Goal: Task Accomplishment & Management: Manage account settings

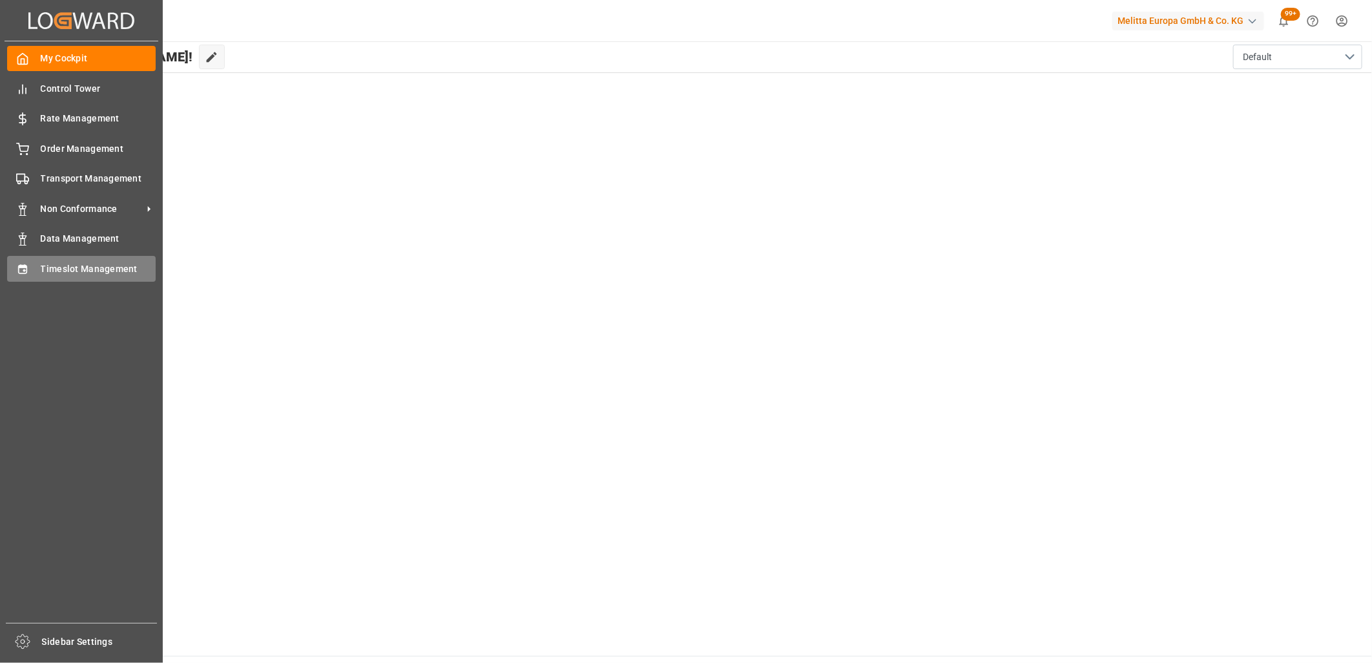
click at [28, 266] on icon at bounding box center [22, 269] width 13 height 13
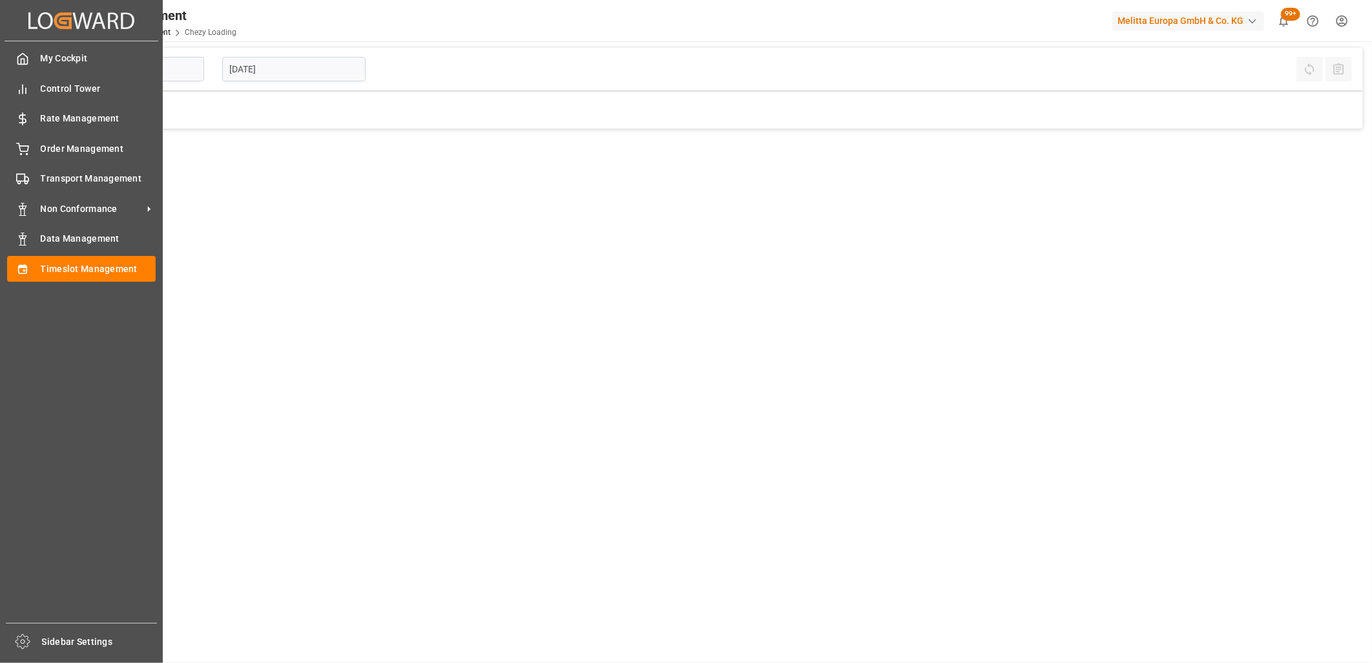
type input "Chezy Loading"
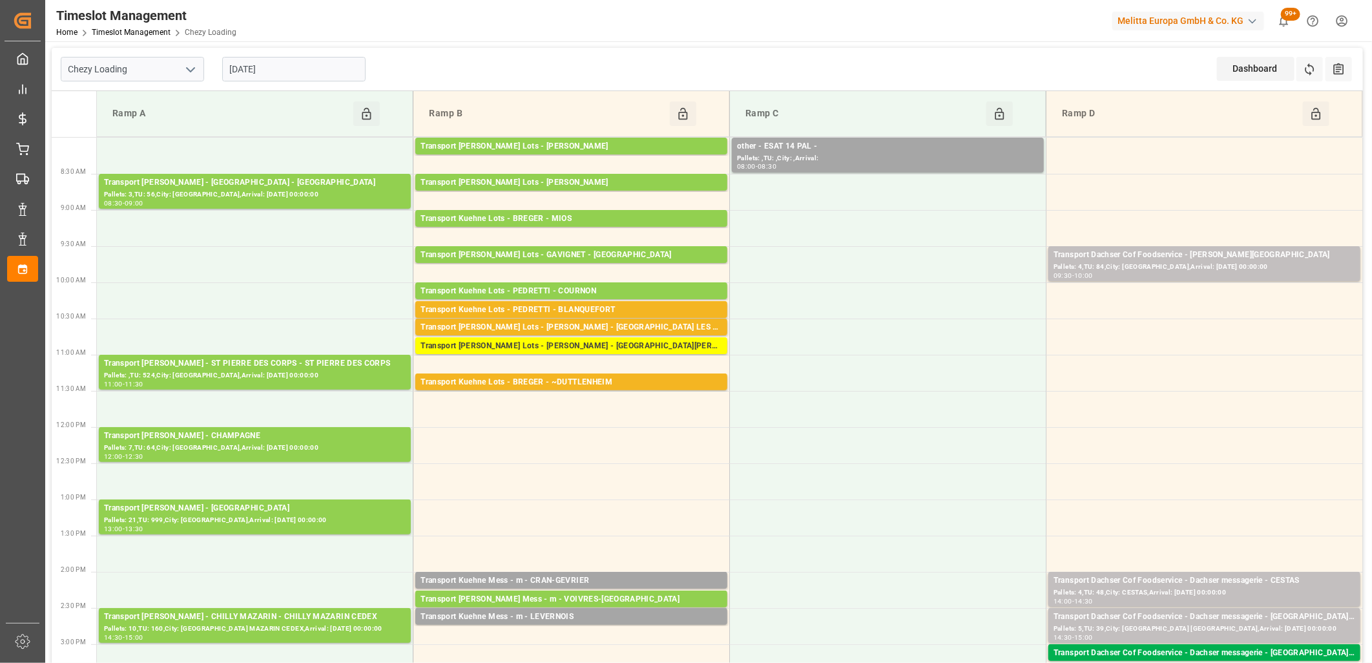
click at [337, 76] on input "[DATE]" at bounding box center [293, 69] width 143 height 25
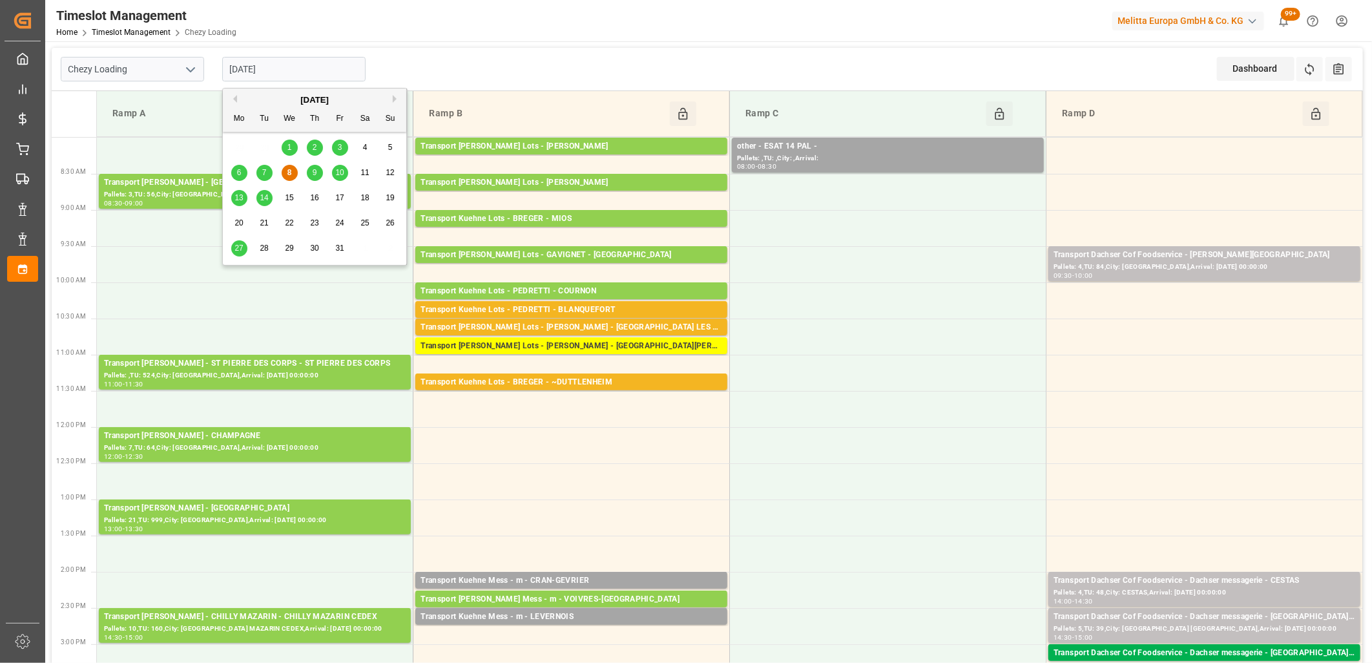
click at [313, 173] on span "9" at bounding box center [315, 172] width 5 height 9
type input "[DATE]"
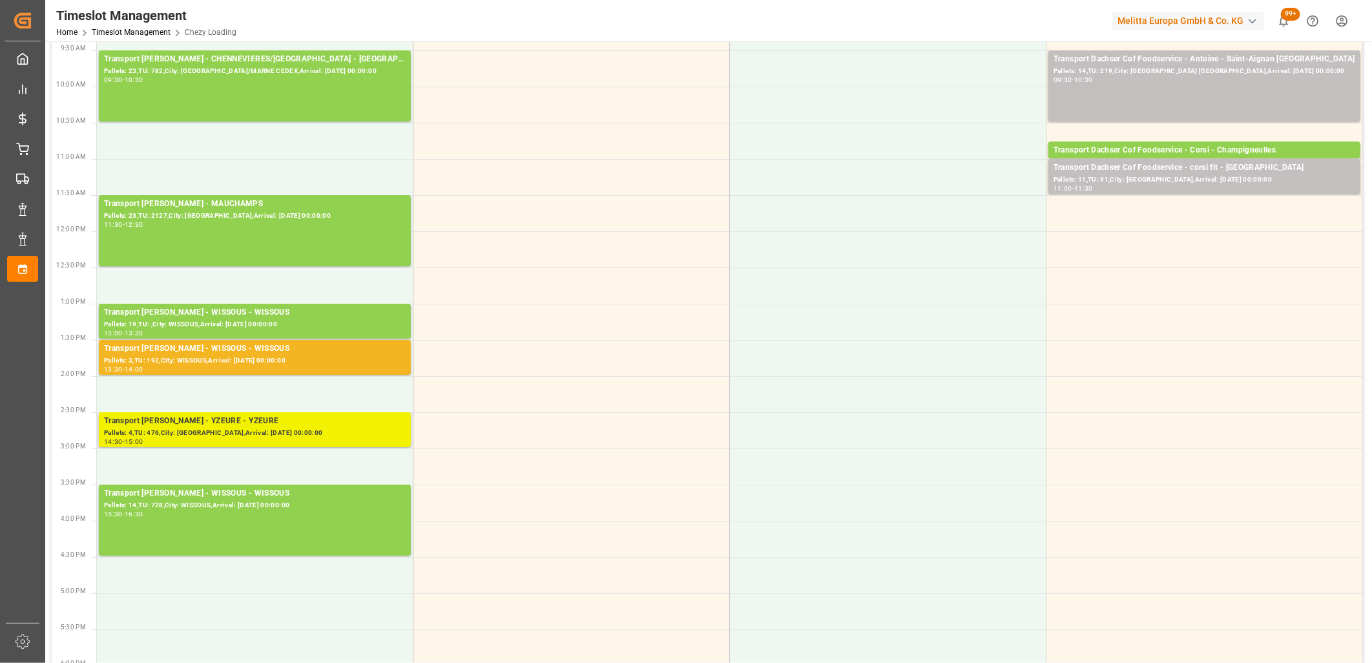
scroll to position [215, 0]
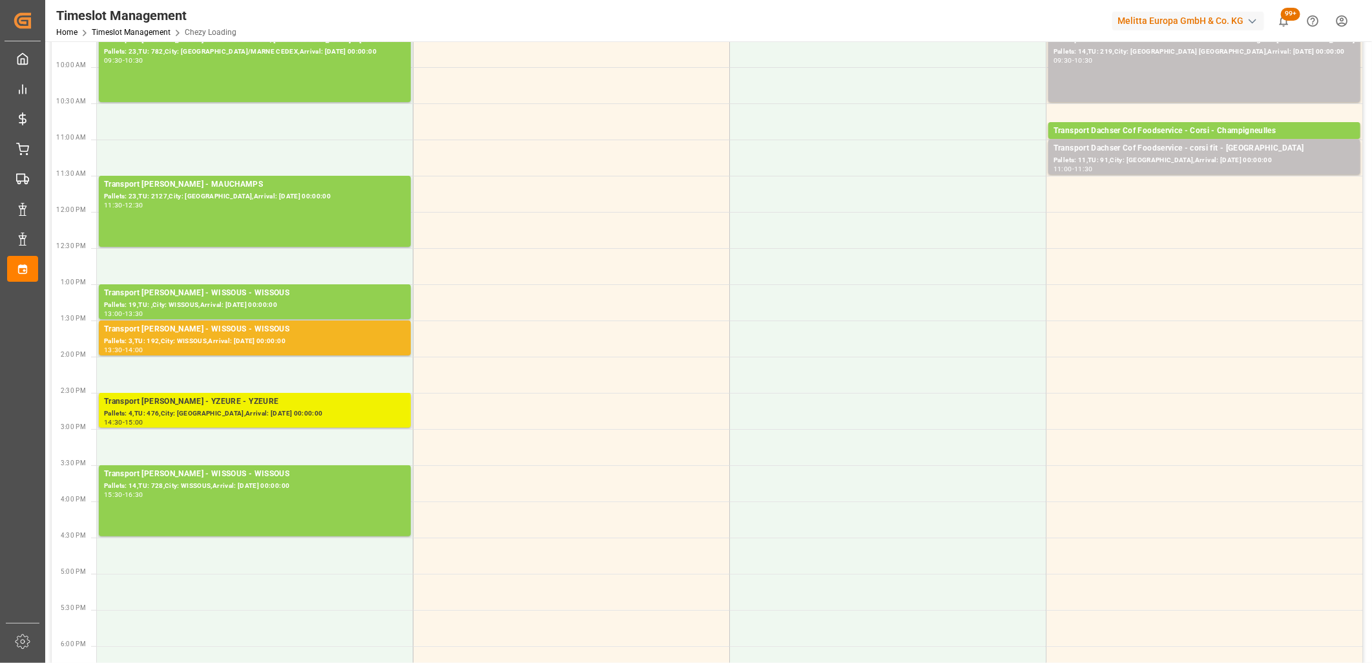
click at [273, 412] on div "Pallets: 4,TU: 476,City: YZEURE,Arrival: 2025-10-13 00:00:00" at bounding box center [255, 413] width 302 height 11
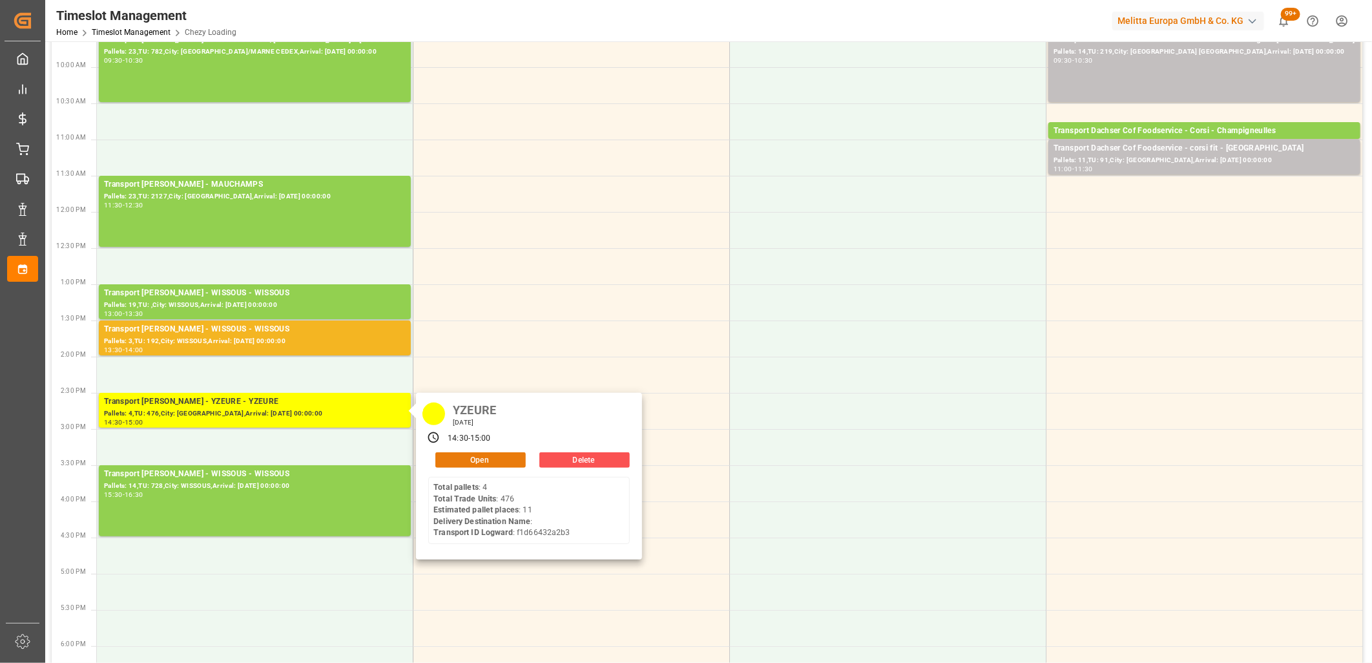
click at [448, 461] on button "Open" at bounding box center [480, 460] width 90 height 16
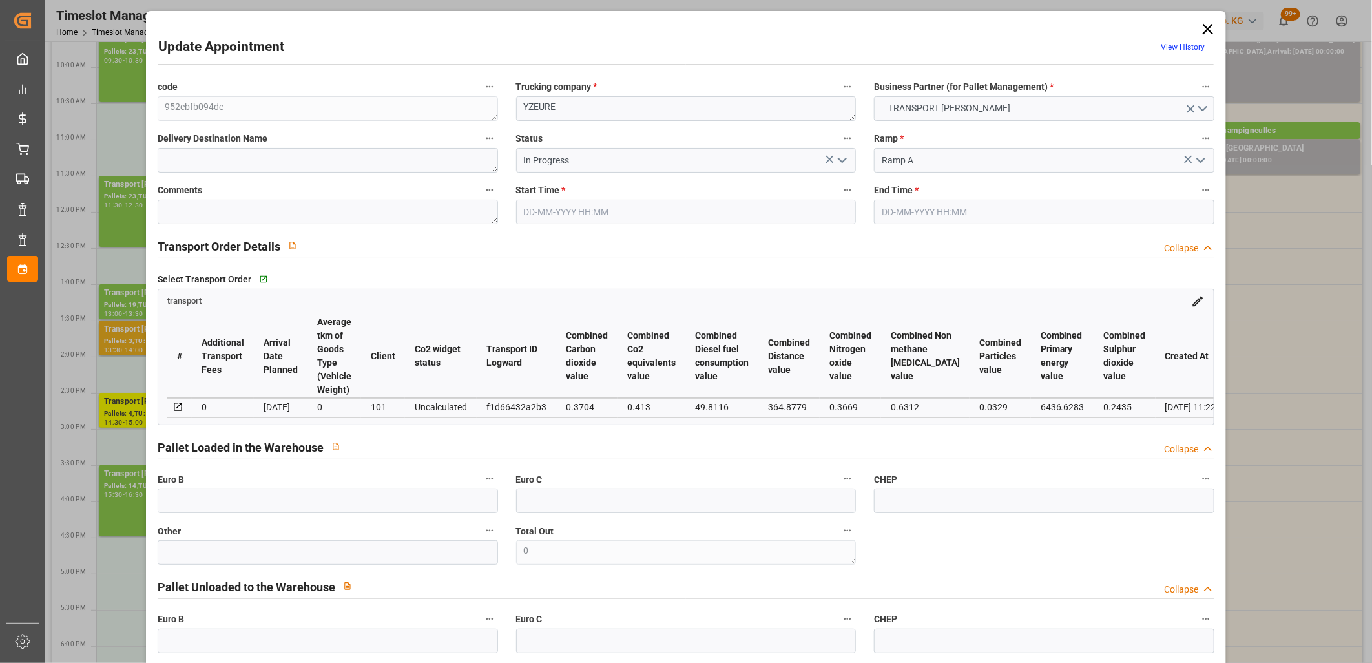
type input "09-10-2025 14:30"
type input "09-10-2025 15:00"
type input "06-10-2025 12:04"
type input "06-10-2025 11:22"
type input "[DATE]"
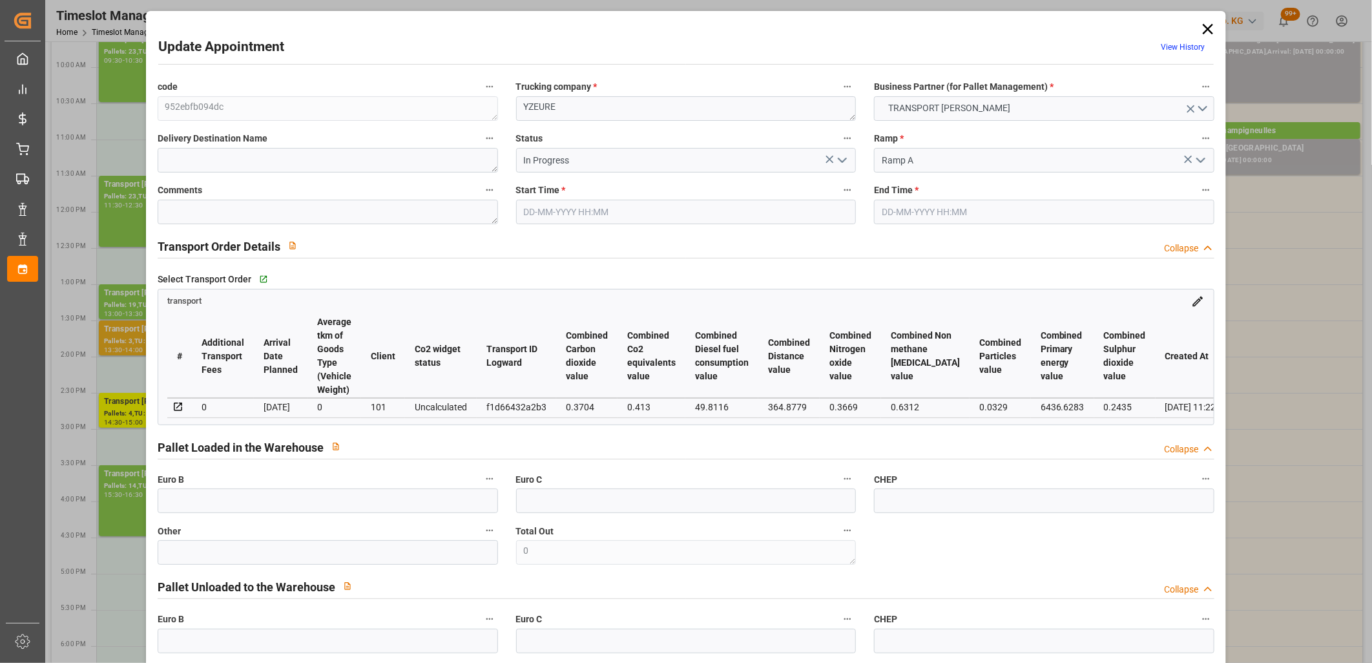
type input "[DATE]"
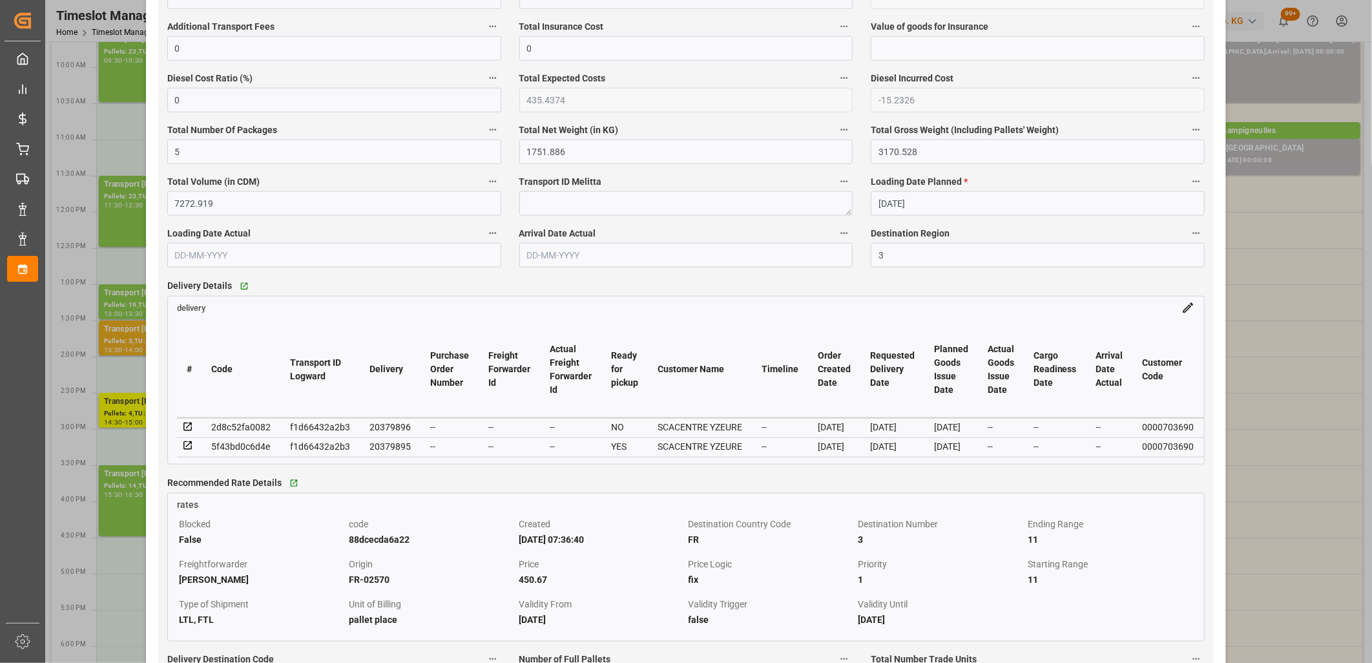
scroll to position [861, 0]
click at [189, 426] on icon at bounding box center [188, 426] width 12 height 12
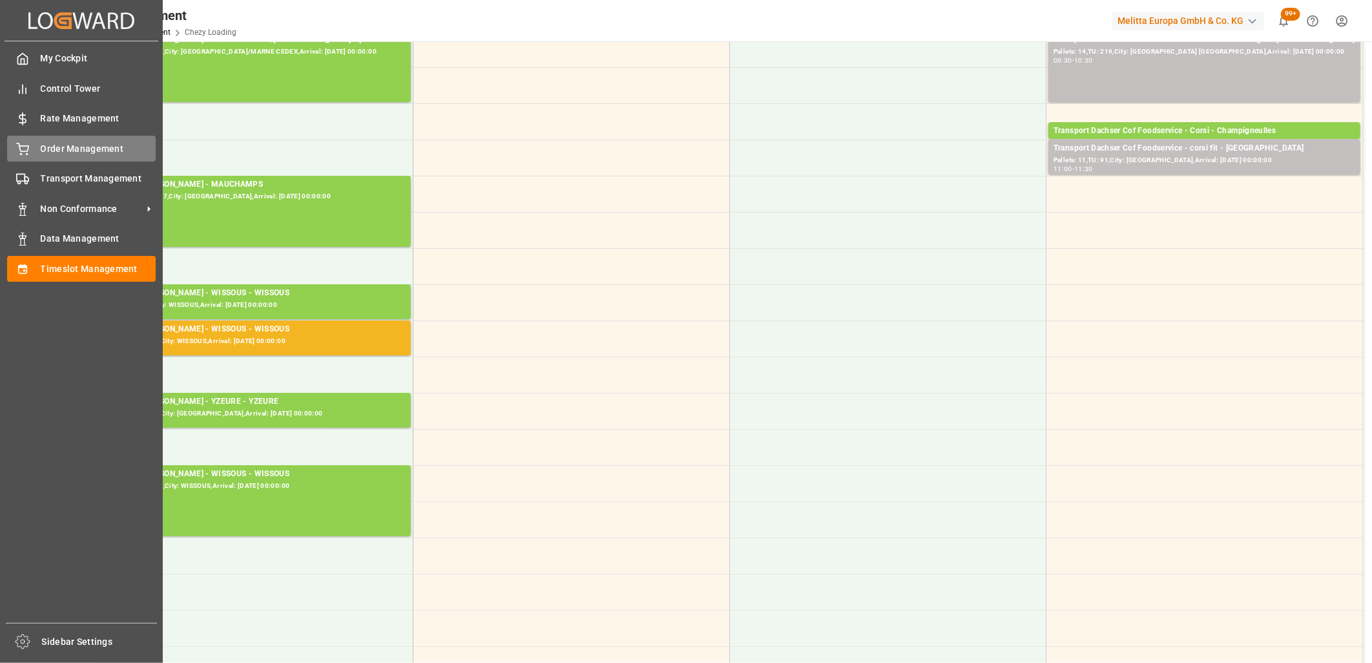
click at [34, 142] on div "Order Management Order Management" at bounding box center [81, 148] width 149 height 25
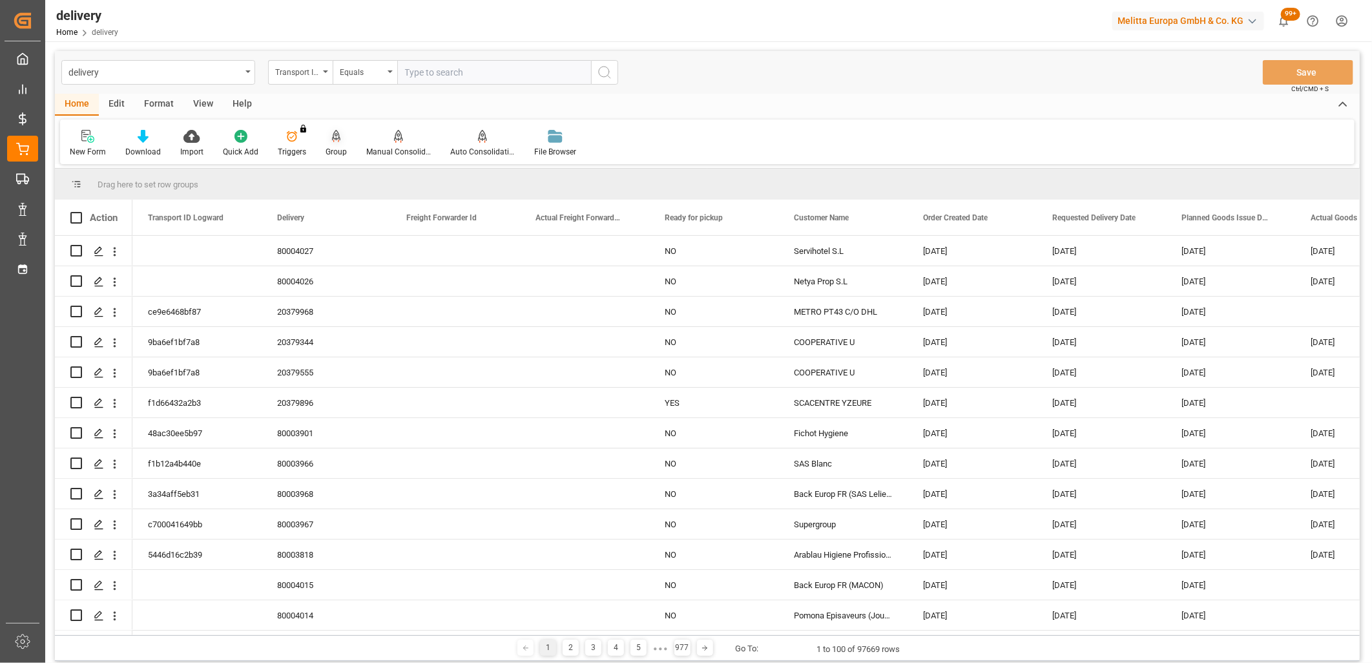
click at [334, 139] on icon at bounding box center [336, 135] width 9 height 11
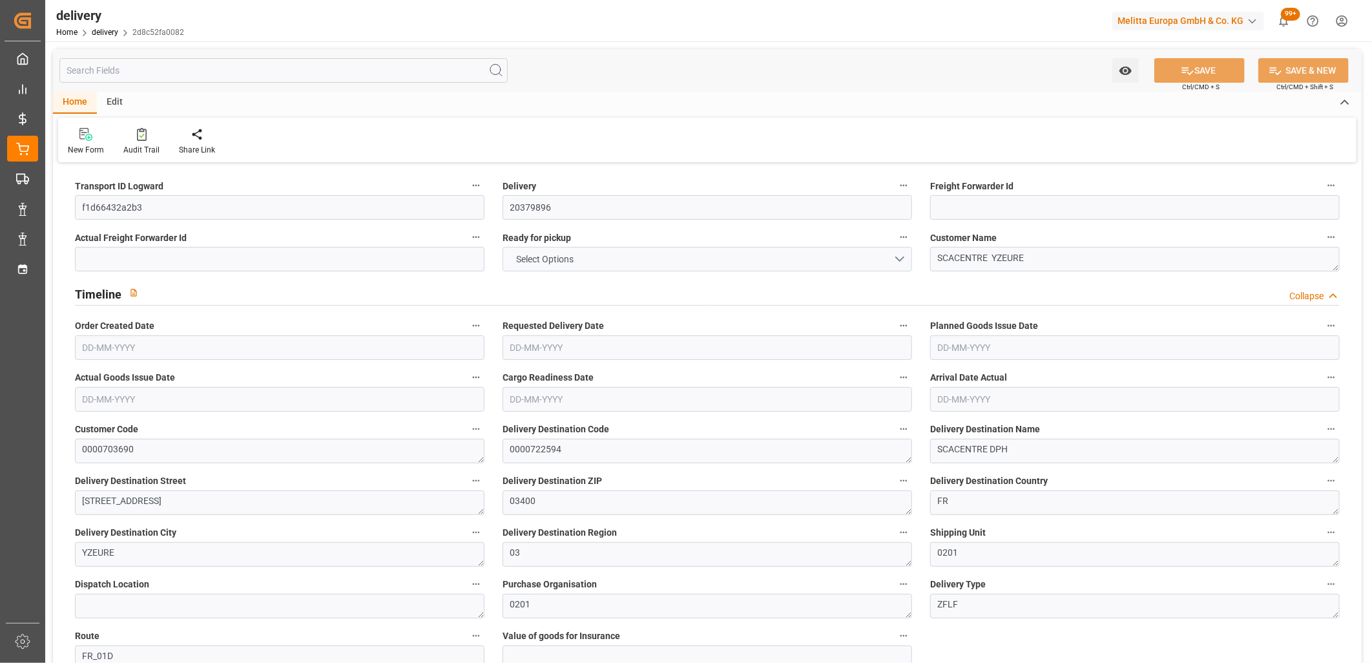
type input "1"
type input "474.514"
type input "1357.488"
type input "1704.991"
type input "178"
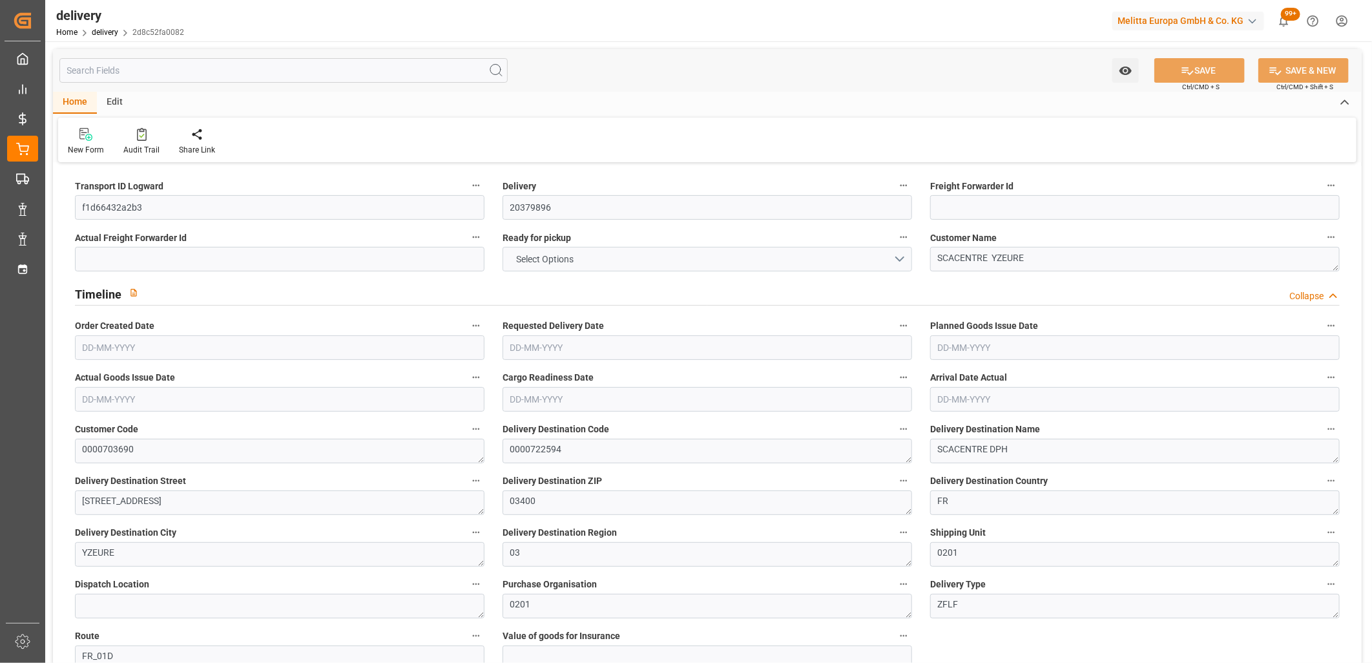
type input "36"
type input "0"
type input "6"
type input "0"
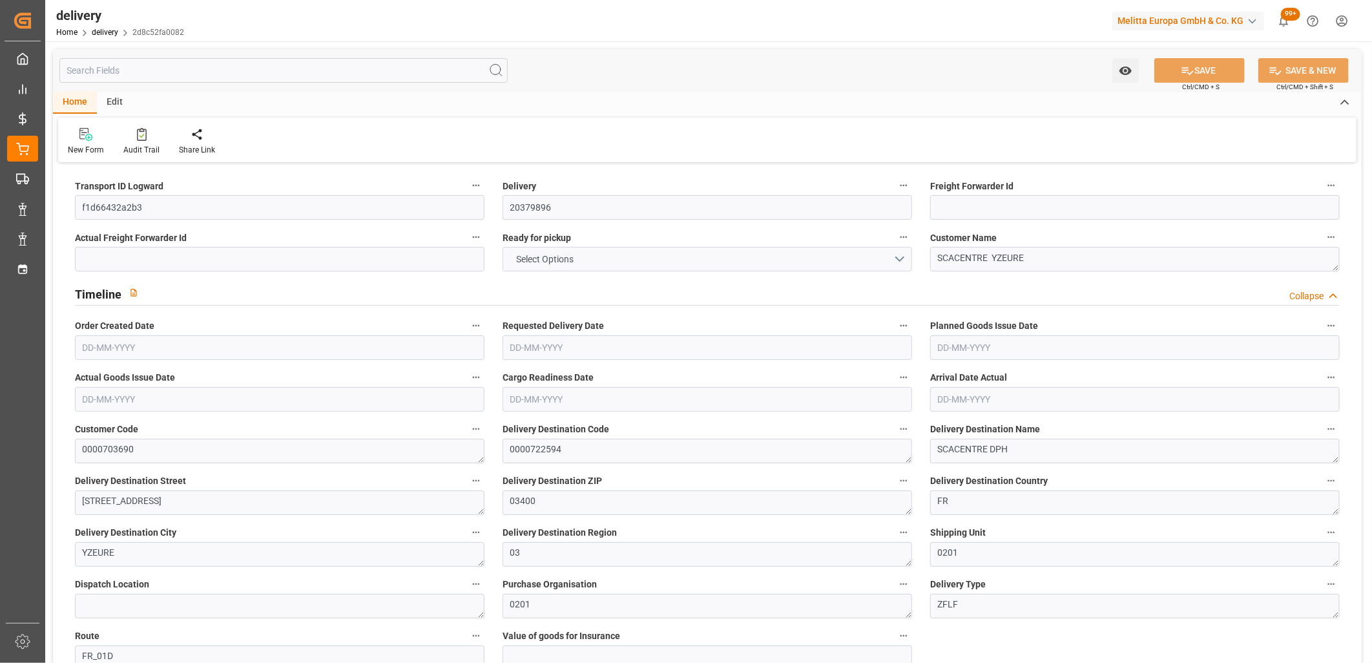
type input "-8.3087"
type input "245.82"
type input "237.5113"
type input "0"
type input "64.08"
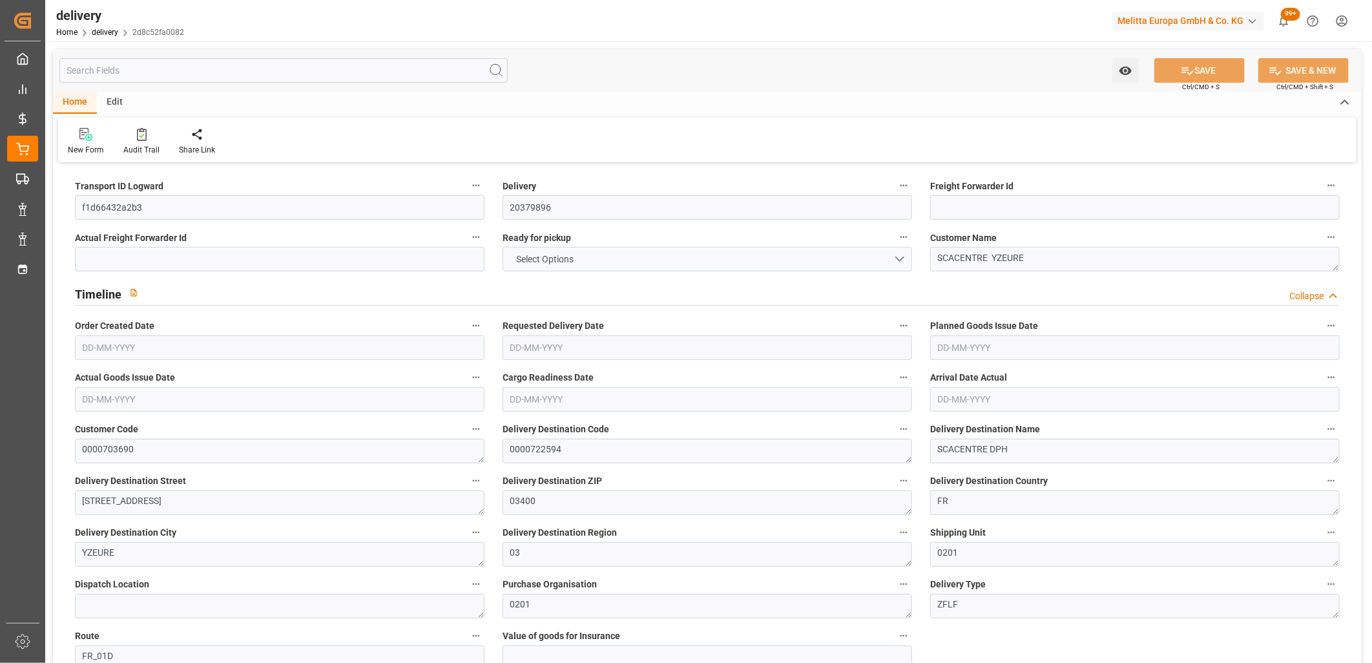
type input "1.5"
type input "1.3"
type input "0"
type input "54"
type input "529.488"
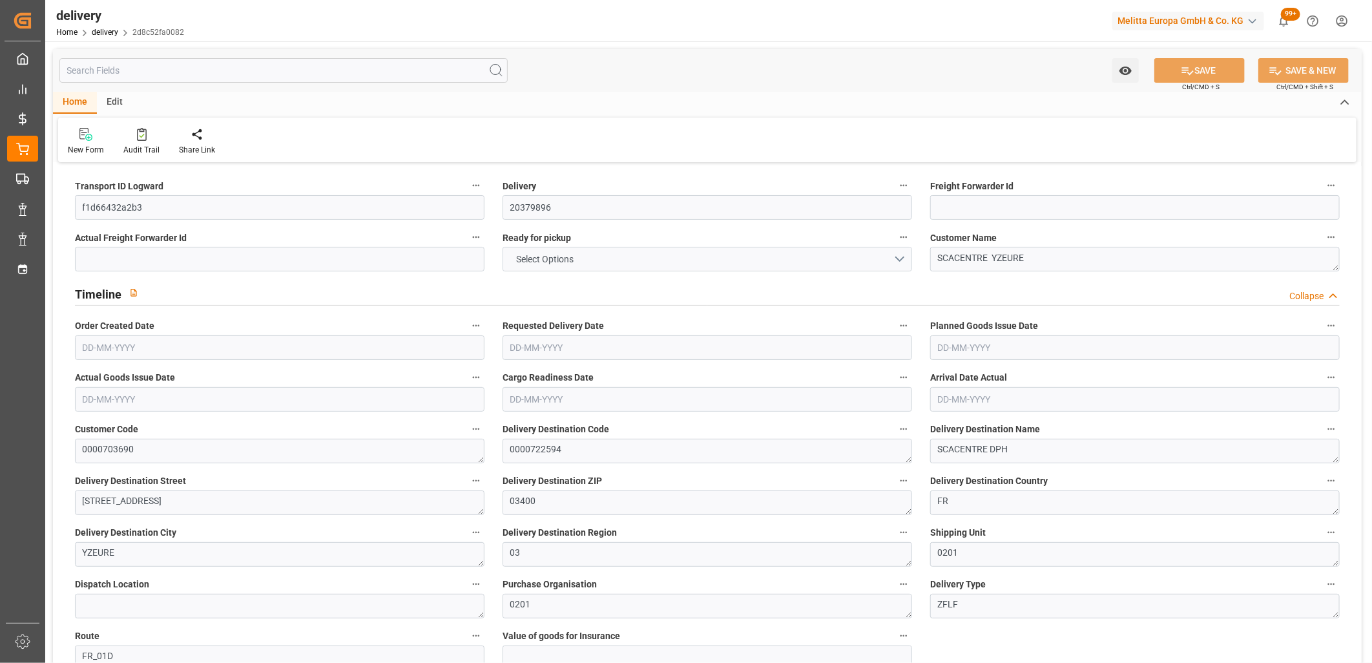
type input "101"
type input "1508.9393"
type input "0.0968"
type input "0"
type input "07-10-2025"
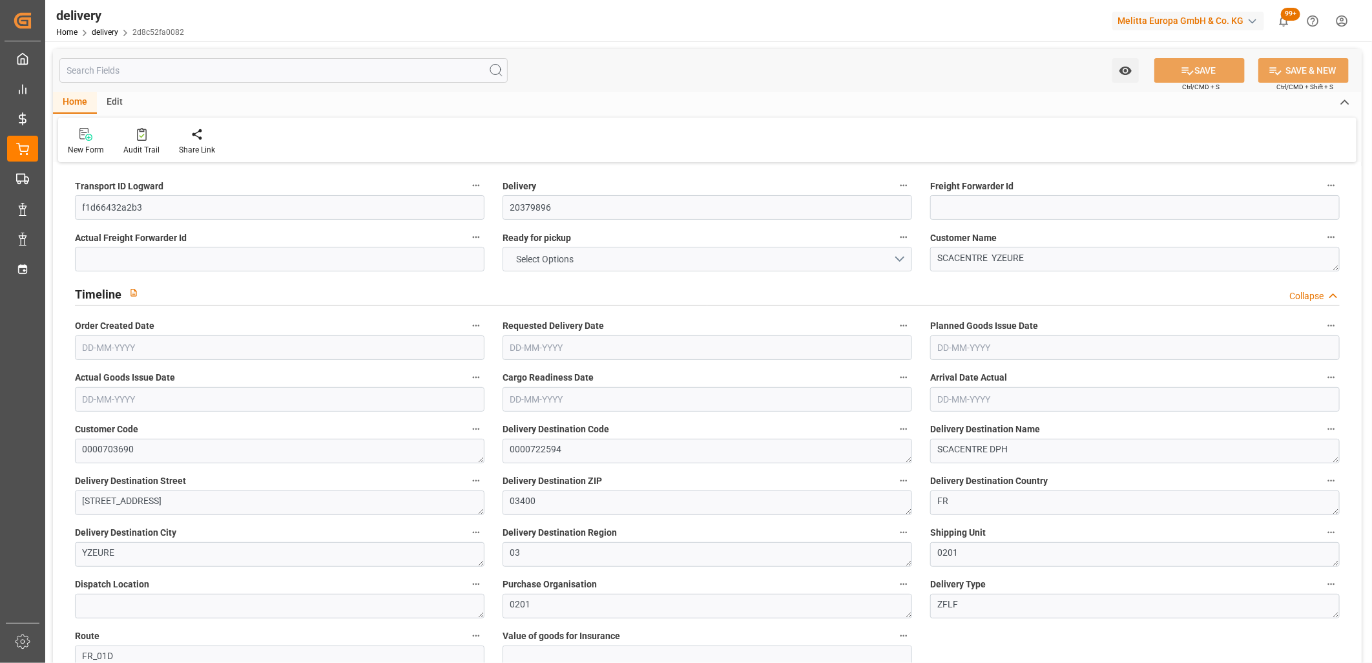
type input "13-10-2025"
type input "[DATE]"
type input "06-10-2025 11:02"
click at [554, 251] on button "NO" at bounding box center [708, 259] width 410 height 25
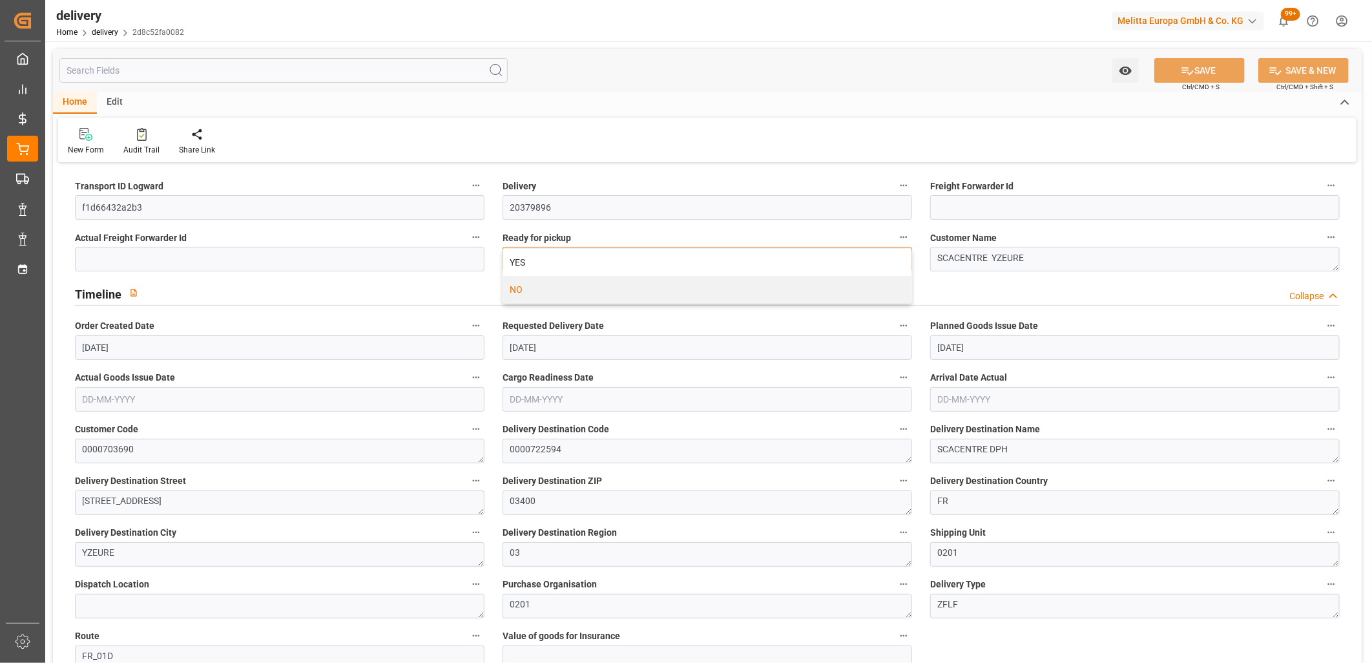
click at [554, 251] on div "YES" at bounding box center [707, 262] width 408 height 27
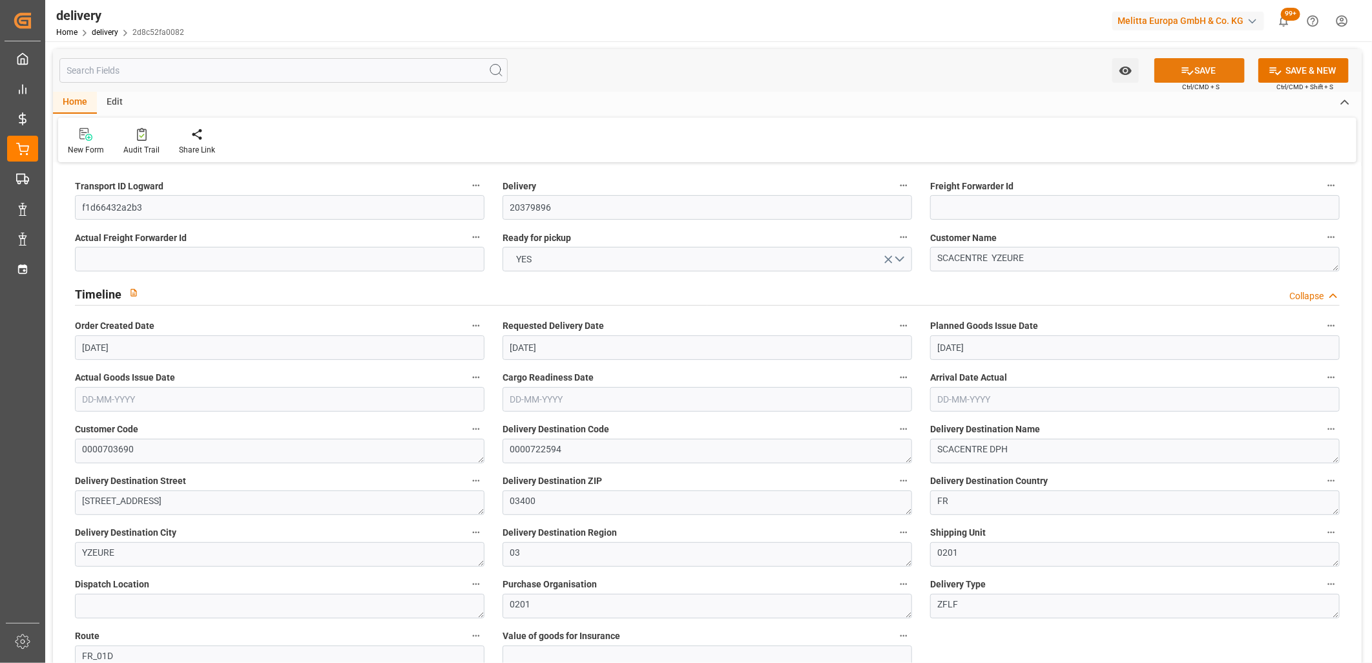
click at [1178, 71] on button "SAVE" at bounding box center [1200, 70] width 90 height 25
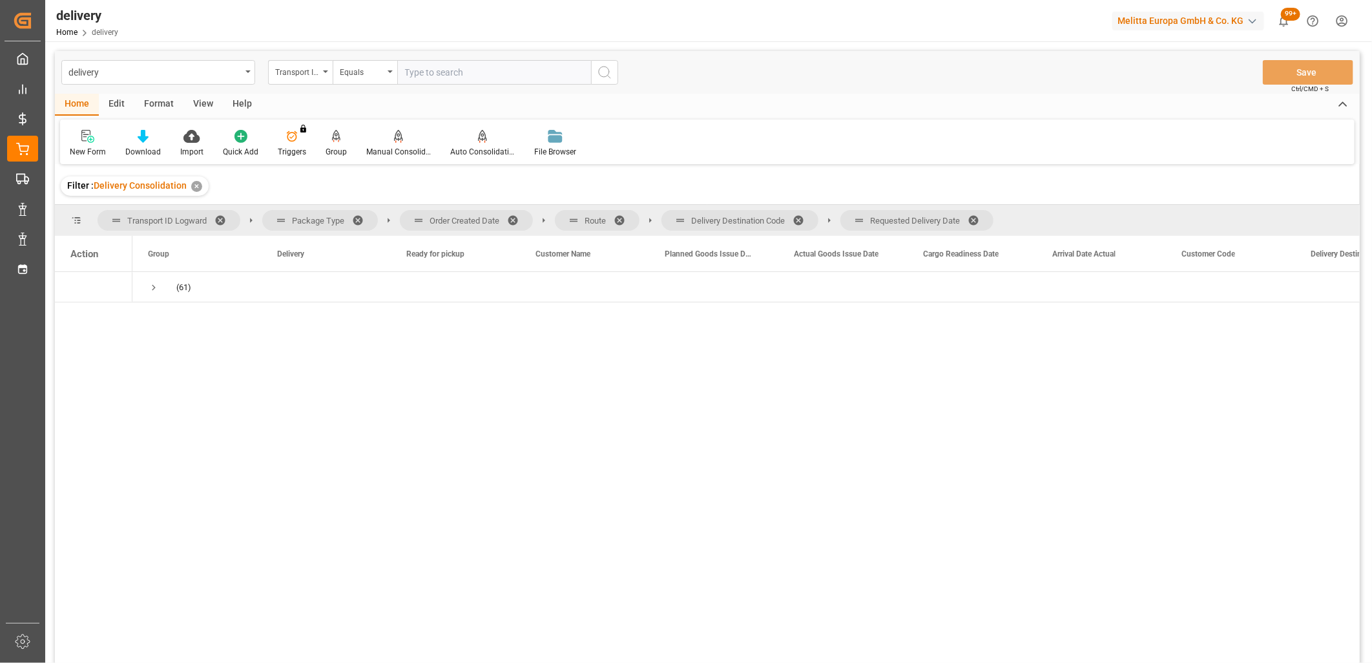
click at [978, 217] on span at bounding box center [978, 220] width 21 height 12
click at [802, 218] on span at bounding box center [803, 220] width 21 height 12
click at [623, 217] on span at bounding box center [624, 220] width 21 height 12
click at [514, 218] on span at bounding box center [517, 220] width 21 height 12
click at [155, 285] on span "Press SPACE to select this row." at bounding box center [154, 288] width 12 height 12
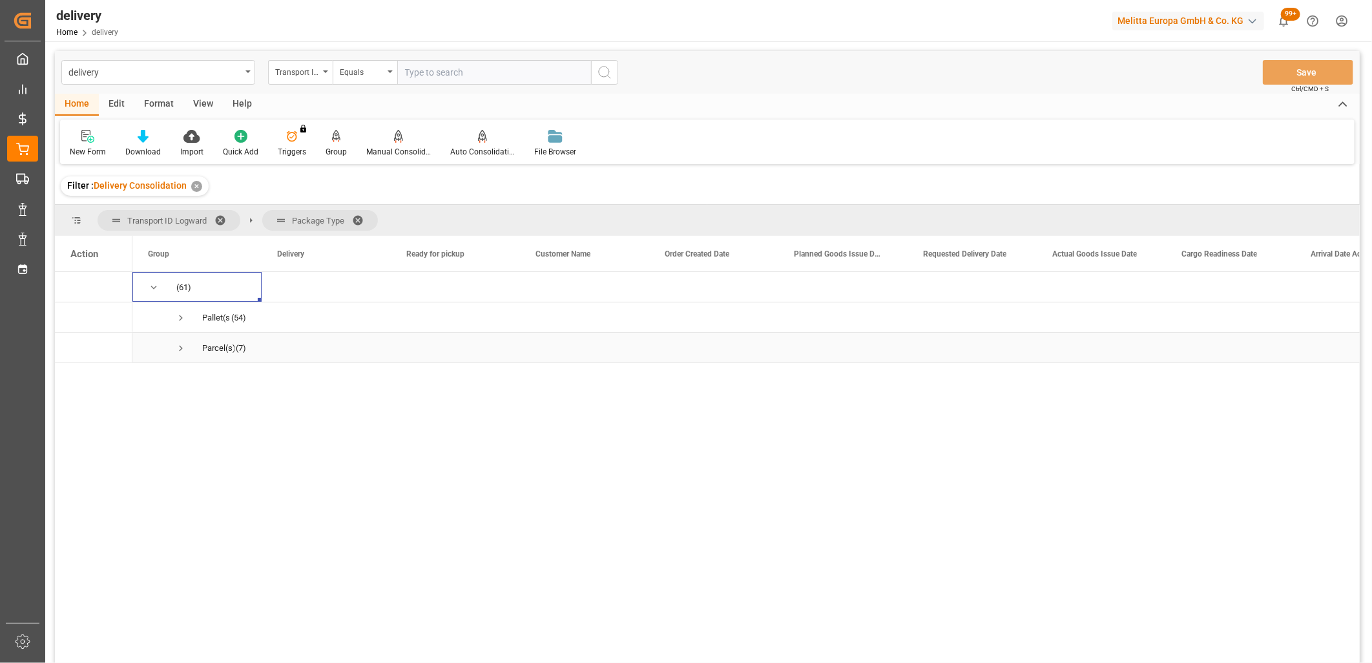
click at [178, 344] on span "Press SPACE to select this row." at bounding box center [181, 348] width 12 height 12
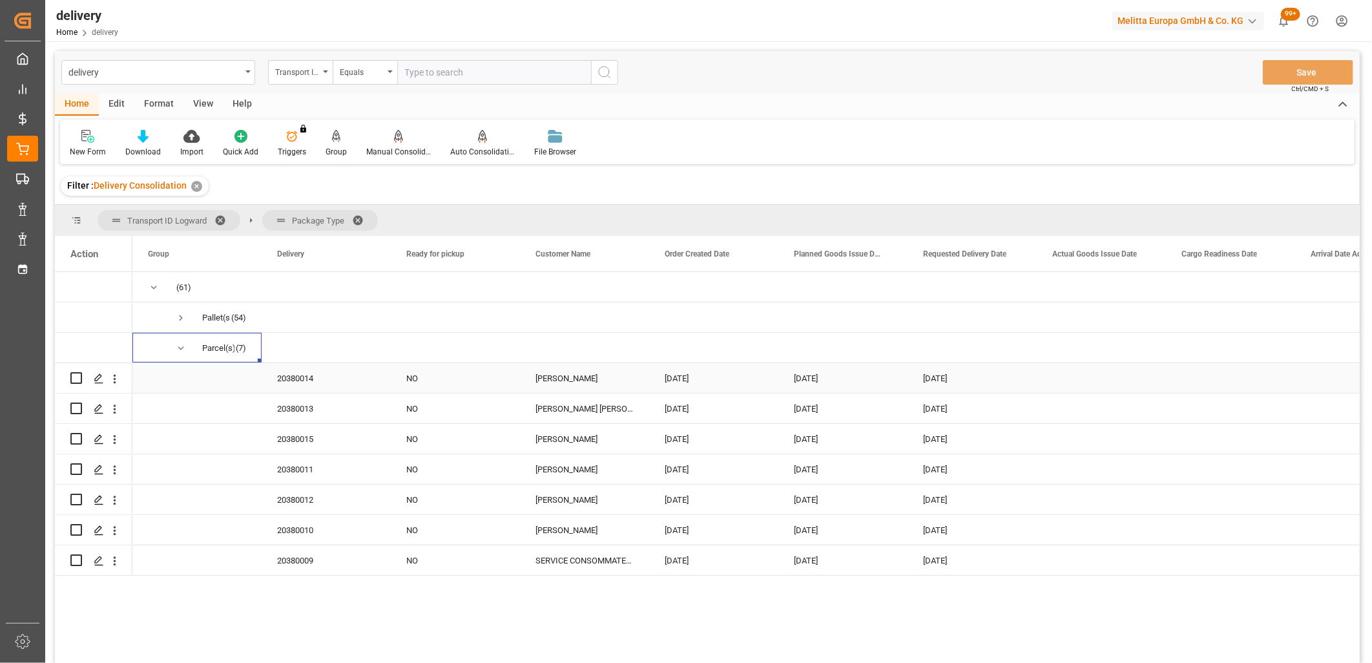
click at [72, 377] on input "Press Space to toggle row selection (unchecked)" at bounding box center [76, 378] width 12 height 12
checkbox input "true"
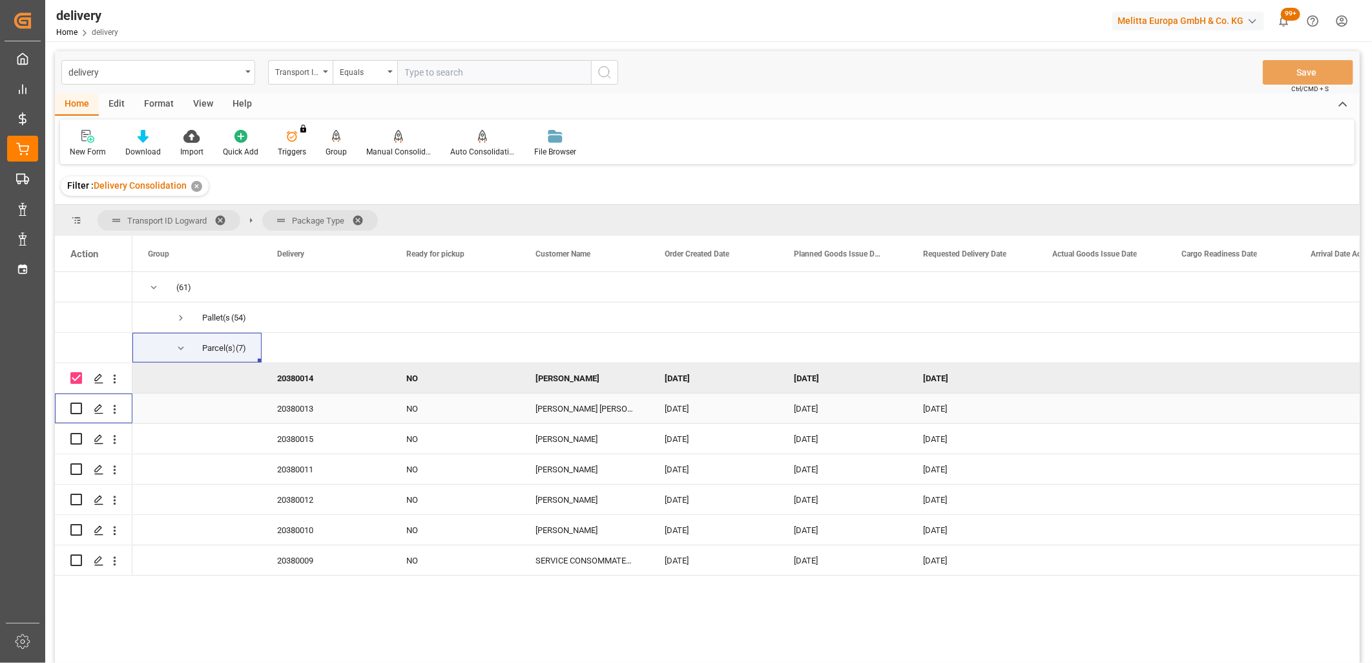
click at [75, 407] on input "Press Space to toggle row selection (unchecked)" at bounding box center [76, 409] width 12 height 12
checkbox input "true"
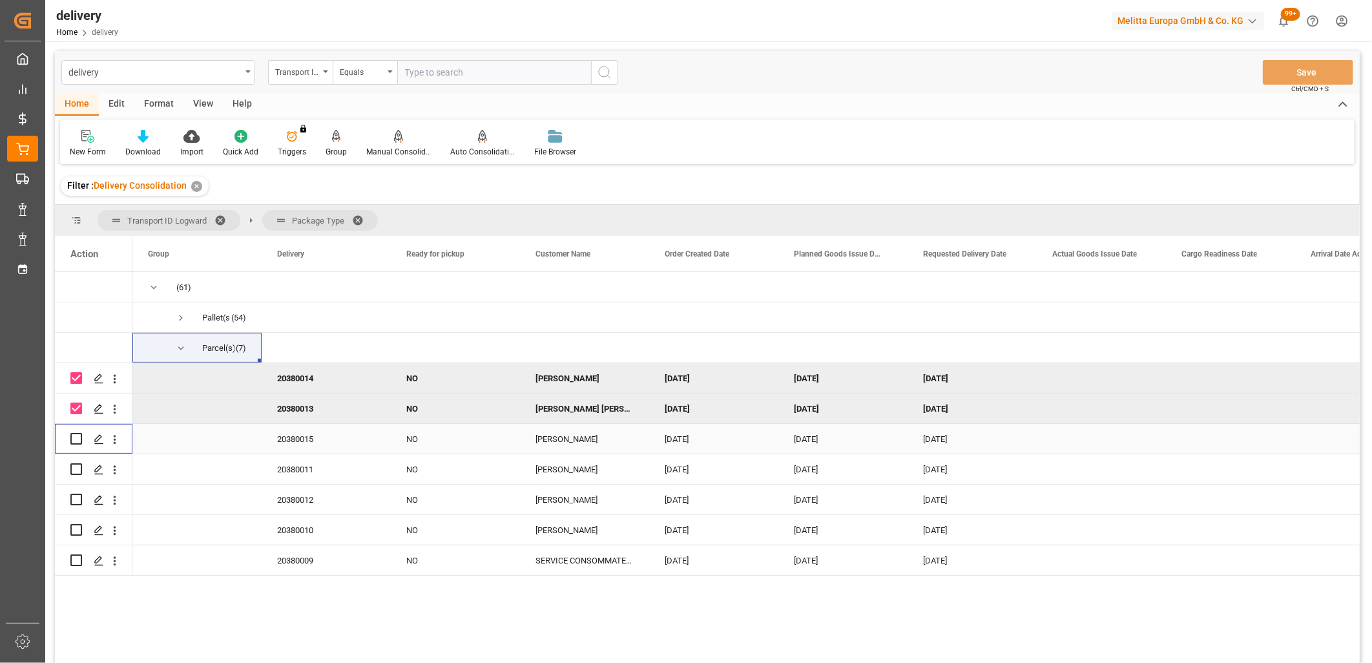
click at [72, 441] on input "Press Space to toggle row selection (unchecked)" at bounding box center [76, 439] width 12 height 12
checkbox input "true"
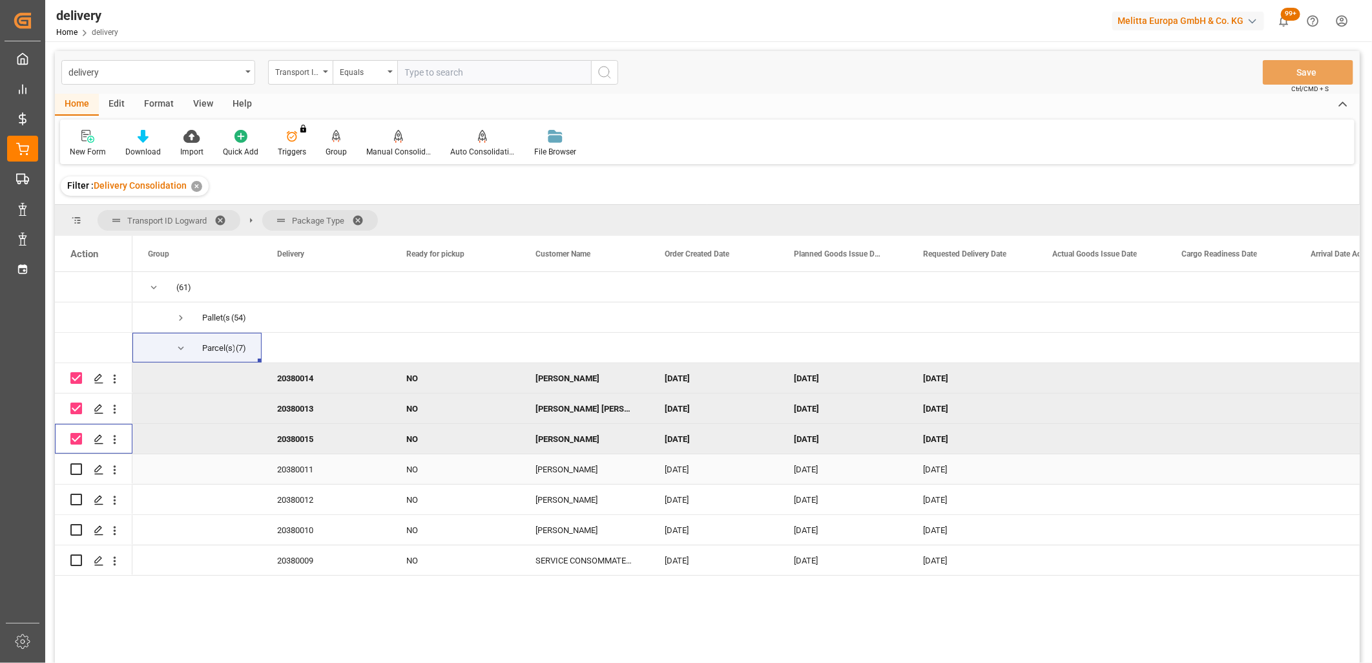
click at [74, 465] on input "Press Space to toggle row selection (unchecked)" at bounding box center [76, 469] width 12 height 12
checkbox input "true"
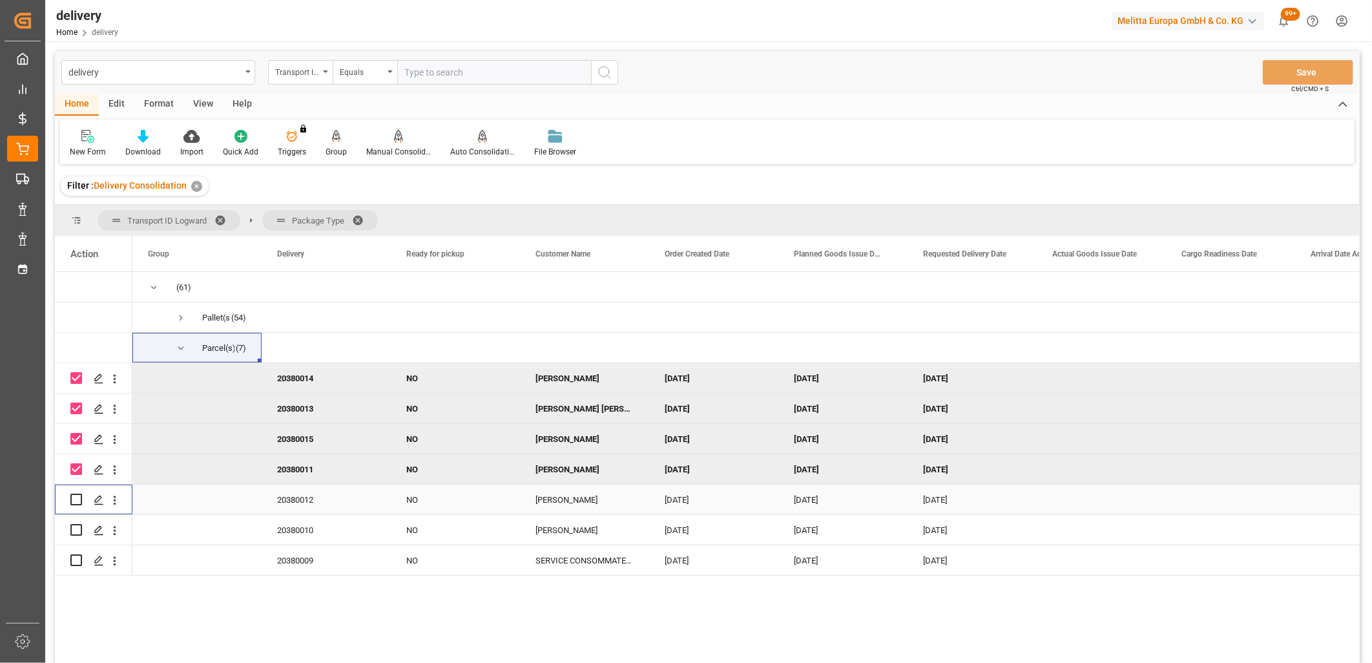
click at [76, 495] on input "Press Space to toggle row selection (unchecked)" at bounding box center [76, 500] width 12 height 12
checkbox input "true"
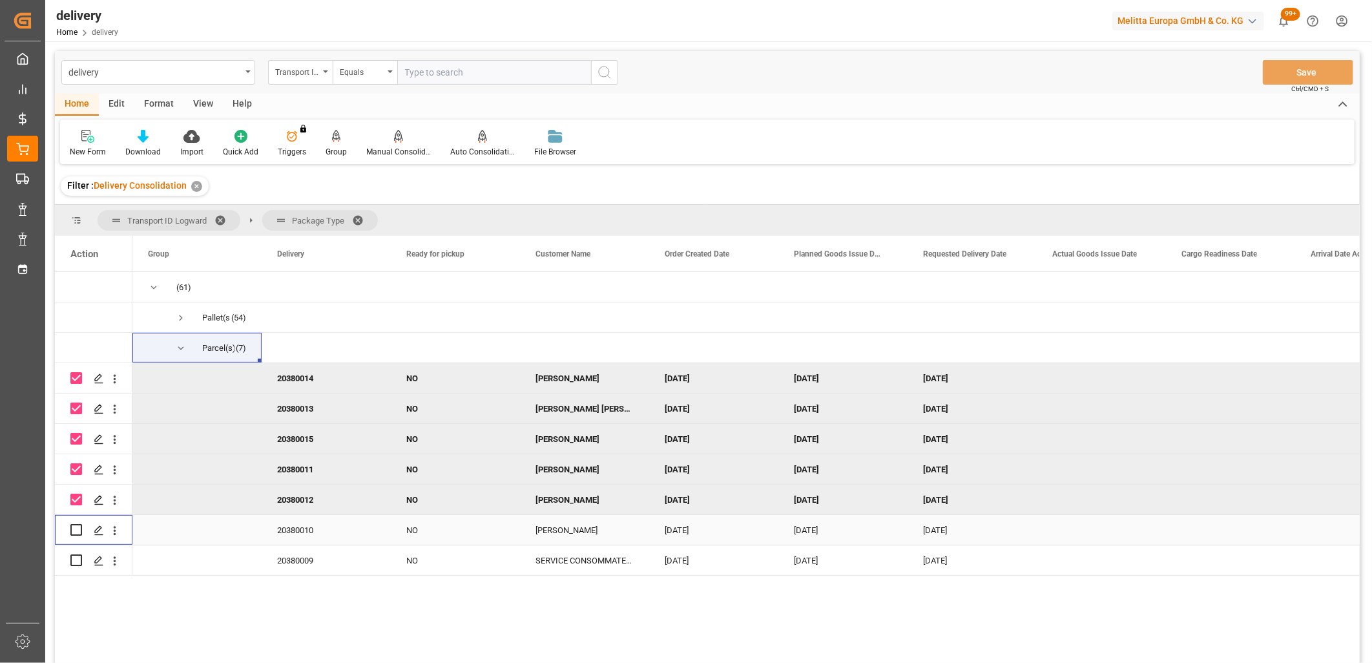
click at [76, 524] on input "Press Space to toggle row selection (unchecked)" at bounding box center [76, 530] width 12 height 12
checkbox input "true"
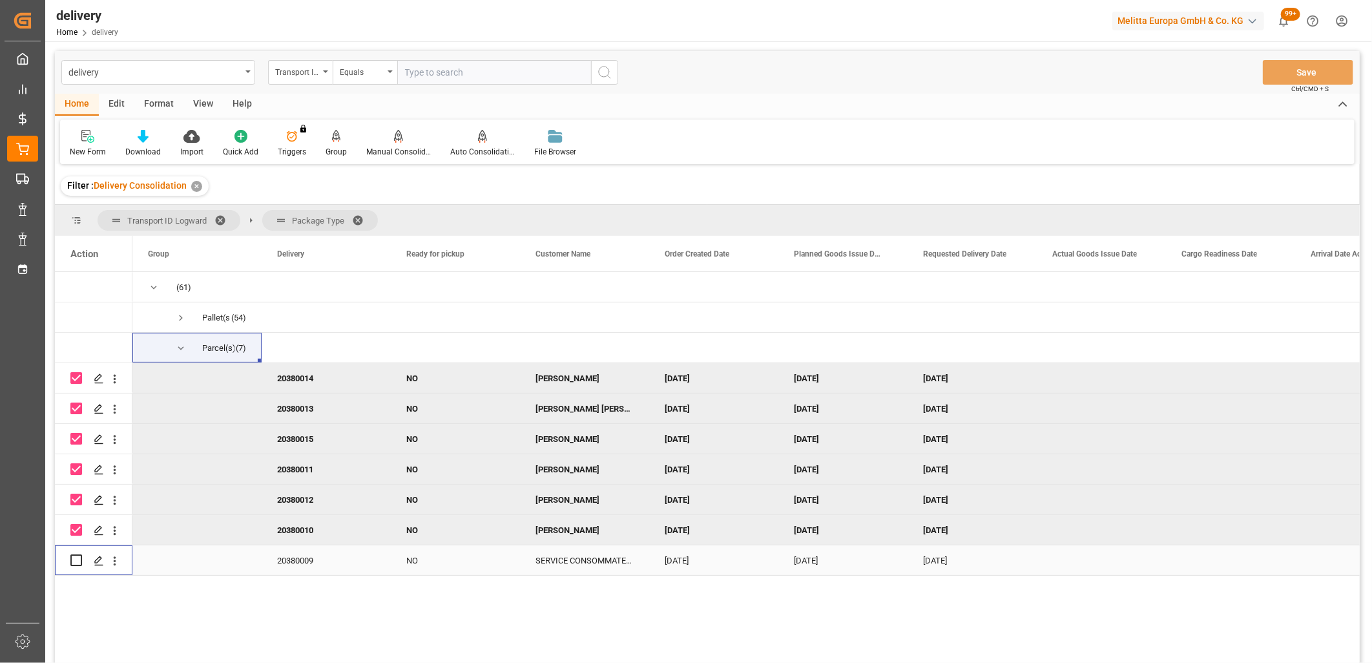
click at [74, 554] on input "Press Space to toggle row selection (unchecked)" at bounding box center [76, 560] width 12 height 12
checkbox input "true"
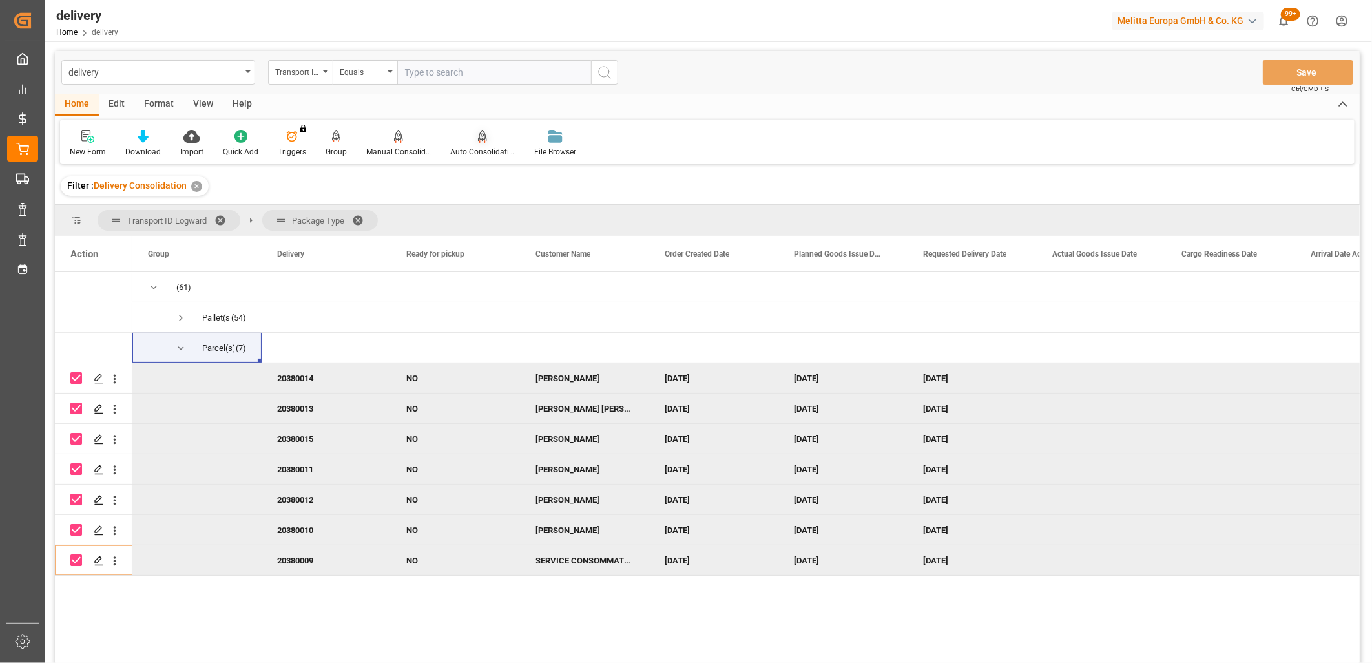
click at [481, 146] on div "Auto Consolidation" at bounding box center [482, 152] width 65 height 12
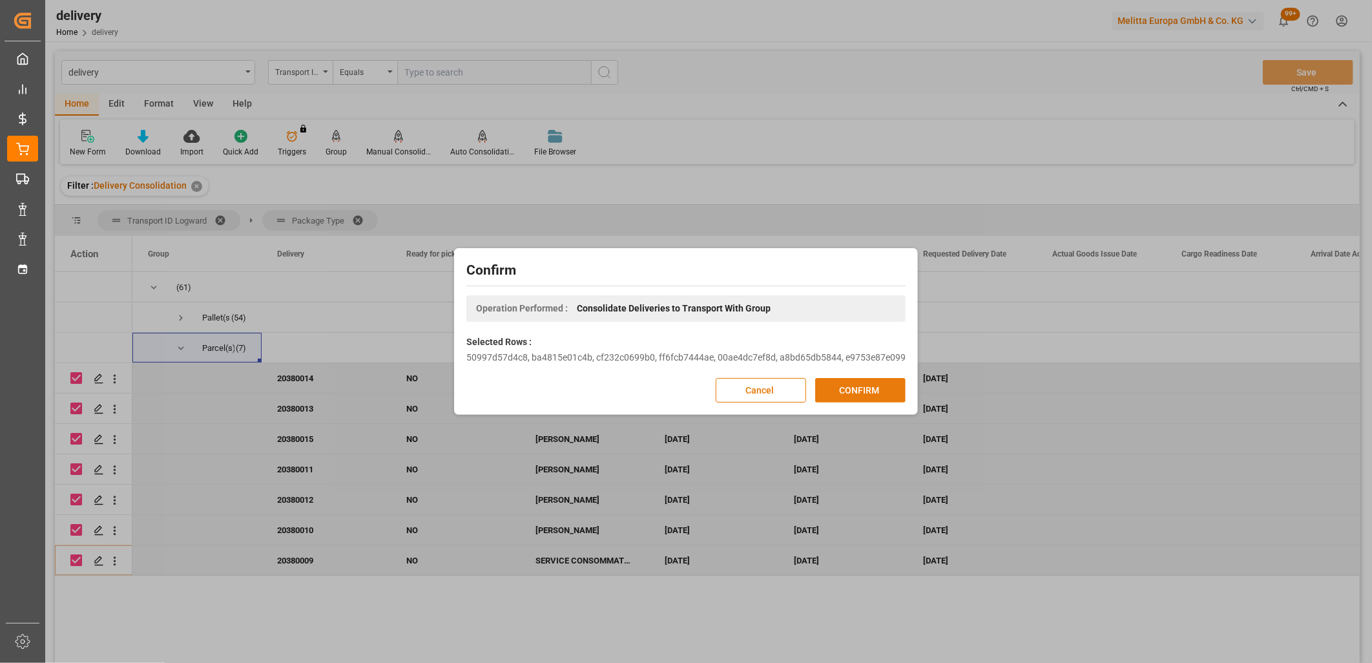
click at [881, 390] on button "CONFIRM" at bounding box center [860, 390] width 90 height 25
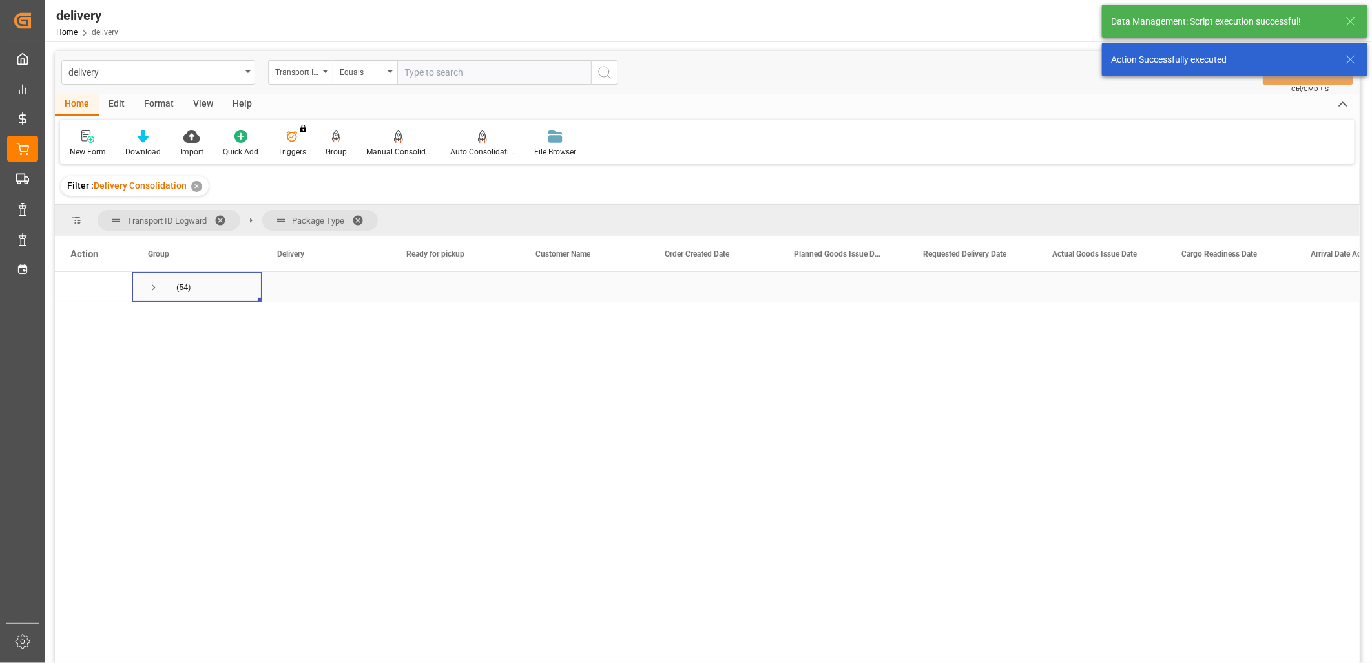
click at [155, 288] on span "Press SPACE to select this row." at bounding box center [154, 288] width 12 height 12
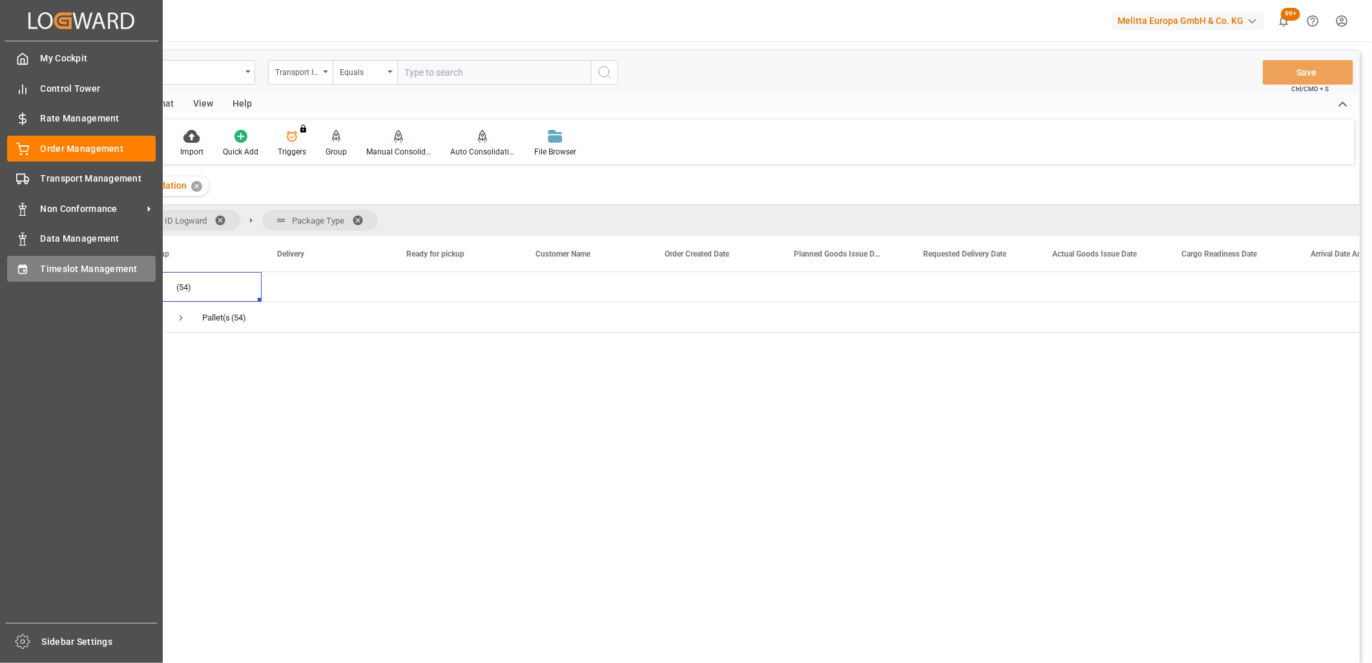
click at [10, 273] on div at bounding box center [18, 269] width 22 height 14
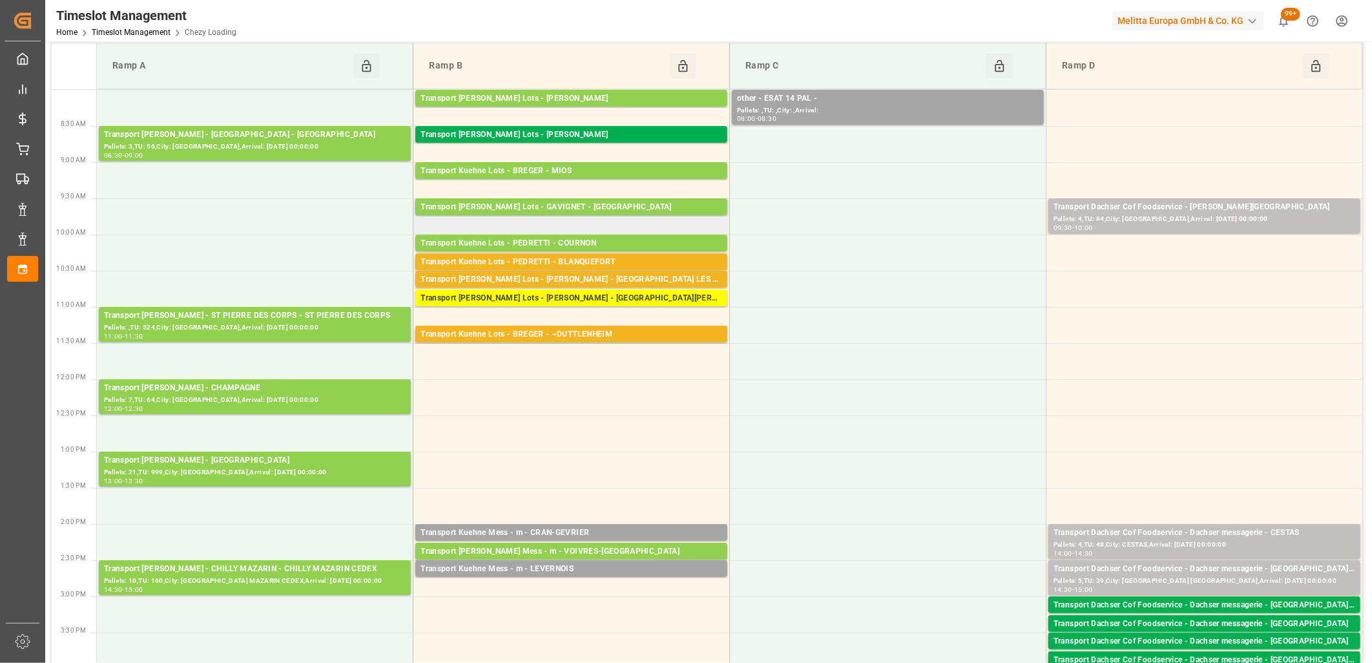
scroll to position [143, 0]
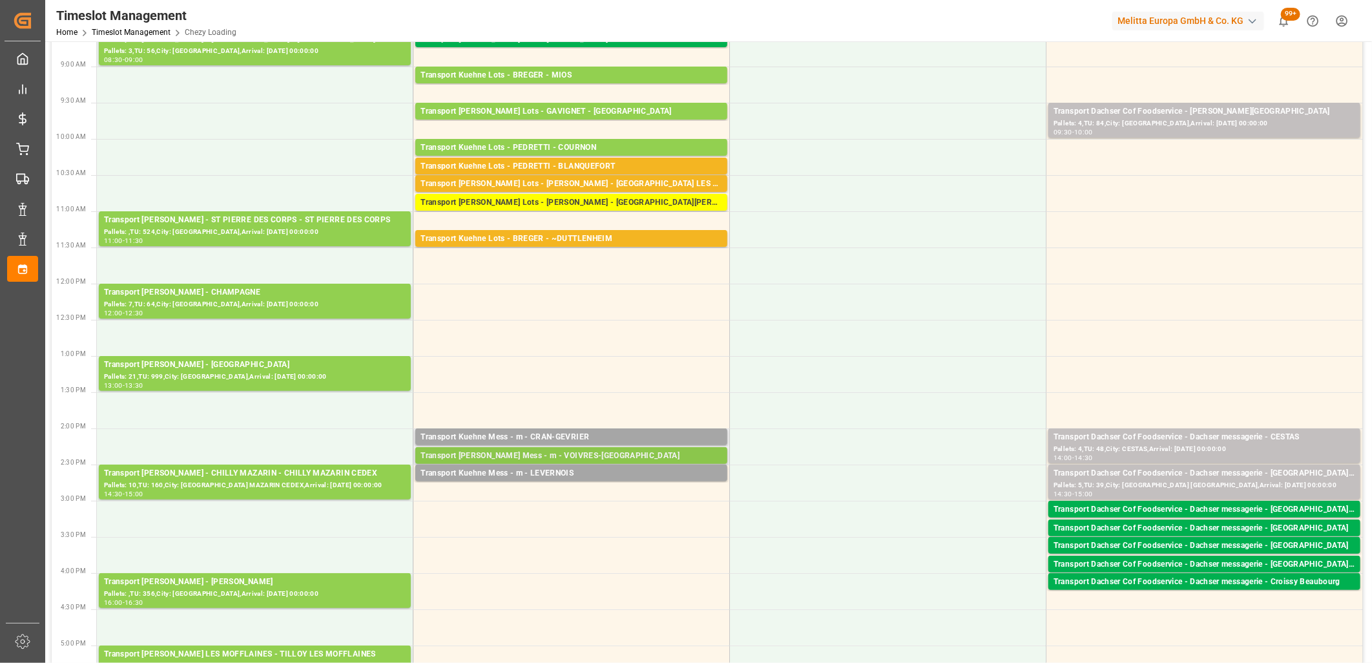
click at [532, 461] on div "Transport [PERSON_NAME] Mess - m - VOIVRES-[GEOGRAPHIC_DATA]" at bounding box center [572, 456] width 302 height 13
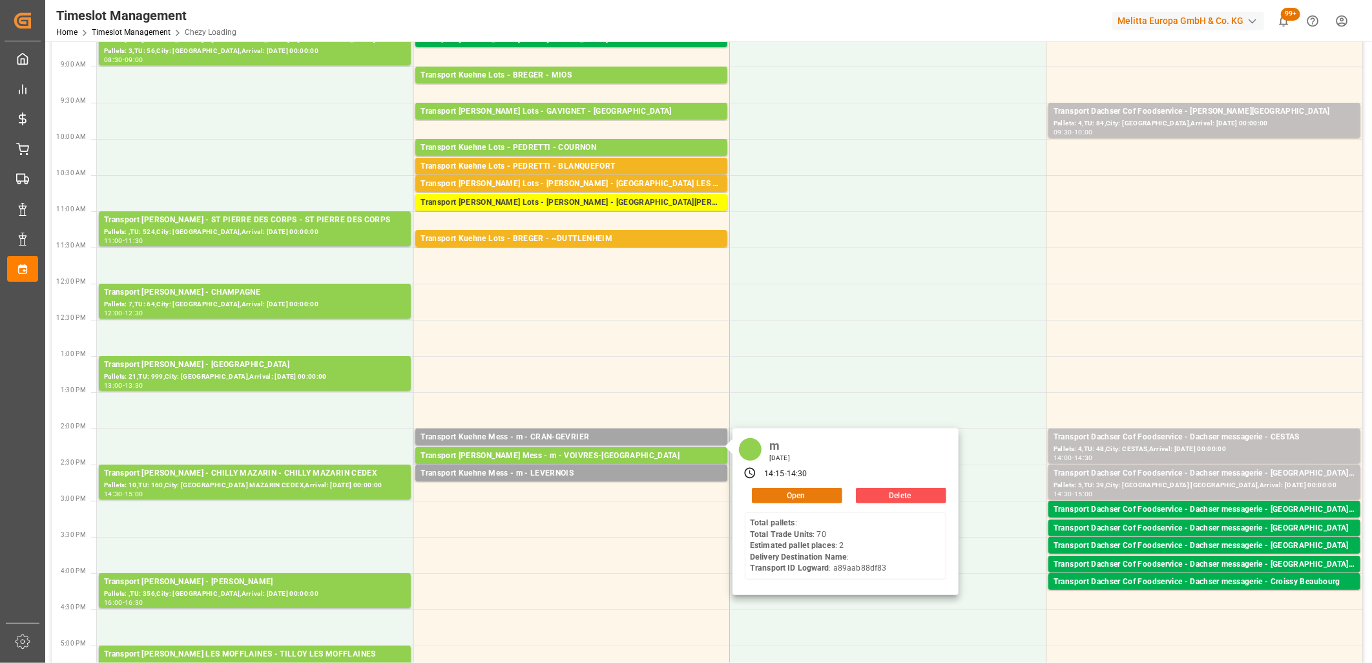
click at [785, 494] on button "Open" at bounding box center [797, 496] width 90 height 16
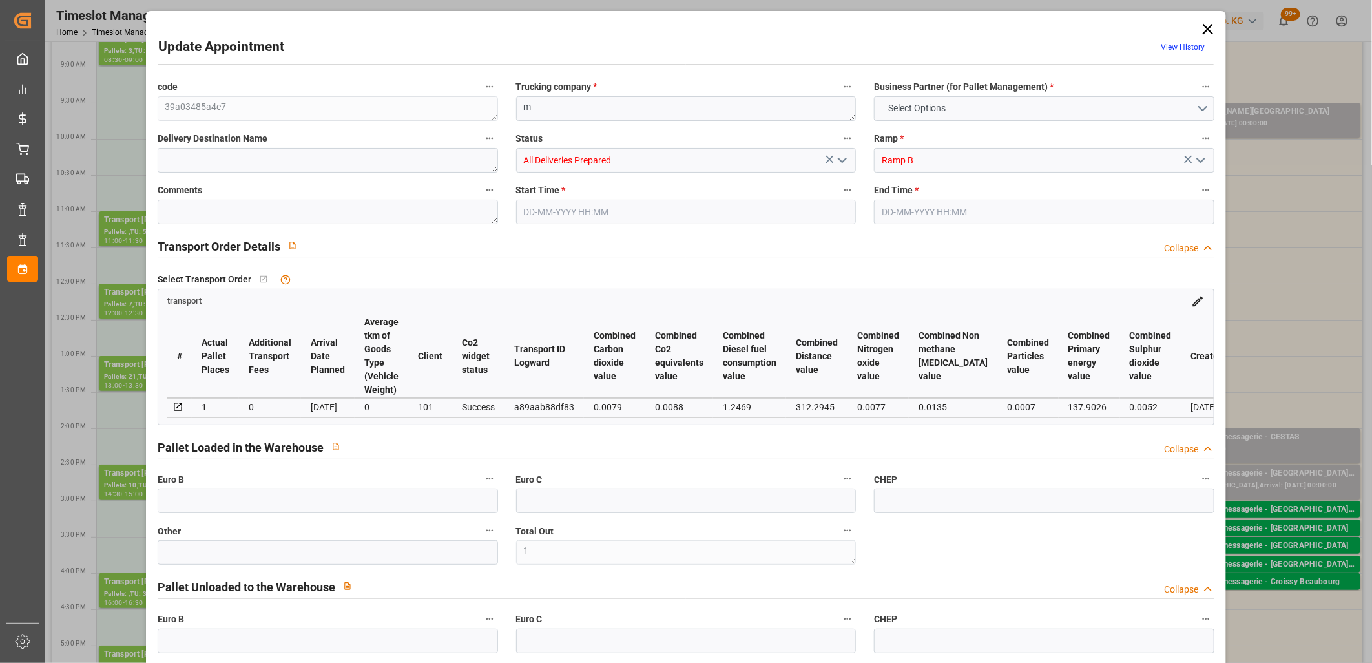
type input "1"
type input "0"
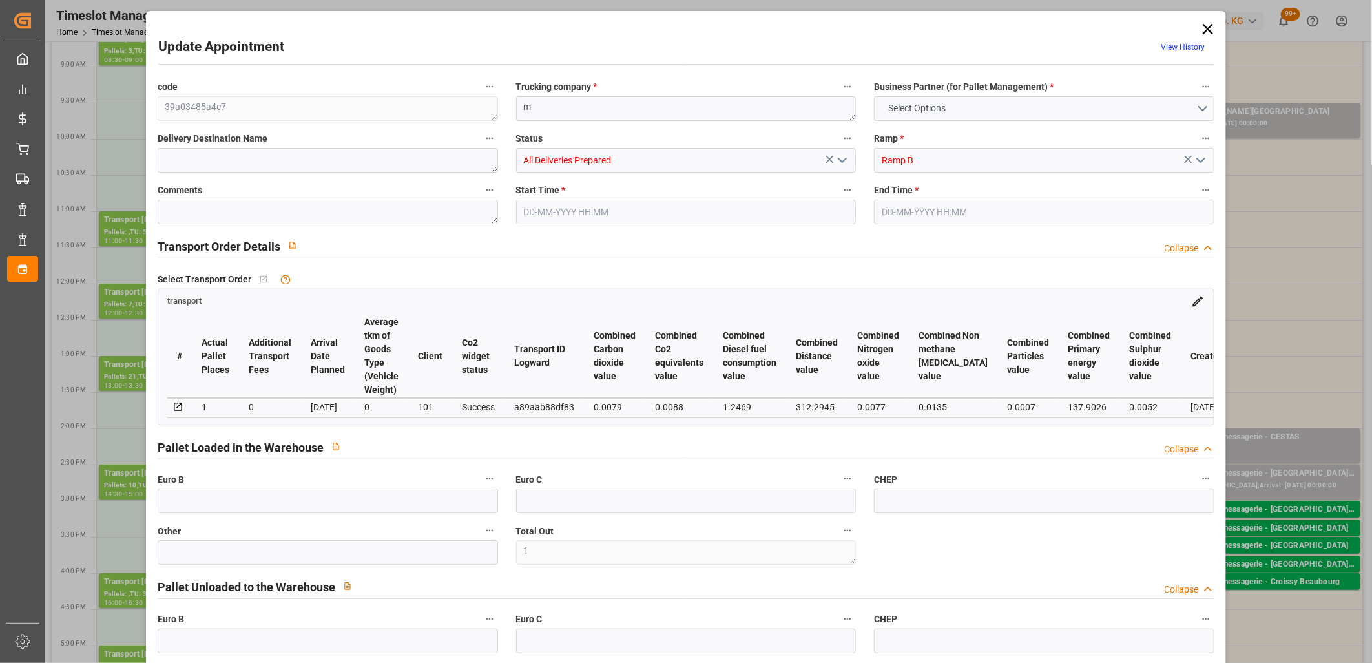
type input "0"
type input "2"
type input "1"
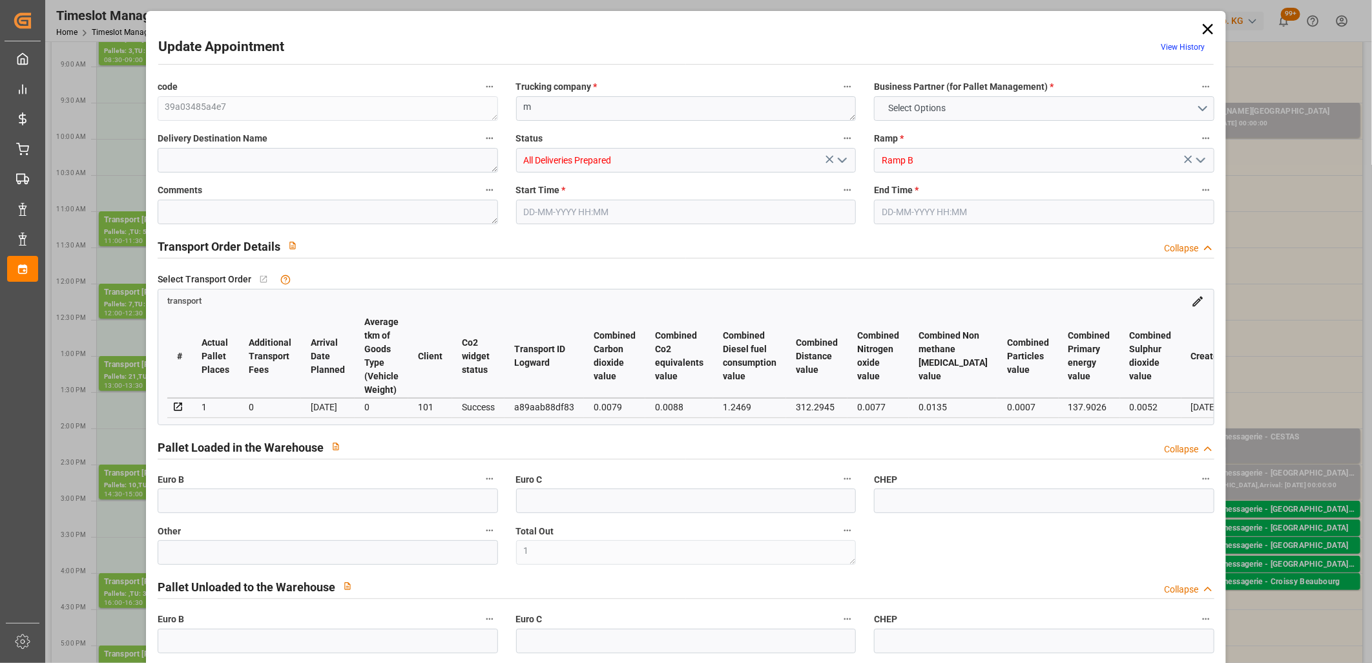
type input "87.2803"
type input "0"
type input "87.2803"
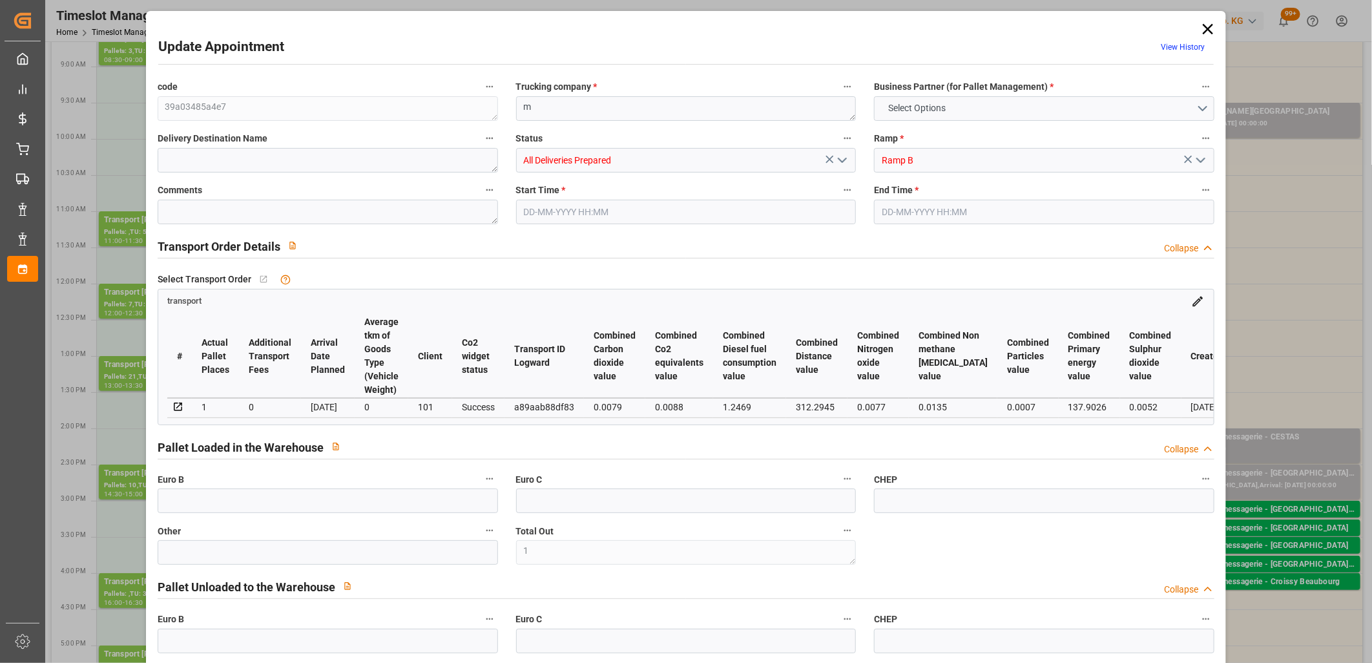
type input "0"
type input "1"
type input "34.416"
type input "255.654"
type input "588"
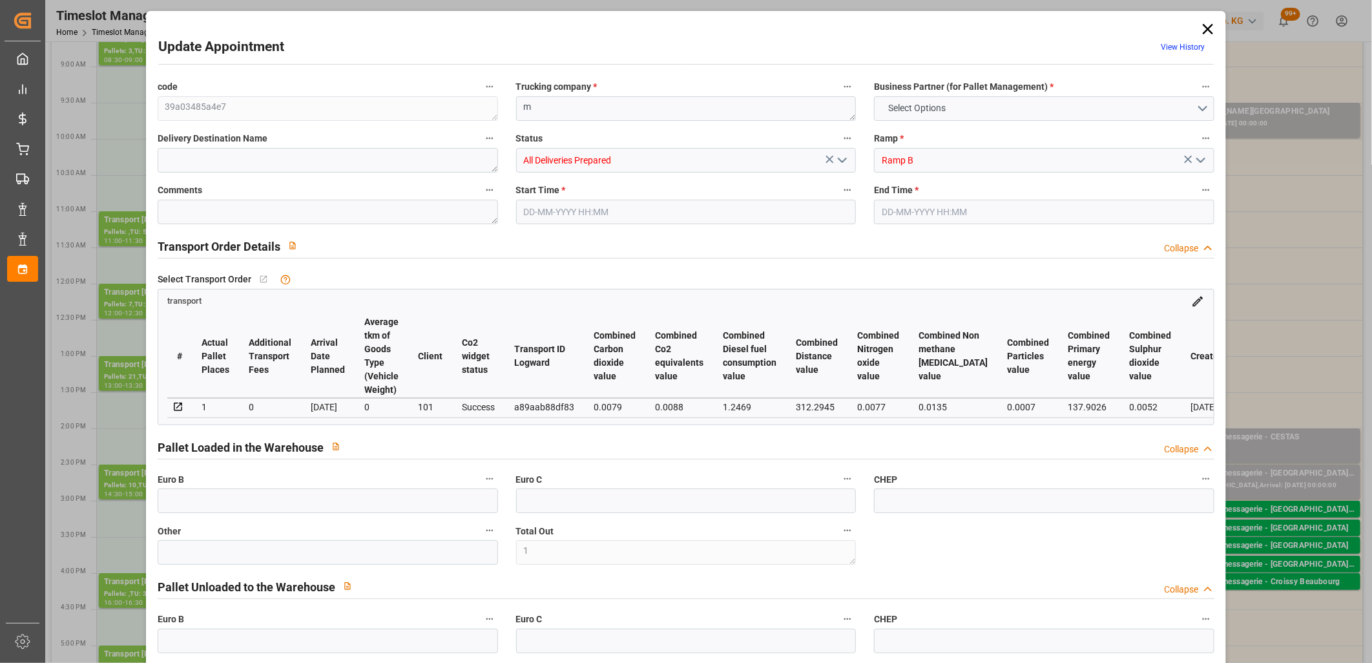
type input "72"
type input "0"
type input "70"
type input "9"
type input "101"
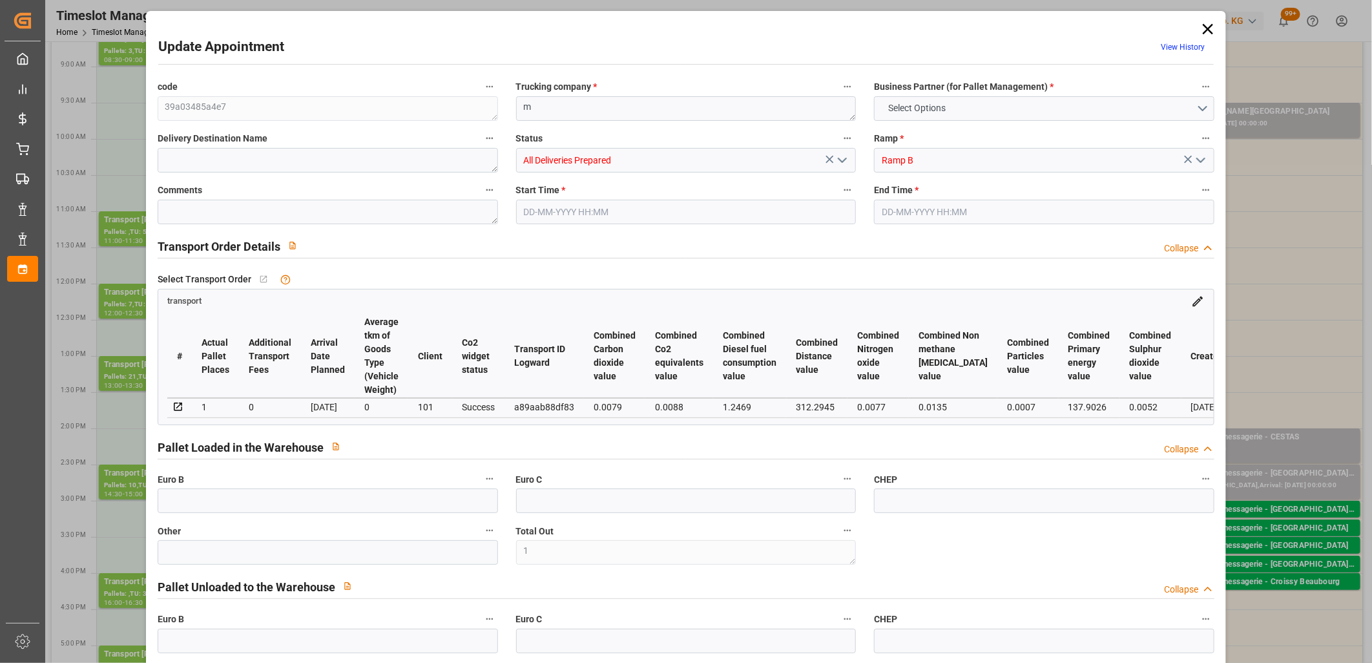
type input "48.654"
type input "0"
type input "4710.8598"
type input "0"
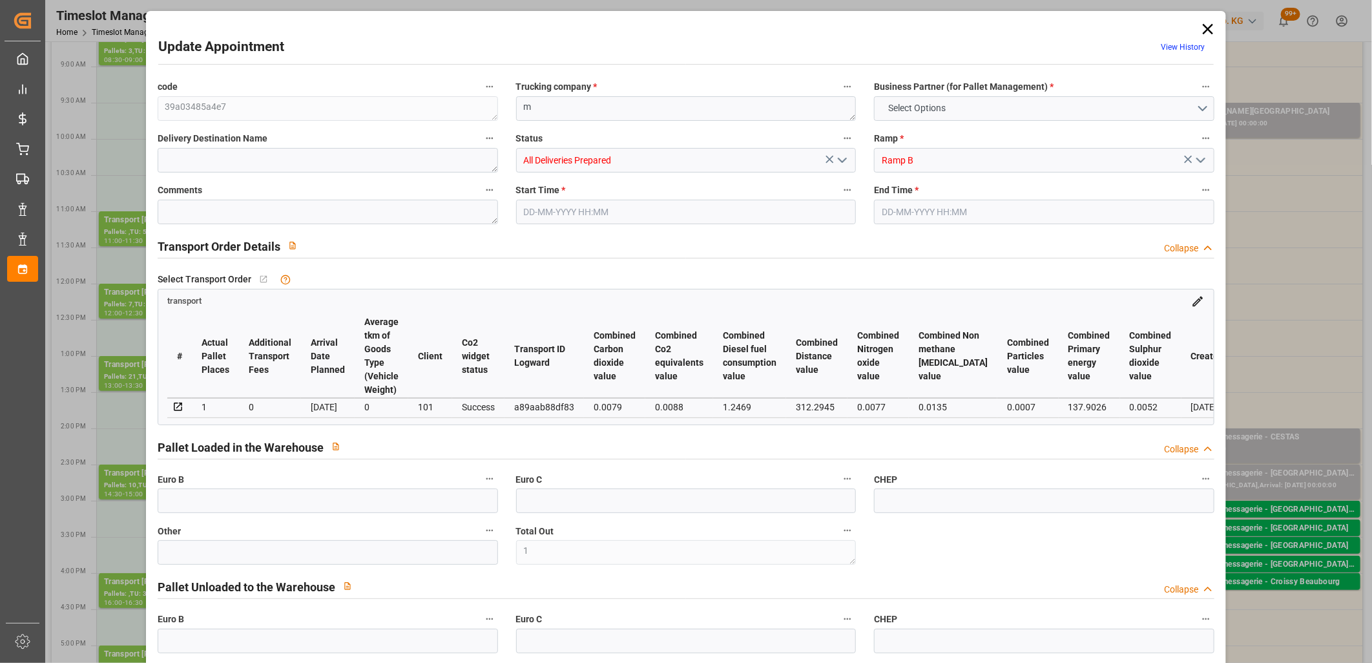
type input "21"
type input "35"
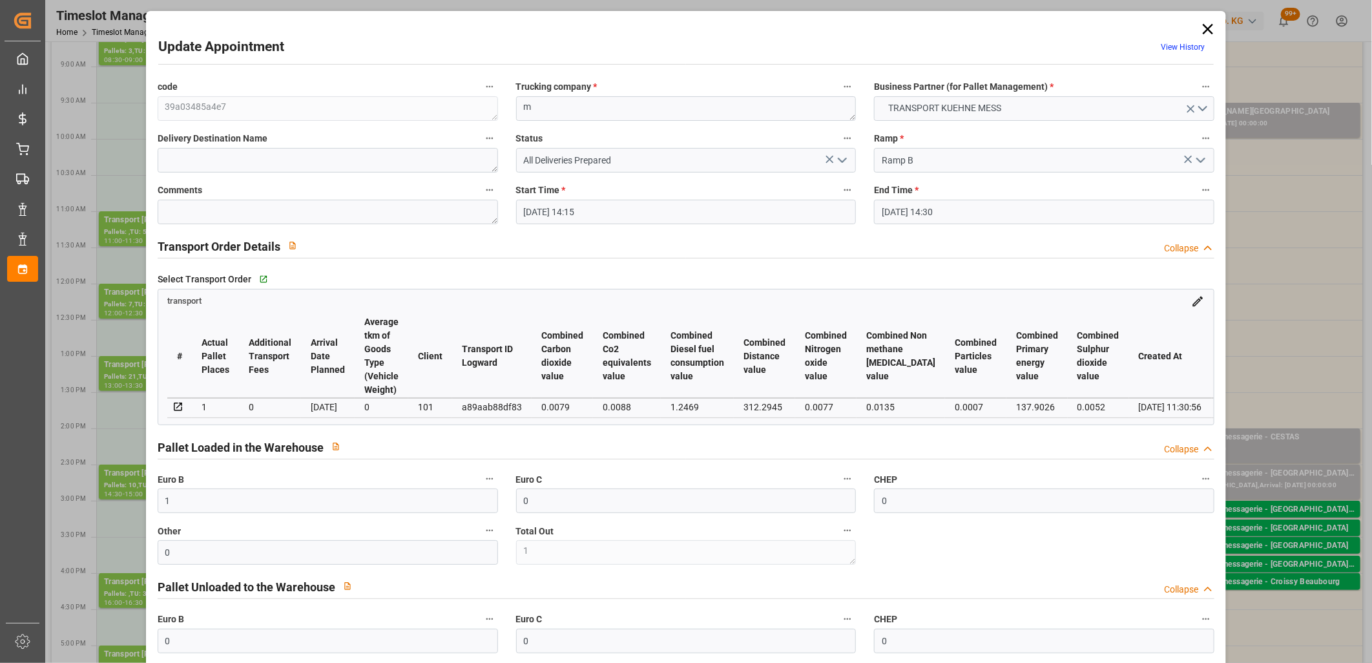
type input "[DATE] 14:15"
type input "[DATE] 14:30"
type input "[DATE] 11:31"
type input "[DATE] 11:30"
type input "[DATE]"
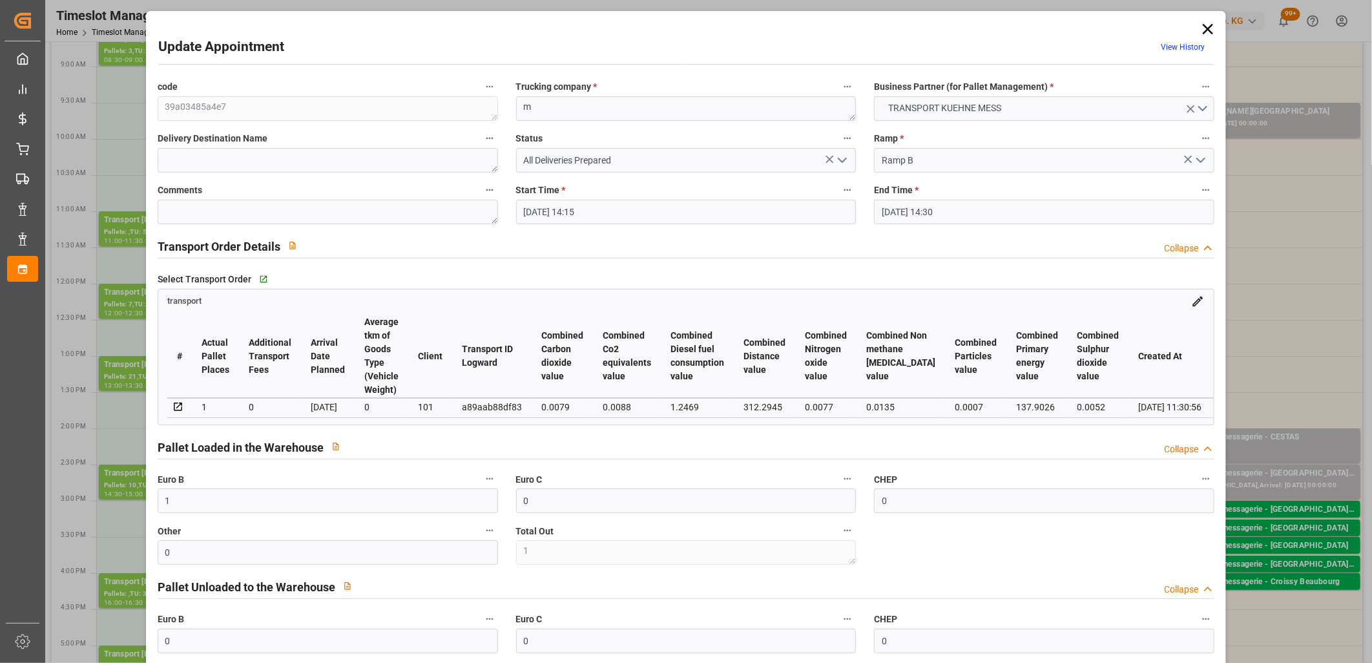
type input "[DATE]"
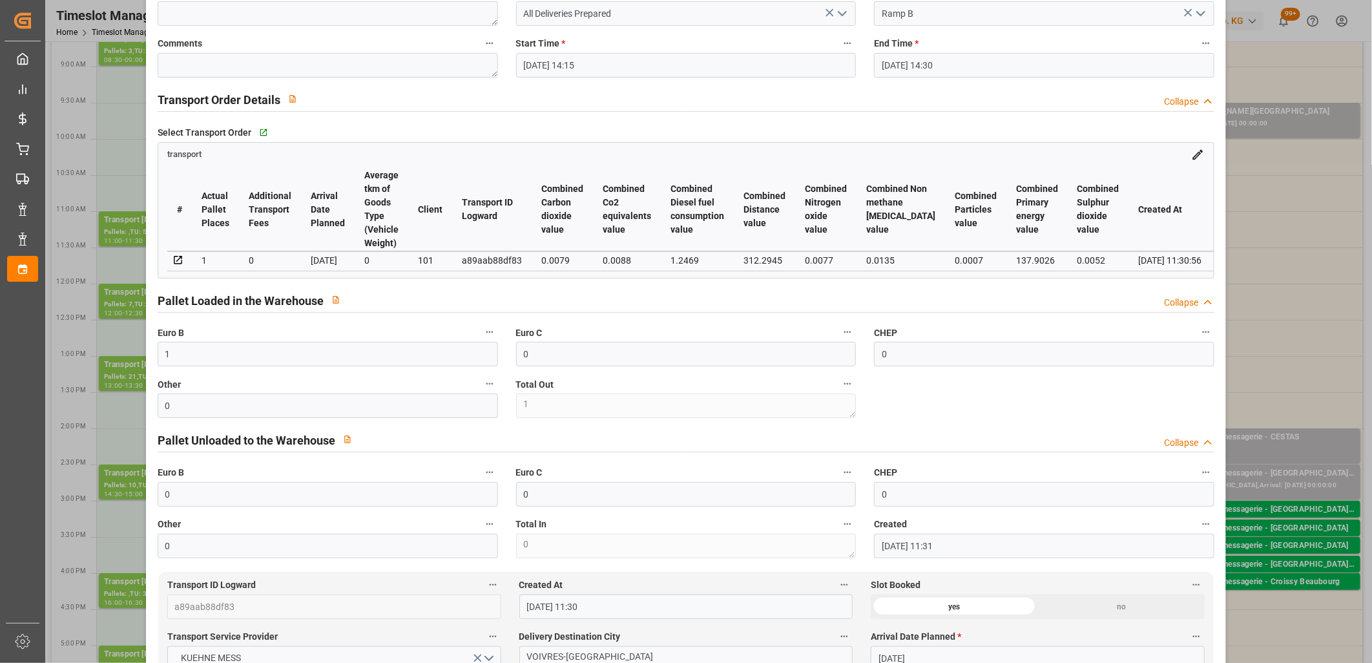
scroll to position [0, 0]
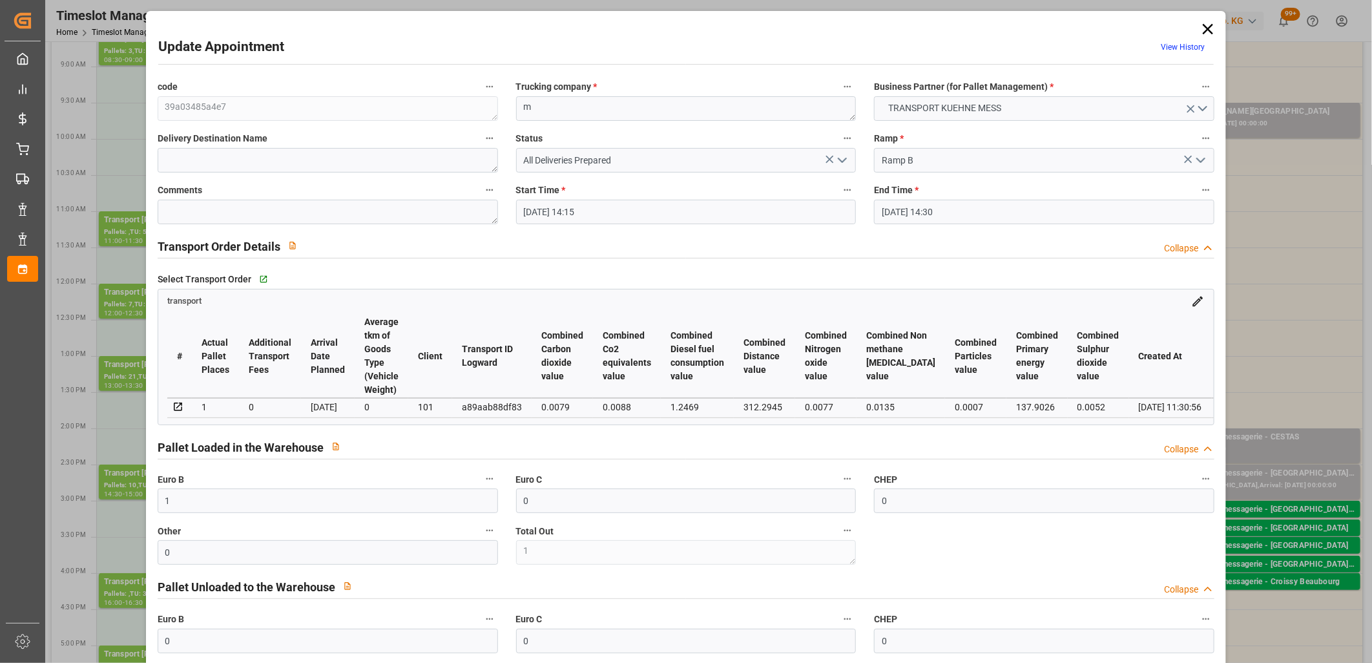
click at [837, 162] on icon "open menu" at bounding box center [843, 160] width 16 height 16
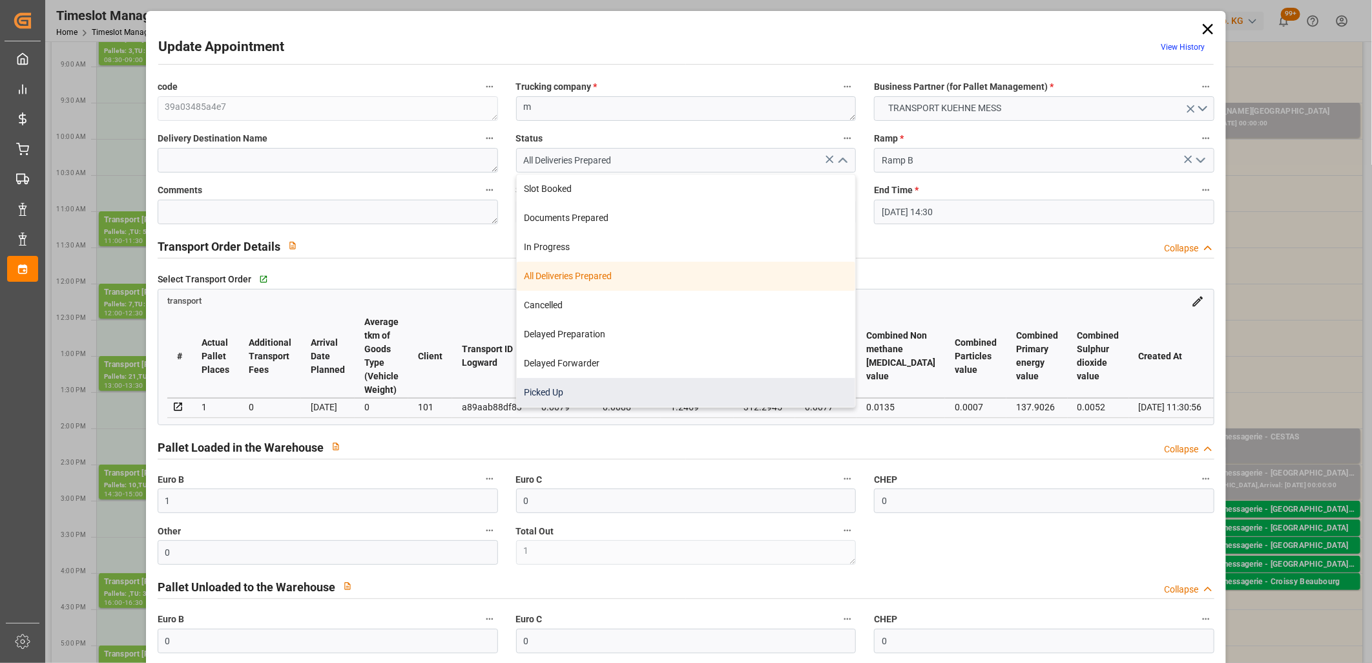
click at [740, 384] on div "Picked Up" at bounding box center [686, 392] width 339 height 29
type input "Picked Up"
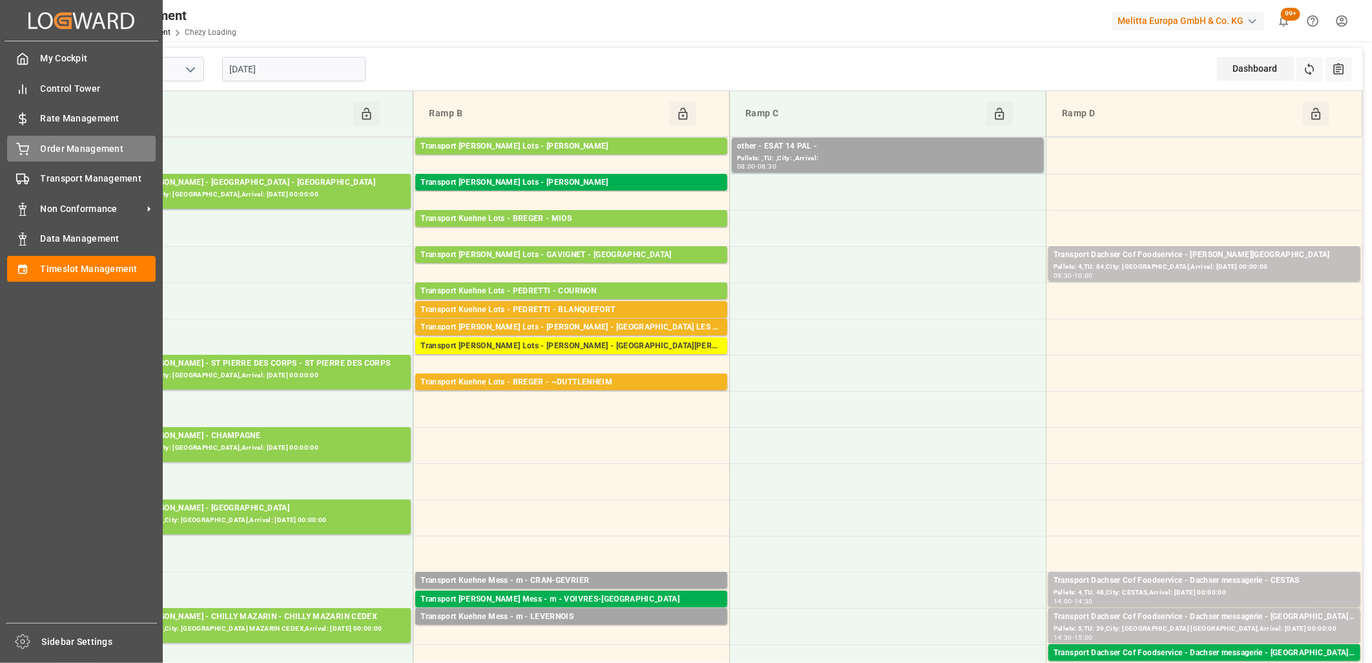
click at [24, 153] on icon at bounding box center [22, 149] width 13 height 13
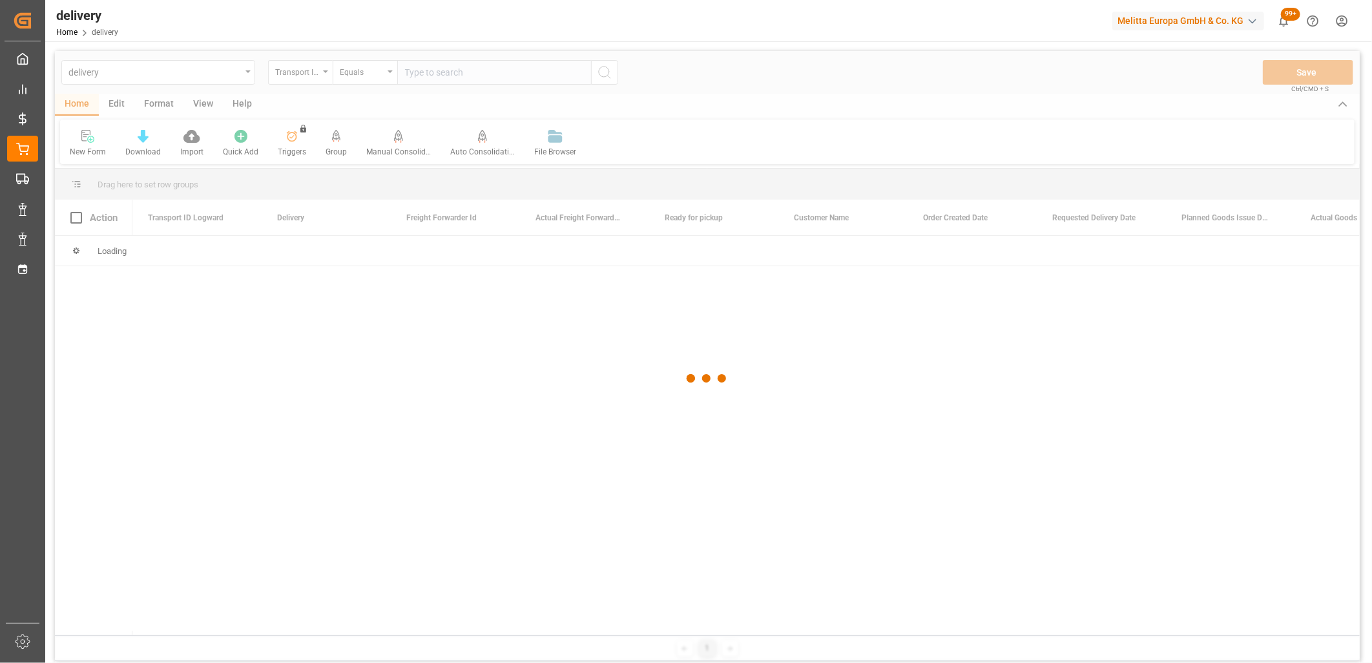
click at [319, 73] on div at bounding box center [707, 378] width 1305 height 655
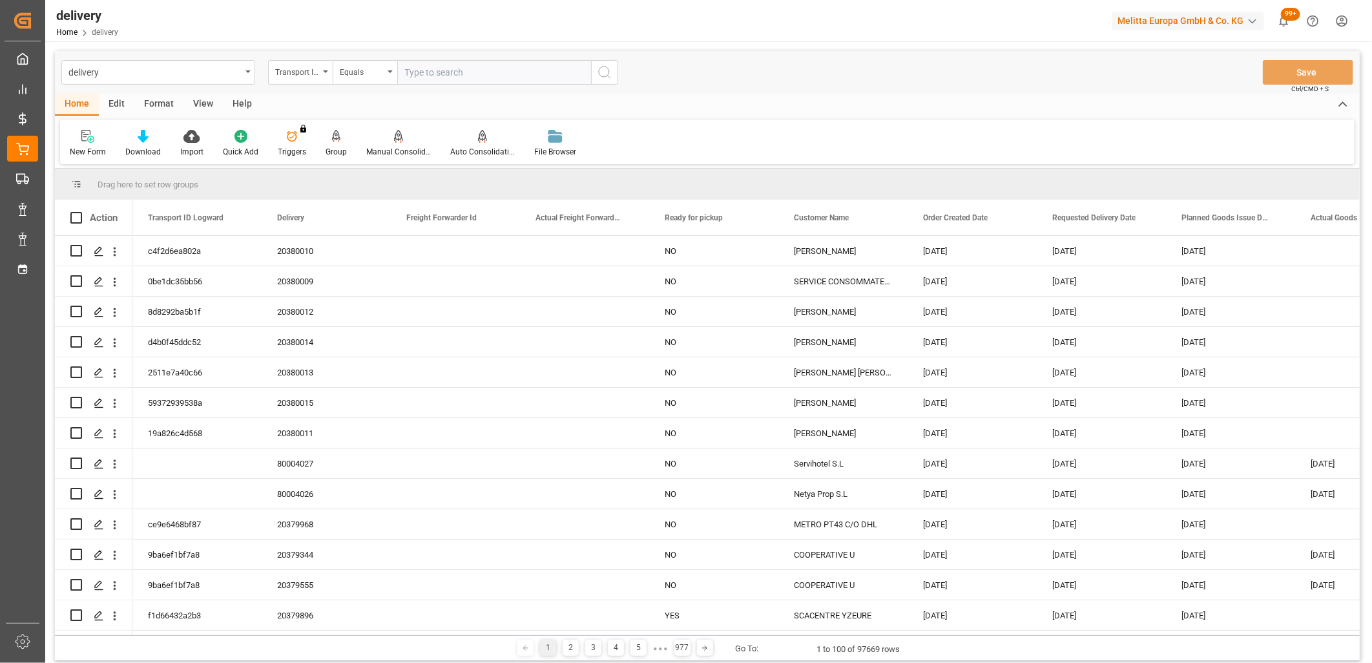
click at [313, 74] on div "Transport ID Logward" at bounding box center [297, 70] width 44 height 15
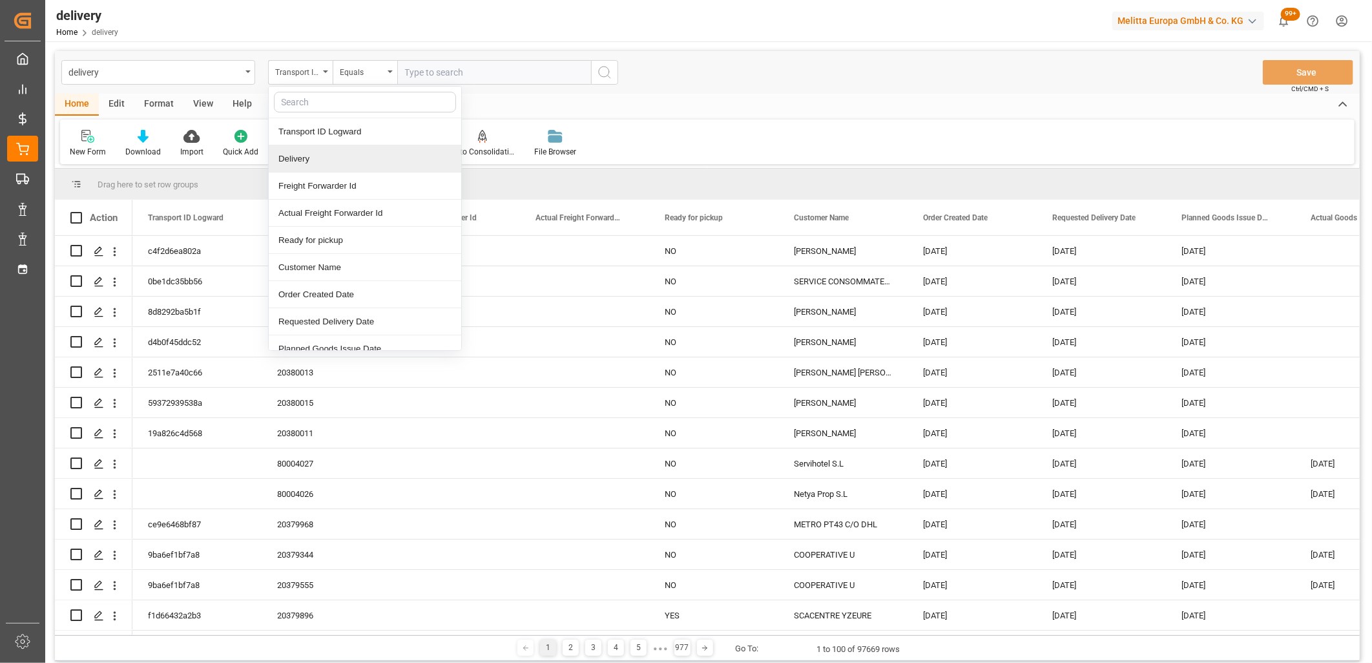
click at [304, 151] on div "Delivery" at bounding box center [365, 158] width 193 height 27
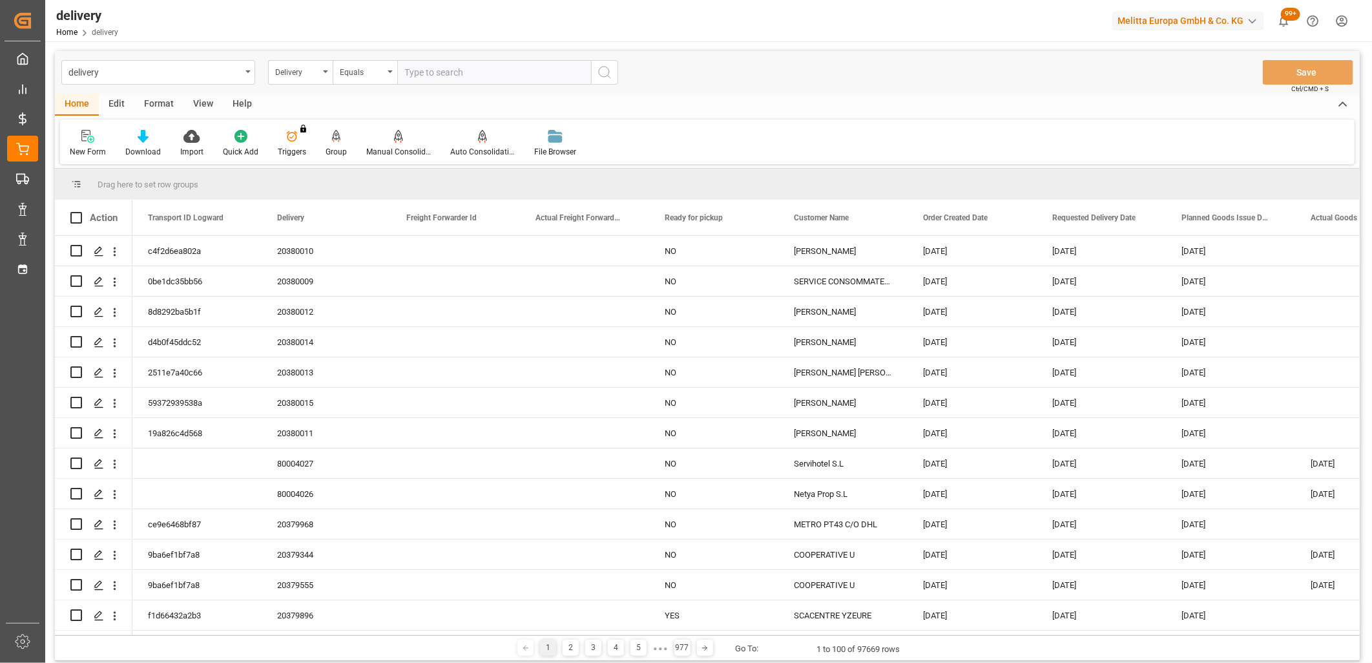
click at [419, 65] on input "text" at bounding box center [494, 72] width 194 height 25
type input "20375641"
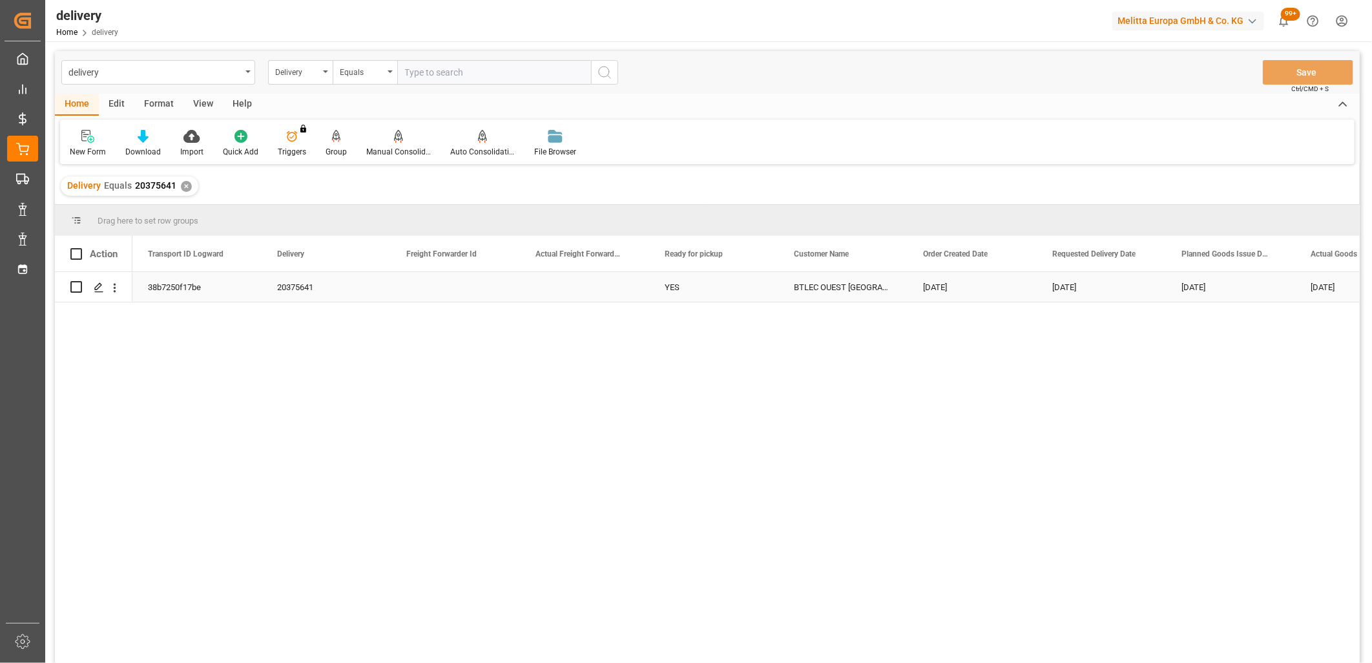
click at [169, 288] on div "38b7250f17be" at bounding box center [196, 287] width 129 height 30
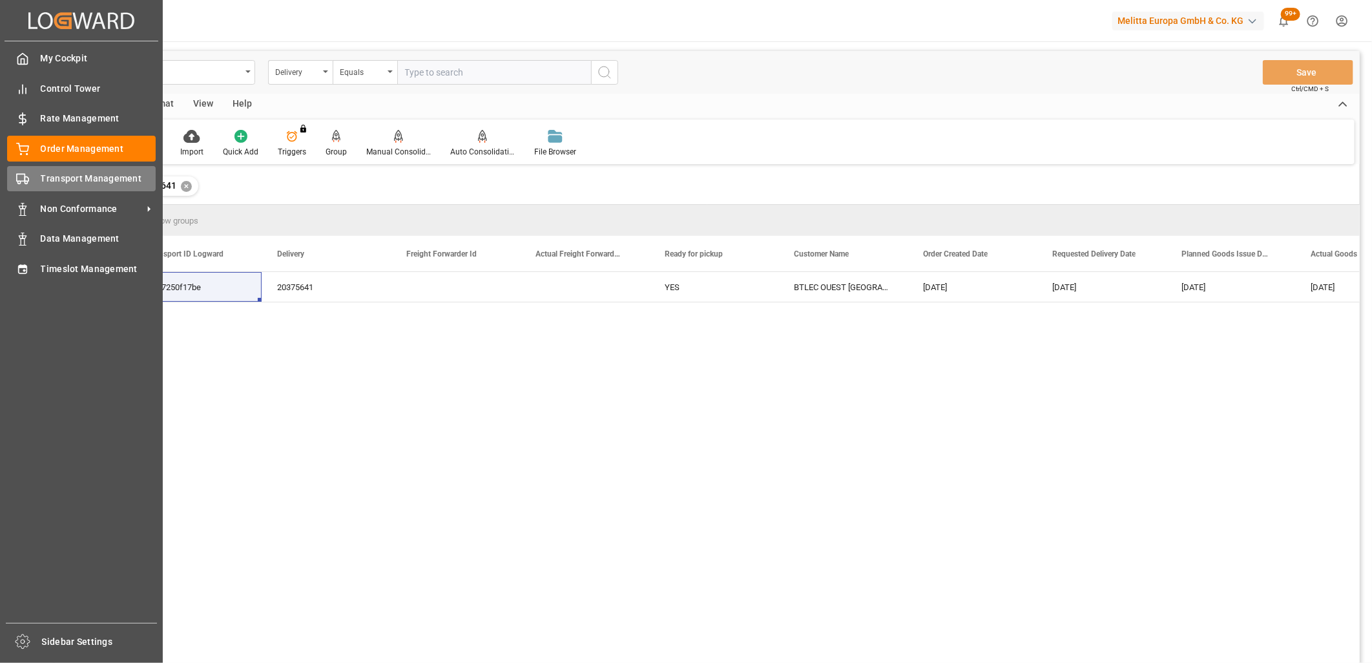
click at [30, 188] on div "Transport Management Transport Management" at bounding box center [81, 178] width 149 height 25
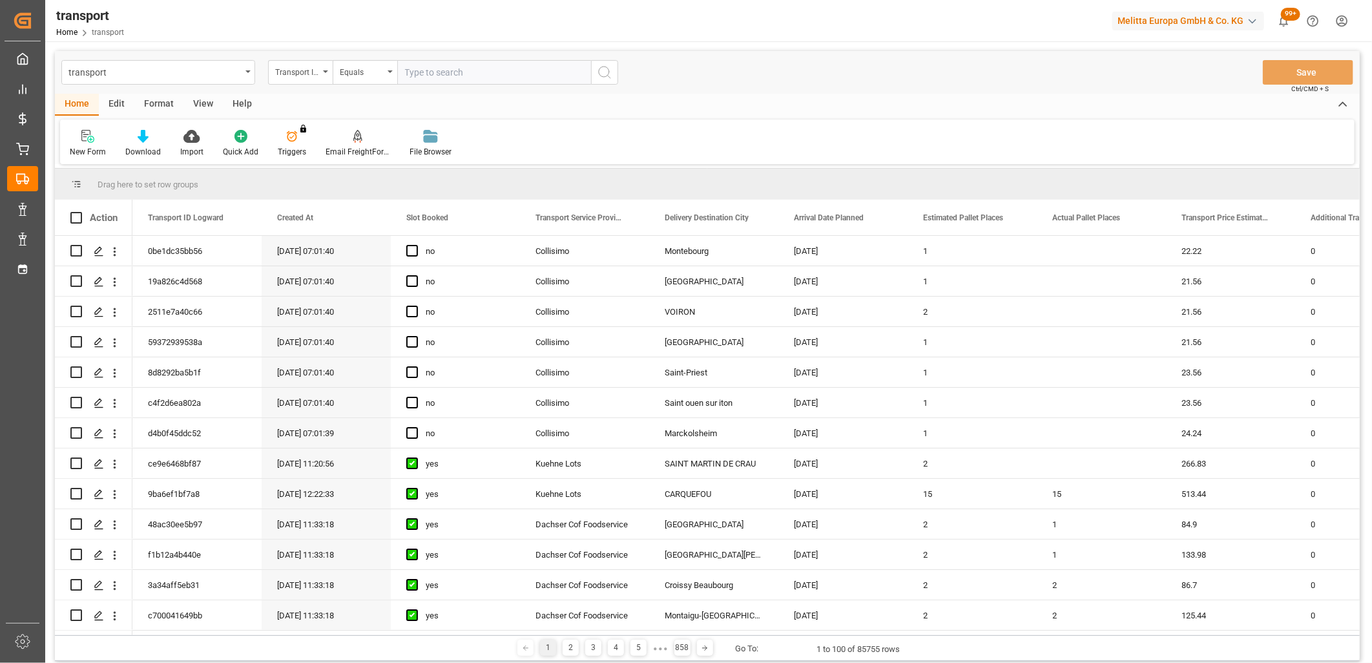
click at [448, 73] on input "text" at bounding box center [494, 72] width 194 height 25
paste input "38b7250f17be"
type input "38b7250f17be"
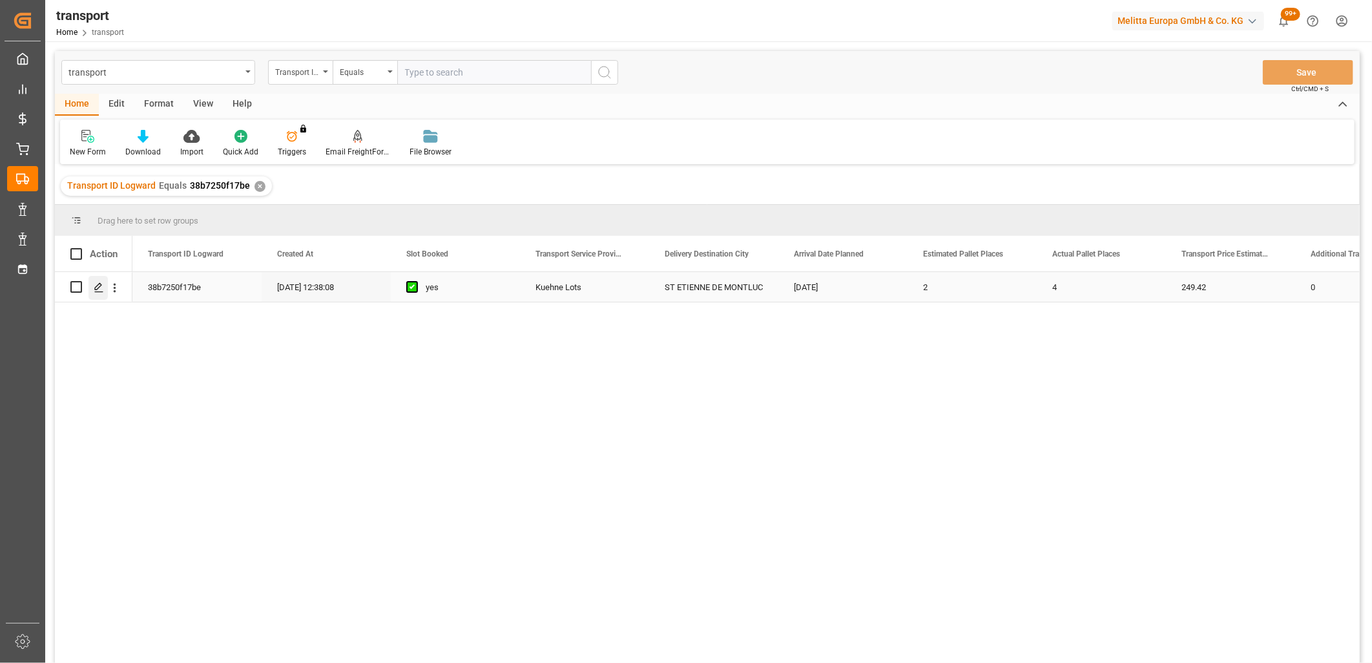
click at [103, 283] on icon "Press SPACE to select this row." at bounding box center [99, 287] width 10 height 10
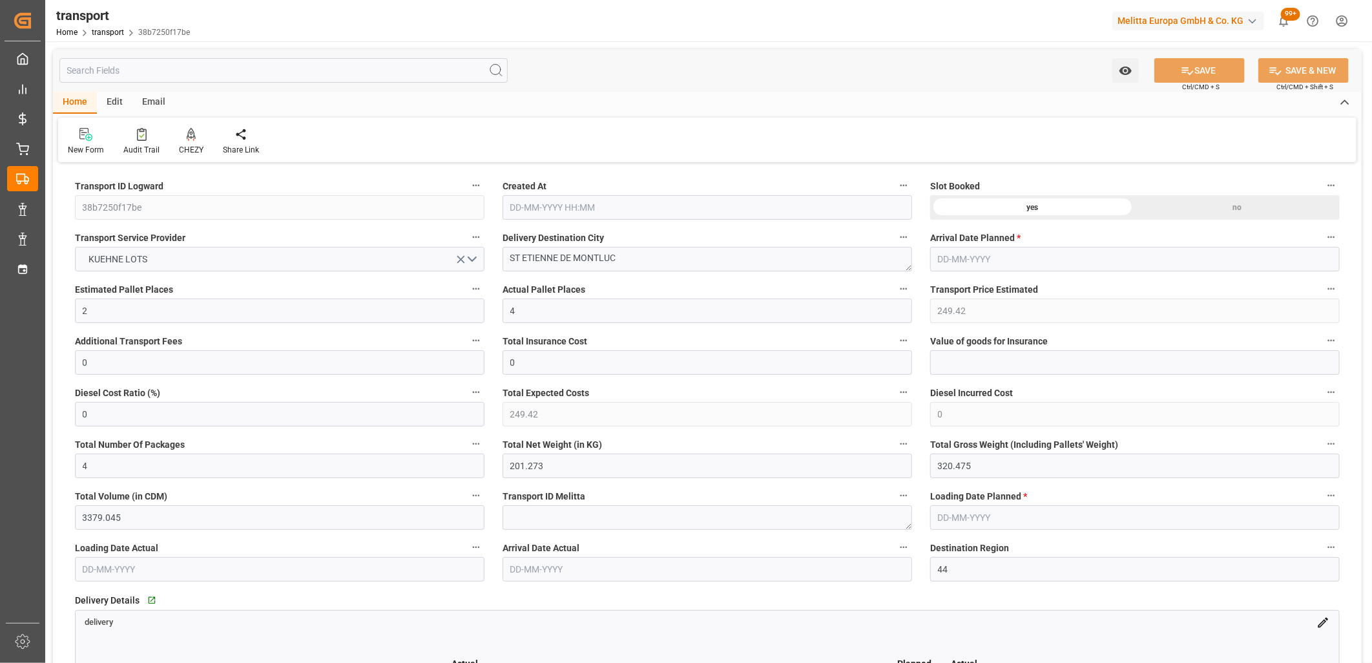
type input "04-08-2025 12:38"
type input "11-08-2025"
type input "07-08-2025"
type input "12-08-2025"
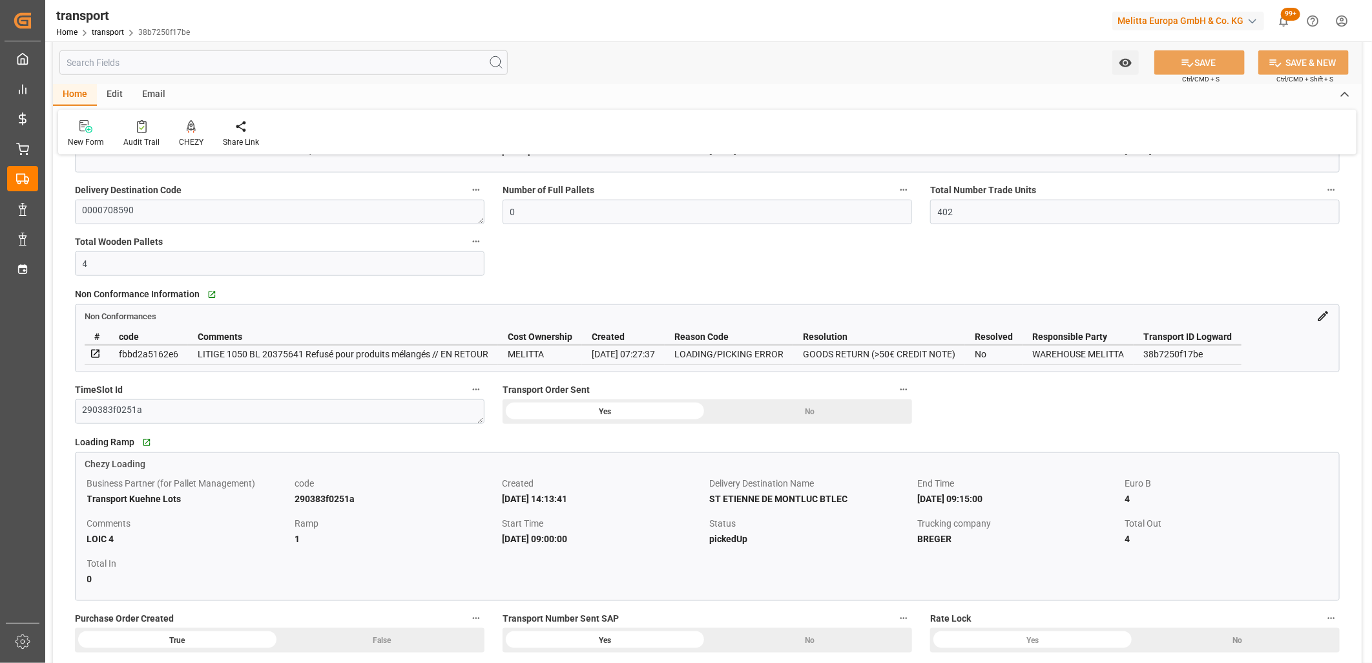
scroll to position [789, 0]
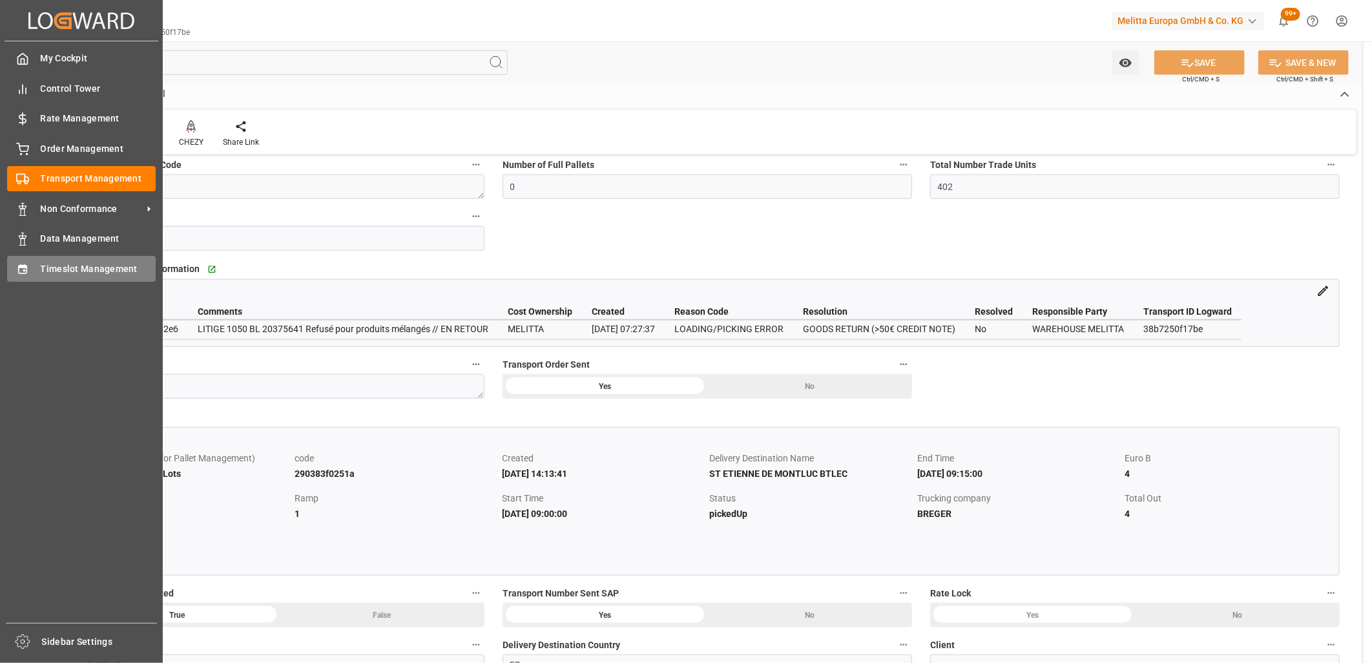
click at [34, 271] on div "Timeslot Management Timeslot Management" at bounding box center [81, 268] width 149 height 25
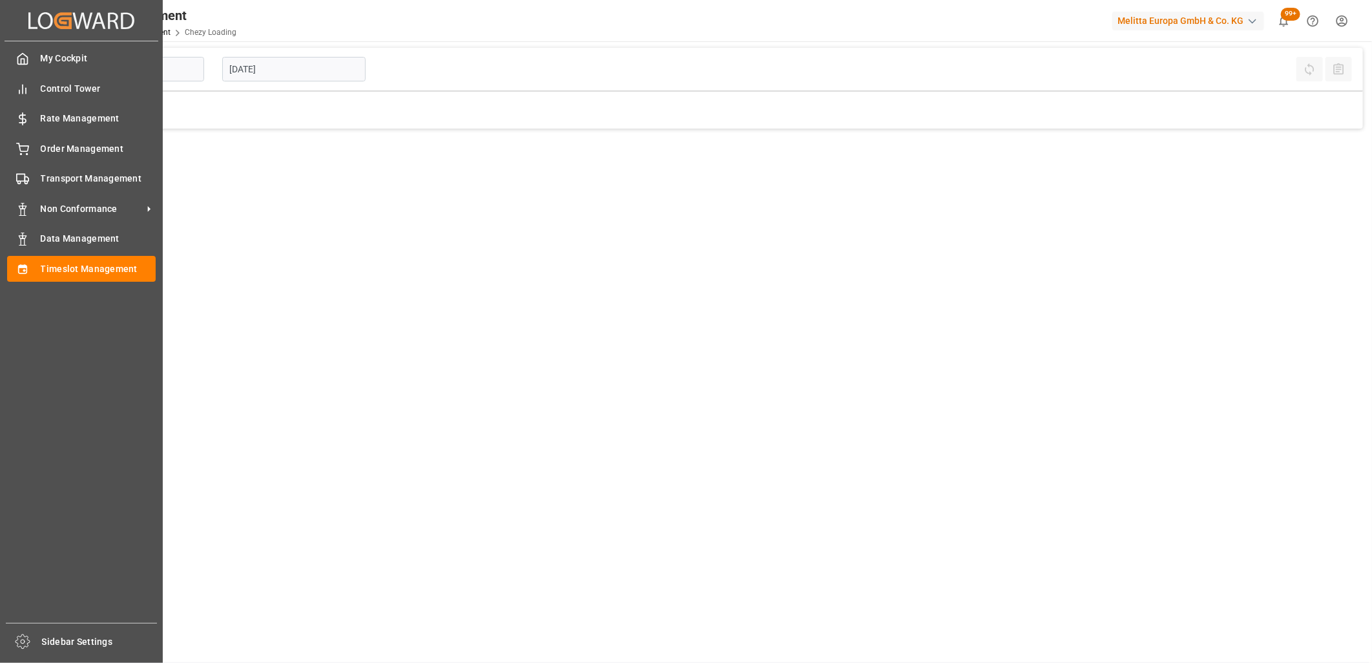
type input "Chezy Loading"
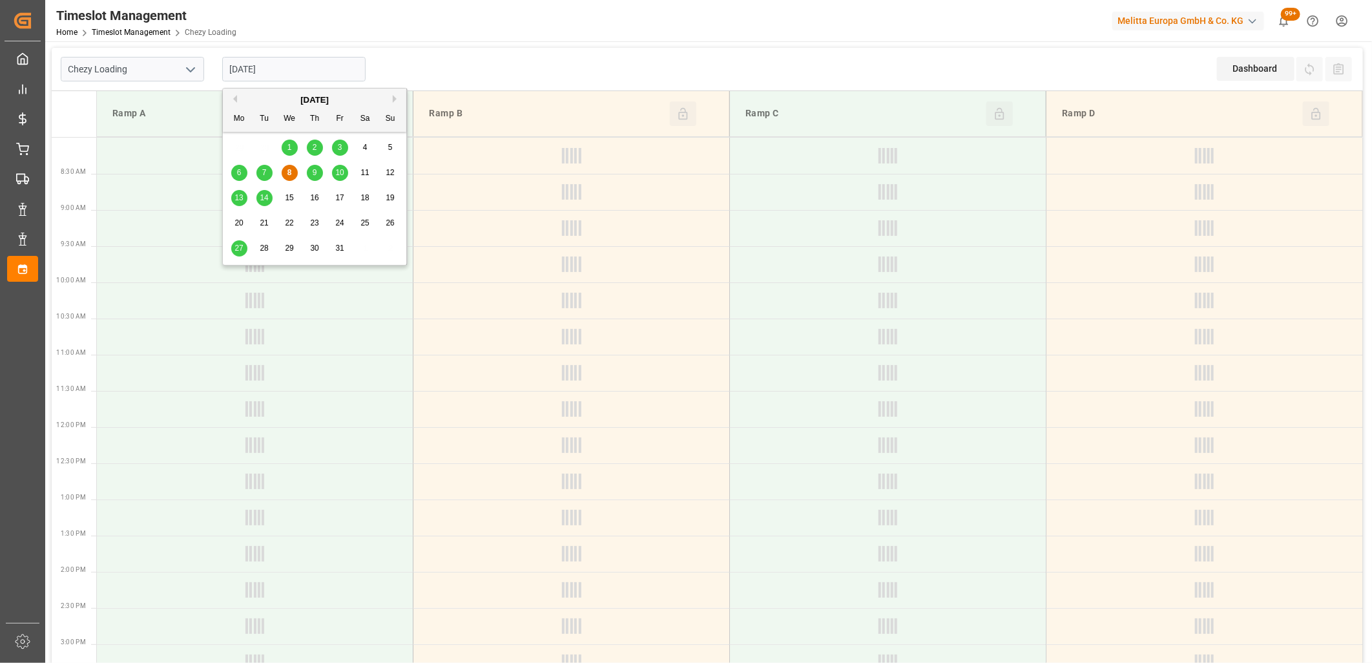
click at [312, 61] on input "[DATE]" at bounding box center [293, 69] width 143 height 25
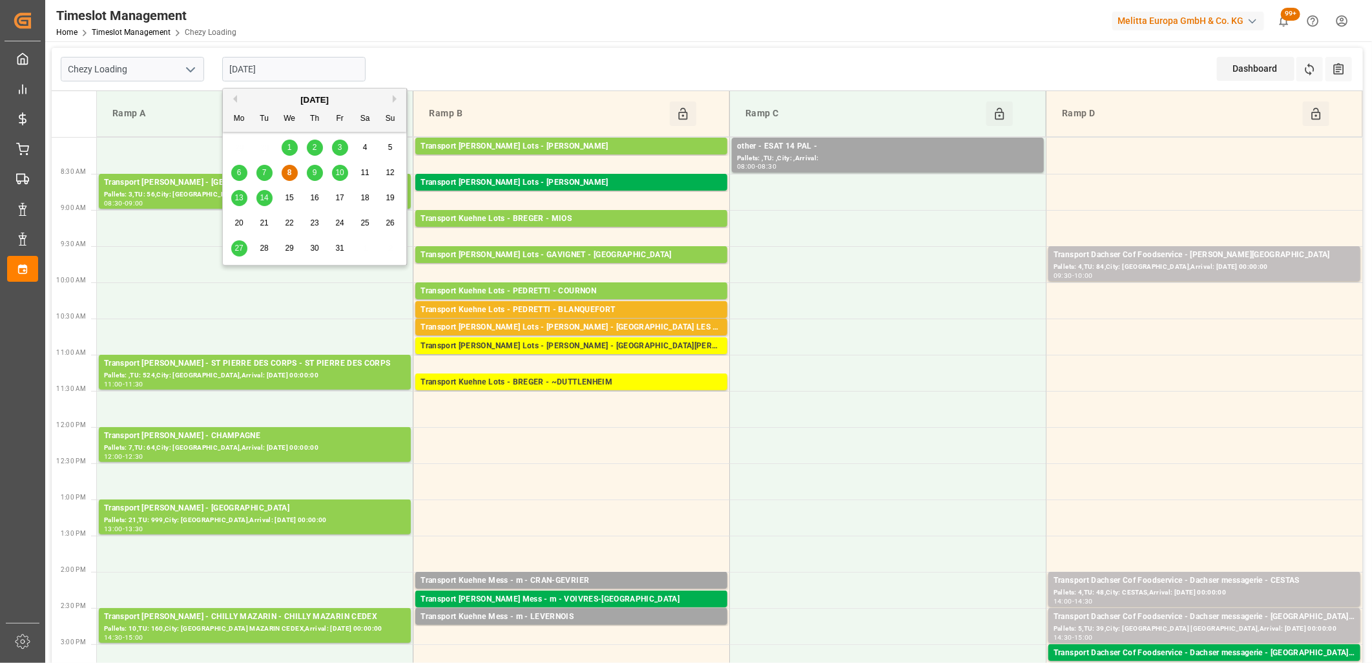
click at [234, 97] on button "Previous Month" at bounding box center [233, 99] width 8 height 8
click at [262, 196] on span "12" at bounding box center [264, 197] width 8 height 9
type input "12-08-2025"
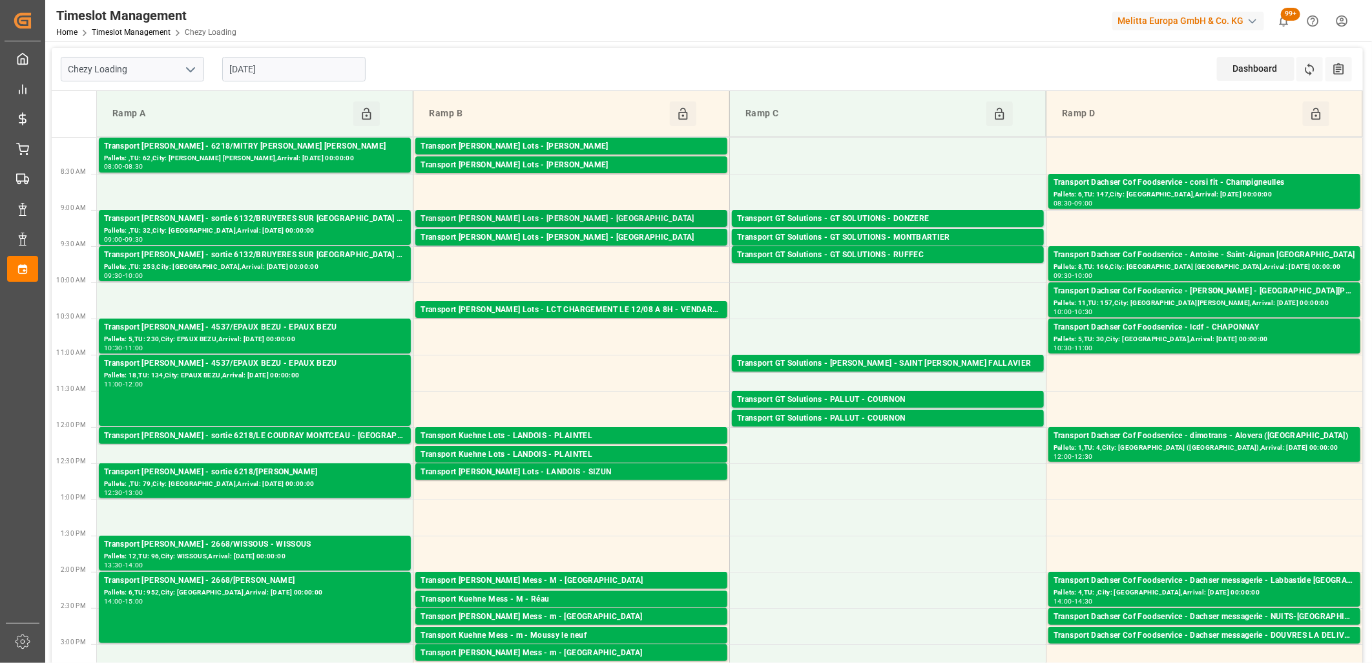
click at [499, 216] on div "Transport Kuehne Lots - BREGER - ST ETIENNE DE MONTLUC" at bounding box center [572, 219] width 302 height 13
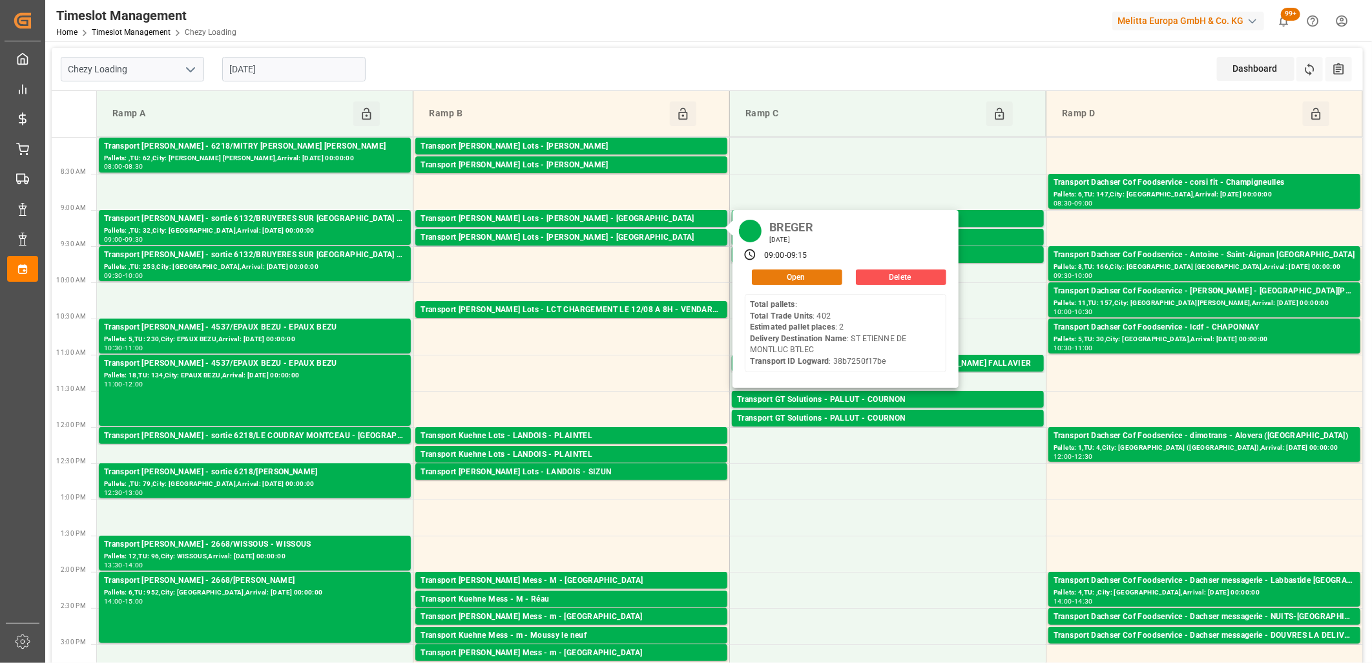
click at [821, 276] on button "Open" at bounding box center [797, 277] width 90 height 16
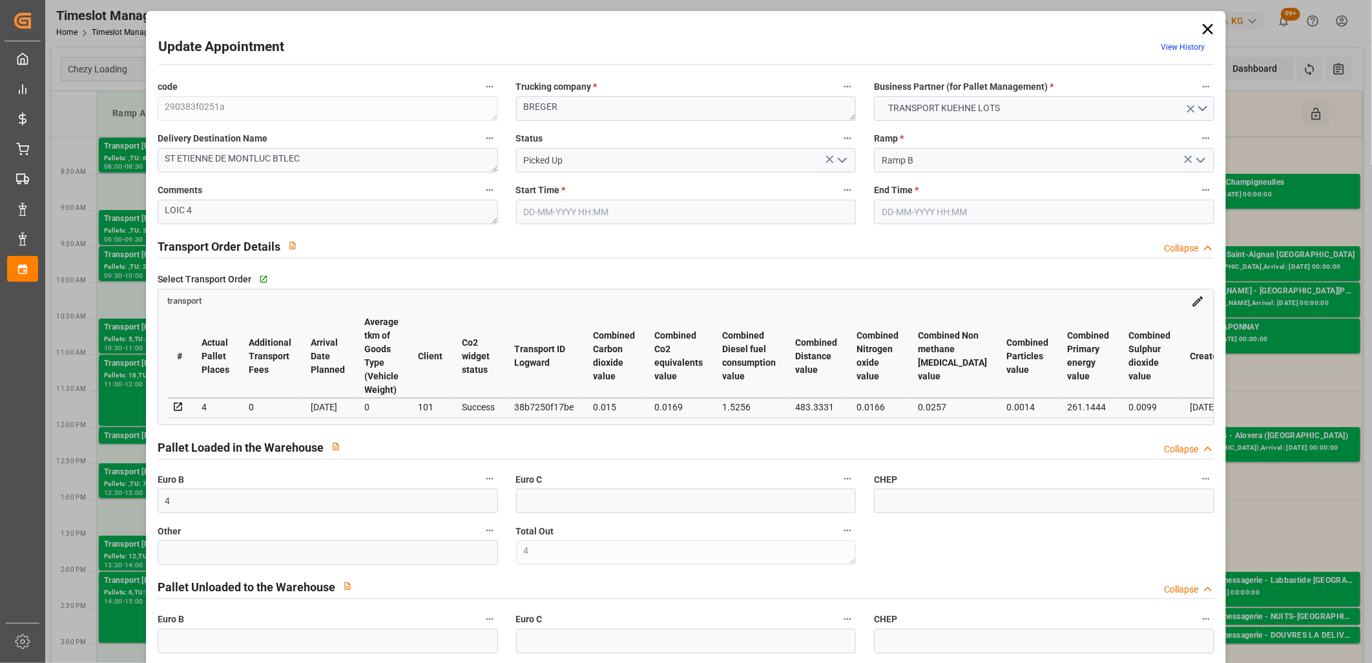
type input "4"
type input "2"
type input "4"
type input "249.42"
type input "0"
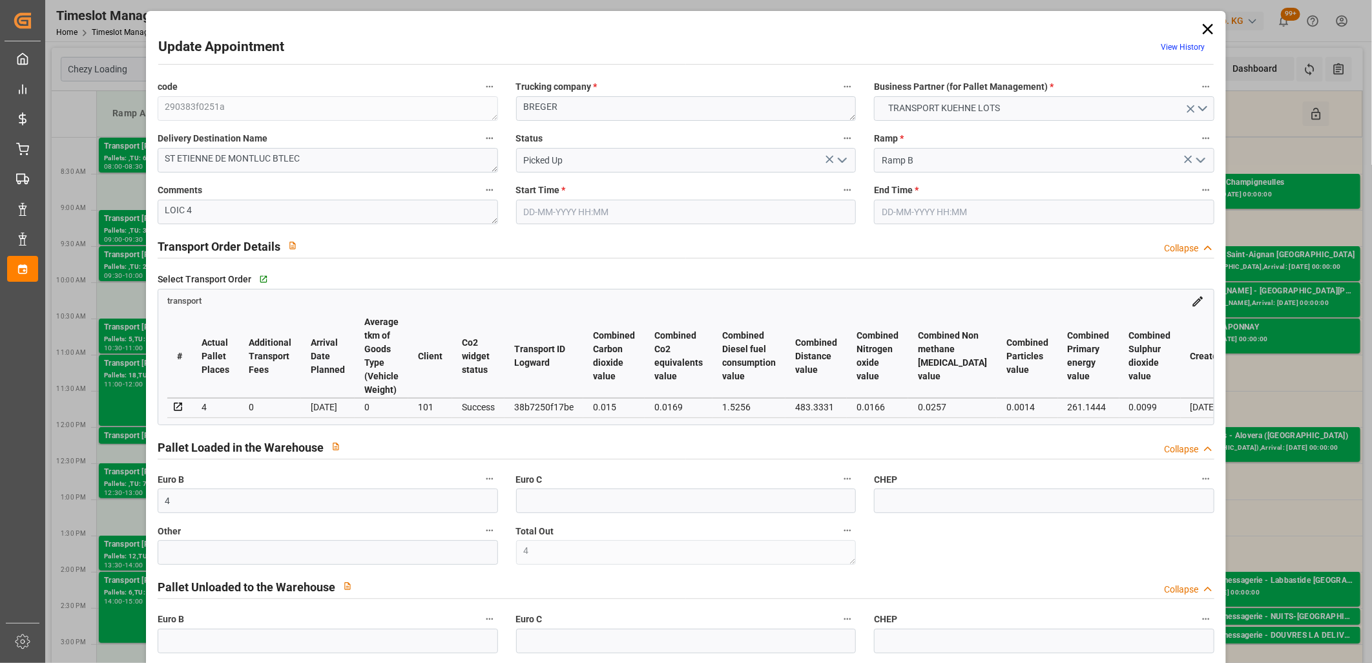
type input "0"
type input "249.42"
type input "0"
type input "4"
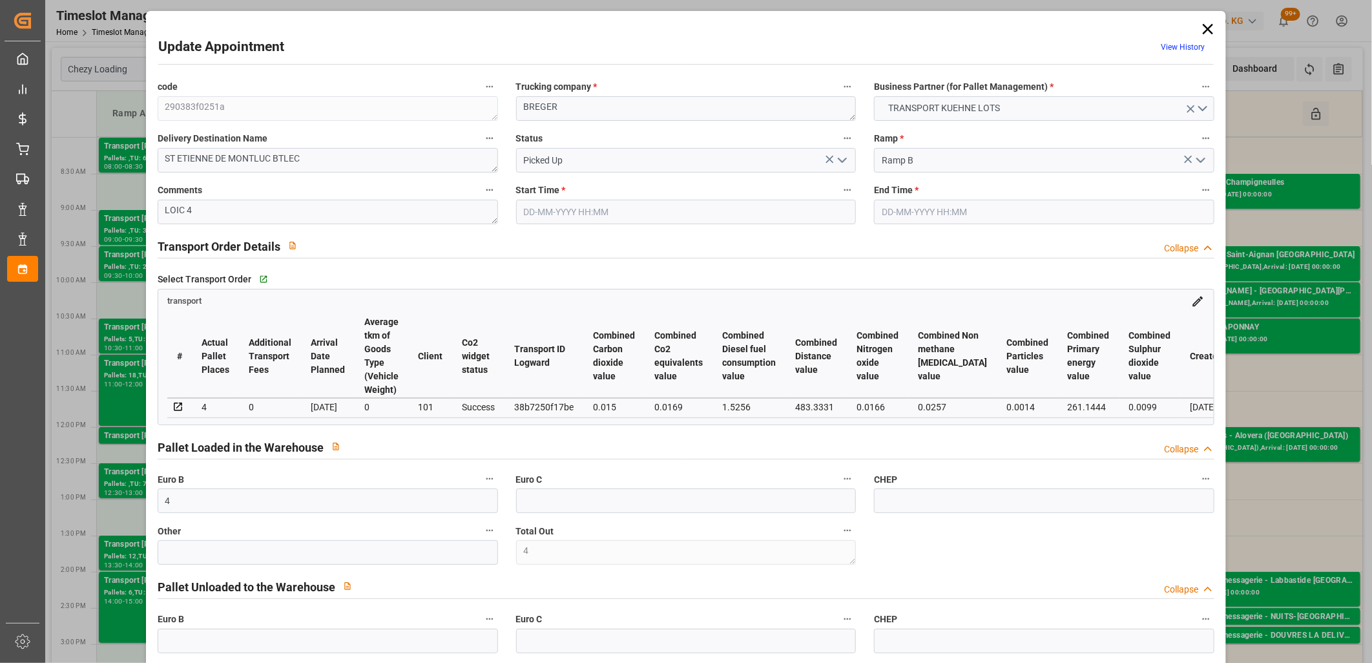
type input "201.273"
type input "320.475"
type input "3379.045"
type input "44"
type input "0"
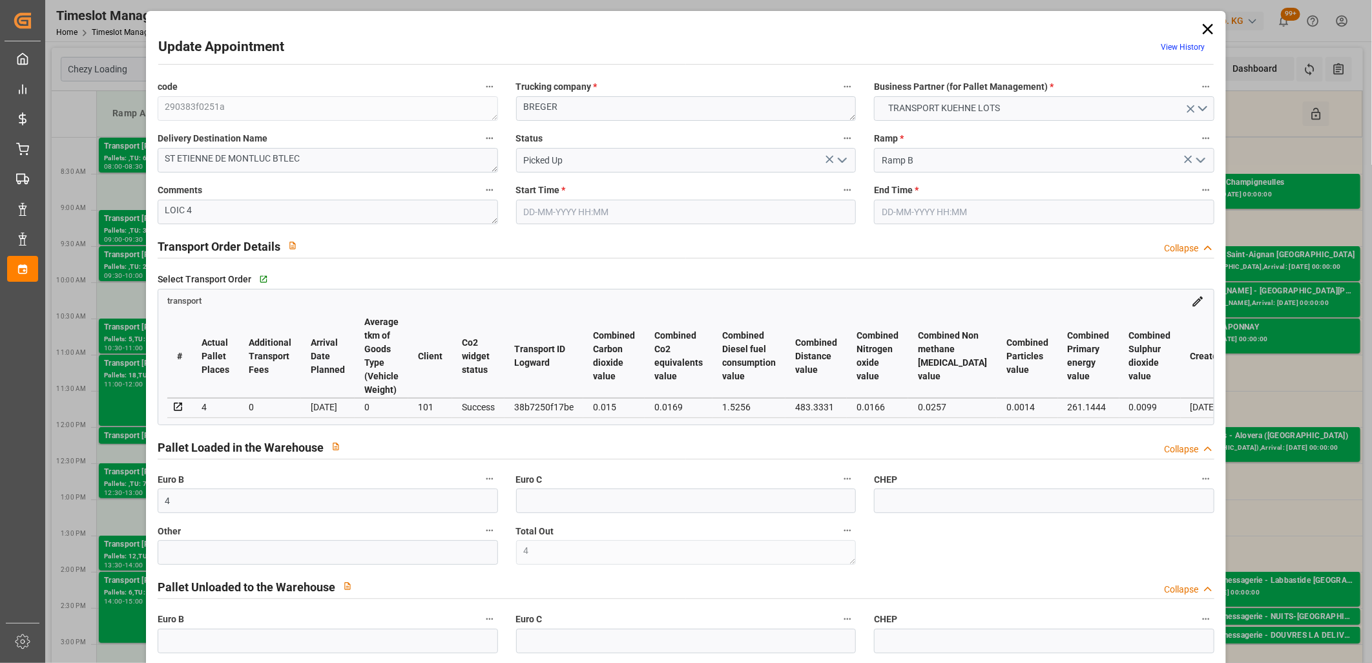
type input "402"
type input "4"
type input "101"
type input "274.475"
type input "0"
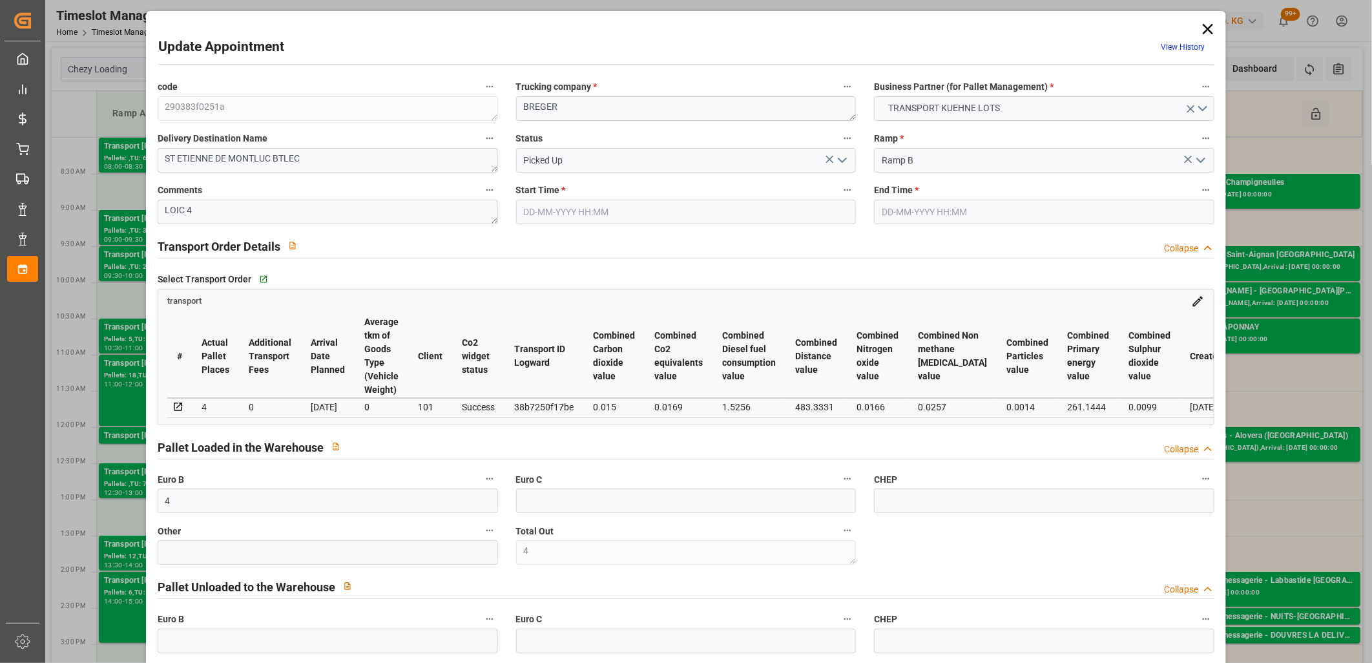
type input "4710.8598"
type input "0"
type input "21"
type input "35"
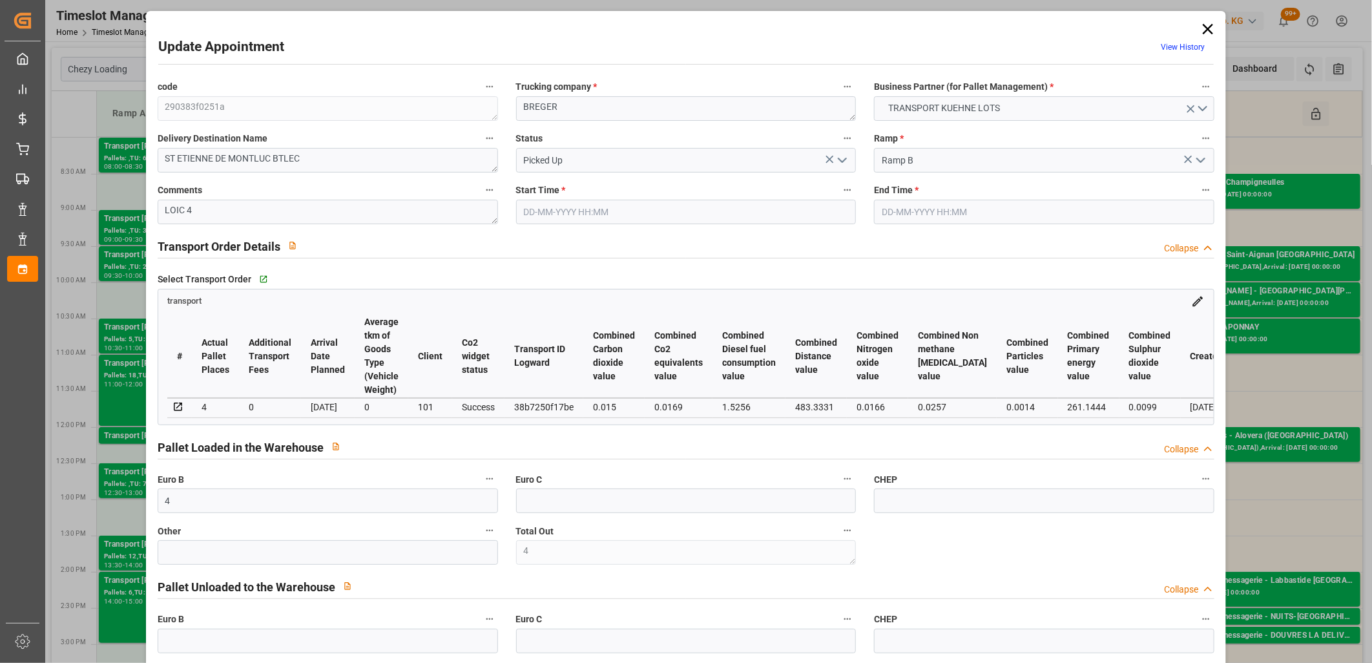
type input "12-08-2025 09:00"
type input "12-08-2025 09:15"
type input "04-08-2025 14:13"
type input "04-08-2025 12:38"
type input "11-08-2025"
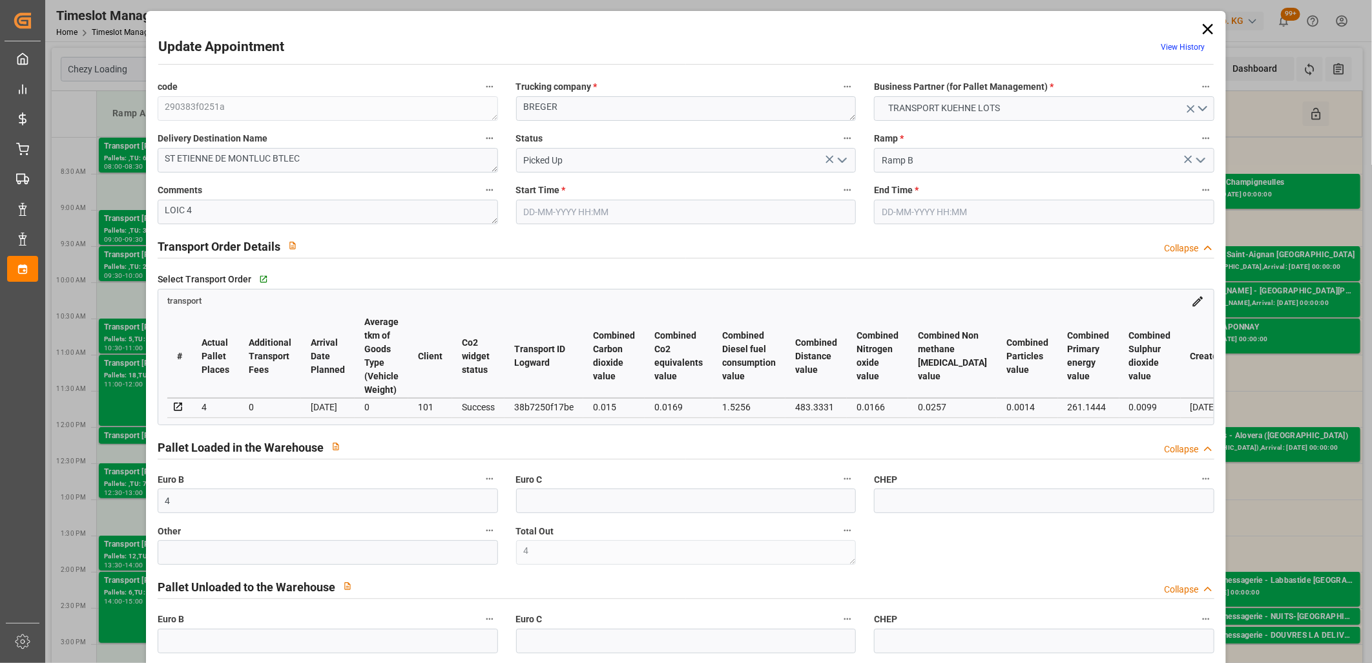
type input "07-08-2025"
type input "12-08-2025"
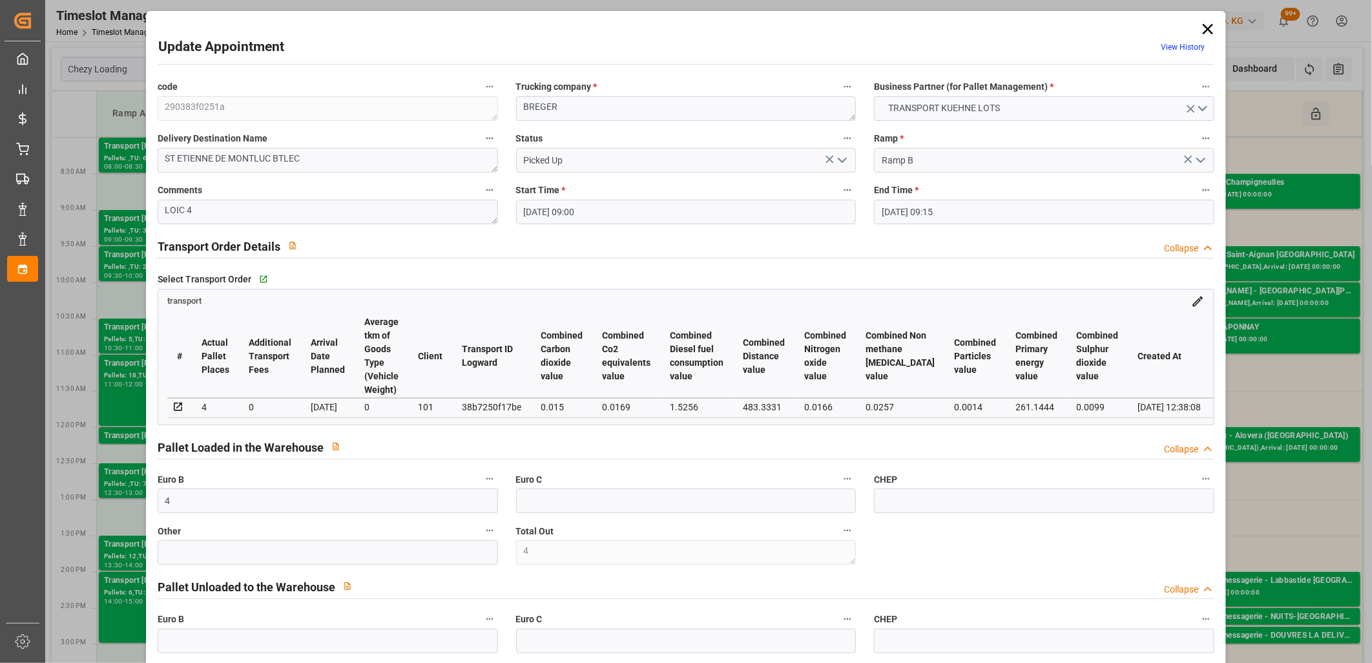
click at [1205, 24] on icon at bounding box center [1208, 29] width 18 height 18
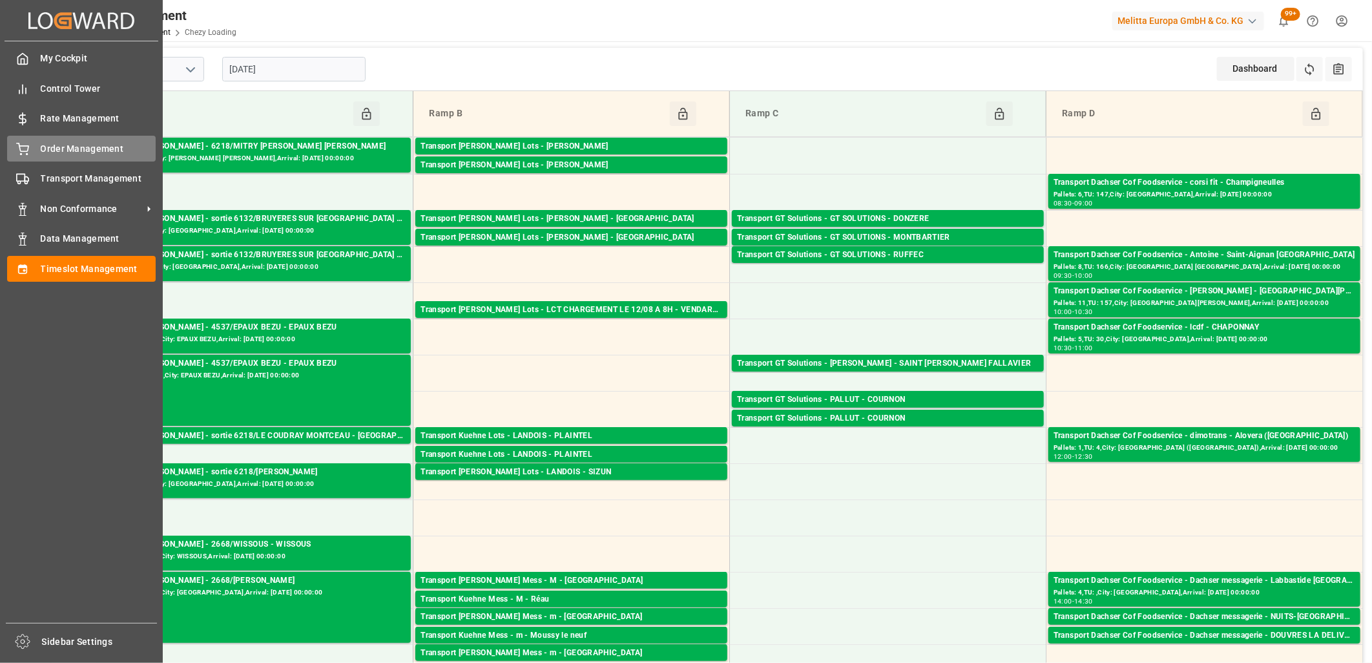
click at [31, 150] on div "Order Management Order Management" at bounding box center [81, 148] width 149 height 25
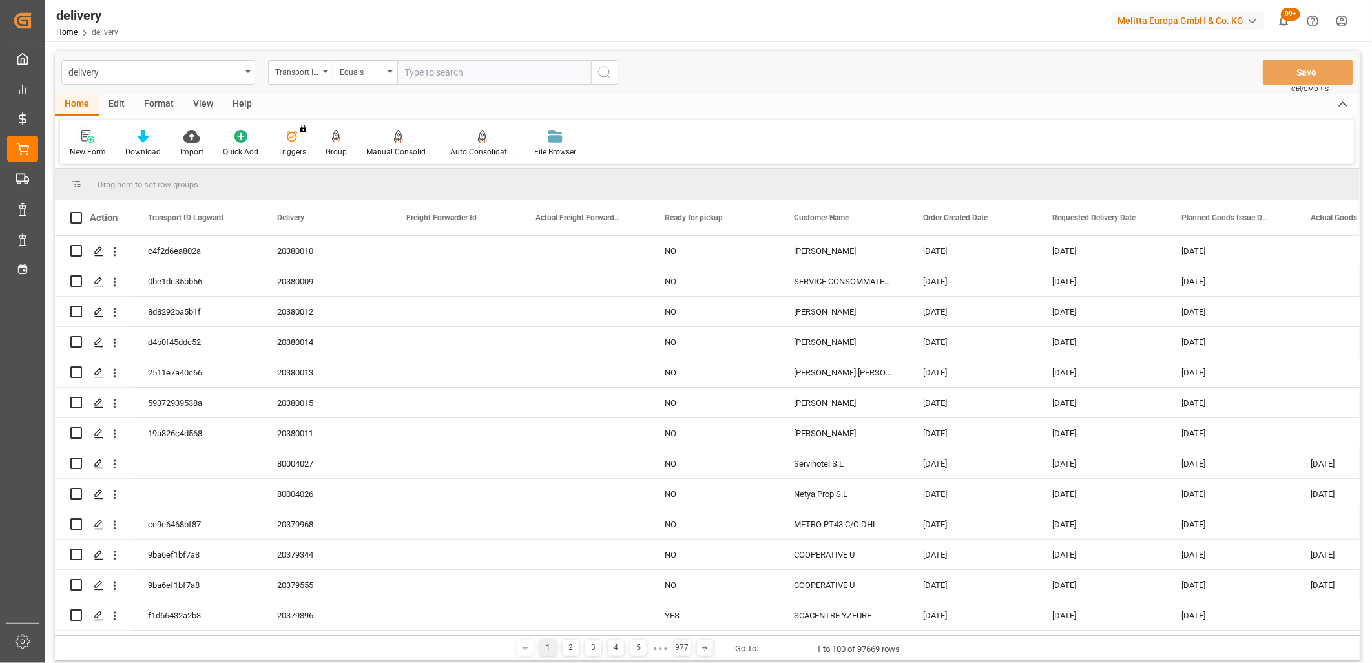
click at [89, 138] on icon at bounding box center [87, 136] width 13 height 13
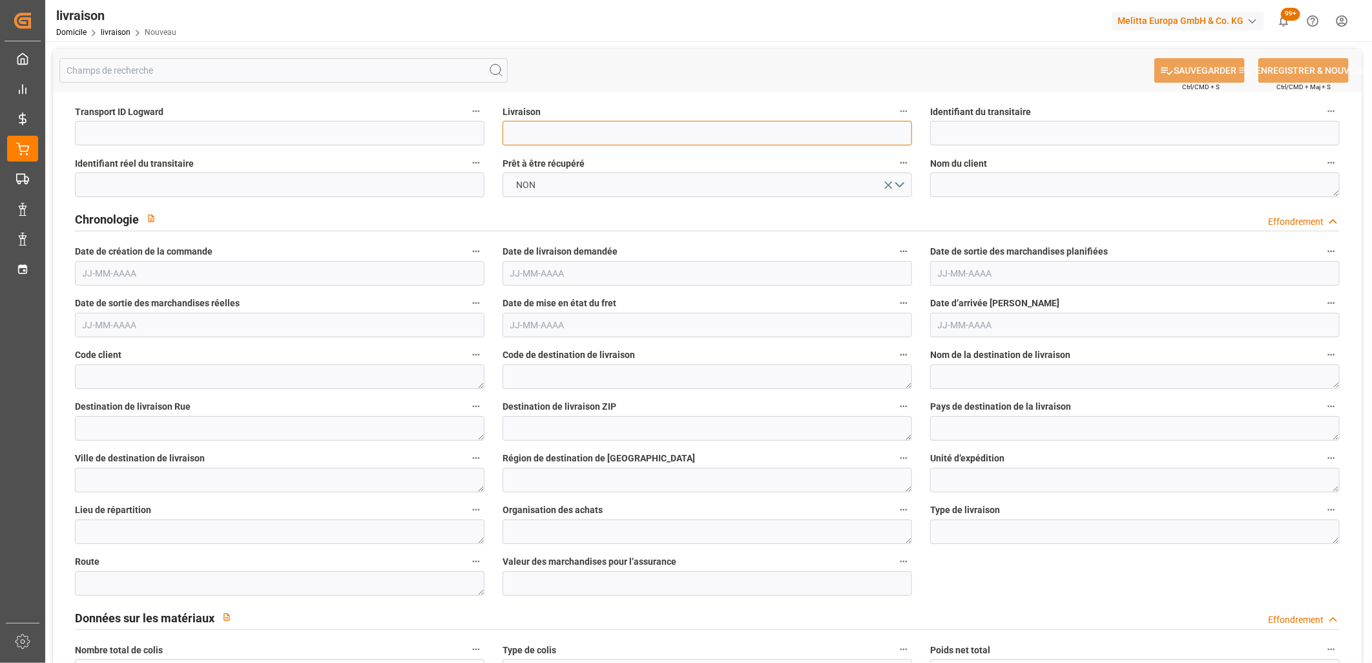
click at [521, 125] on input at bounding box center [708, 133] width 410 height 25
type input "1234(20375641)"
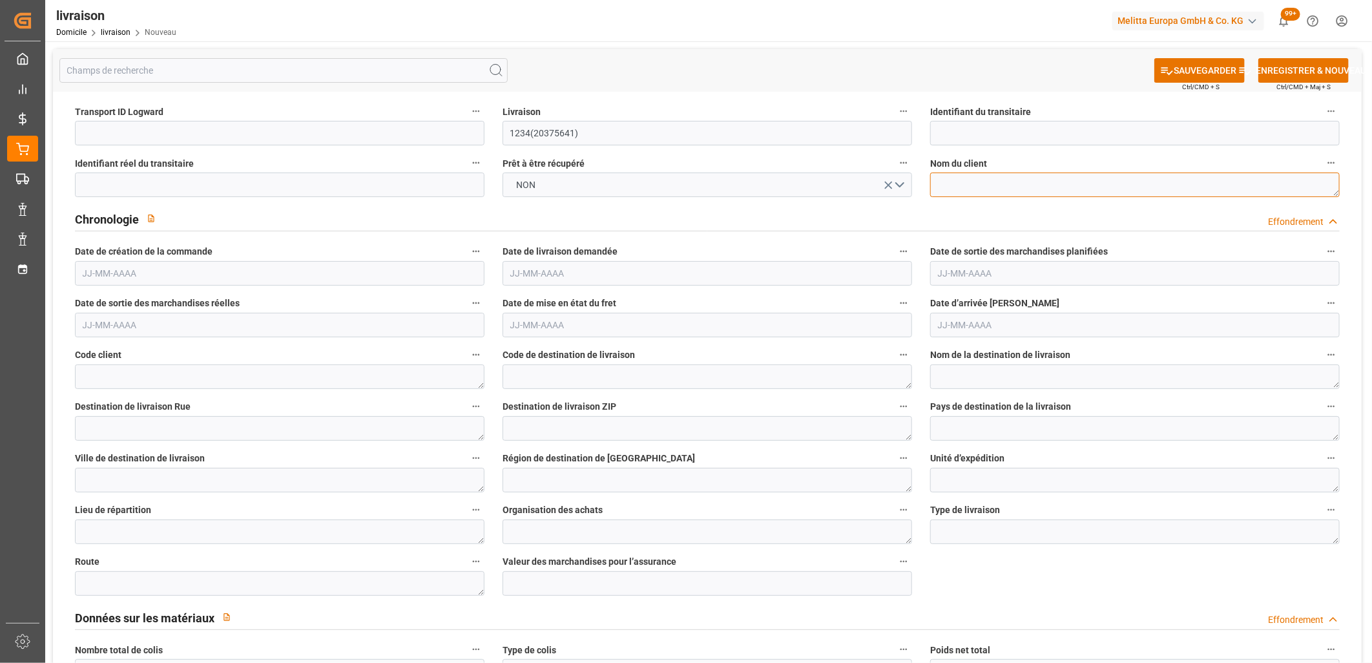
click at [978, 181] on textarea at bounding box center [1135, 185] width 410 height 25
paste textarea "BTLEC OUEST [GEOGRAPHIC_DATA]"
type textarea "BTLEC OUEST [GEOGRAPHIC_DATA]"
click at [134, 268] on input "text" at bounding box center [280, 273] width 410 height 25
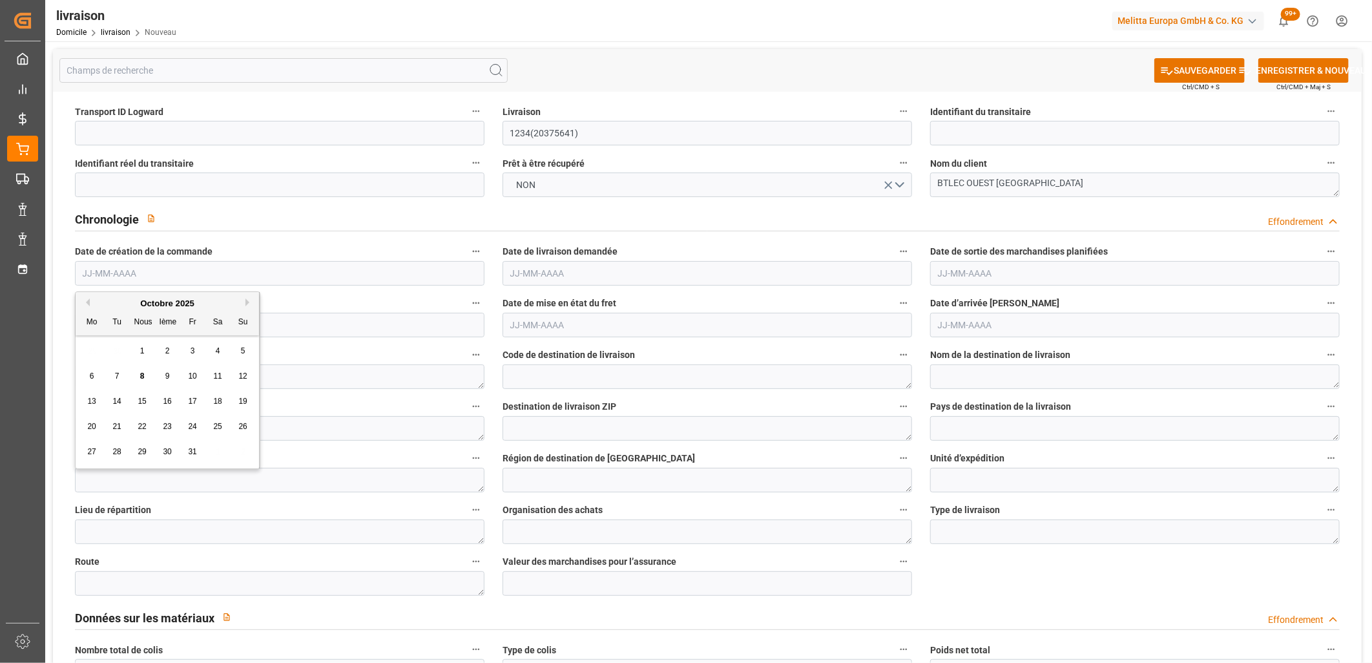
click at [143, 377] on span "8" at bounding box center [142, 375] width 5 height 9
type input "[DATE]"
click at [551, 277] on input "text" at bounding box center [708, 273] width 410 height 25
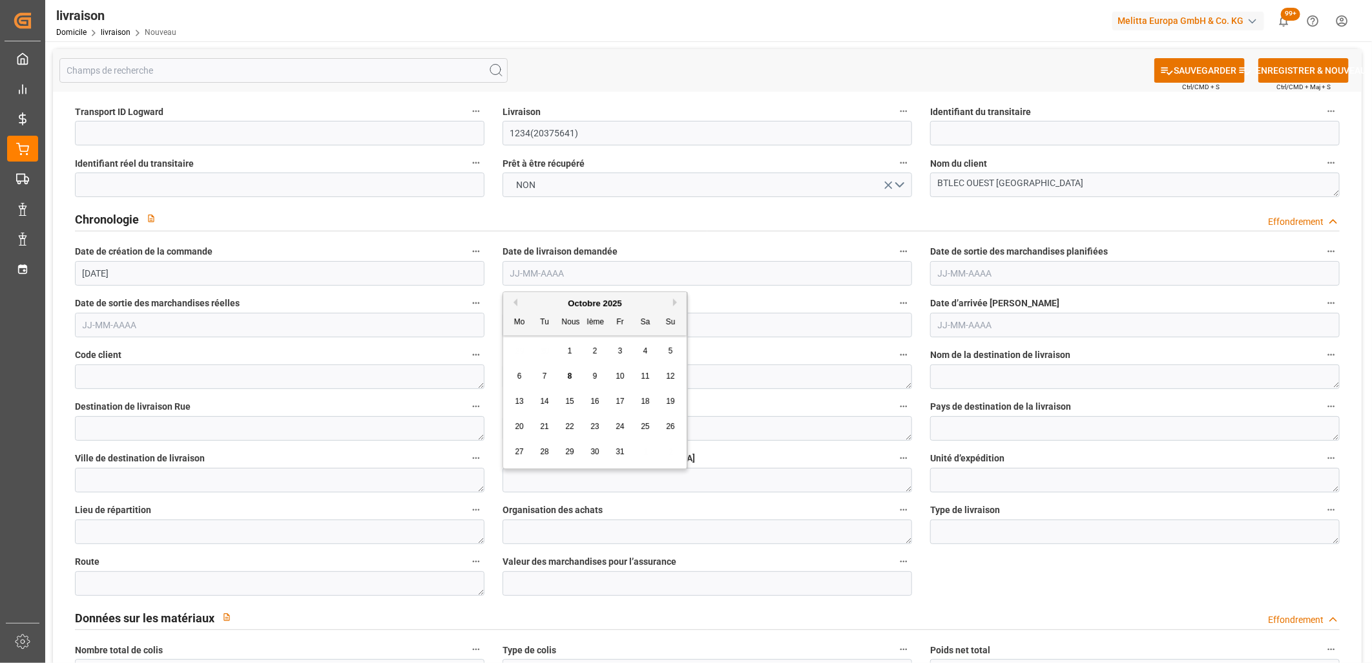
click at [548, 404] on span "14" at bounding box center [544, 401] width 8 height 9
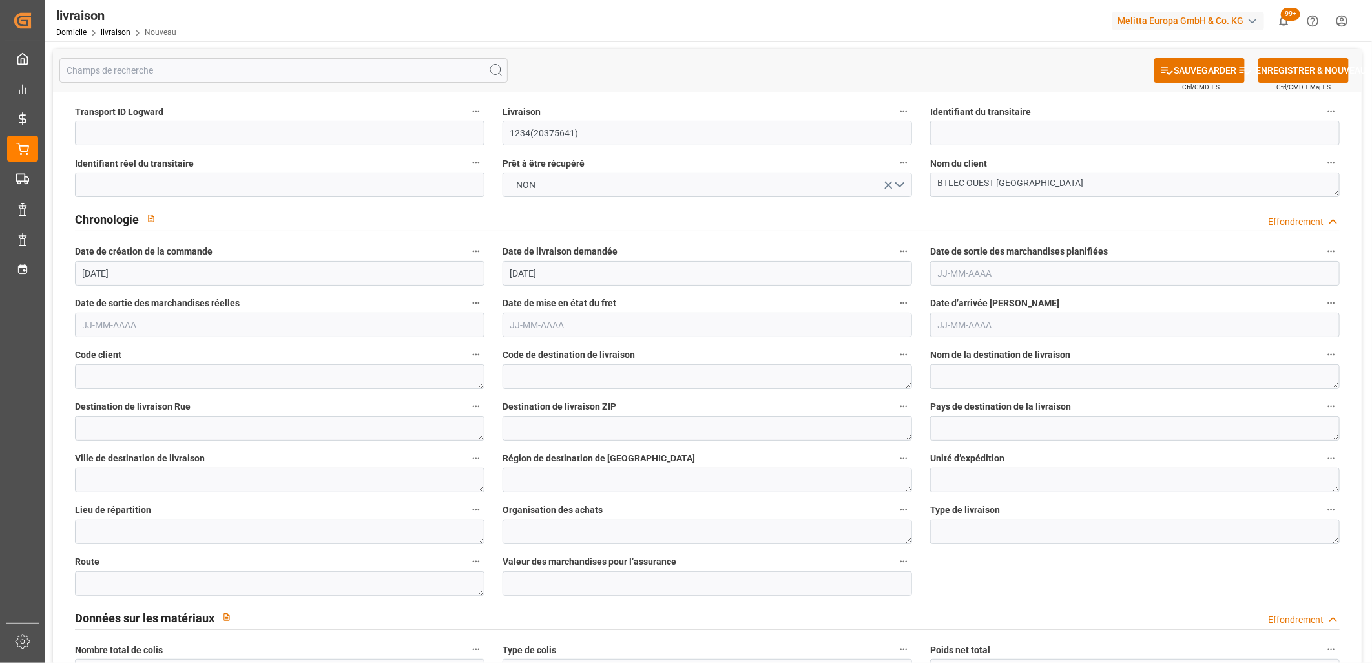
type input "[DATE]"
click at [941, 275] on input "text" at bounding box center [1135, 273] width 410 height 25
click at [1045, 373] on span "10" at bounding box center [1047, 375] width 8 height 9
type input "[DATE]"
click at [115, 378] on textarea at bounding box center [280, 376] width 410 height 25
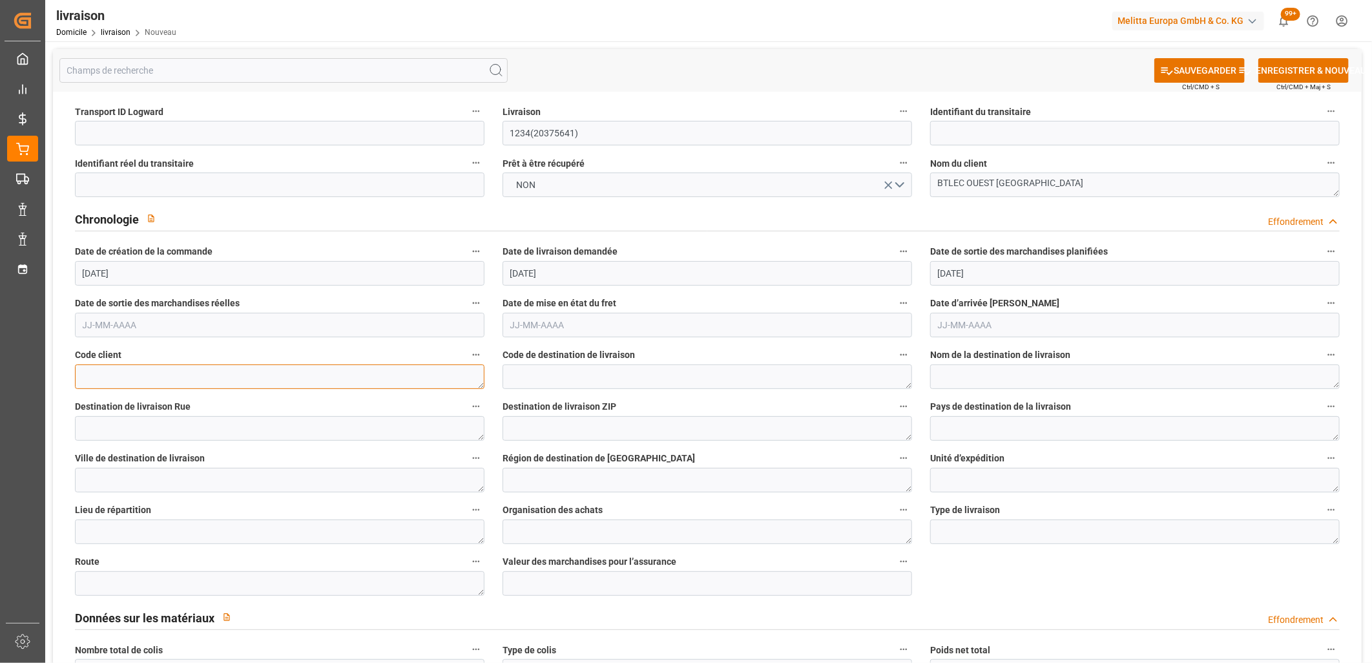
paste textarea "0000708590"
type textarea "0000708590"
click at [541, 371] on textarea at bounding box center [708, 376] width 410 height 25
paste textarea "0000708590"
type textarea "0000708590"
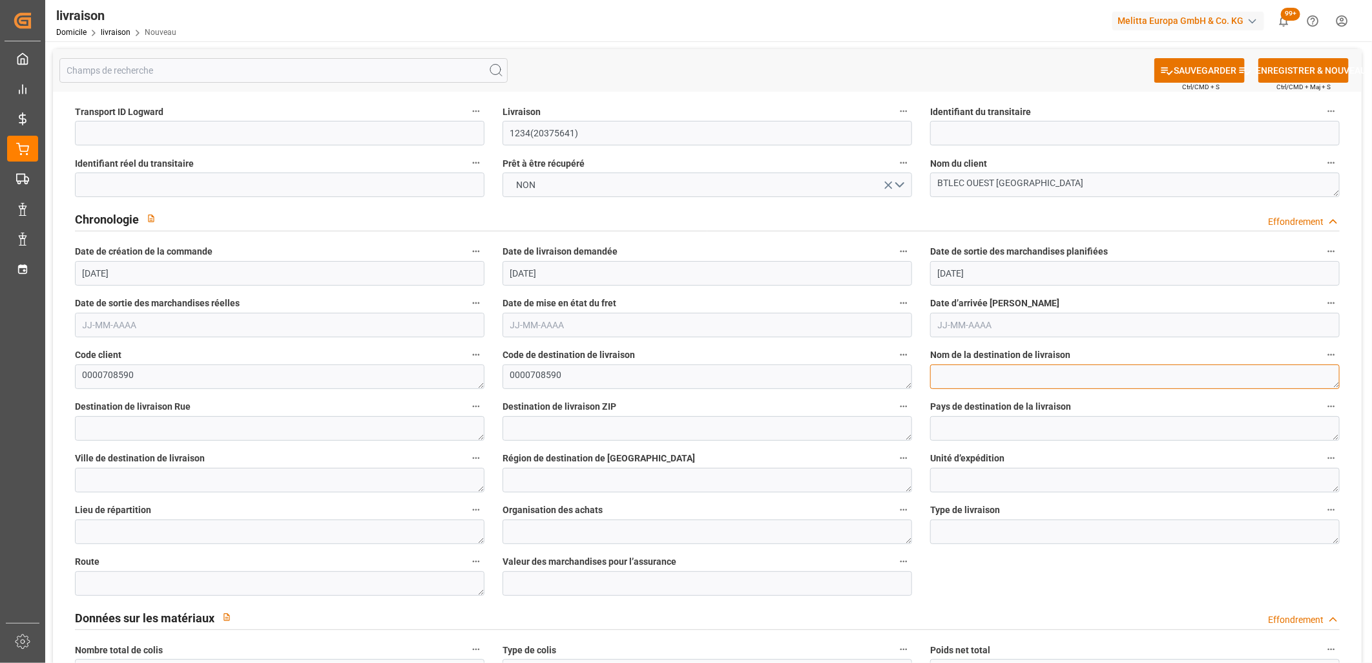
click at [948, 380] on textarea at bounding box center [1135, 376] width 410 height 25
paste textarea "BTLEC OUEST [GEOGRAPHIC_DATA]"
type textarea "BTLEC OUEST [GEOGRAPHIC_DATA]"
click at [160, 430] on textarea at bounding box center [280, 428] width 410 height 25
paste textarea "ROUTE DE CORDEMAIS"
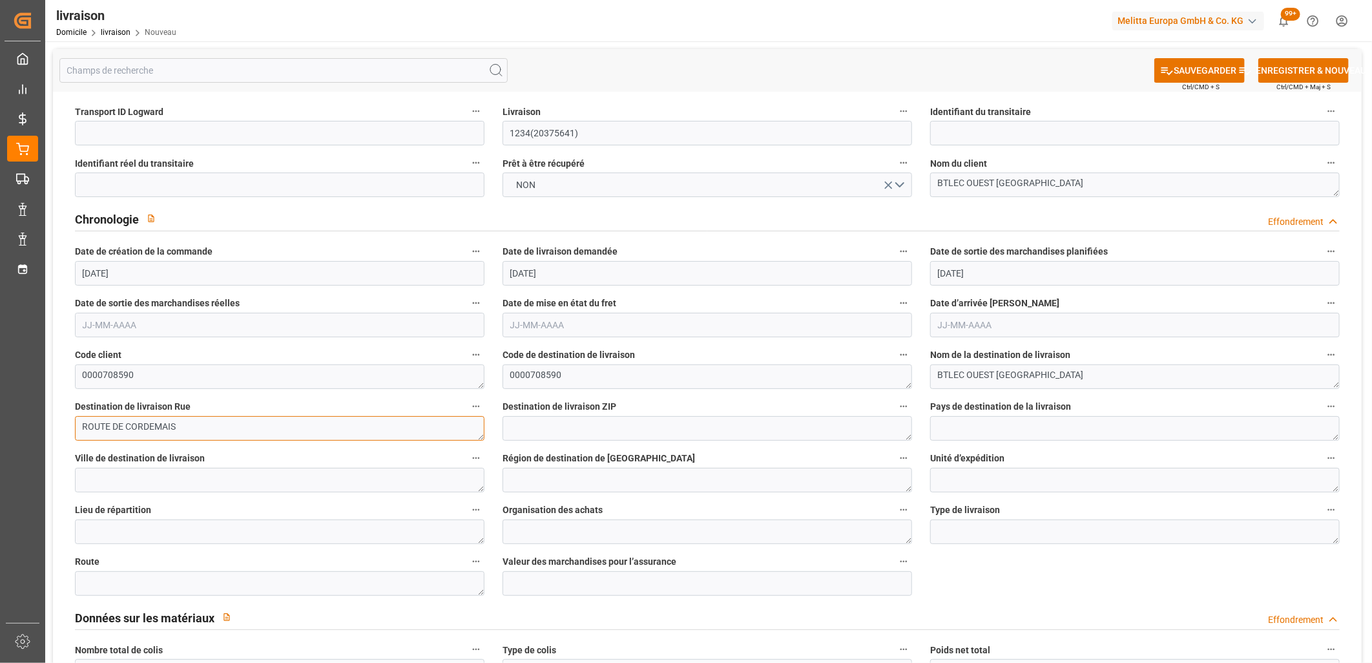
type textarea "ROUTE DE CORDEMAIS"
click at [532, 431] on textarea at bounding box center [708, 428] width 410 height 25
paste textarea "44360"
type textarea "44360"
click at [104, 478] on textarea at bounding box center [280, 480] width 410 height 25
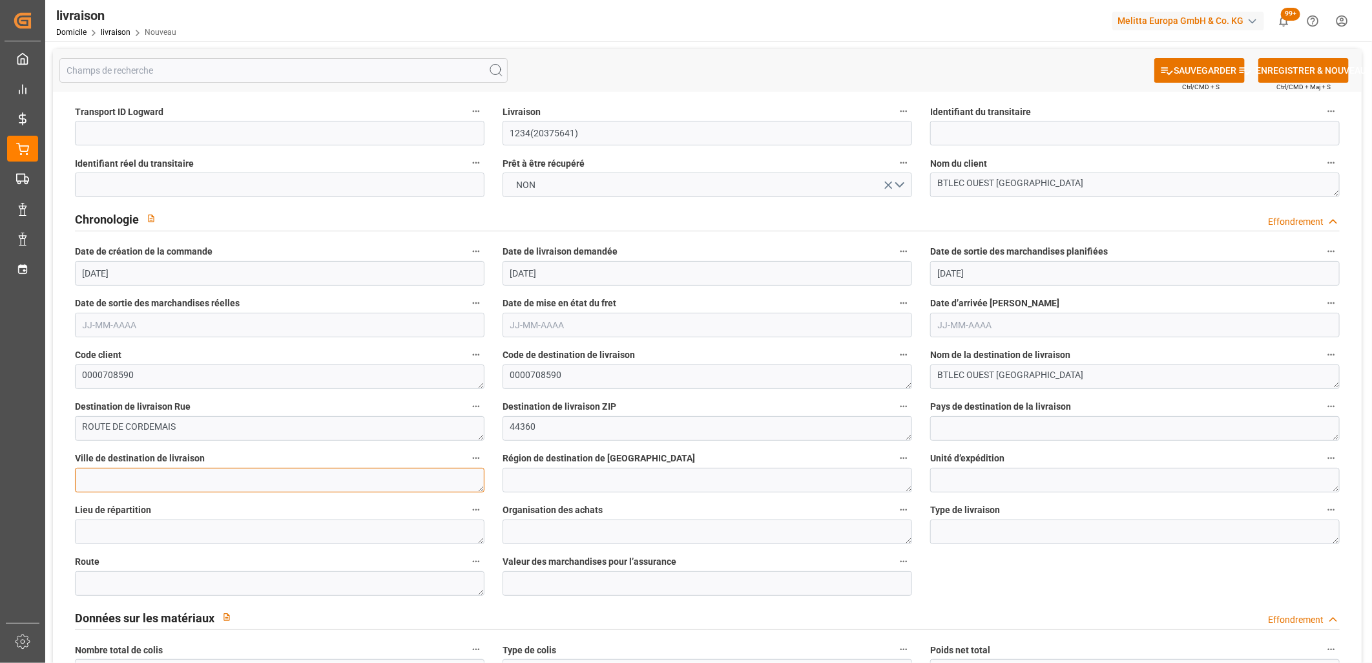
paste textarea "ST ETIENNE DE MONTLUC"
type textarea "ST ETIENNE DE MONTLUC"
click at [961, 424] on textarea at bounding box center [1135, 428] width 410 height 25
type textarea "f"
type textarea "D"
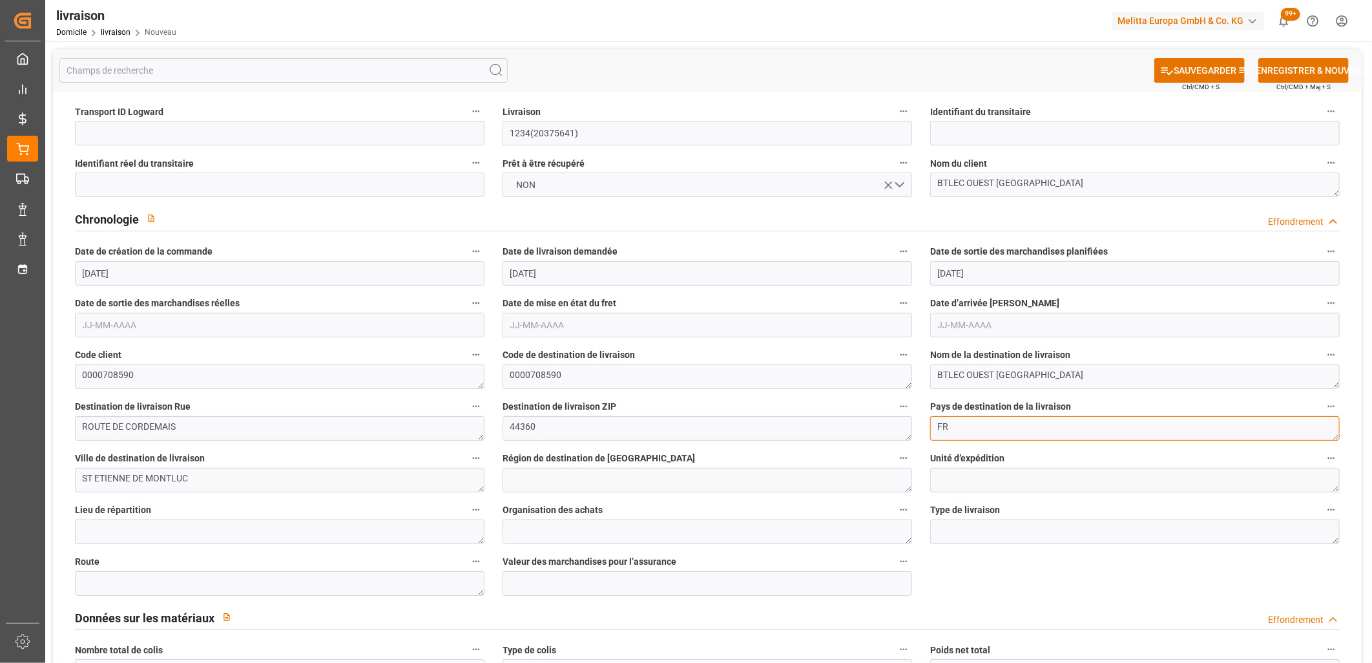
type textarea "FR"
click at [536, 474] on textarea at bounding box center [708, 480] width 410 height 25
paste textarea "44"
type textarea "44"
click at [1014, 476] on textarea at bounding box center [1135, 480] width 410 height 25
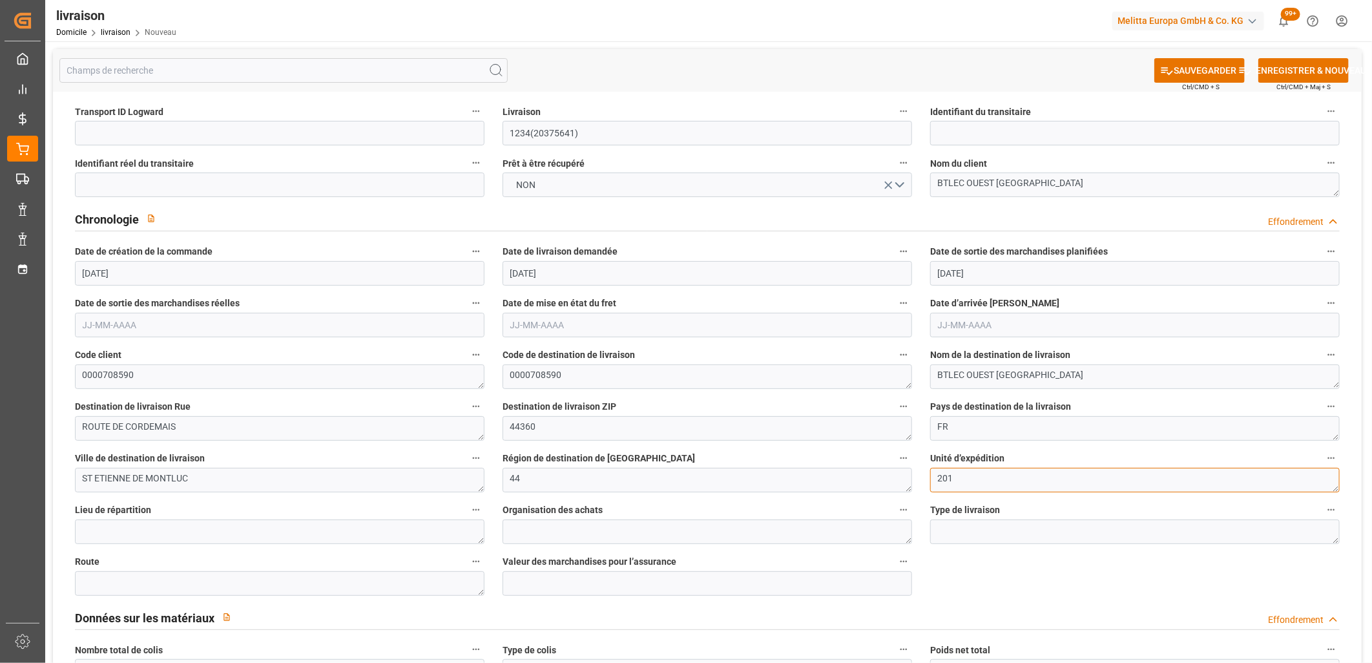
click at [938, 478] on textarea "201" at bounding box center [1135, 480] width 410 height 25
type textarea "0201"
click at [541, 539] on textarea at bounding box center [708, 531] width 410 height 25
paste textarea "0201"
type textarea "0201"
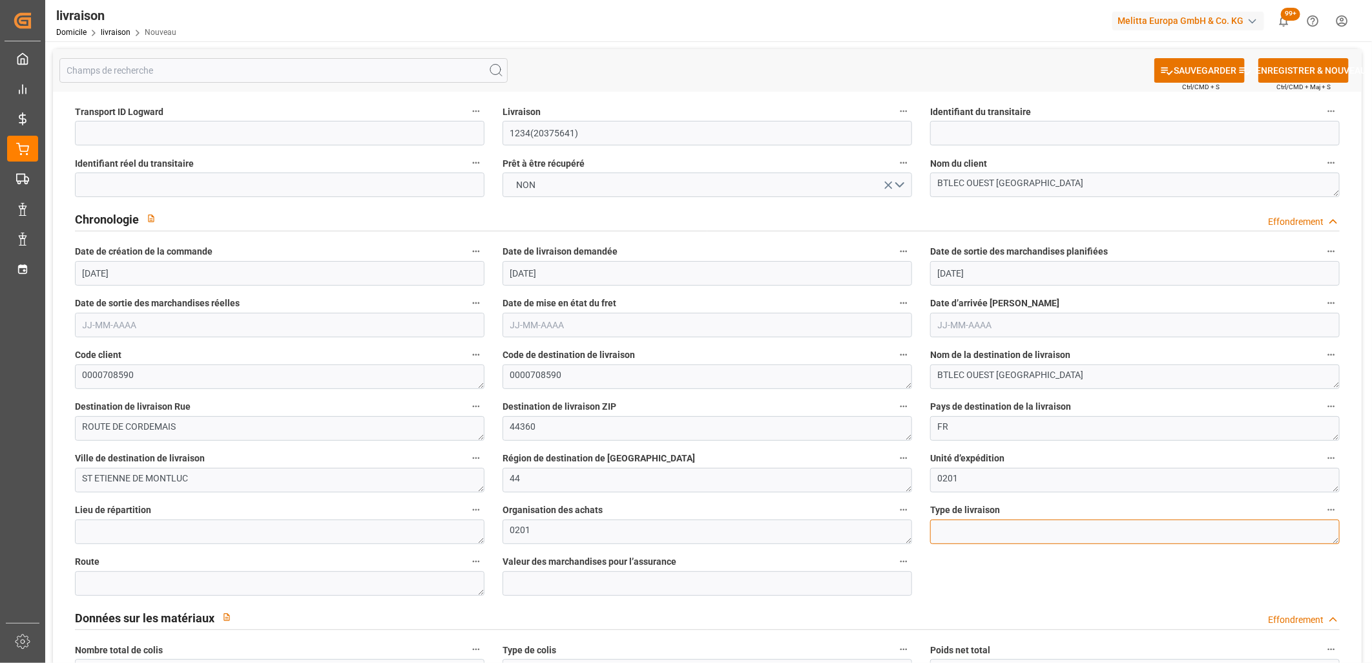
click at [1032, 530] on textarea at bounding box center [1135, 531] width 410 height 25
paste textarea "ZFLF"
type textarea "ZFLF"
click at [138, 571] on textarea at bounding box center [280, 583] width 410 height 25
paste textarea "FR_02K"
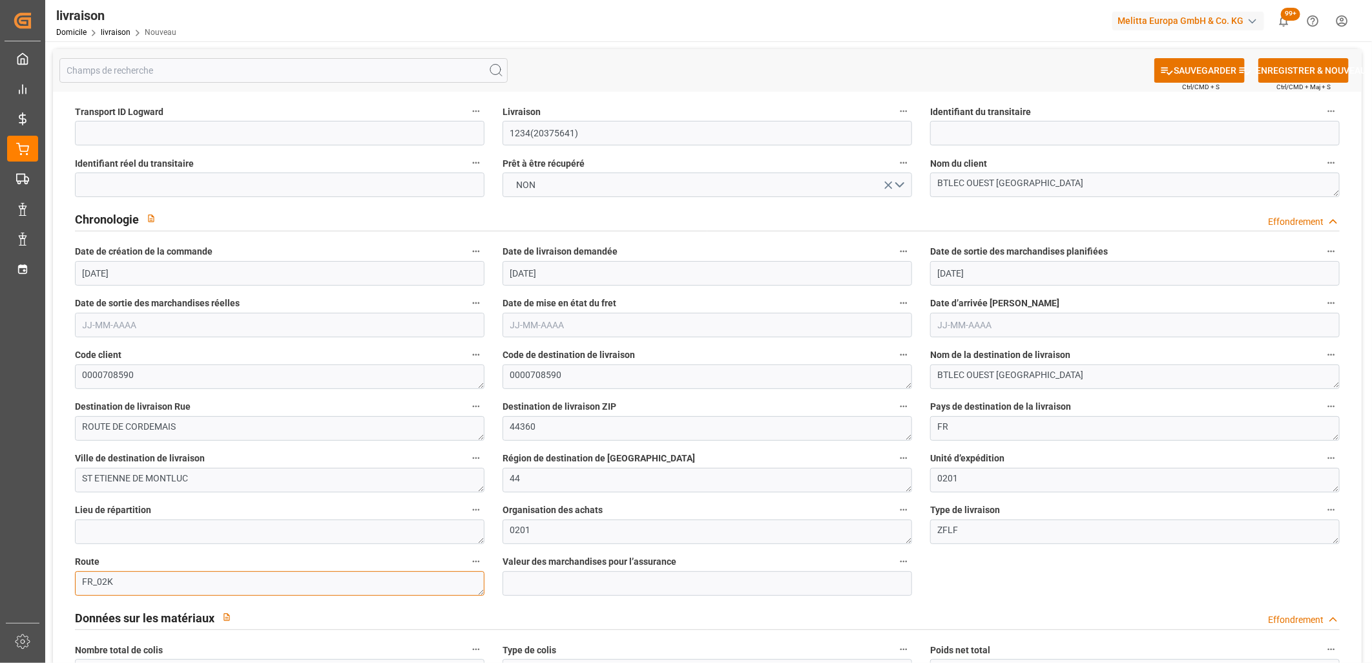
type textarea "FR_02K"
click at [494, 615] on div "Données sur les matériaux Effondrement" at bounding box center [707, 617] width 1265 height 25
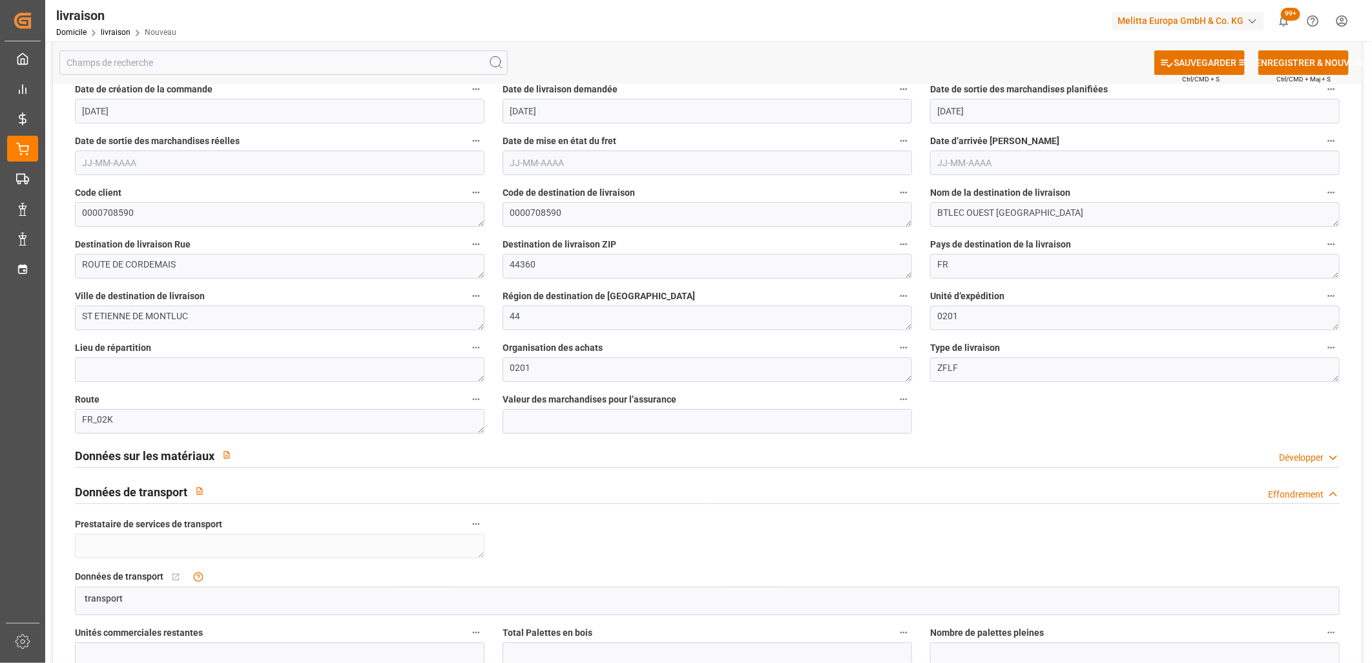
scroll to position [215, 0]
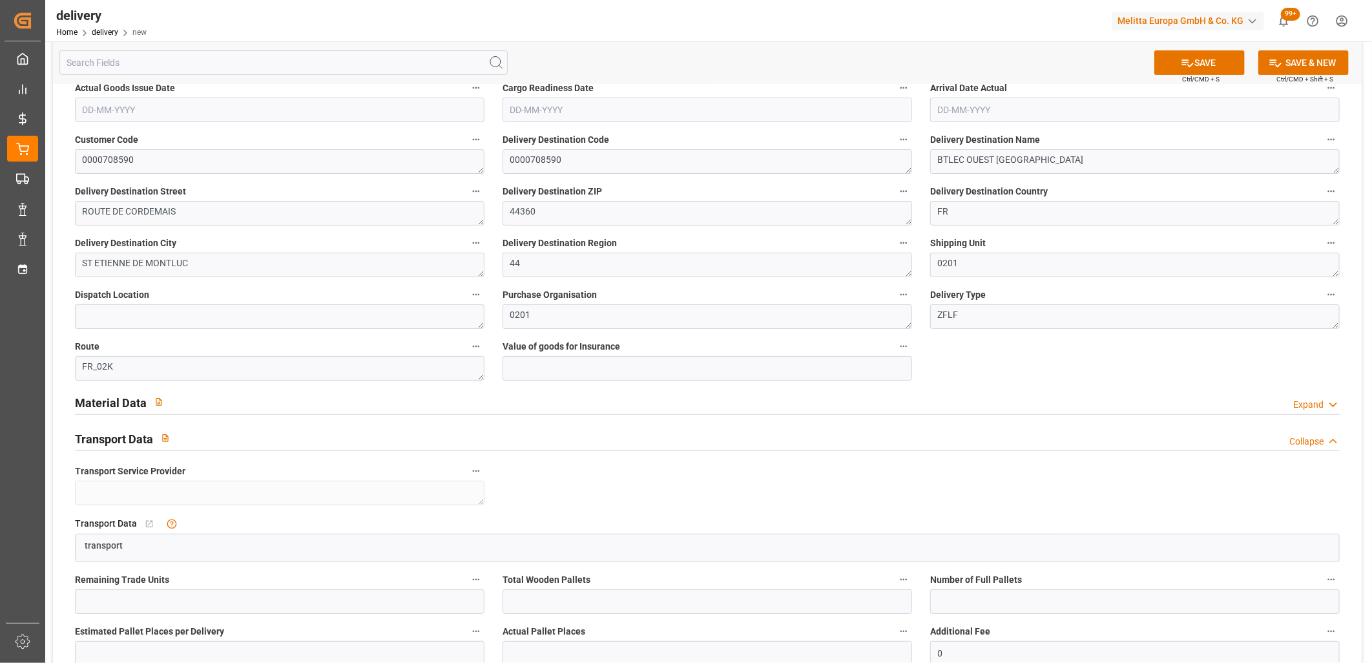
click at [1310, 408] on div "Expand" at bounding box center [1308, 405] width 30 height 14
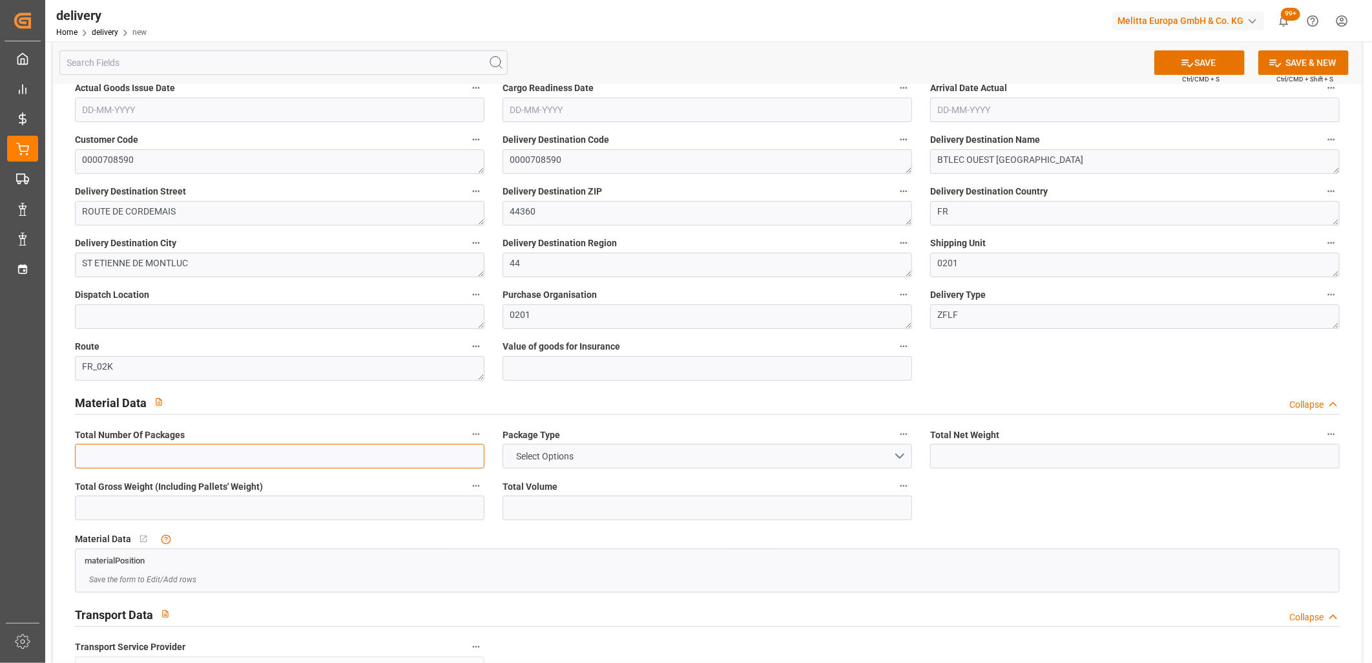
click at [337, 459] on input "text" at bounding box center [280, 456] width 410 height 25
type input "4"
click at [552, 451] on span "Select Options" at bounding box center [545, 457] width 70 height 14
click at [552, 455] on div "PALLET(S)" at bounding box center [707, 459] width 408 height 27
click at [957, 448] on input "text" at bounding box center [1135, 456] width 410 height 25
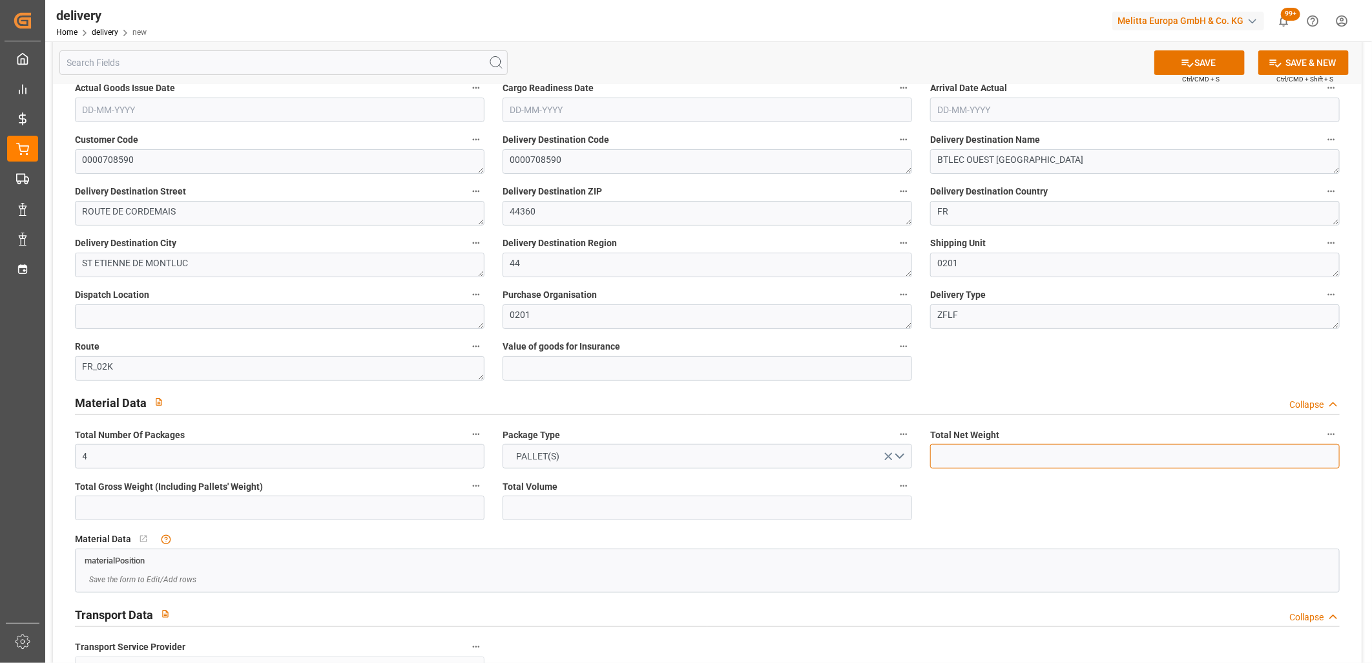
paste input "201.273"
type input "201.273"
click at [117, 499] on input "text" at bounding box center [280, 508] width 410 height 25
paste input "320.475"
type input "320.475"
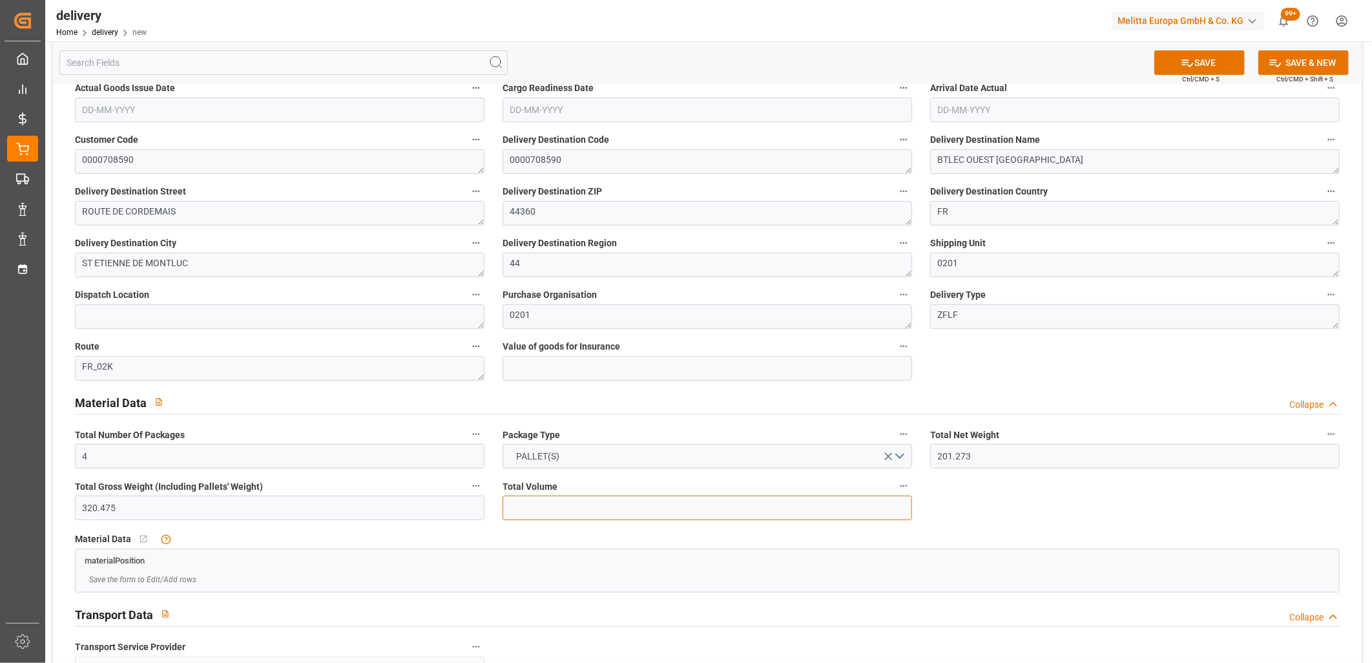
click at [562, 518] on input "text" at bounding box center [708, 508] width 410 height 25
paste input "3379.045"
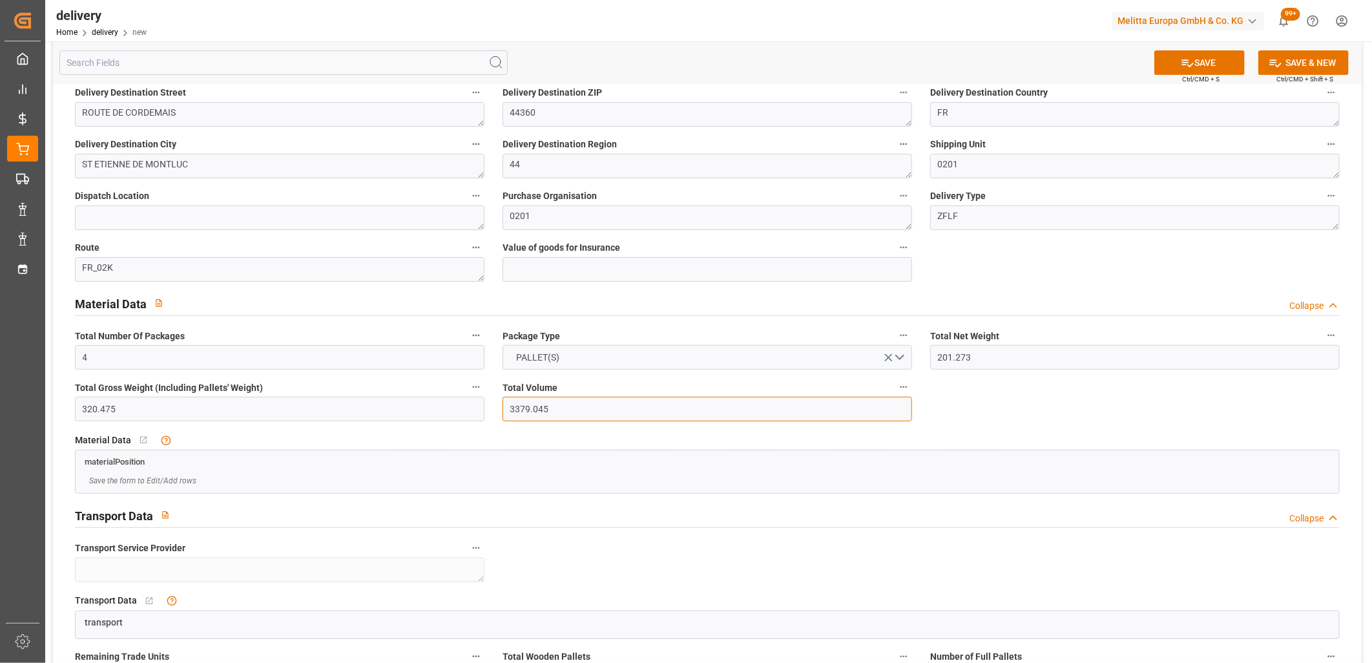
scroll to position [359, 0]
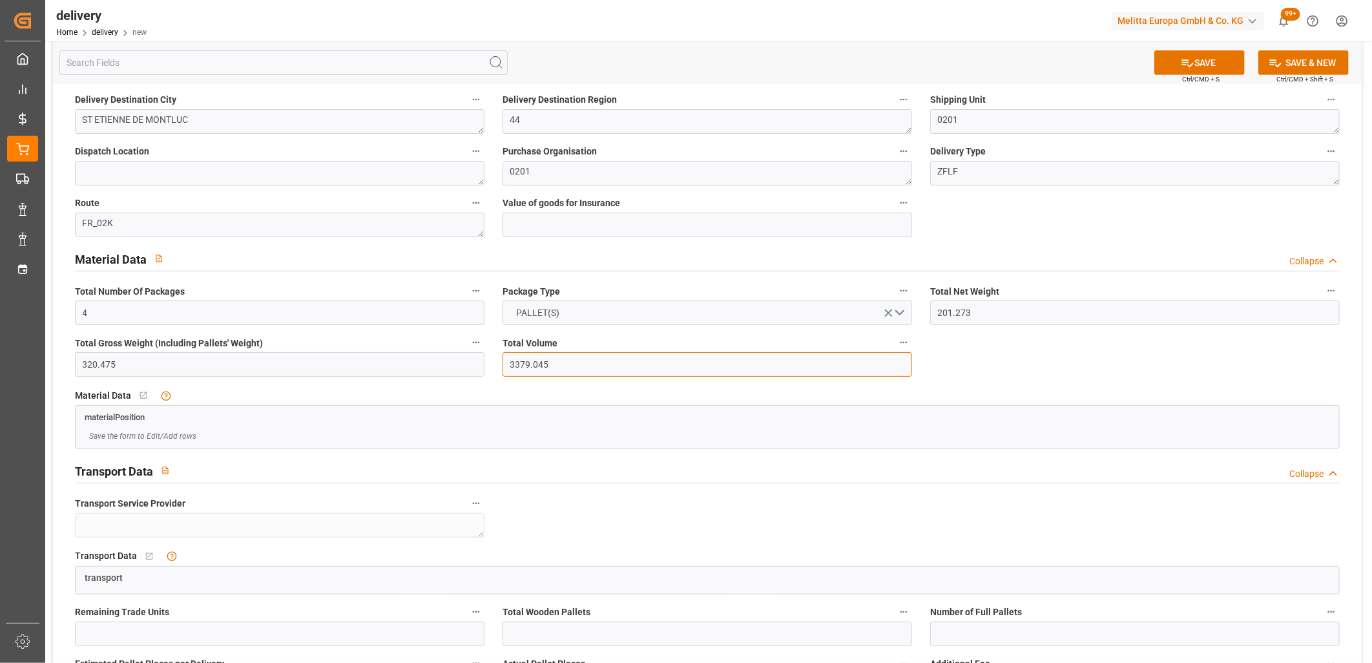
type input "3379.045"
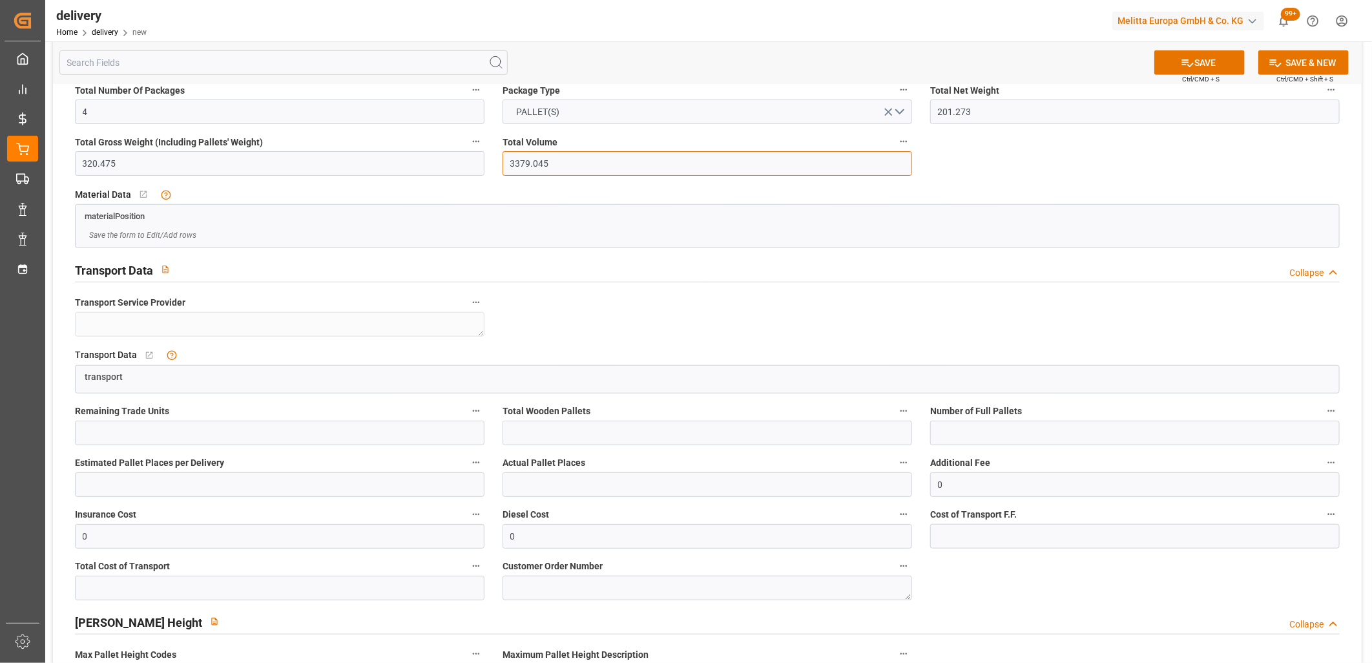
scroll to position [574, 0]
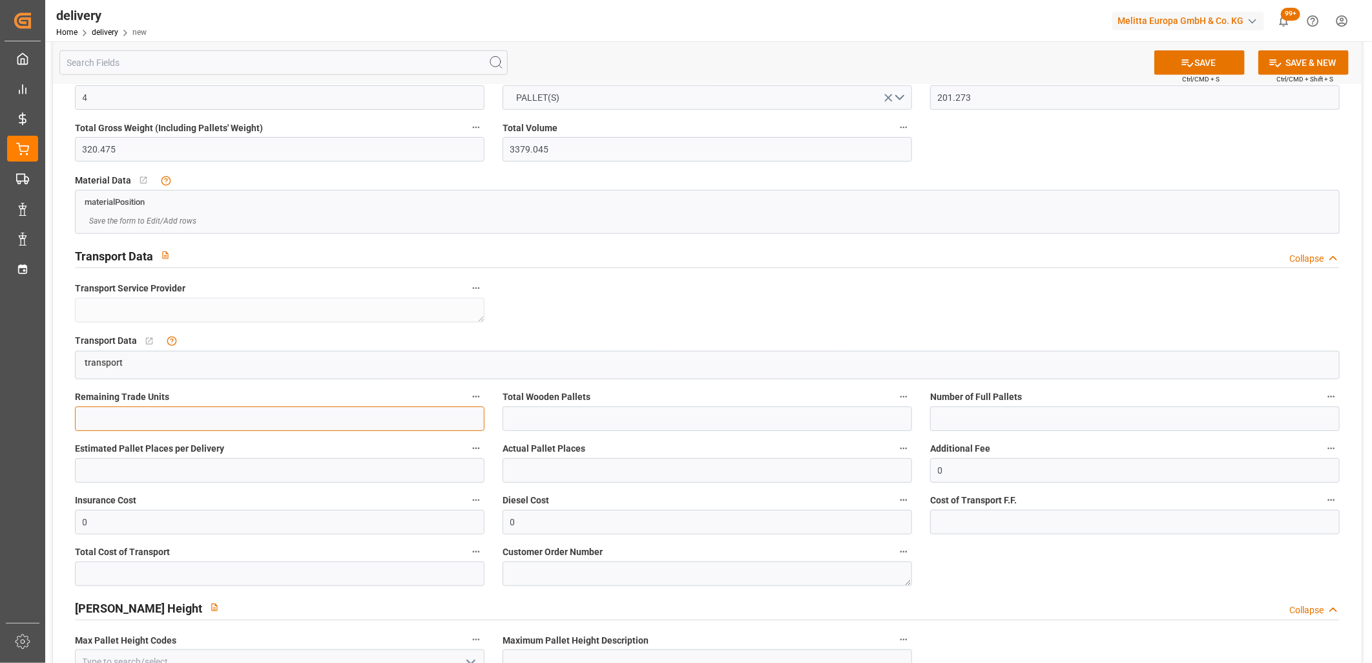
click at [152, 417] on input "text" at bounding box center [280, 418] width 410 height 25
type input "402"
click at [546, 417] on input "text" at bounding box center [708, 418] width 410 height 25
type input "4"
click at [354, 470] on input "text" at bounding box center [280, 470] width 410 height 25
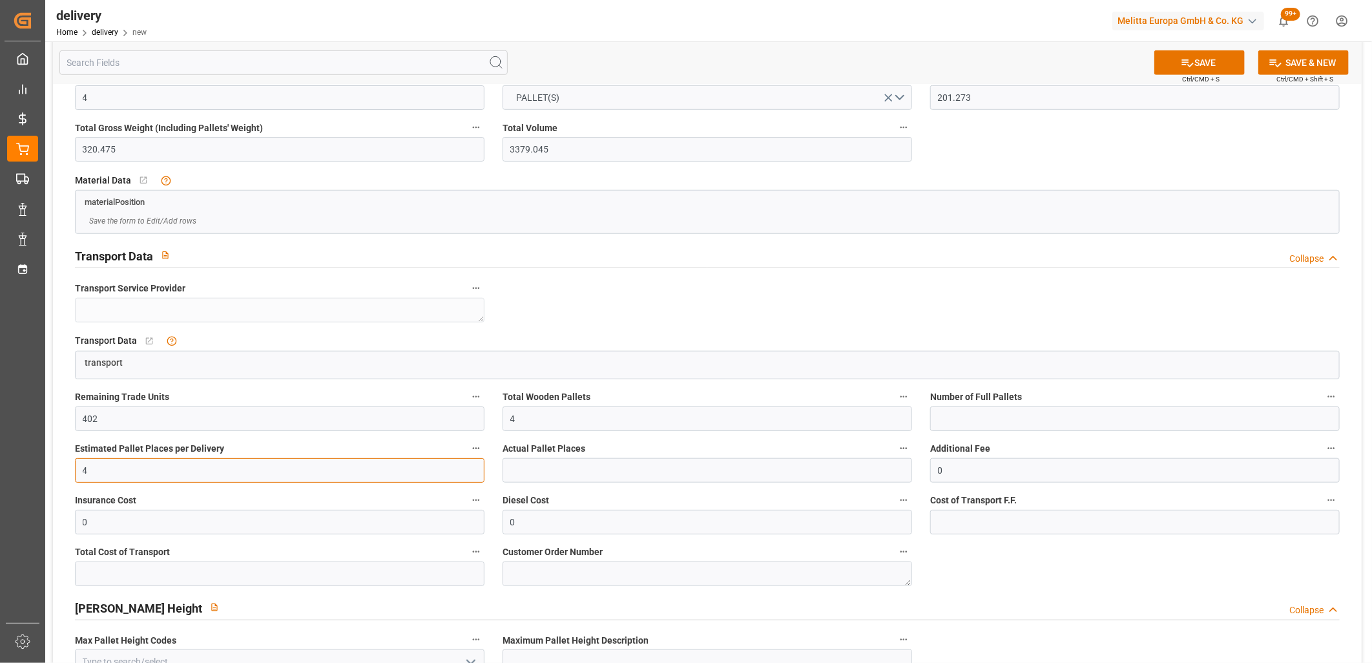
type input "4"
click at [524, 472] on input "text" at bounding box center [708, 470] width 410 height 25
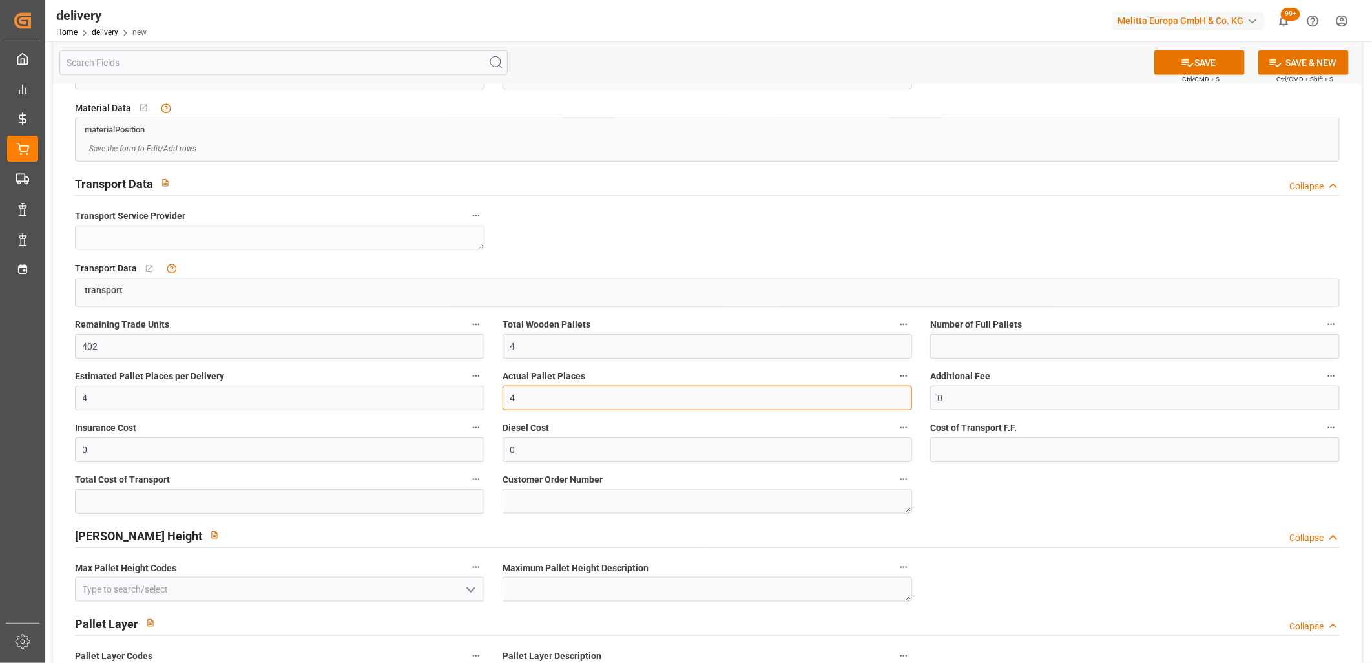
type input "4"
click at [101, 499] on input "text" at bounding box center [280, 501] width 410 height 25
paste input "249.42"
type input "249.42"
click at [972, 450] on input "text" at bounding box center [1135, 449] width 410 height 25
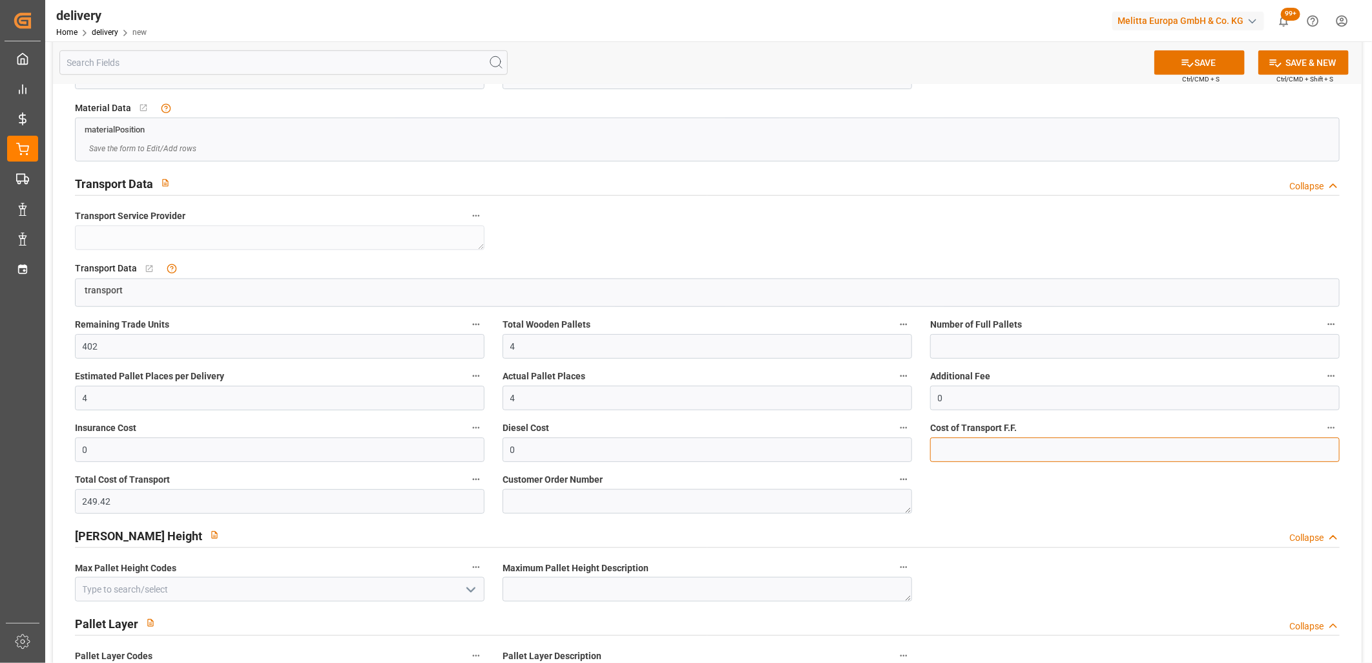
paste input "249.42"
type input "249.42"
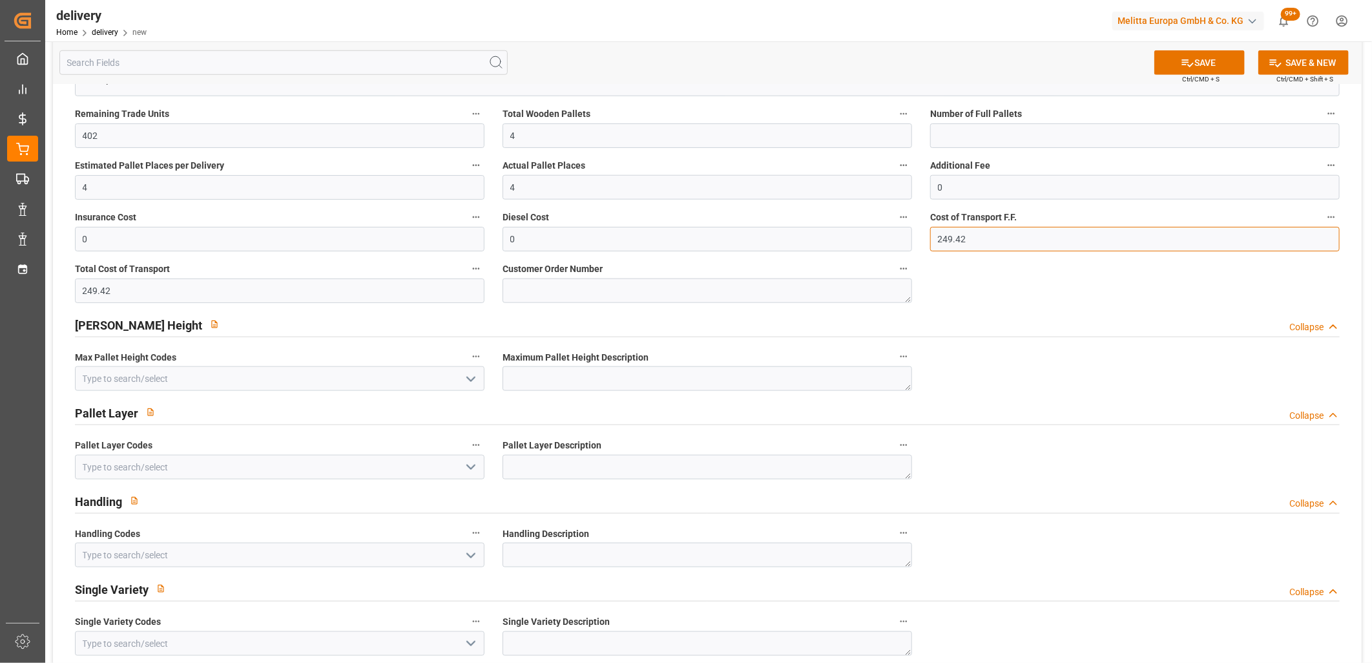
scroll to position [861, 0]
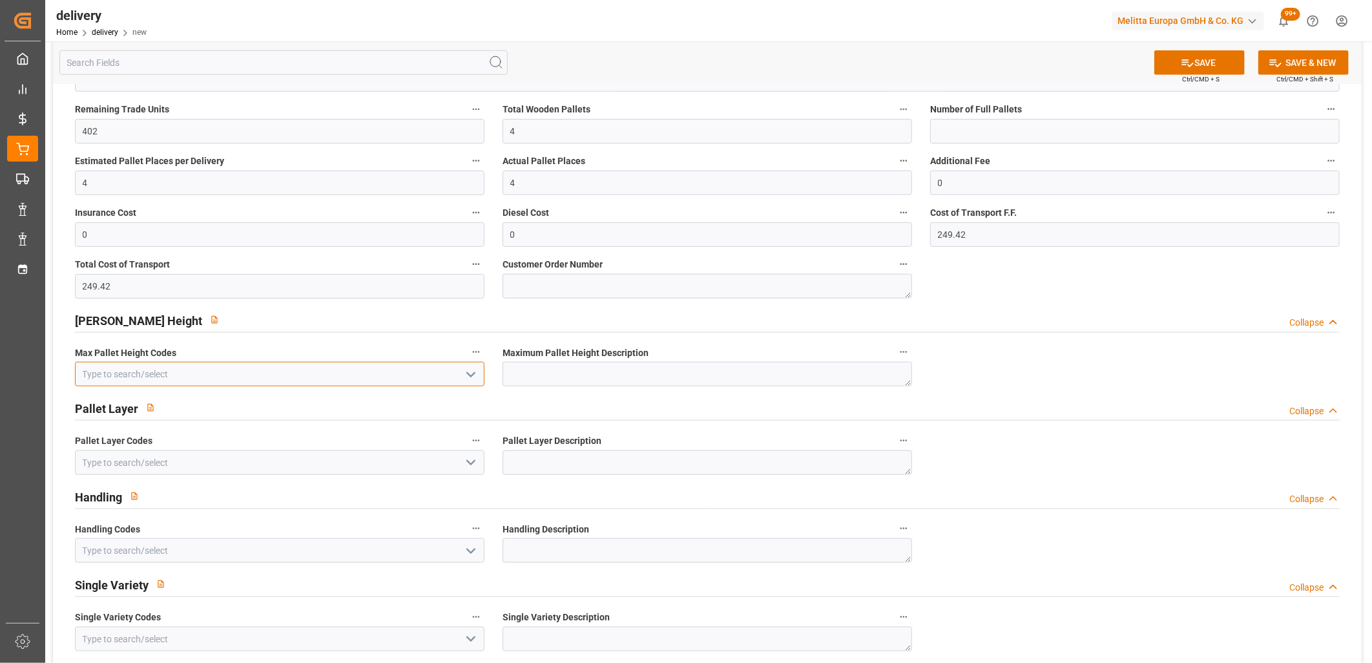
click at [159, 382] on input at bounding box center [280, 374] width 410 height 25
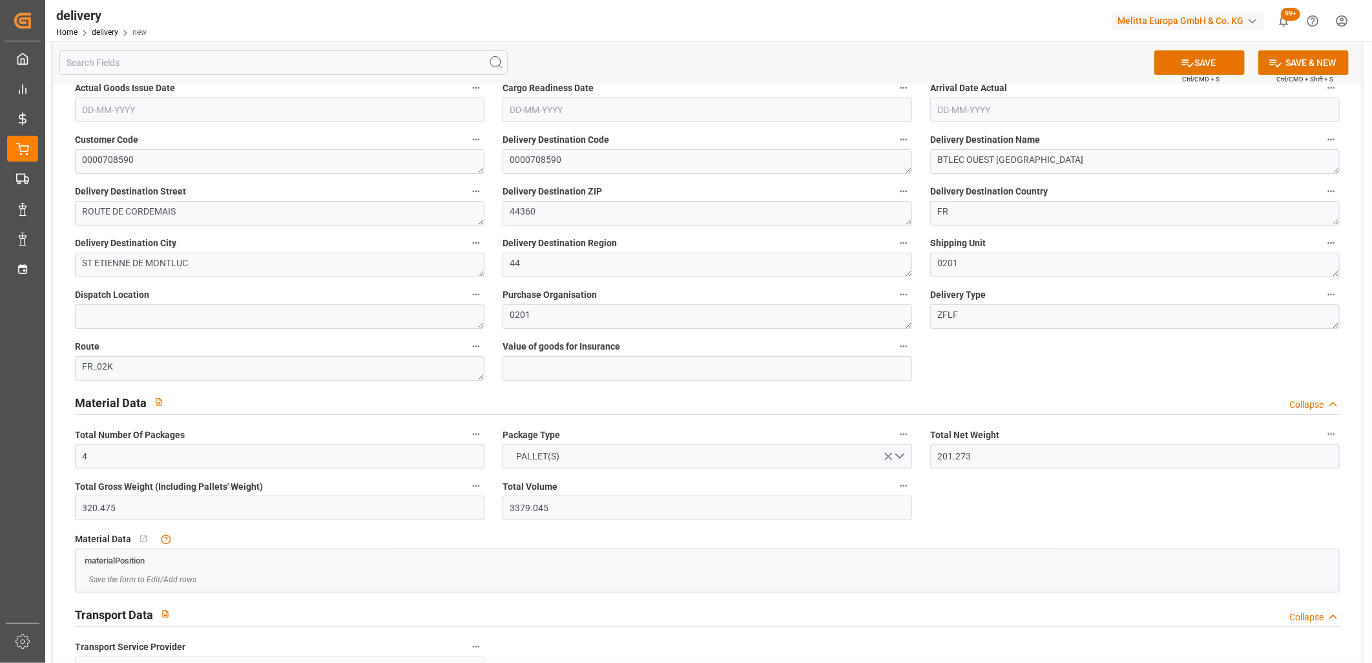
scroll to position [0, 0]
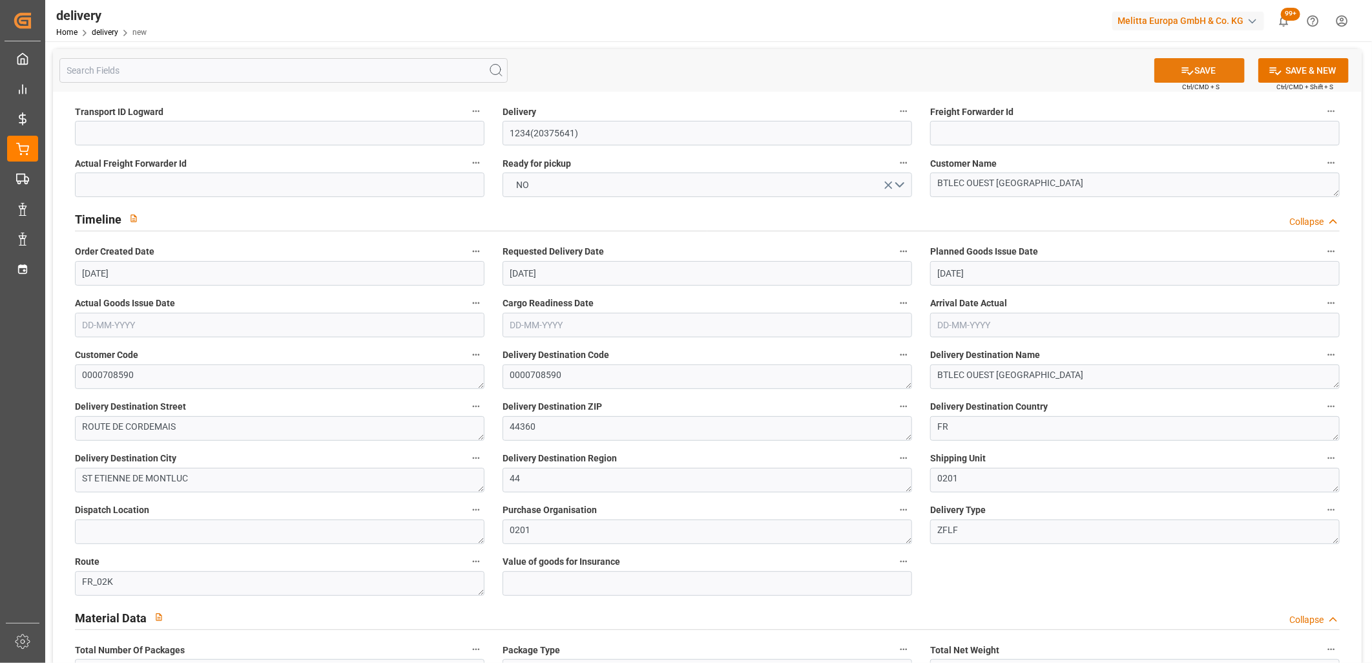
click at [1200, 65] on font "SAVE" at bounding box center [1205, 71] width 21 height 14
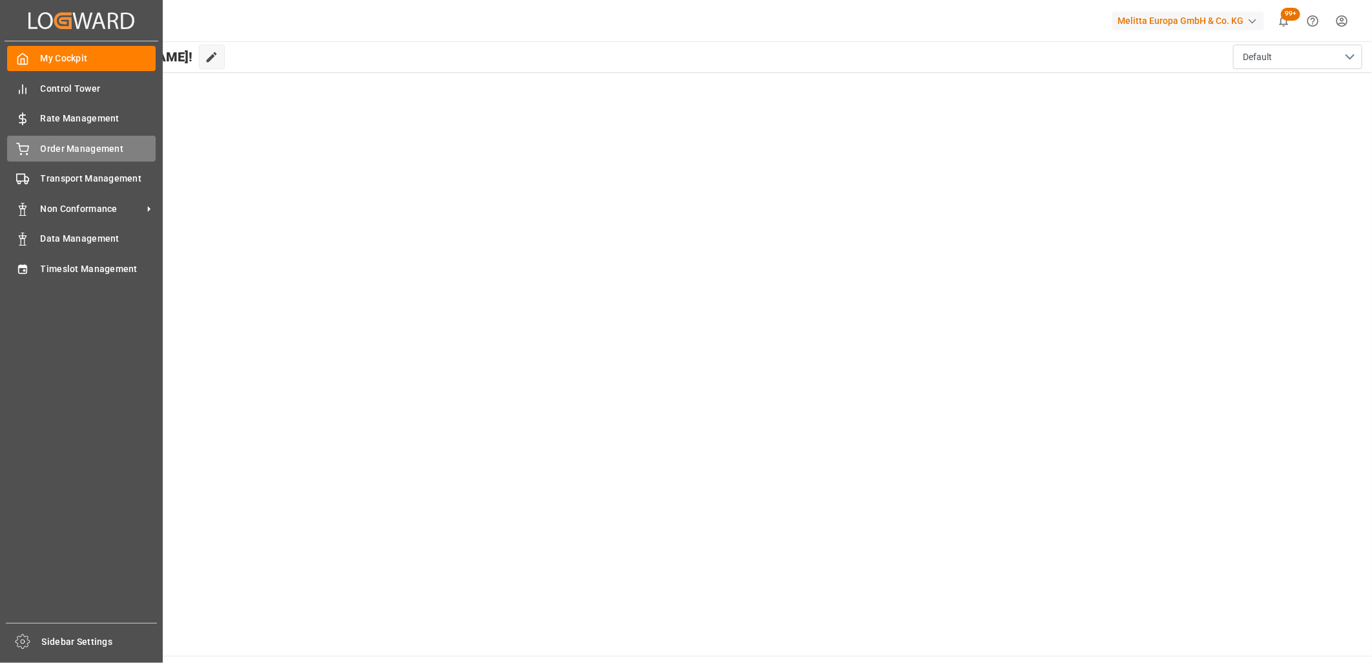
click at [20, 152] on icon at bounding box center [22, 149] width 13 height 13
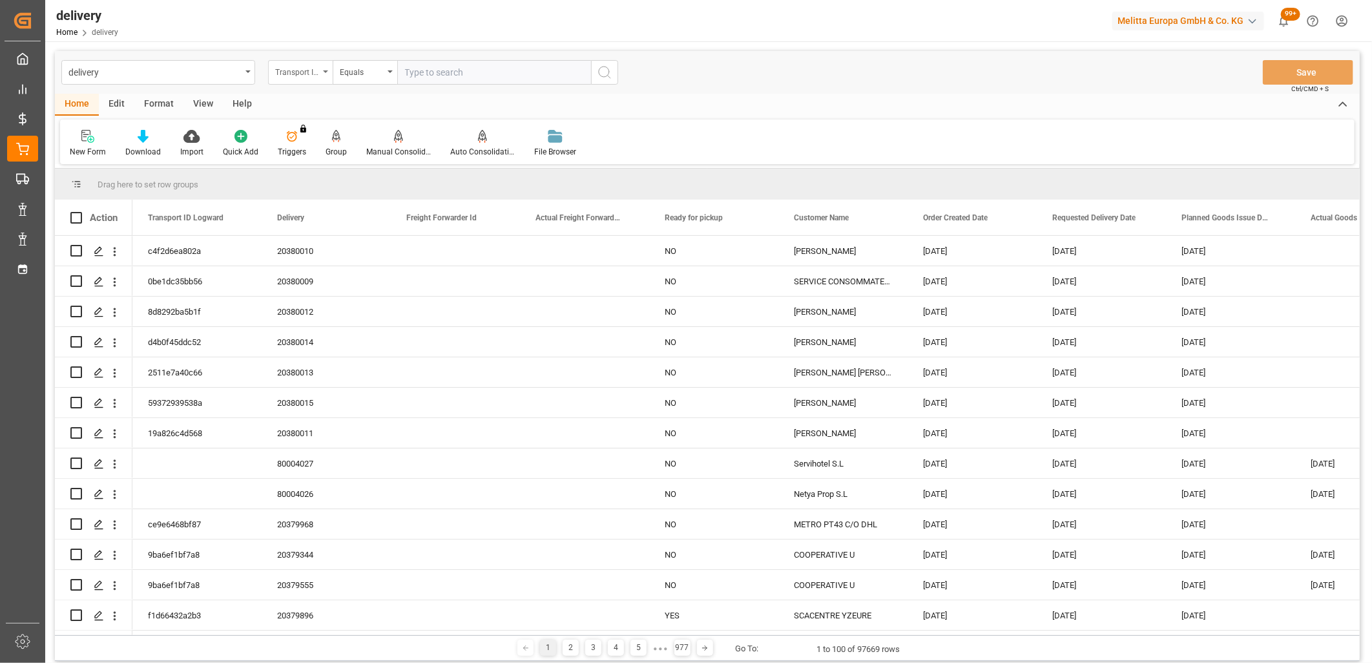
click at [310, 74] on div "Transport ID Logward" at bounding box center [297, 70] width 44 height 15
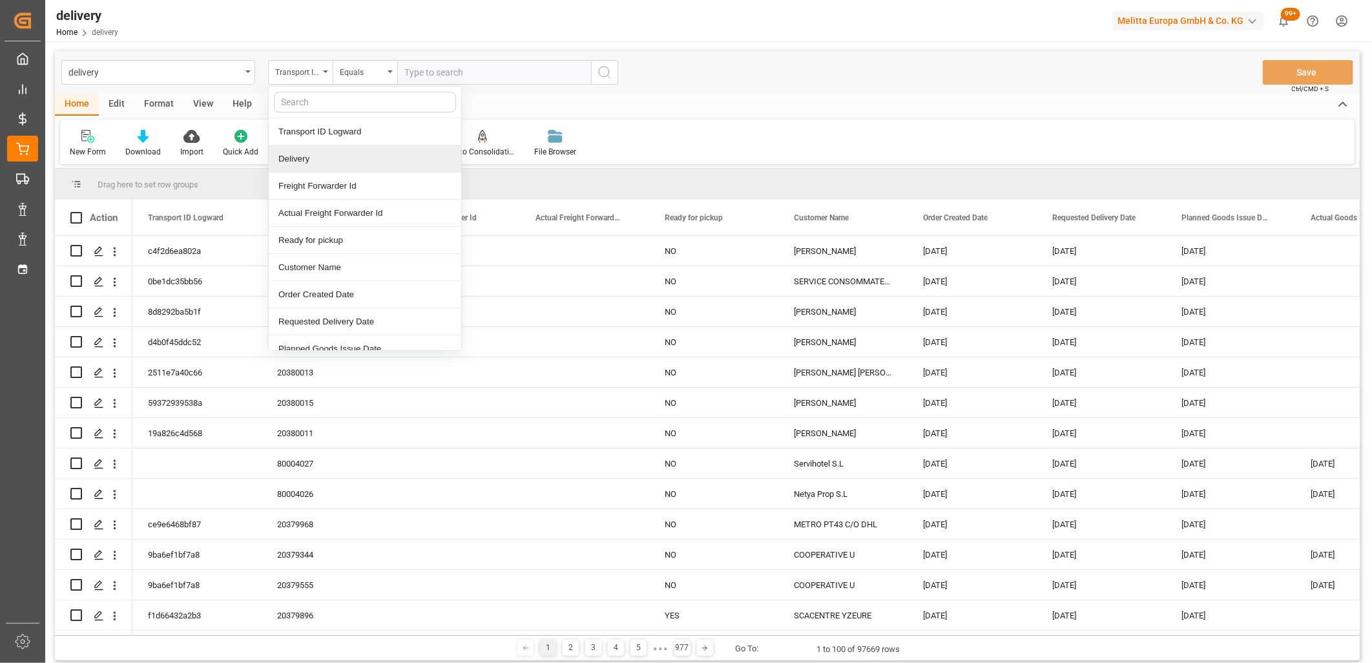
click at [304, 160] on div "Delivery" at bounding box center [365, 158] width 193 height 27
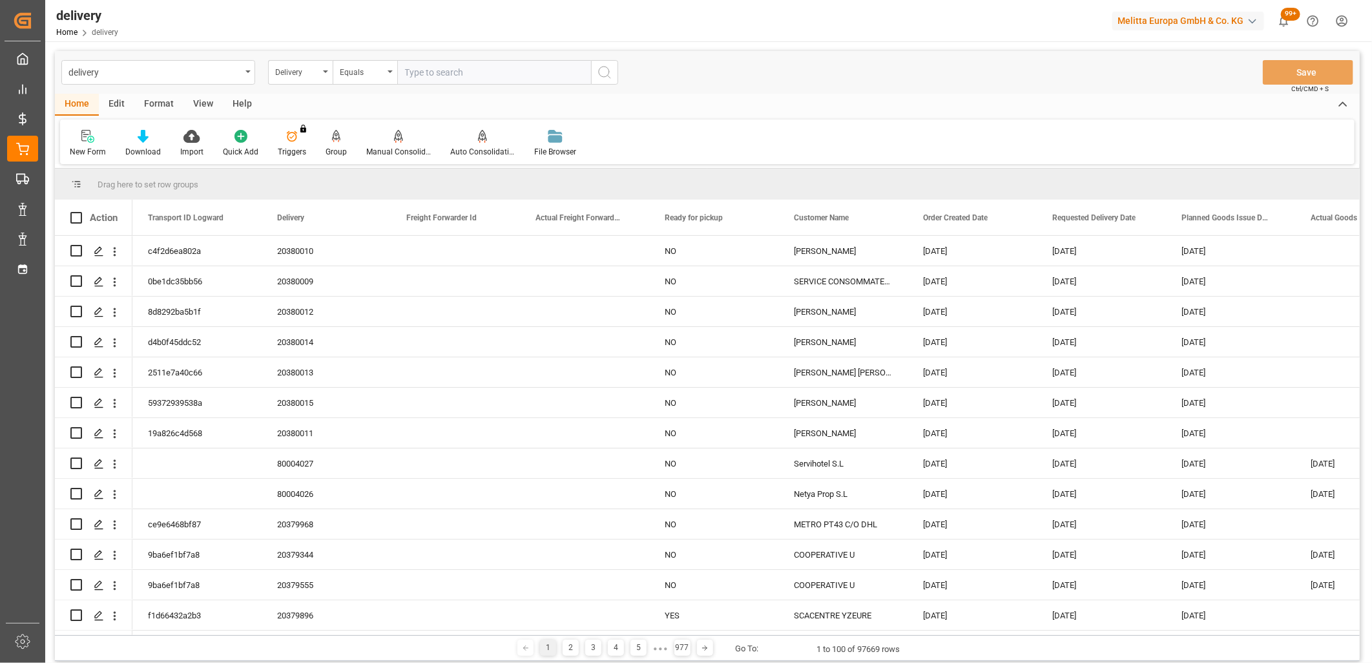
click at [417, 69] on input "text" at bounding box center [494, 72] width 194 height 25
type input "20375641"
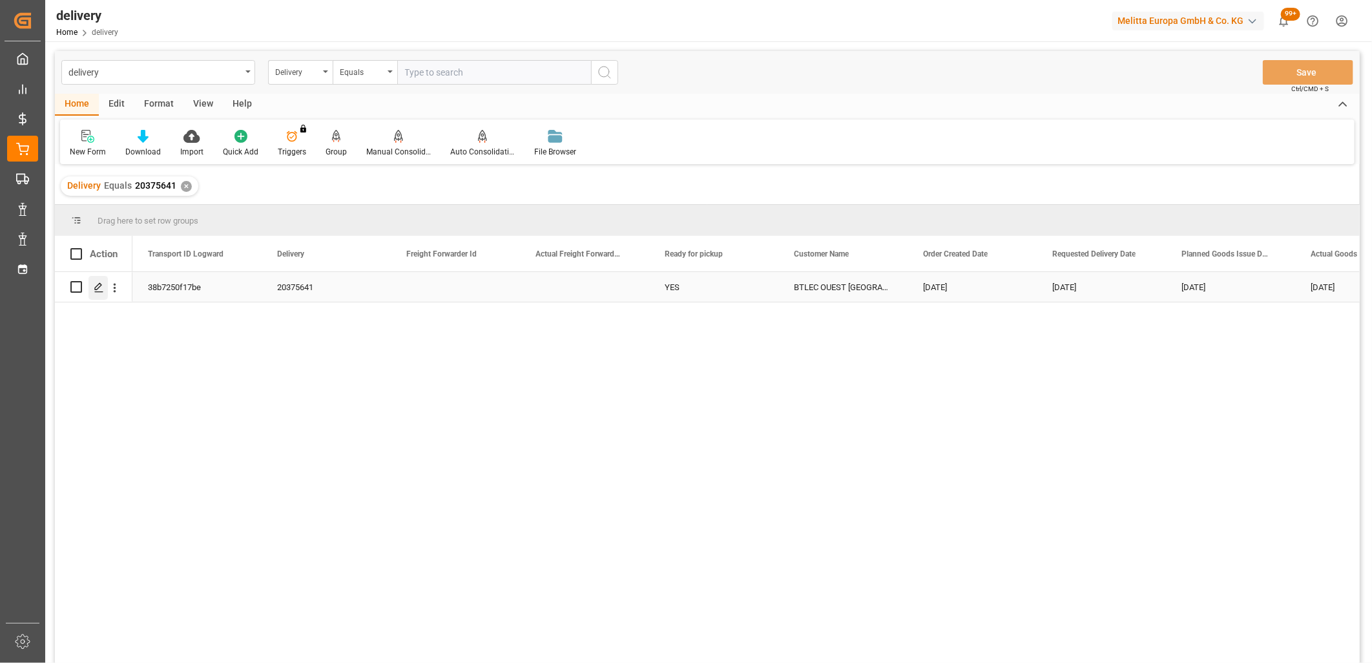
click at [94, 287] on icon "Press SPACE to select this row." at bounding box center [99, 287] width 10 height 10
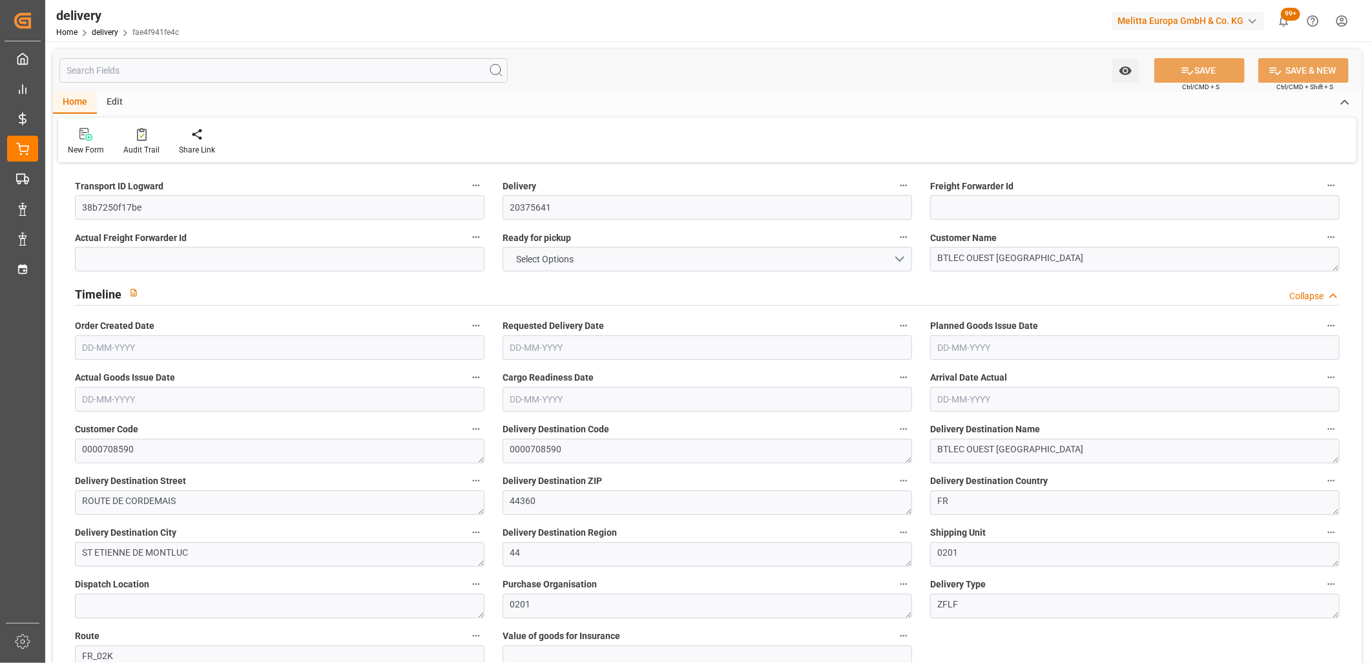
type input "4"
type input "201.273"
type input "320.475"
type input "3379.045"
type input "402"
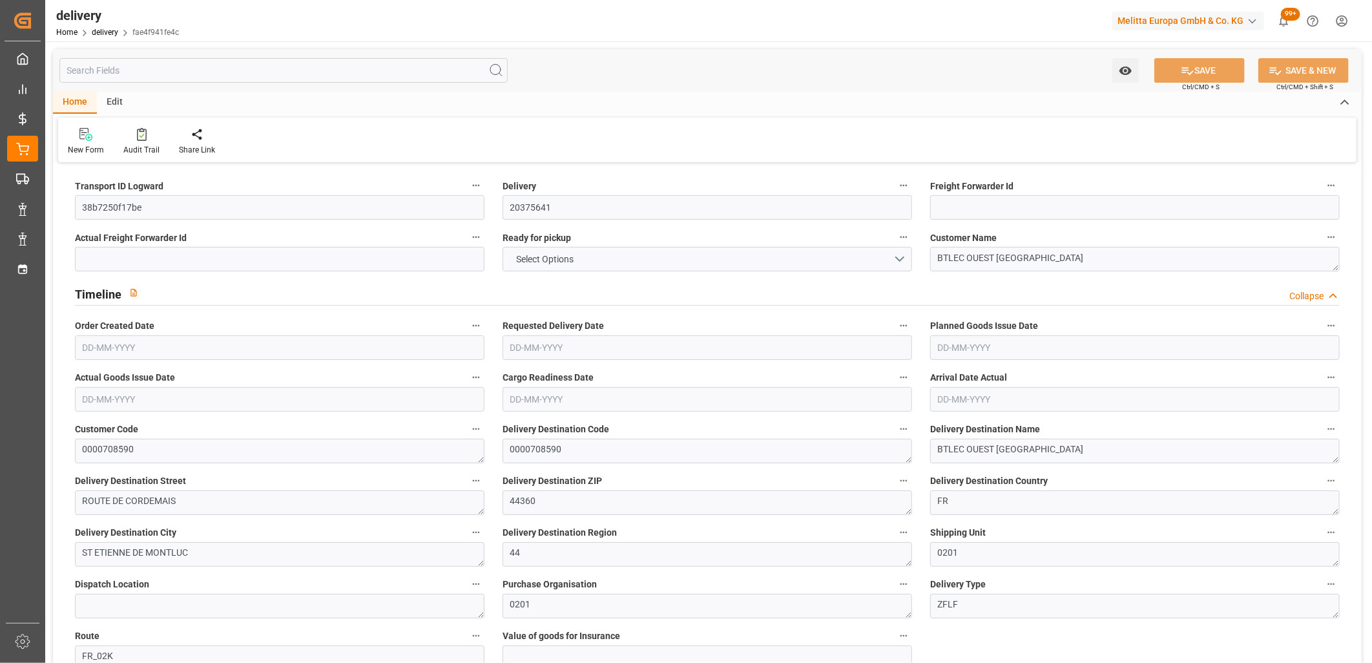
type input "4"
type input "0"
type input "2"
type input "4"
type input "0"
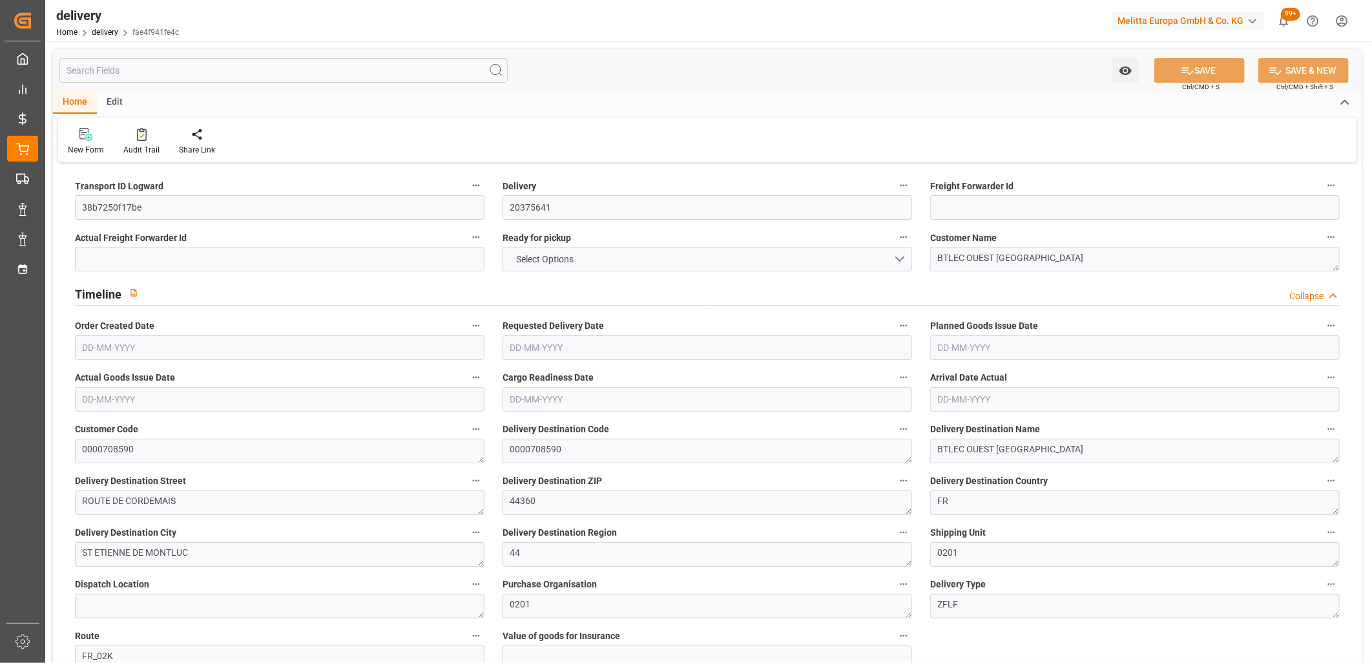
type input "0"
type input "249.42"
type input "0"
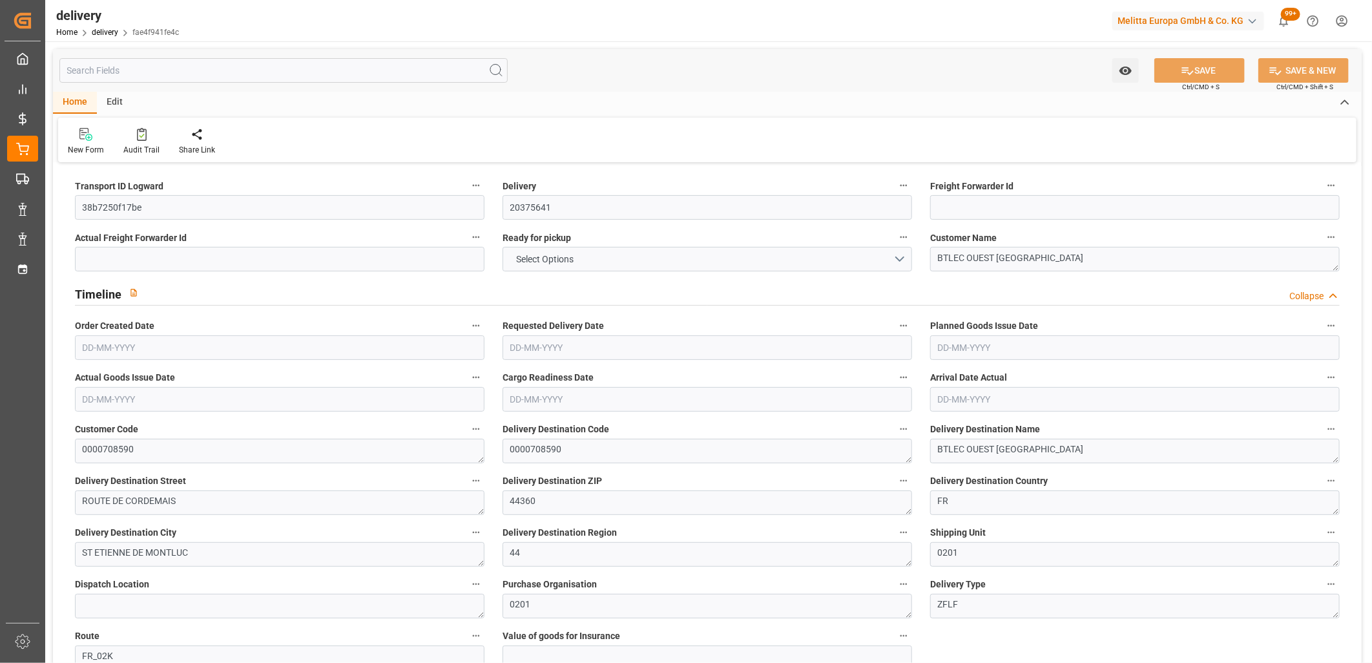
type input "144.72"
type input "1.5"
type input "1.3"
type input "0"
type input "6"
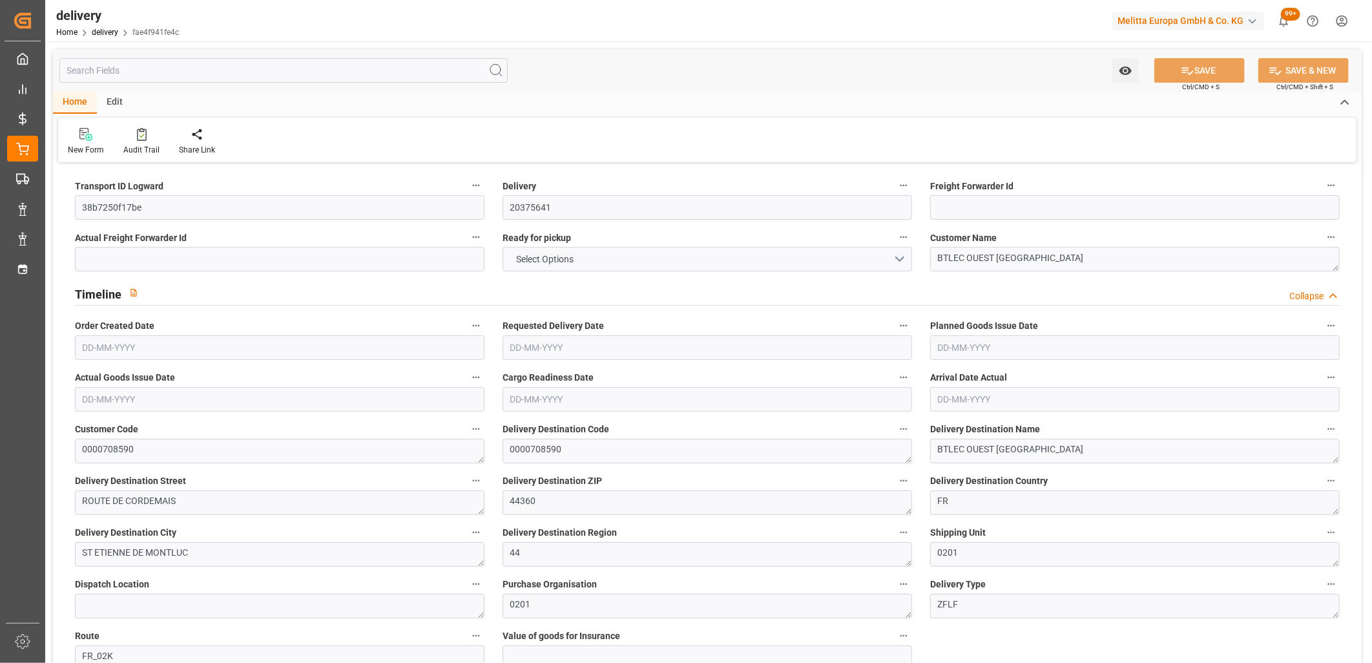
type input "274.475"
type input "4"
type input "101"
type input "261.1444"
type input "0.0169"
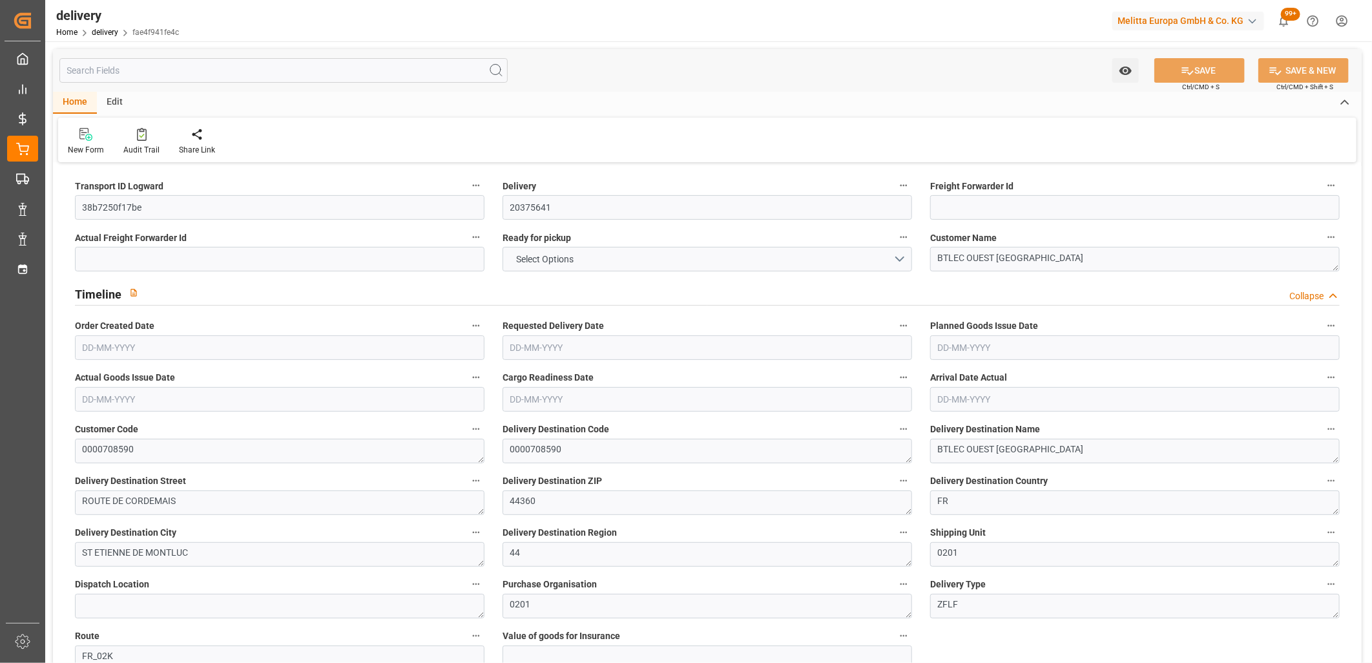
type input "0"
type input "[DATE]"
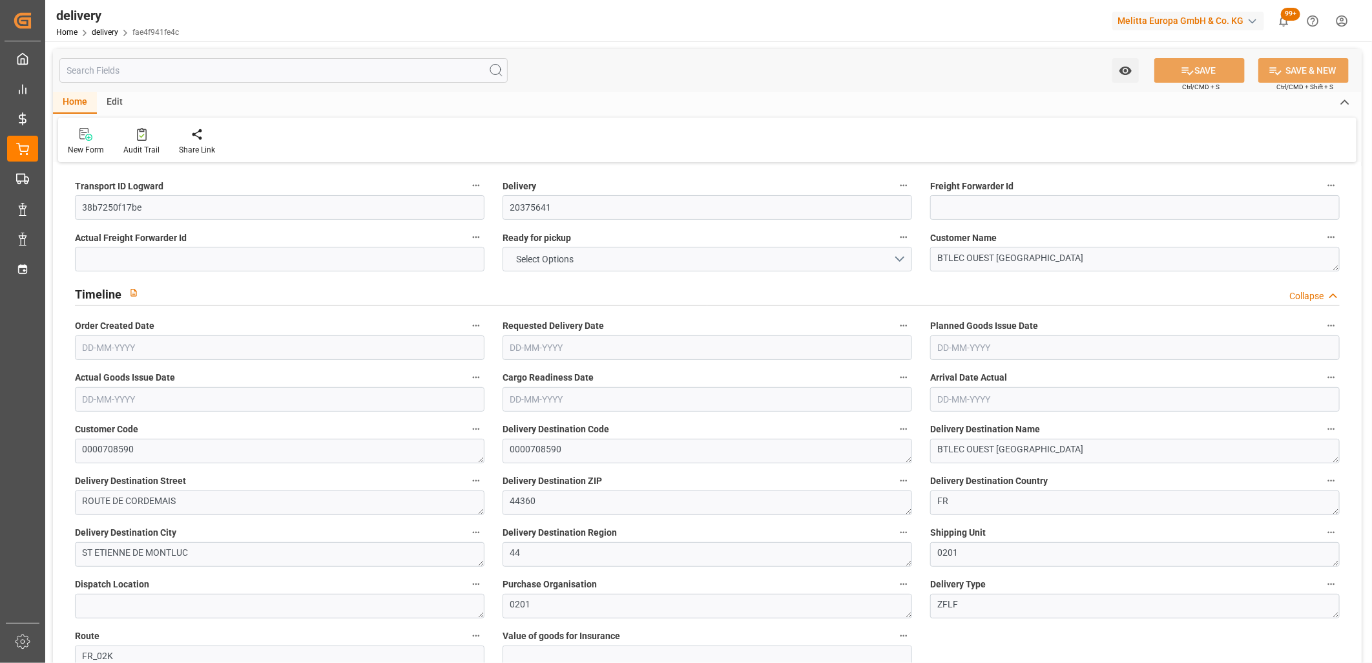
type input "04-08-2025 11:02"
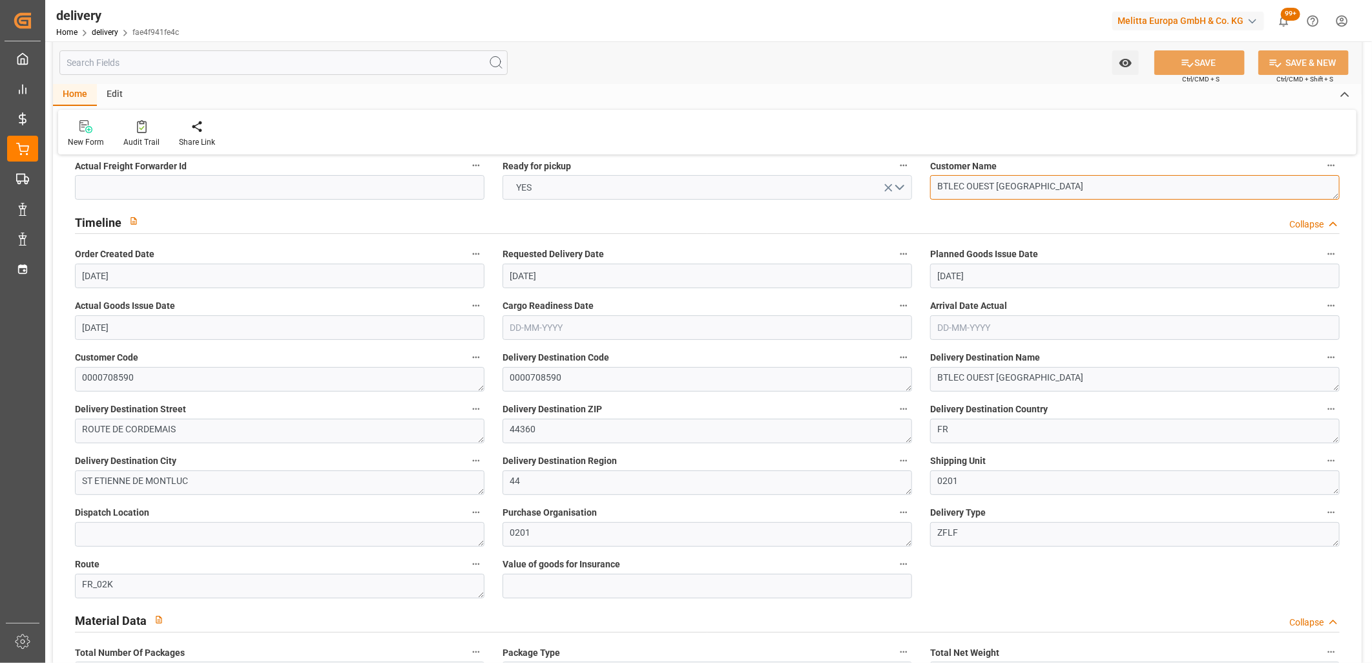
drag, startPoint x: 1119, startPoint y: 180, endPoint x: 910, endPoint y: 195, distance: 209.9
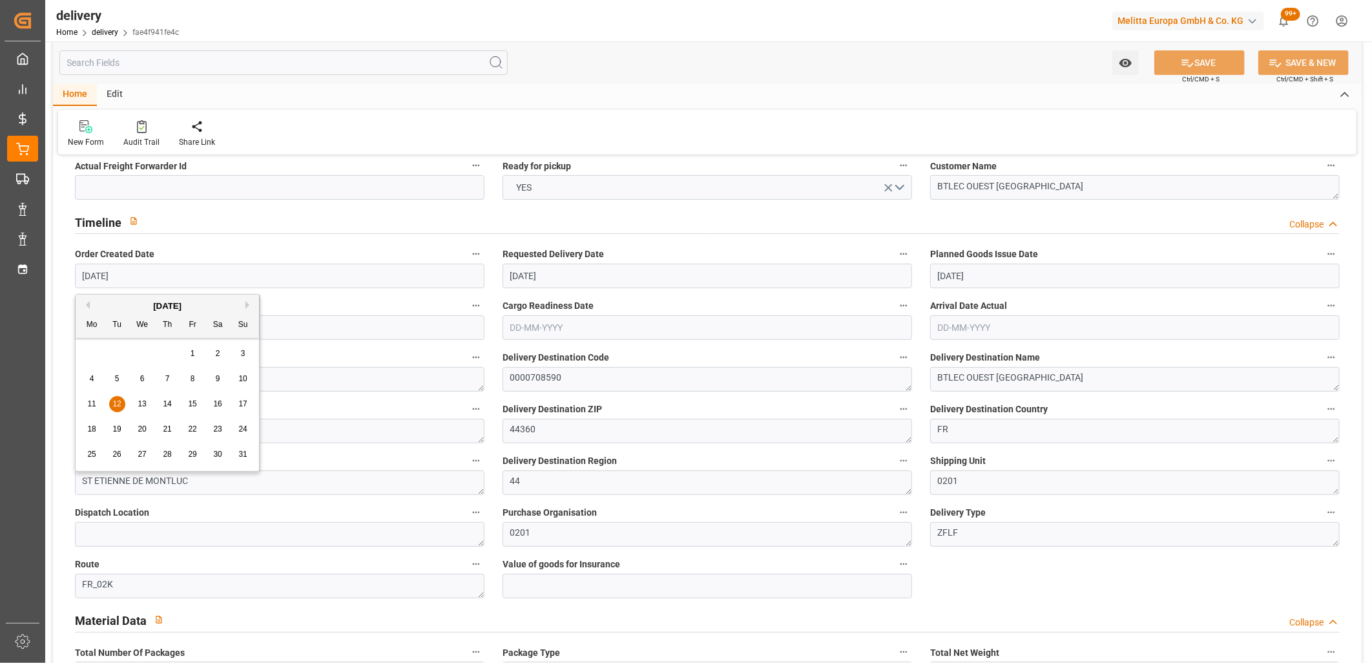
drag, startPoint x: 158, startPoint y: 273, endPoint x: 52, endPoint y: 263, distance: 106.5
click at [331, 225] on div "Timeline Collapse" at bounding box center [707, 221] width 1265 height 25
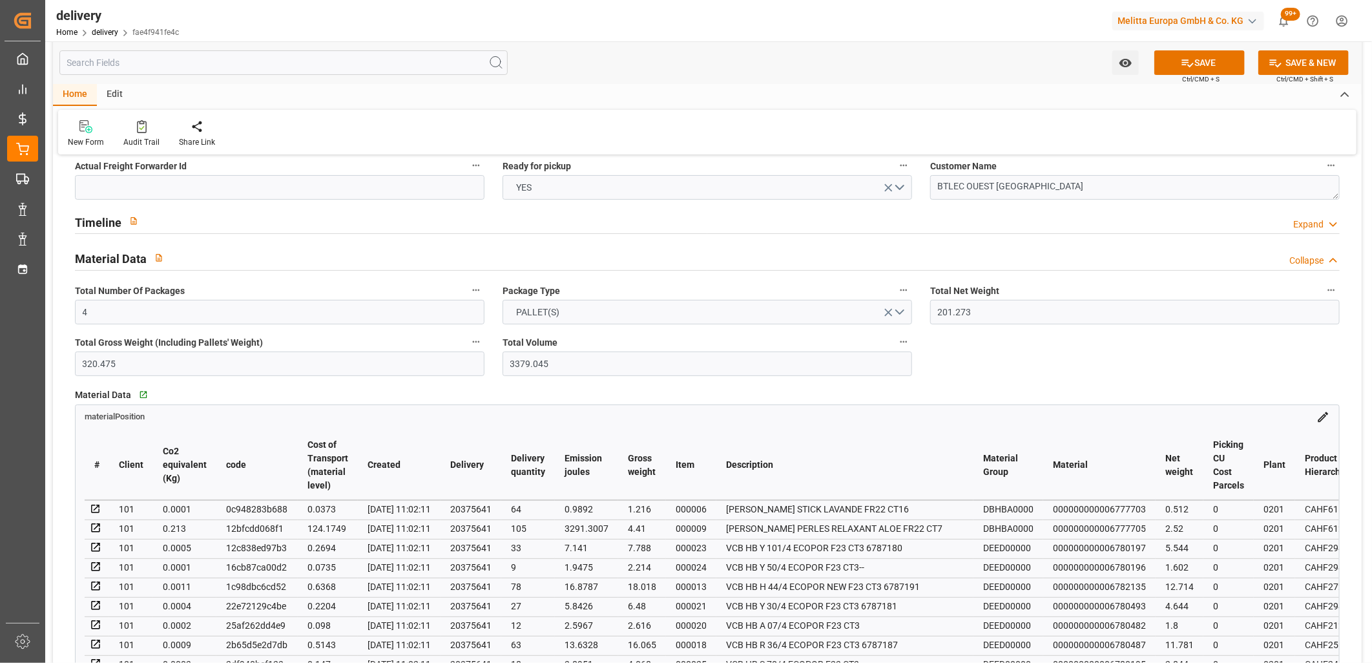
click at [1328, 225] on icon at bounding box center [1333, 225] width 13 height 14
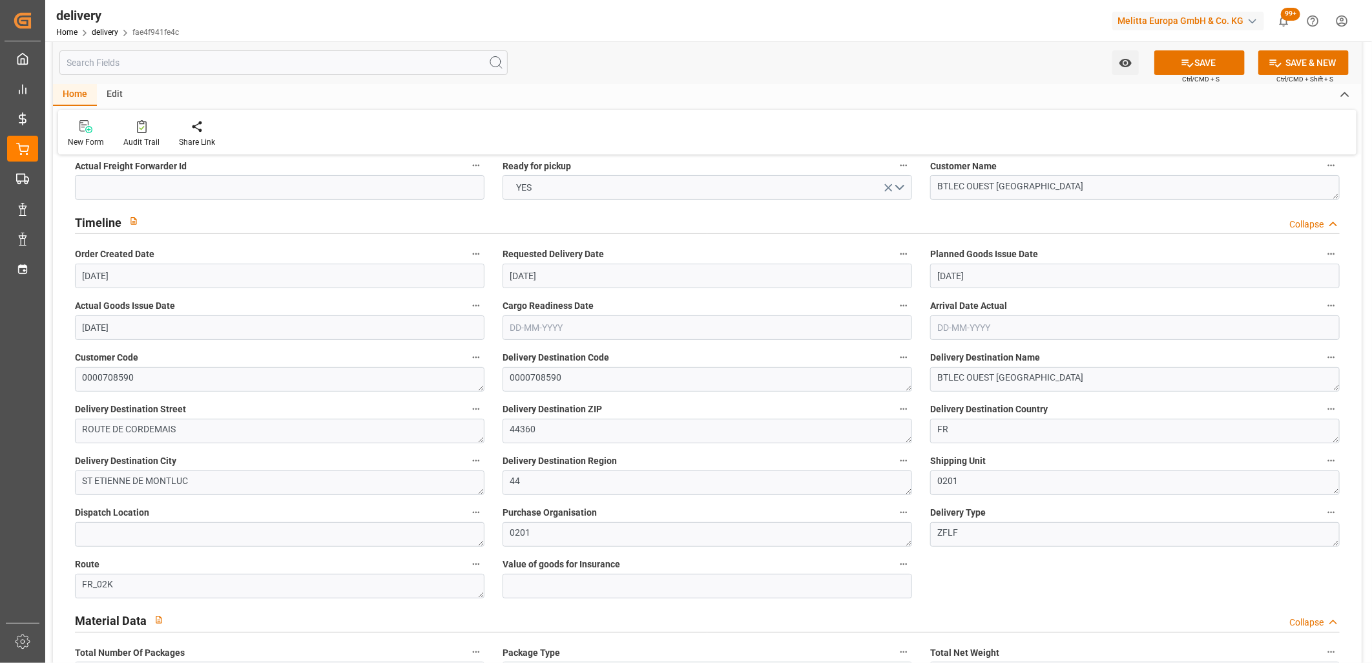
scroll to position [143, 0]
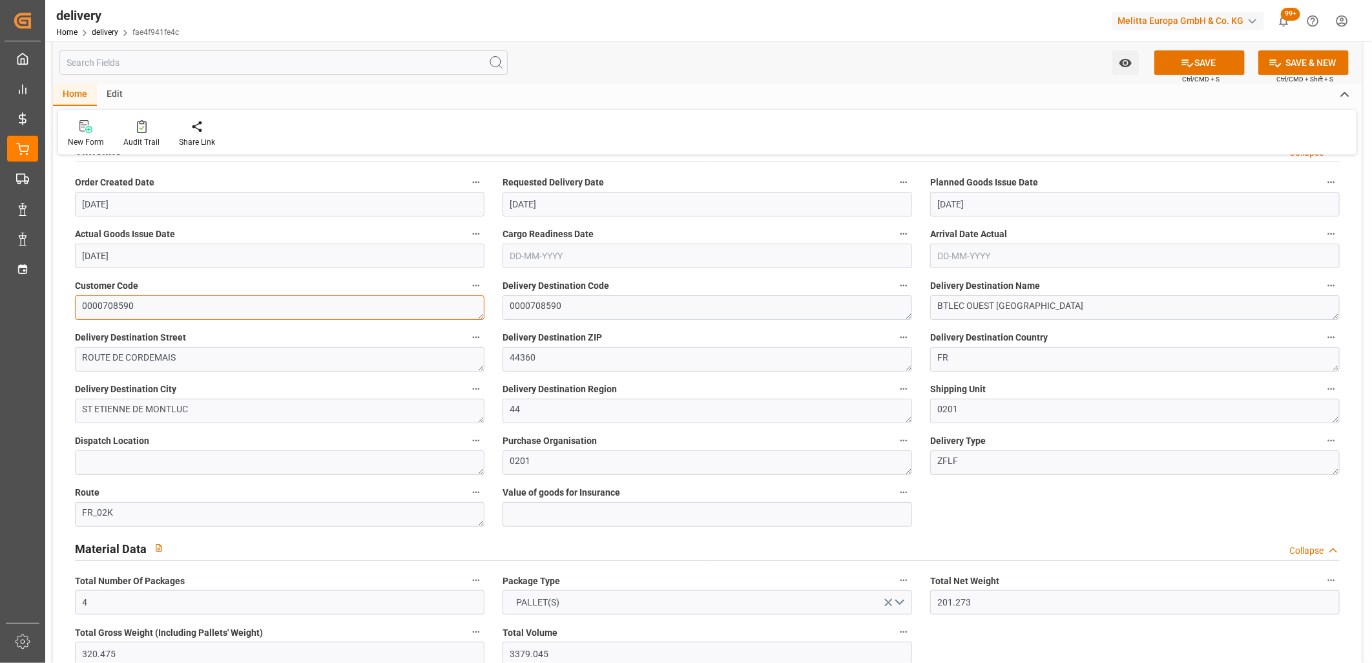
drag, startPoint x: 139, startPoint y: 308, endPoint x: 74, endPoint y: 308, distance: 64.6
click at [75, 308] on textarea "0000708590" at bounding box center [280, 307] width 410 height 25
drag, startPoint x: 565, startPoint y: 307, endPoint x: 474, endPoint y: 302, distance: 91.9
drag, startPoint x: 1120, startPoint y: 302, endPoint x: 777, endPoint y: 298, distance: 343.1
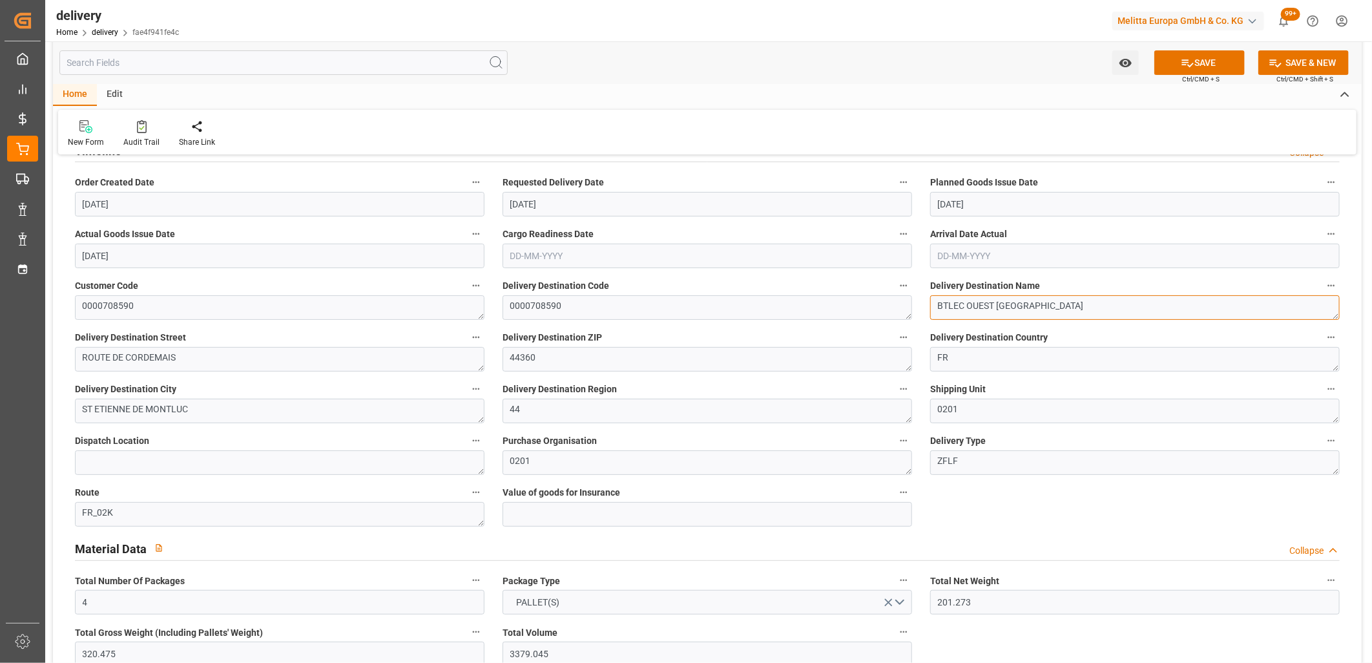
drag, startPoint x: 207, startPoint y: 359, endPoint x: 41, endPoint y: 347, distance: 166.5
click at [41, 347] on div "Created by potrace 1.15, written by Peter Selinger 2001-2017 Created by potrace…" at bounding box center [686, 331] width 1372 height 663
drag, startPoint x: 550, startPoint y: 358, endPoint x: 475, endPoint y: 357, distance: 75.6
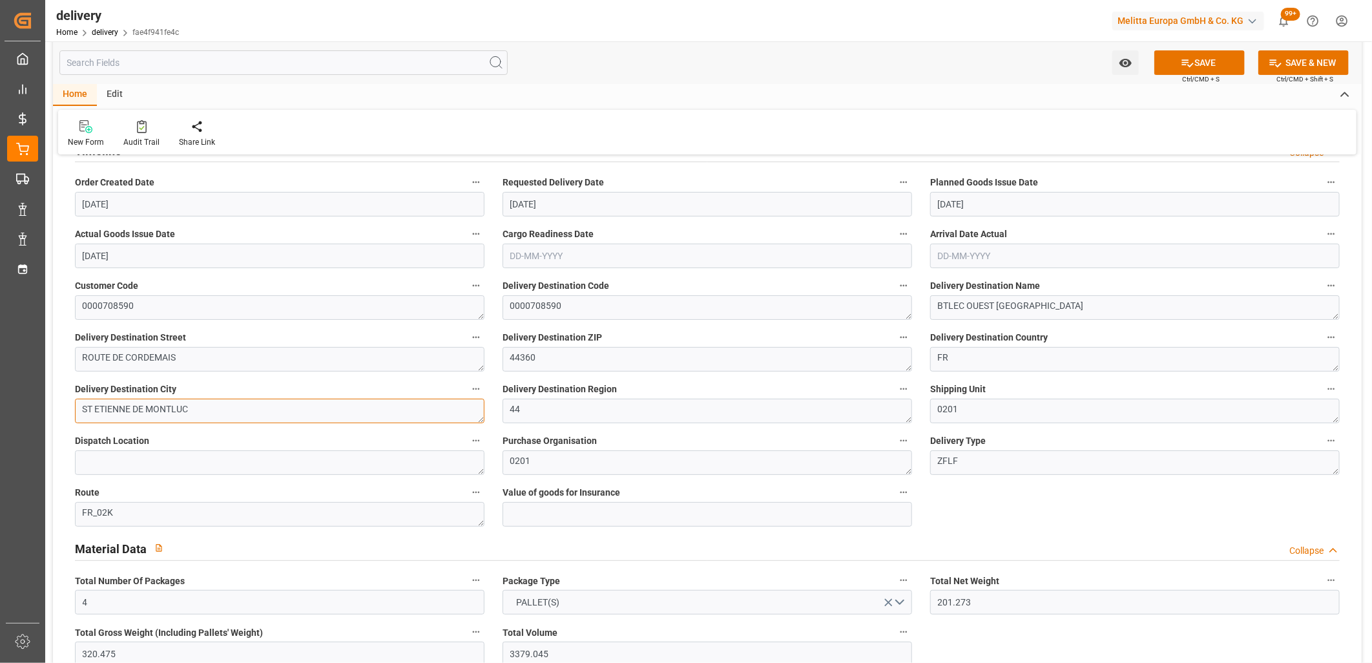
drag, startPoint x: 217, startPoint y: 417, endPoint x: 48, endPoint y: 403, distance: 169.9
drag, startPoint x: 538, startPoint y: 410, endPoint x: 469, endPoint y: 407, distance: 68.6
drag, startPoint x: 552, startPoint y: 456, endPoint x: 459, endPoint y: 454, distance: 93.7
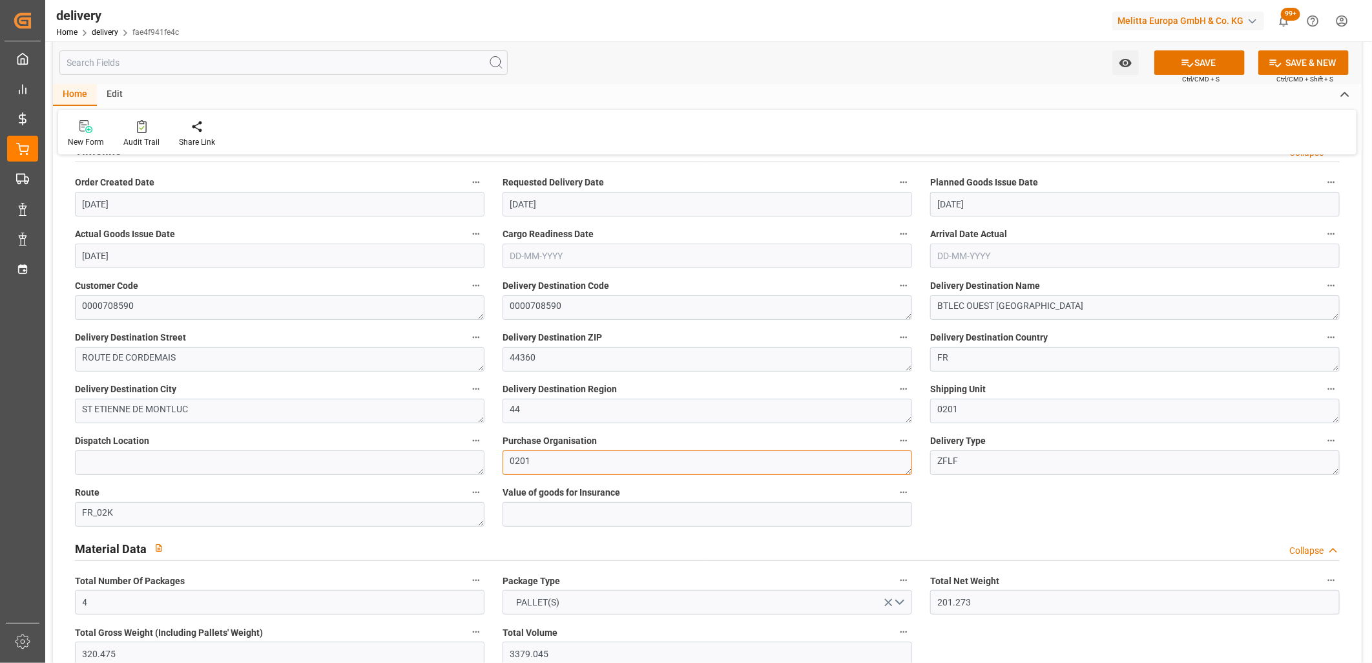
drag, startPoint x: 983, startPoint y: 464, endPoint x: 853, endPoint y: 457, distance: 130.7
drag, startPoint x: 125, startPoint y: 516, endPoint x: 30, endPoint y: 507, distance: 96.0
click at [30, 507] on div "Created by potrace 1.15, written by Peter Selinger 2001-2017 Created by potrace…" at bounding box center [686, 331] width 1372 height 663
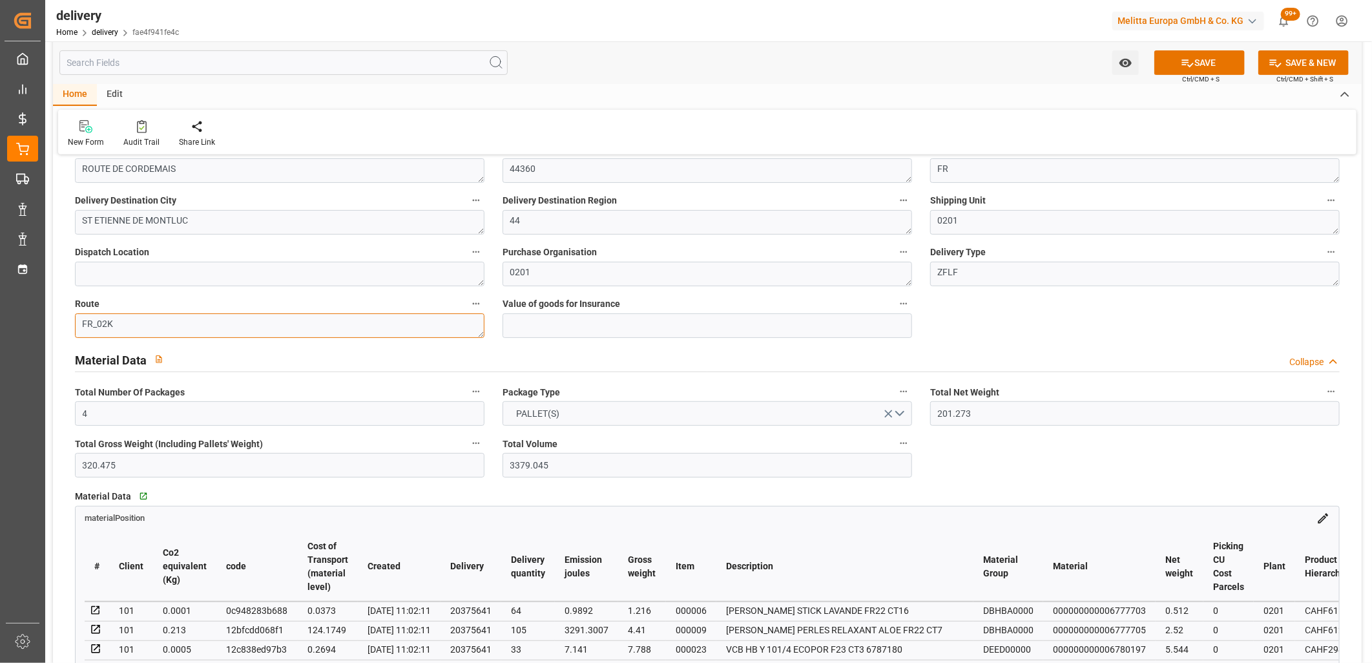
scroll to position [359, 0]
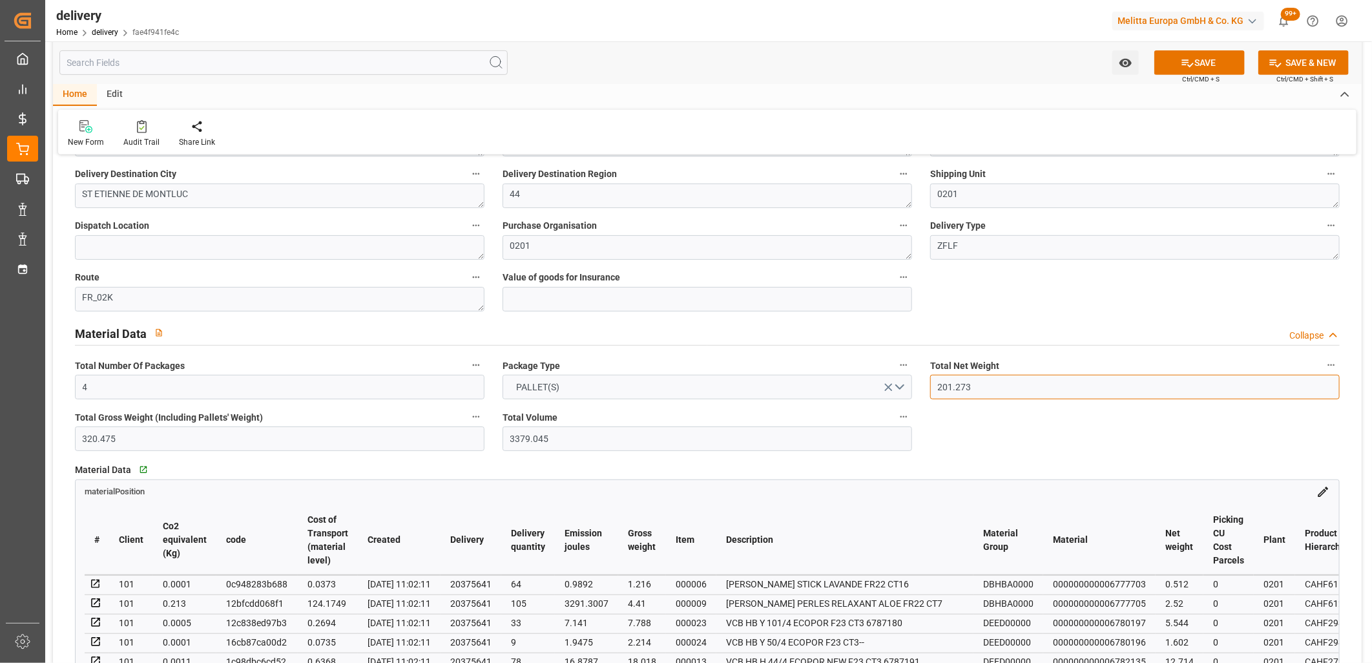
drag, startPoint x: 985, startPoint y: 383, endPoint x: 921, endPoint y: 383, distance: 64.0
click at [921, 383] on div "Total Net Weight 201.273" at bounding box center [1135, 378] width 428 height 52
drag, startPoint x: 141, startPoint y: 444, endPoint x: 46, endPoint y: 438, distance: 95.1
drag, startPoint x: 558, startPoint y: 435, endPoint x: 463, endPoint y: 421, distance: 96.7
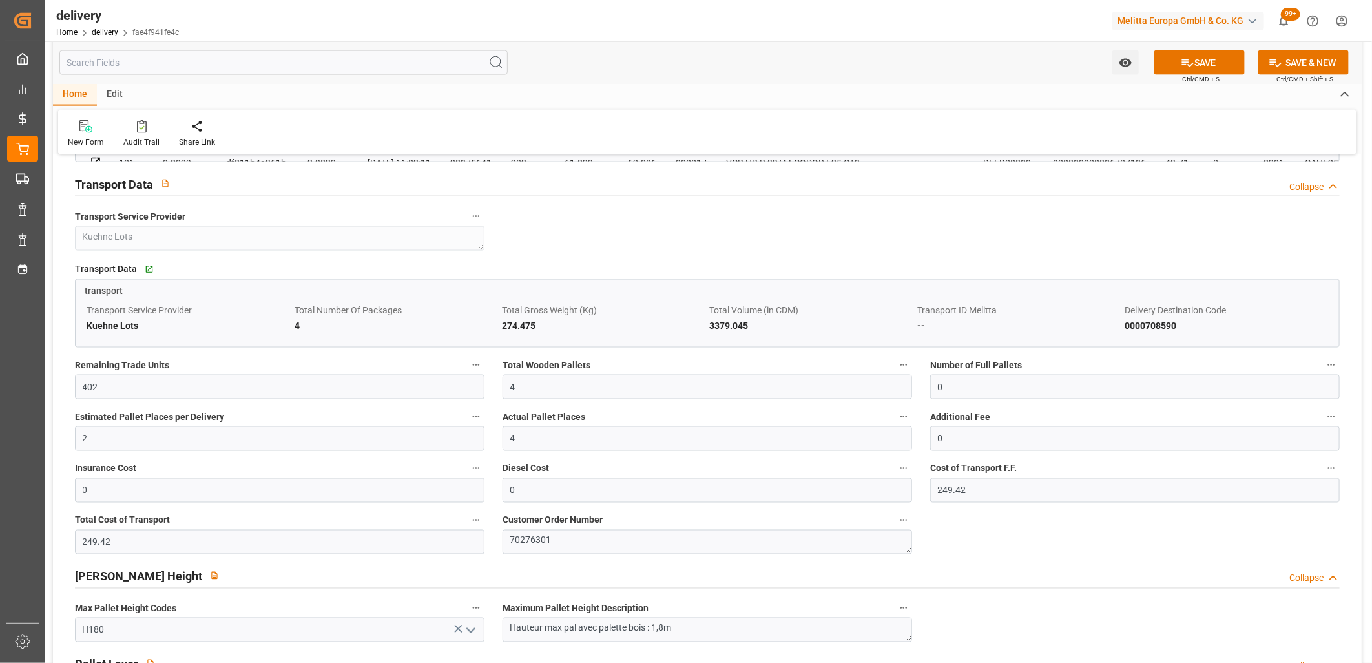
scroll to position [1220, 0]
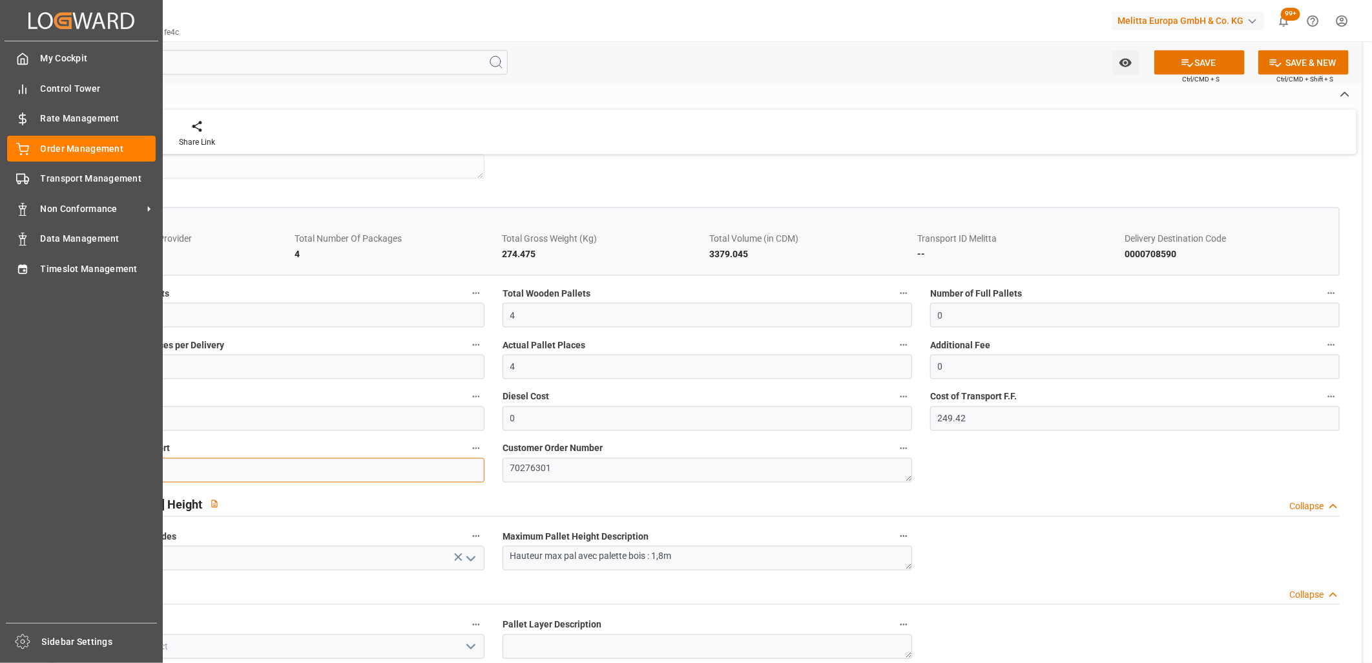
drag, startPoint x: 189, startPoint y: 476, endPoint x: 41, endPoint y: 464, distance: 148.4
click at [41, 464] on div "Created by potrace 1.15, written by Peter Selinger 2001-2017 Created by potrace…" at bounding box center [686, 331] width 1372 height 663
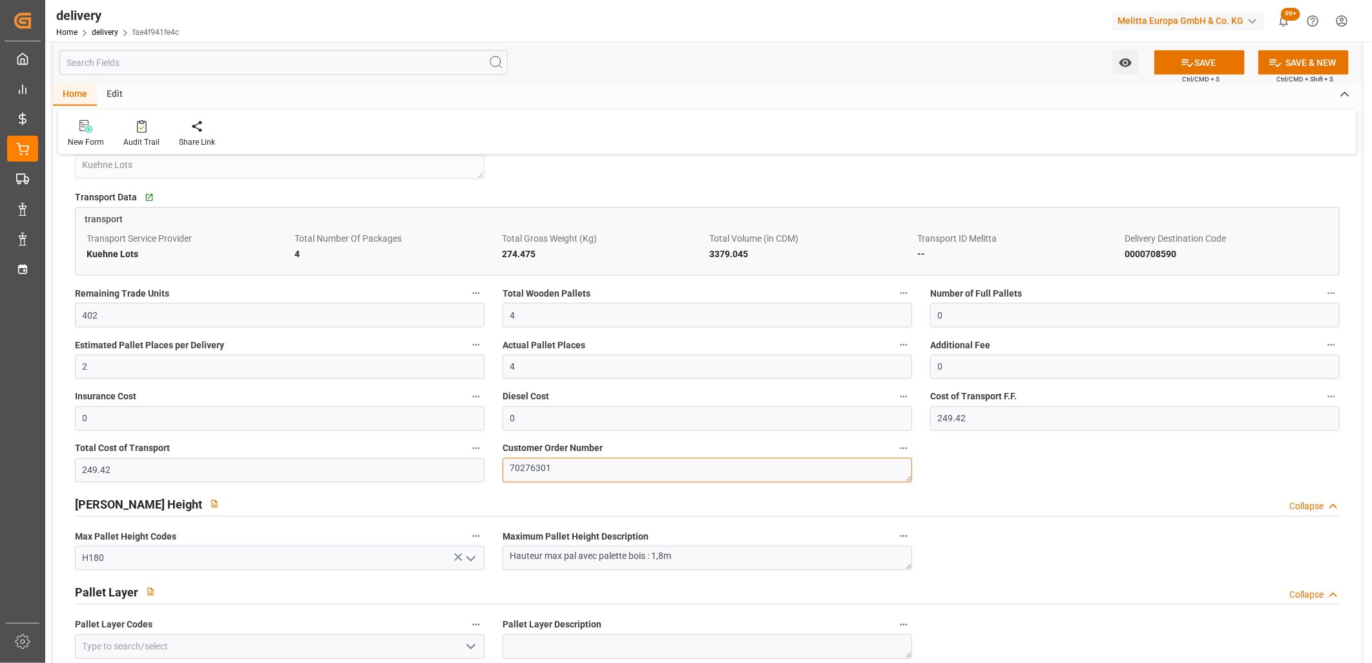
drag, startPoint x: 565, startPoint y: 476, endPoint x: 433, endPoint y: 464, distance: 133.0
paste textarea "249.42"
type textarea "249.42"
drag, startPoint x: 960, startPoint y: 406, endPoint x: 925, endPoint y: 406, distance: 35.5
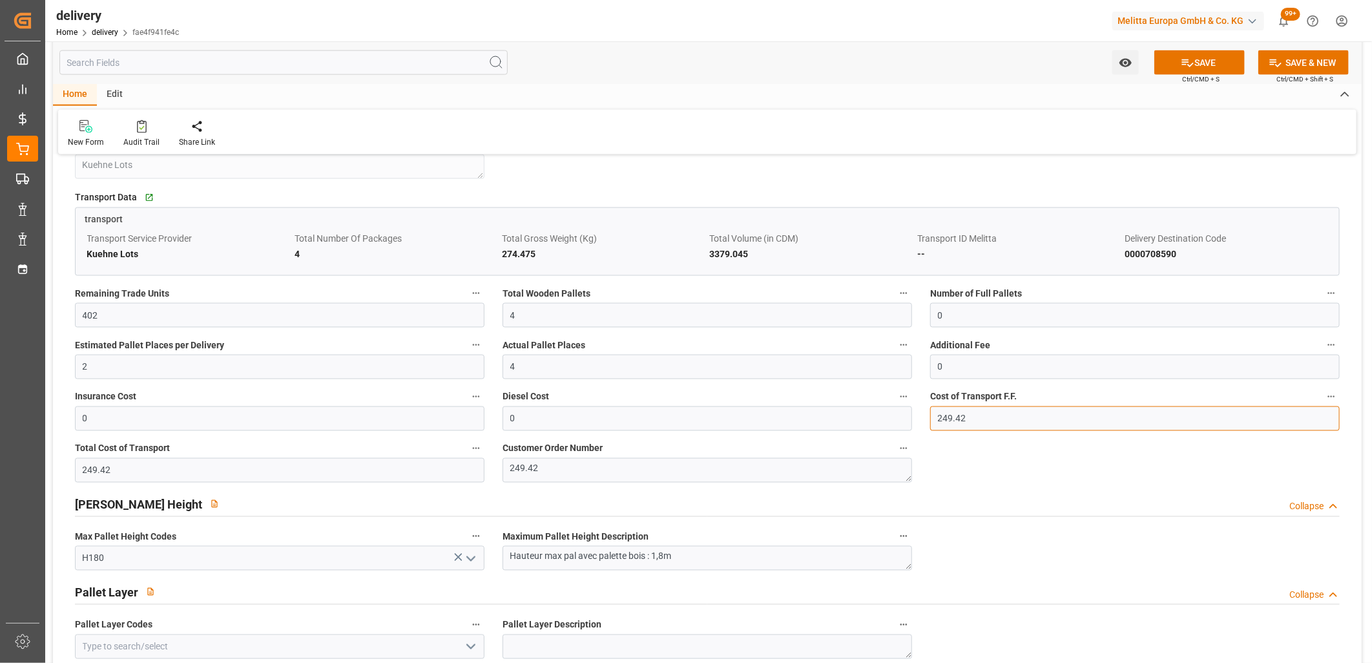
click at [925, 406] on div "Cost of Transport F.F. 249.42" at bounding box center [1135, 410] width 428 height 52
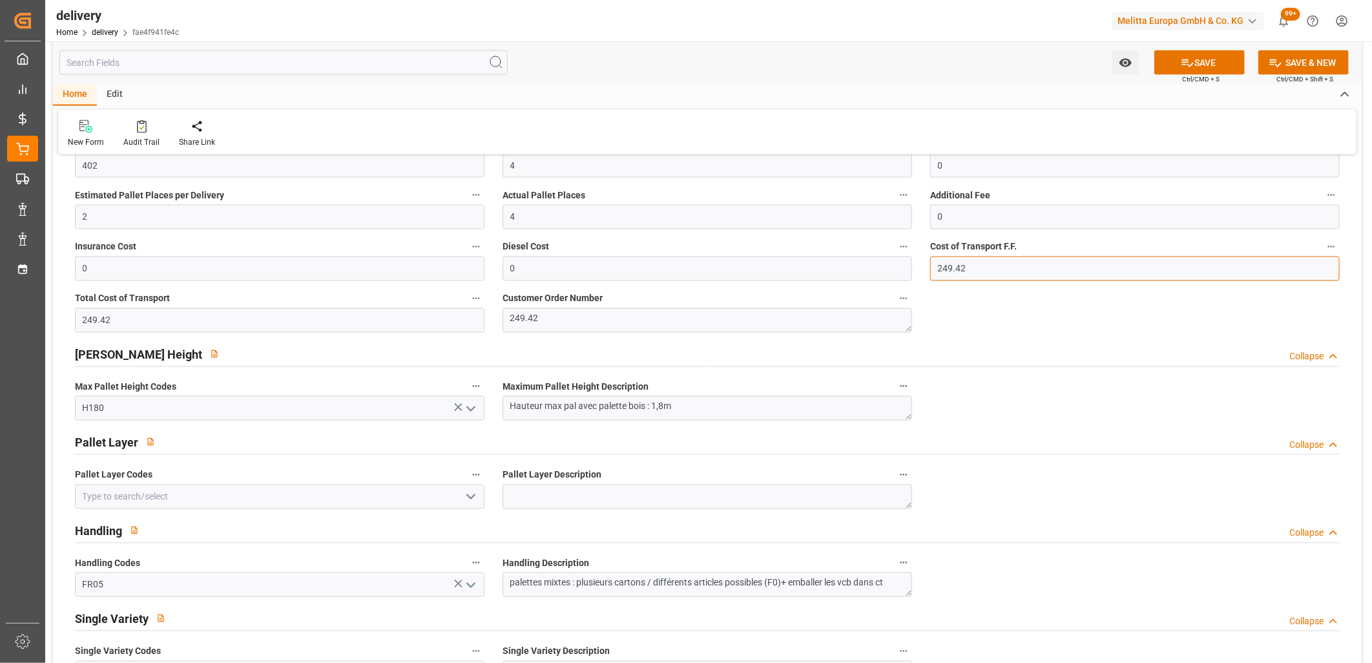
scroll to position [1436, 0]
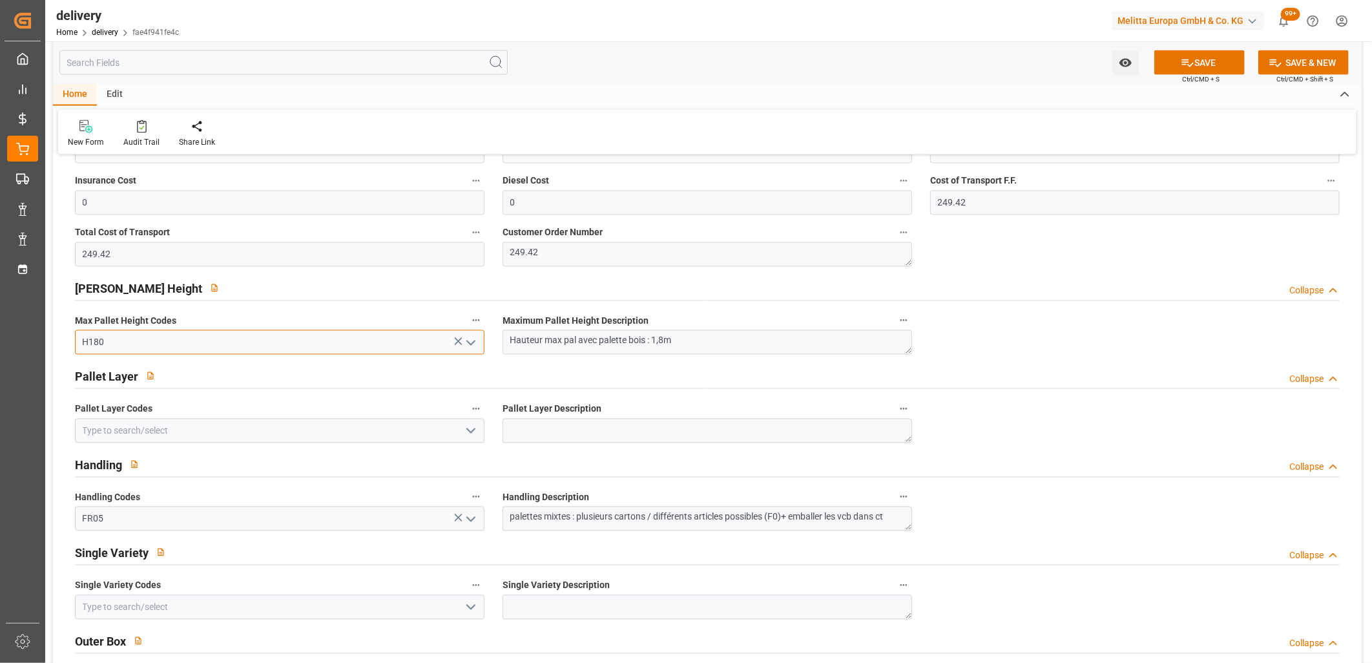
drag, startPoint x: 184, startPoint y: 340, endPoint x: 57, endPoint y: 335, distance: 127.4
click at [57, 335] on div "Transport ID Logward 38b7250f17be Delivery 20375641 Freight Forwarder Id Actual…" at bounding box center [707, 648] width 1309 height 3837
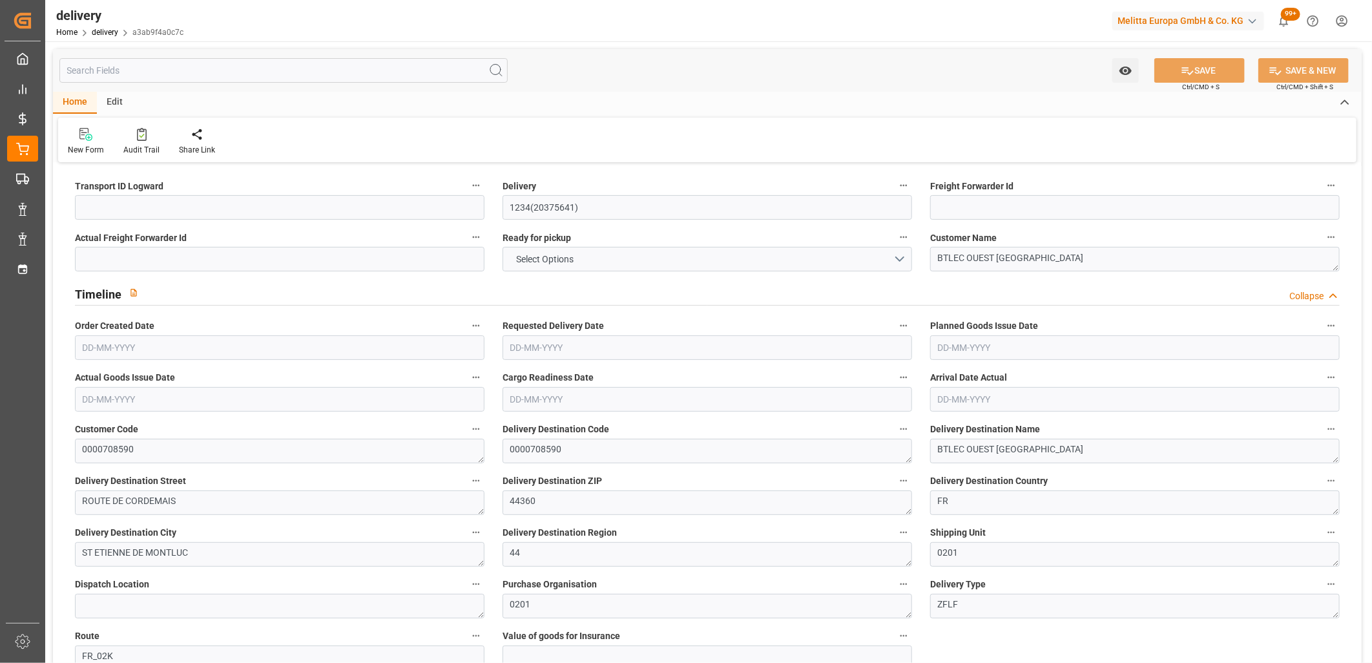
type input "4"
type input "0"
type input "320.475"
type input "3379.045"
type input "0"
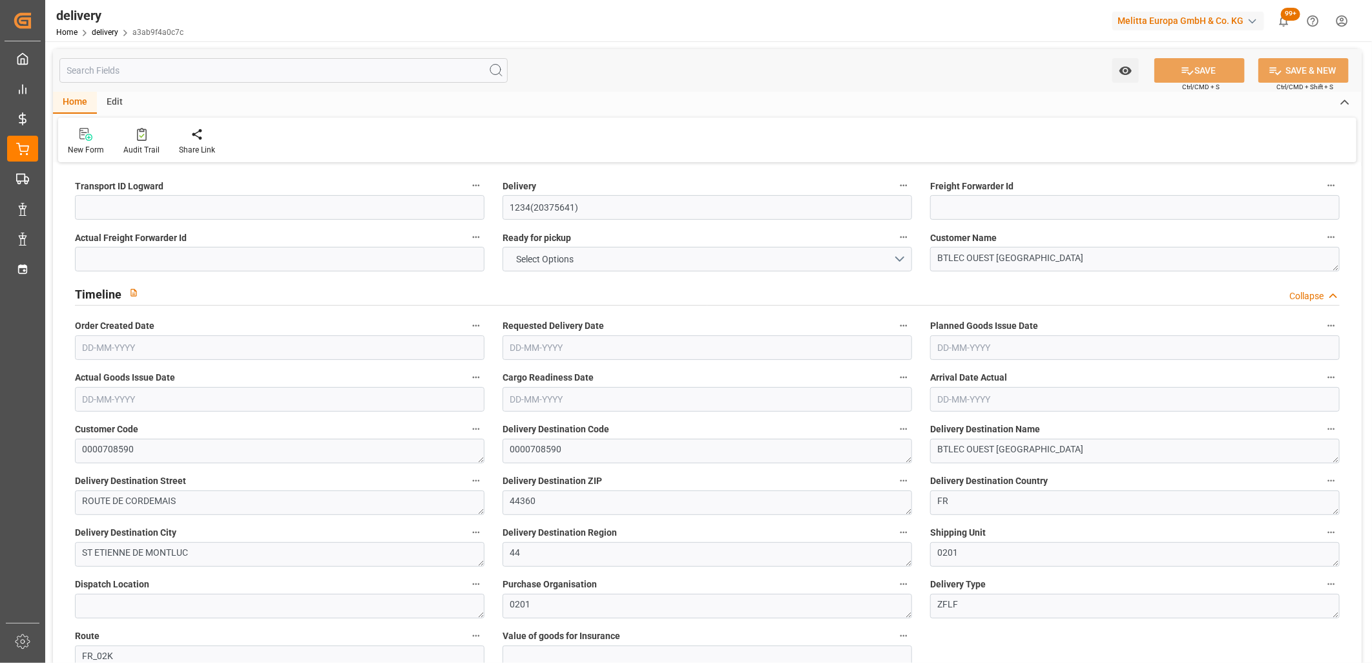
type input "4"
type input "0"
type input "4"
type input "0"
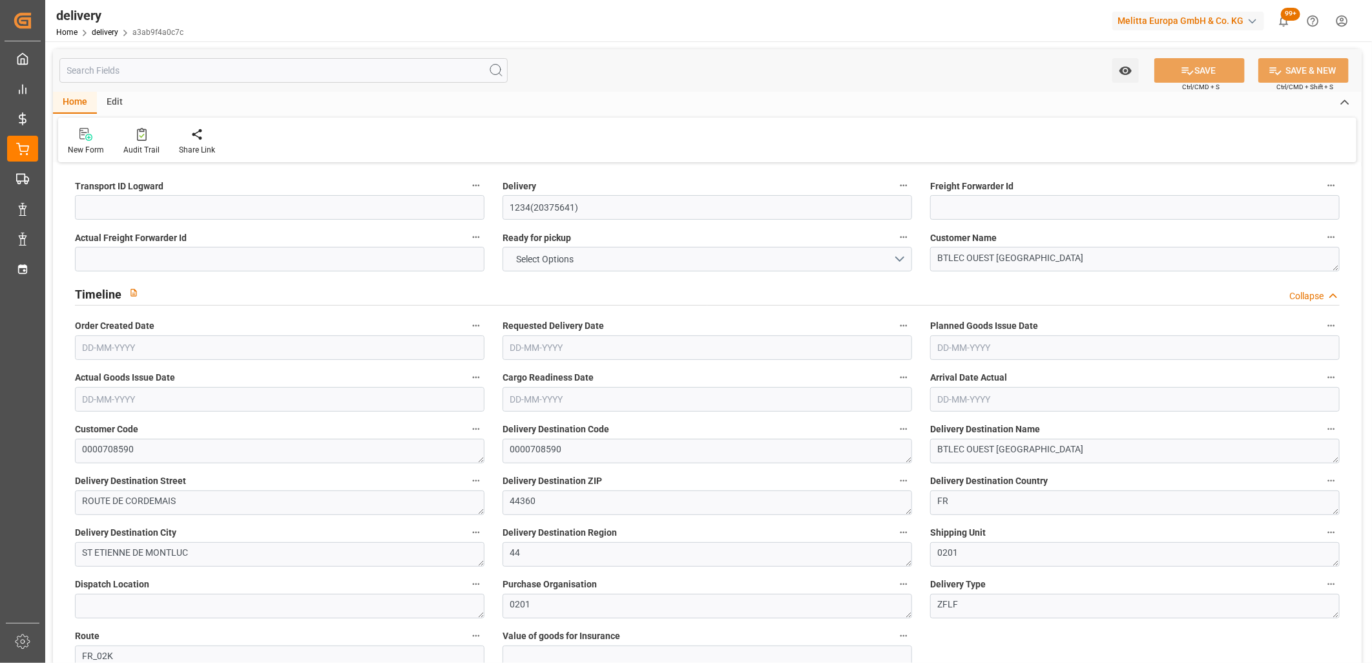
type input "0"
type input "249.42"
type input "0"
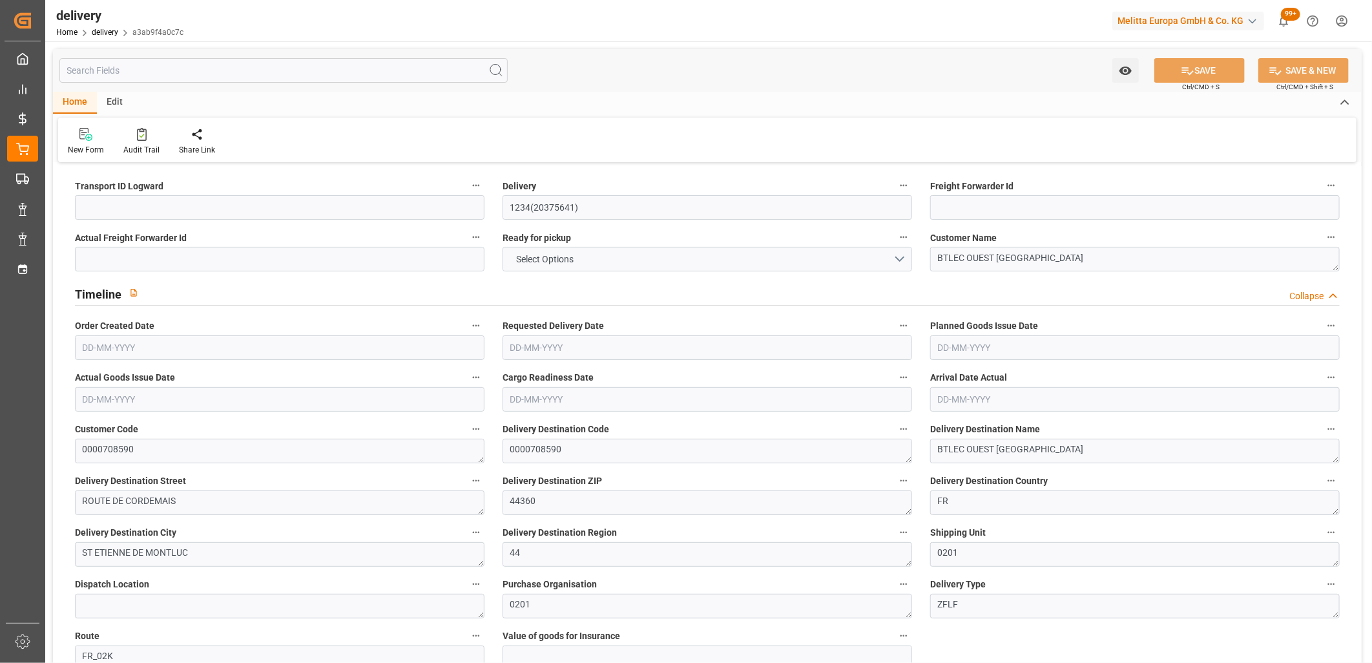
type input "0"
type input "1.5"
type input "1.3"
type input "0"
type input "6"
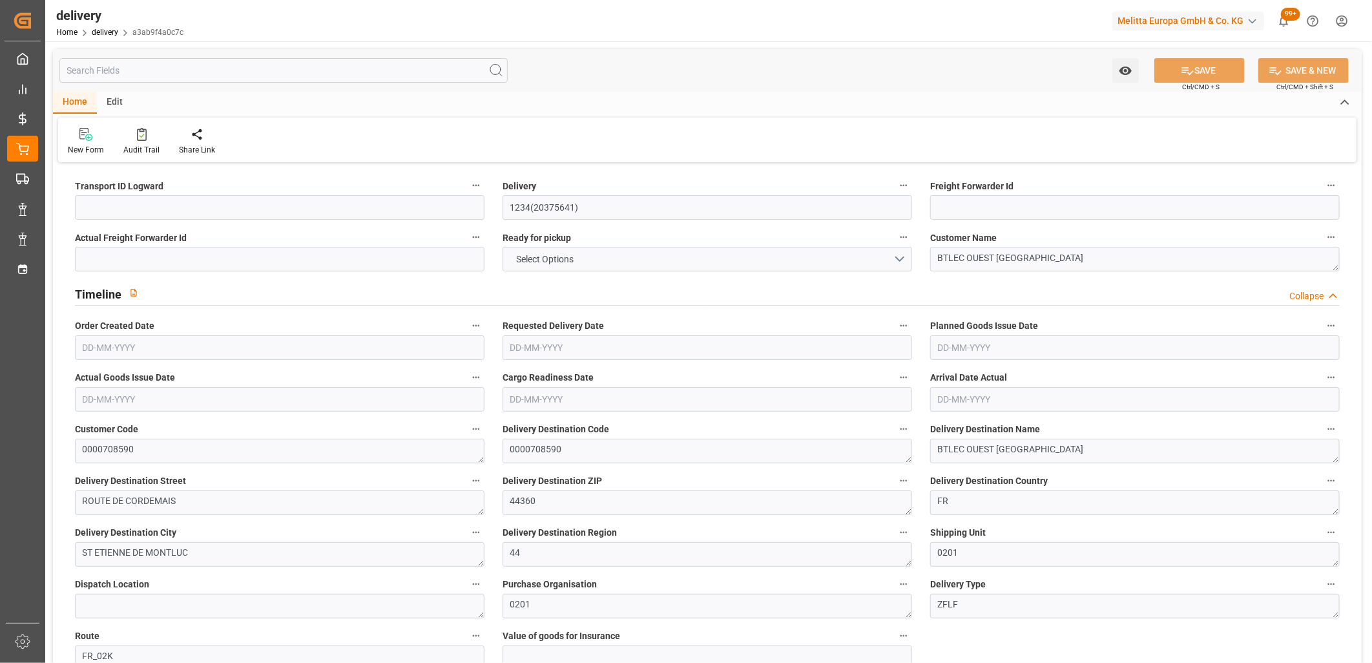
type input "0"
type input "101"
type input "0"
type input "[DATE]"
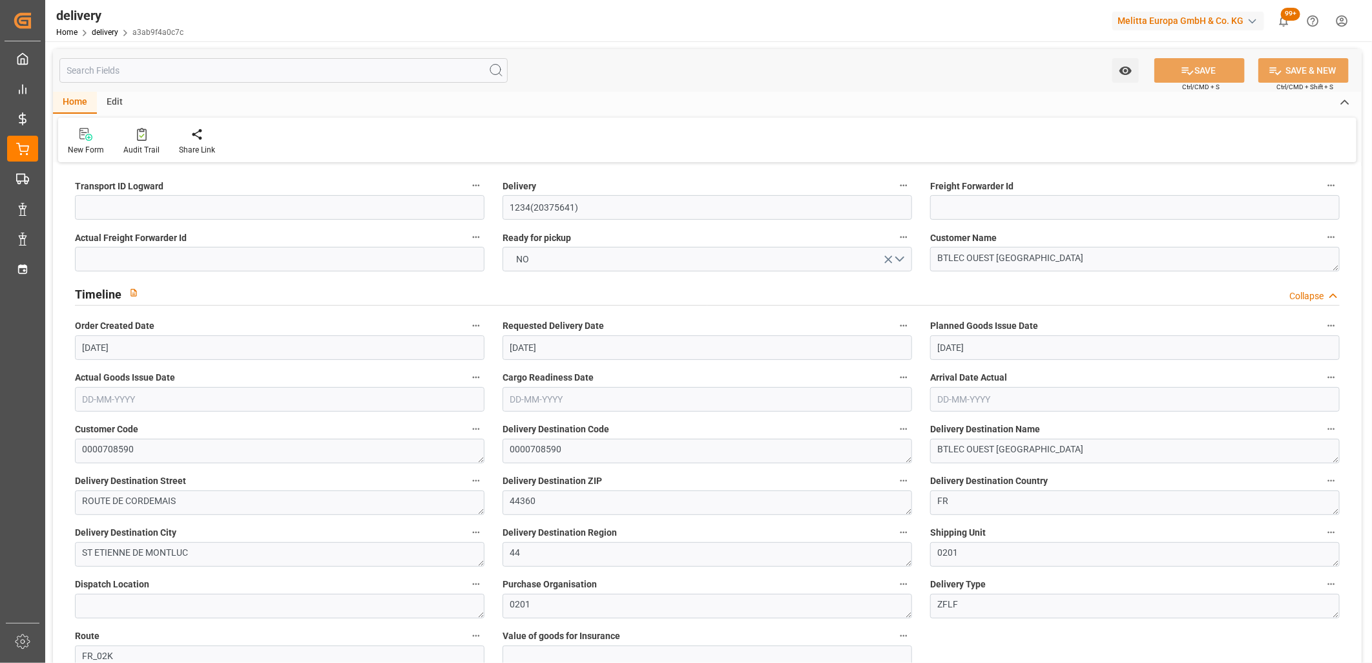
type input "[DATE]"
type input "[DATE] 07:32"
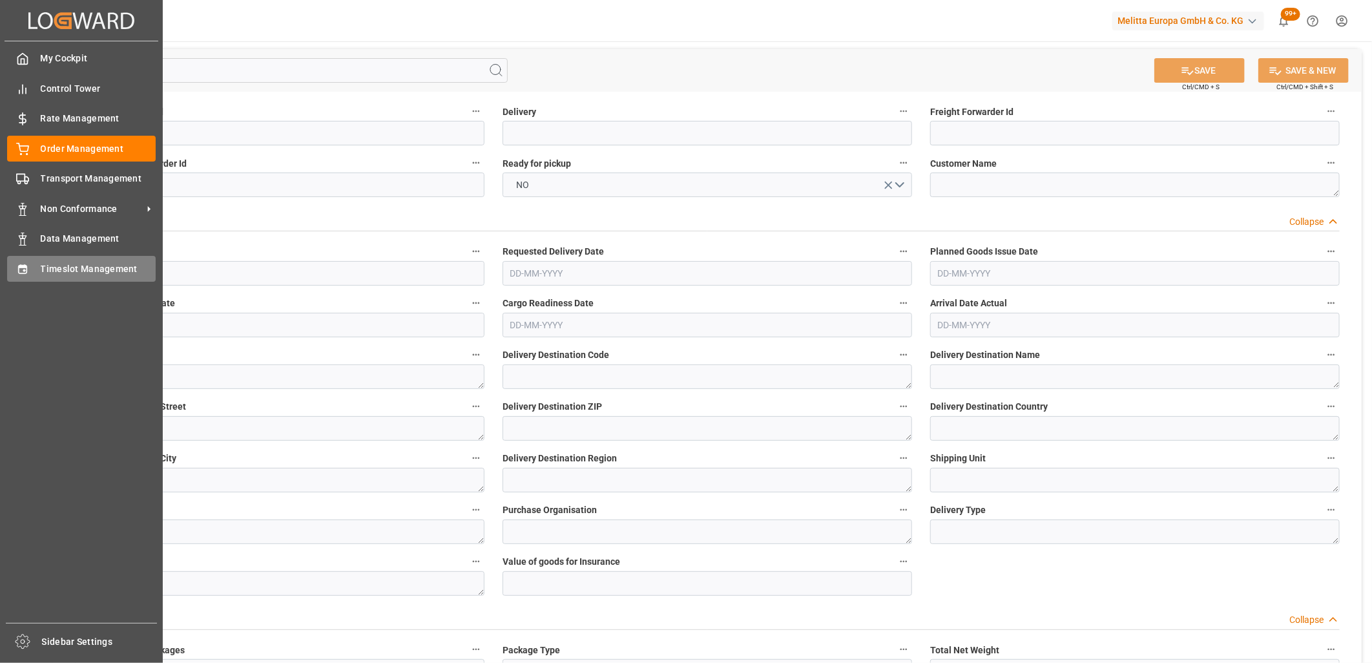
click at [36, 266] on div "Timeslot Management Timeslot Management" at bounding box center [81, 268] width 149 height 25
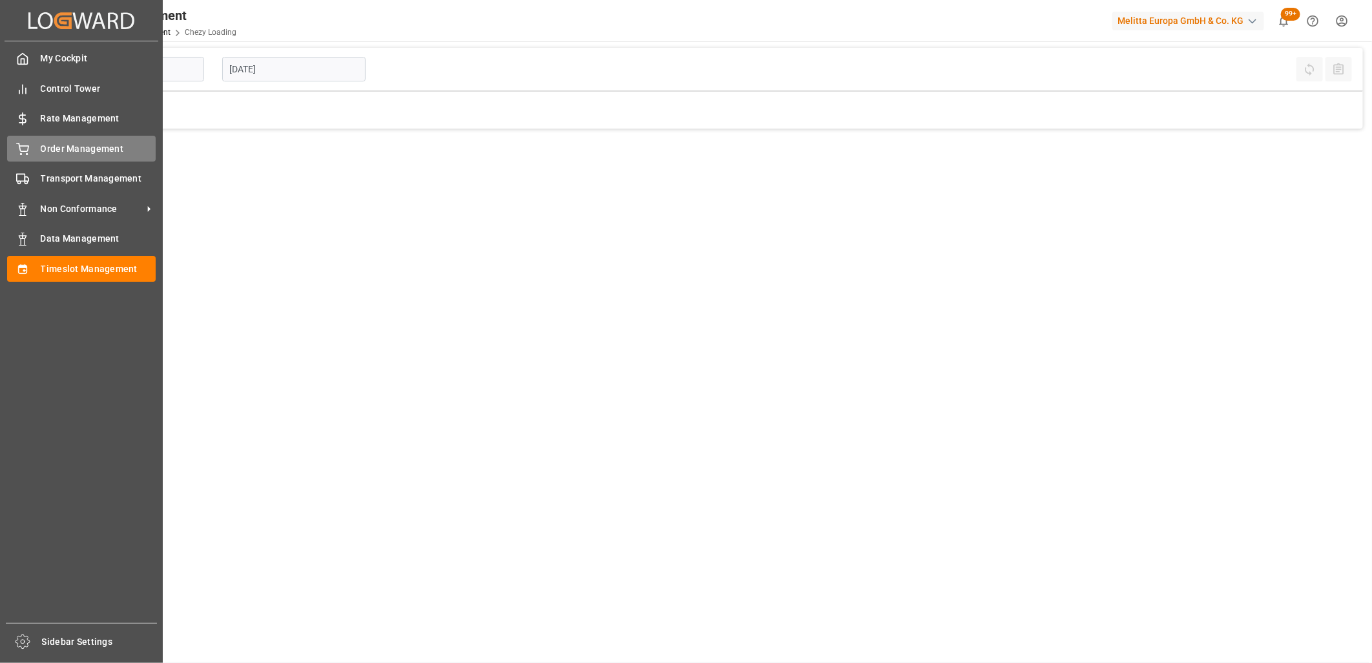
type input "Chezy Loading"
click at [23, 144] on icon at bounding box center [22, 149] width 13 height 13
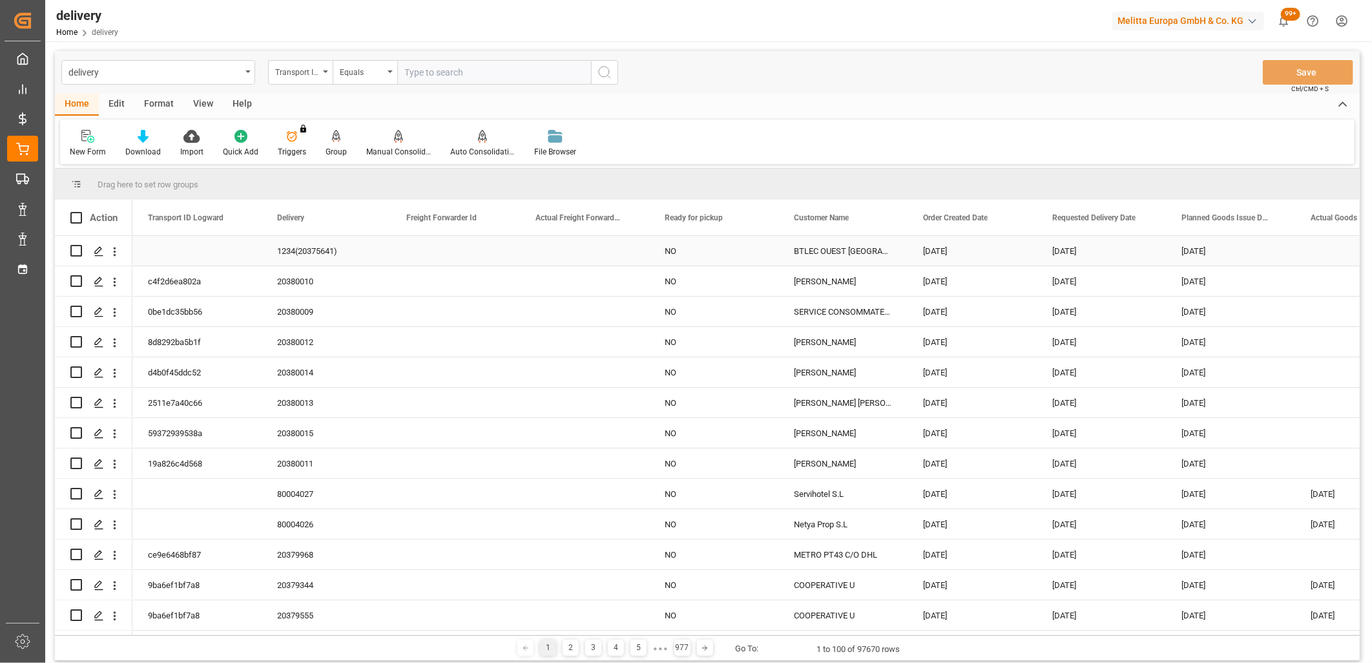
click at [79, 252] on input "Press Space to toggle row selection (unchecked)" at bounding box center [76, 251] width 12 height 12
checkbox input "true"
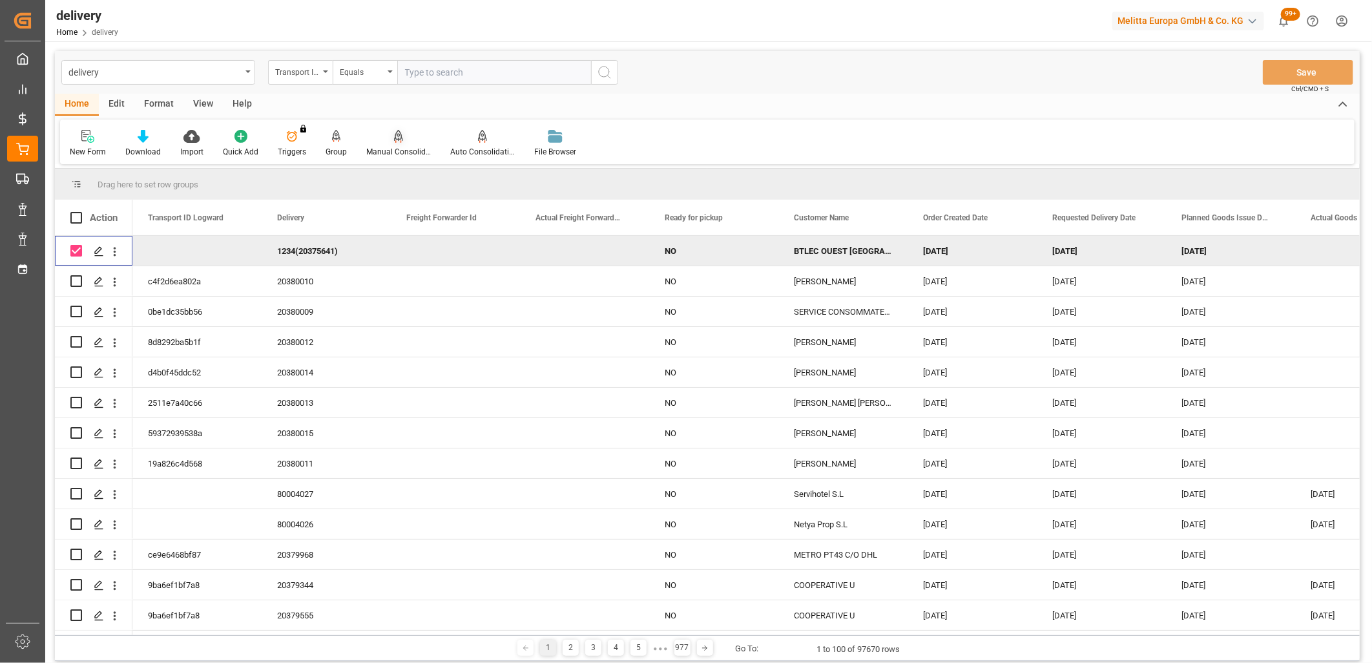
click at [395, 136] on icon at bounding box center [398, 135] width 9 height 11
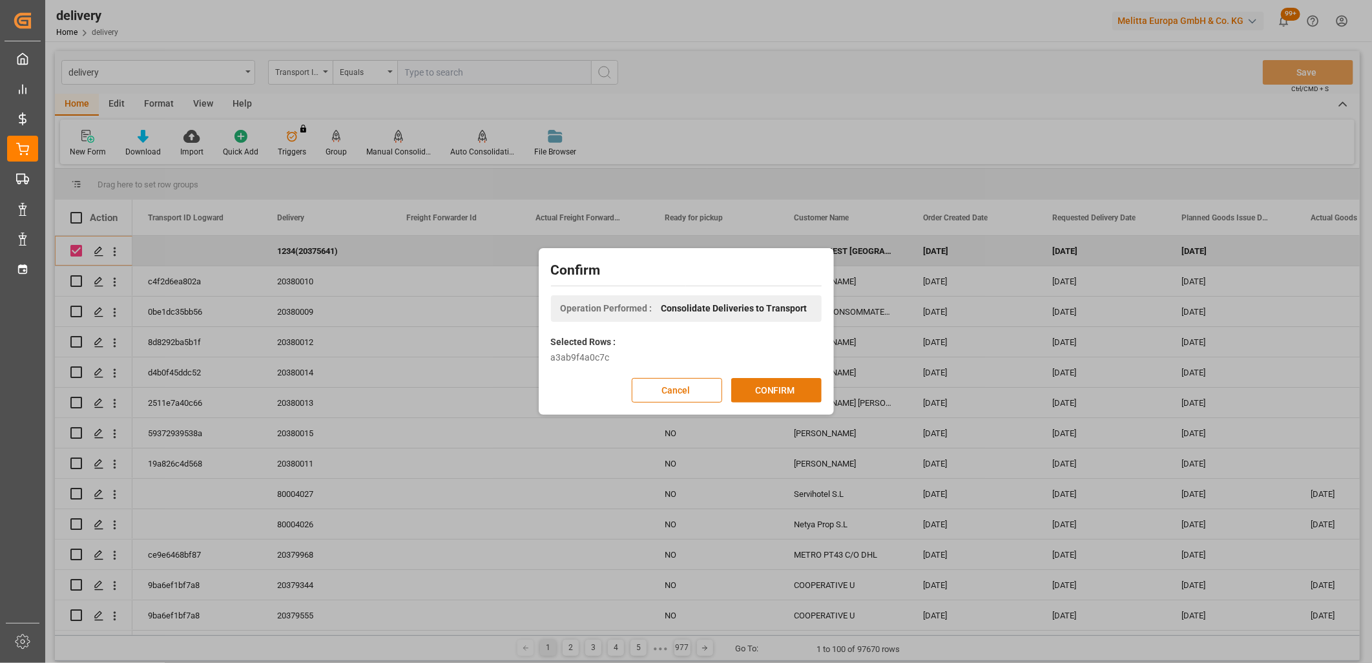
click at [760, 388] on button "CONFIRM" at bounding box center [776, 390] width 90 height 25
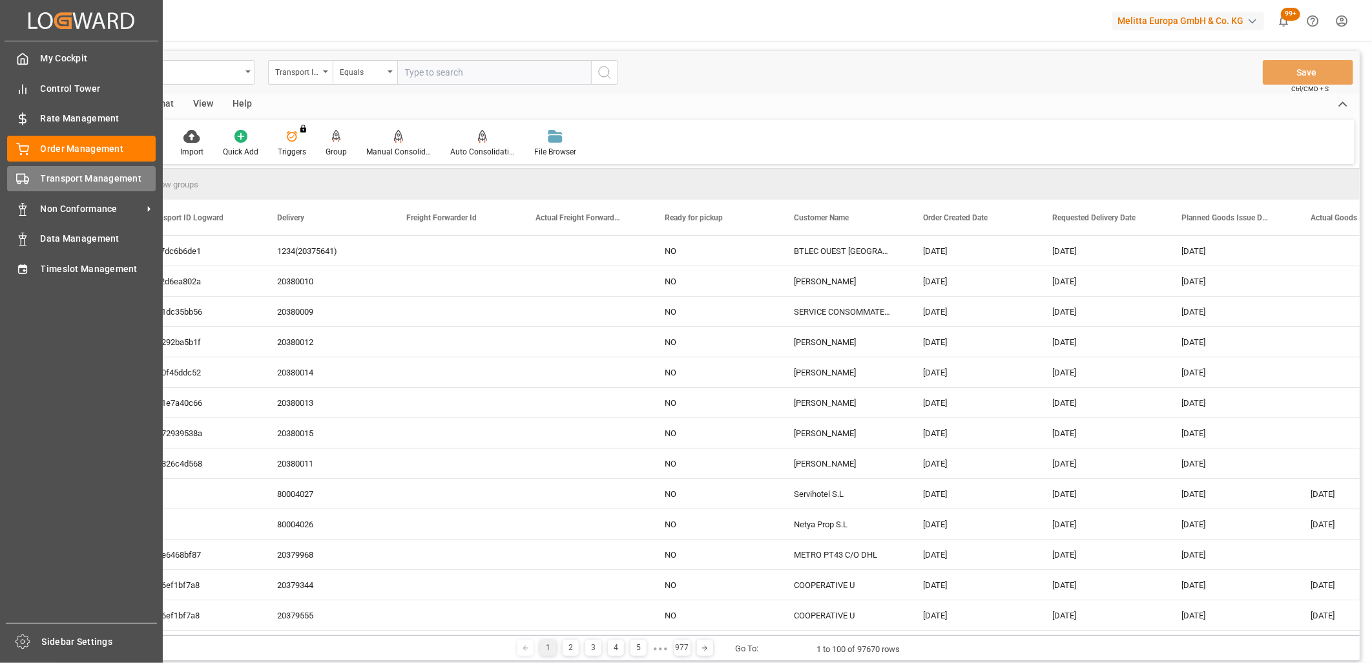
click at [36, 183] on div "Transport Management Transport Management" at bounding box center [81, 178] width 149 height 25
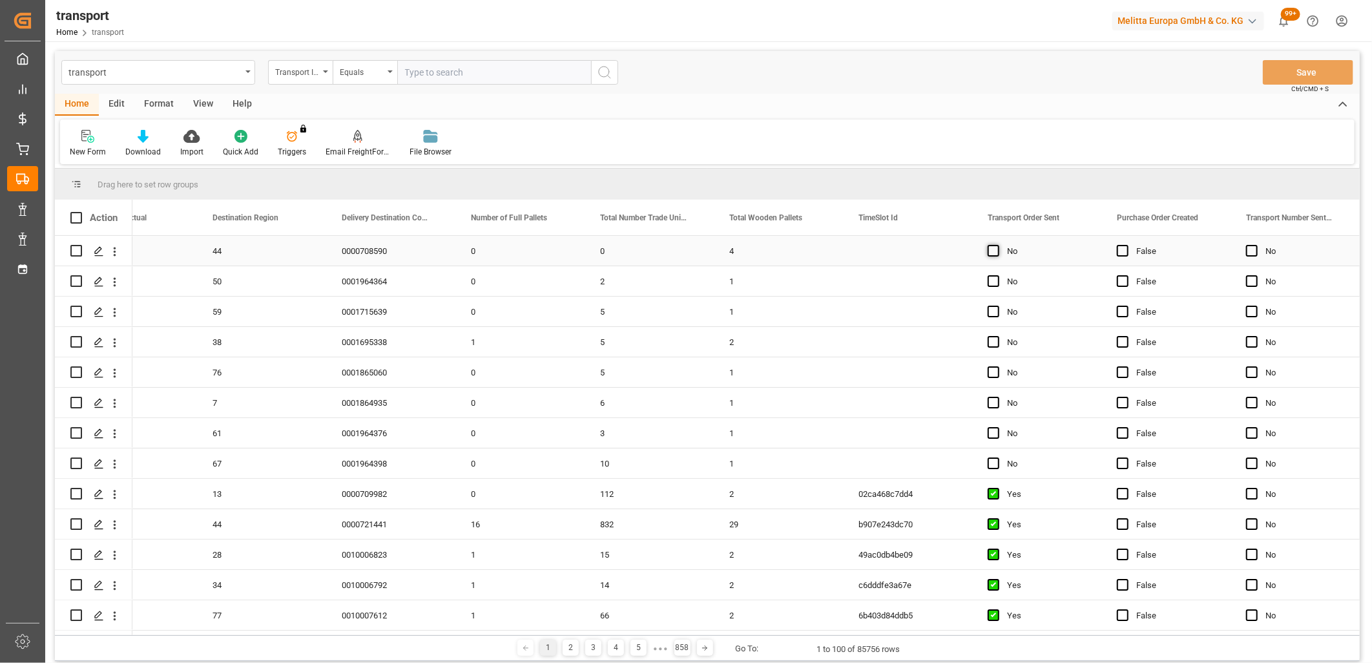
click at [991, 253] on span "Press SPACE to select this row." at bounding box center [994, 251] width 12 height 12
click at [998, 245] on input "Press SPACE to select this row." at bounding box center [998, 245] width 0 height 0
click at [1282, 67] on button "Save" at bounding box center [1308, 72] width 90 height 25
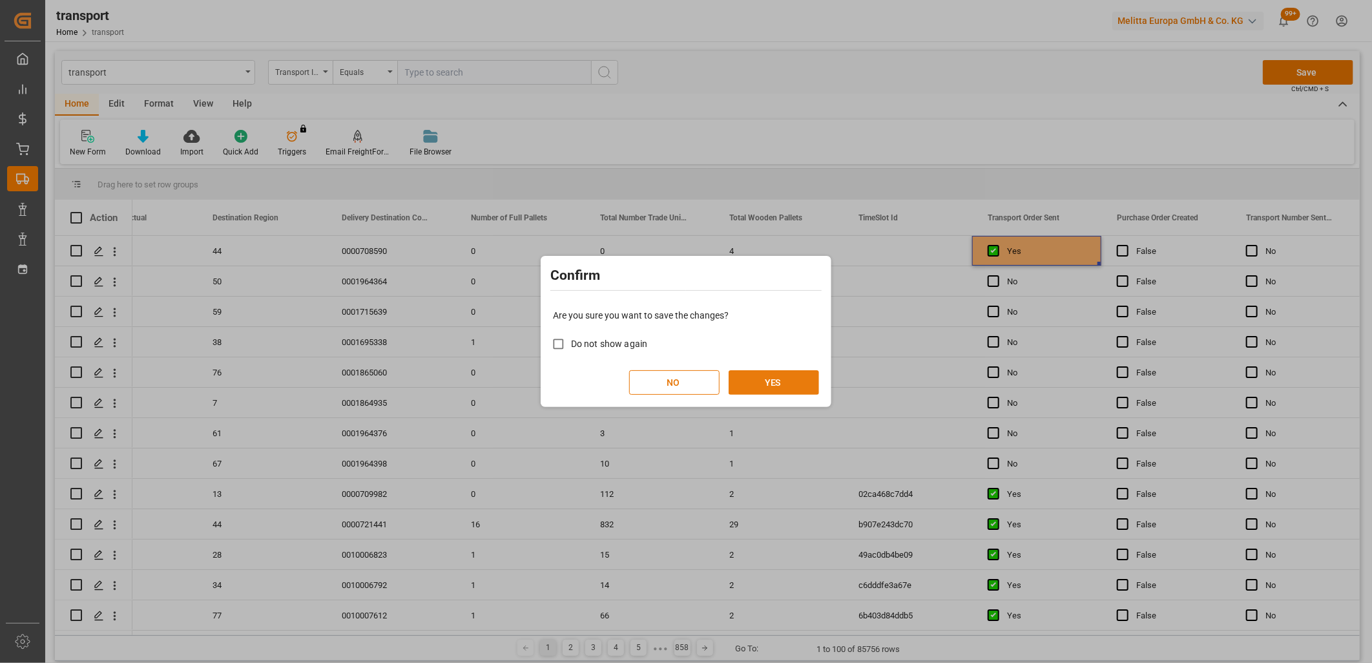
click at [777, 391] on button "YES" at bounding box center [774, 382] width 90 height 25
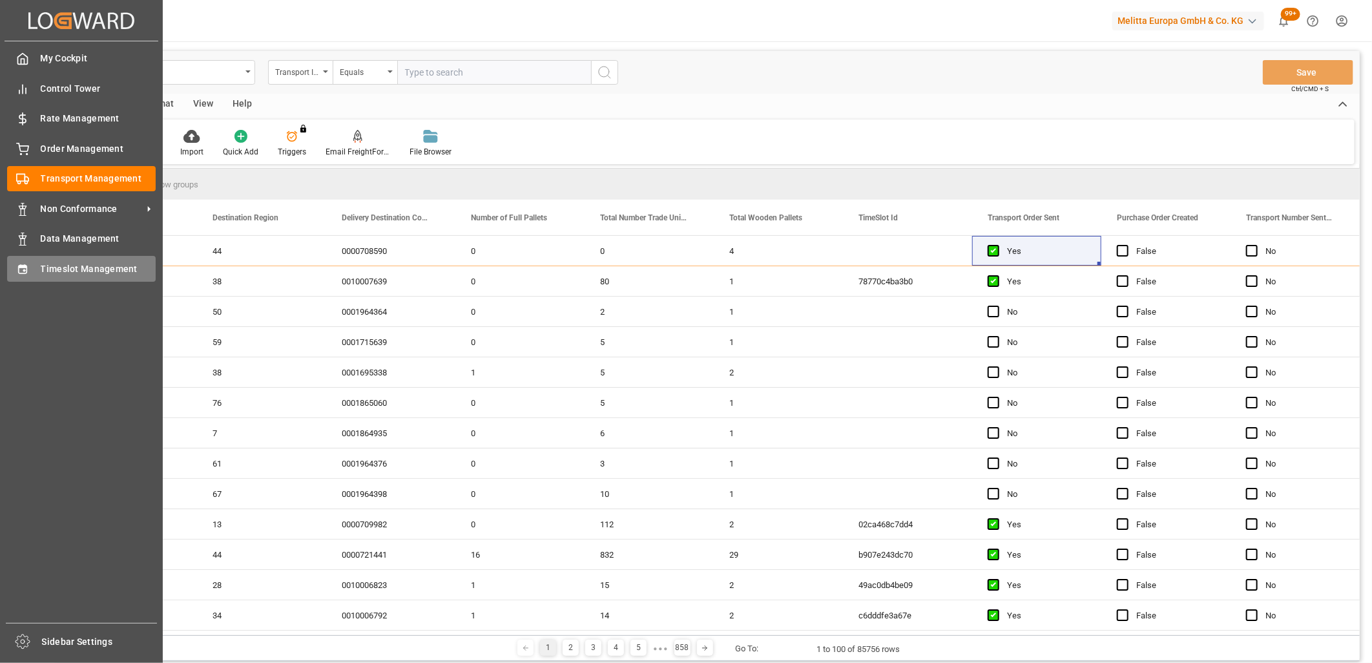
click at [18, 267] on icon at bounding box center [22, 268] width 8 height 9
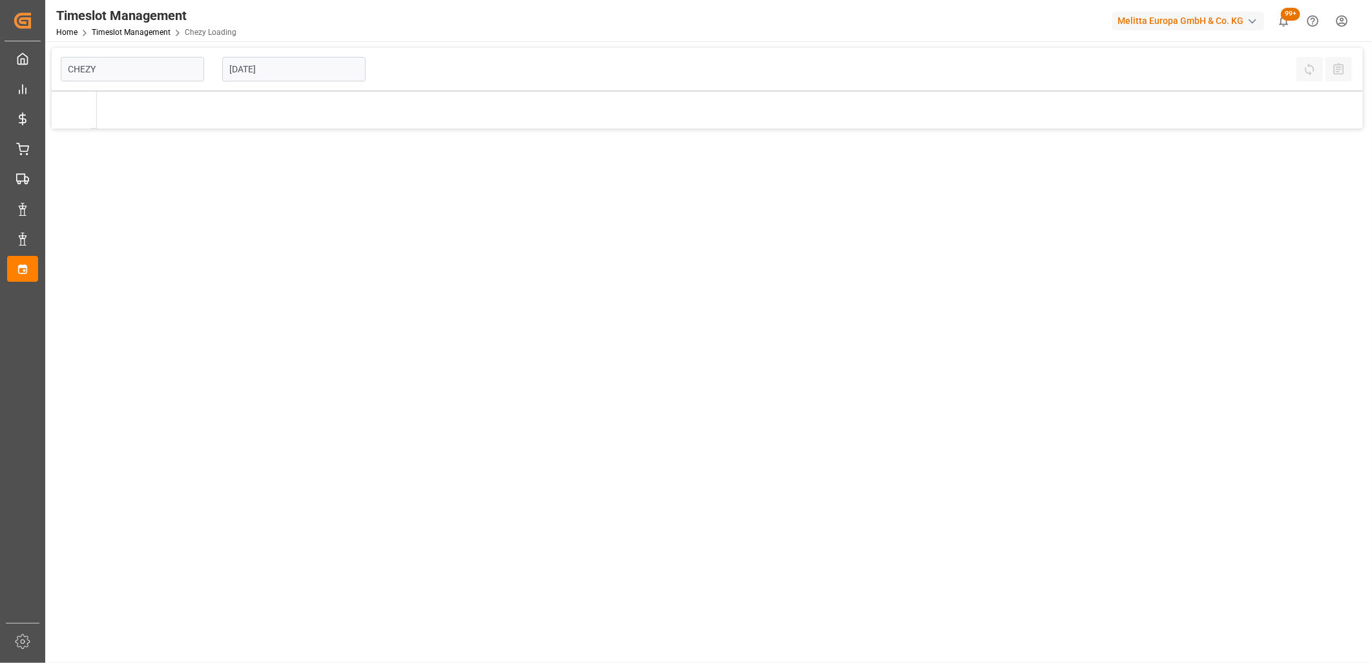
type input "Chezy Loading"
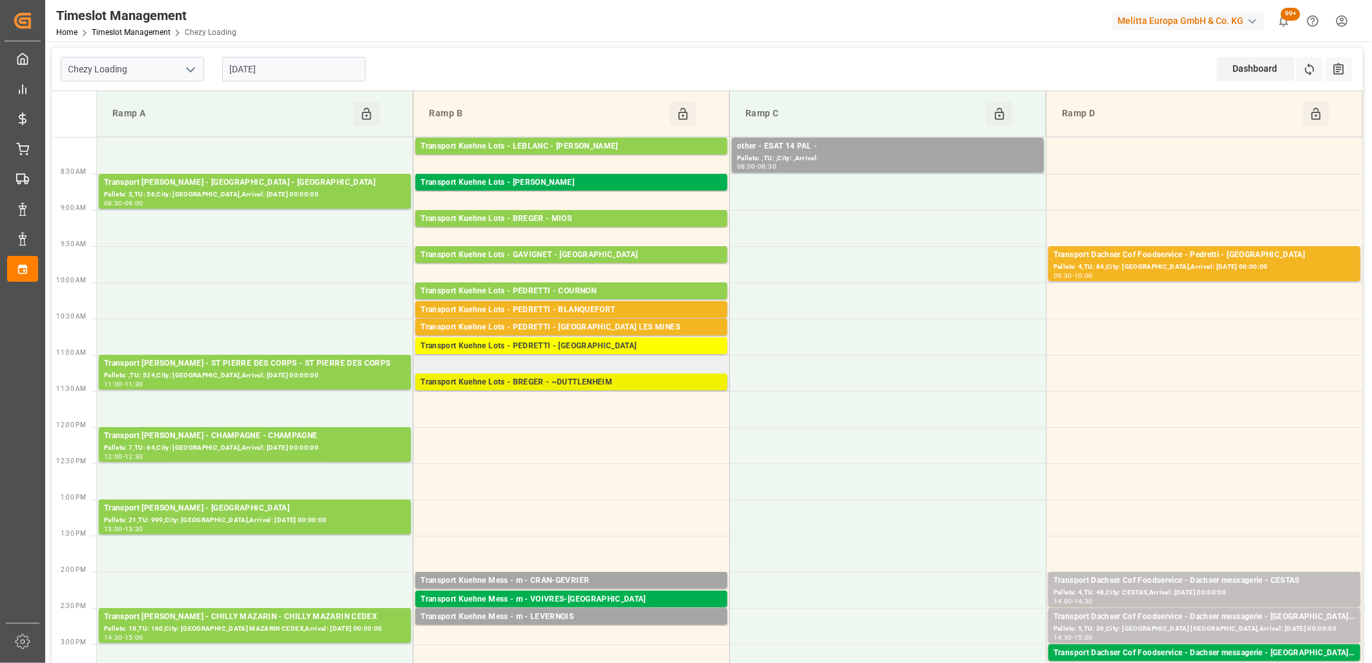
click at [554, 383] on div "Transport Kuehne Lots - BREGER - ~DUTTLENHEIM" at bounding box center [572, 382] width 302 height 13
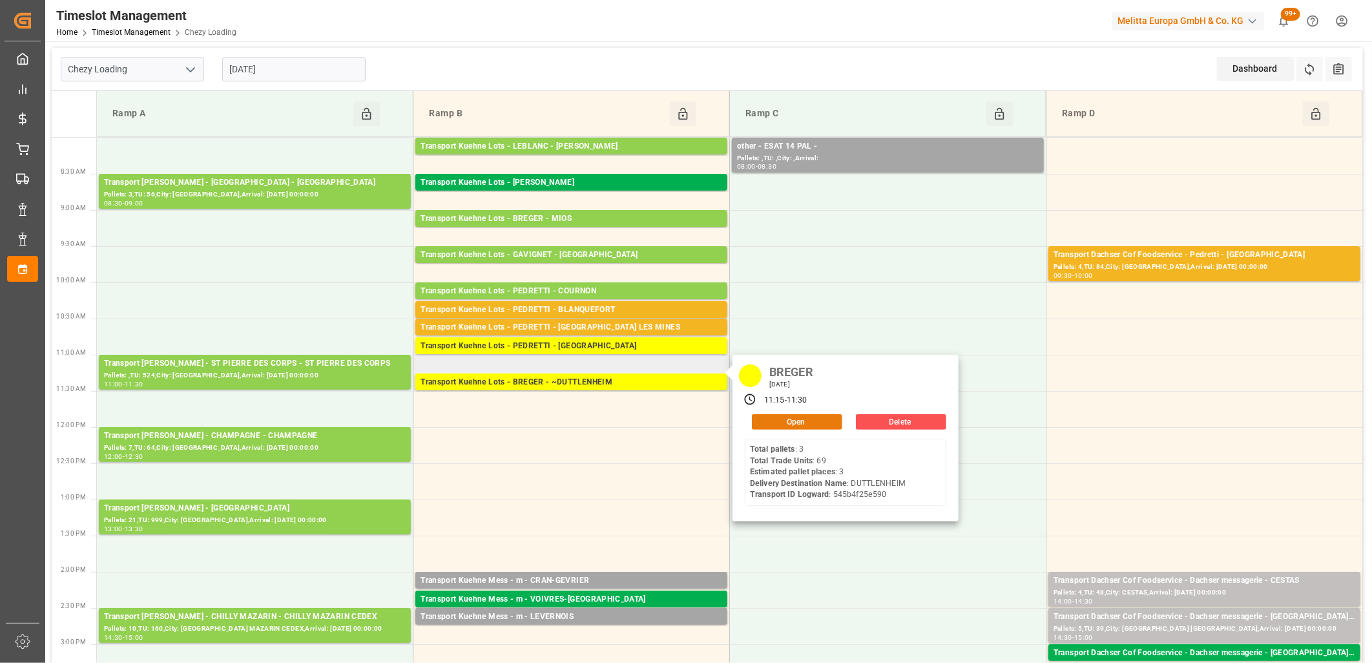
click at [779, 424] on button "Open" at bounding box center [797, 422] width 90 height 16
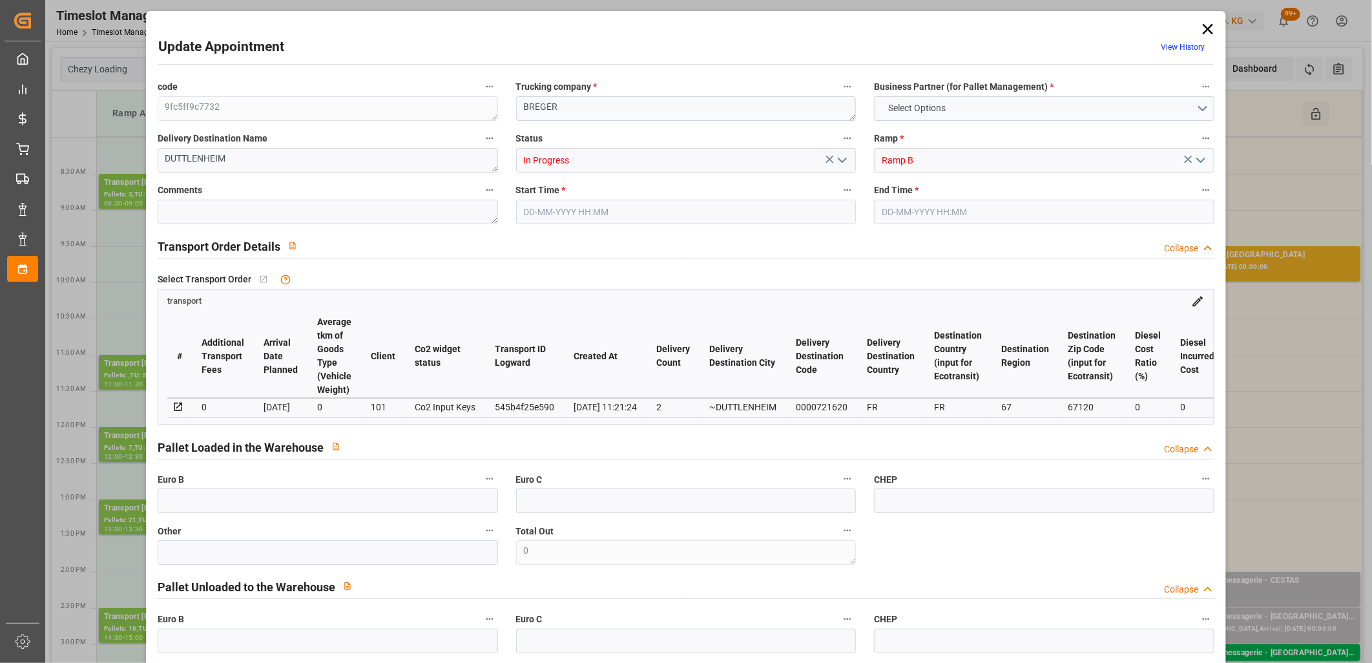
type input "3"
type input "187.46"
type input "0"
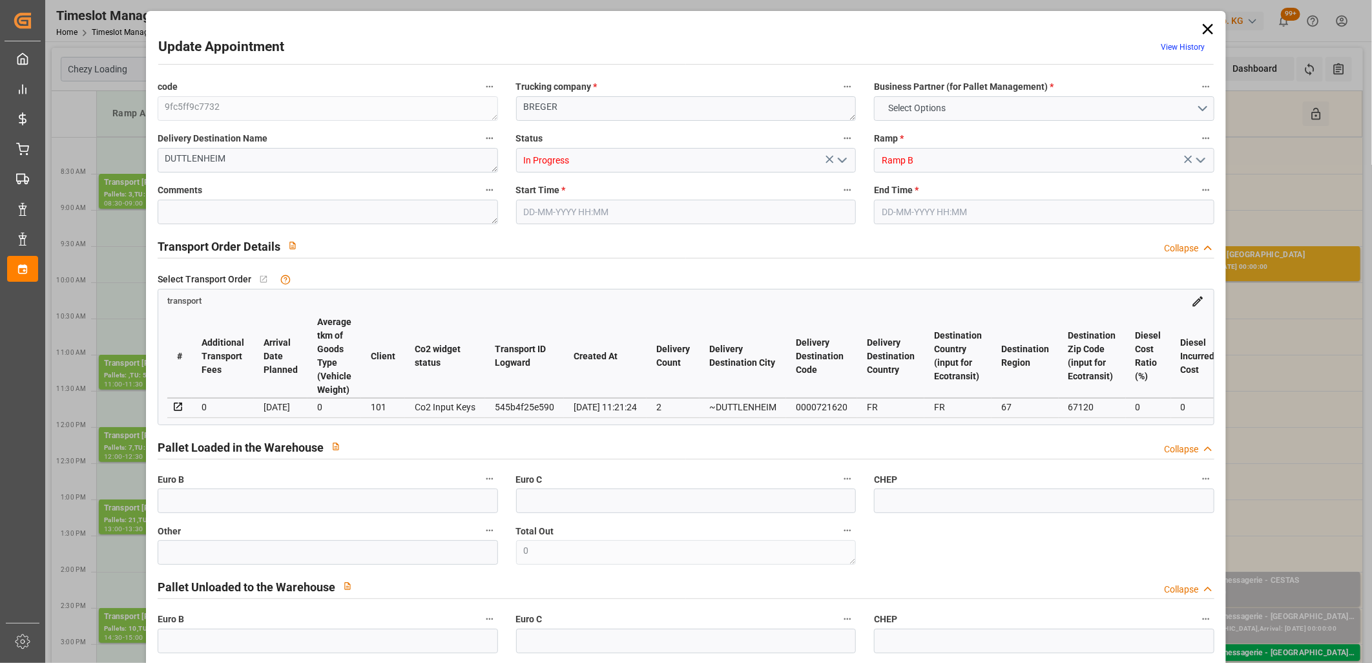
type input "187.46"
type input "0"
type input "1"
type input "346.587"
type input "533.014"
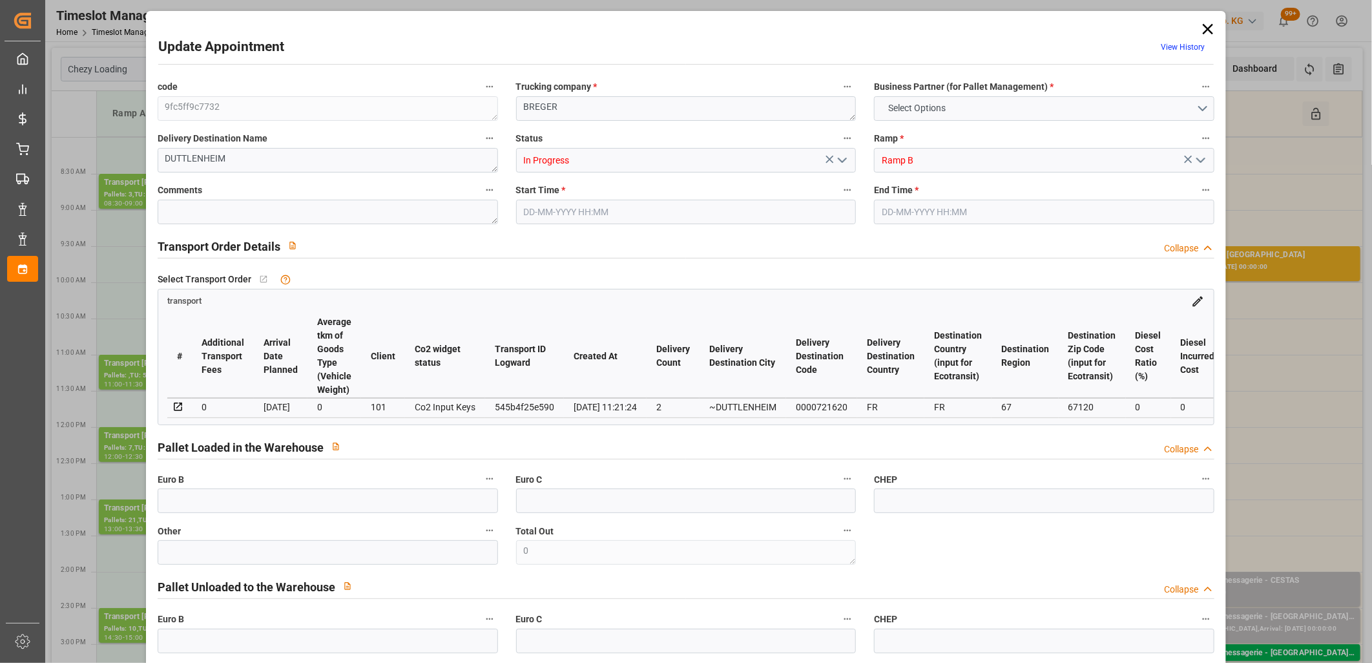
type input "2435.928"
type input "67"
type input "3"
type input "69"
type input "4"
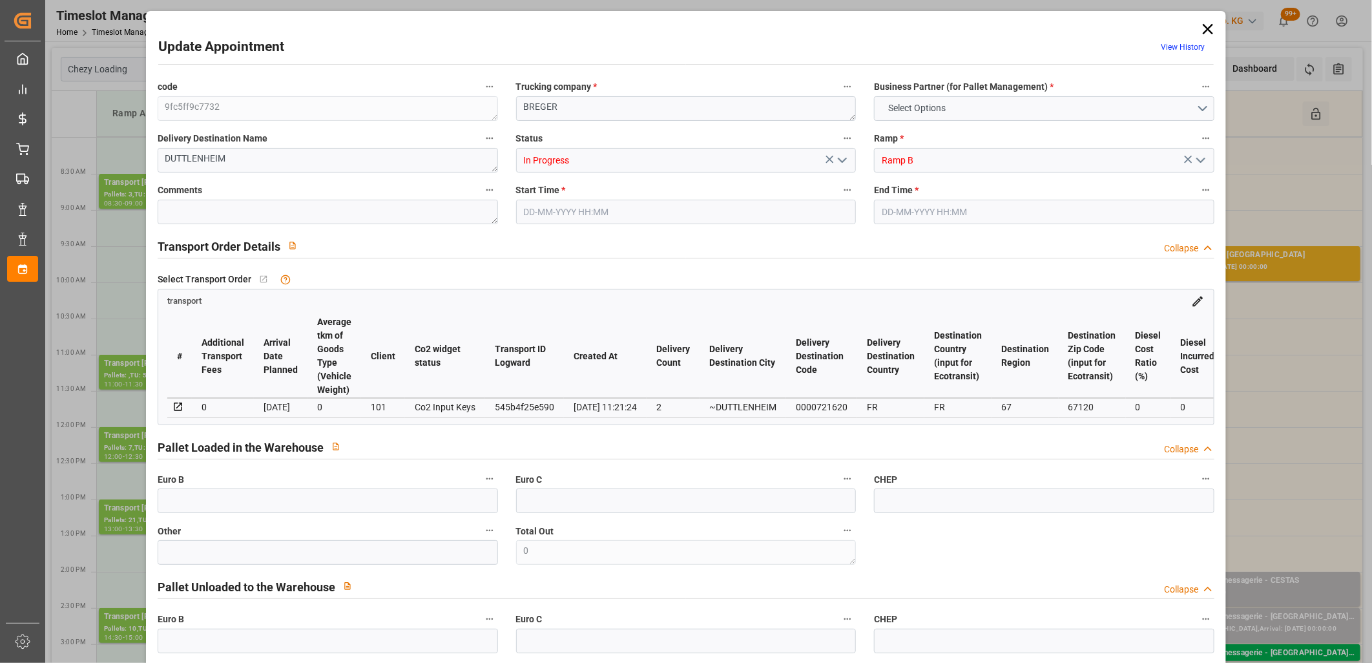
type input "101"
type input "426.774"
type input "0"
type input "4710.8598"
type input "0"
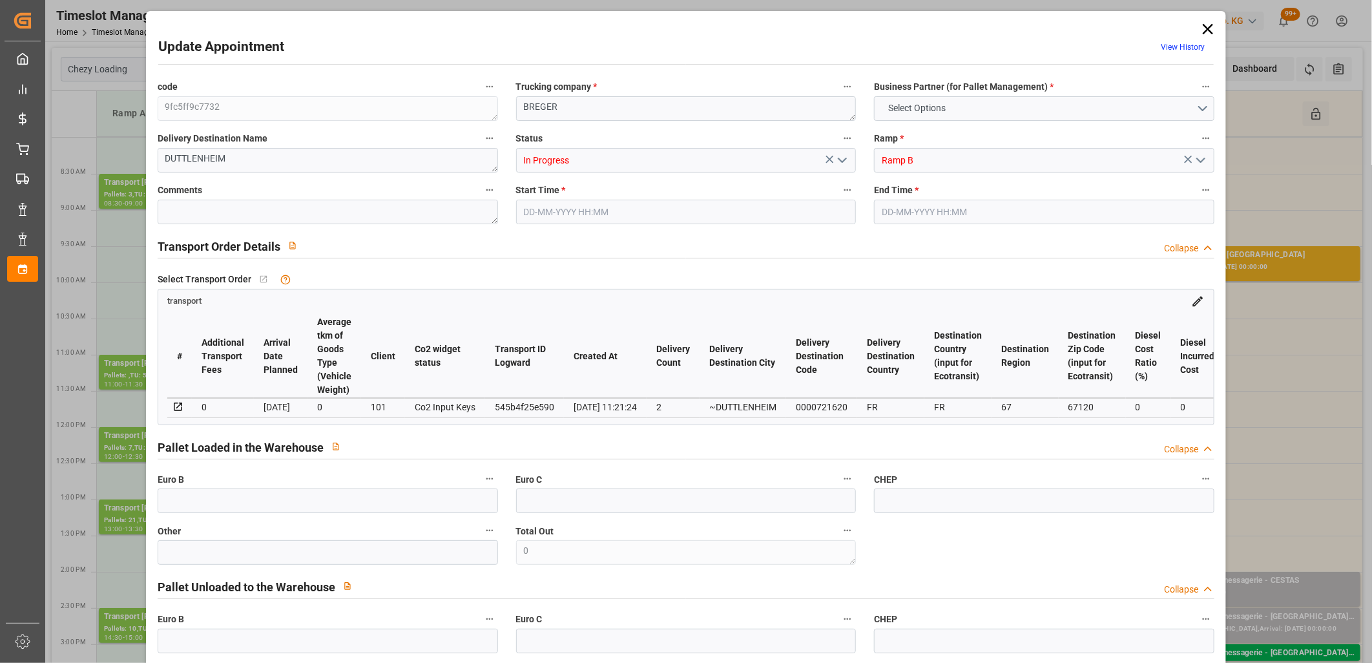
type input "0"
type input "21"
type input "35"
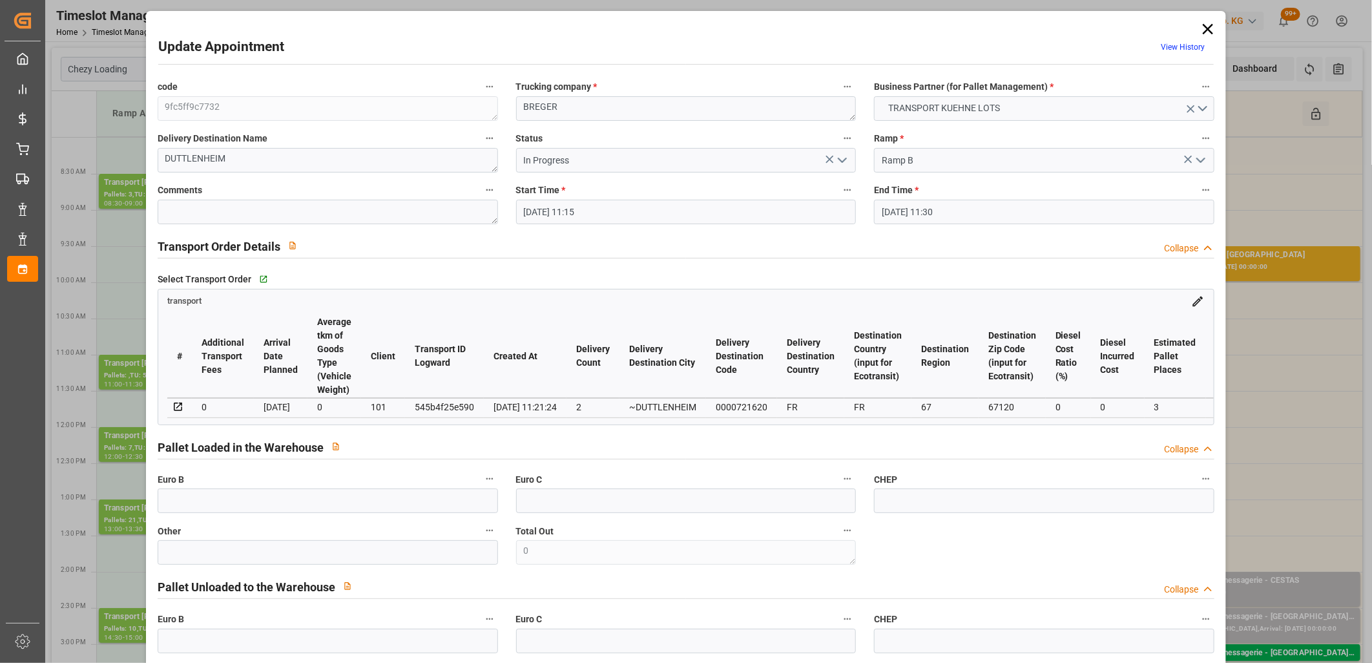
type input "08-10-2025 11:15"
type input "08-10-2025 11:30"
type input "07-10-2025 14:10"
type input "07-10-2025 11:21"
type input "[DATE]"
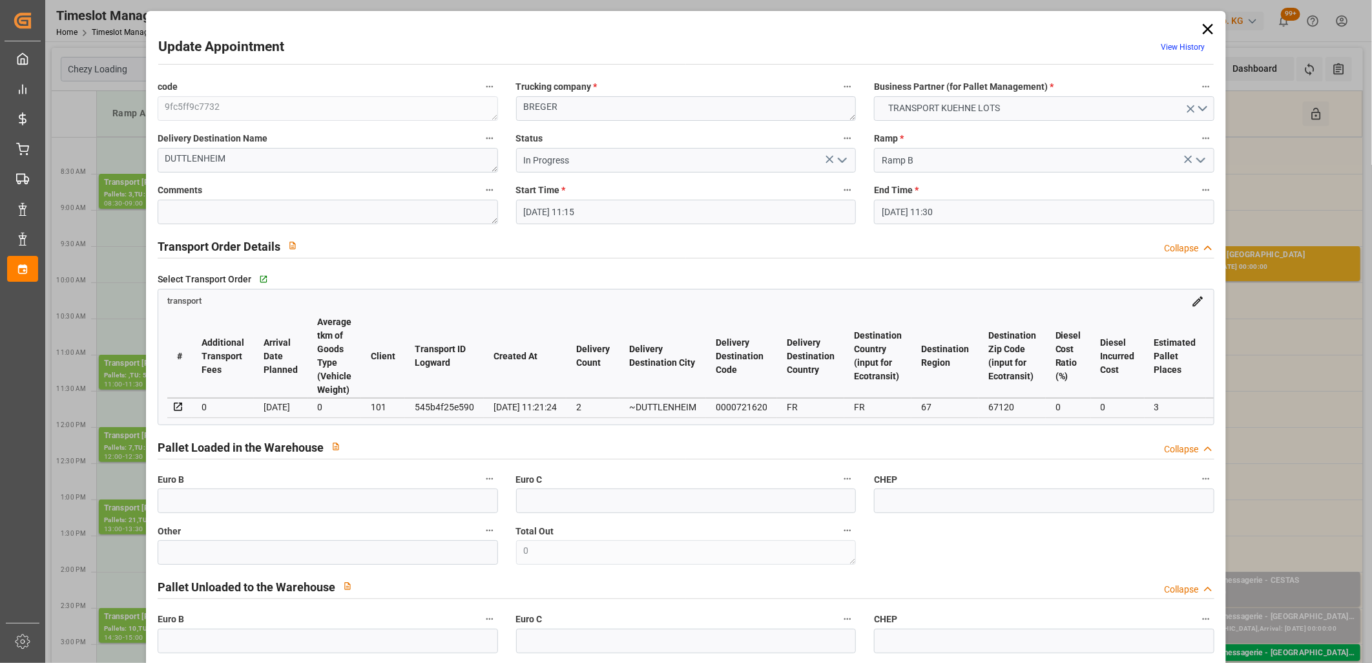
type input "[DATE]"
click at [843, 158] on icon "open menu" at bounding box center [843, 160] width 16 height 16
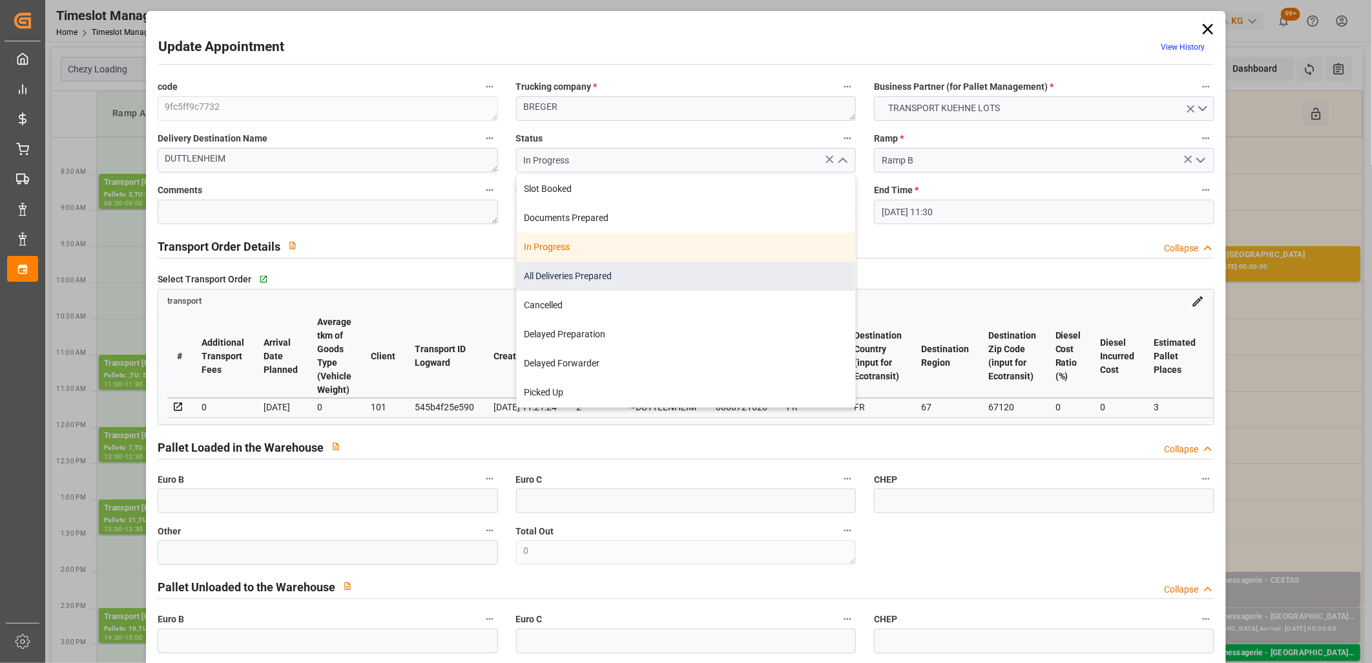
click at [757, 270] on div "All Deliveries Prepared" at bounding box center [686, 276] width 339 height 29
type input "All Deliveries Prepared"
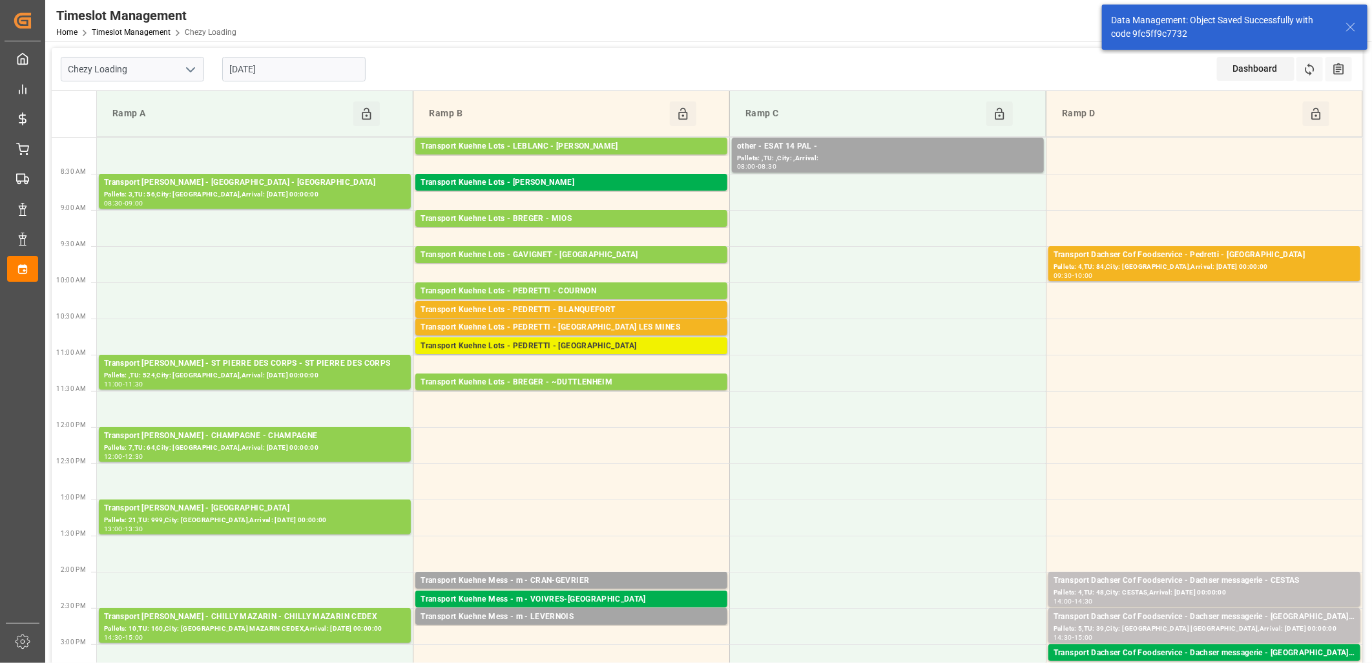
click at [527, 347] on div "Transport [PERSON_NAME] Lots - [PERSON_NAME] - [GEOGRAPHIC_DATA][PERSON_NAME]" at bounding box center [572, 346] width 302 height 13
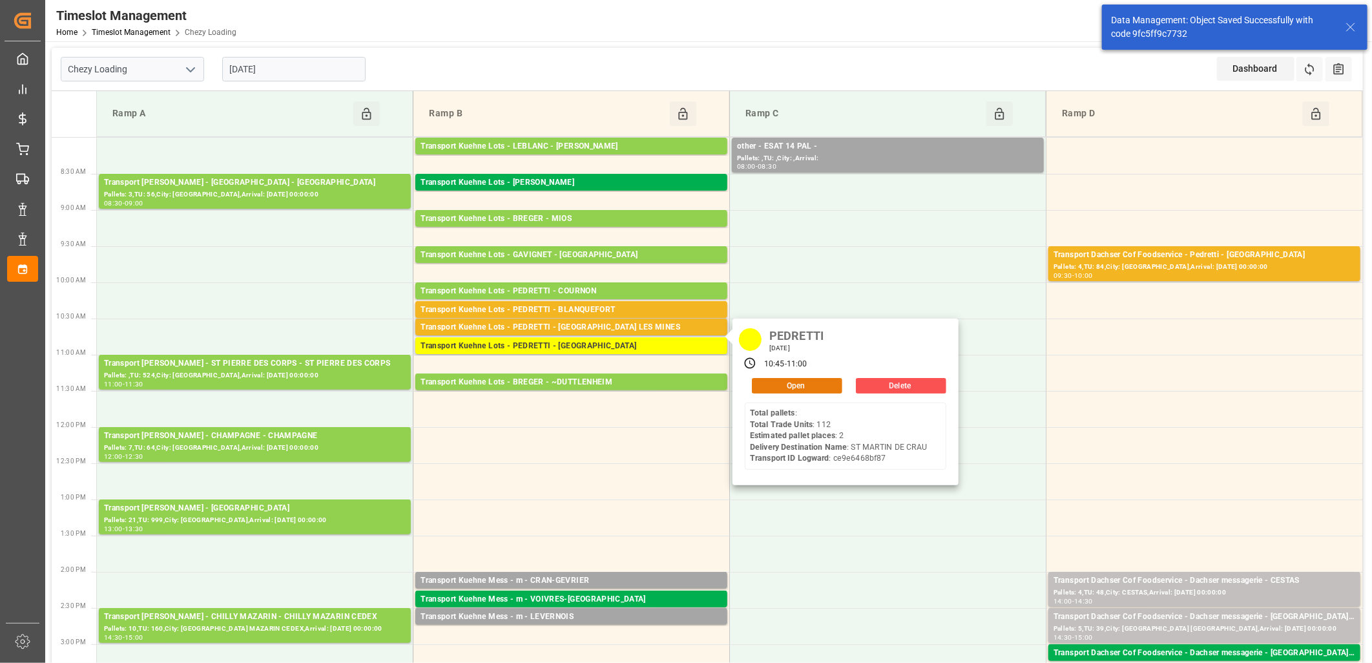
click at [772, 385] on button "Open" at bounding box center [797, 386] width 90 height 16
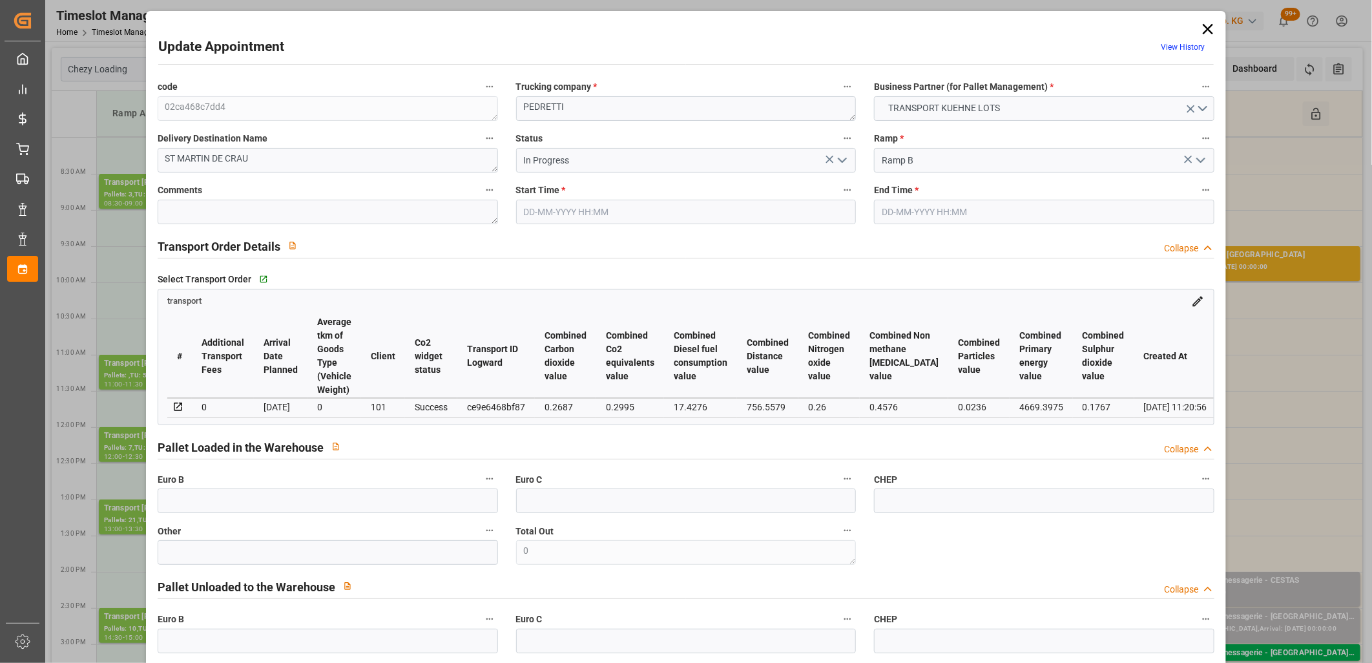
type input "[DATE] 10:45"
type input "08-10-2025 11:00"
type input "07-10-2025 14:09"
type input "07-10-2025 11:20"
type input "[DATE]"
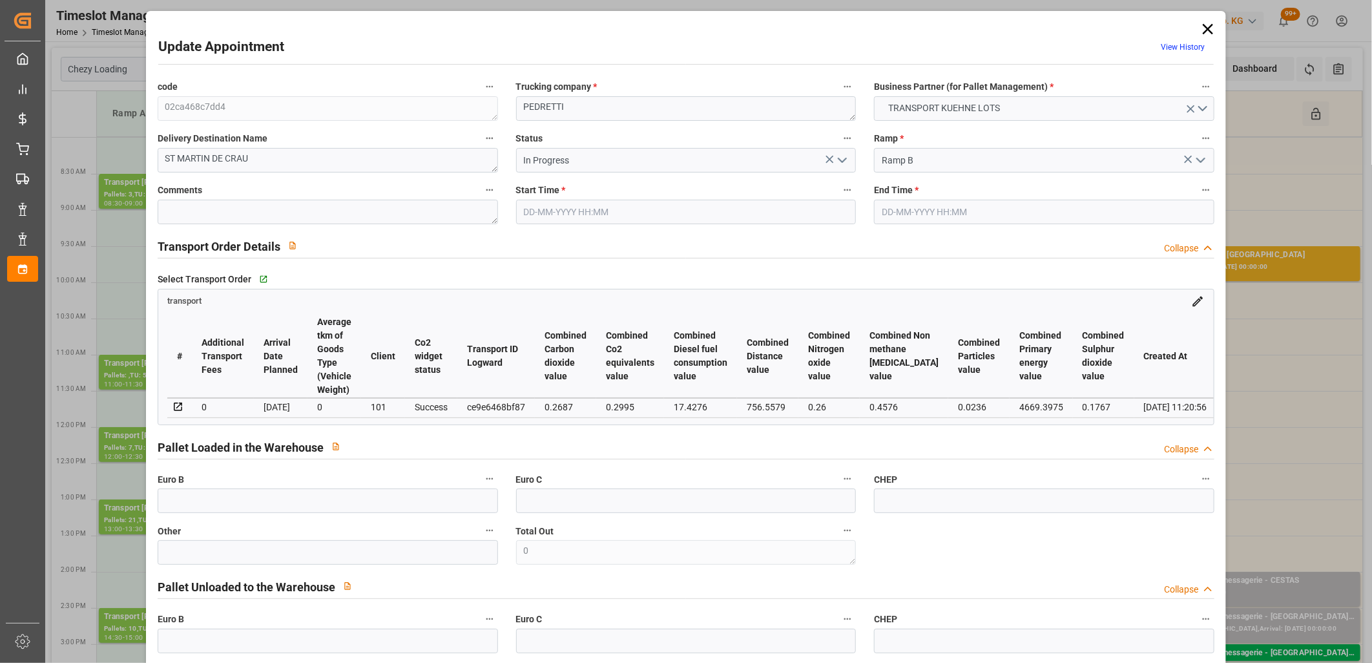
type input "[DATE]"
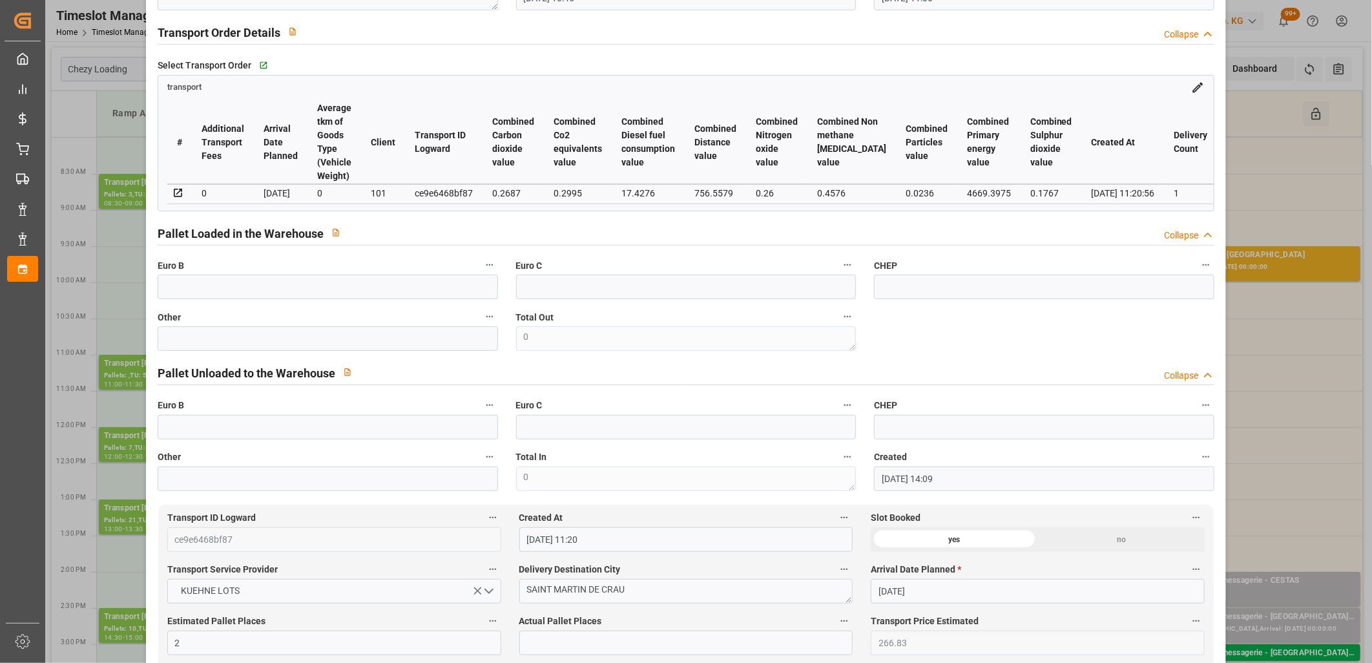
scroll to position [72, 0]
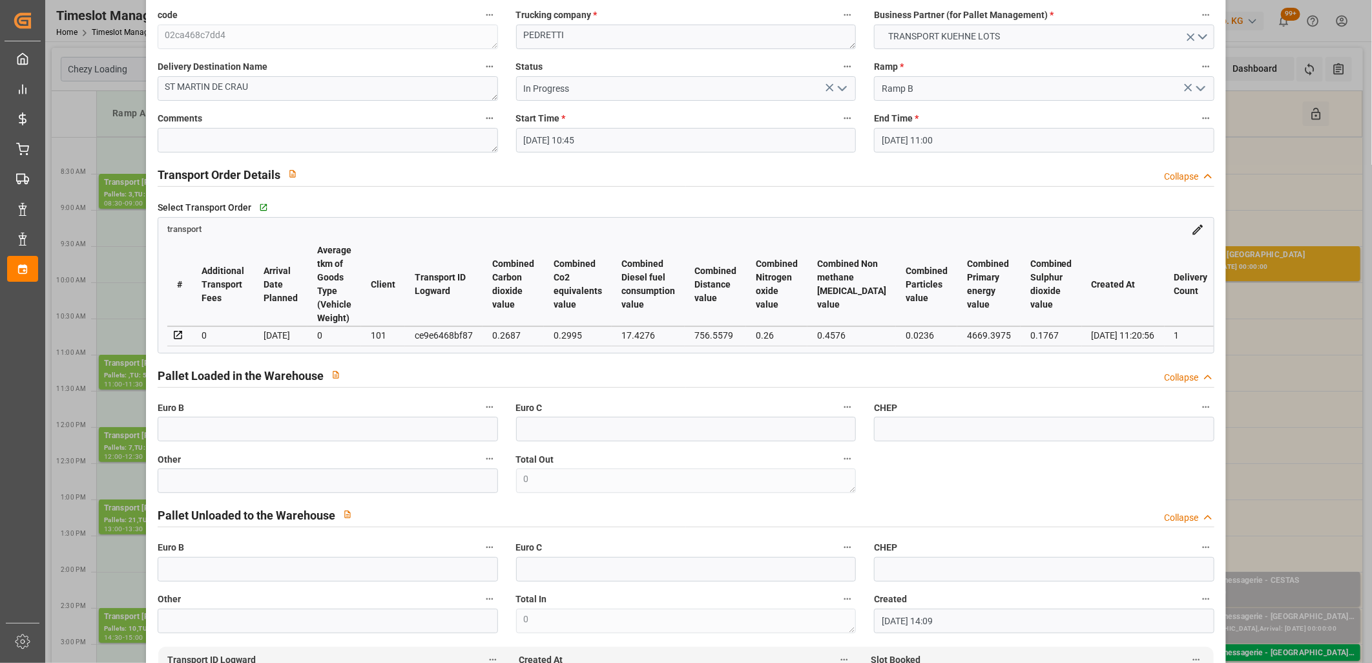
click at [840, 92] on icon "open menu" at bounding box center [843, 89] width 16 height 16
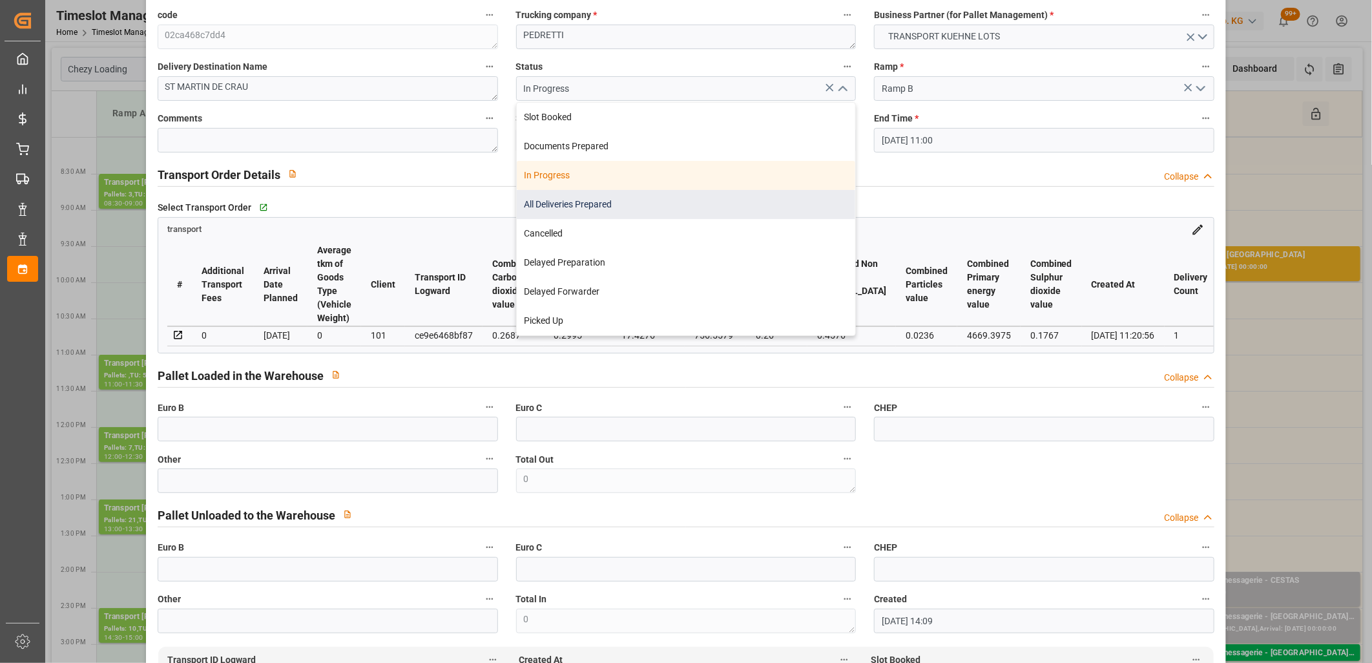
click at [722, 205] on div "All Deliveries Prepared" at bounding box center [686, 204] width 339 height 29
type input "All Deliveries Prepared"
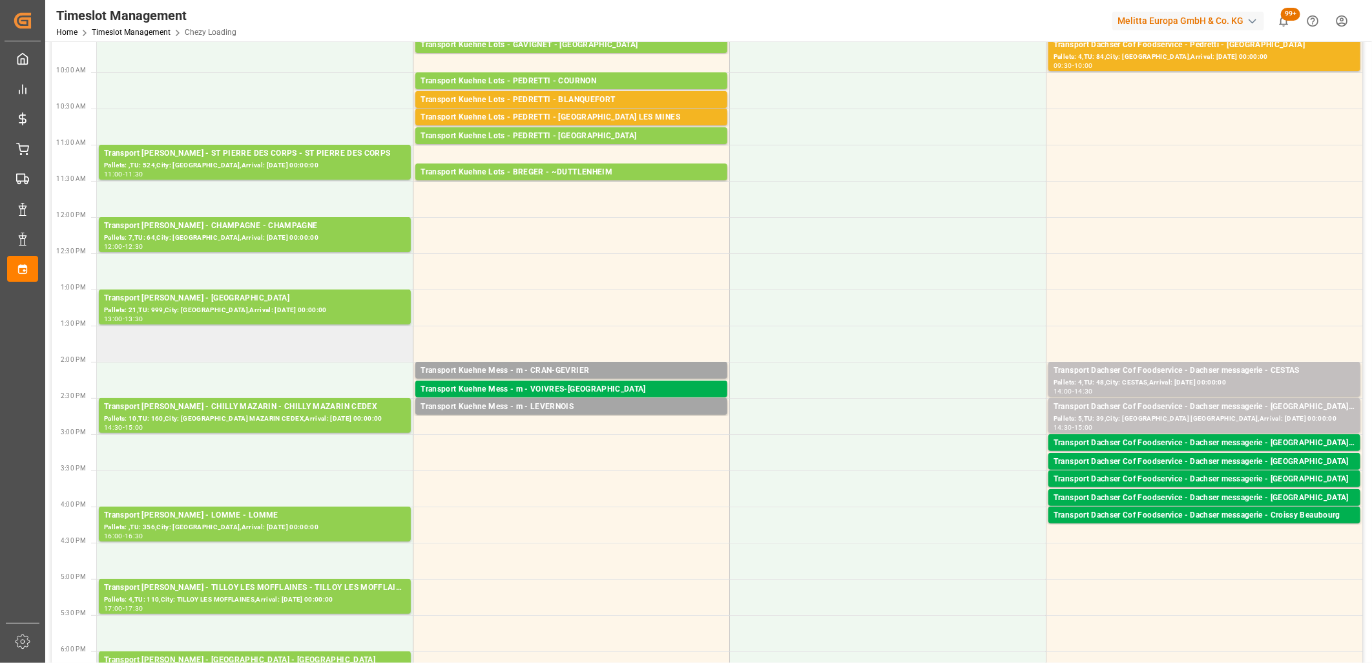
scroll to position [215, 0]
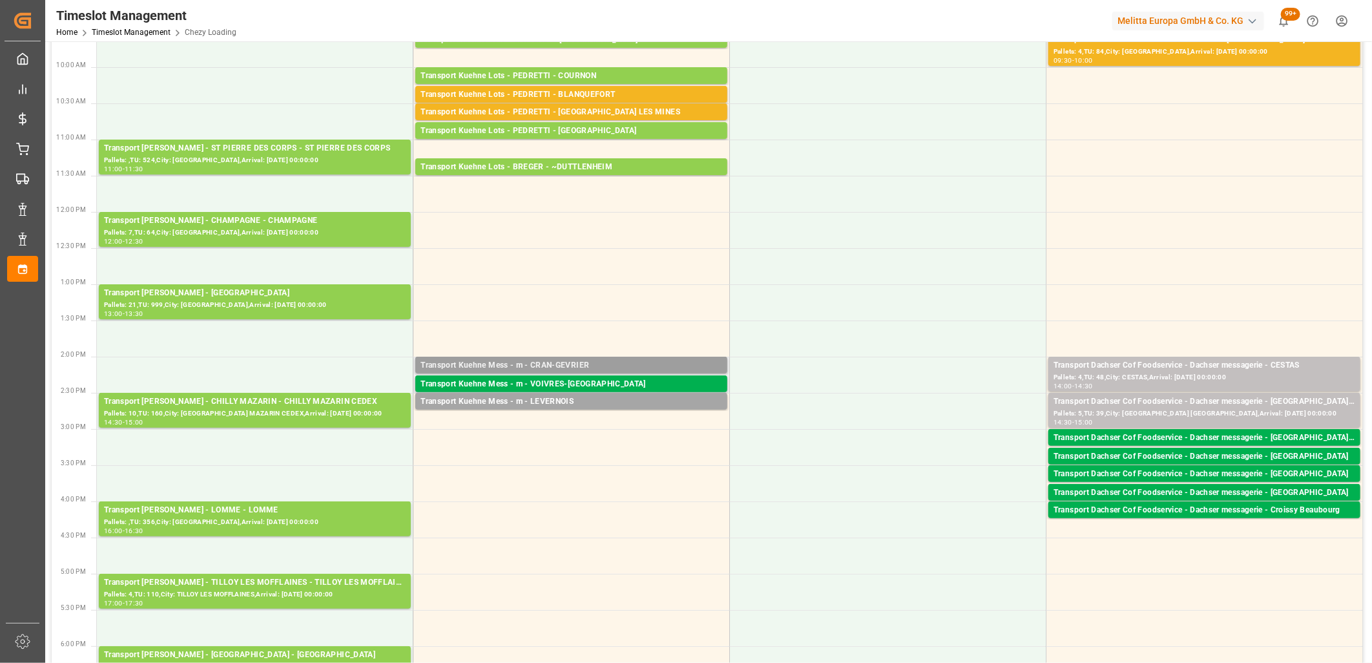
click at [506, 358] on div "Transport Kuehne Mess - m - CRAN-GEVRIER Pallets: ,TU: 7,City: CRAN-GEVRIER,Arr…" at bounding box center [571, 365] width 312 height 17
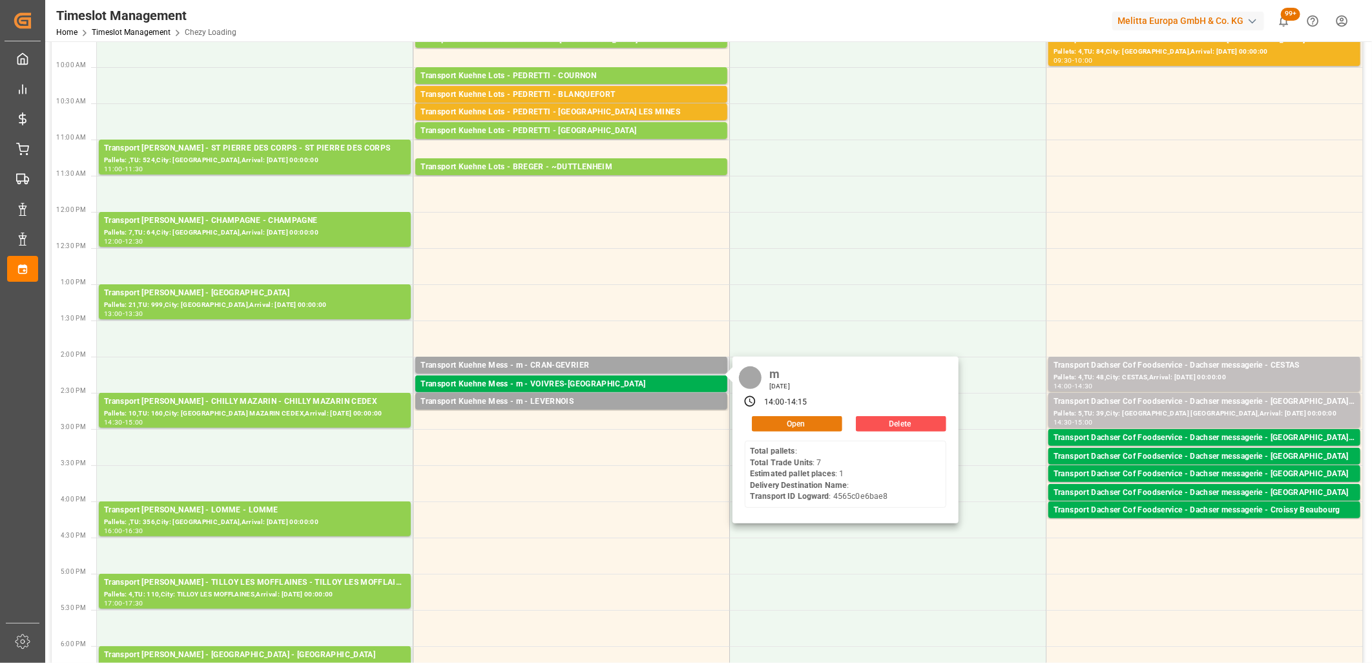
click at [817, 421] on button "Open" at bounding box center [797, 424] width 90 height 16
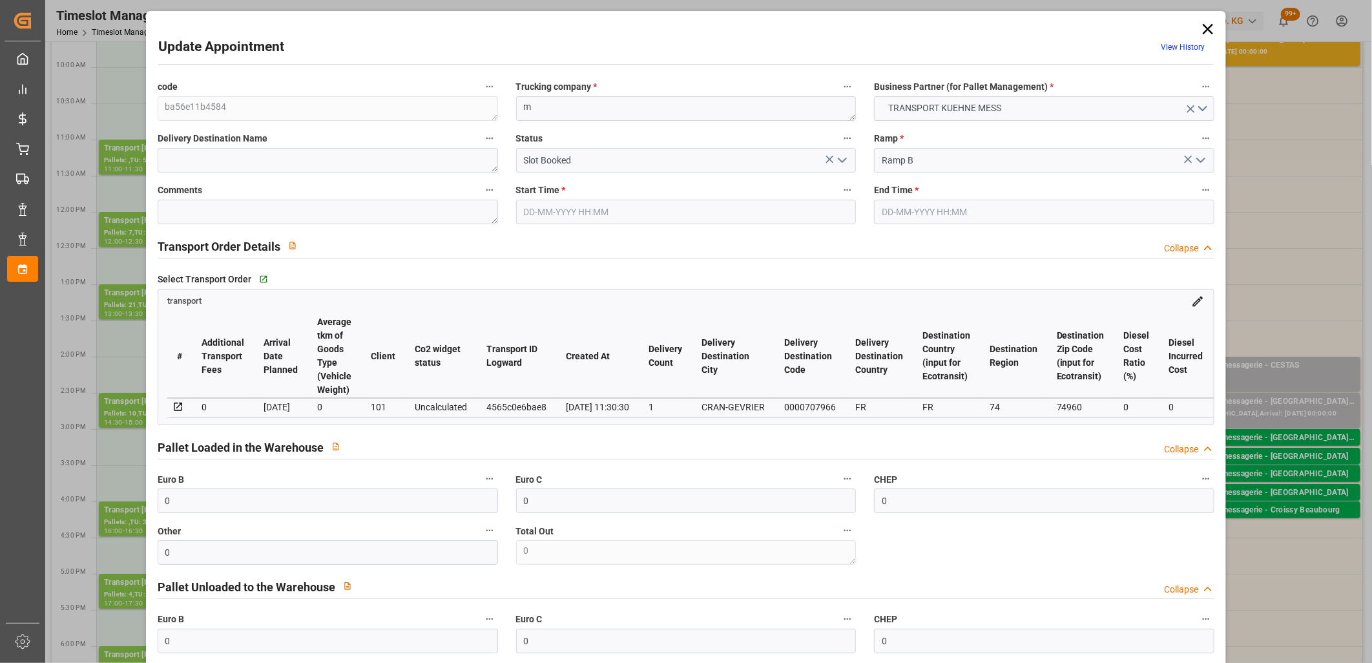
type input "[DATE] 14:00"
type input "08-10-2025 14:15"
type input "07-10-2025 11:30"
type input "[DATE]"
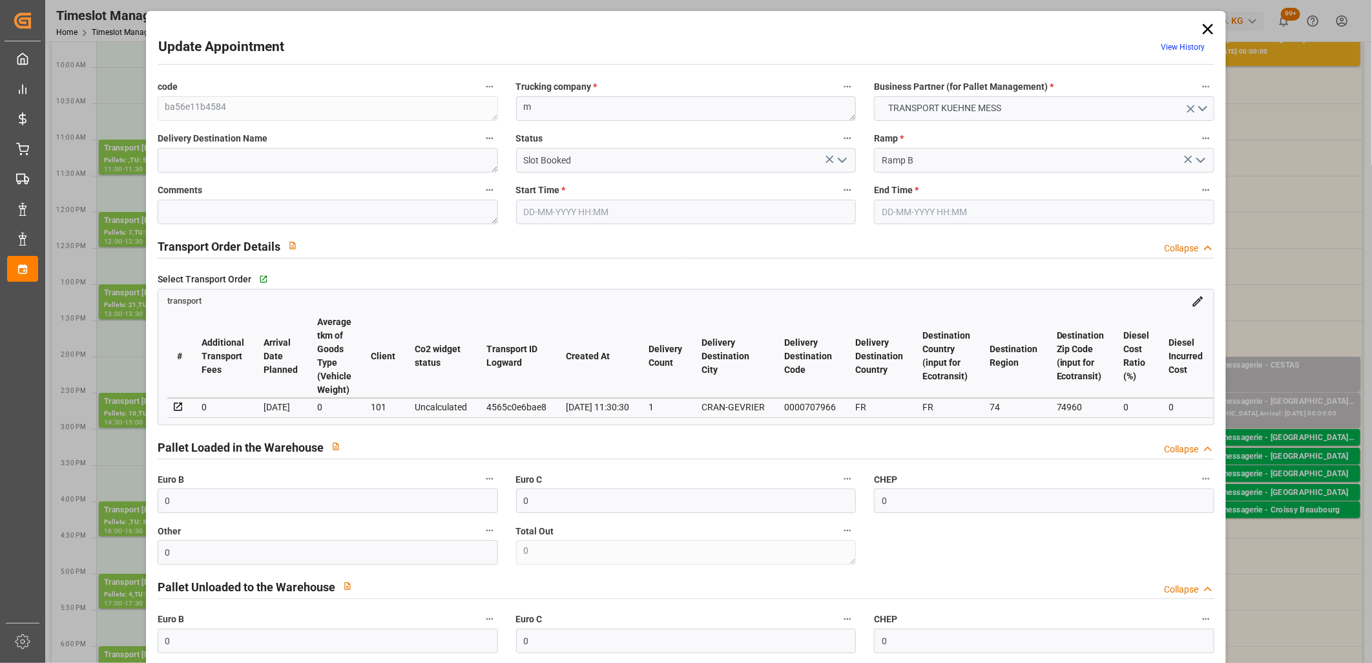
type input "[DATE]"
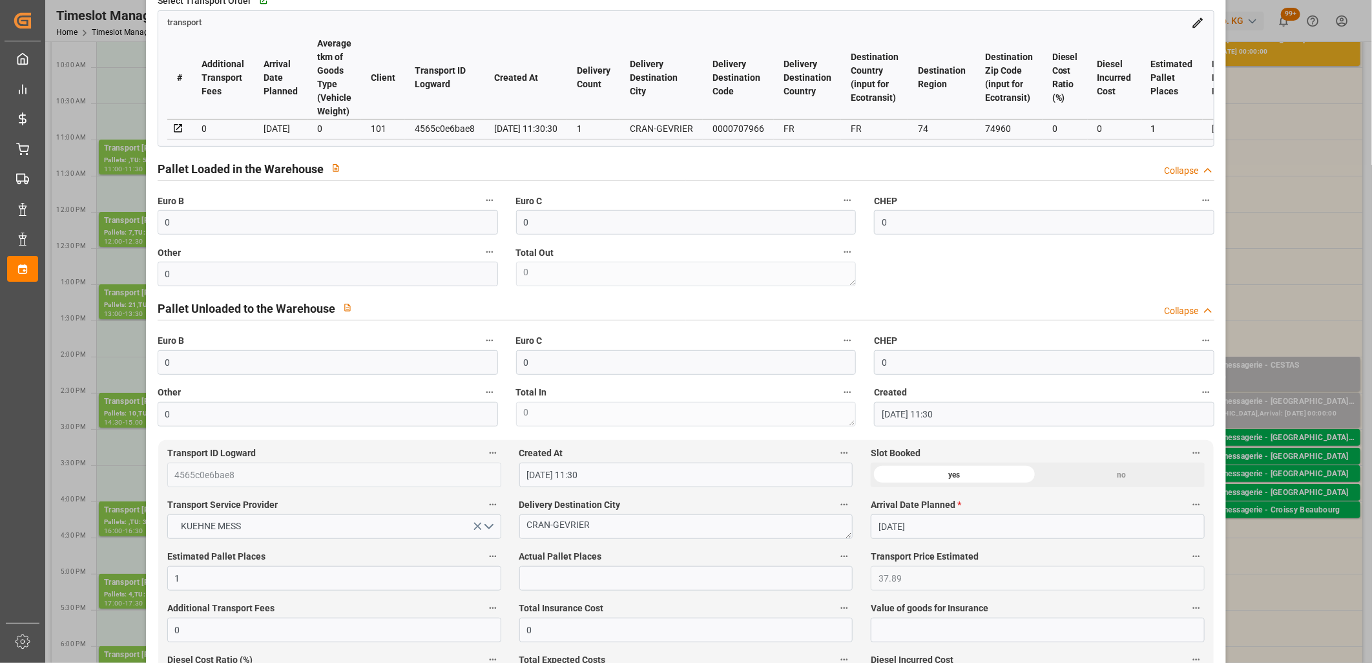
scroll to position [287, 0]
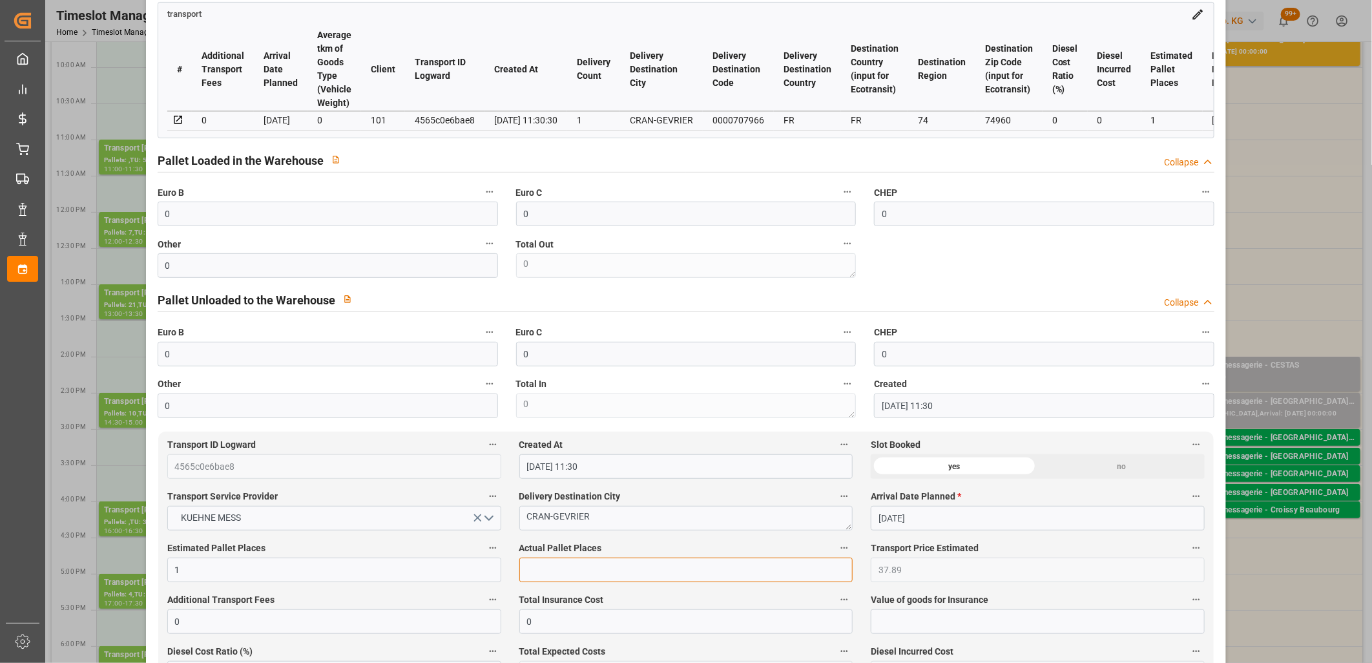
click at [565, 569] on input "text" at bounding box center [686, 570] width 334 height 25
type input "1"
click at [392, 272] on input "0" at bounding box center [328, 265] width 340 height 25
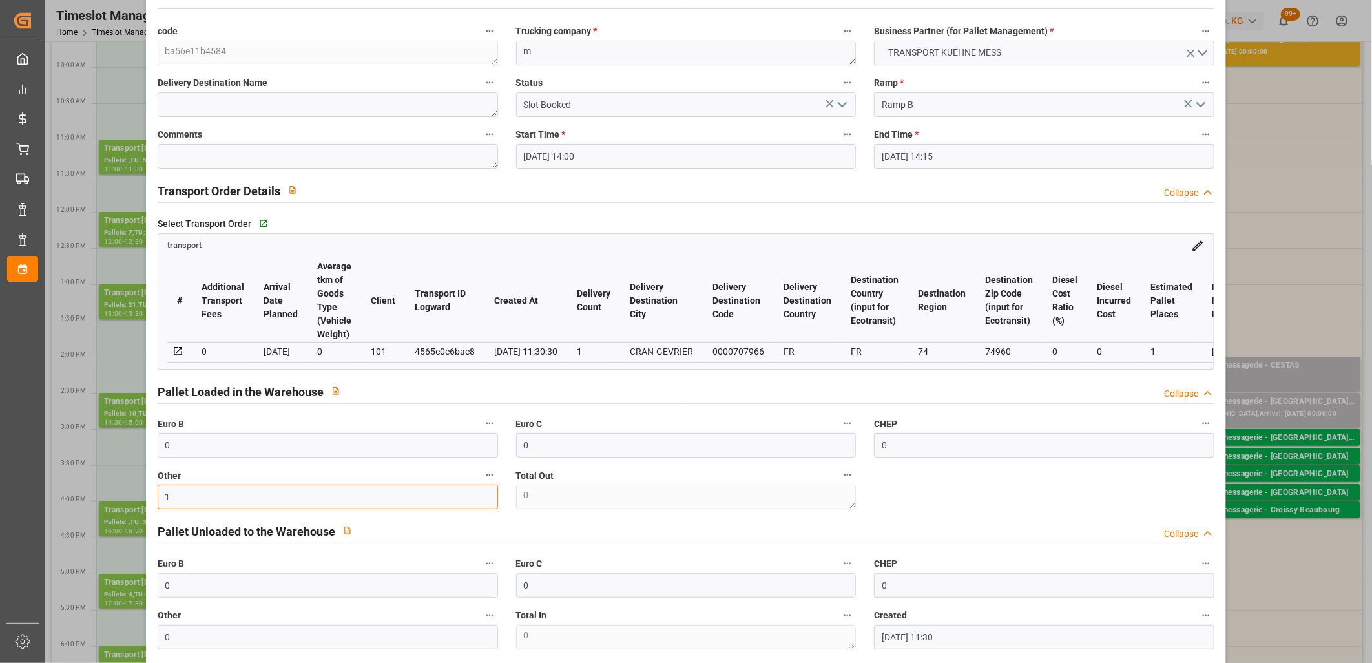
scroll to position [0, 0]
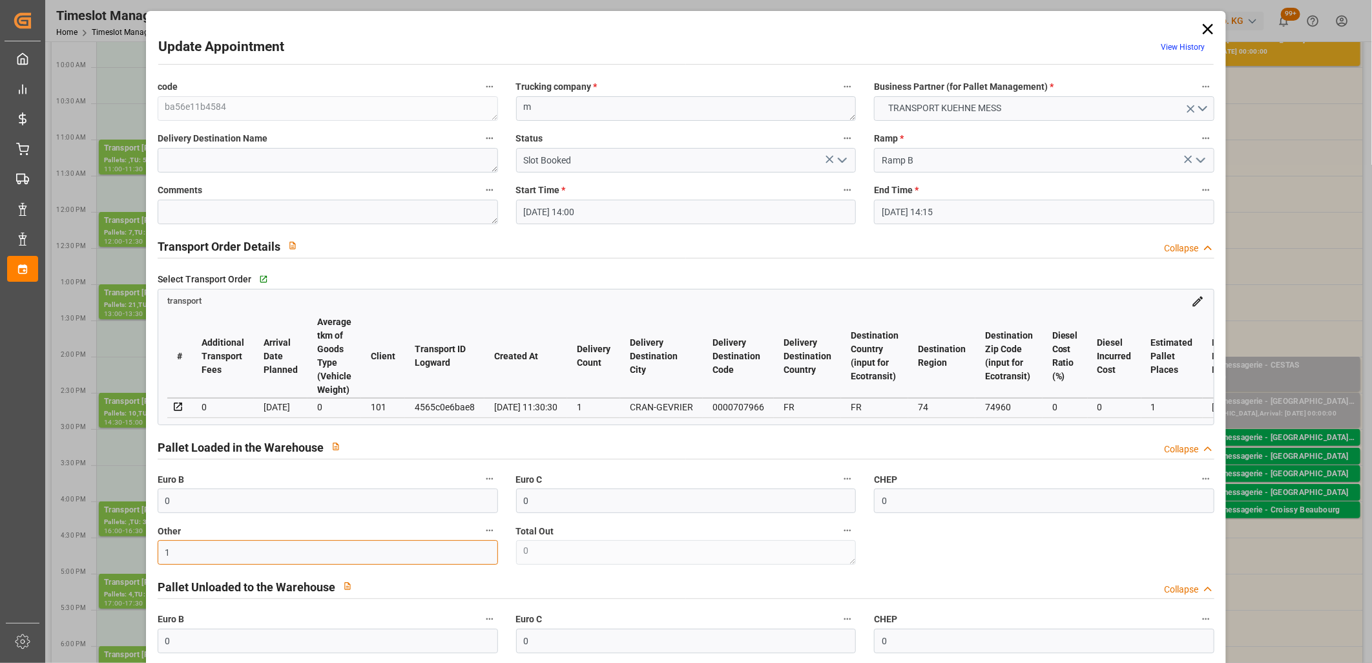
type input "1"
click at [841, 164] on icon "open menu" at bounding box center [843, 160] width 16 height 16
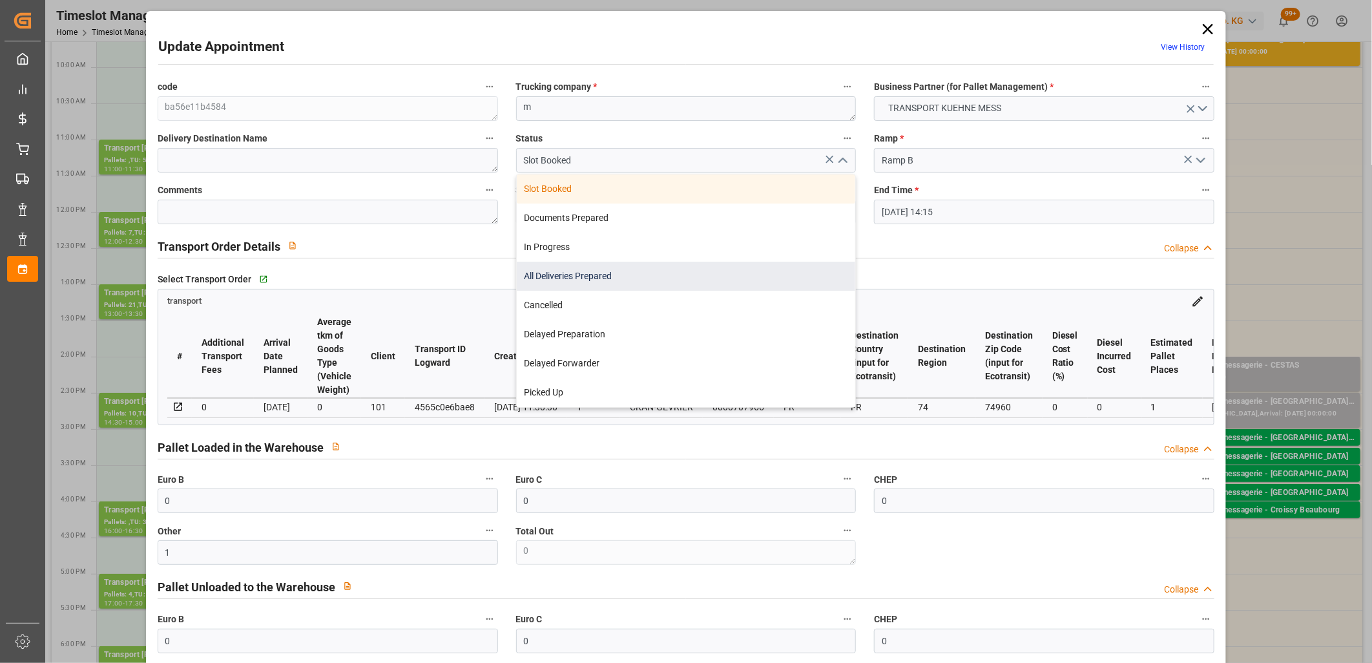
click at [769, 271] on div "All Deliveries Prepared" at bounding box center [686, 276] width 339 height 29
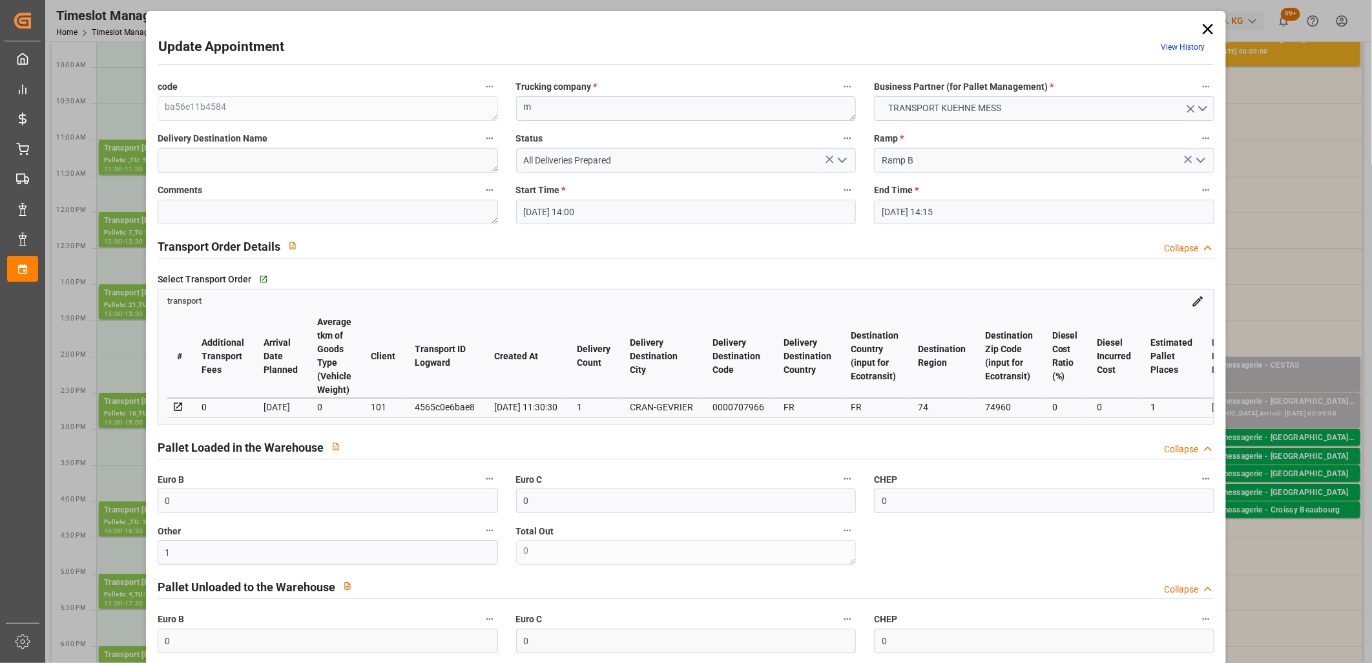
click at [839, 160] on polyline "open menu" at bounding box center [843, 160] width 8 height 4
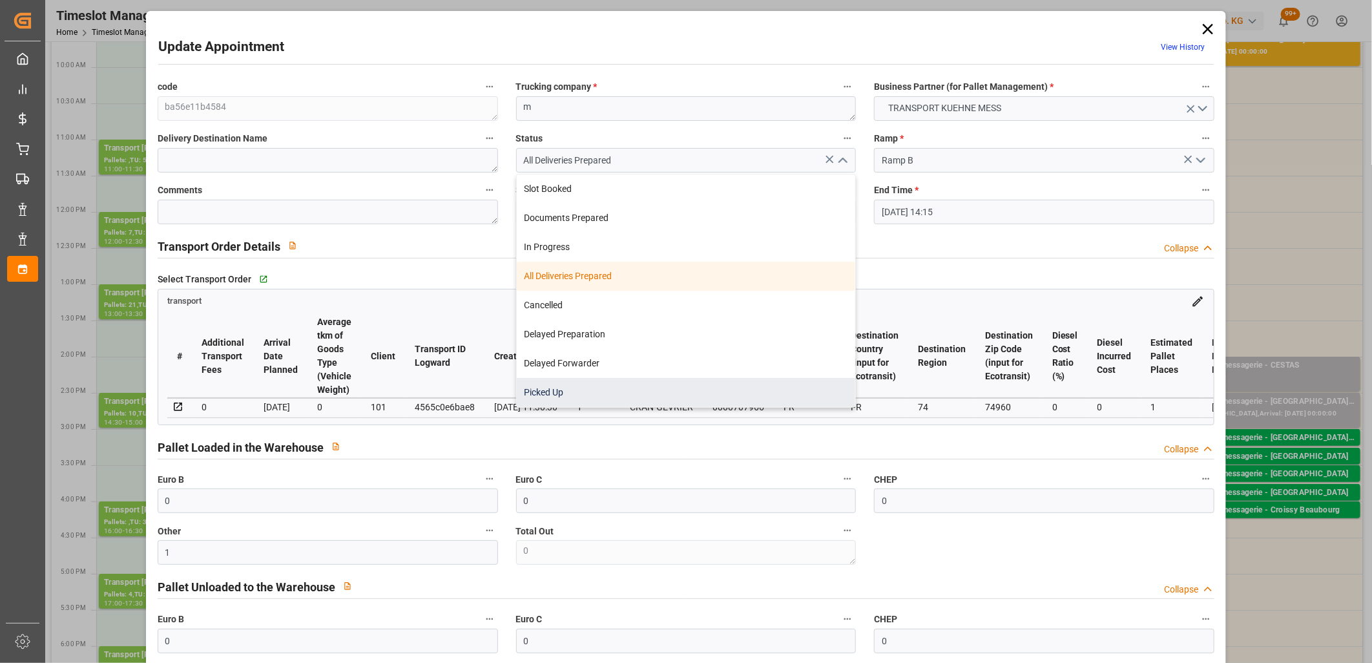
click at [722, 389] on div "Picked Up" at bounding box center [686, 392] width 339 height 29
type input "Picked Up"
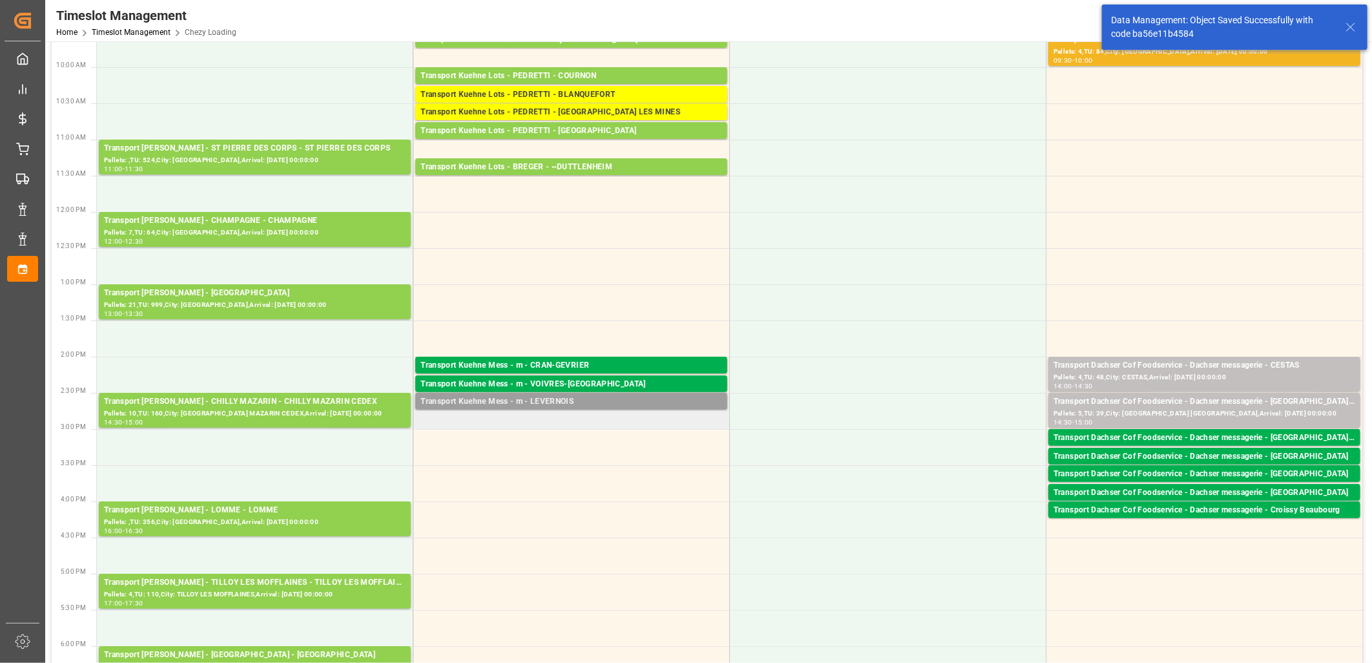
click at [523, 398] on div "Transport Kuehne Mess - m - LEVERNOIS" at bounding box center [572, 401] width 302 height 13
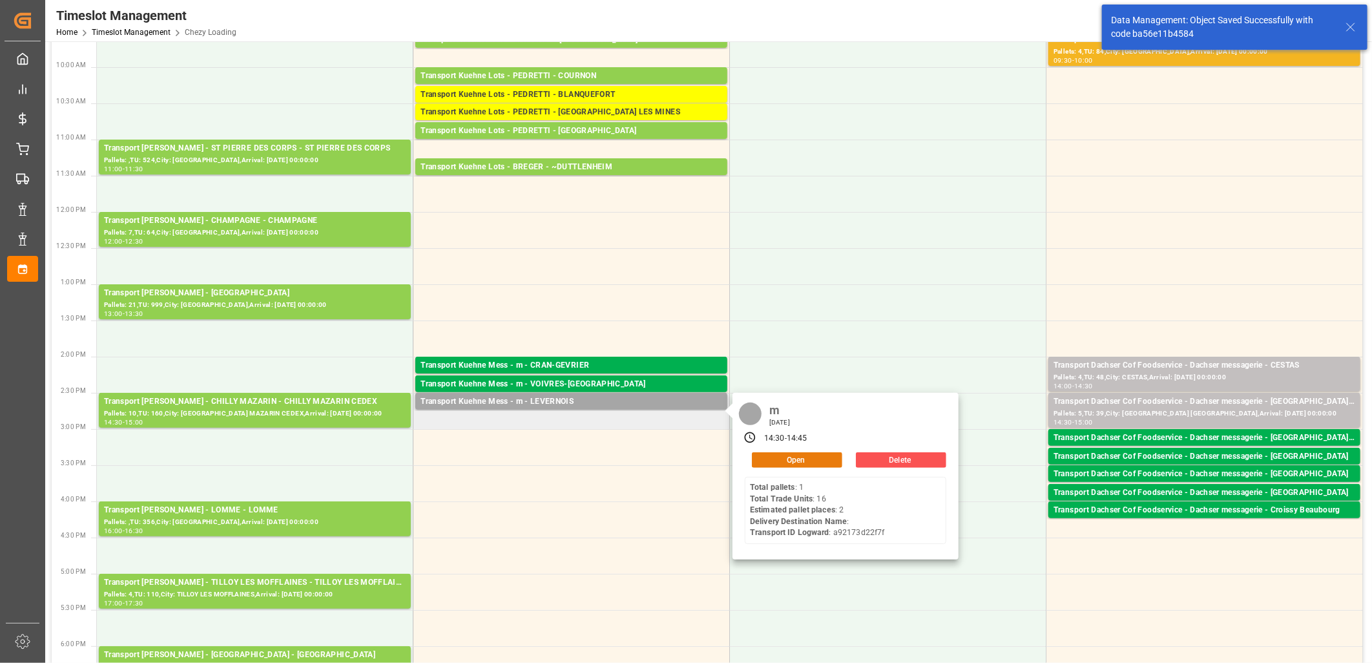
click at [757, 460] on button "Open" at bounding box center [797, 460] width 90 height 16
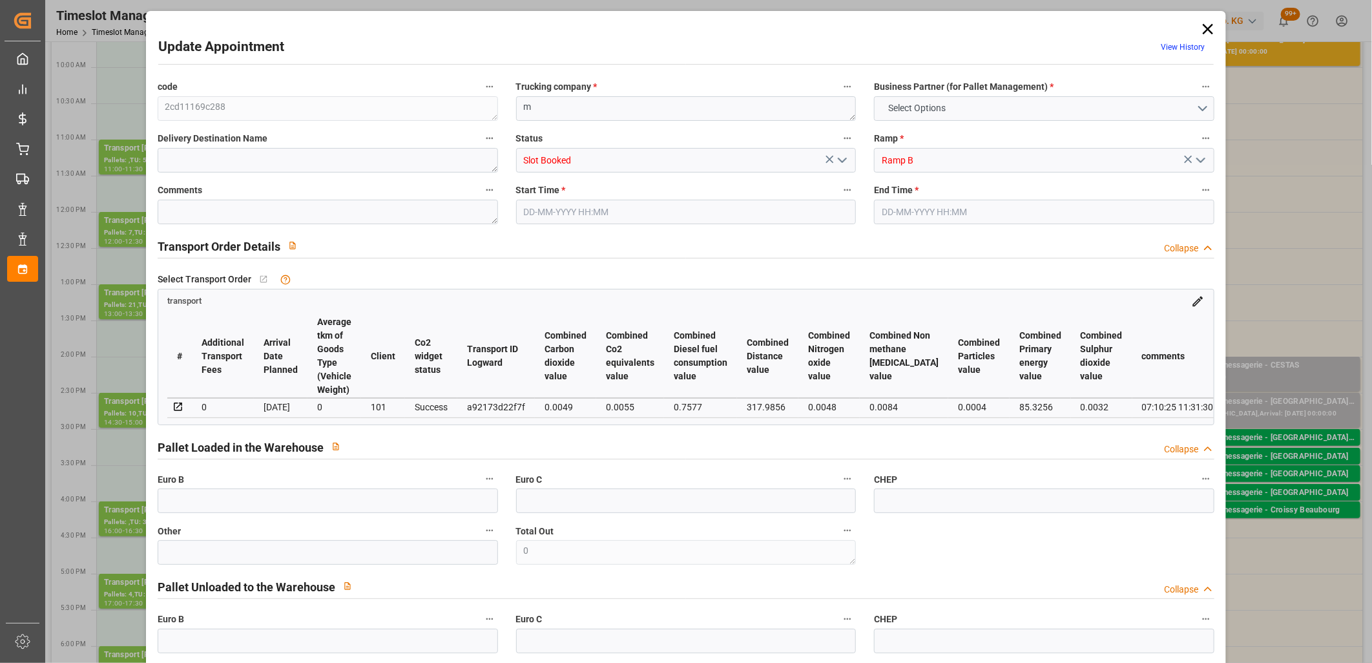
type input "0"
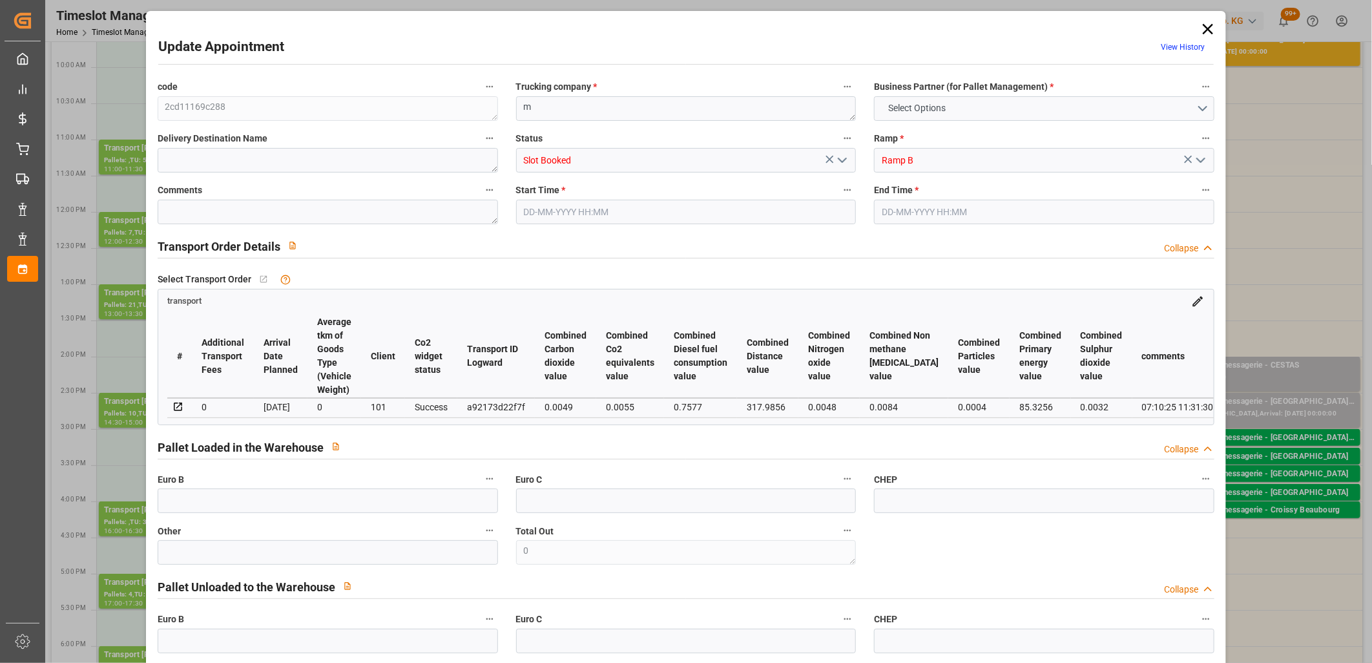
type input "0"
type input "2"
type input "39.6"
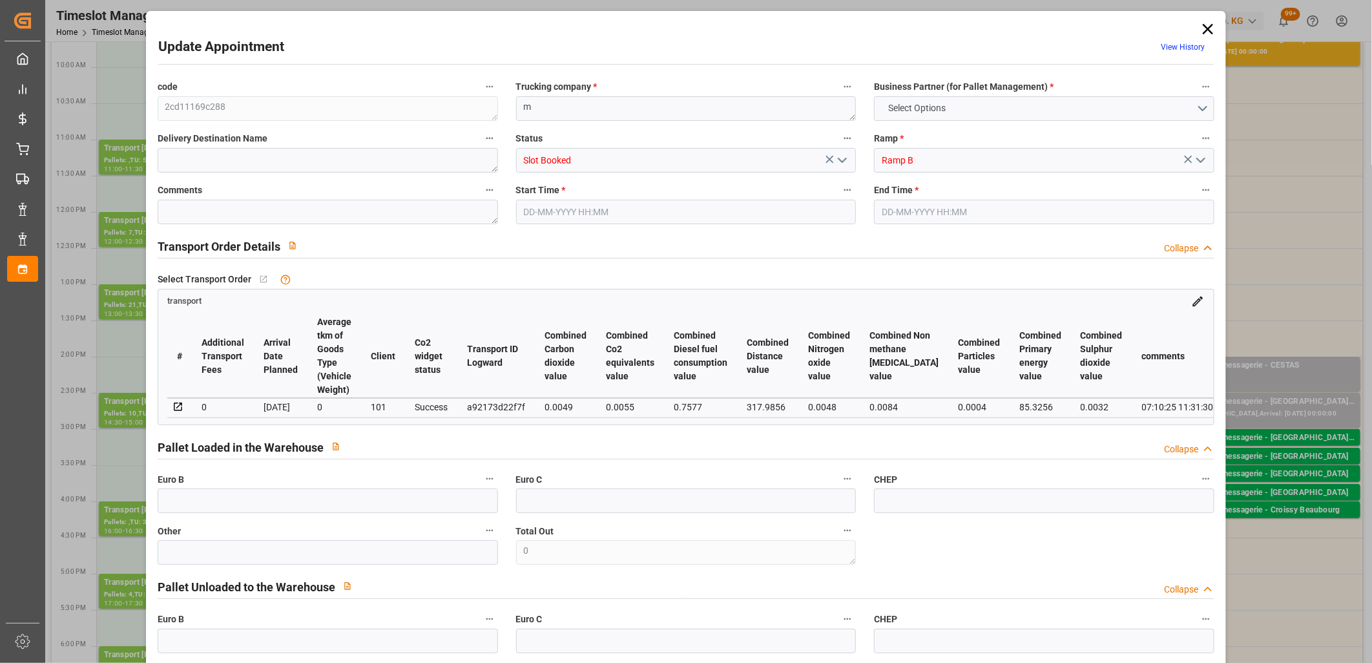
type input "0"
type input "39.6"
type input "0"
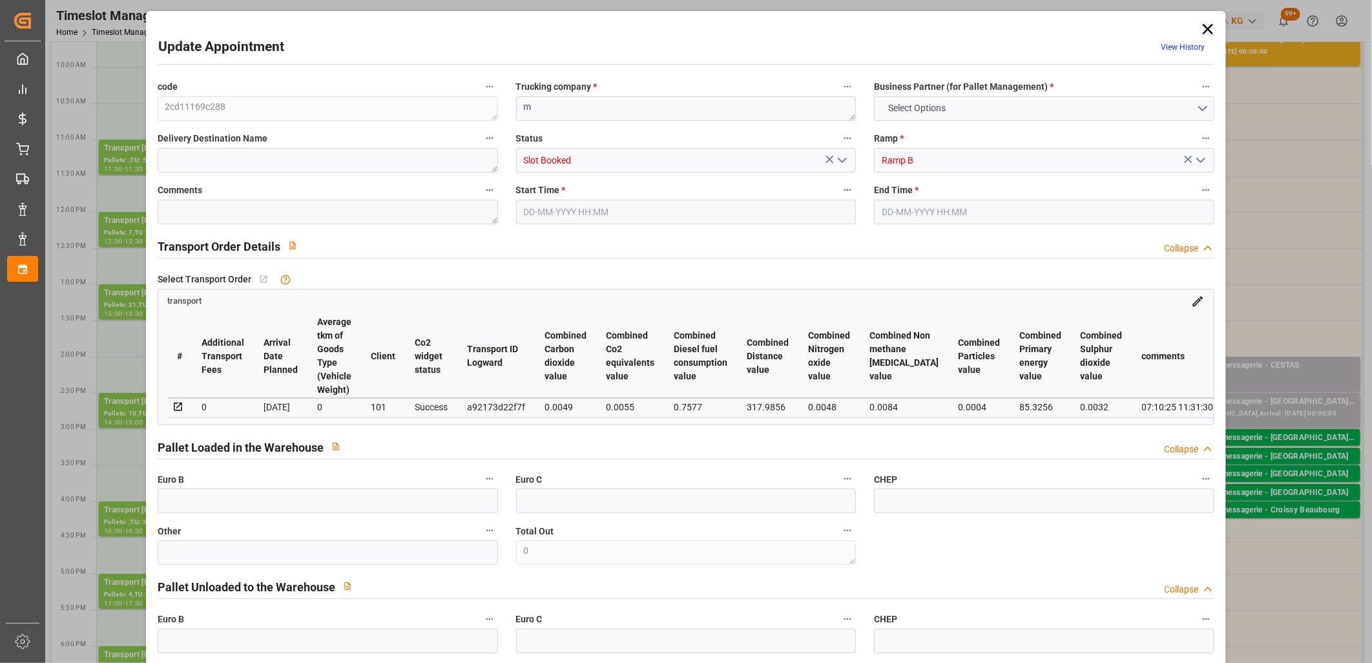
type input "1"
type input "21.025"
type input "53.528"
type input "156.096"
type input "21"
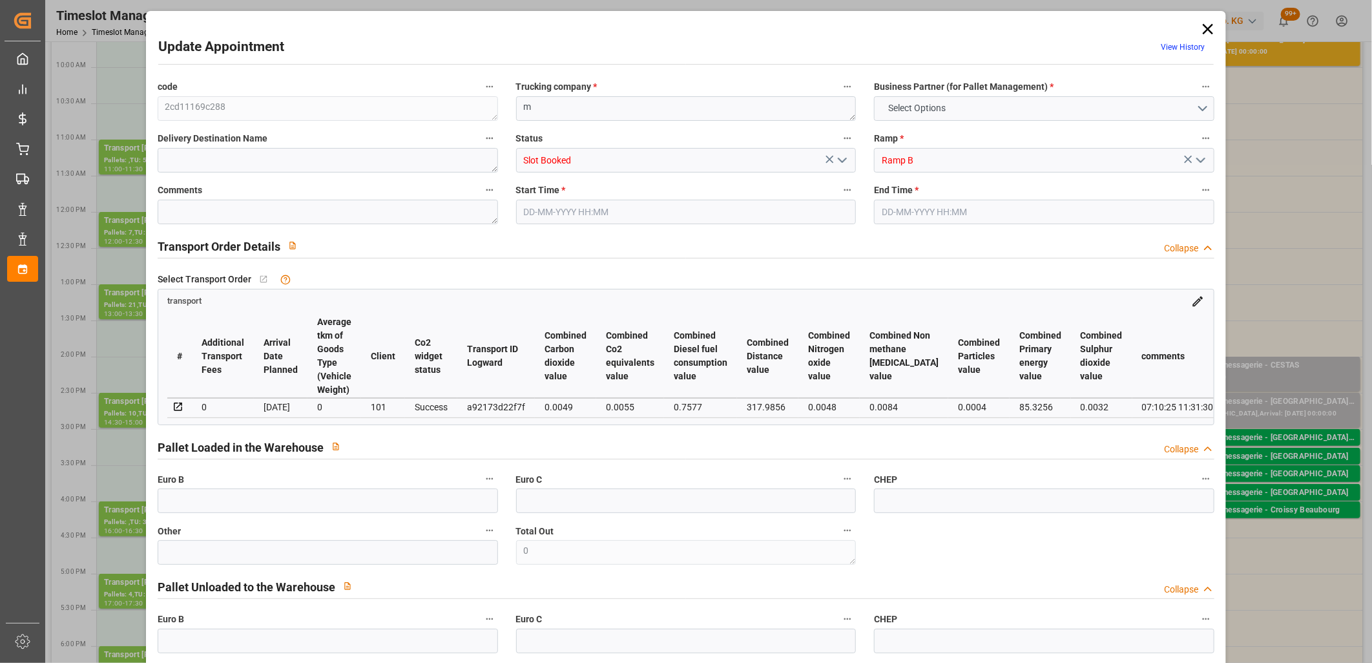
type input "1"
type input "16"
type input "2"
type input "101"
type input "30.529"
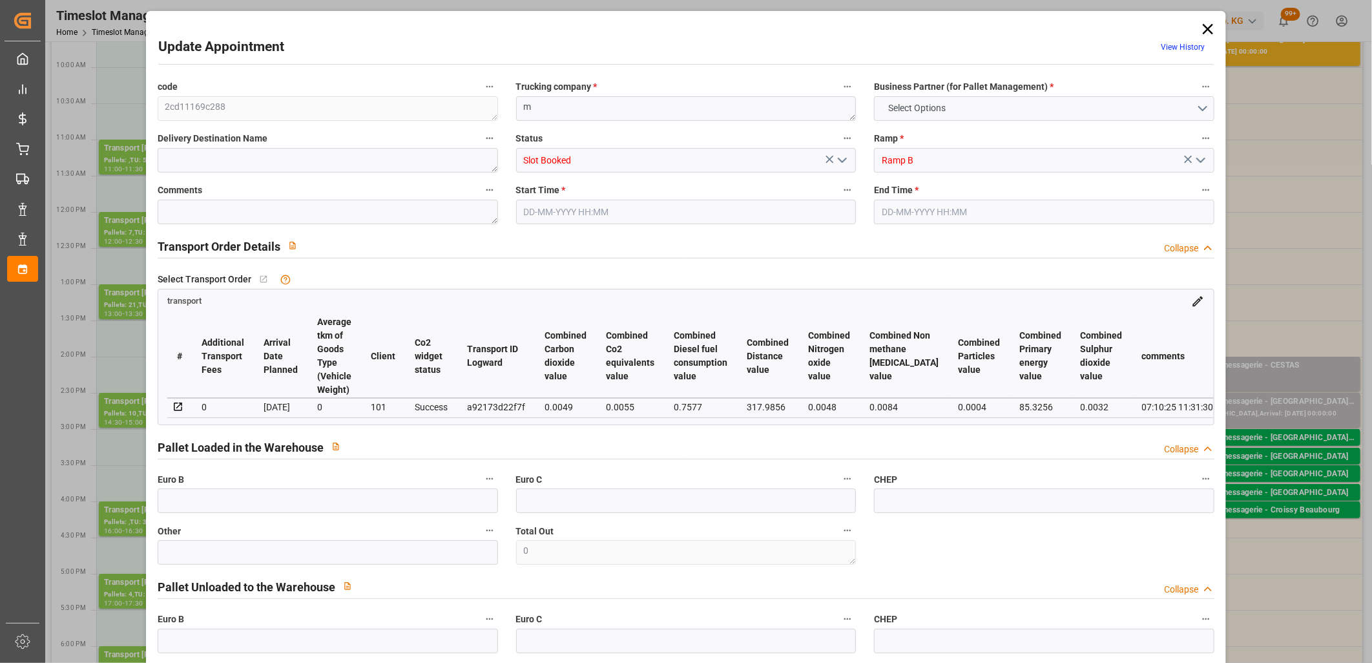
type input "0"
type input "4710.8598"
type input "0"
type input "21"
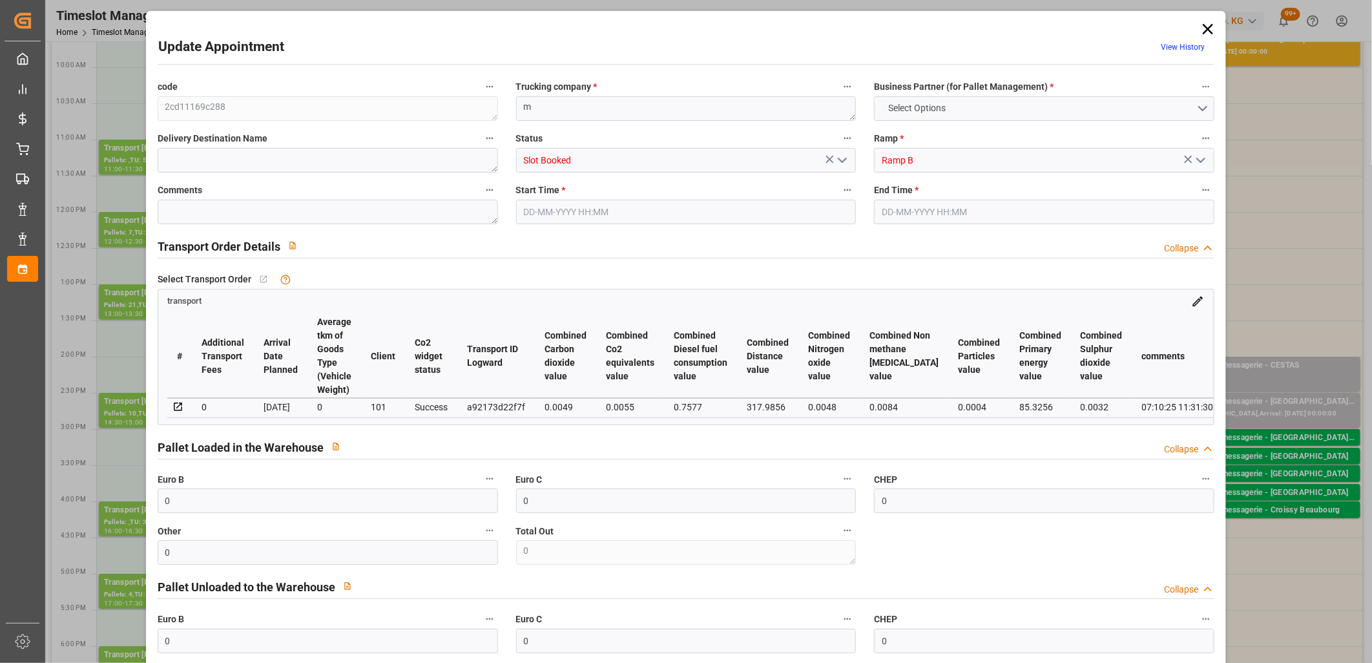
type input "35"
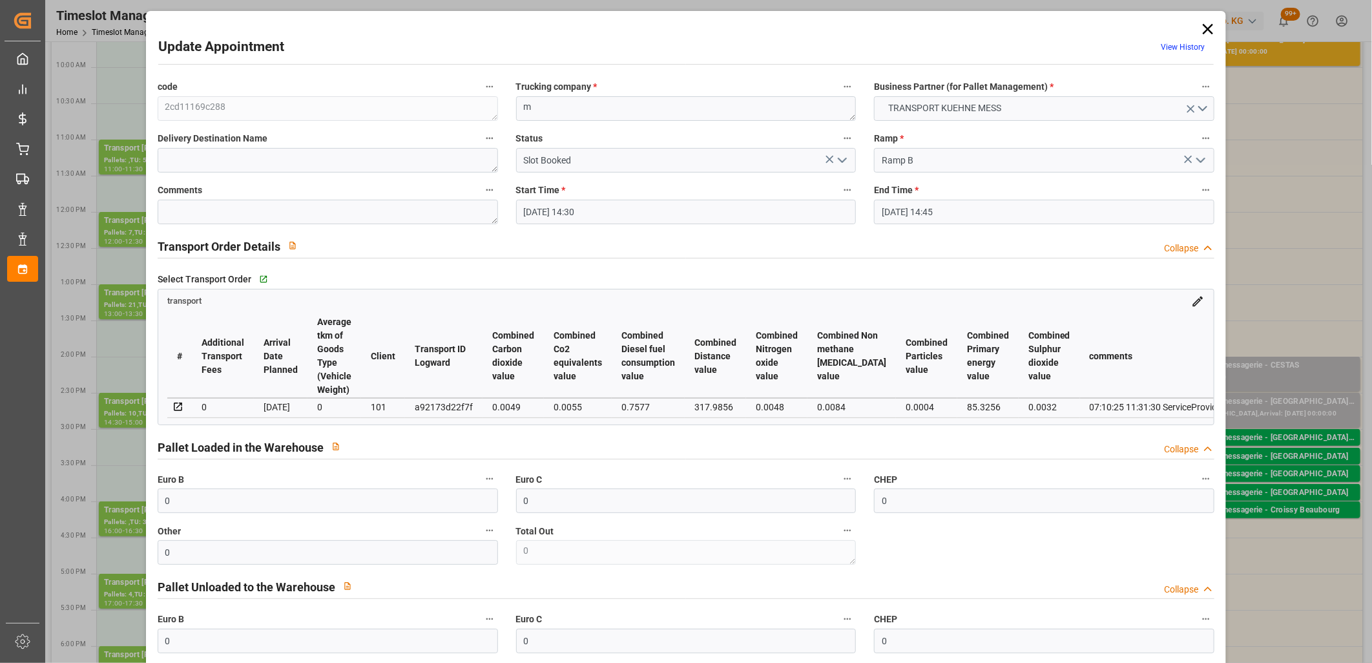
type input "[DATE] 14:30"
type input "08-10-2025 14:45"
type input "07-10-2025 11:31"
type input "[DATE]"
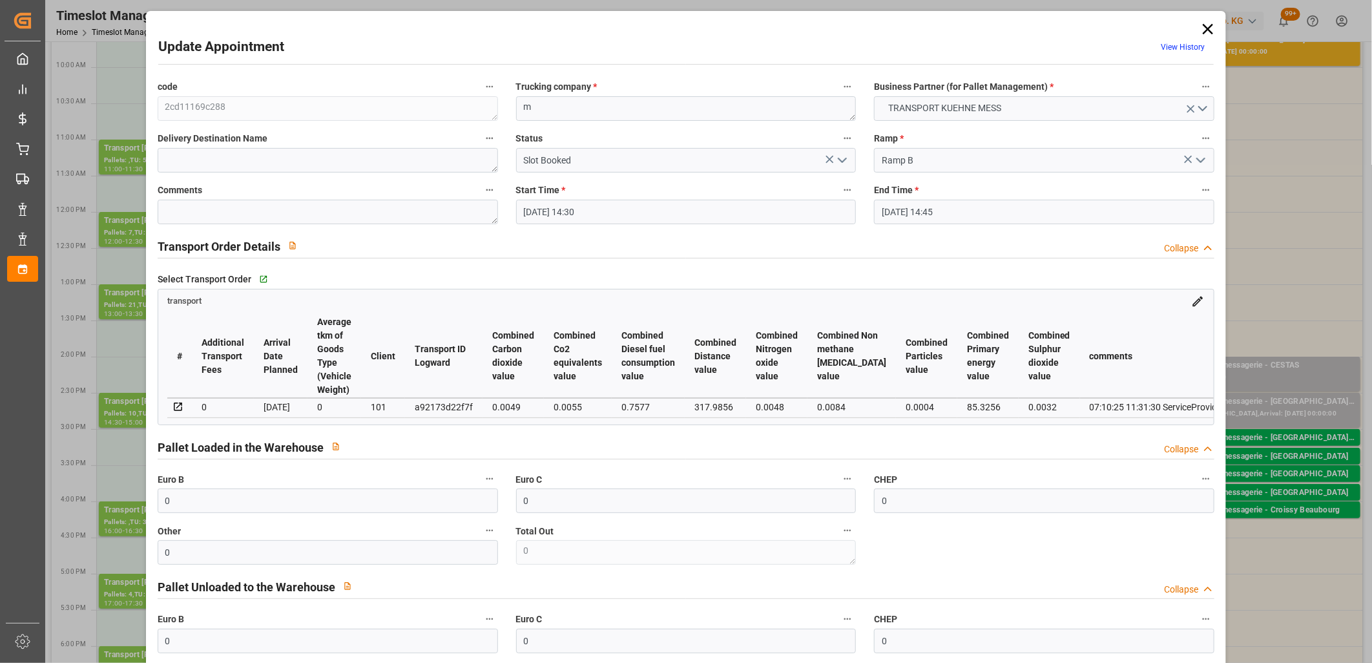
type input "[DATE]"
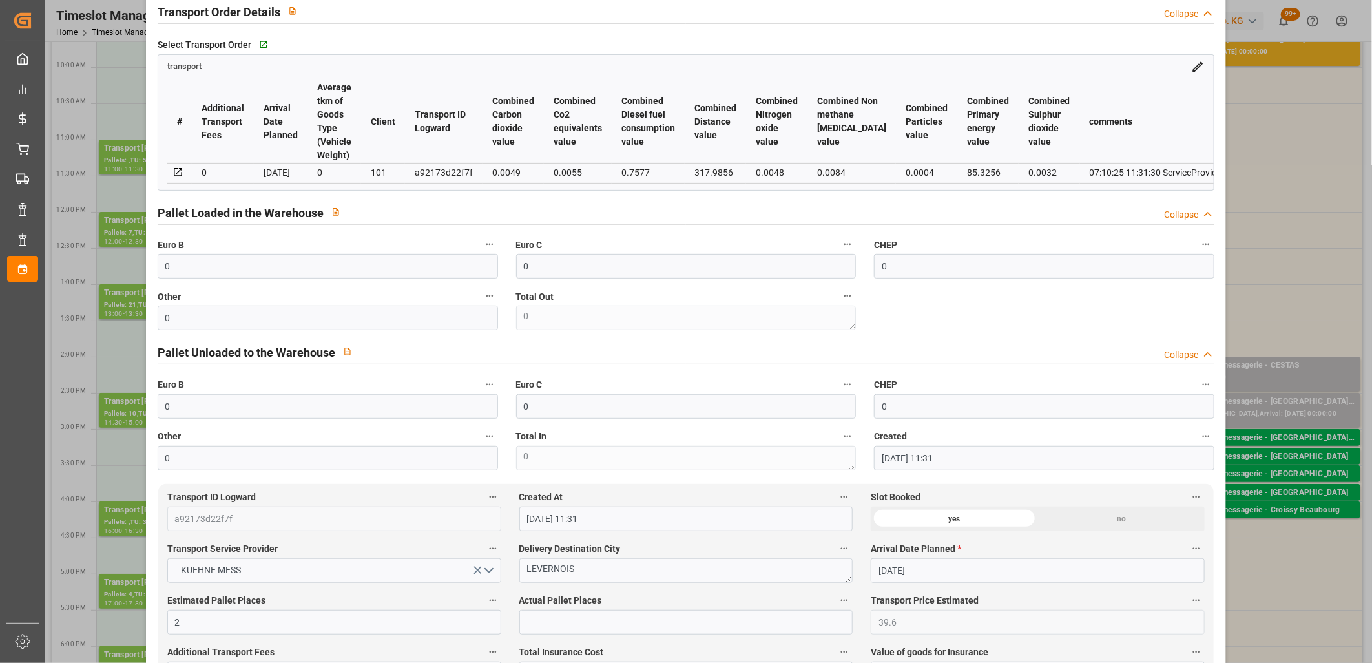
scroll to position [359, 0]
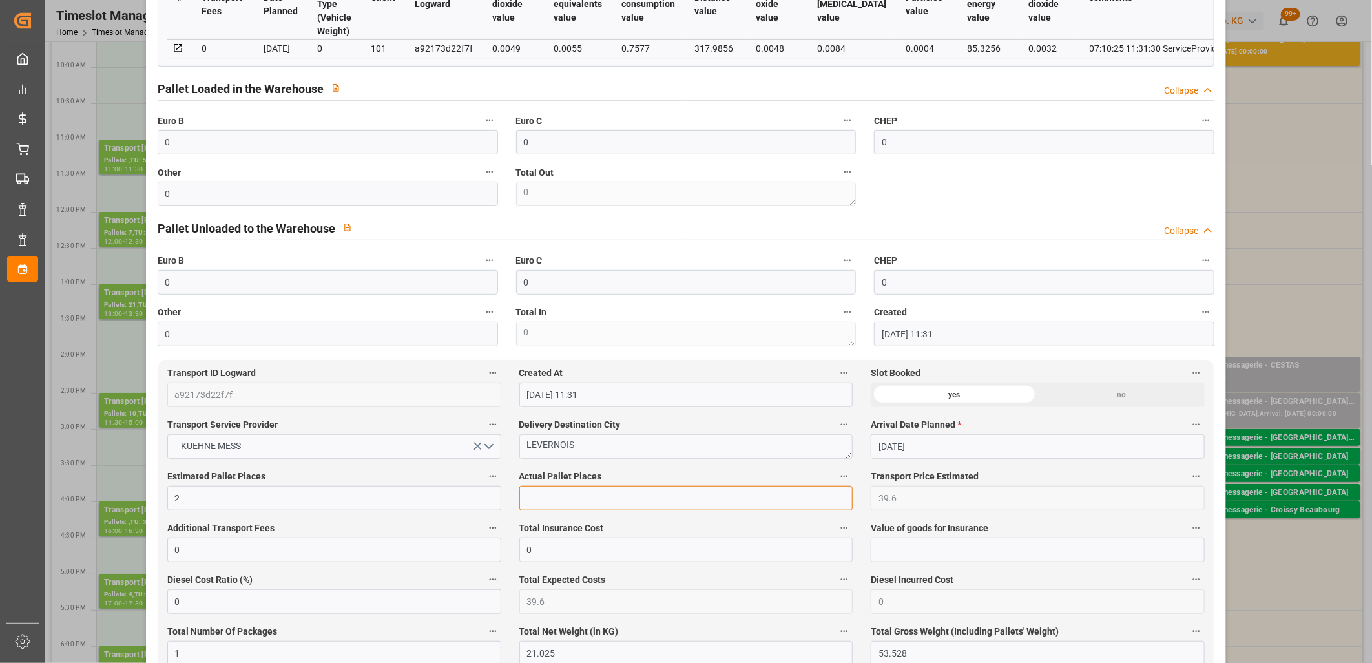
click at [550, 494] on input "text" at bounding box center [686, 498] width 334 height 25
type input "1"
click at [349, 194] on input "0" at bounding box center [328, 194] width 340 height 25
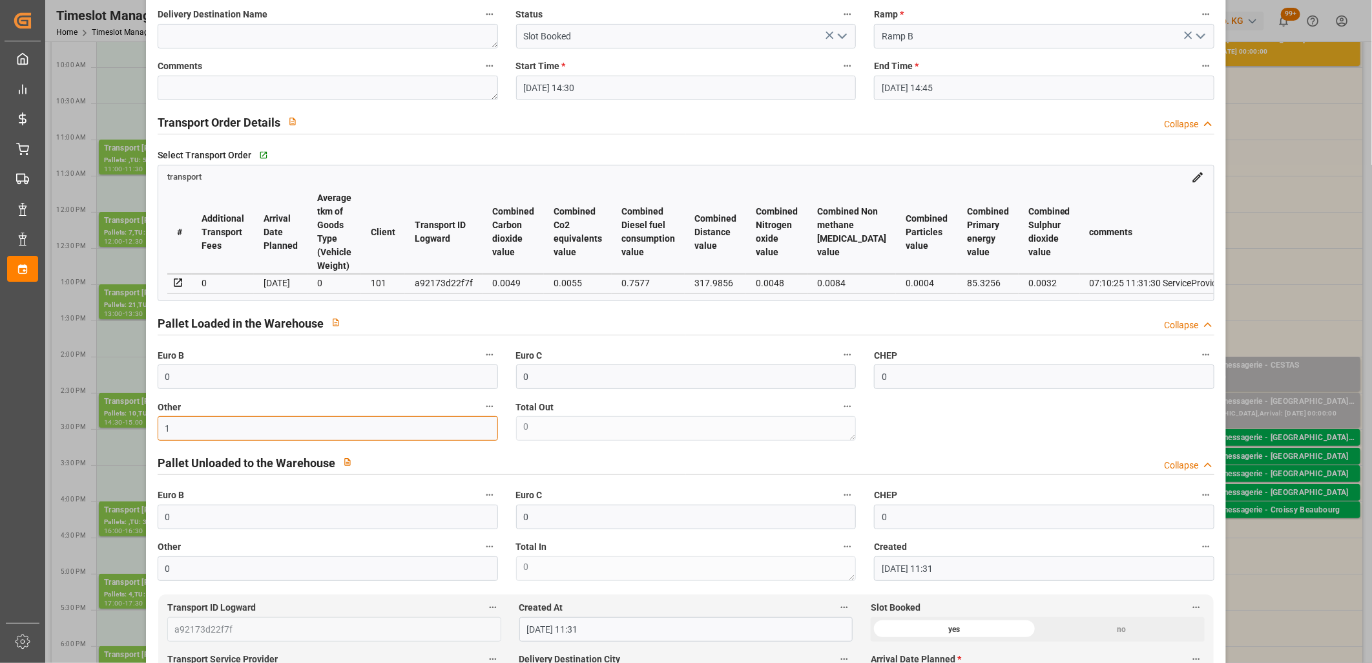
scroll to position [0, 0]
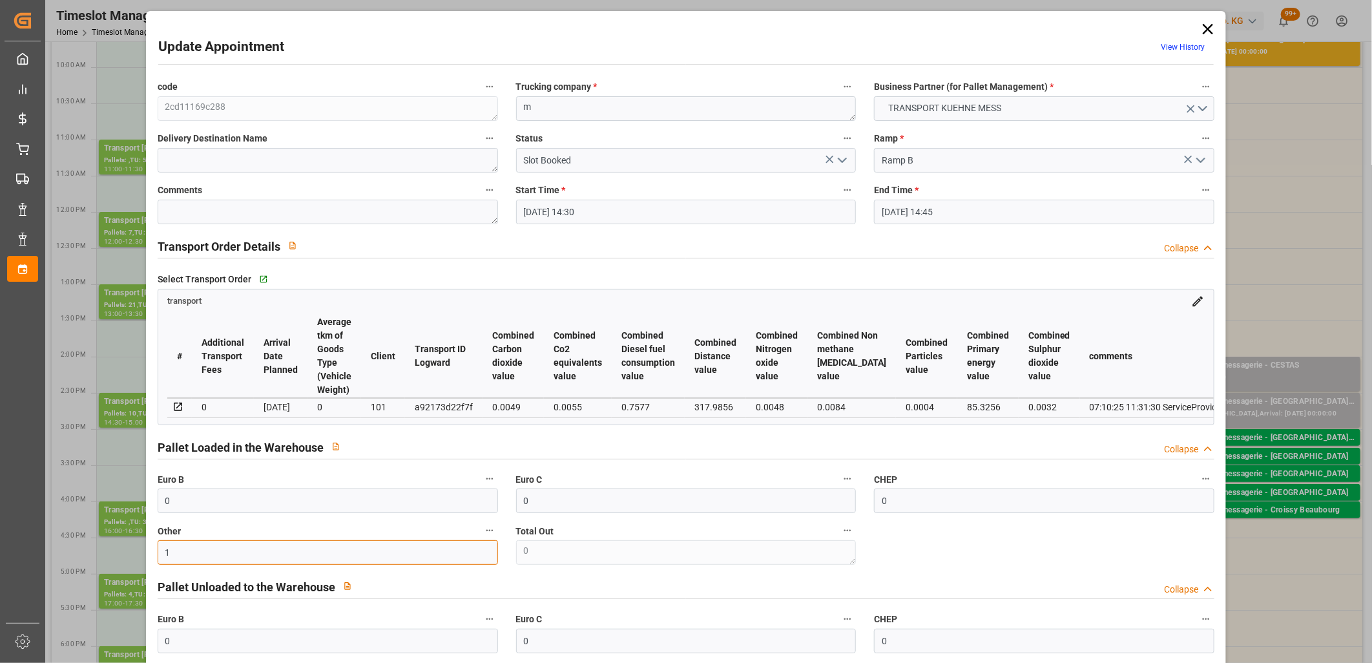
type input "1"
click at [841, 156] on icon "open menu" at bounding box center [843, 160] width 16 height 16
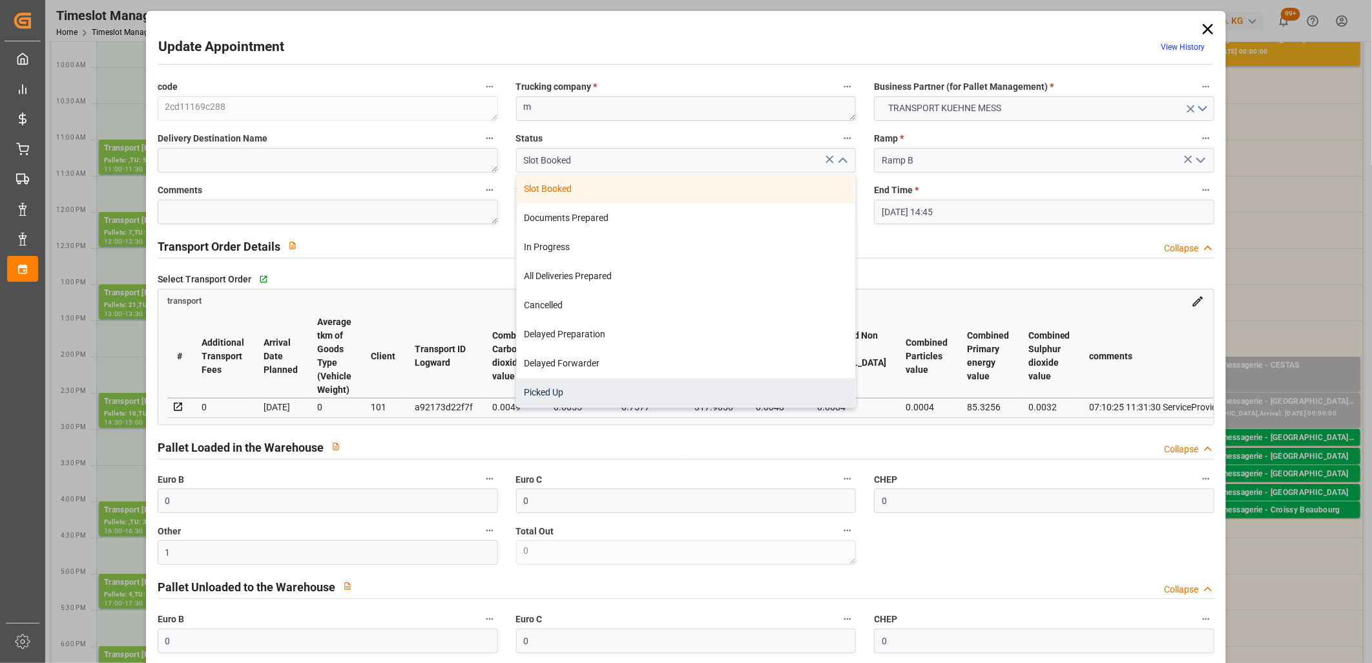
click at [746, 382] on div "Picked Up" at bounding box center [686, 392] width 339 height 29
type input "Picked Up"
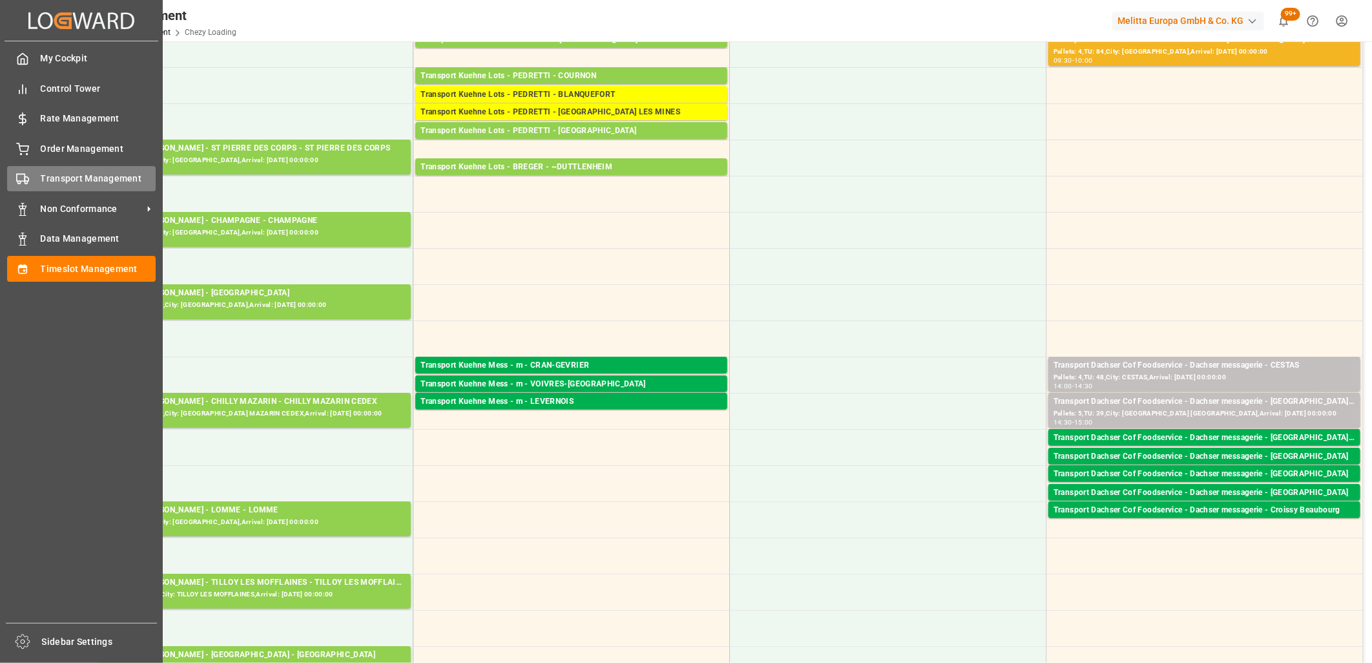
click at [30, 171] on div "Transport Management Transport Management" at bounding box center [81, 178] width 149 height 25
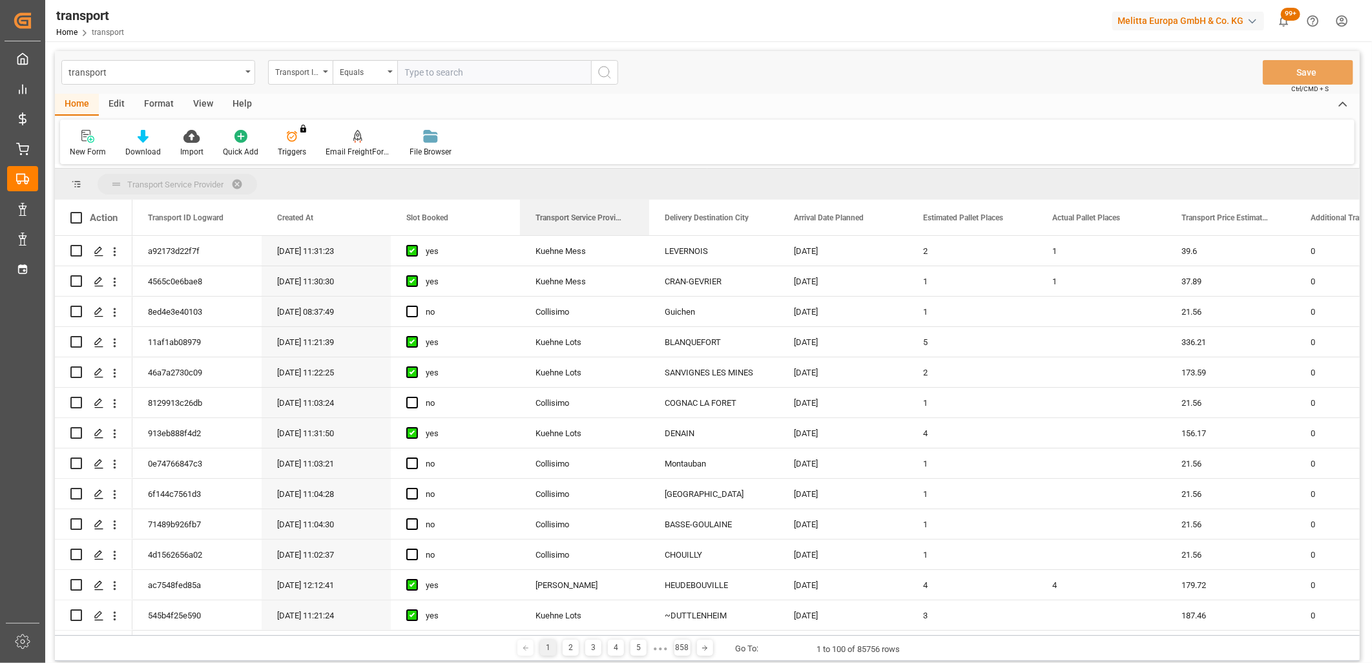
drag, startPoint x: 558, startPoint y: 218, endPoint x: 556, endPoint y: 191, distance: 27.2
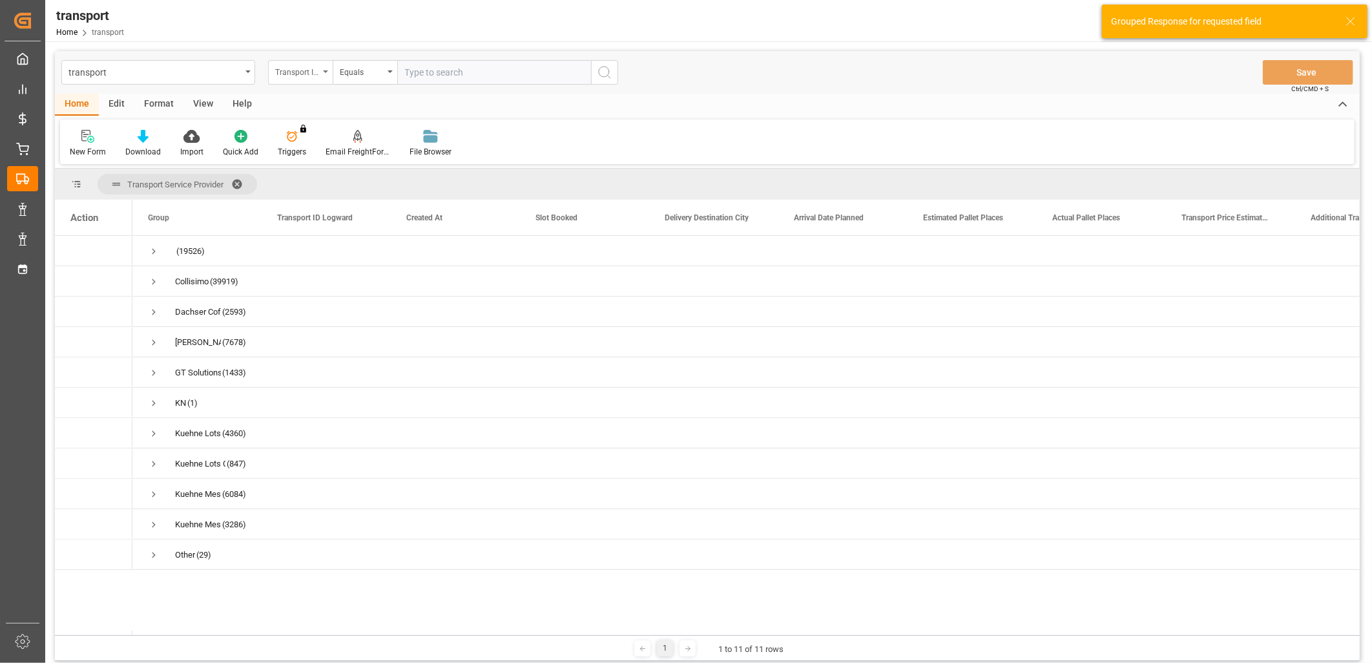
click at [304, 75] on div "Transport ID Logward" at bounding box center [297, 70] width 44 height 15
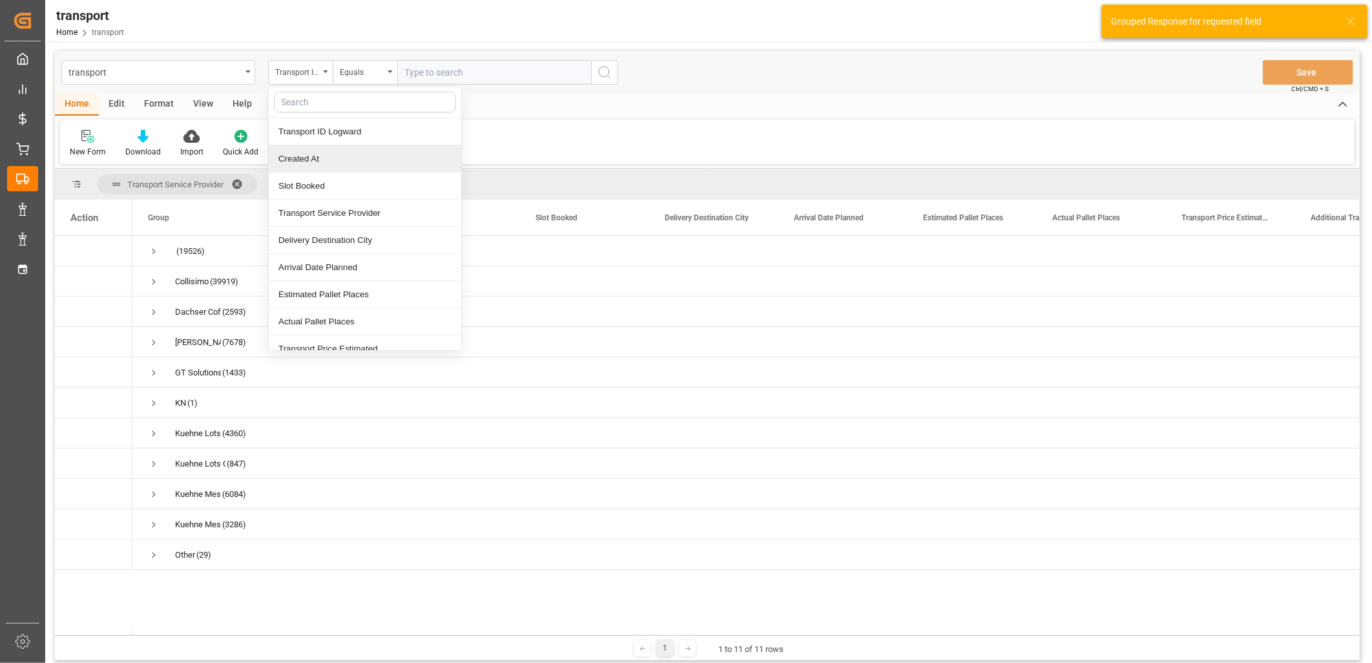
click at [300, 159] on div "Created At" at bounding box center [365, 158] width 193 height 27
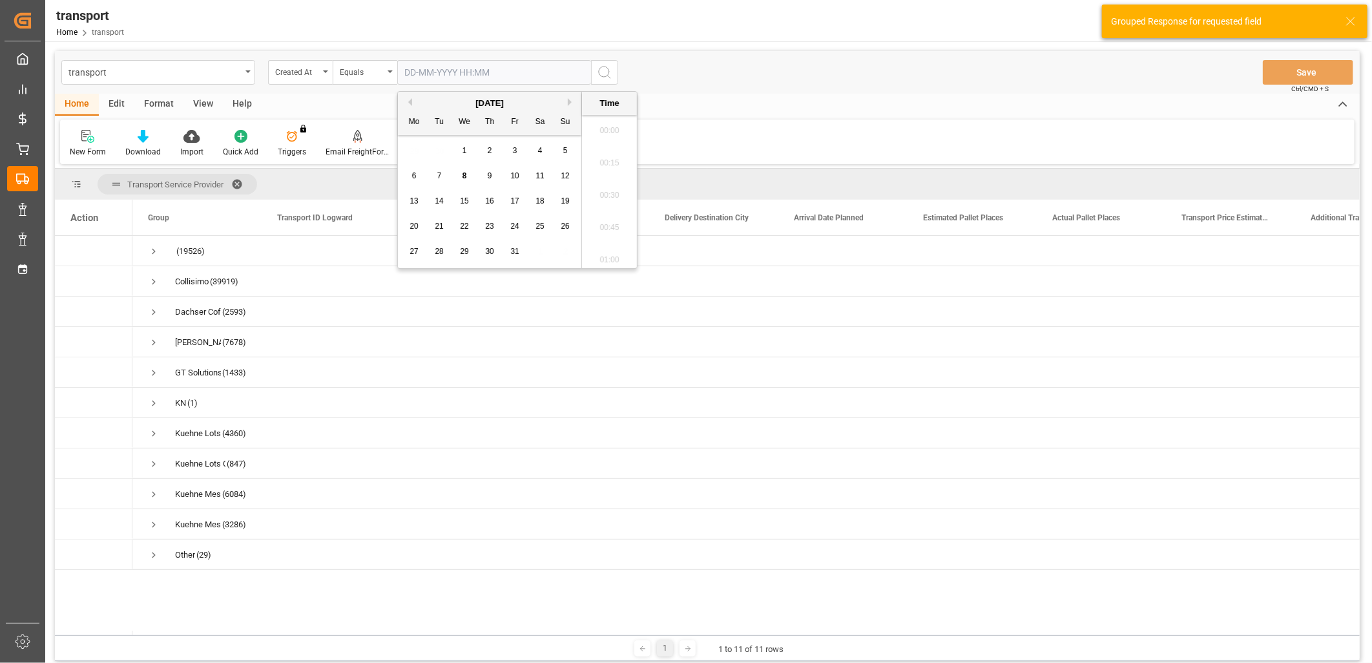
click at [434, 73] on input "text" at bounding box center [494, 72] width 194 height 25
click at [437, 172] on span "7" at bounding box center [439, 175] width 5 height 9
type input "[DATE] 00:00"
click at [601, 72] on icon "search button" at bounding box center [605, 73] width 16 height 16
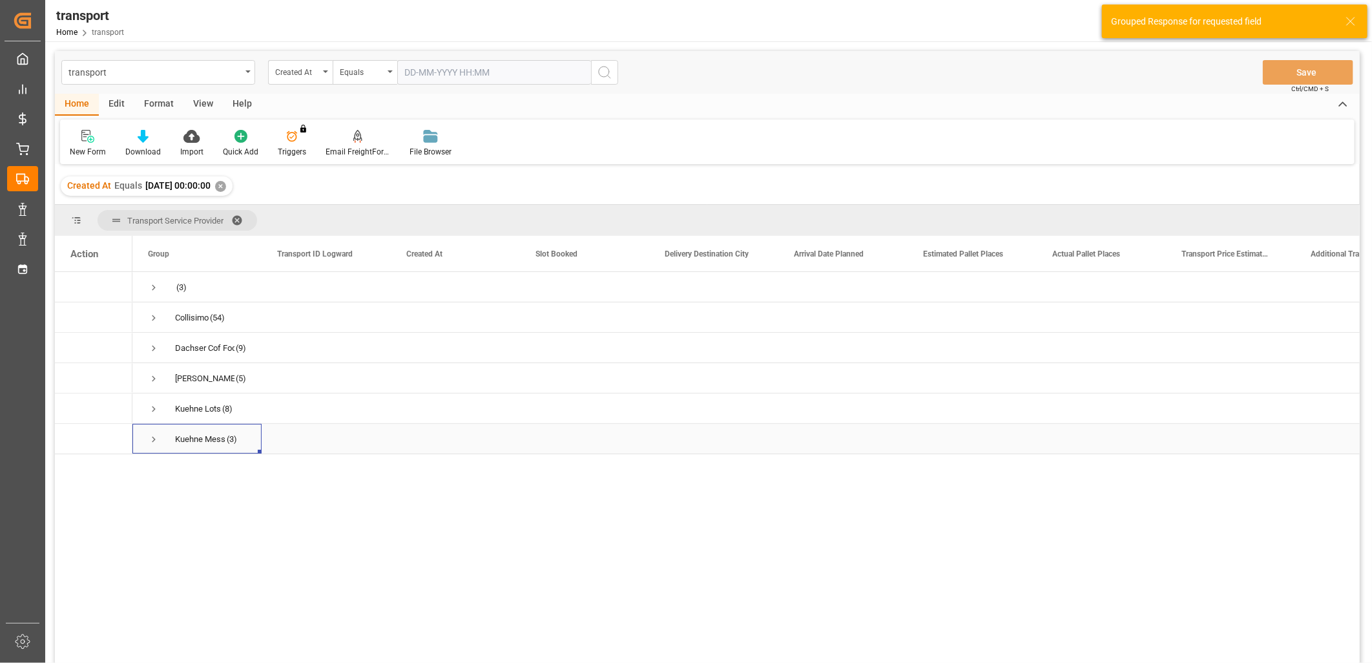
click at [155, 435] on span "Press SPACE to select this row." at bounding box center [154, 440] width 12 height 12
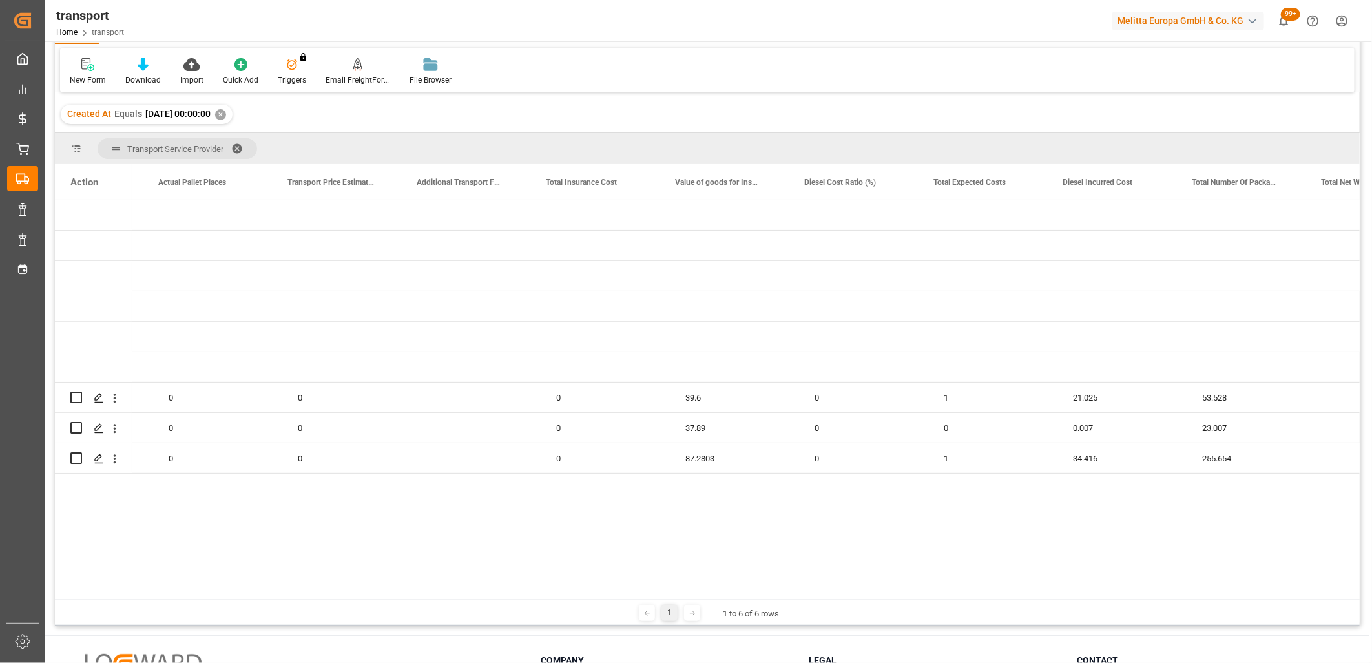
scroll to position [0, 1725]
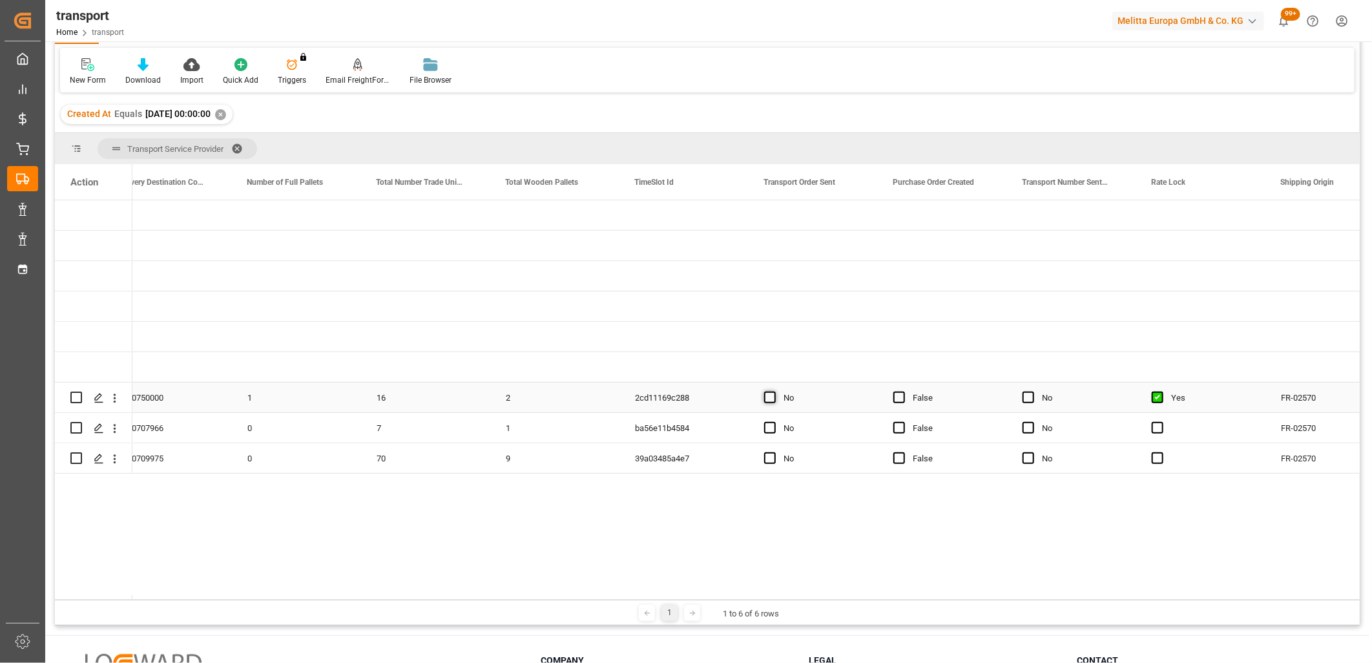
click at [772, 397] on span "Press SPACE to select this row." at bounding box center [770, 398] width 12 height 12
click at [774, 392] on input "Press SPACE to select this row." at bounding box center [774, 392] width 0 height 0
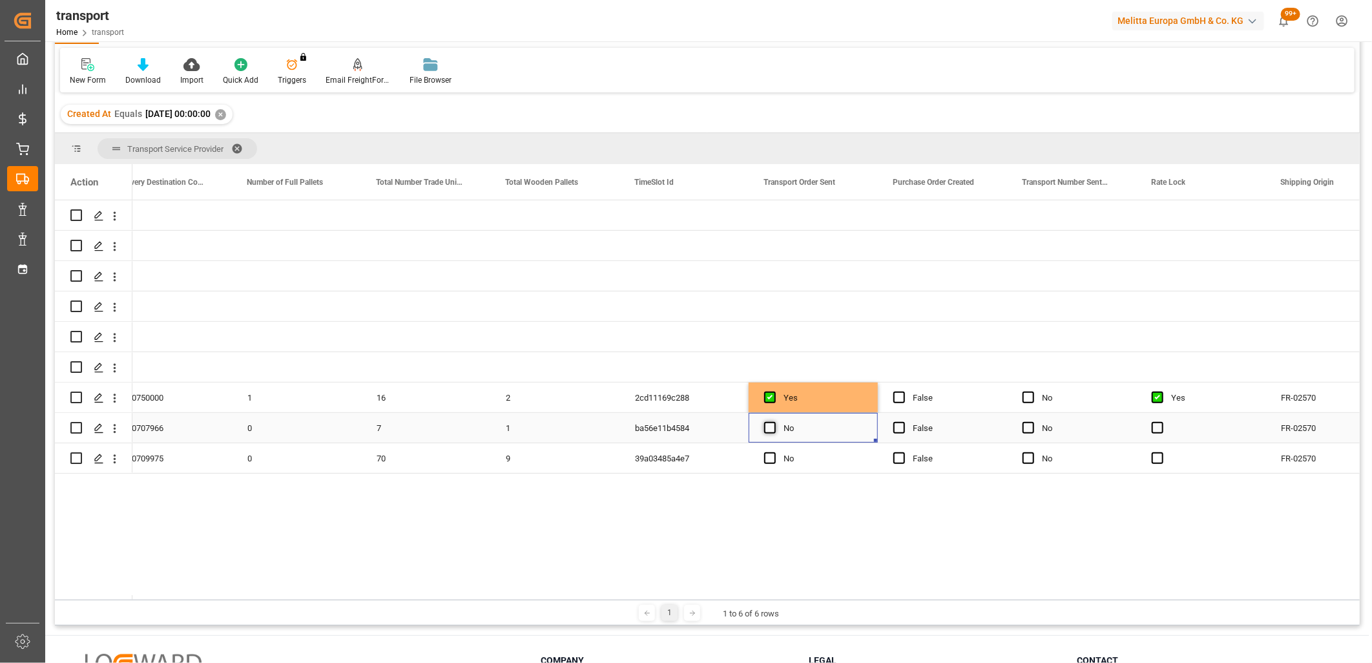
click at [771, 426] on span "Press SPACE to select this row." at bounding box center [770, 428] width 12 height 12
click at [774, 422] on input "Press SPACE to select this row." at bounding box center [774, 422] width 0 height 0
click at [769, 455] on span "Press SPACE to select this row." at bounding box center [770, 458] width 12 height 12
click at [774, 452] on input "Press SPACE to select this row." at bounding box center [774, 452] width 0 height 0
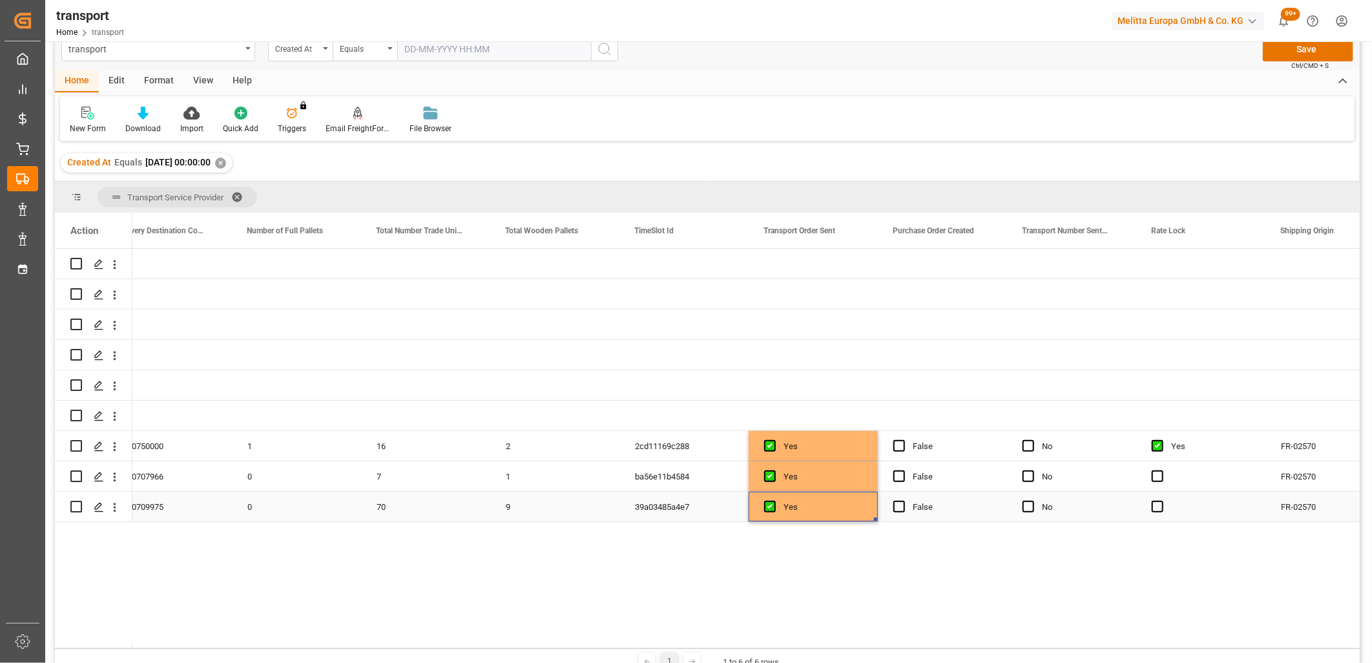
scroll to position [0, 0]
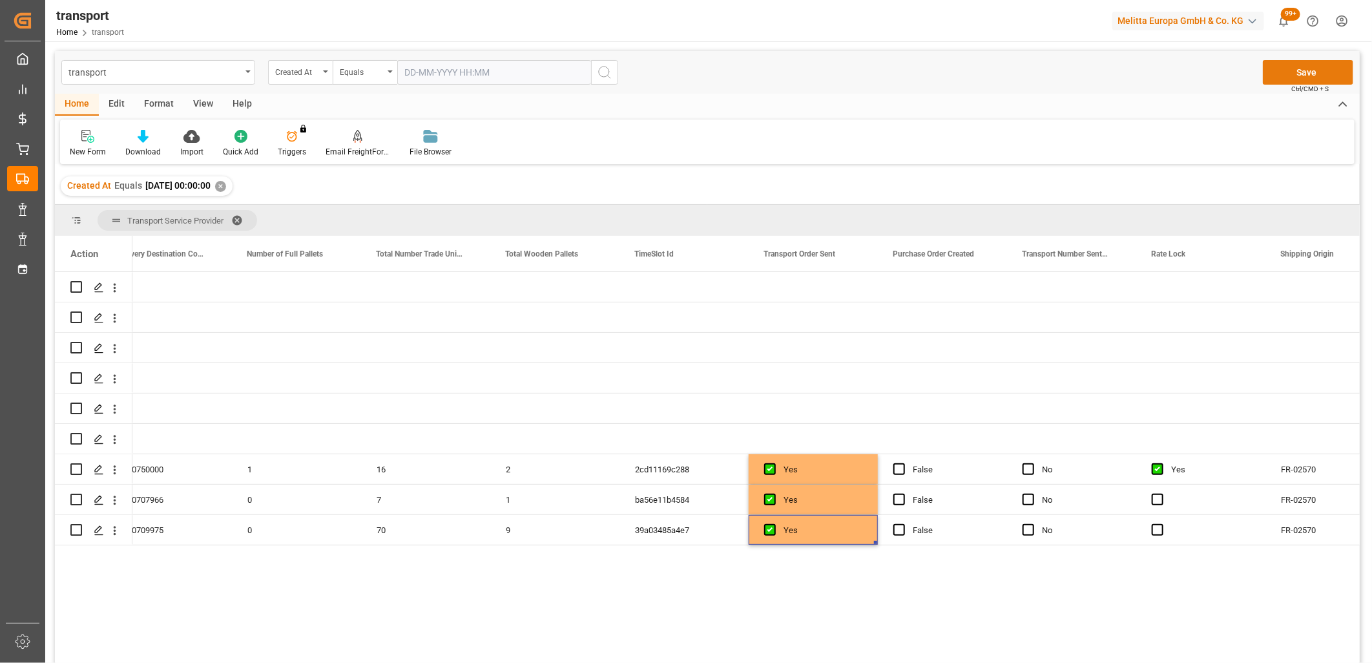
click at [1302, 73] on button "Save" at bounding box center [1308, 72] width 90 height 25
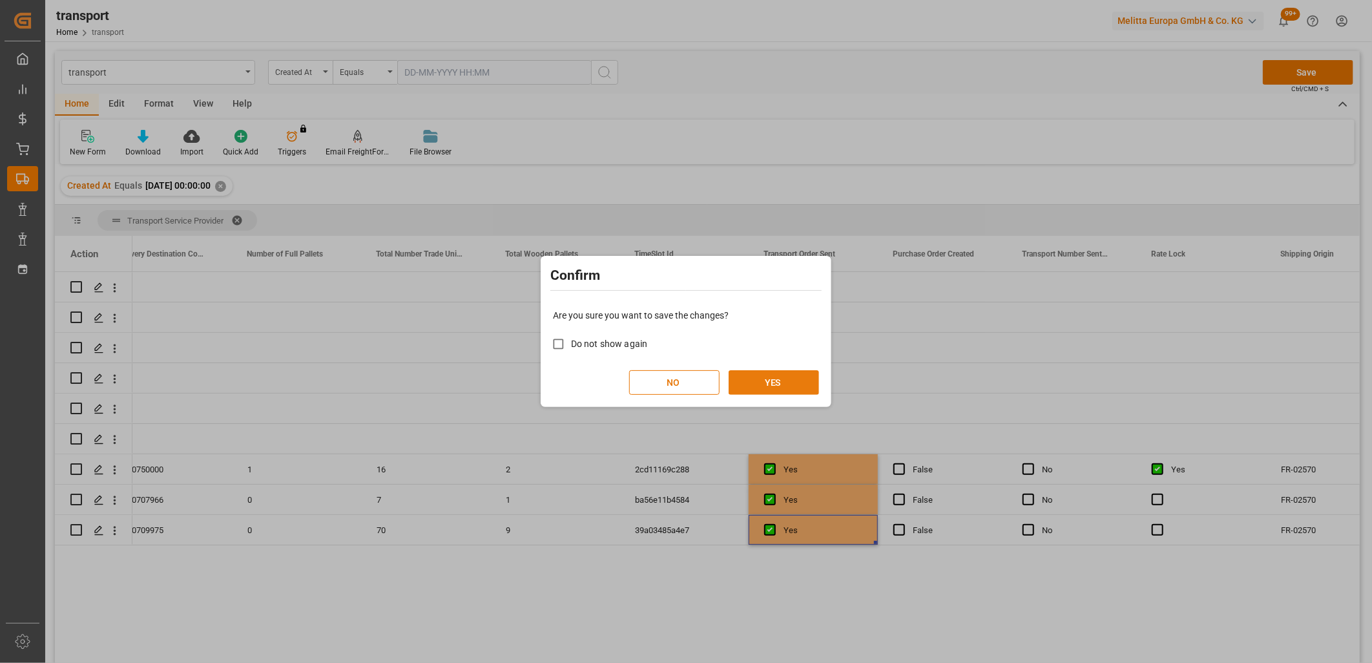
click at [746, 381] on button "YES" at bounding box center [774, 382] width 90 height 25
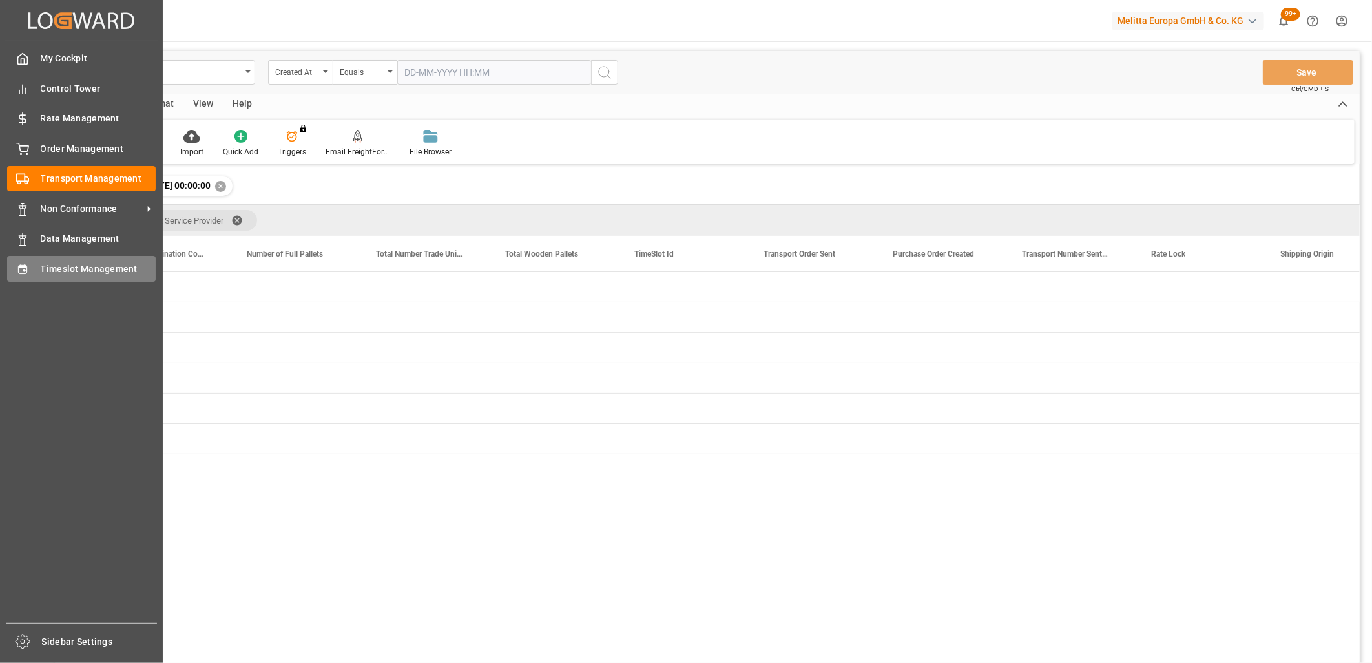
click at [41, 265] on span "Timeslot Management" at bounding box center [99, 269] width 116 height 14
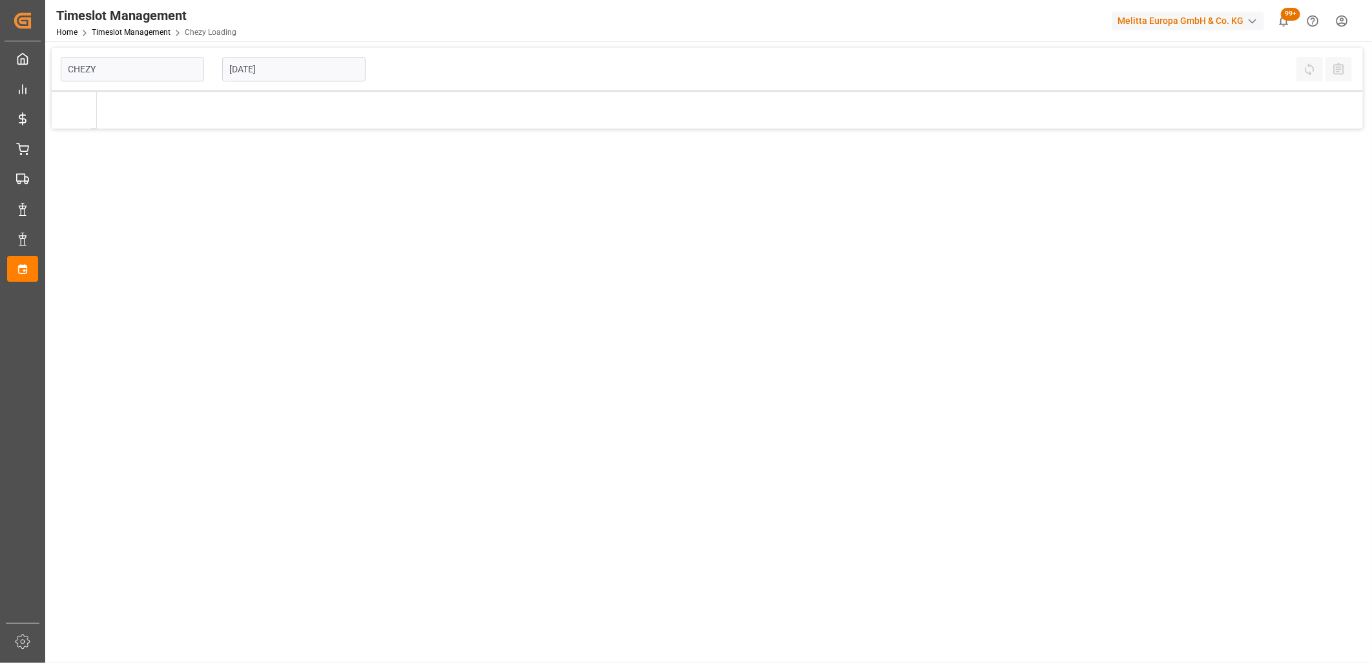
type input "Chezy Loading"
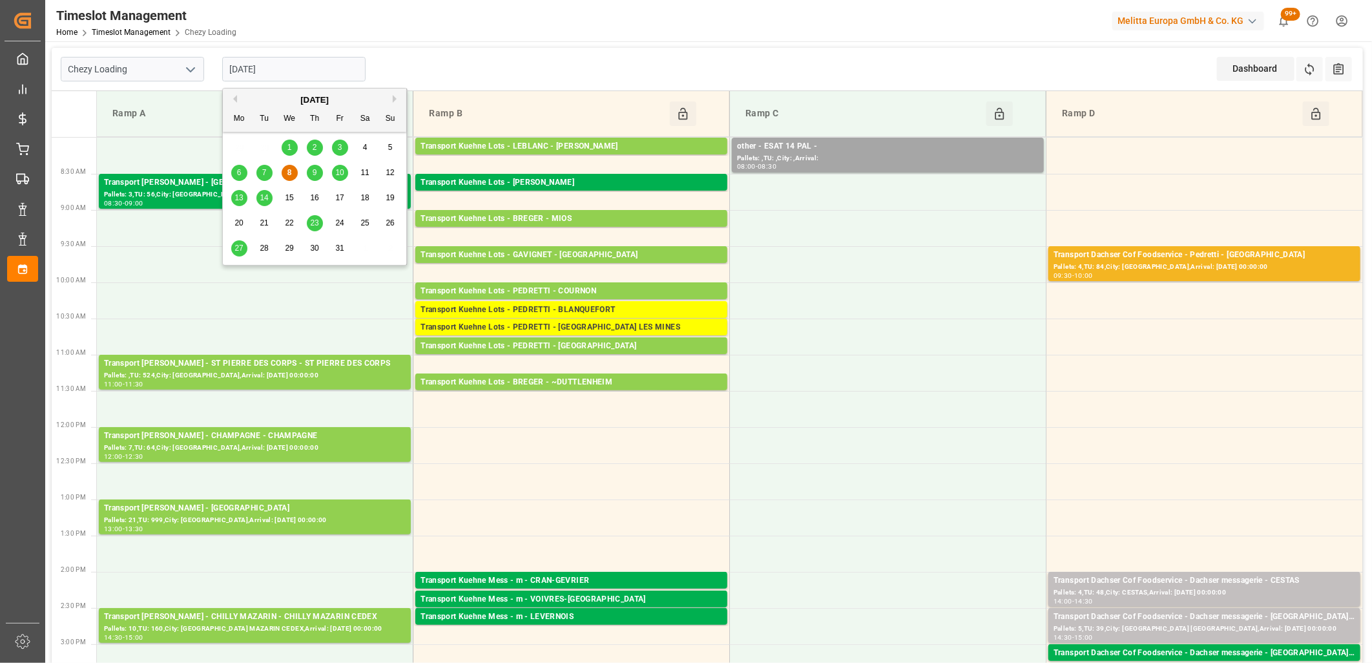
click at [333, 62] on input "[DATE]" at bounding box center [293, 69] width 143 height 25
click at [309, 185] on div "13 14 15 16 17 18 19" at bounding box center [315, 197] width 176 height 25
click at [309, 176] on div "9" at bounding box center [315, 173] width 16 height 16
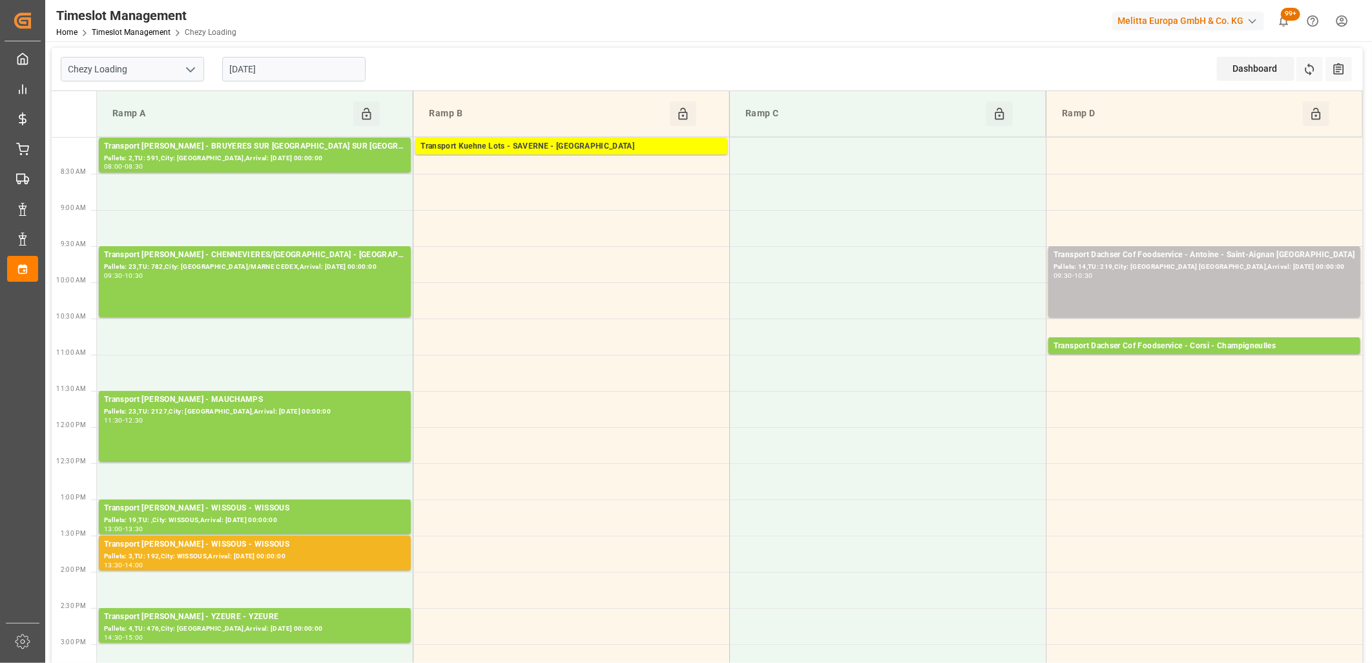
click at [306, 59] on input "[DATE]" at bounding box center [293, 69] width 143 height 25
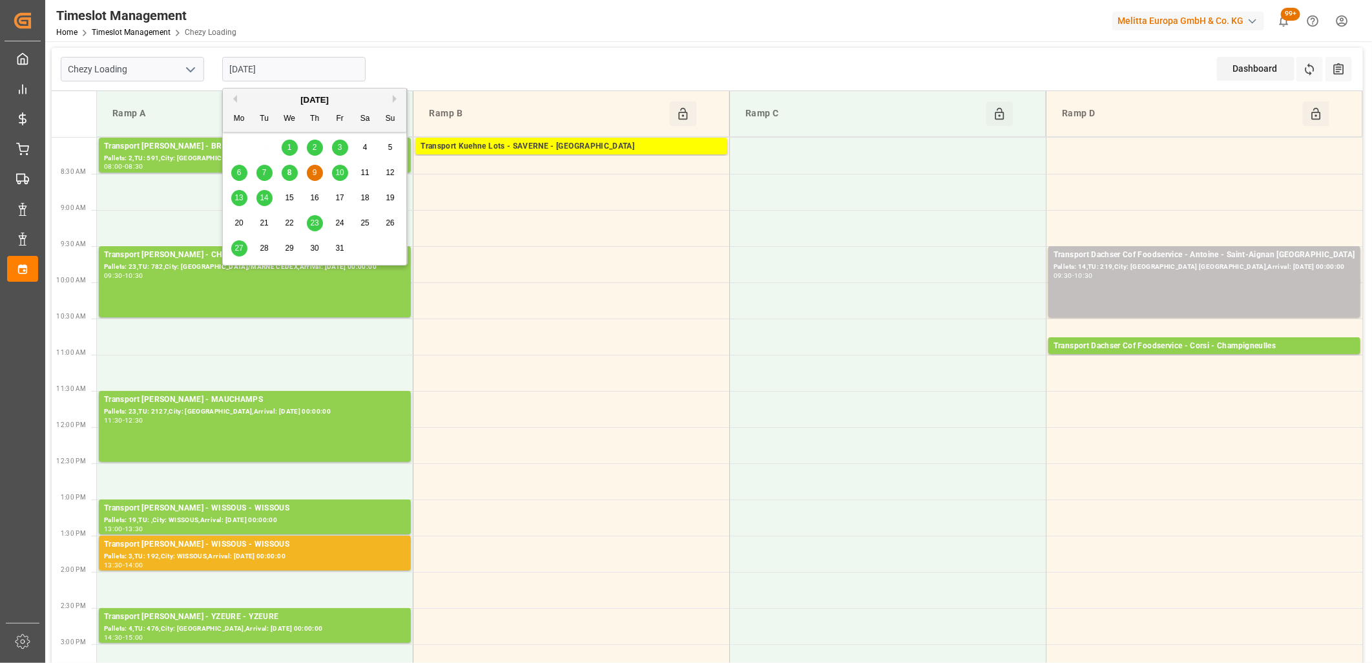
click at [340, 170] on span "10" at bounding box center [339, 172] width 8 height 9
type input "[DATE]"
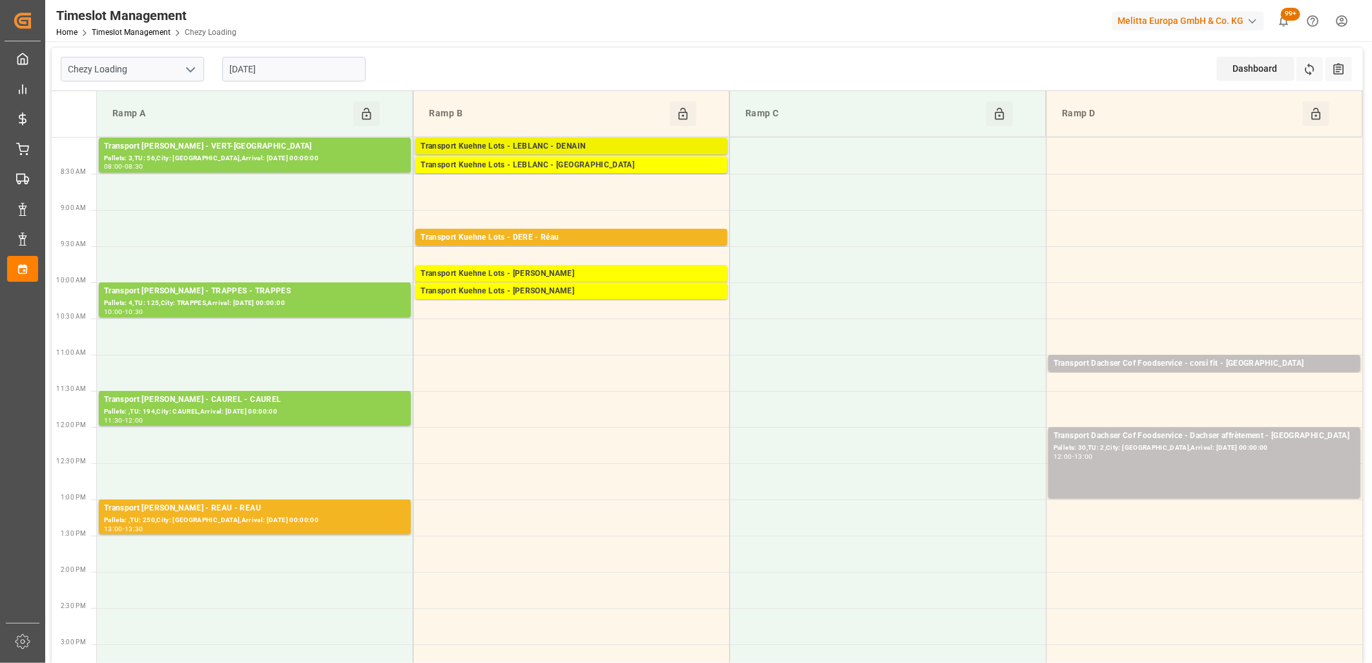
click at [532, 146] on div "Transport Kuehne Lots - LEBLANC - DENAIN" at bounding box center [572, 146] width 302 height 13
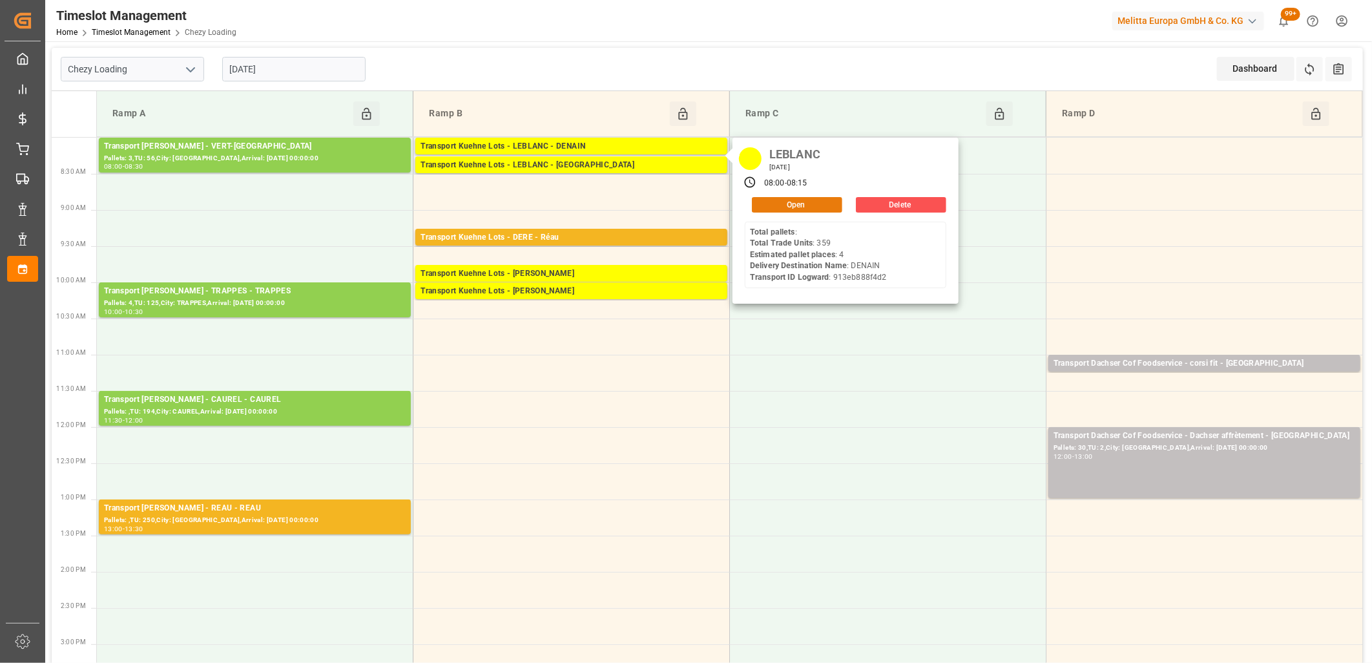
click at [760, 202] on button "Open" at bounding box center [797, 205] width 90 height 16
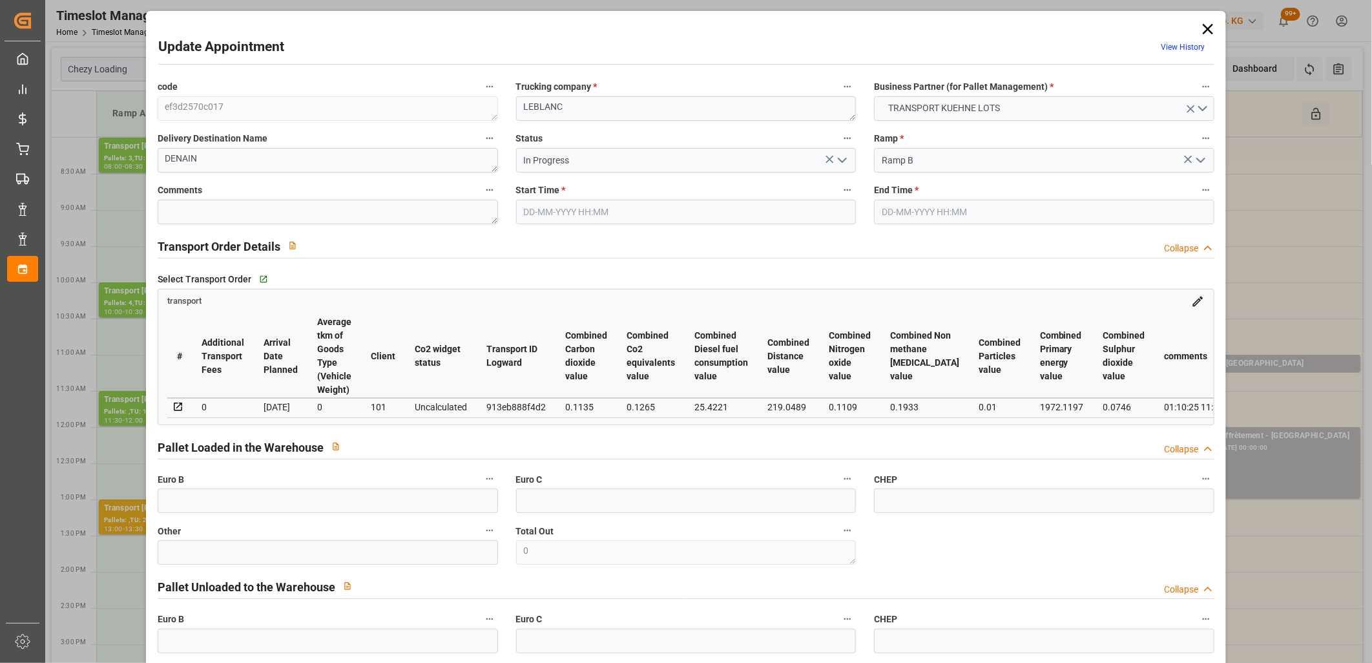
type input "10-10-2025 08:00"
type input "10-10-2025 08:15"
type input "01-10-2025 13:11"
type input "01-10-2025 11:31"
type input "[DATE]"
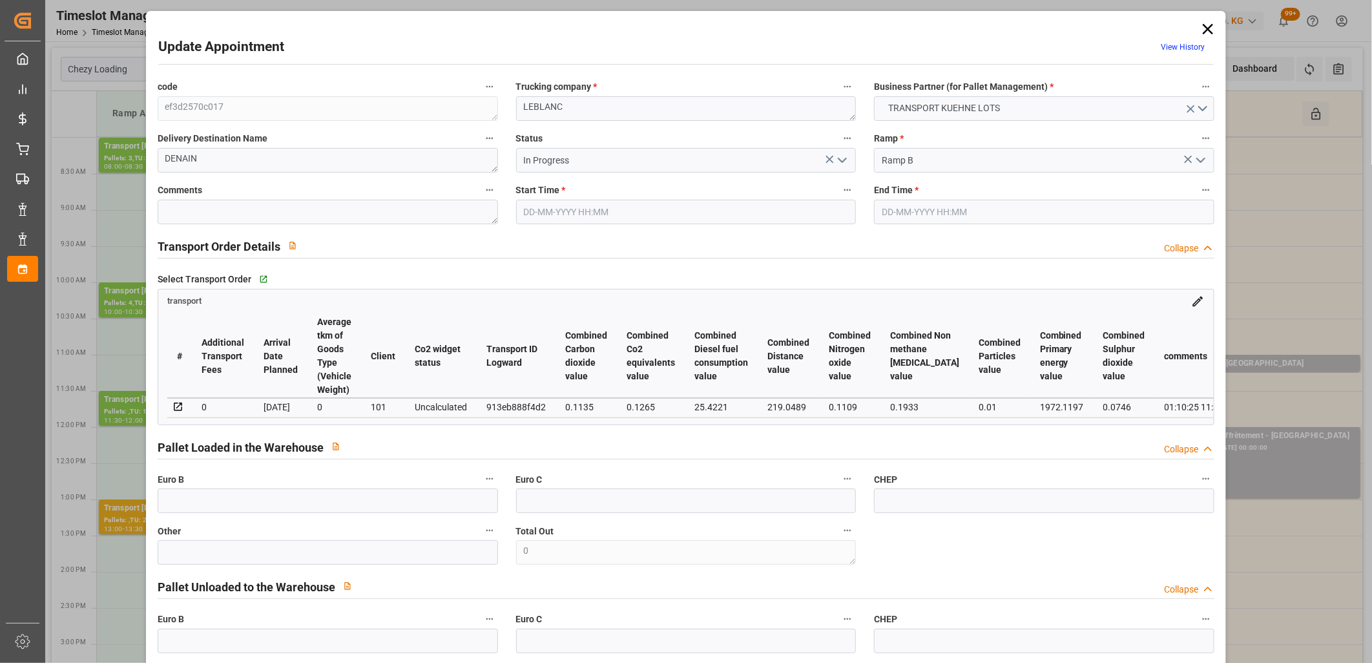
type input "[DATE]"
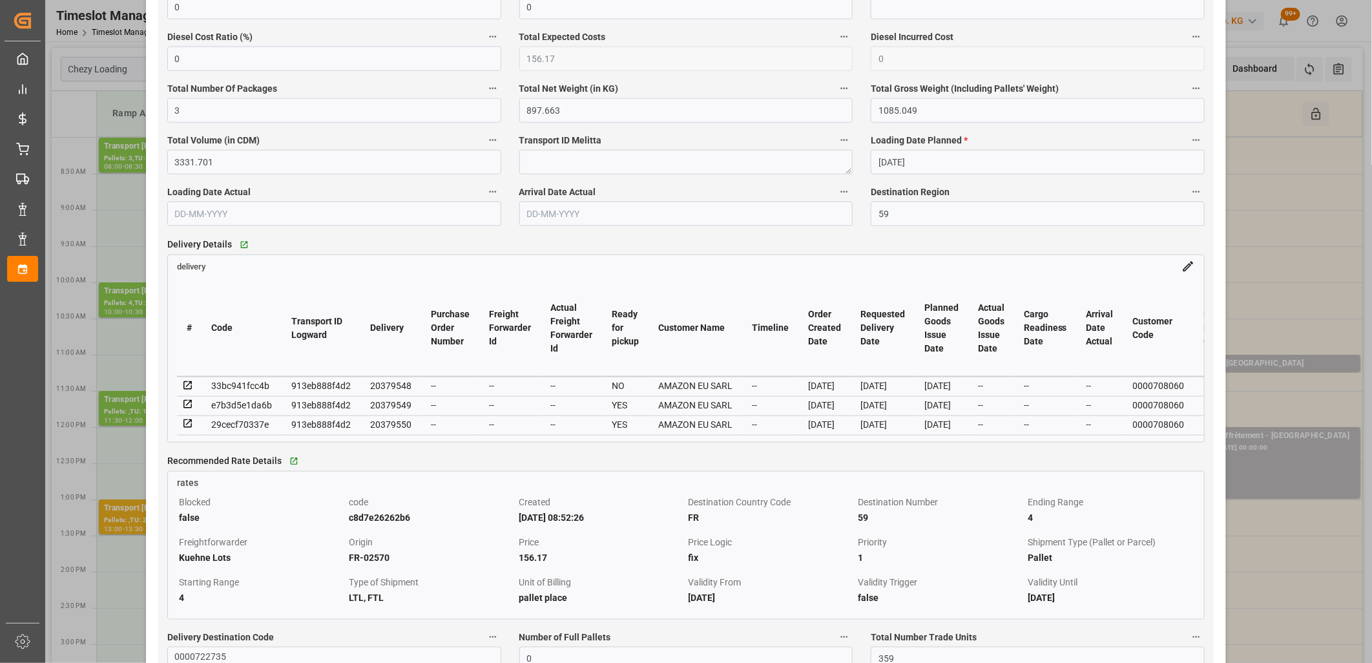
scroll to position [933, 0]
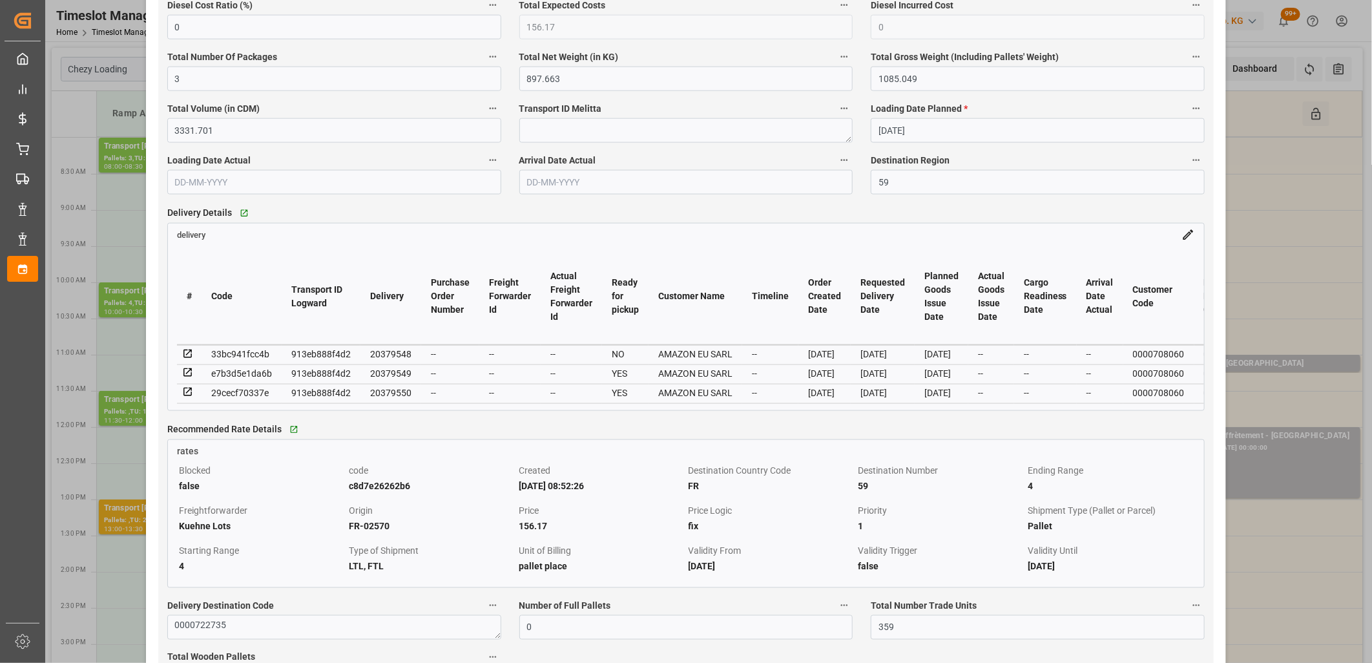
click at [185, 358] on icon at bounding box center [187, 354] width 8 height 8
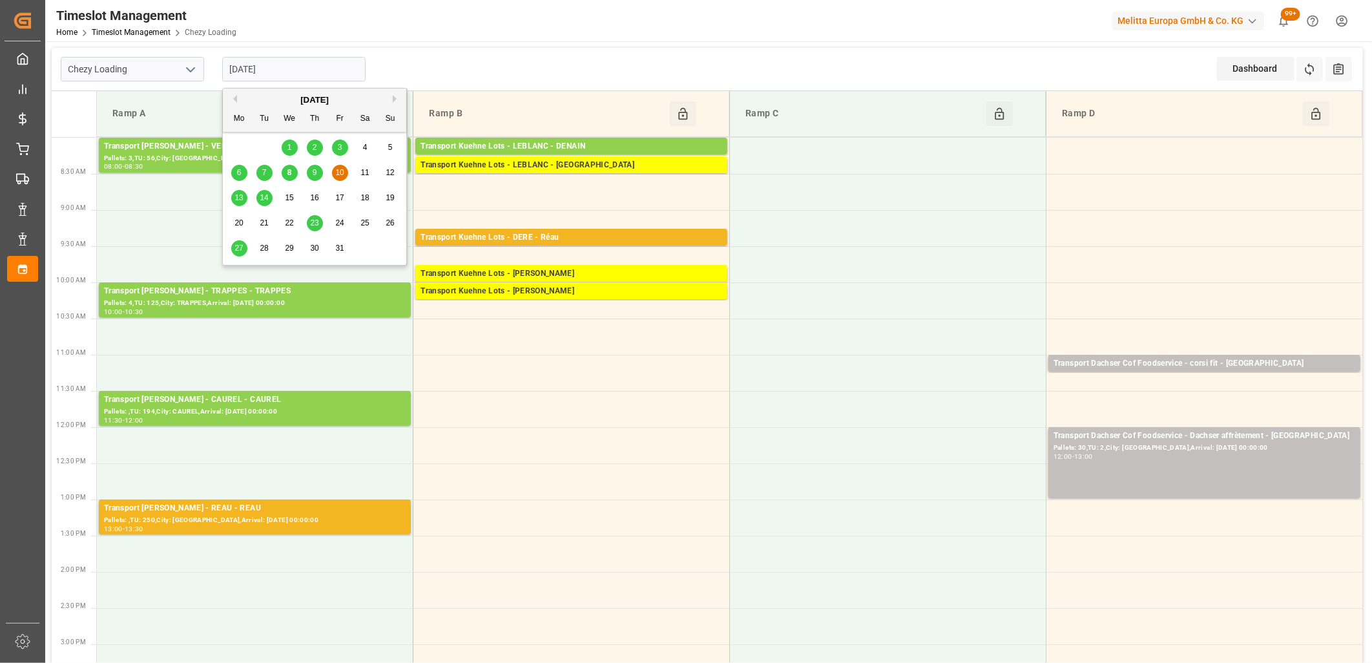
click at [345, 75] on input "[DATE]" at bounding box center [293, 69] width 143 height 25
click at [317, 170] on div "9" at bounding box center [315, 173] width 16 height 16
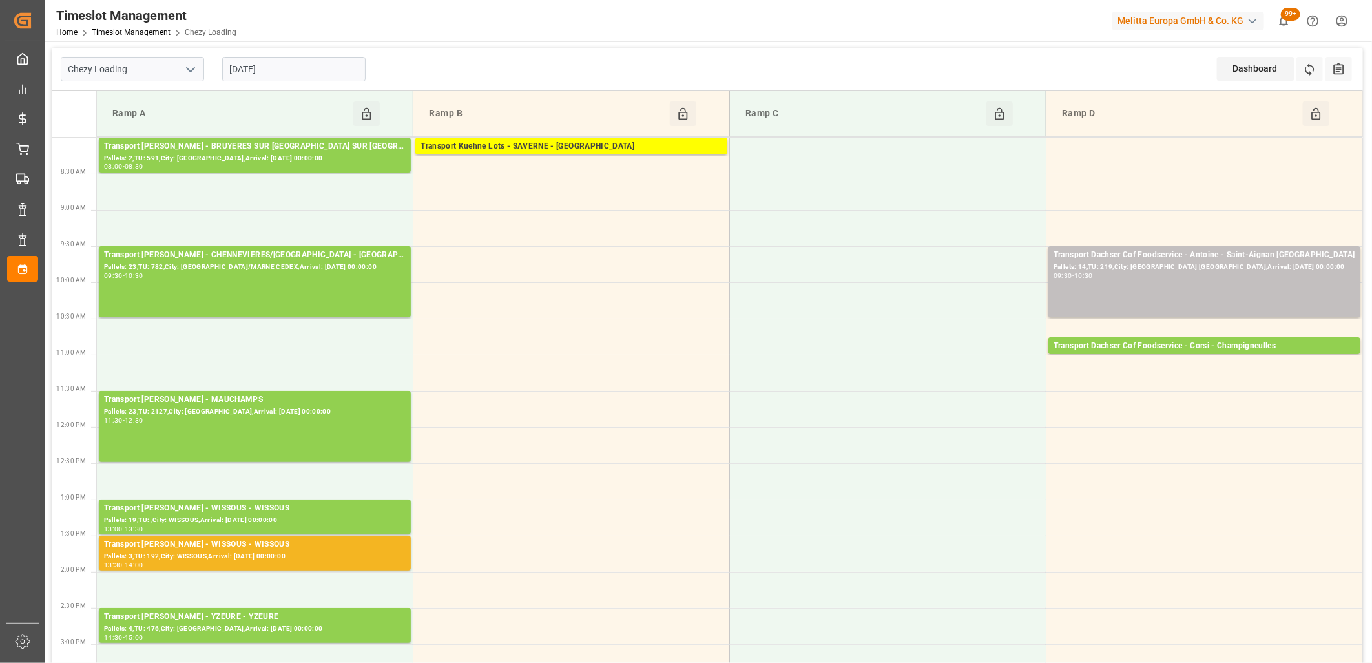
click at [326, 74] on input "[DATE]" at bounding box center [293, 69] width 143 height 25
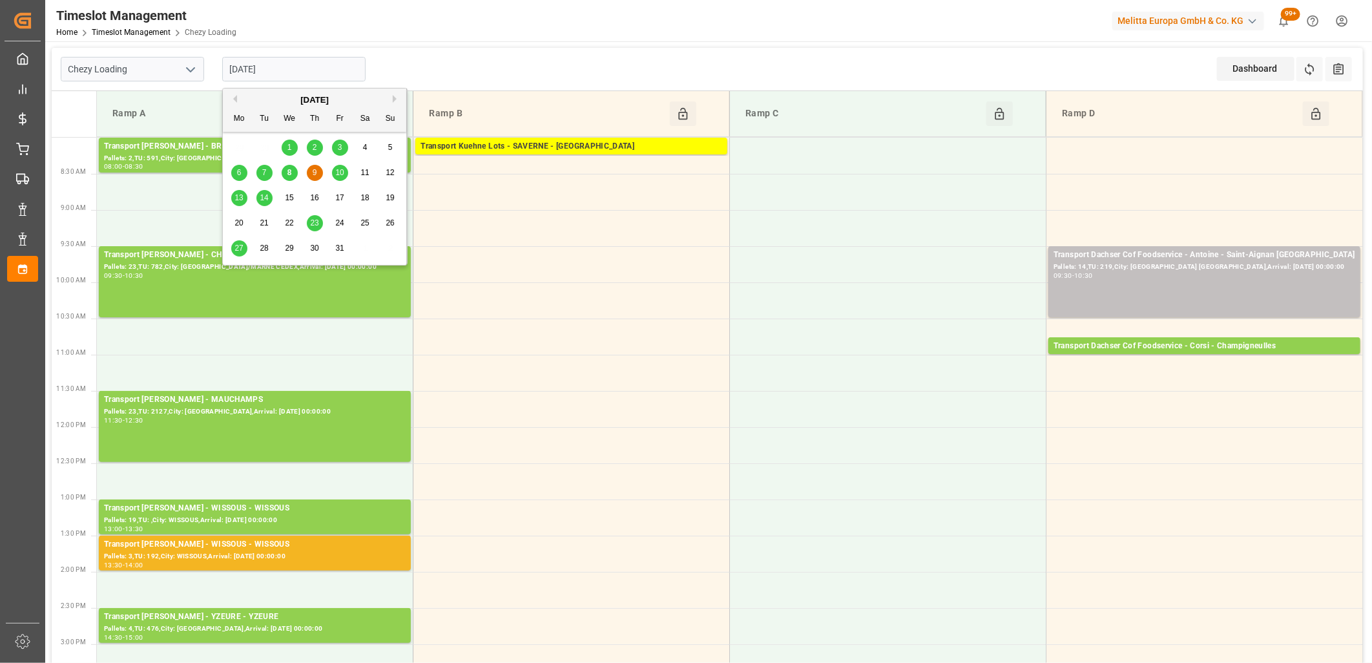
click at [288, 172] on span "8" at bounding box center [290, 172] width 5 height 9
type input "[DATE]"
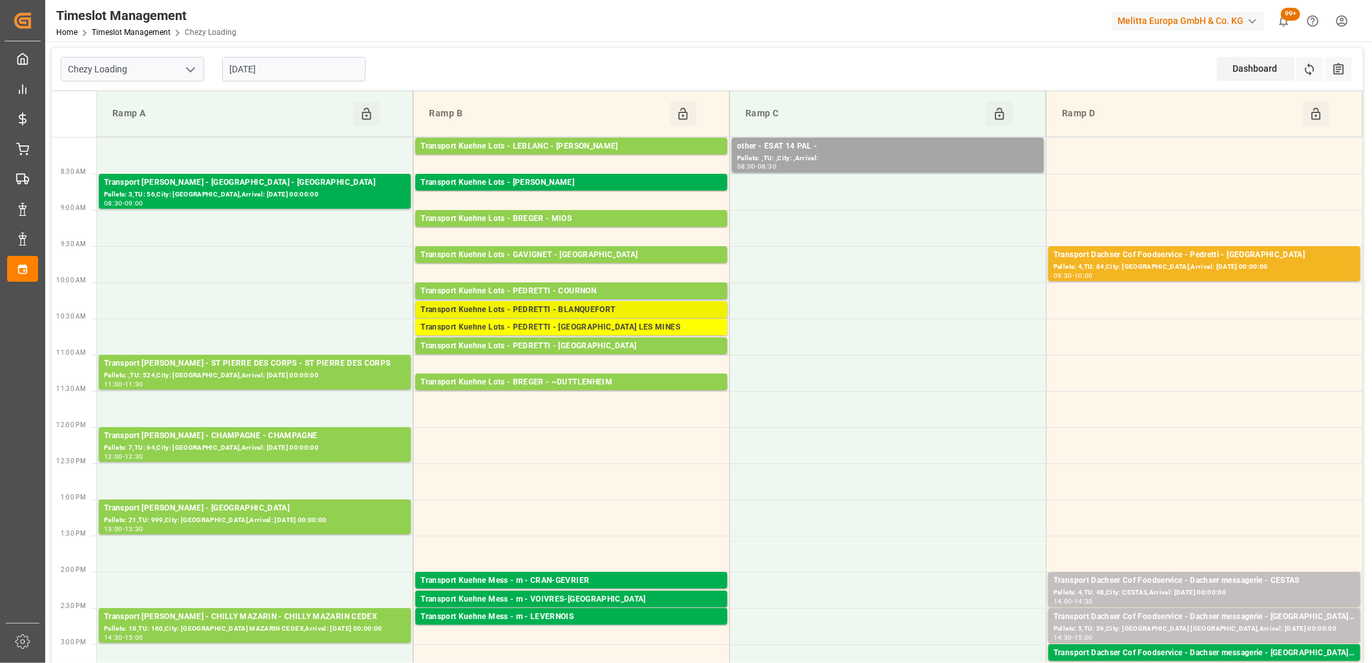
click at [547, 309] on div "Transport Kuehne Lots - PEDRETTI - BLANQUEFORT" at bounding box center [572, 310] width 302 height 13
click at [562, 306] on div "Transport Kuehne Lots - PEDRETTI - BLANQUEFORT" at bounding box center [572, 310] width 302 height 13
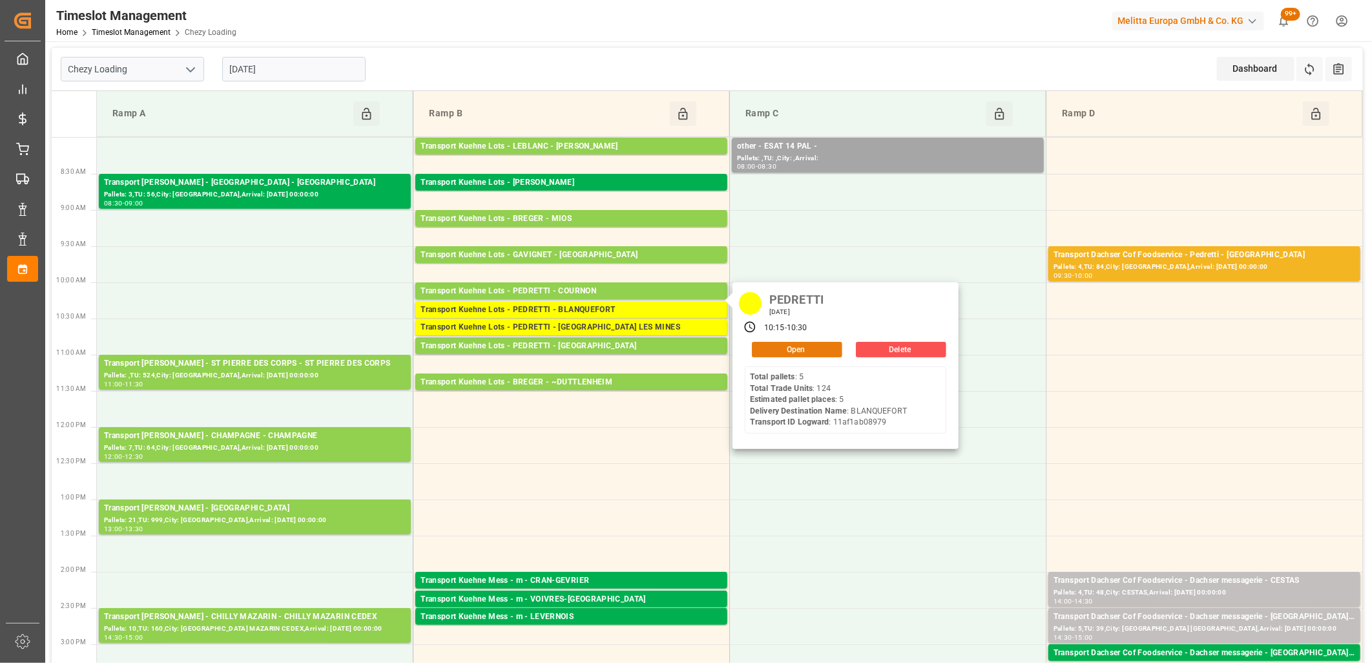
click at [799, 352] on button "Open" at bounding box center [797, 350] width 90 height 16
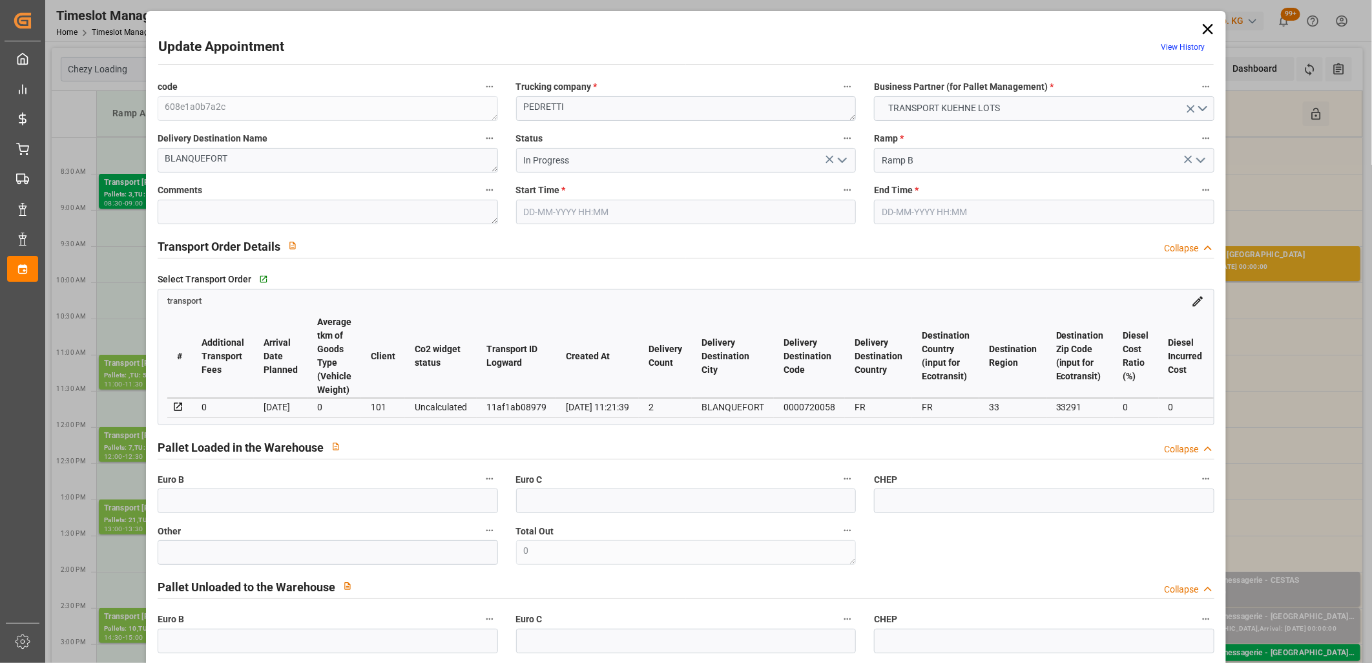
type input "08-10-2025 10:15"
type input "[DATE] 10:30"
type input "[DATE] 14:08"
type input "07-10-2025 11:21"
type input "[DATE]"
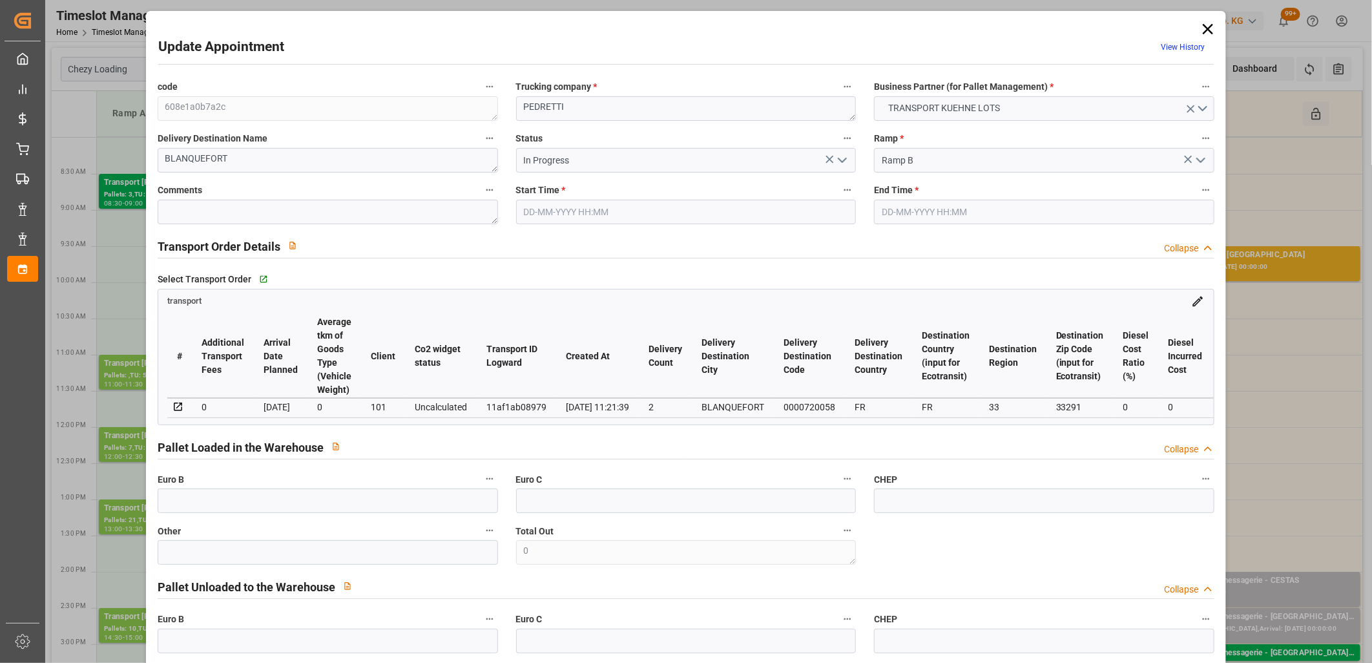
type input "[DATE]"
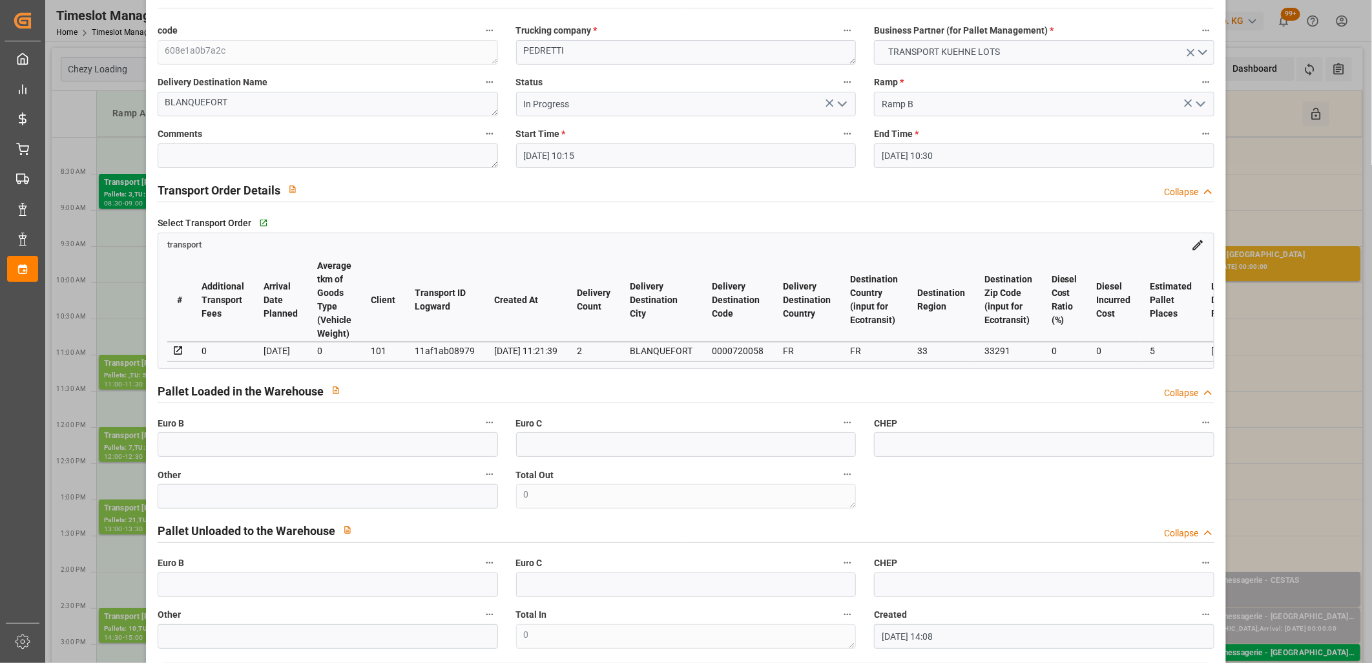
scroll to position [0, 0]
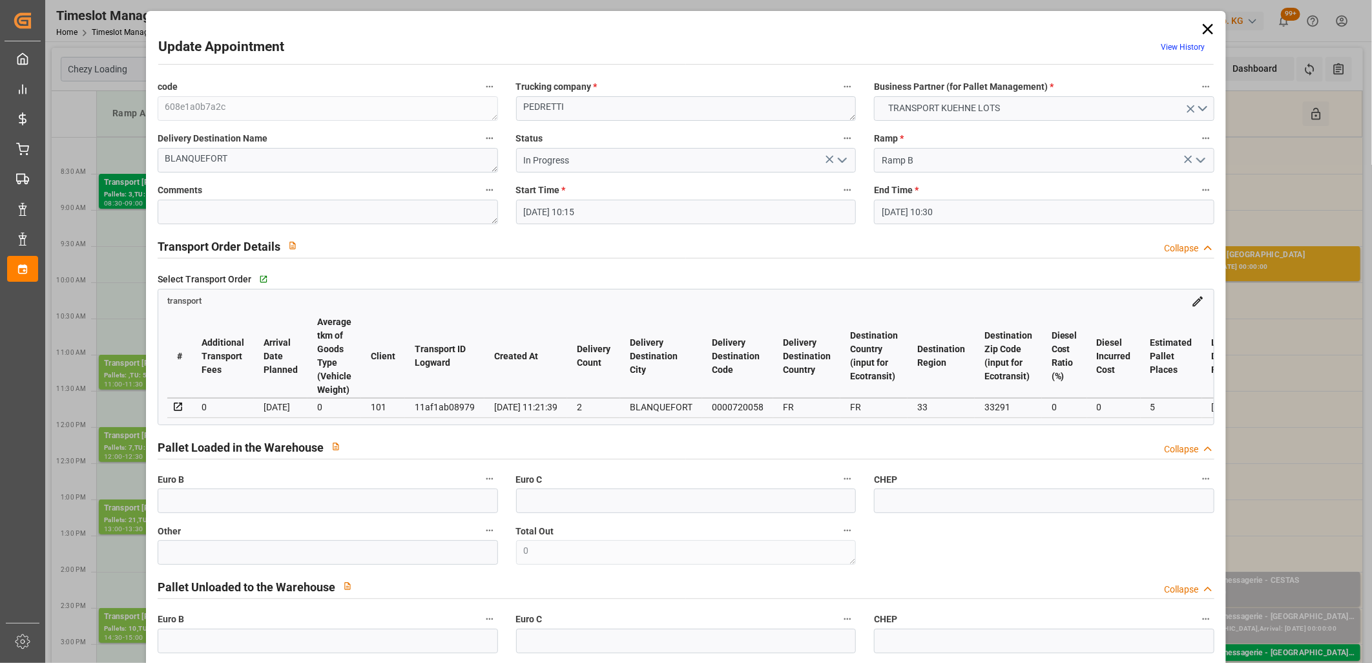
click at [842, 155] on icon "open menu" at bounding box center [843, 160] width 16 height 16
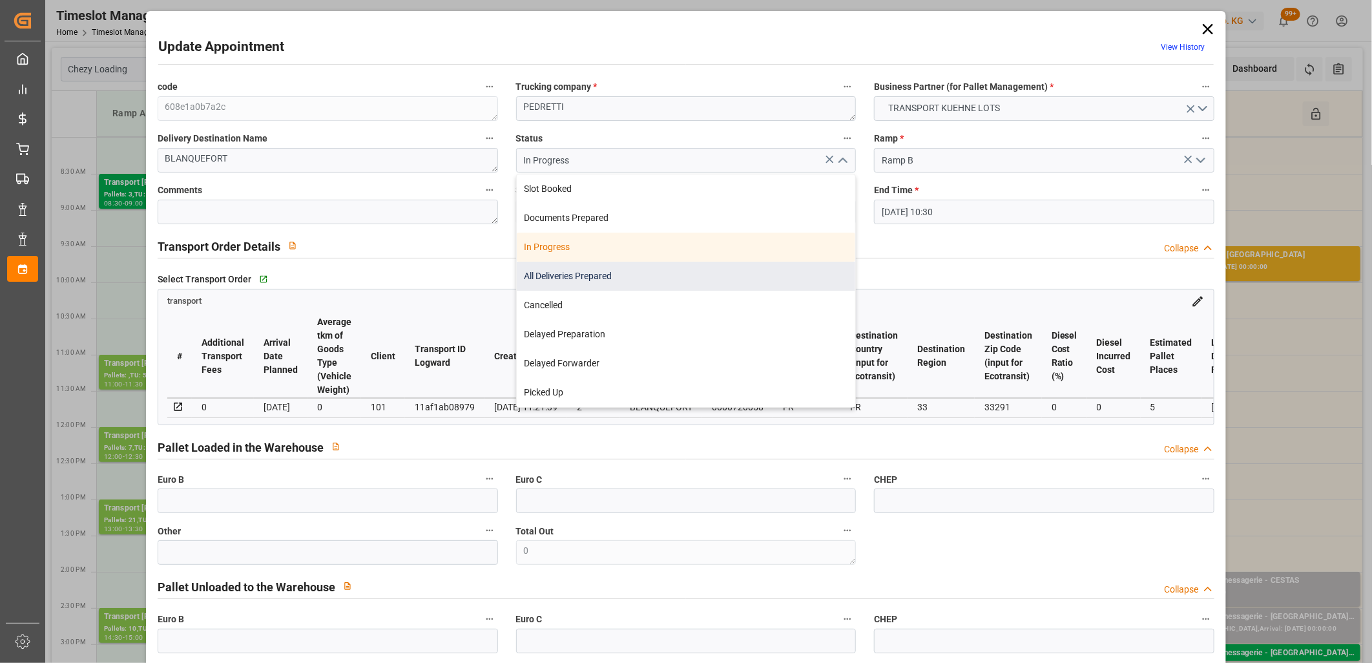
click at [682, 278] on div "All Deliveries Prepared" at bounding box center [686, 276] width 339 height 29
type input "All Deliveries Prepared"
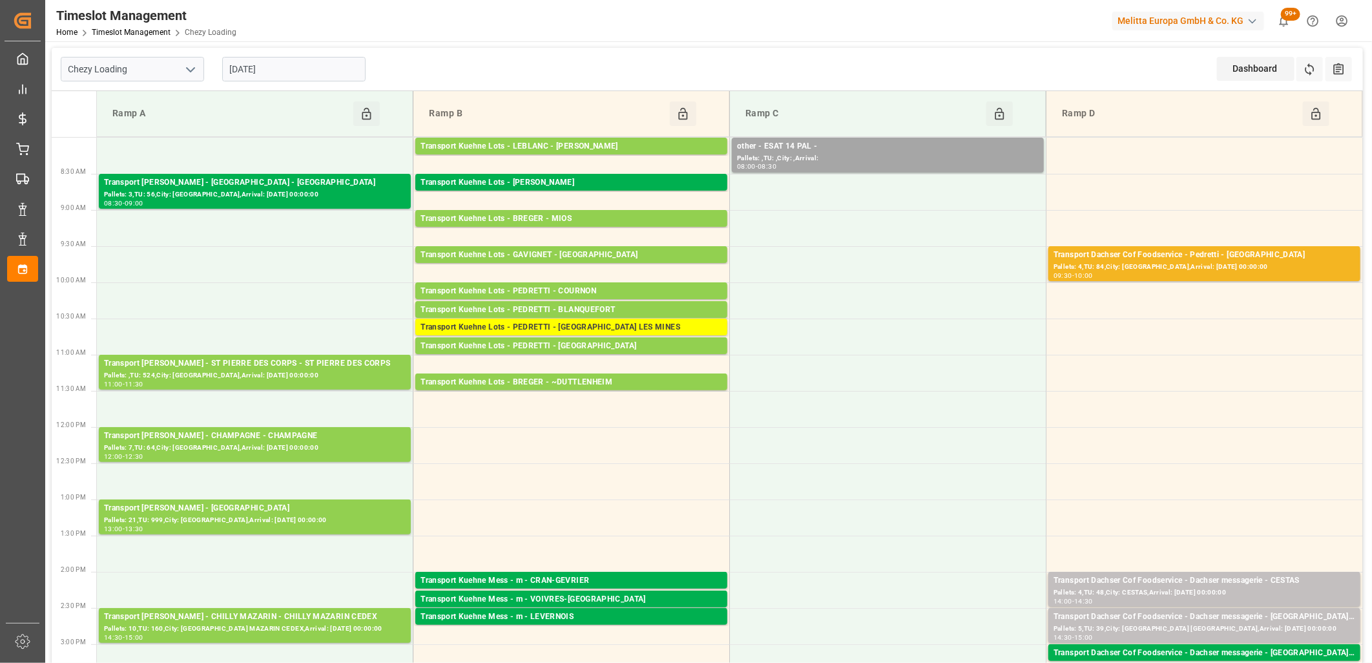
click at [339, 74] on input "[DATE]" at bounding box center [293, 69] width 143 height 25
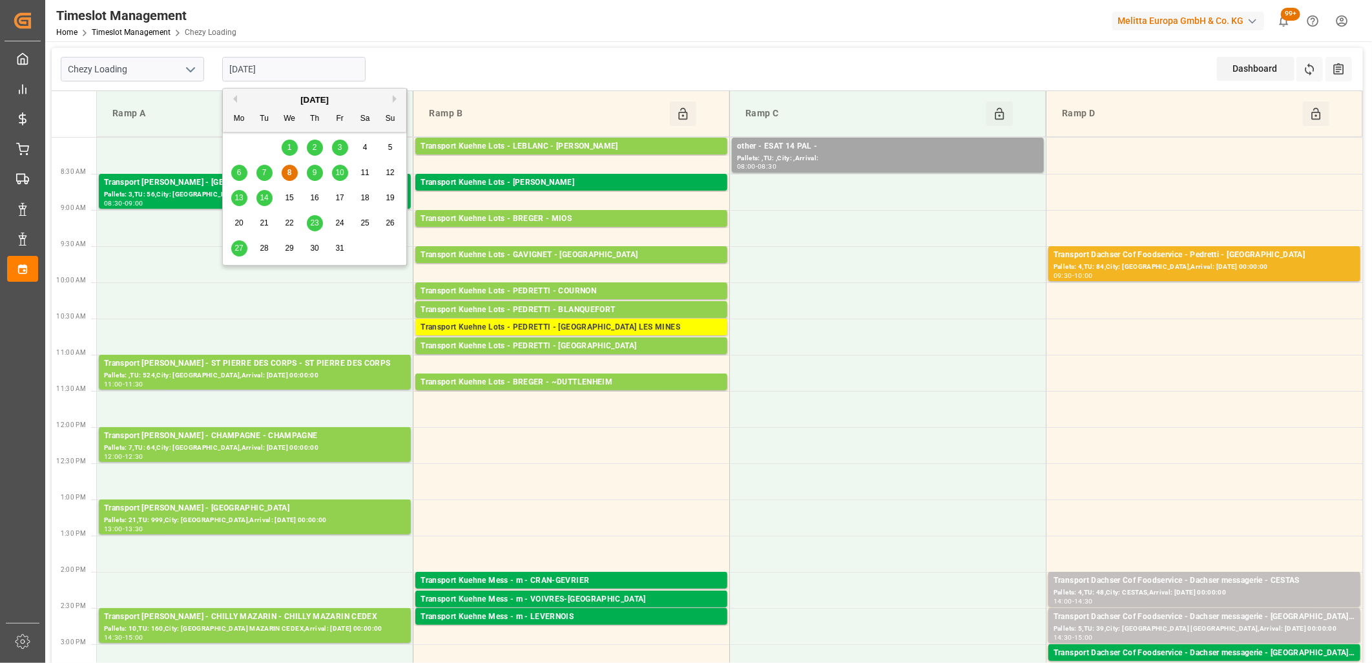
click at [317, 175] on span "9" at bounding box center [315, 172] width 5 height 9
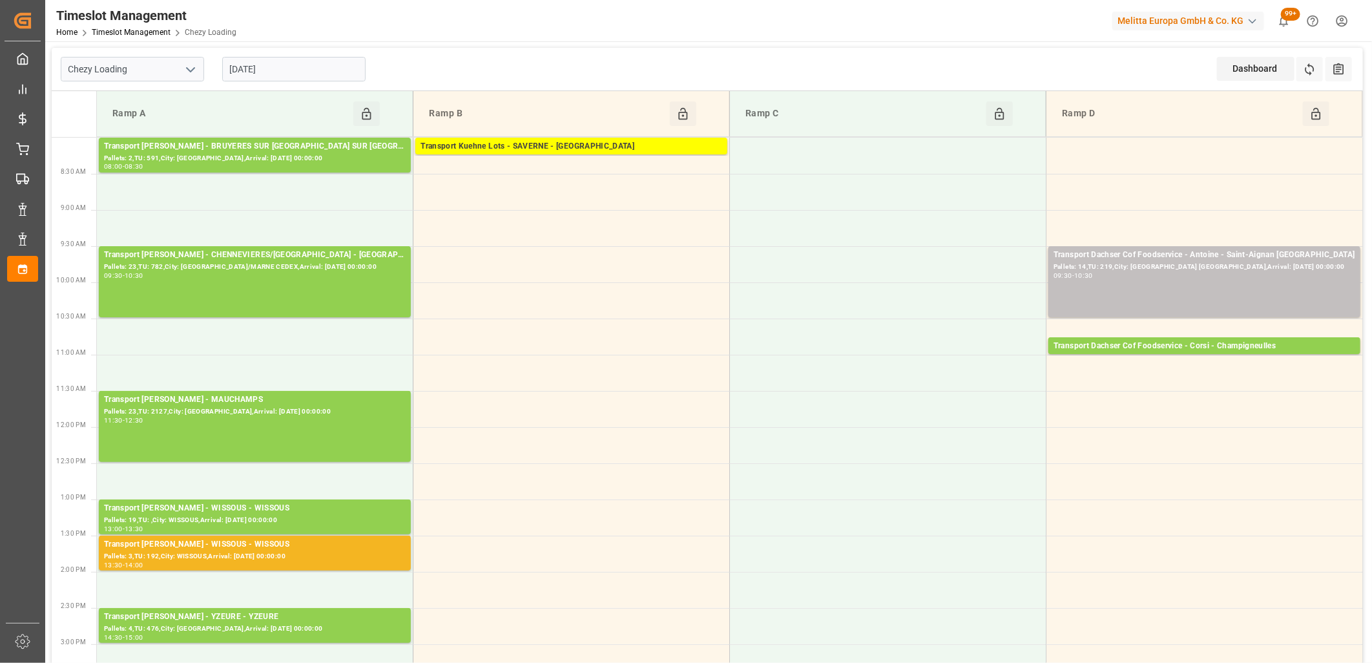
click at [319, 62] on input "[DATE]" at bounding box center [293, 69] width 143 height 25
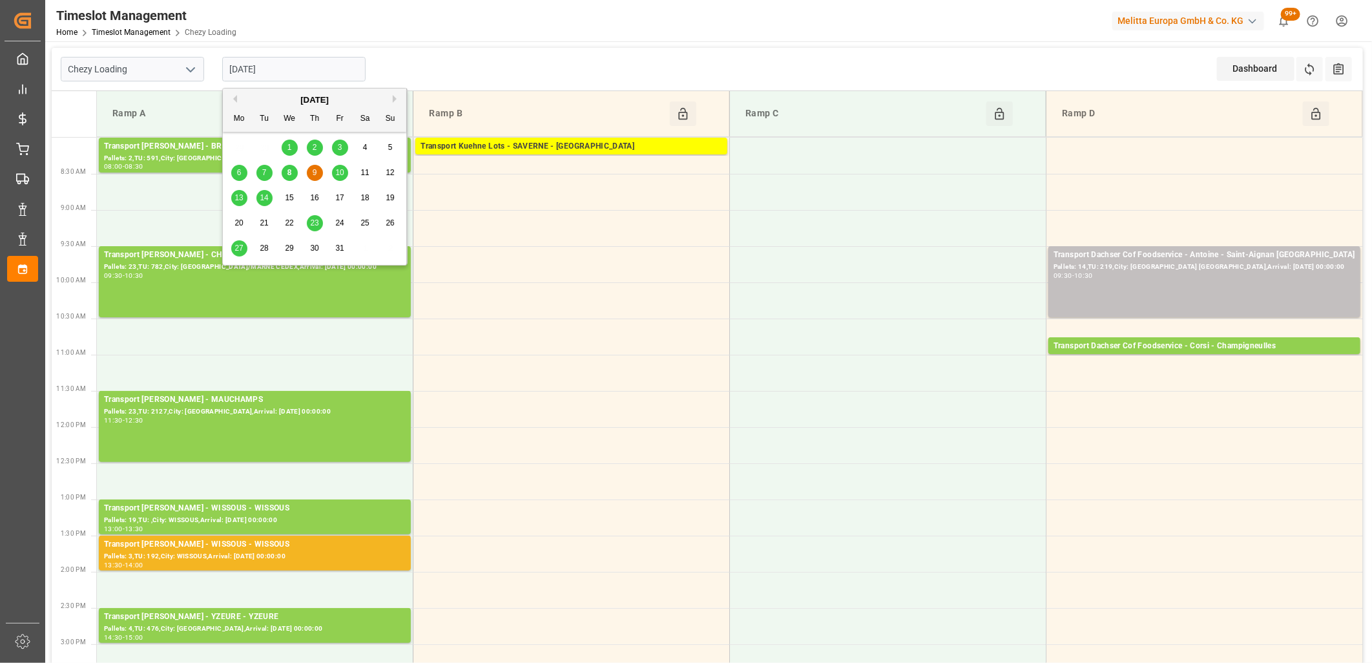
click at [339, 174] on span "10" at bounding box center [339, 172] width 8 height 9
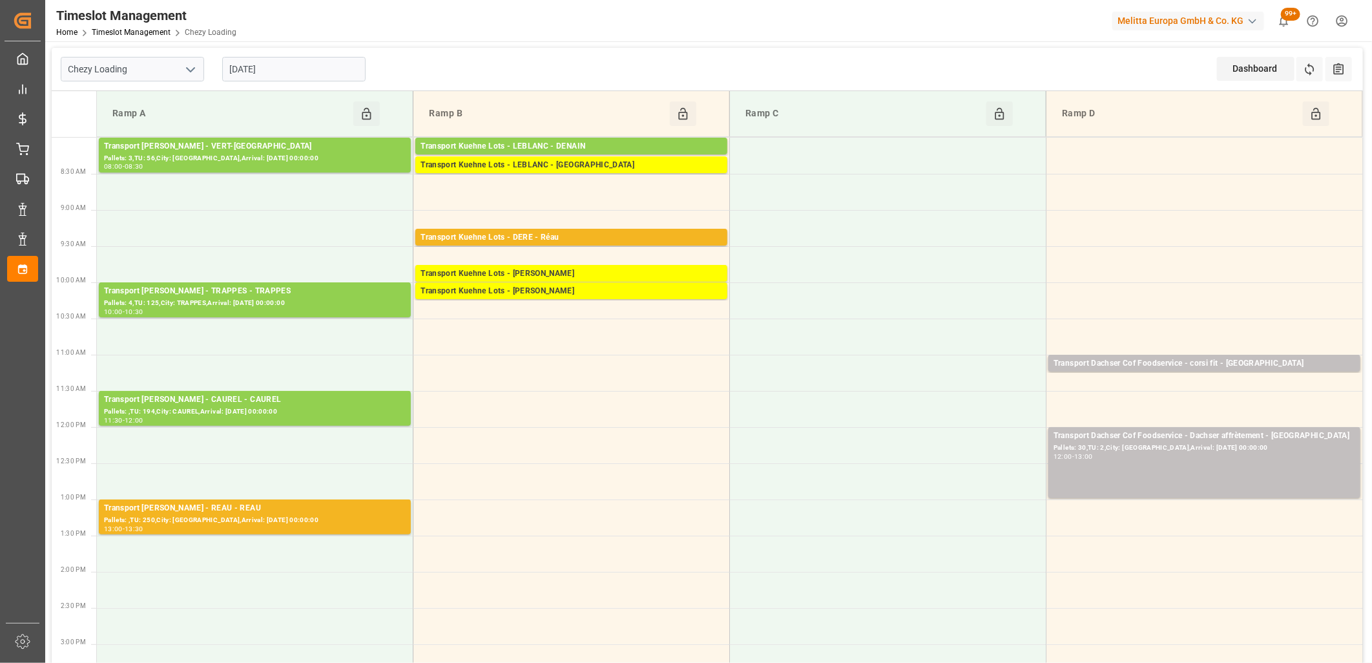
click at [339, 67] on input "[DATE]" at bounding box center [293, 69] width 143 height 25
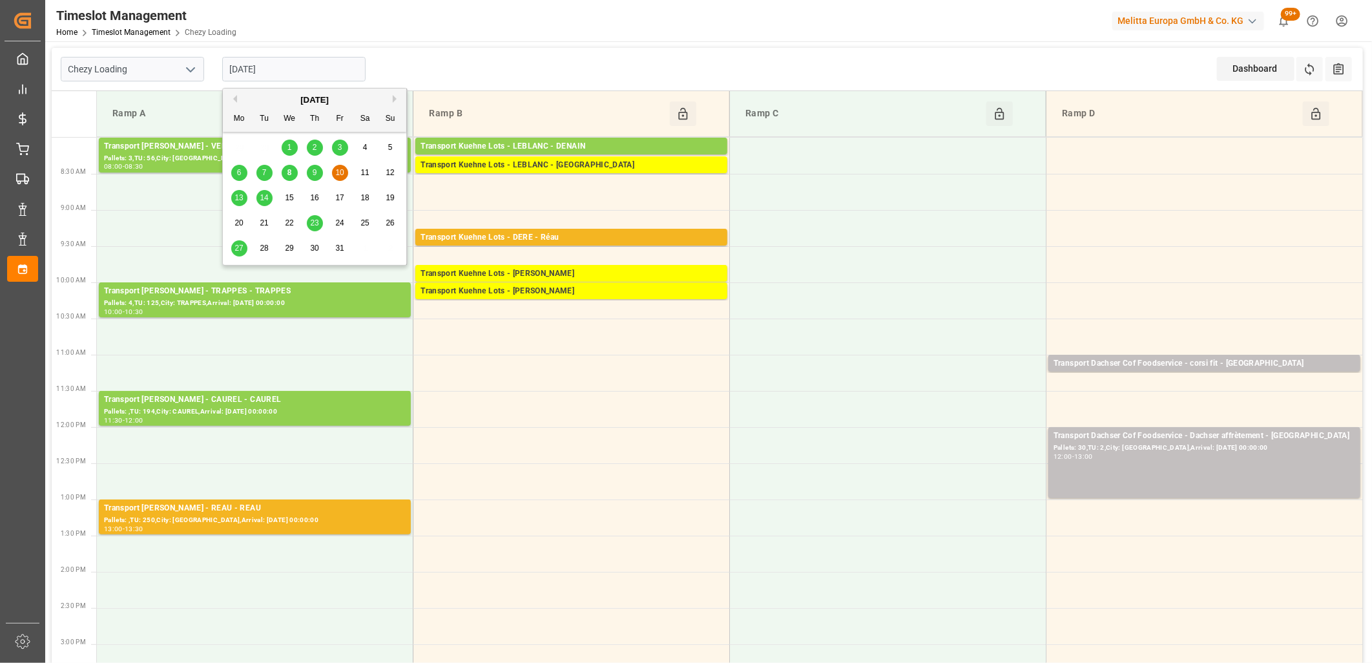
click at [231, 199] on div "13" at bounding box center [239, 199] width 16 height 16
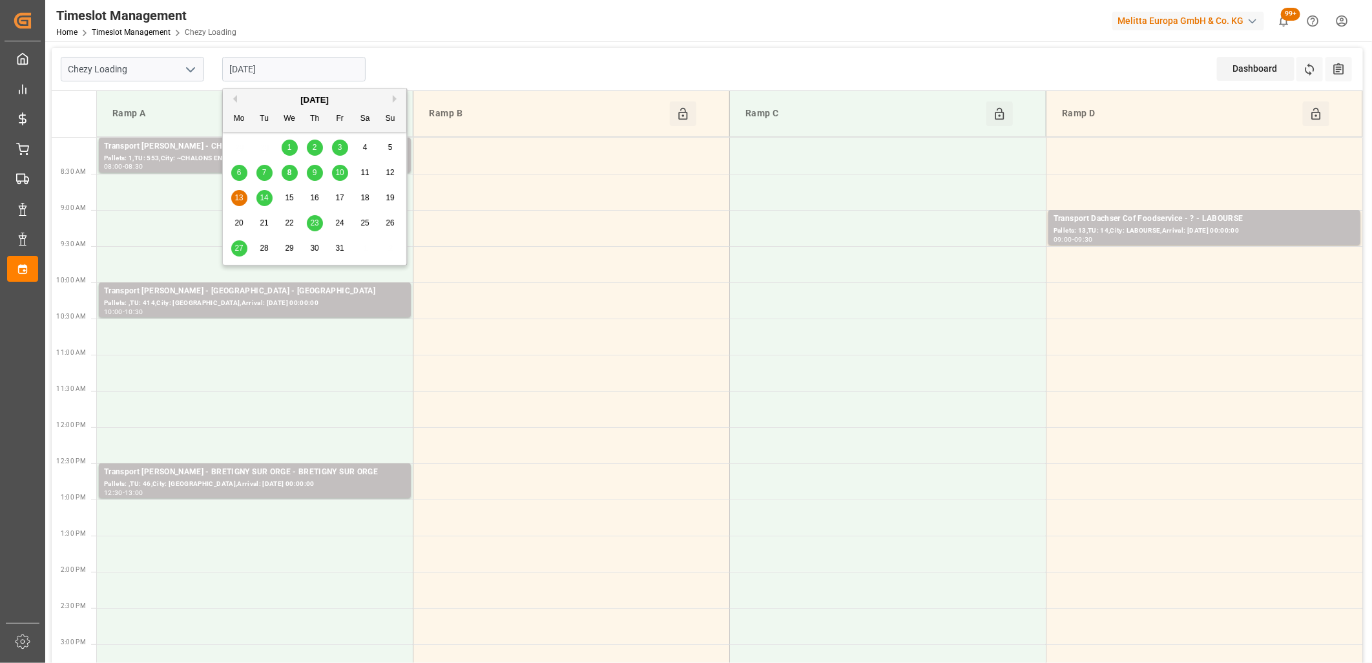
click at [282, 65] on input "[DATE]" at bounding box center [293, 69] width 143 height 25
click at [315, 174] on span "9" at bounding box center [315, 172] width 5 height 9
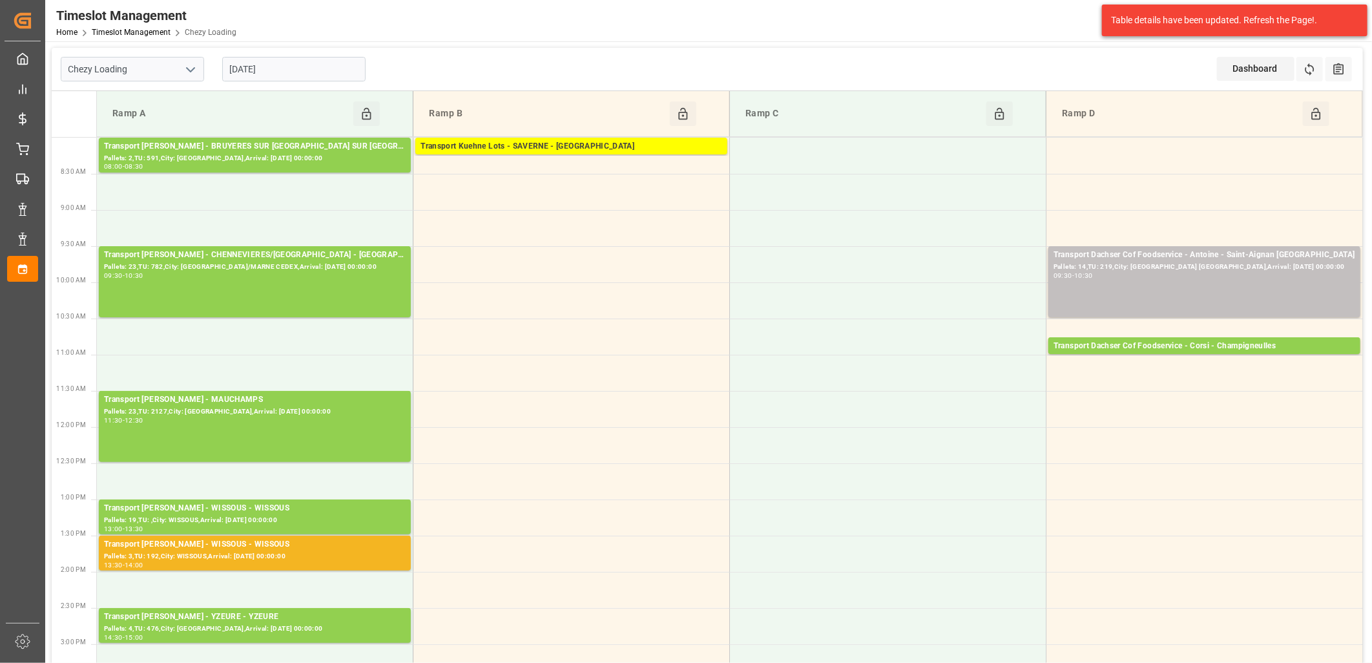
click at [304, 65] on input "[DATE]" at bounding box center [293, 69] width 143 height 25
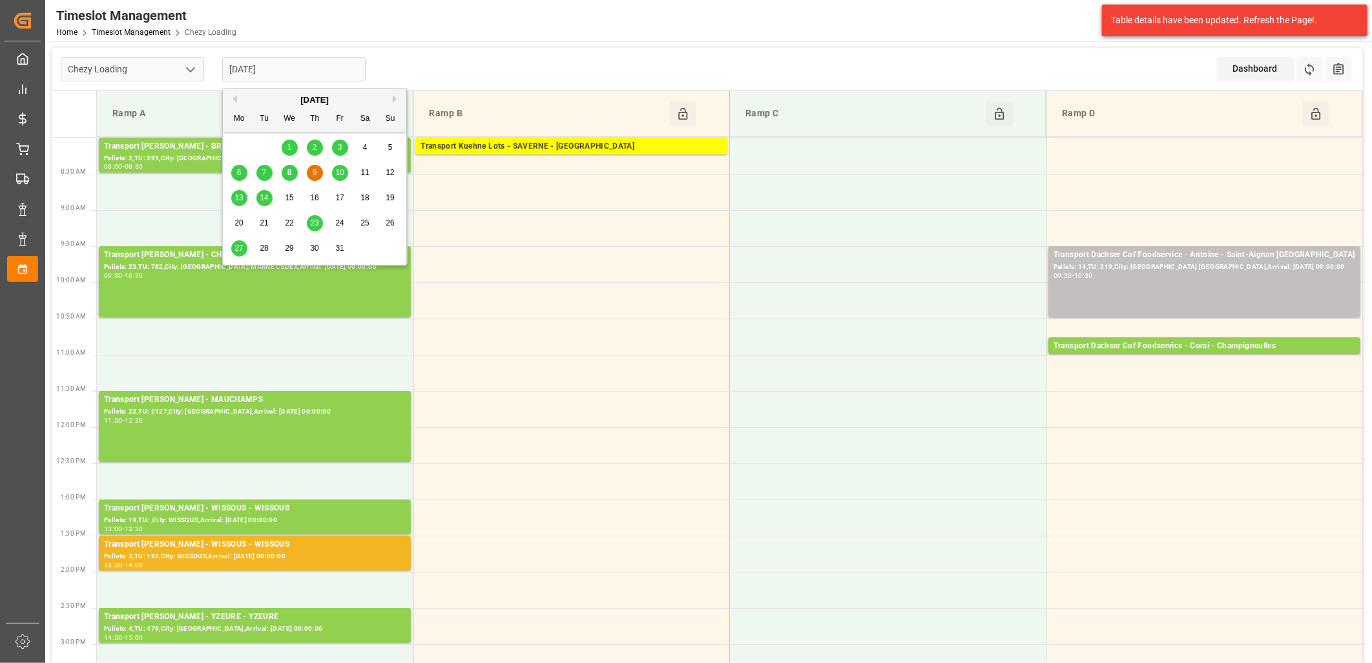
click at [287, 178] on div "8" at bounding box center [290, 173] width 16 height 16
type input "[DATE]"
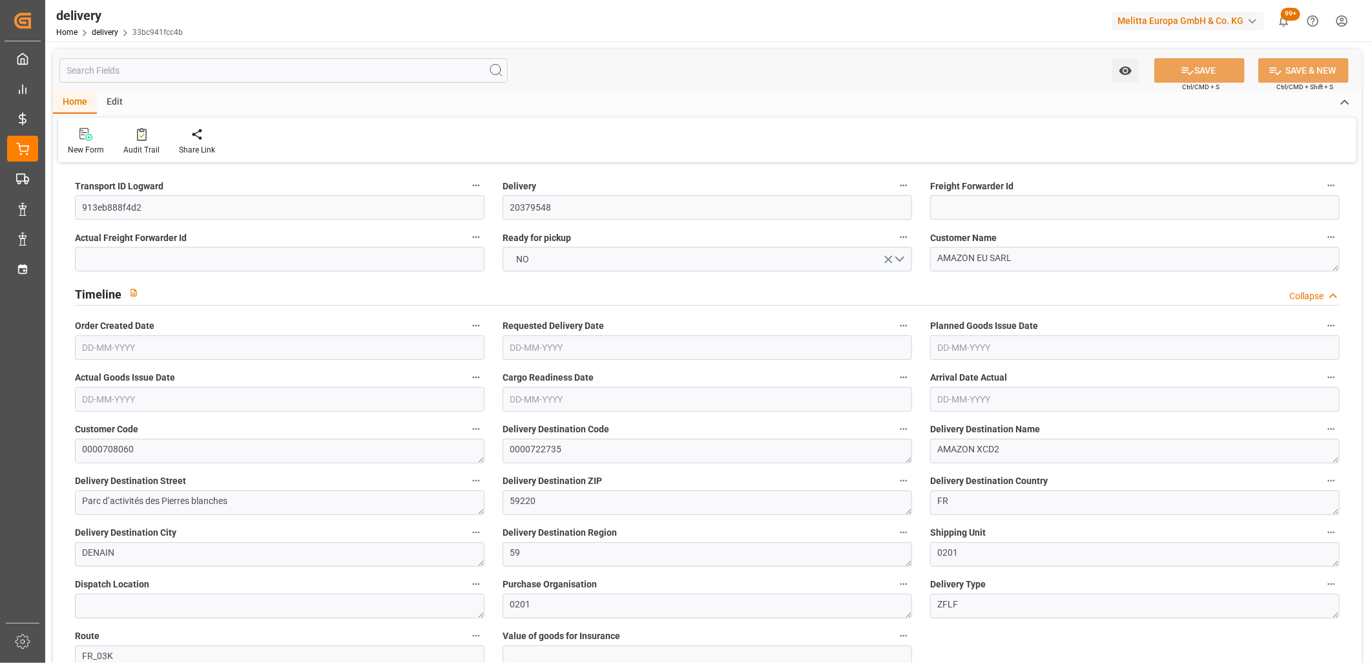
type input "1"
type input "329.188"
type input "454.497"
type input "1864.274"
type input "227"
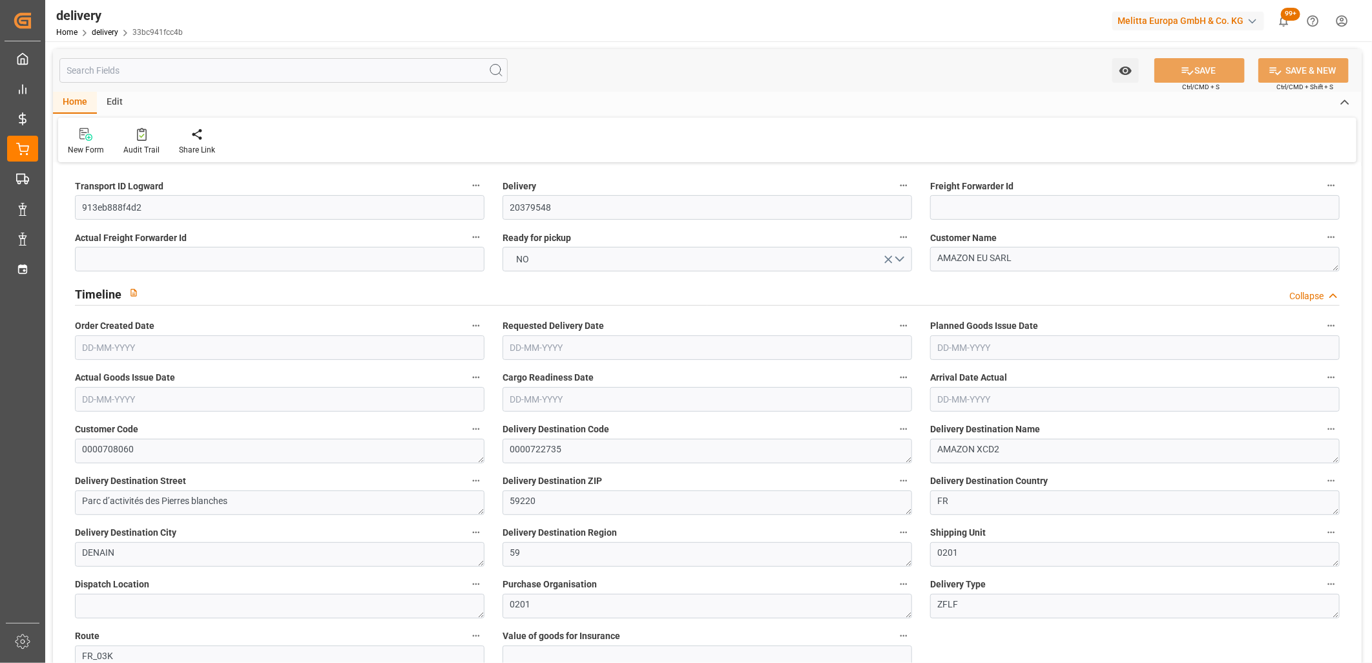
type input "2"
type input "0"
type input "2"
type input "0"
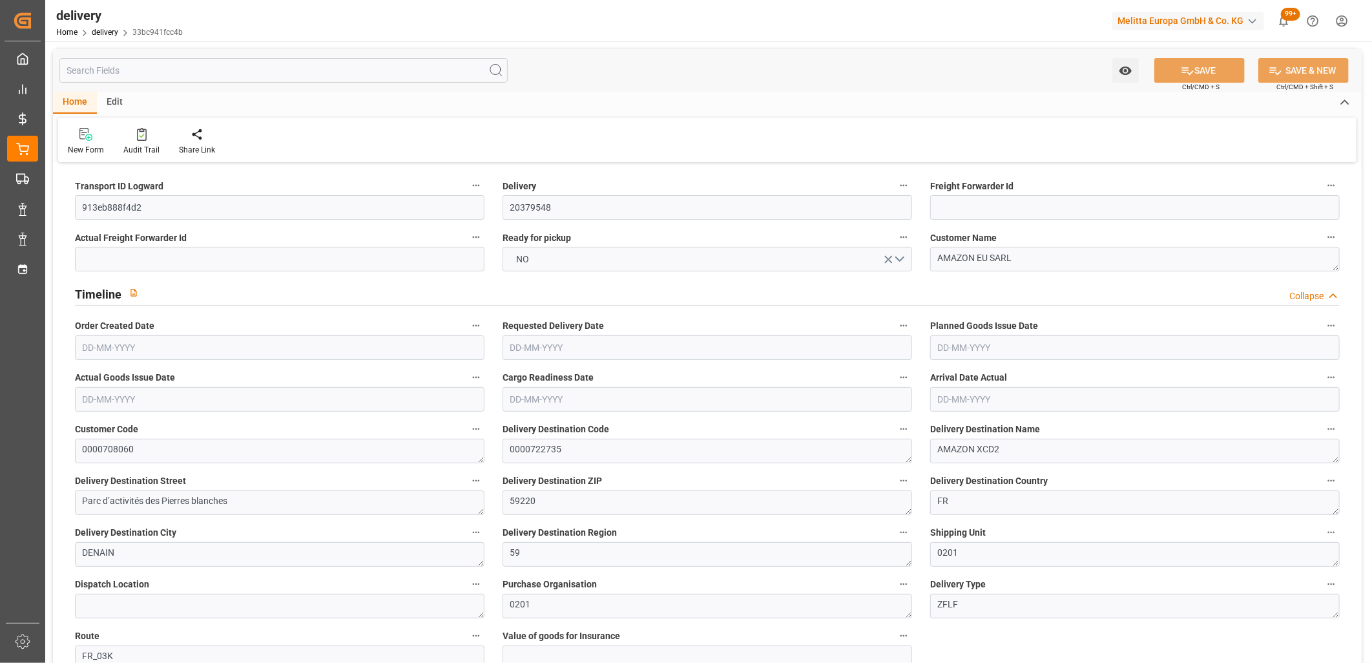
type input "0"
type input "78.085"
type input "0"
type input "81.72"
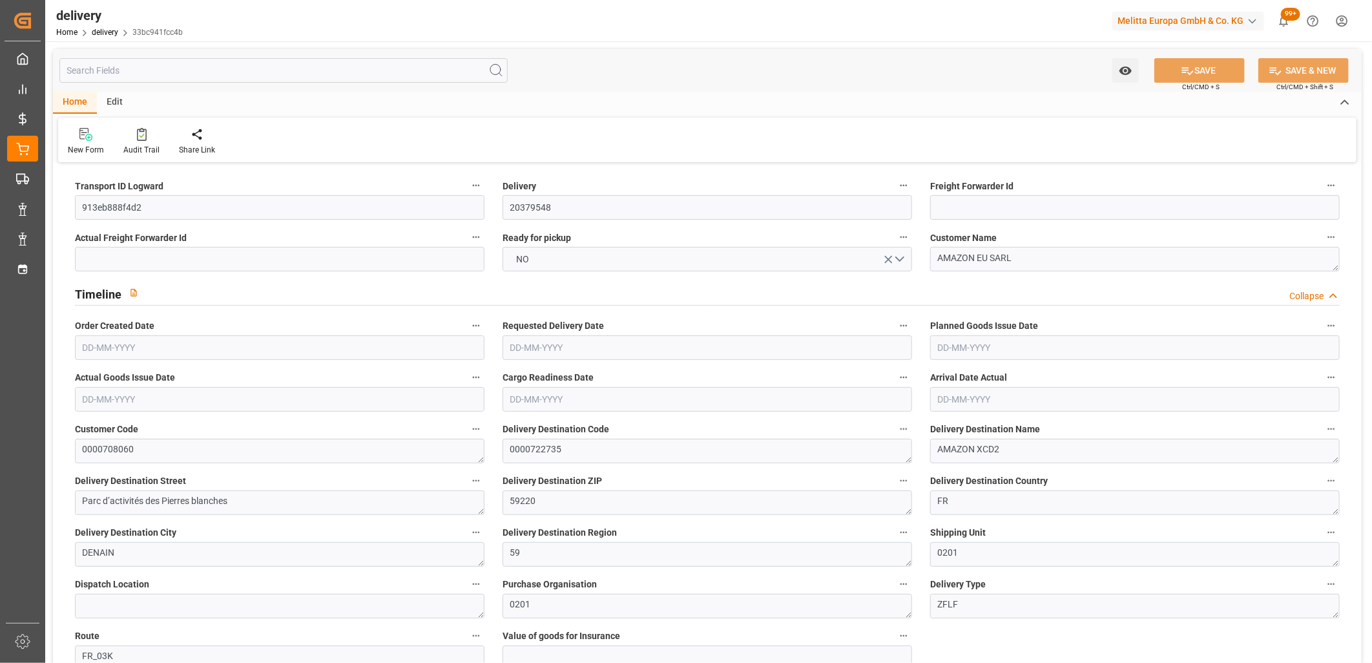
type input "1.5"
type input "1.3"
type input "0"
type input "3"
type input "408.497"
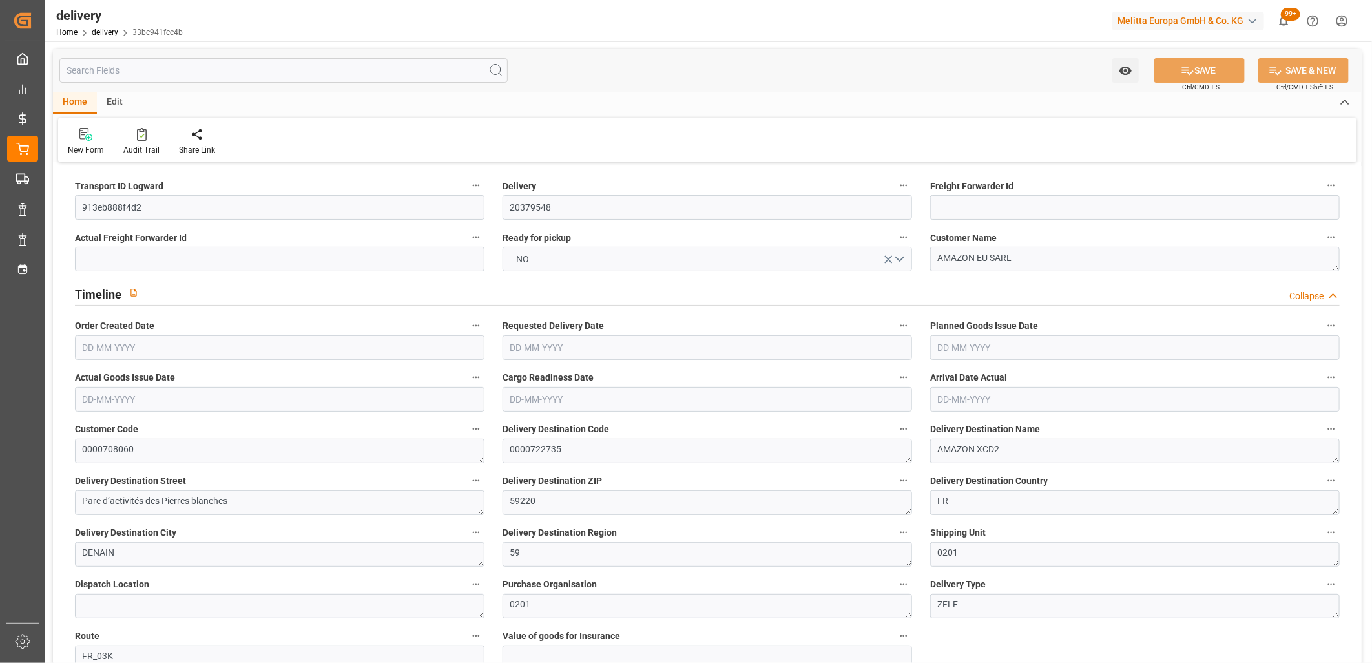
type input "101"
type input "1103.5118"
type input "0.0708"
type input "0"
type input "[DATE]"
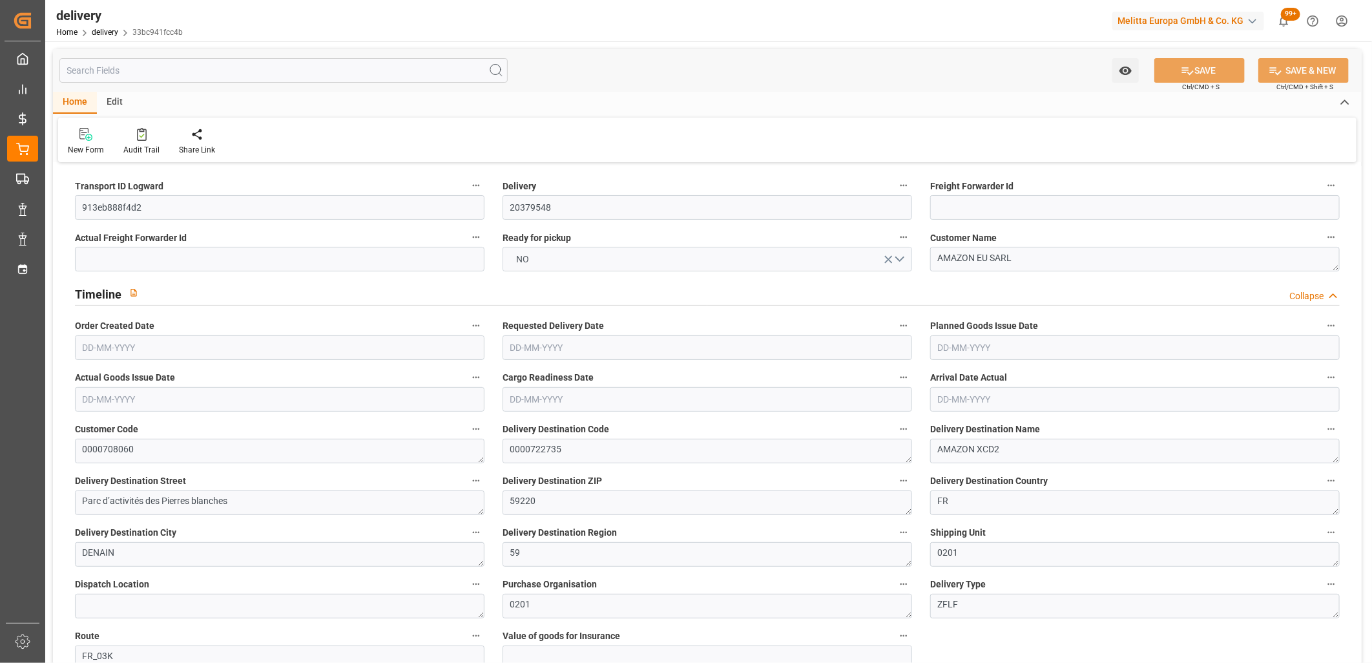
type input "[DATE]"
type input "[DATE] 11:00"
click at [615, 263] on button "NO" at bounding box center [708, 259] width 410 height 25
click at [1193, 71] on button "SAVE" at bounding box center [1200, 70] width 90 height 25
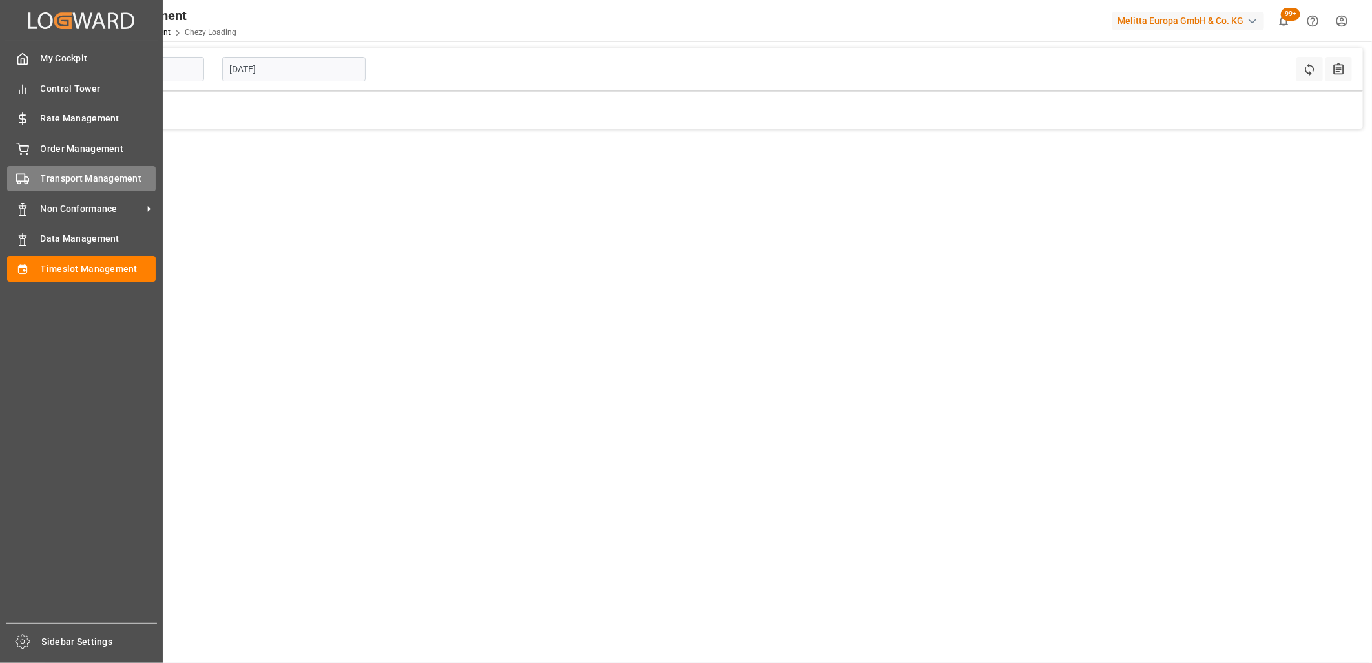
type input "Chezy Loading"
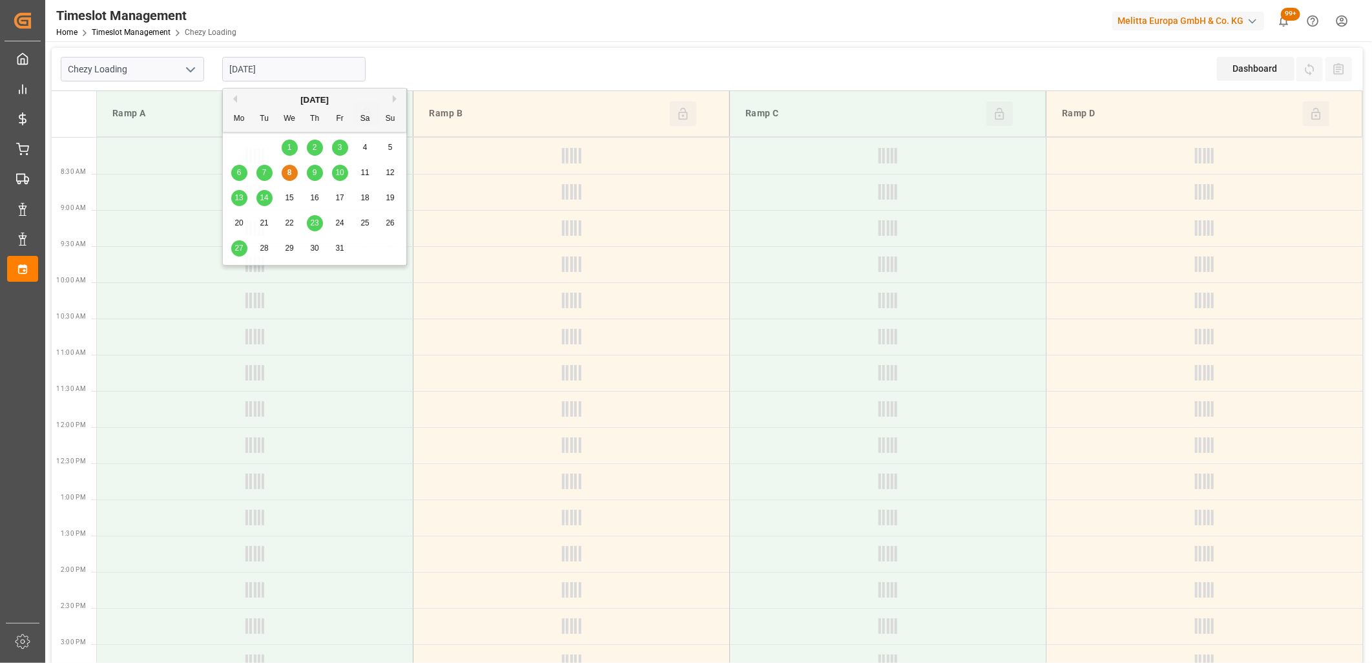
click at [305, 65] on input "[DATE]" at bounding box center [293, 69] width 143 height 25
click at [317, 223] on span "23" at bounding box center [314, 222] width 8 height 9
type input "[DATE]"
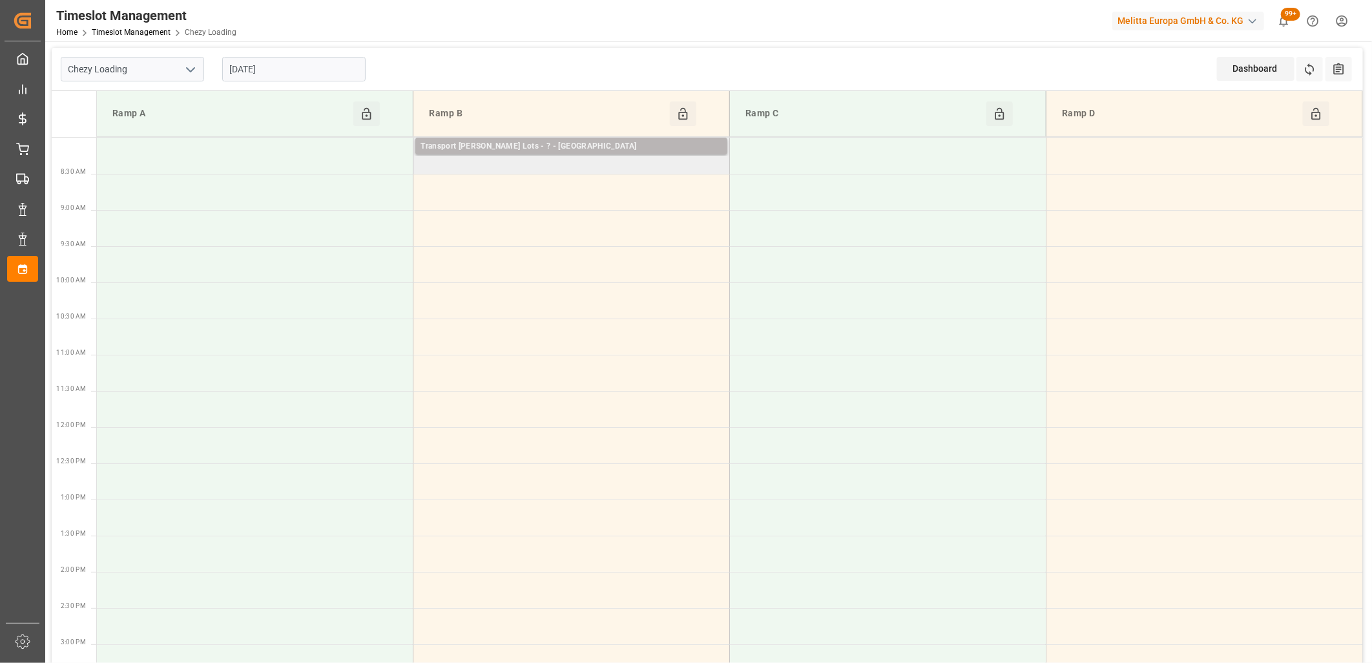
click at [456, 151] on div "Transport [PERSON_NAME] Lots - ? - [GEOGRAPHIC_DATA]" at bounding box center [572, 146] width 302 height 13
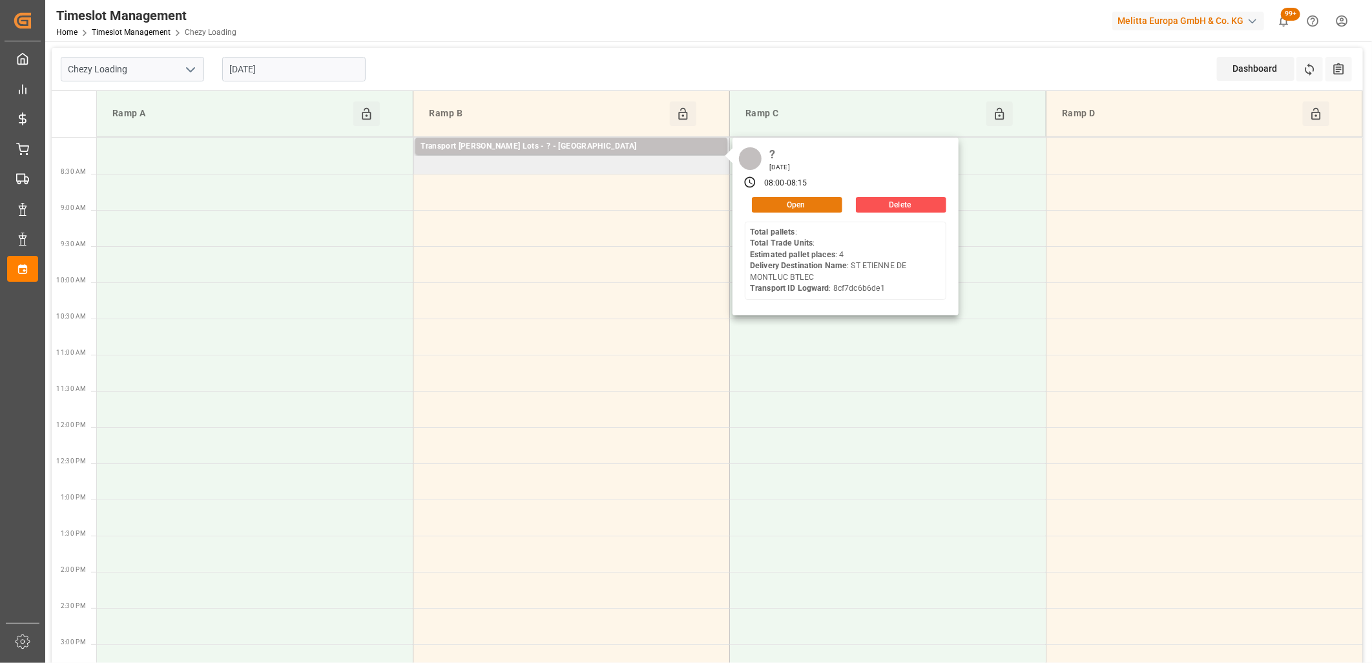
click at [763, 205] on button "Open" at bounding box center [797, 205] width 90 height 16
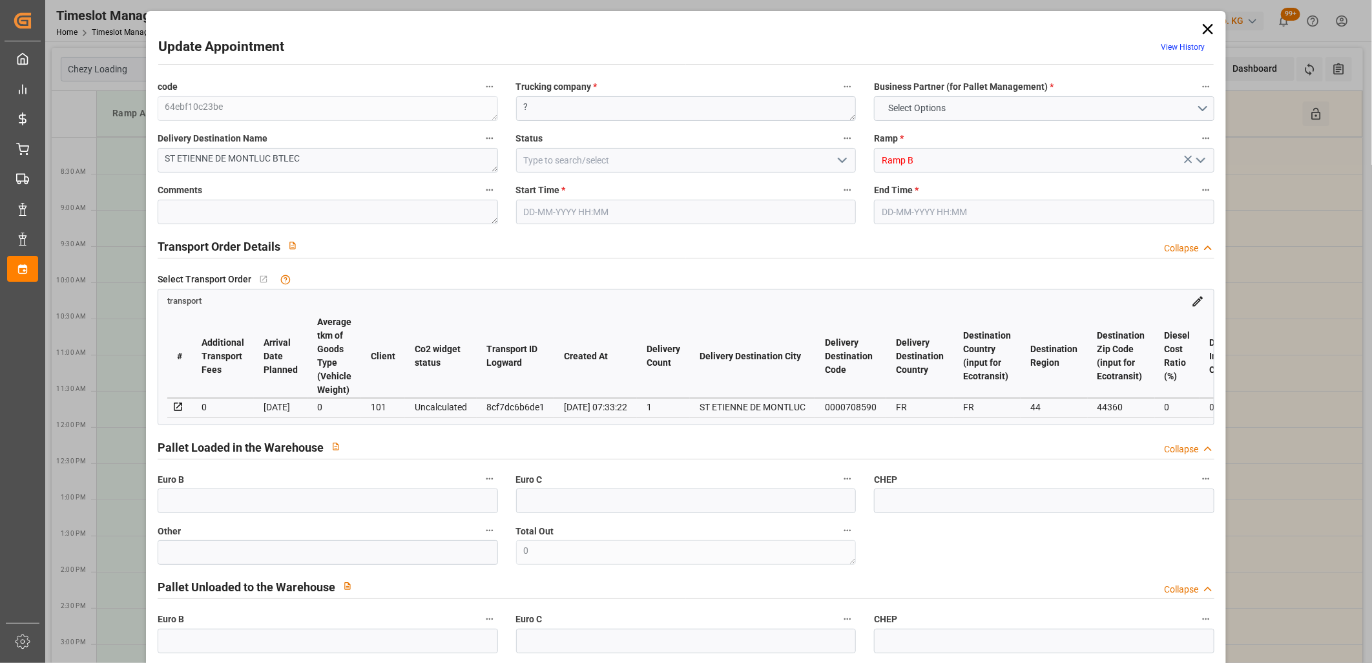
type input "4"
type input "249.42"
type input "0"
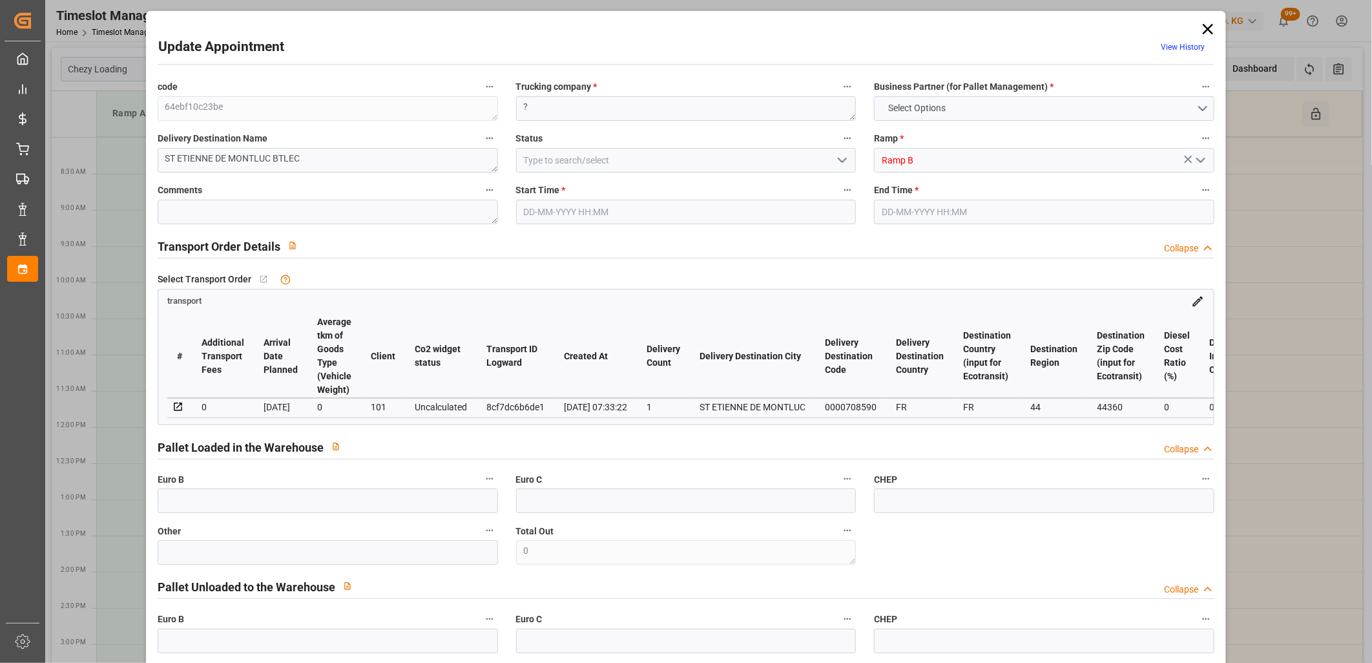
type input "249.42"
type input "0"
type input "4"
type input "0"
type input "320.475"
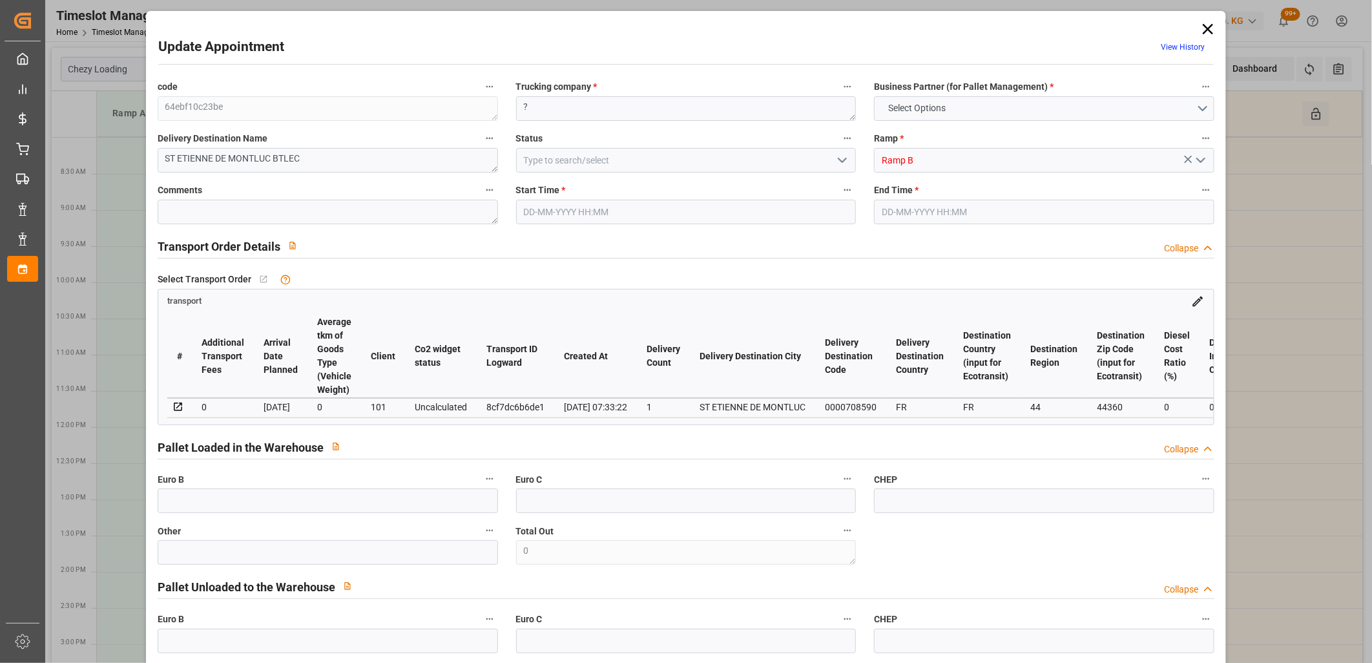
type input "3379.045"
type input "44"
type input "0"
type input "4"
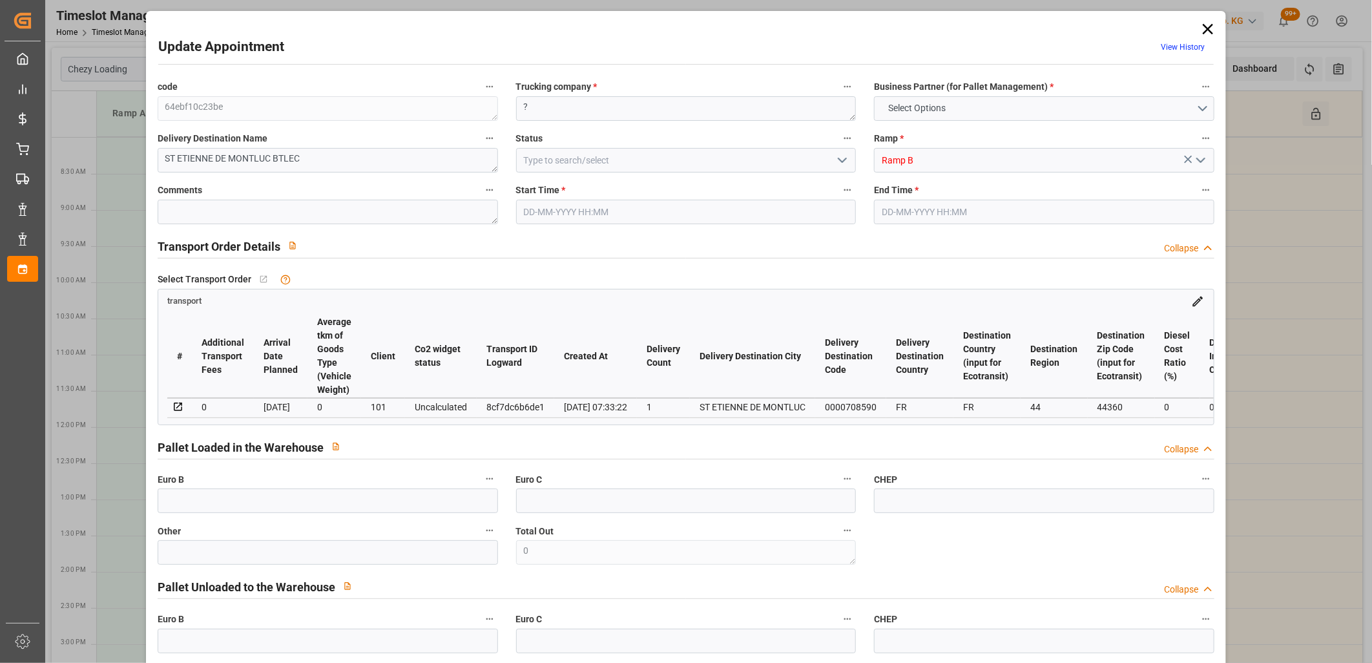
type input "101"
type input "0"
type input "4710.8598"
type input "0"
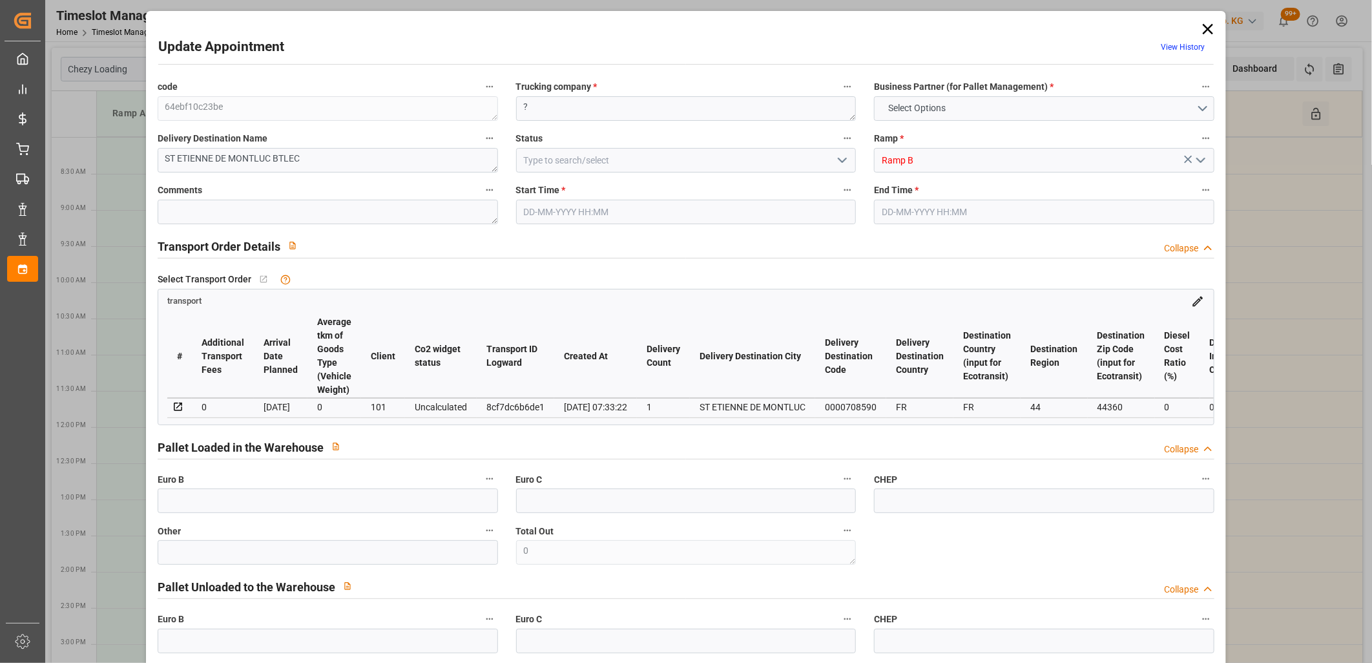
type input "0"
type input "21"
type input "35"
type input "[DATE] 08:00"
type input "[DATE] 08:15"
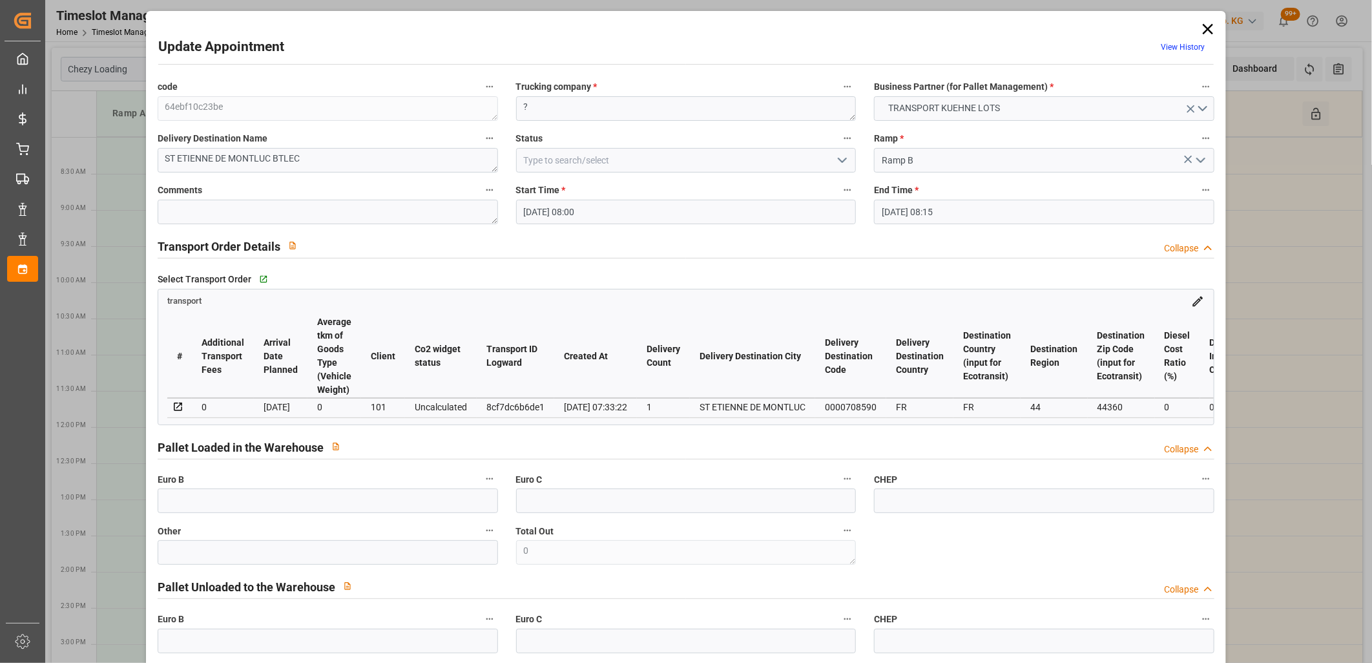
type input "[DATE] 07:55"
type input "[DATE] 07:33"
type input "[DATE]"
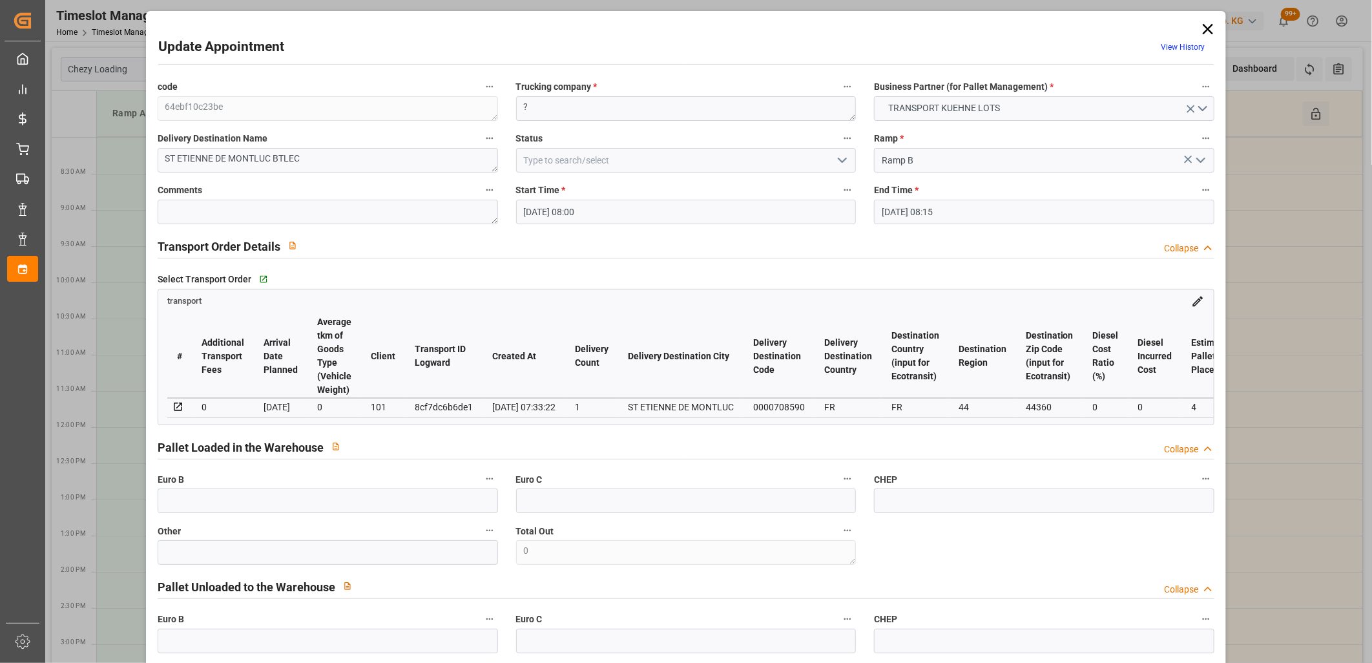
click at [1206, 36] on icon at bounding box center [1208, 29] width 18 height 18
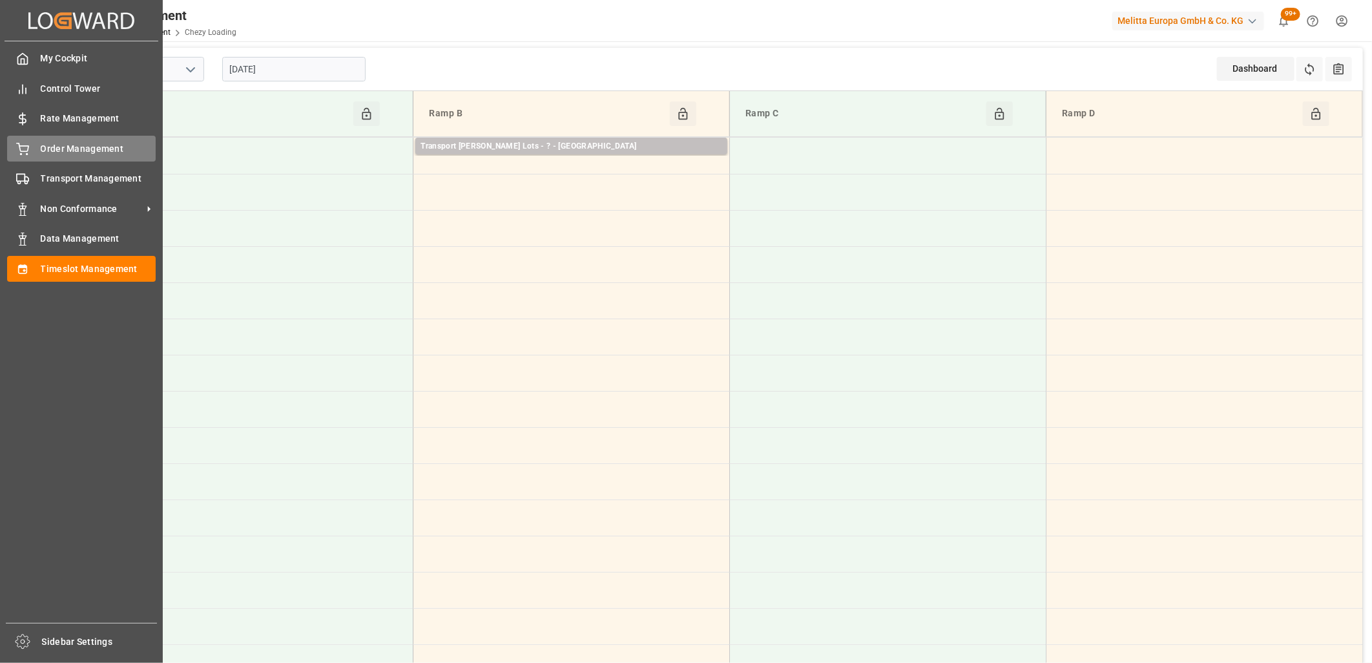
click at [50, 160] on div "Order Management Order Management" at bounding box center [81, 148] width 149 height 25
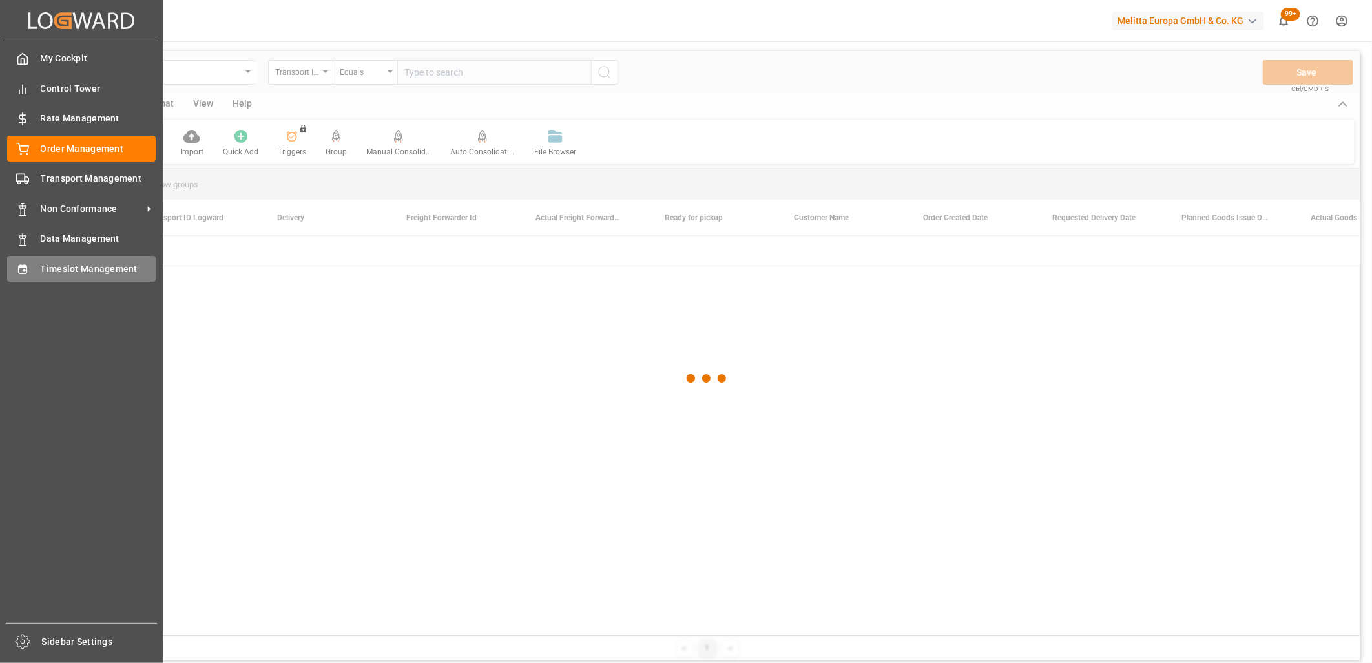
click at [34, 273] on div "Timeslot Management Timeslot Management" at bounding box center [81, 268] width 149 height 25
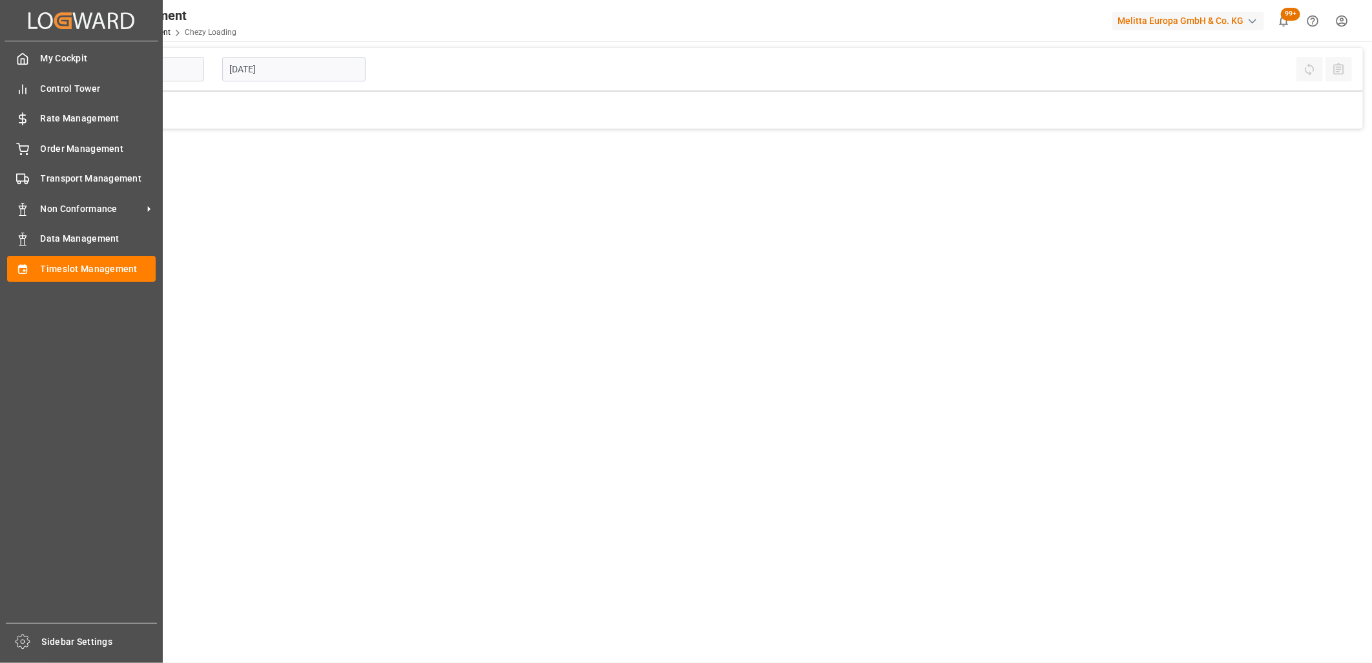
type input "Chezy Loading"
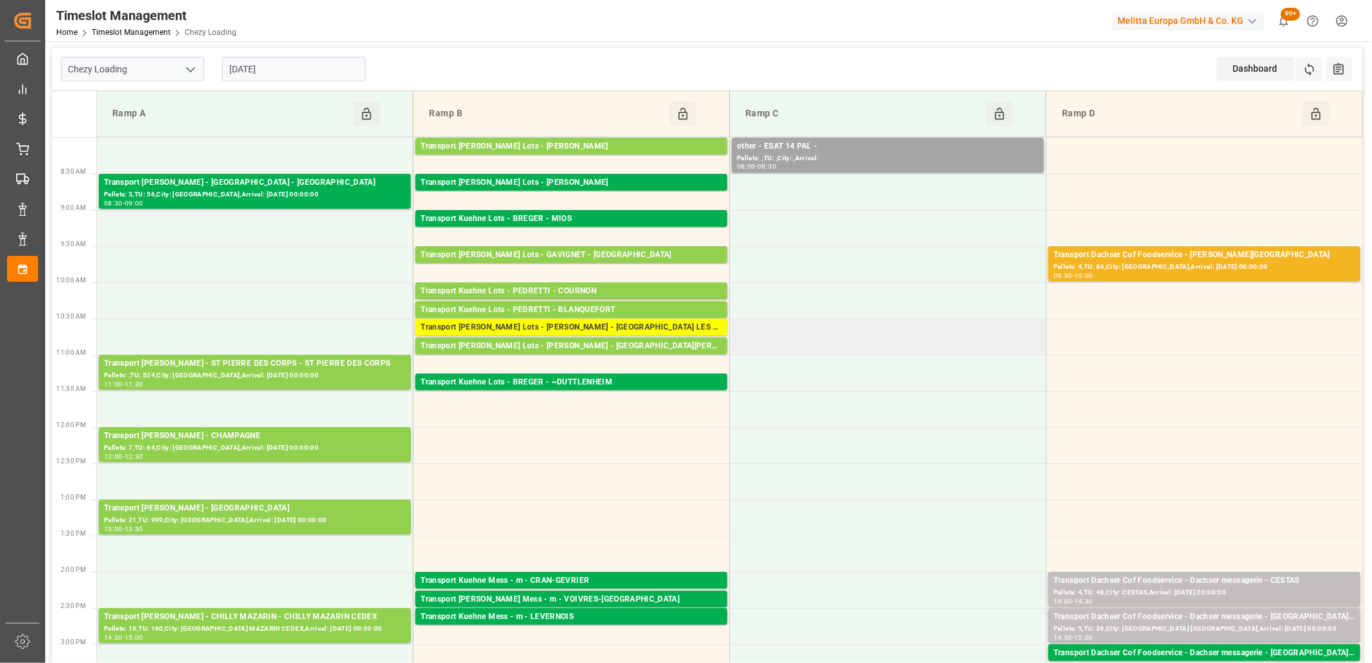
scroll to position [143, 0]
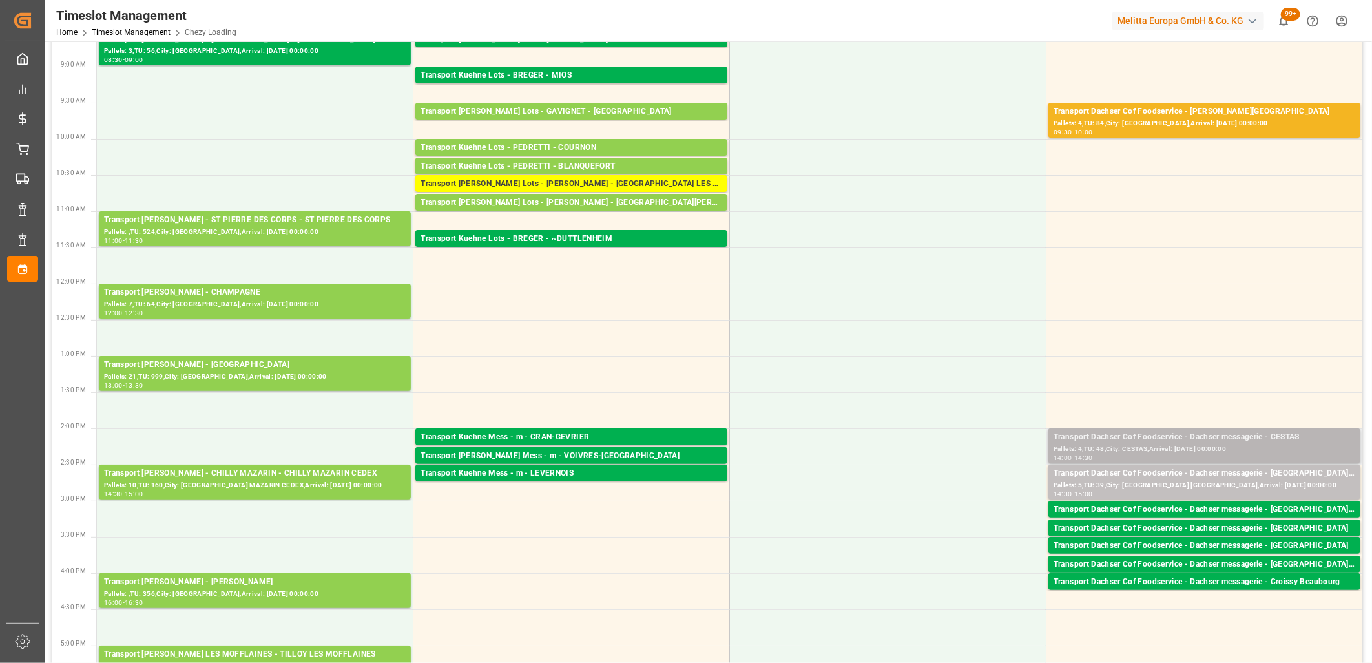
click at [1116, 444] on div "Pallets: 4,TU: 48,City: CESTAS,Arrival: [DATE] 00:00:00" at bounding box center [1205, 449] width 302 height 11
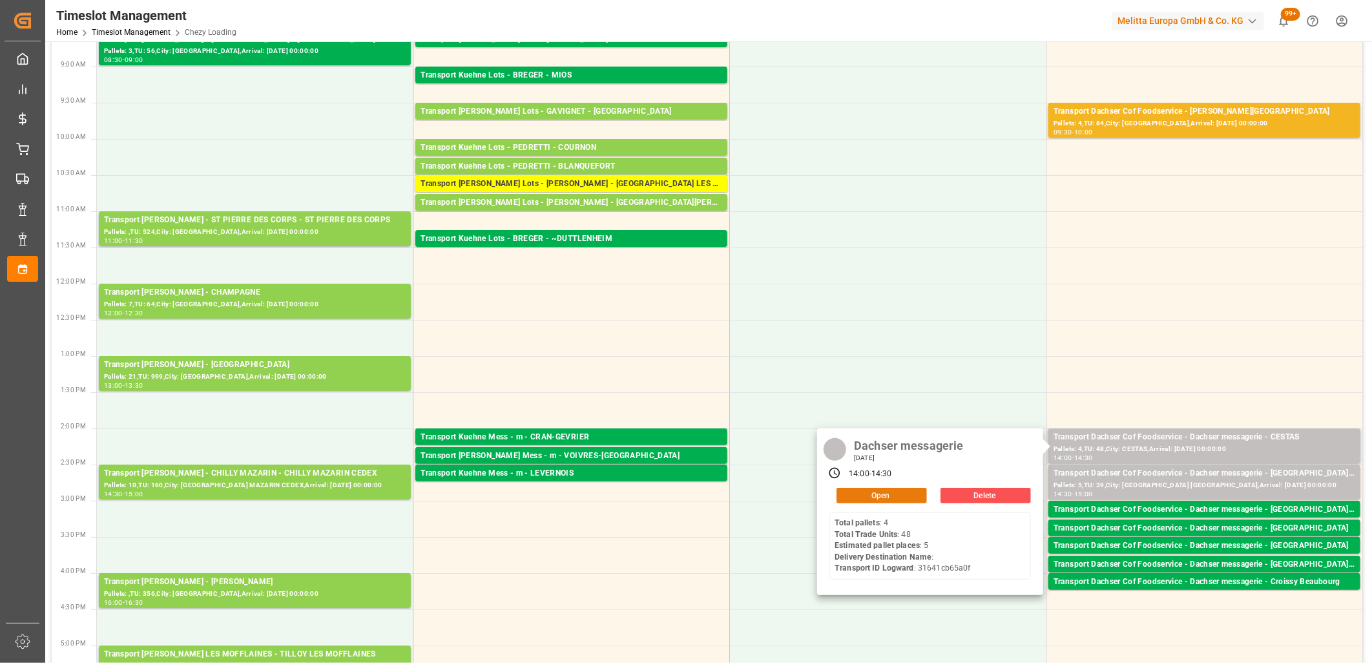
click at [880, 492] on button "Open" at bounding box center [882, 496] width 90 height 16
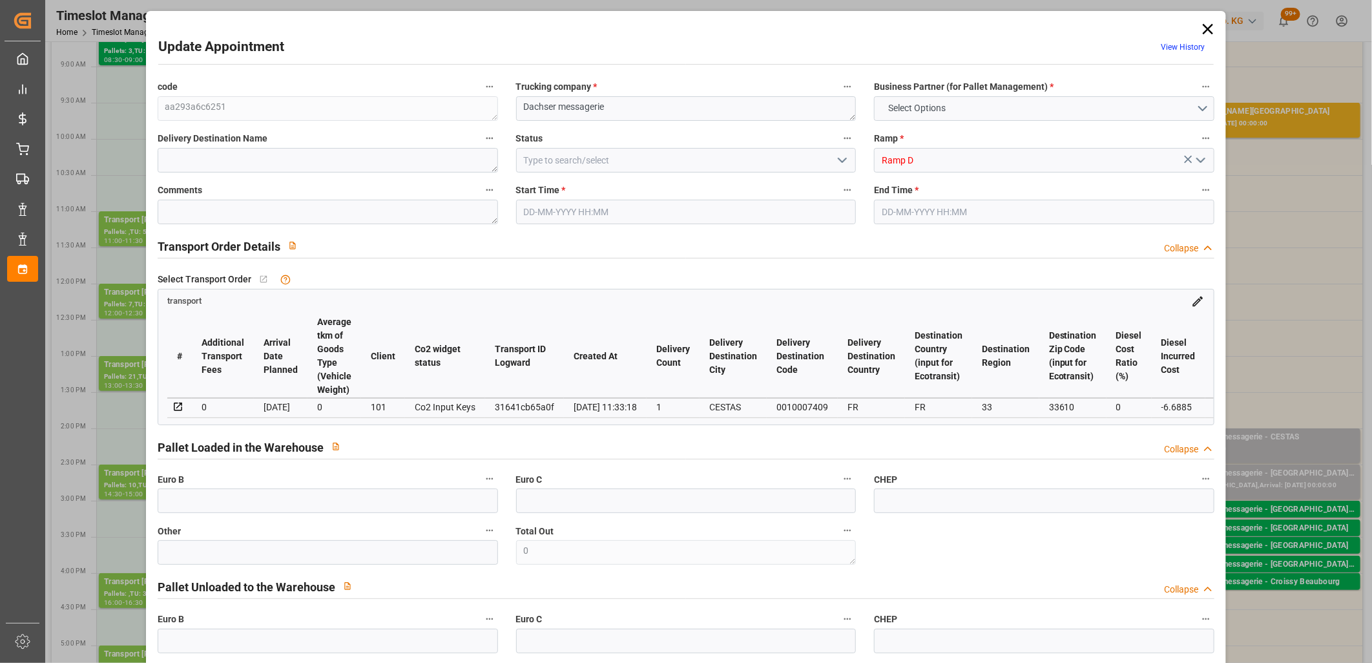
type input "5"
type input "380.03"
type input "0"
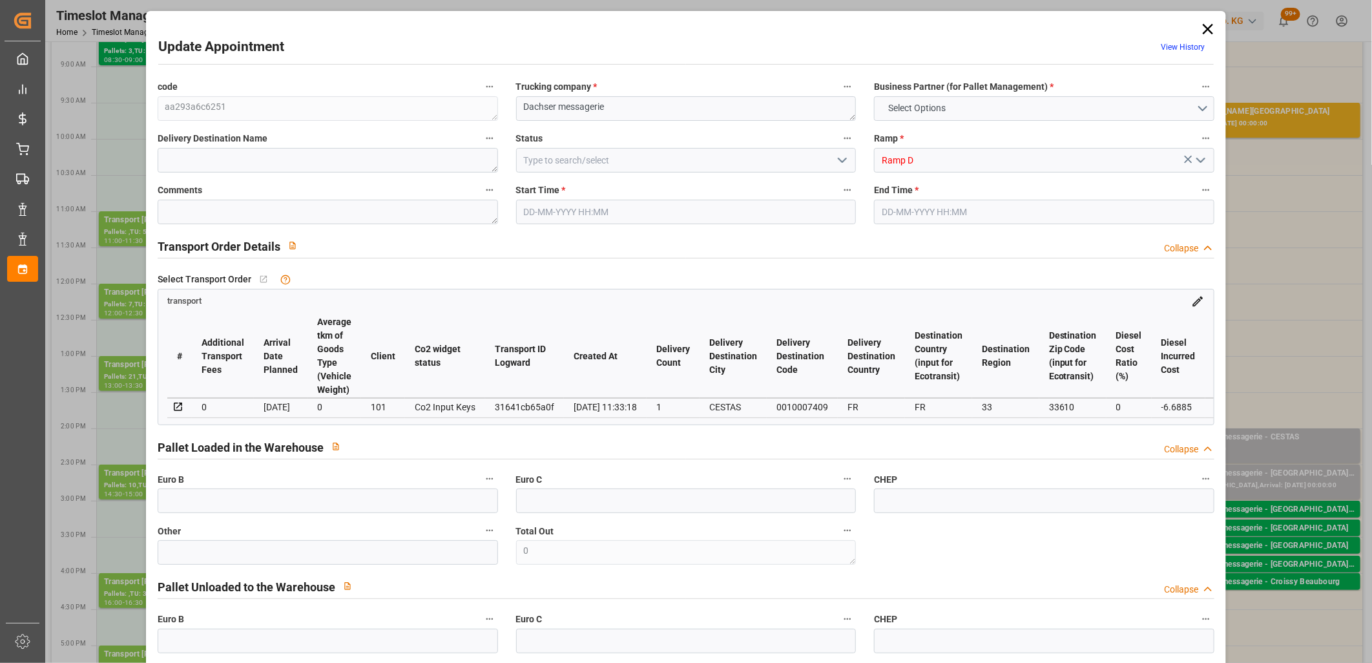
type input "373.3415"
type input "-6.6885"
type input "0"
type input "1006.5"
type input "1323.77"
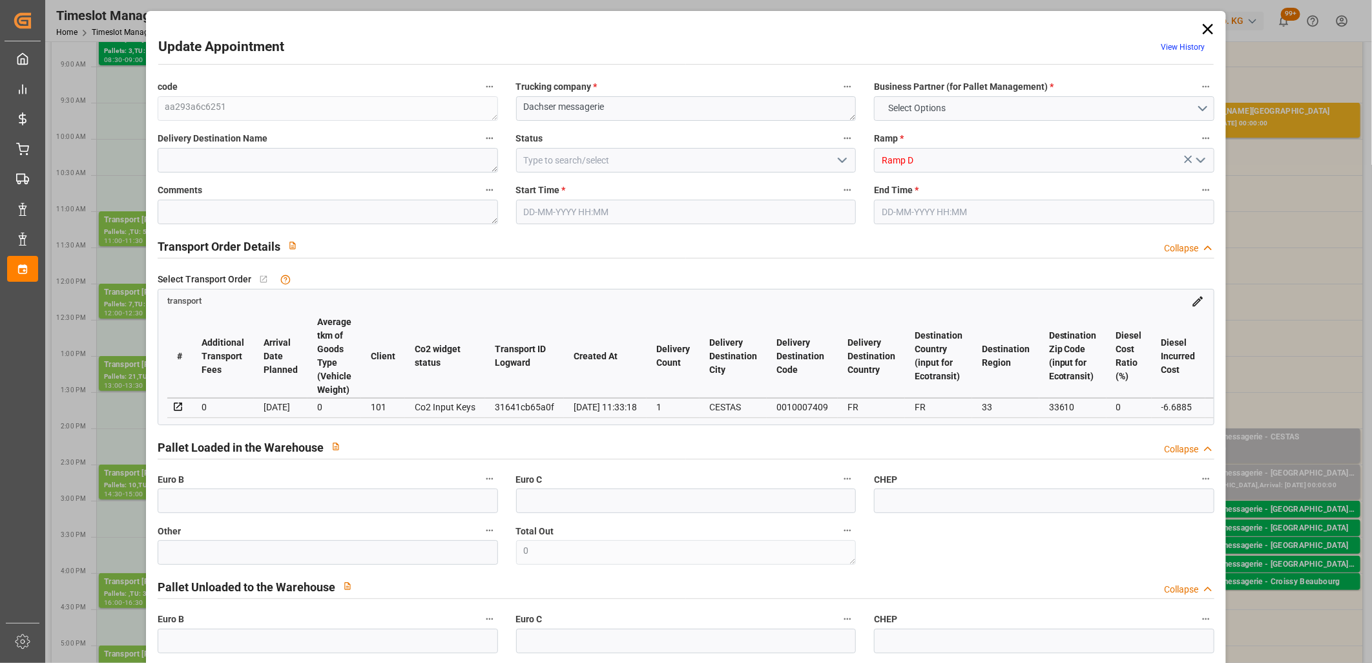
type input "3925.272"
type input "33"
type input "4"
type input "48"
type input "5"
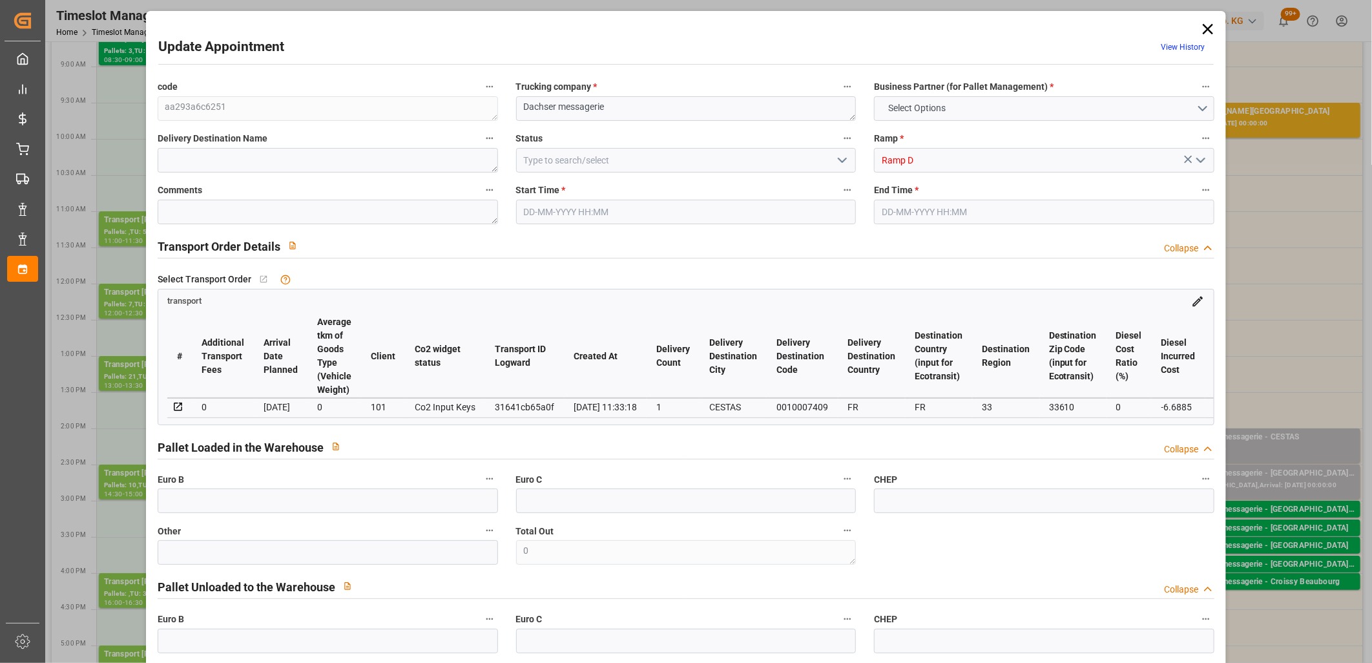
type input "101"
type input "1200.21"
type input "0"
type input "4710.8598"
type input "0"
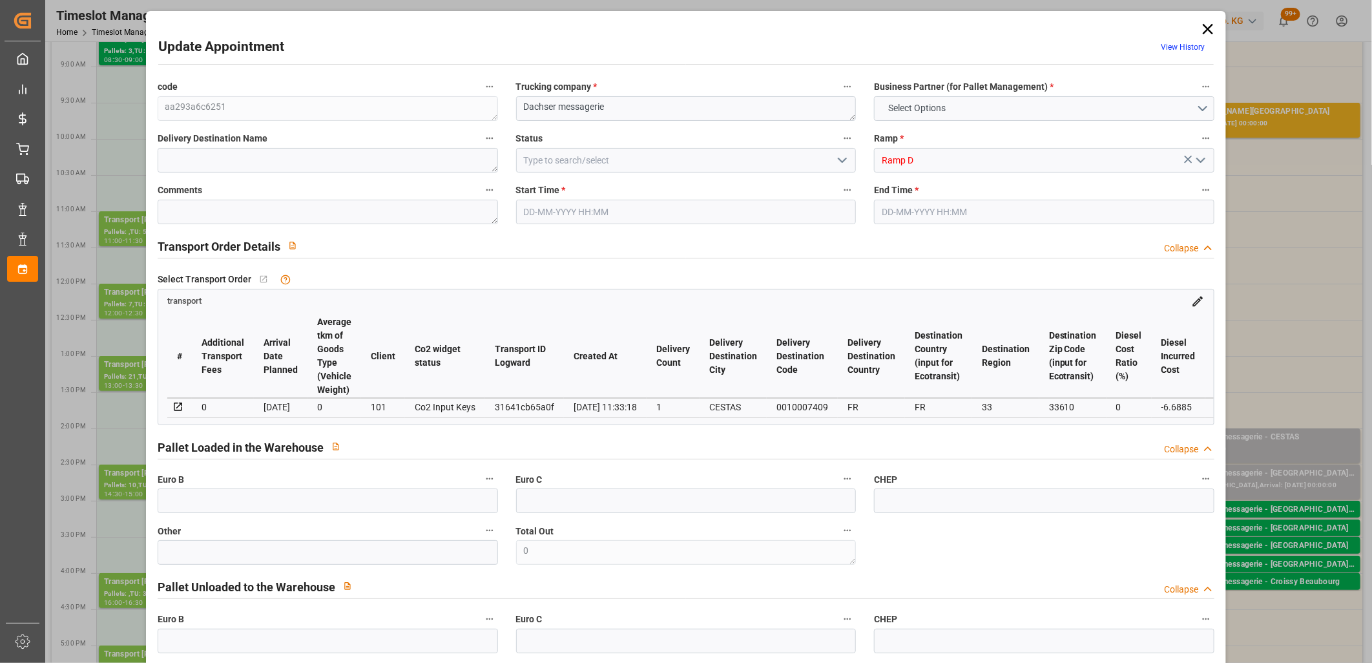
type input "0"
type input "21"
type input "35"
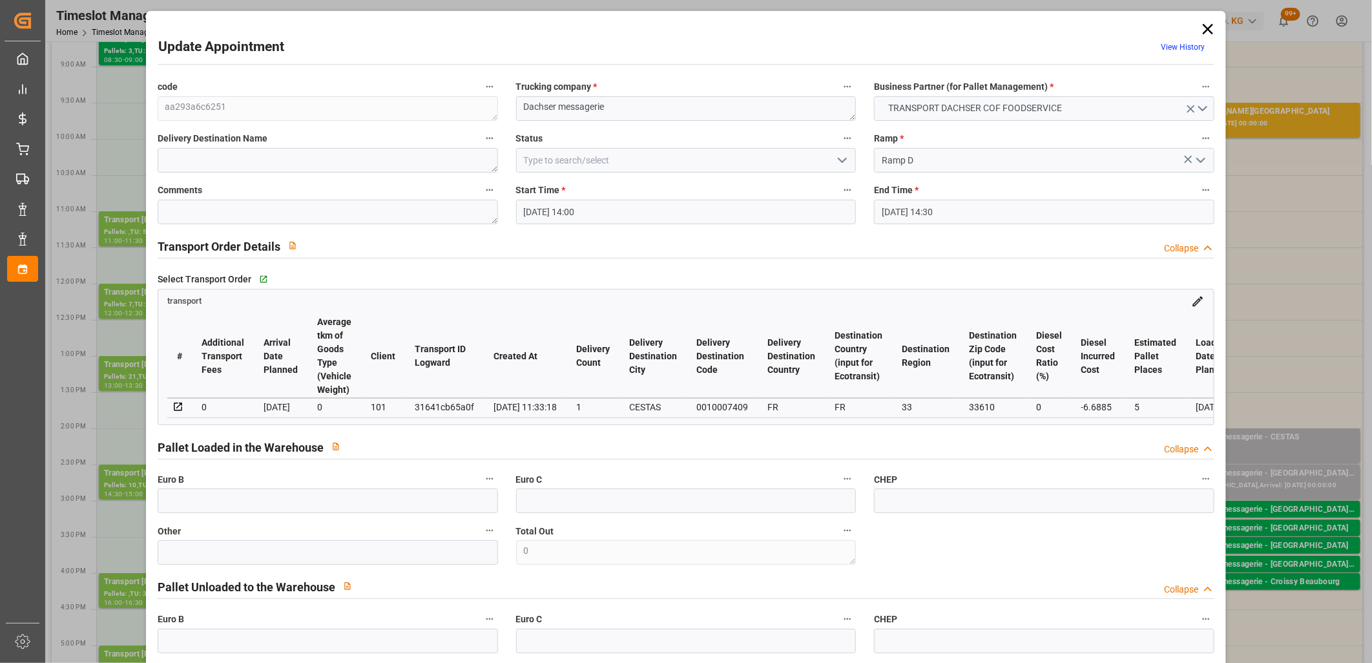
type input "[DATE] 14:00"
type input "[DATE] 14:30"
type input "[DATE] 12:37"
type input "[DATE] 11:33"
type input "[DATE]"
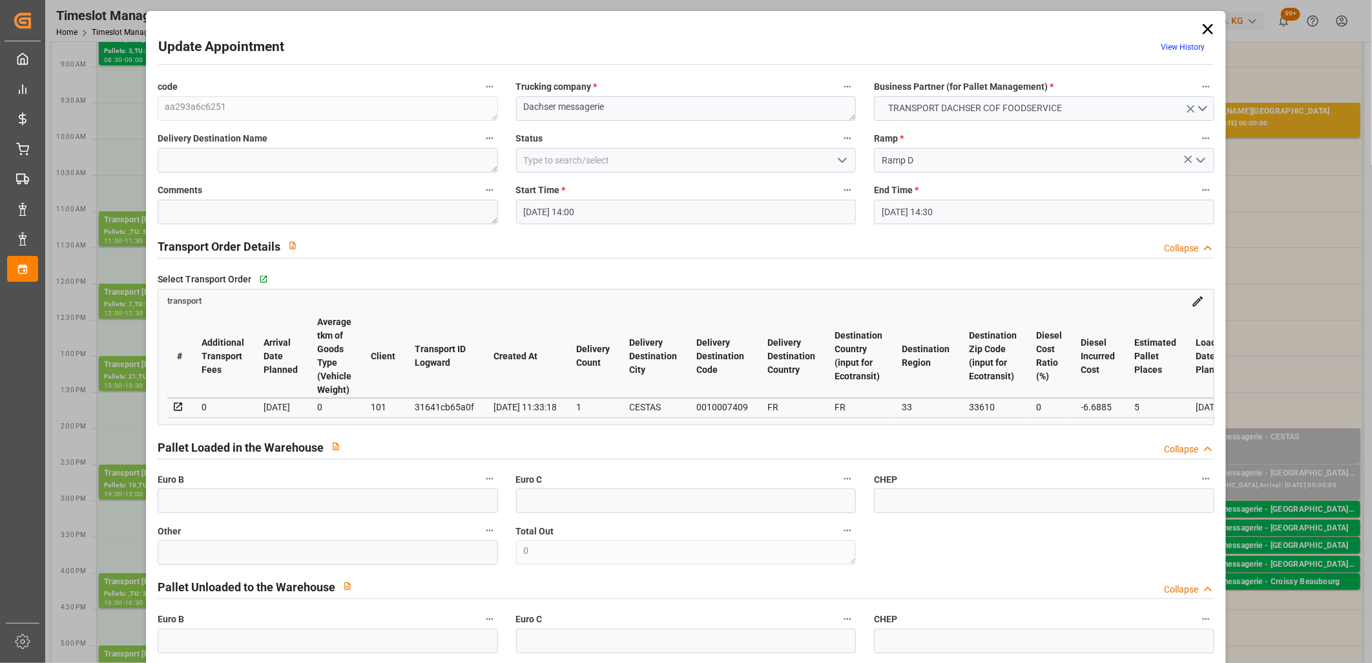
type input "[DATE]"
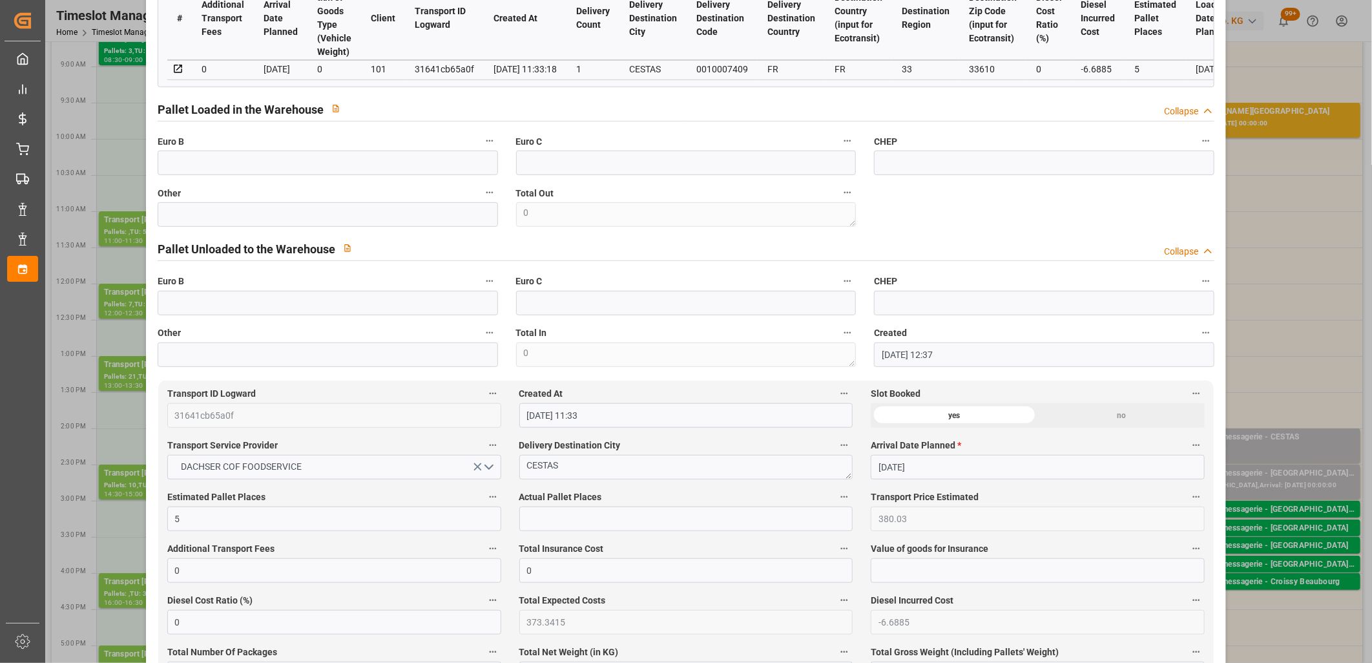
scroll to position [359, 0]
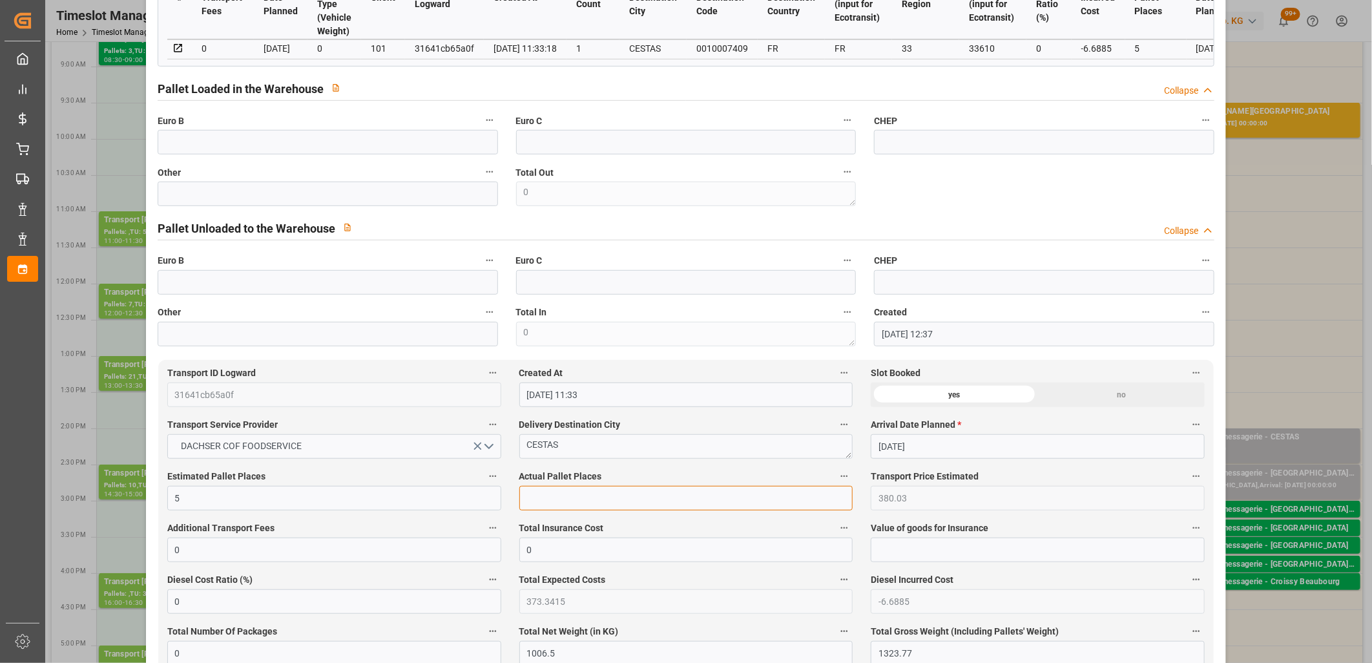
click at [584, 502] on input "text" at bounding box center [686, 498] width 334 height 25
type input "5"
click at [395, 147] on input "text" at bounding box center [328, 142] width 340 height 25
click at [377, 194] on input "text" at bounding box center [328, 194] width 340 height 25
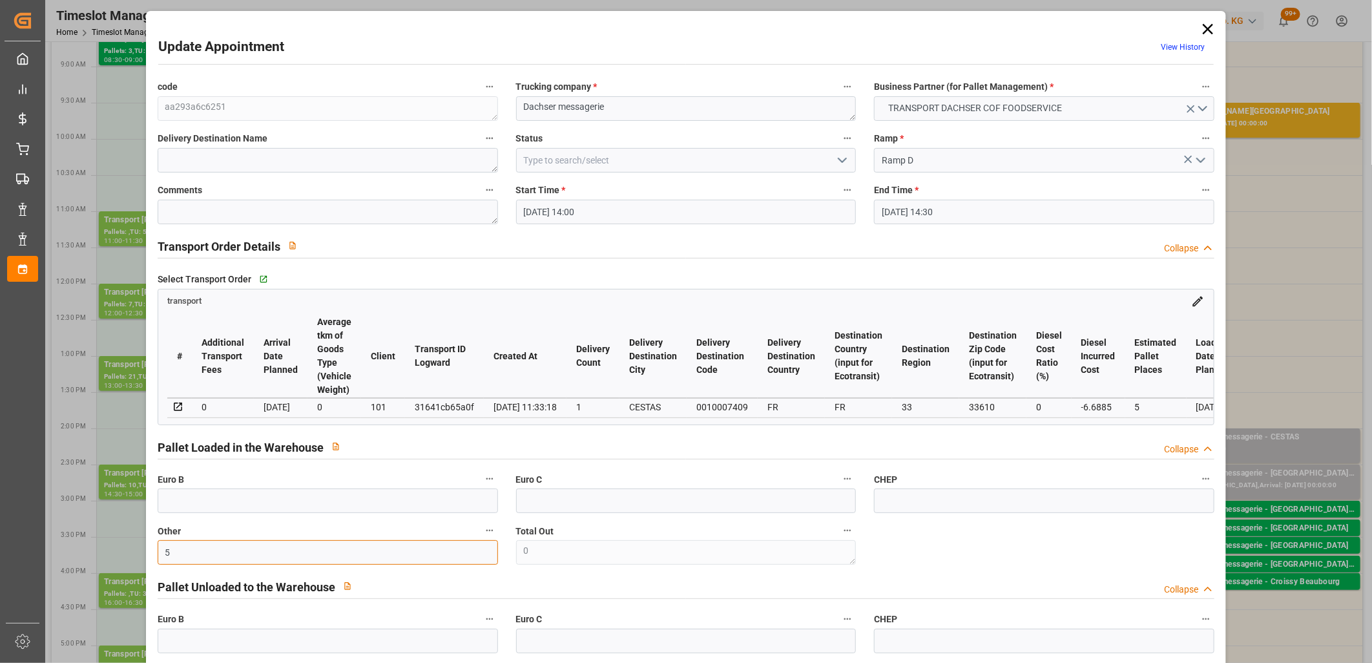
type input "5"
click at [842, 160] on polyline "open menu" at bounding box center [843, 160] width 8 height 4
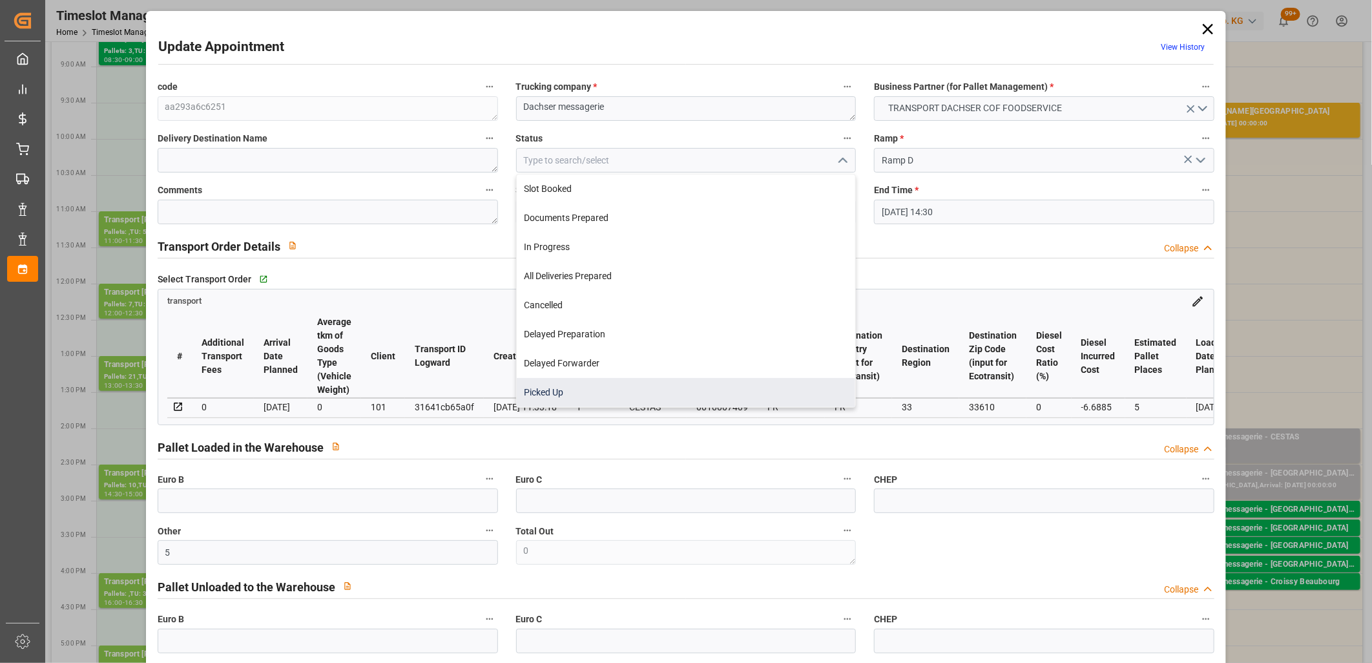
click at [750, 399] on div "Picked Up" at bounding box center [686, 392] width 339 height 29
type input "Picked Up"
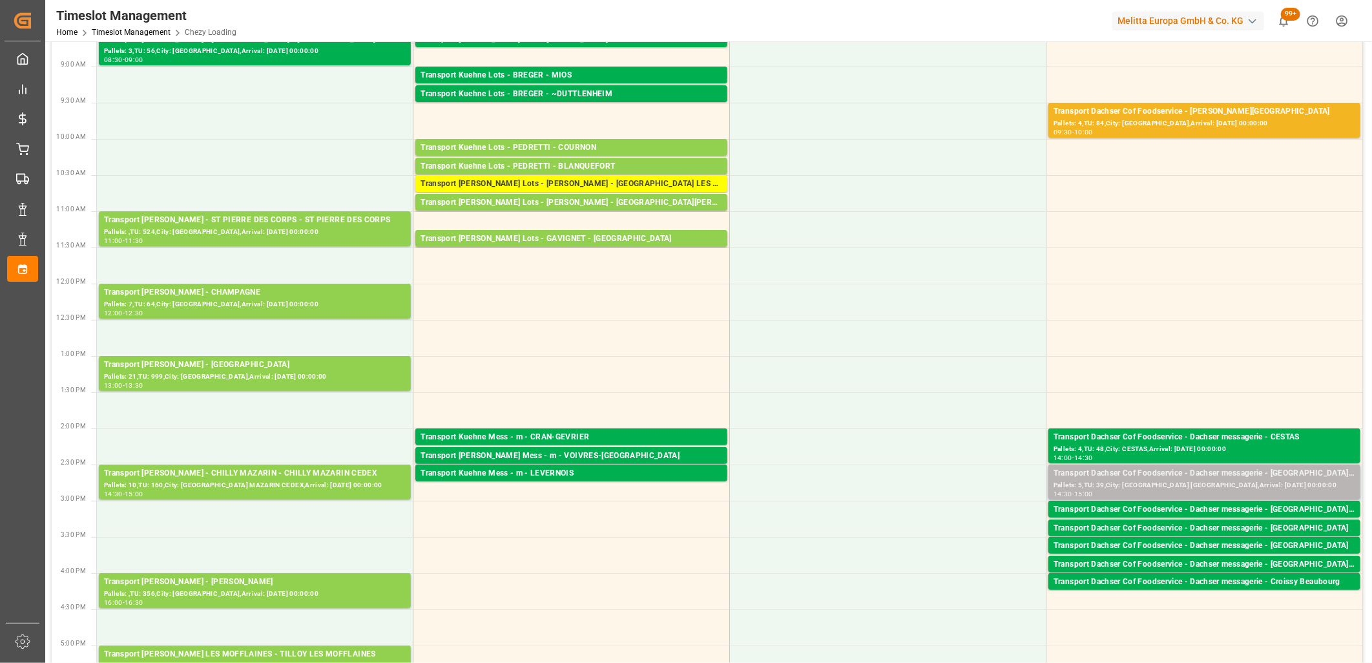
click at [1167, 481] on div "Pallets: 5,TU: 39,City: [GEOGRAPHIC_DATA] [GEOGRAPHIC_DATA],Arrival: [DATE] 00:…" at bounding box center [1205, 485] width 302 height 11
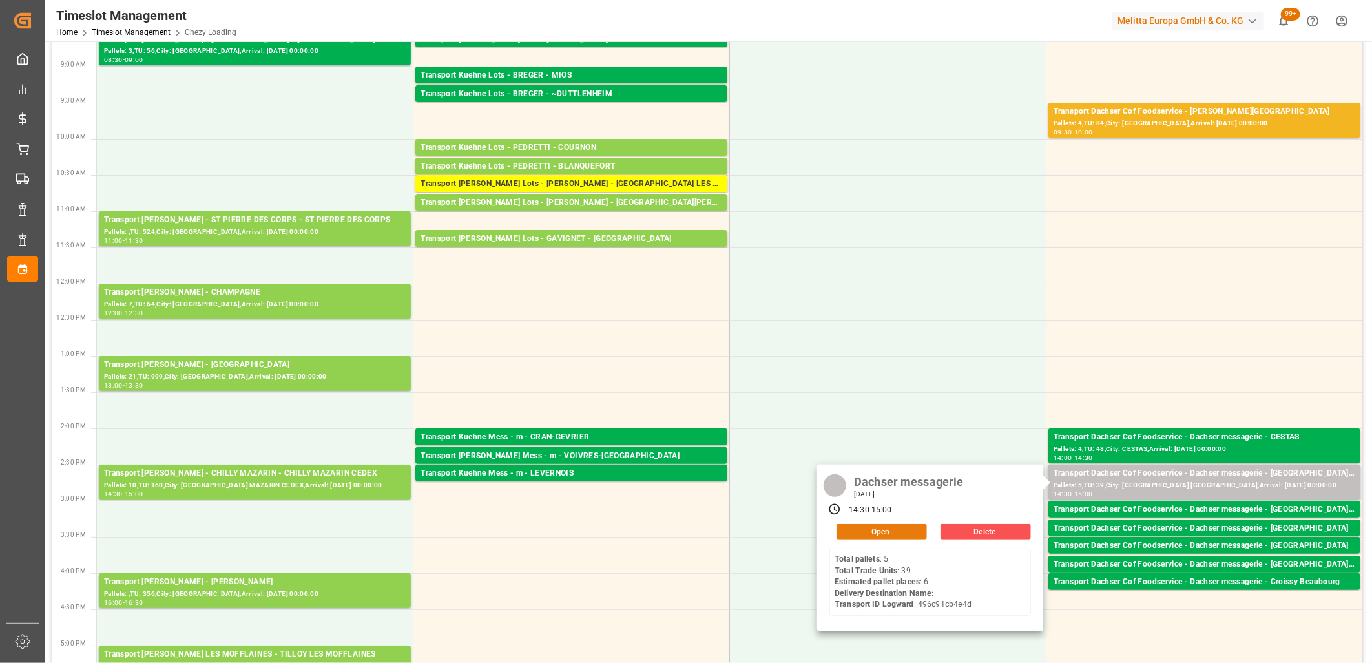
click at [888, 533] on button "Open" at bounding box center [882, 532] width 90 height 16
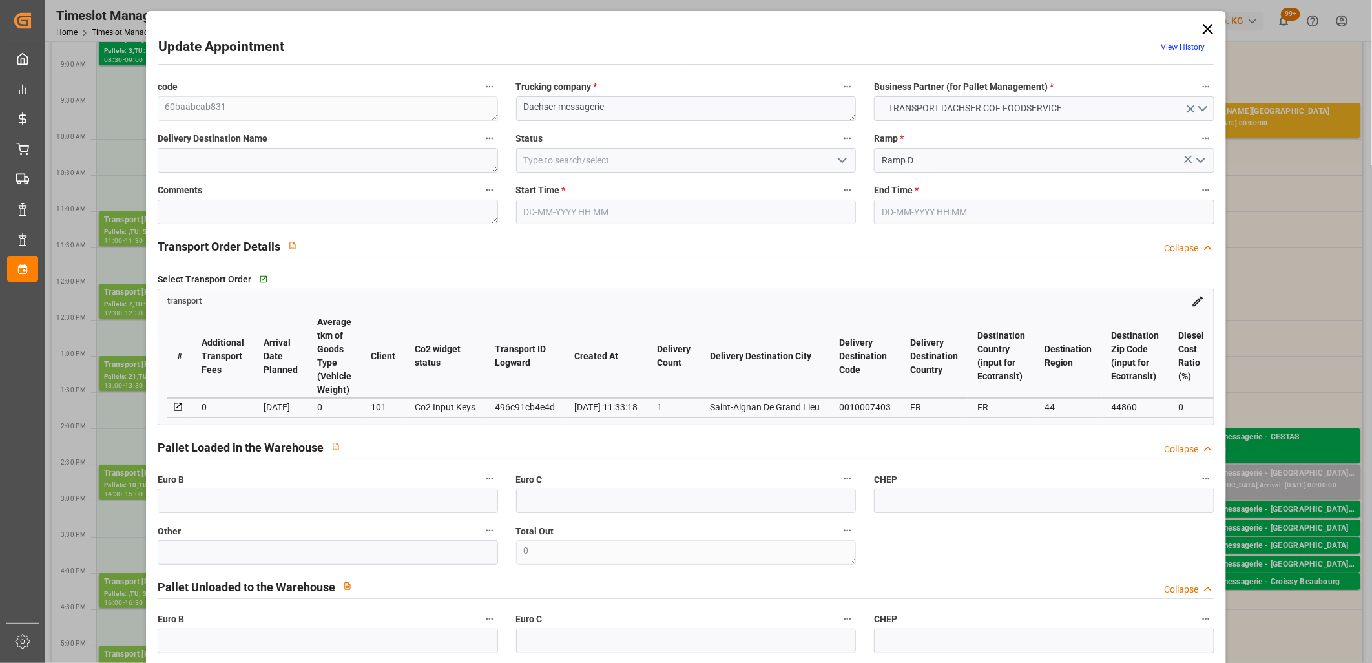
type input "[DATE] 14:30"
type input "[DATE] 15:00"
type input "[DATE] 12:38"
type input "[DATE] 11:33"
type input "[DATE]"
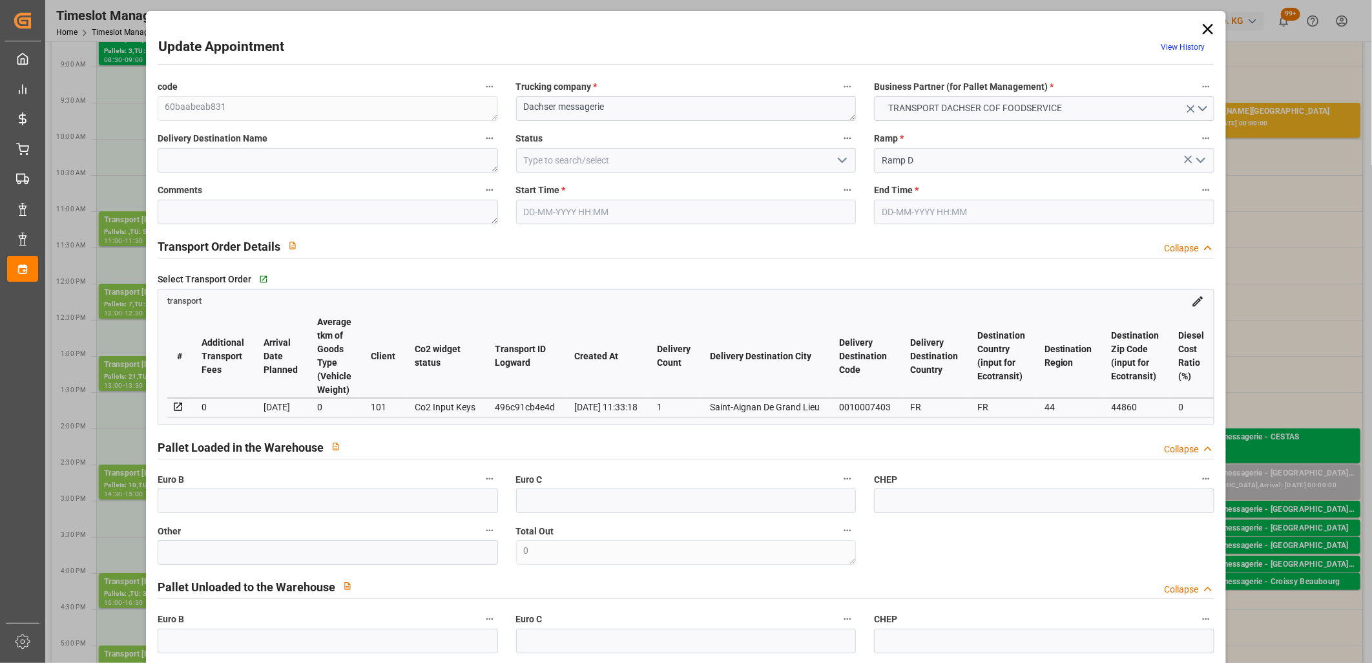
type input "[DATE]"
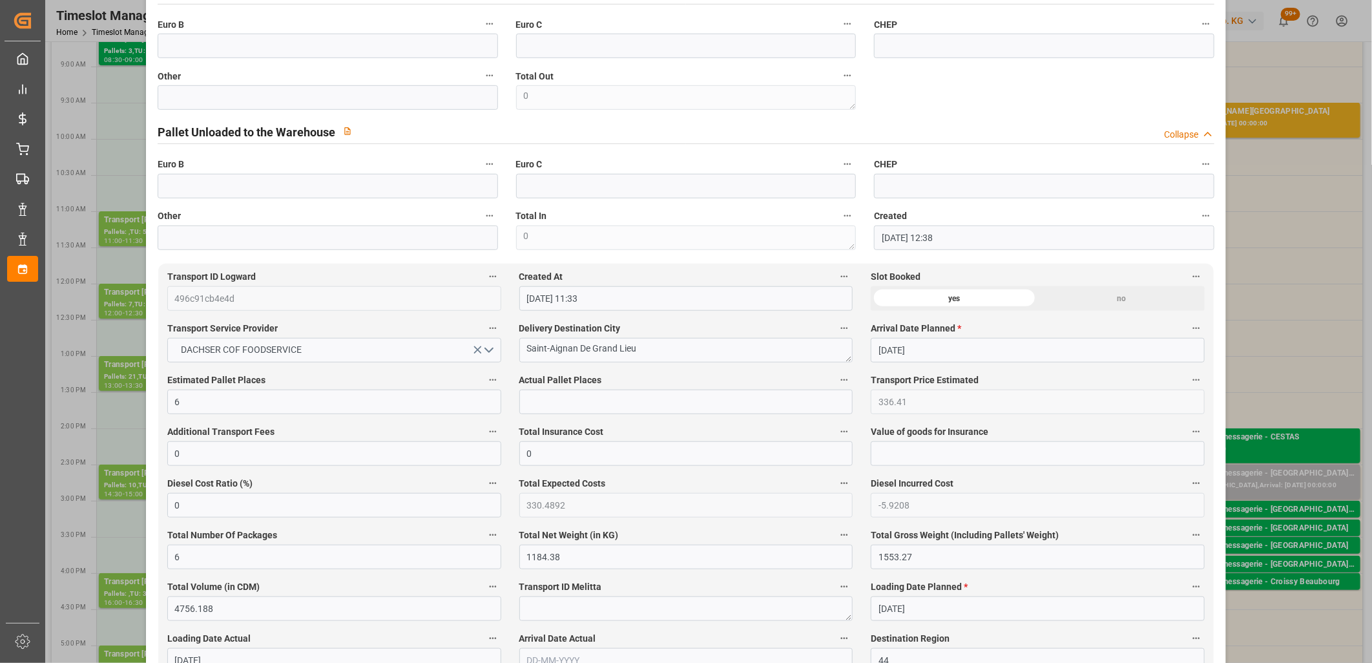
scroll to position [430, 0]
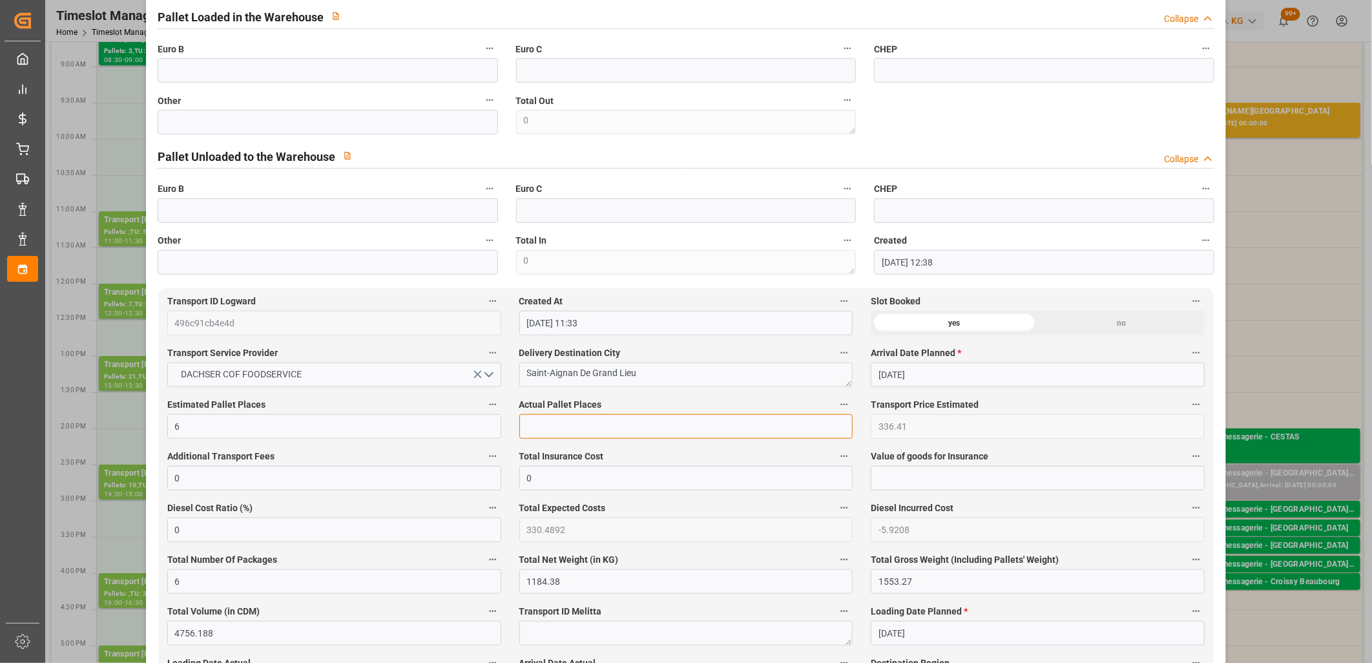
click at [569, 428] on input "text" at bounding box center [686, 426] width 334 height 25
type input "6"
click at [367, 126] on input "text" at bounding box center [328, 122] width 340 height 25
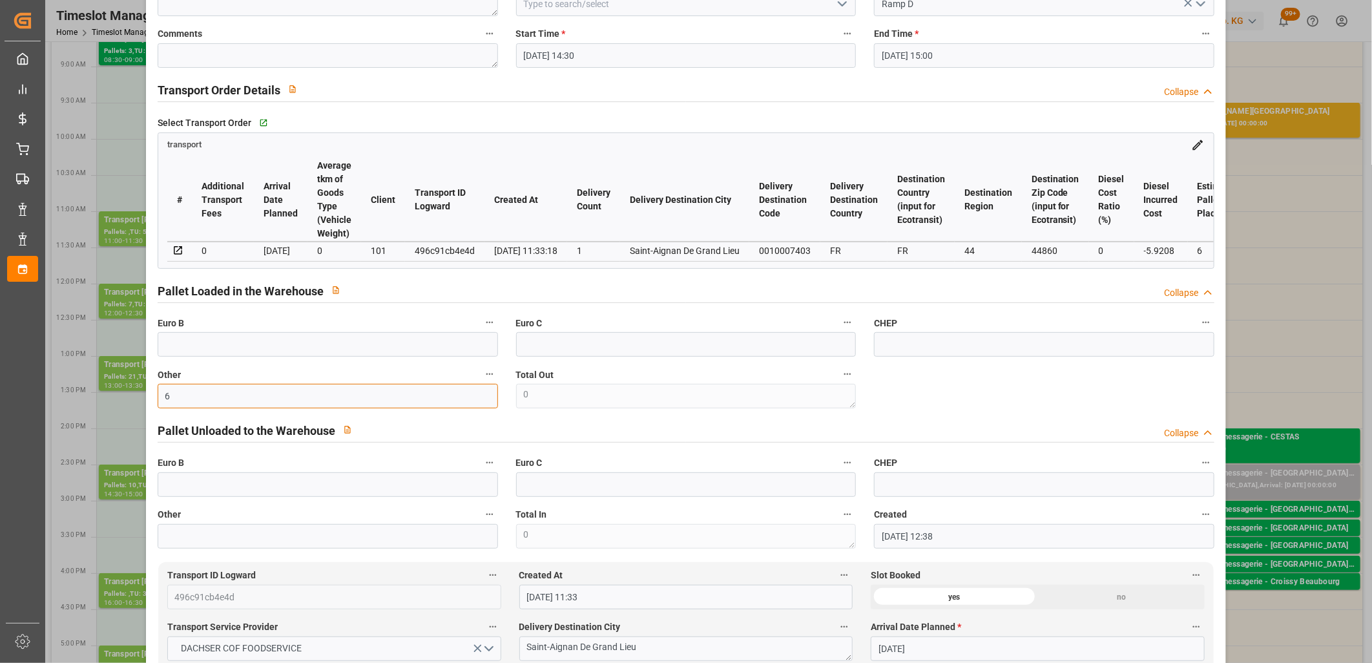
scroll to position [0, 0]
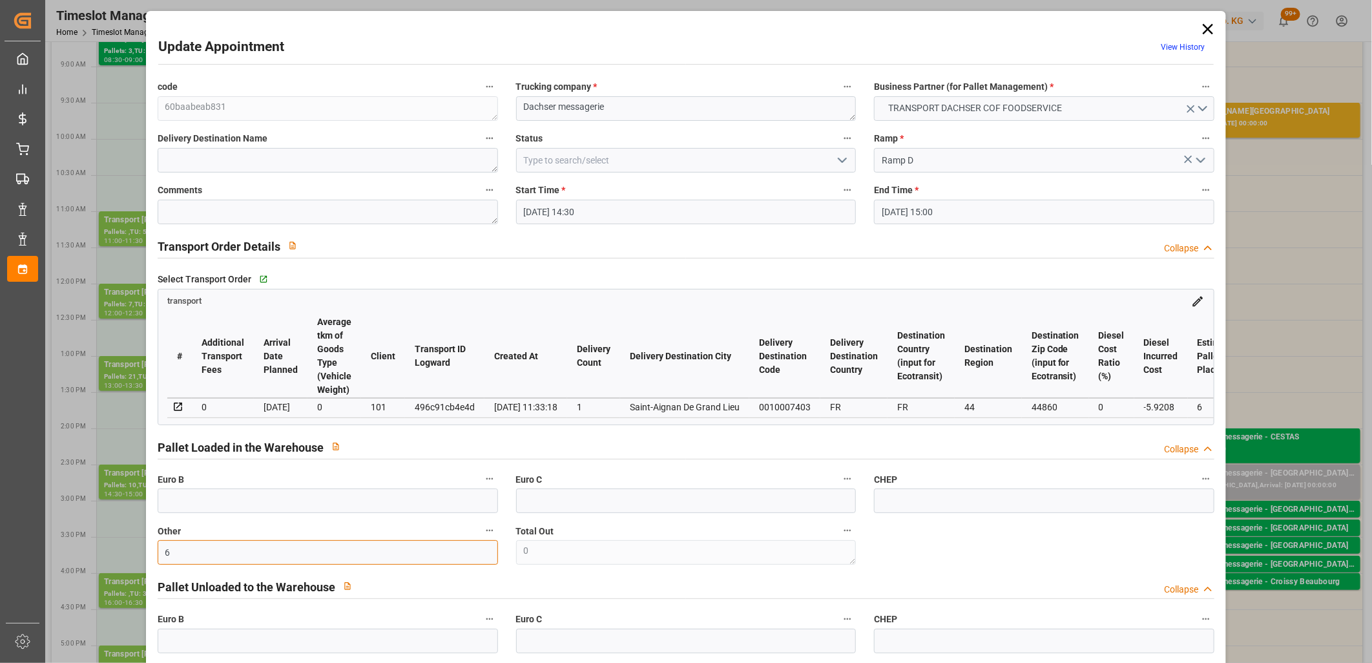
type input "6"
click at [839, 160] on polyline "open menu" at bounding box center [843, 160] width 8 height 4
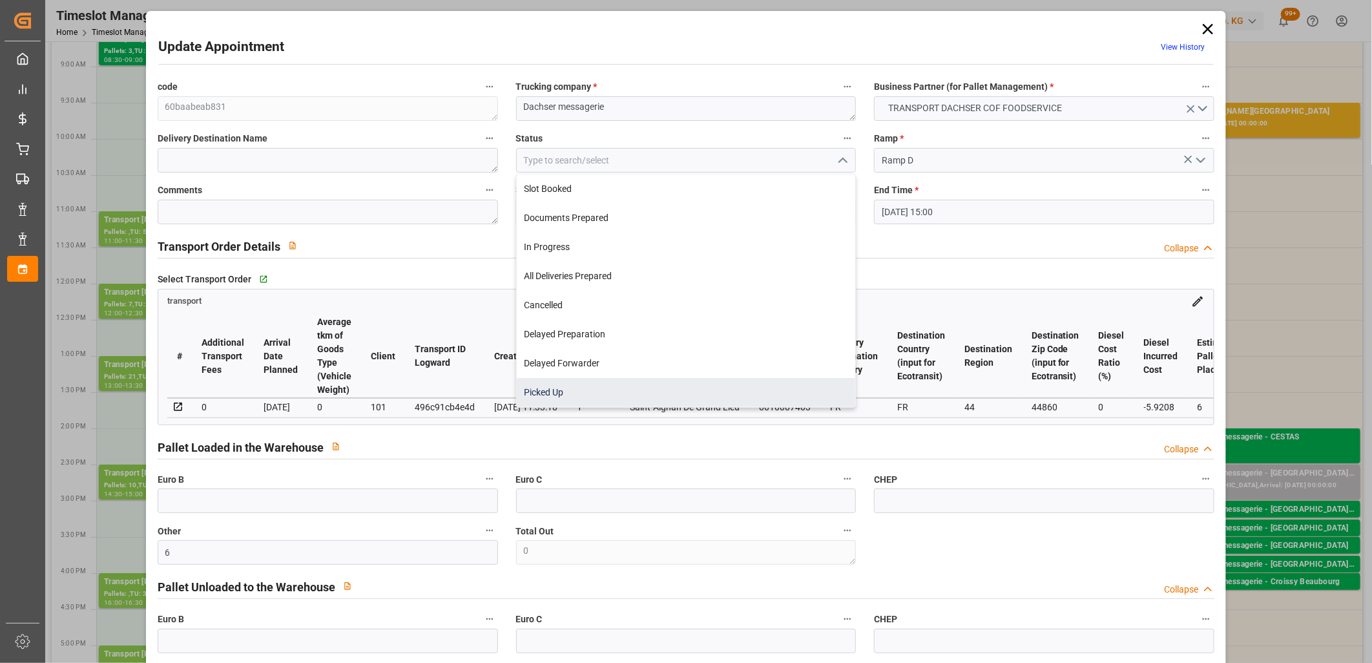
click at [673, 393] on div "Picked Up" at bounding box center [686, 392] width 339 height 29
type input "Picked Up"
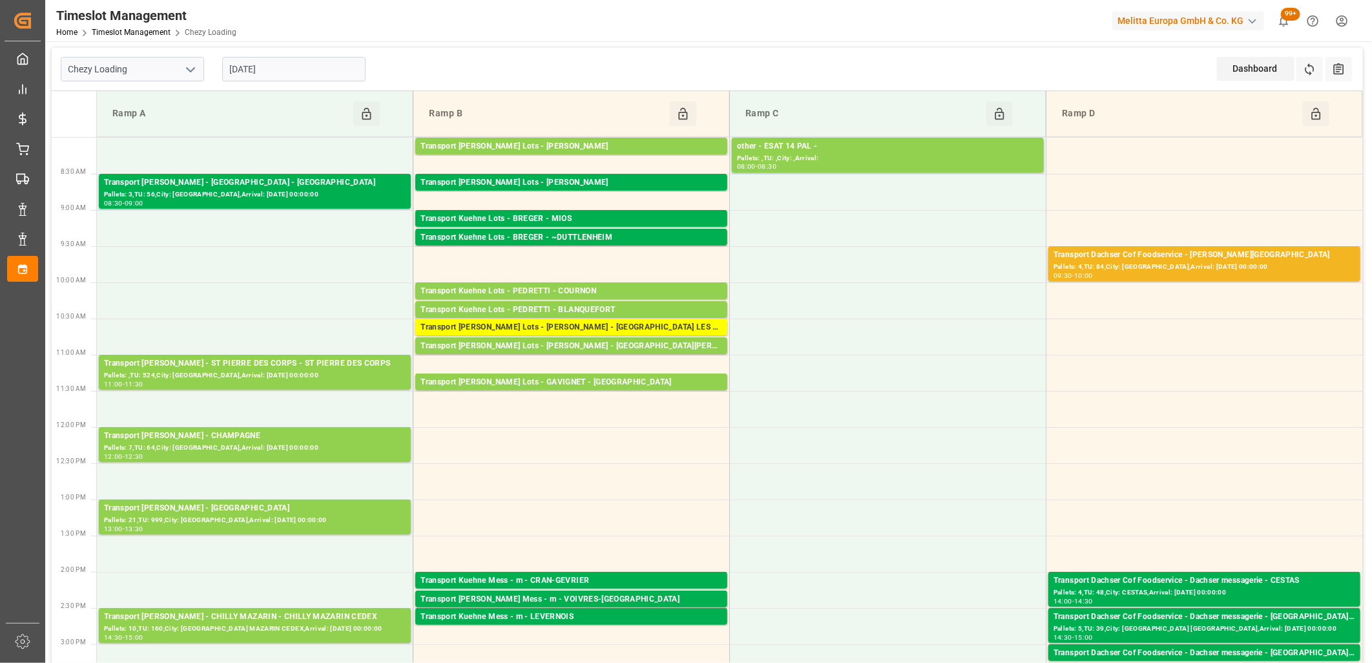
click at [334, 59] on input "[DATE]" at bounding box center [293, 69] width 143 height 25
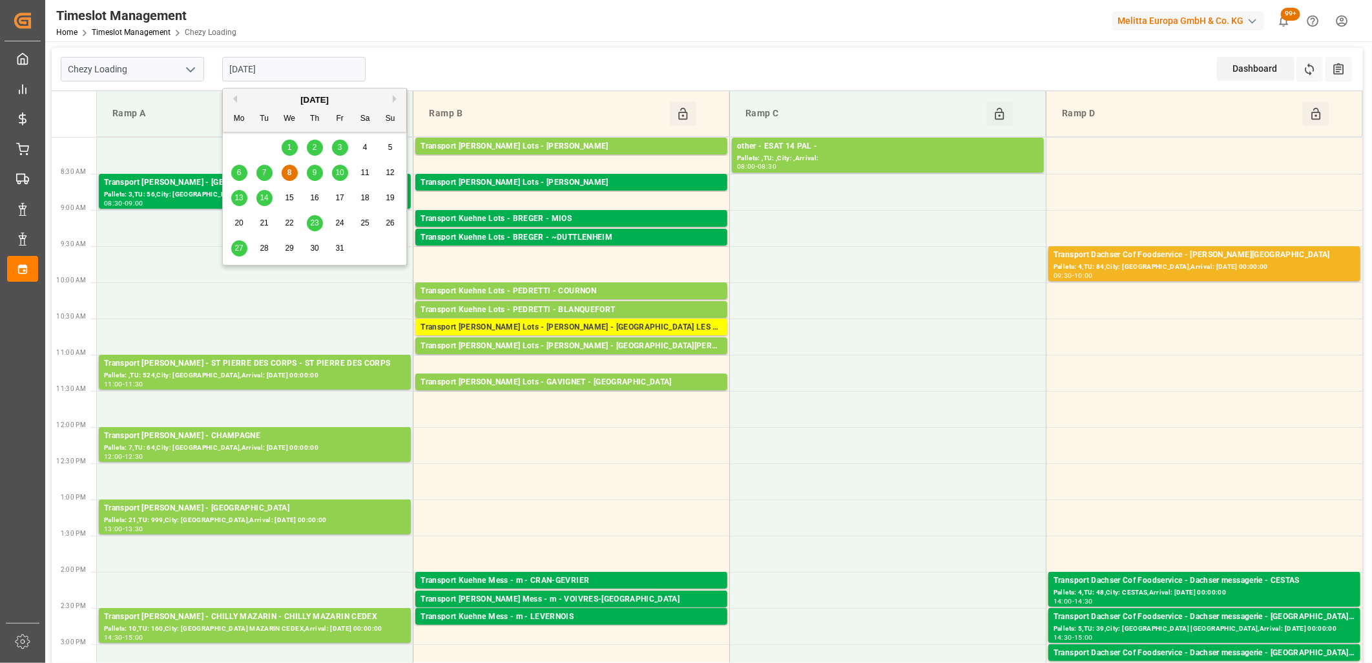
click at [317, 173] on div "9" at bounding box center [315, 173] width 16 height 16
type input "[DATE]"
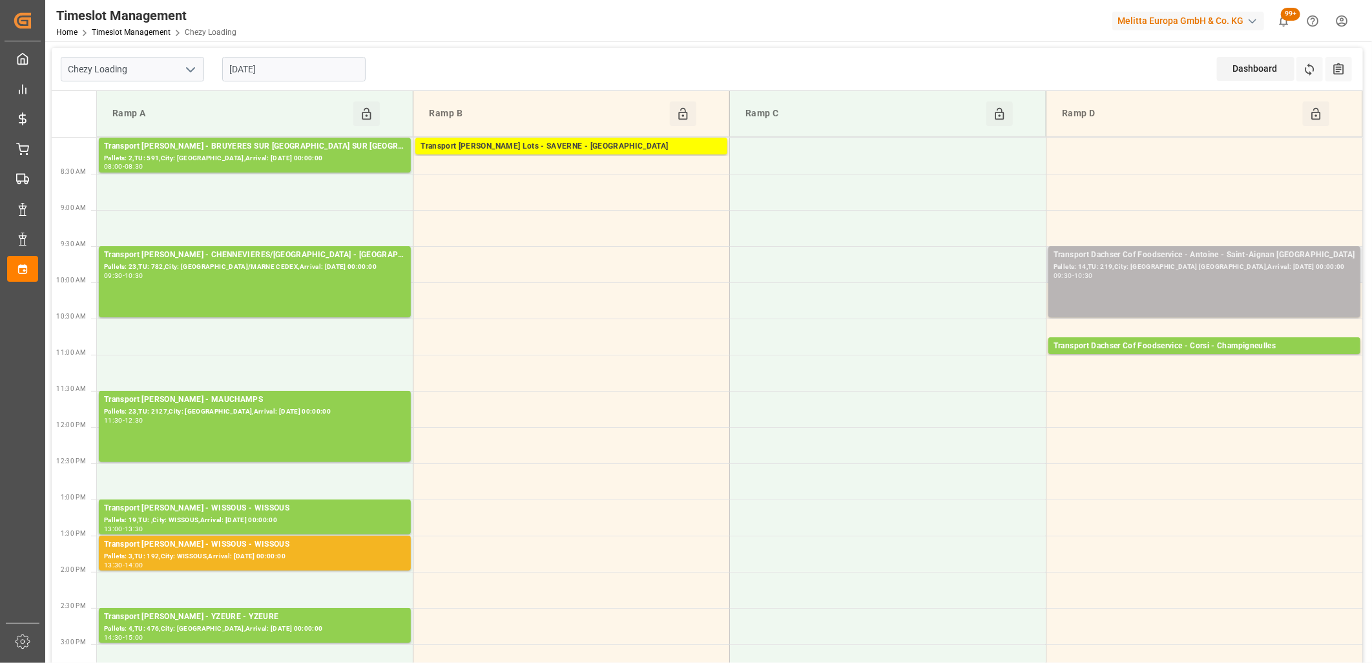
click at [1076, 282] on div "Transport Dachser Cof Foodservice - Antoine - Saint-Aignan [GEOGRAPHIC_DATA]: 1…" at bounding box center [1205, 282] width 302 height 66
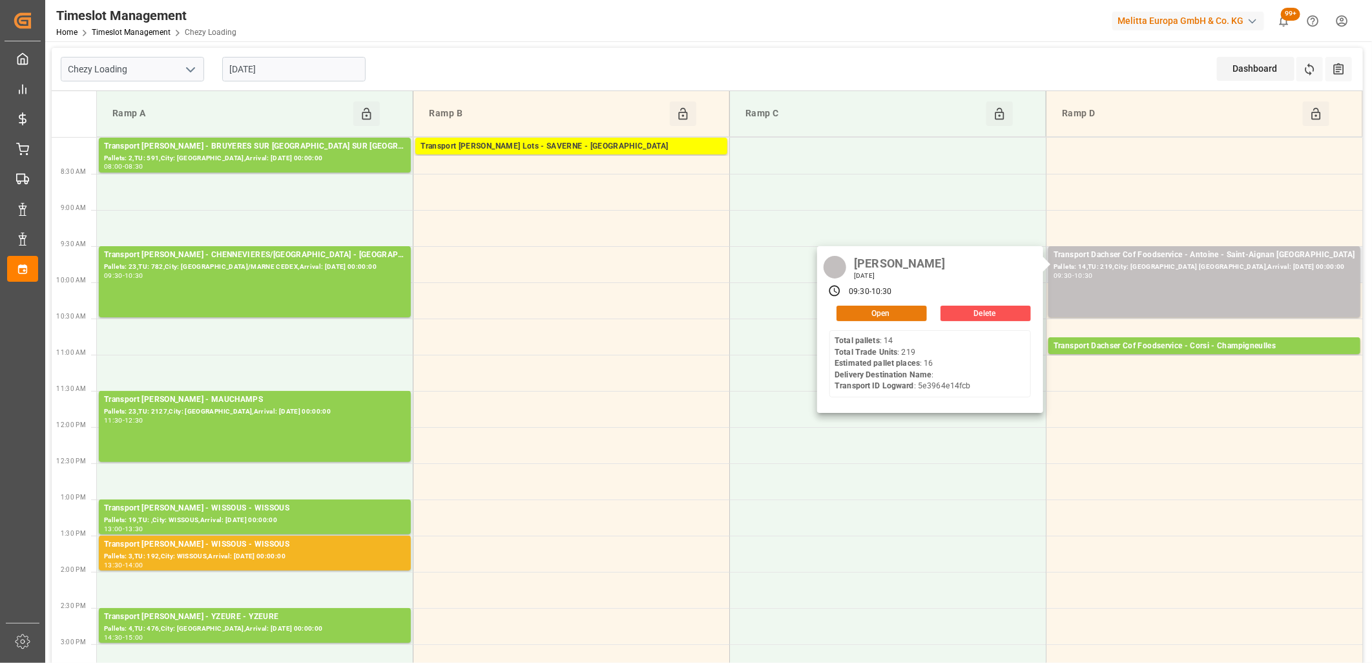
click at [888, 319] on button "Open" at bounding box center [882, 314] width 90 height 16
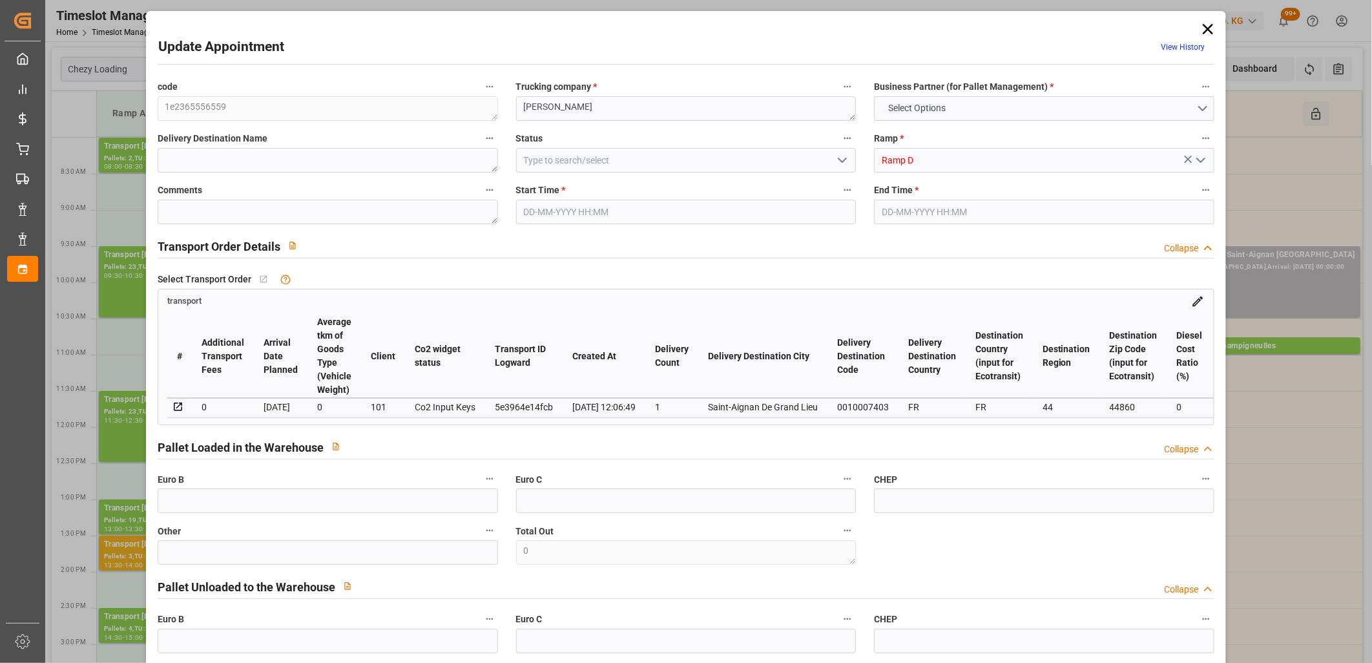
type input "16"
type input "482.67"
type input "0"
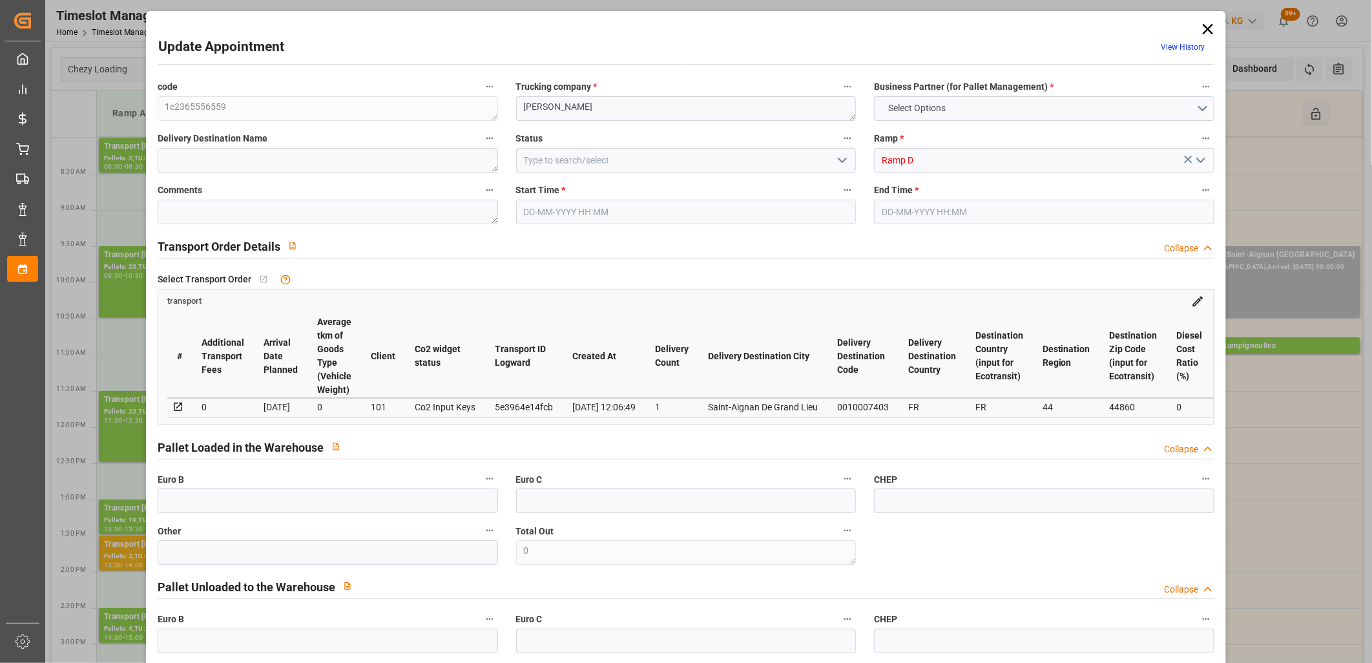
type input "474.175"
type input "-8.495"
type input "0"
type input "3718.516"
type input "4807.103"
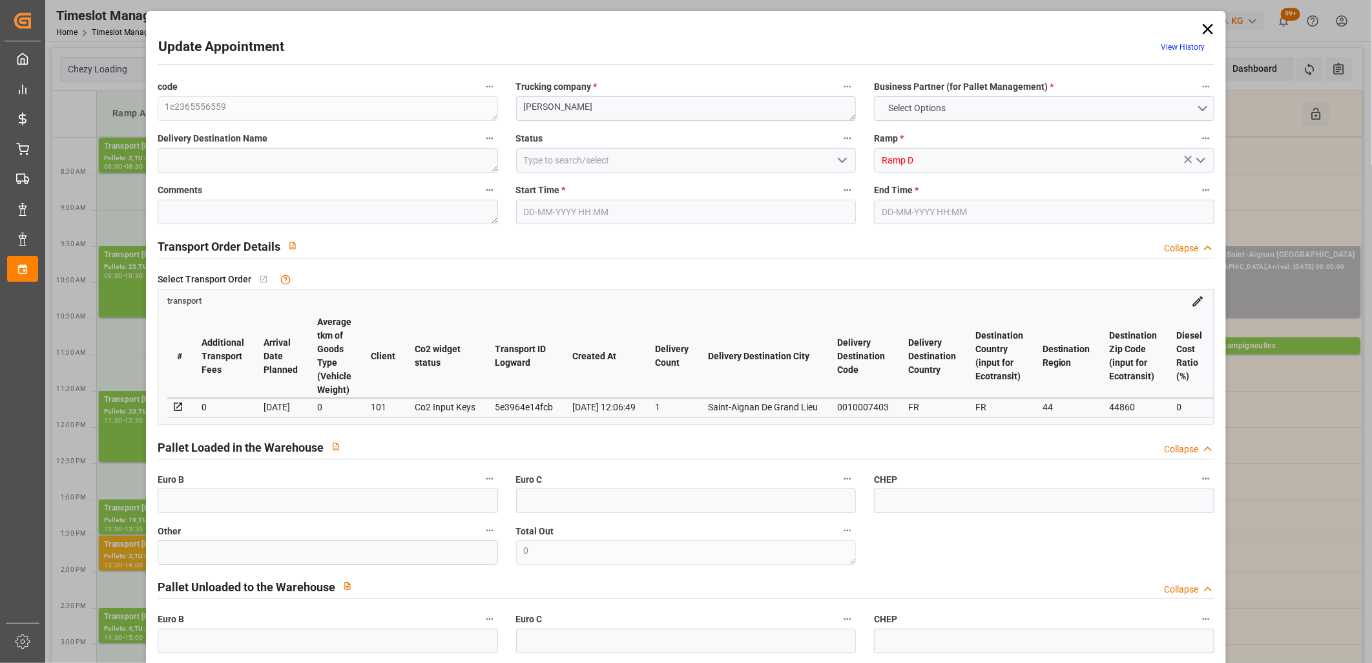
type input "13808.68"
type input "44"
type input "14"
type input "219"
type input "16"
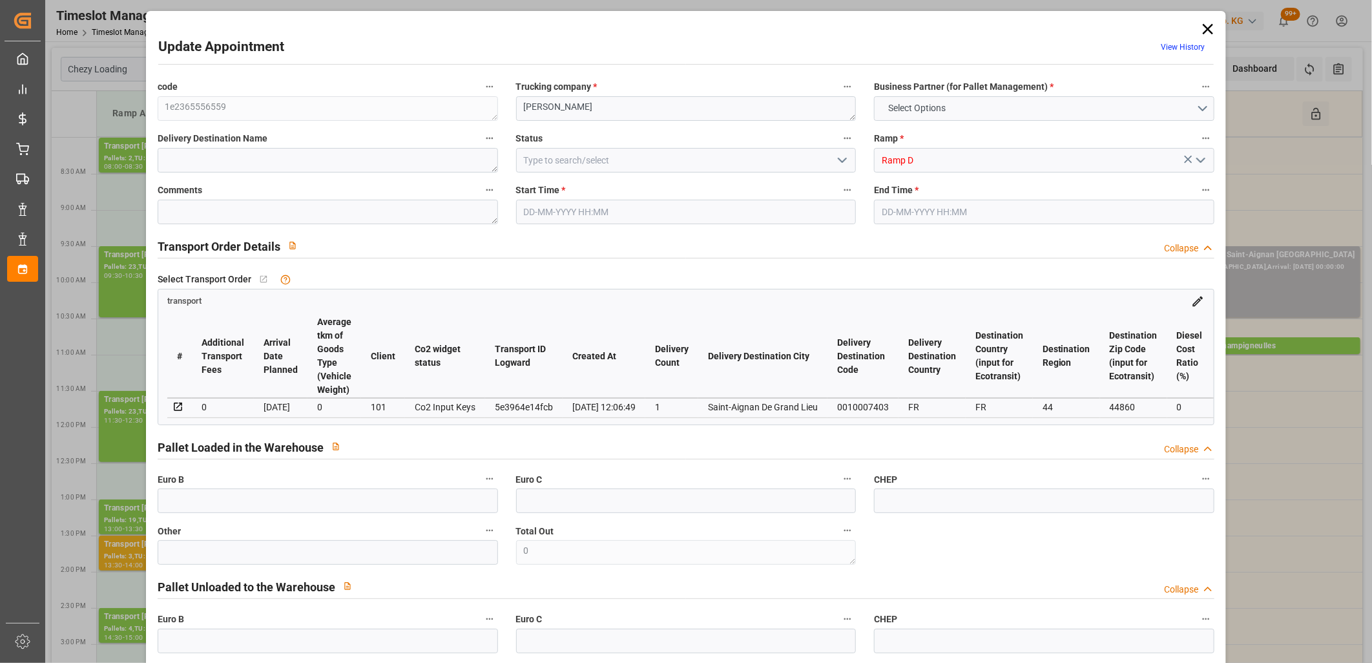
type input "101"
type input "4411.089"
type input "0"
type input "4710.8598"
type input "0"
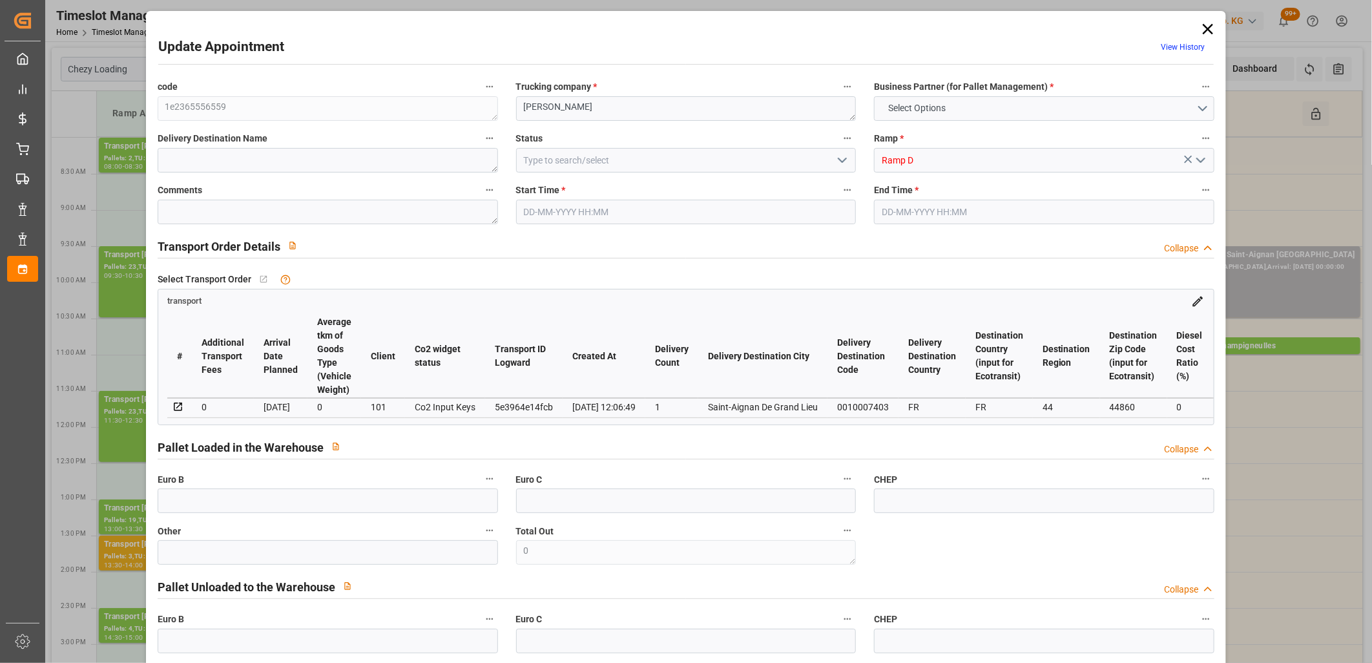
type input "0"
type input "21"
type input "35"
type input "[DATE] 09:30"
type input "[DATE] 10:30"
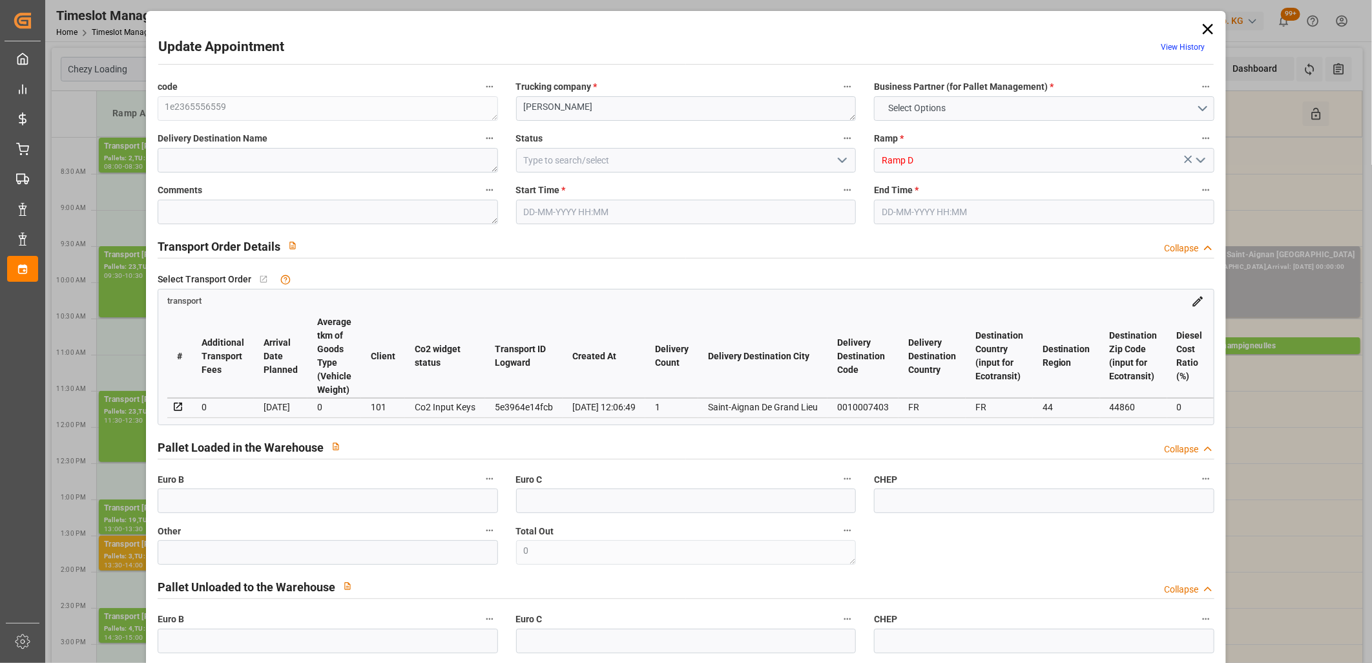
type input "[DATE] 13:05"
type input "[DATE] 12:06"
type input "[DATE]"
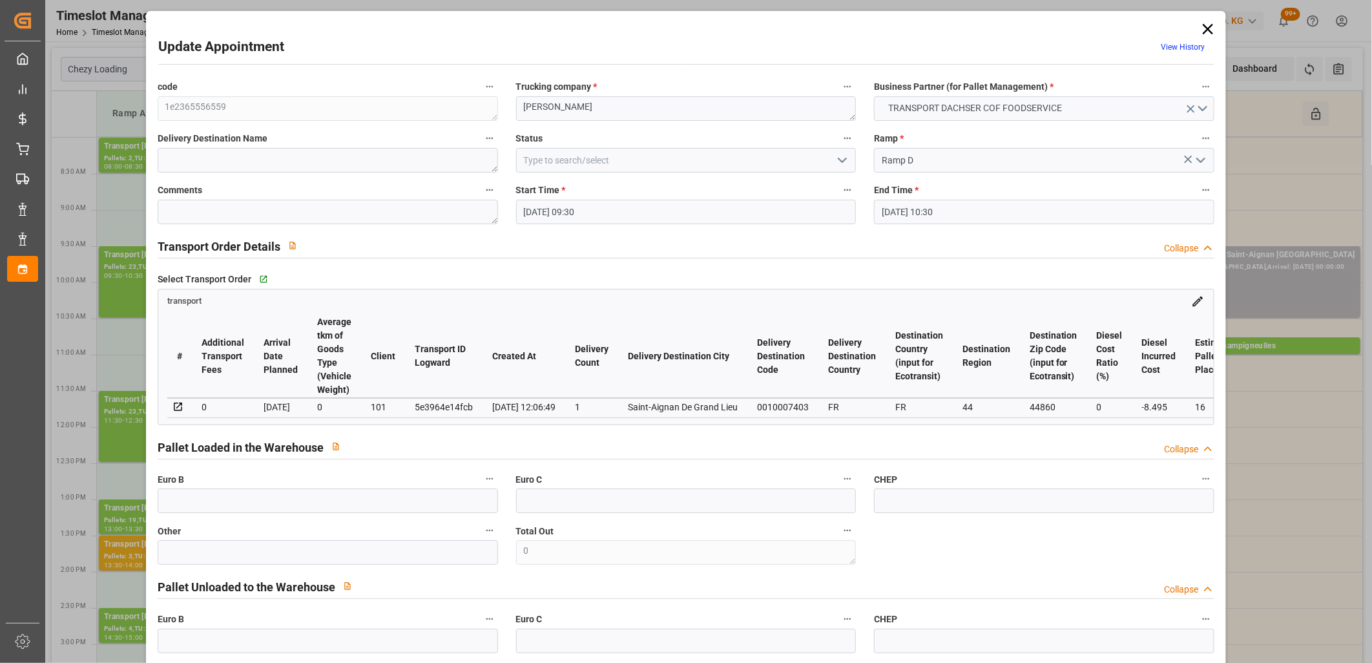
click at [1207, 30] on icon at bounding box center [1208, 29] width 10 height 10
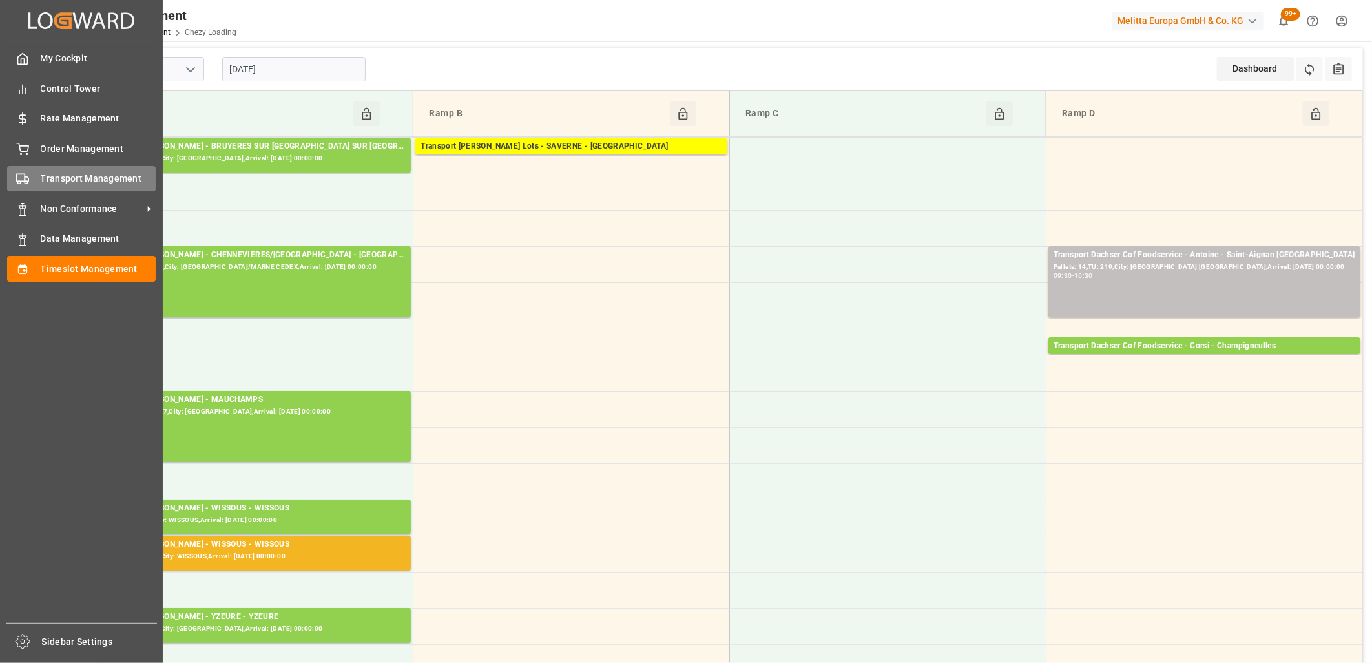
click at [36, 180] on div "Transport Management Transport Management" at bounding box center [81, 178] width 149 height 25
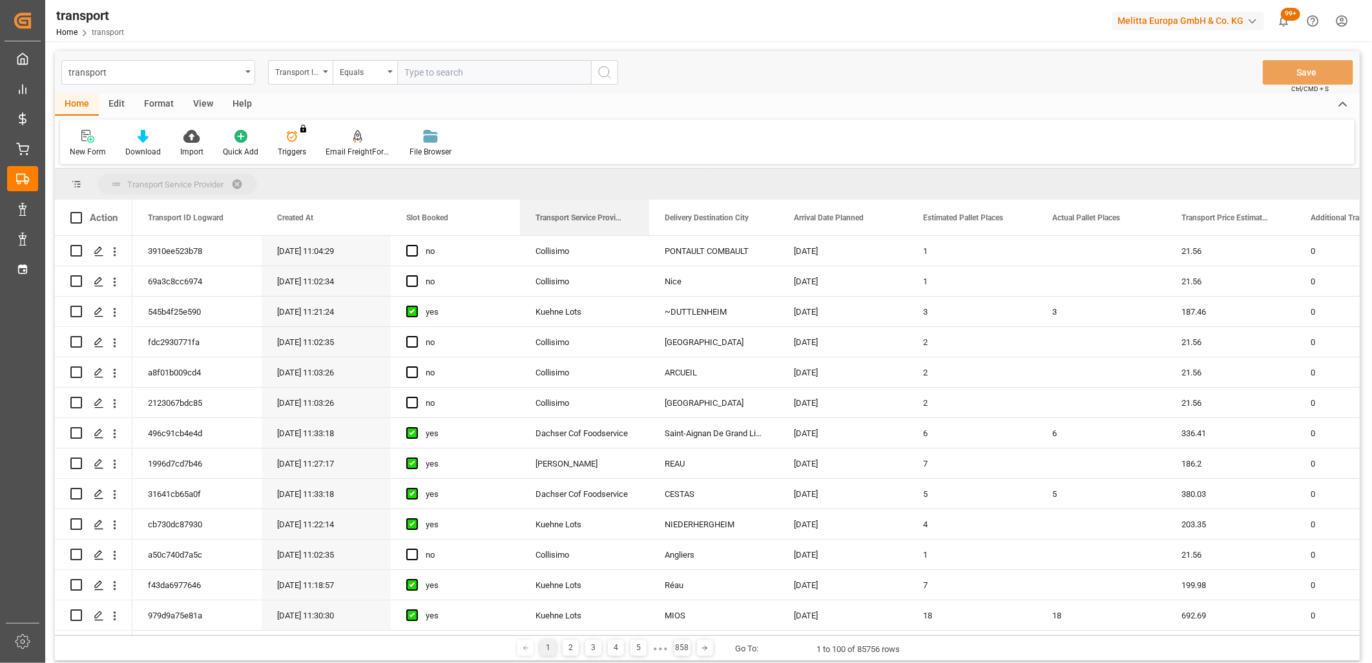
drag, startPoint x: 573, startPoint y: 220, endPoint x: 572, endPoint y: 189, distance: 31.0
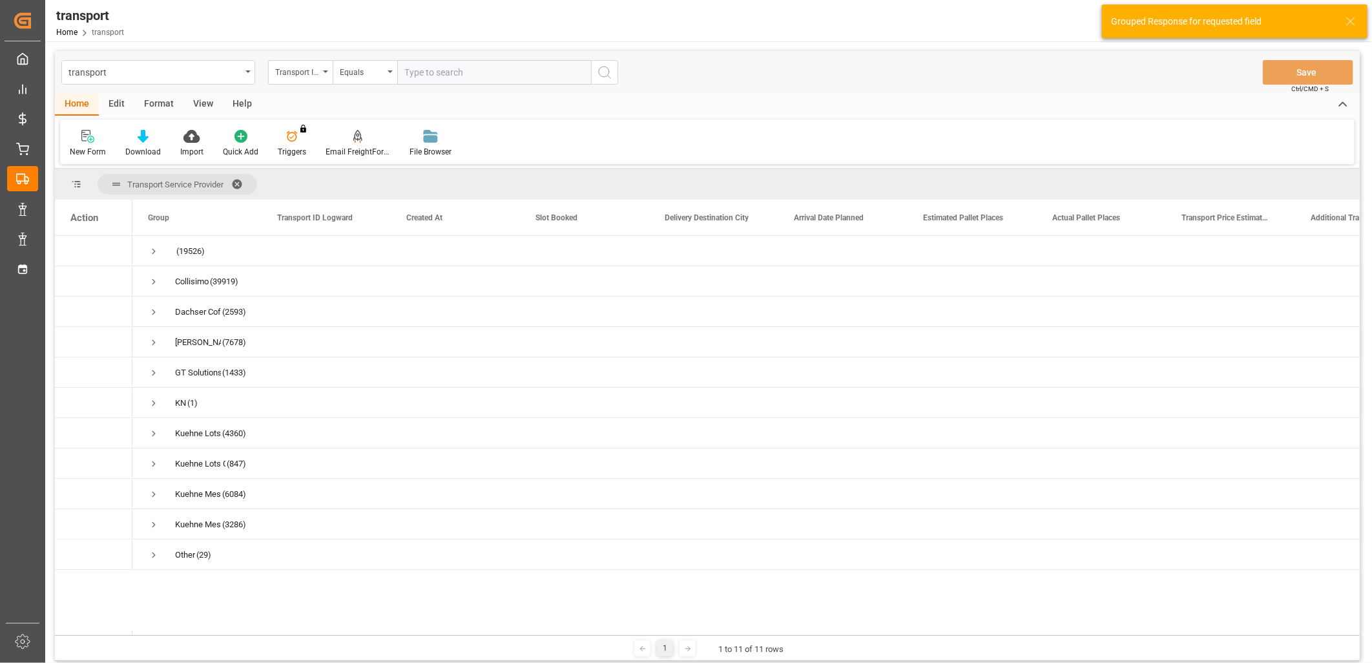
click at [299, 78] on div "Transport ID Logward" at bounding box center [297, 70] width 44 height 15
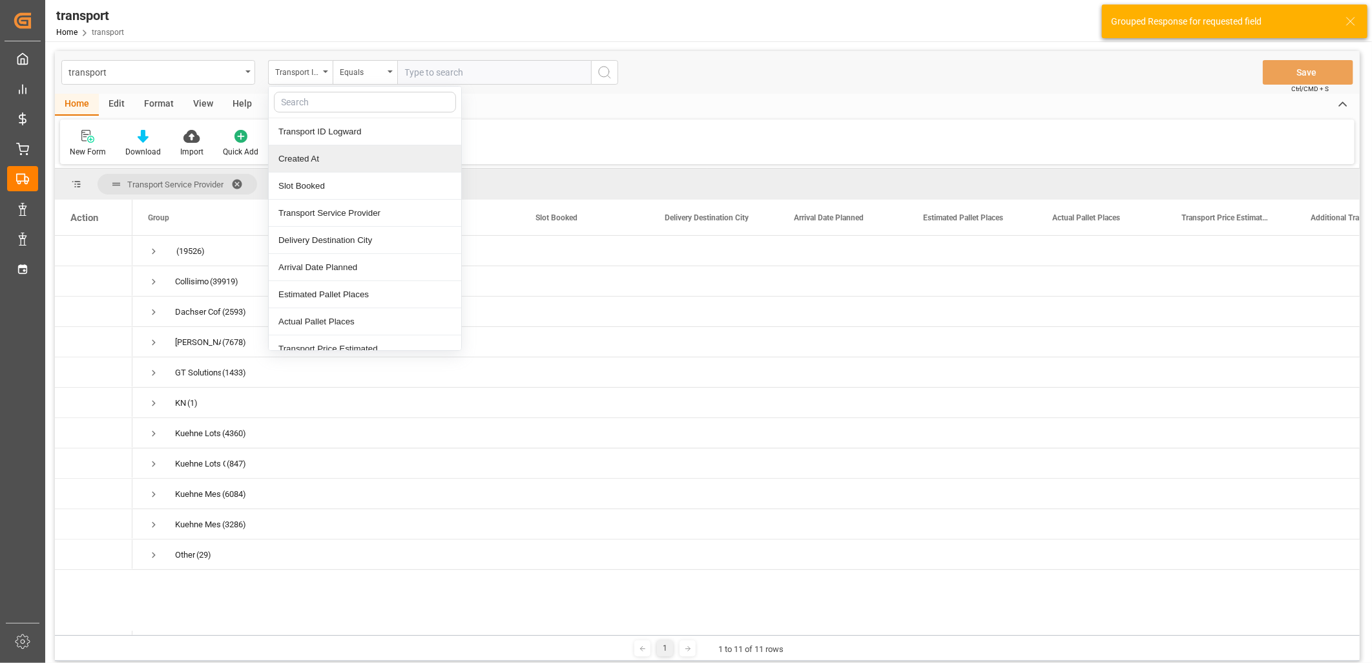
click at [300, 156] on div "Created At" at bounding box center [365, 158] width 193 height 27
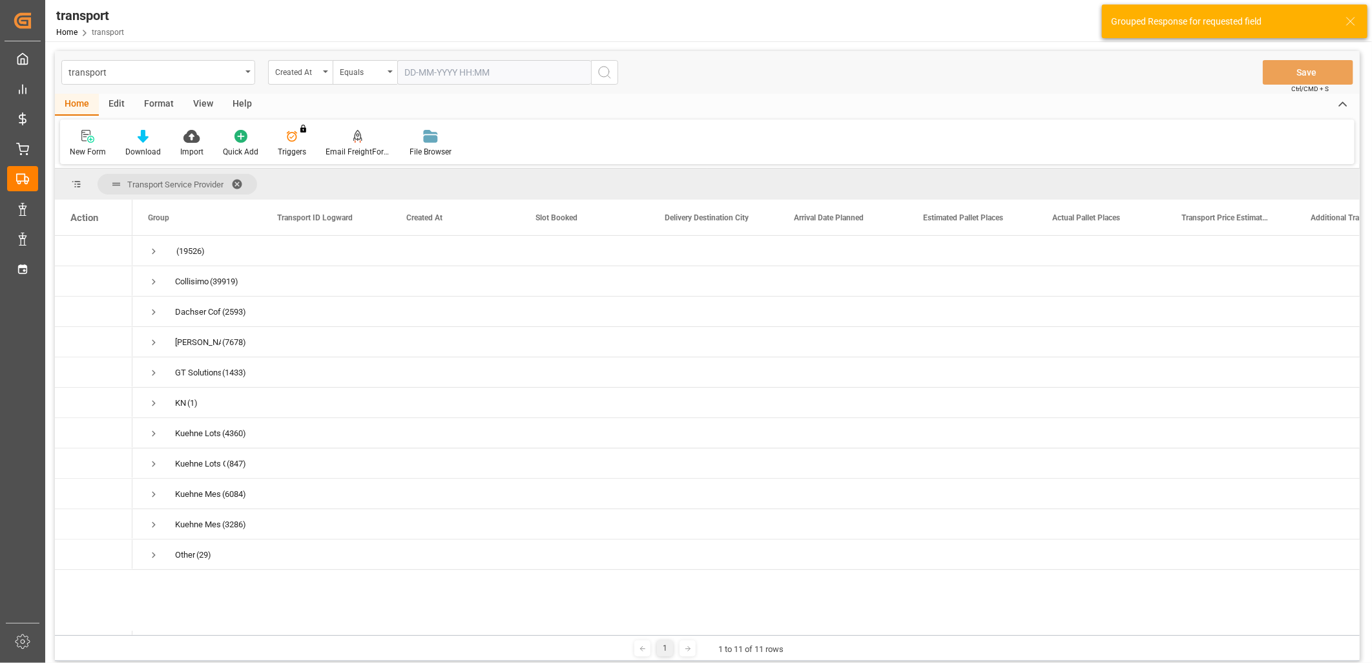
click at [435, 79] on input "text" at bounding box center [494, 72] width 194 height 25
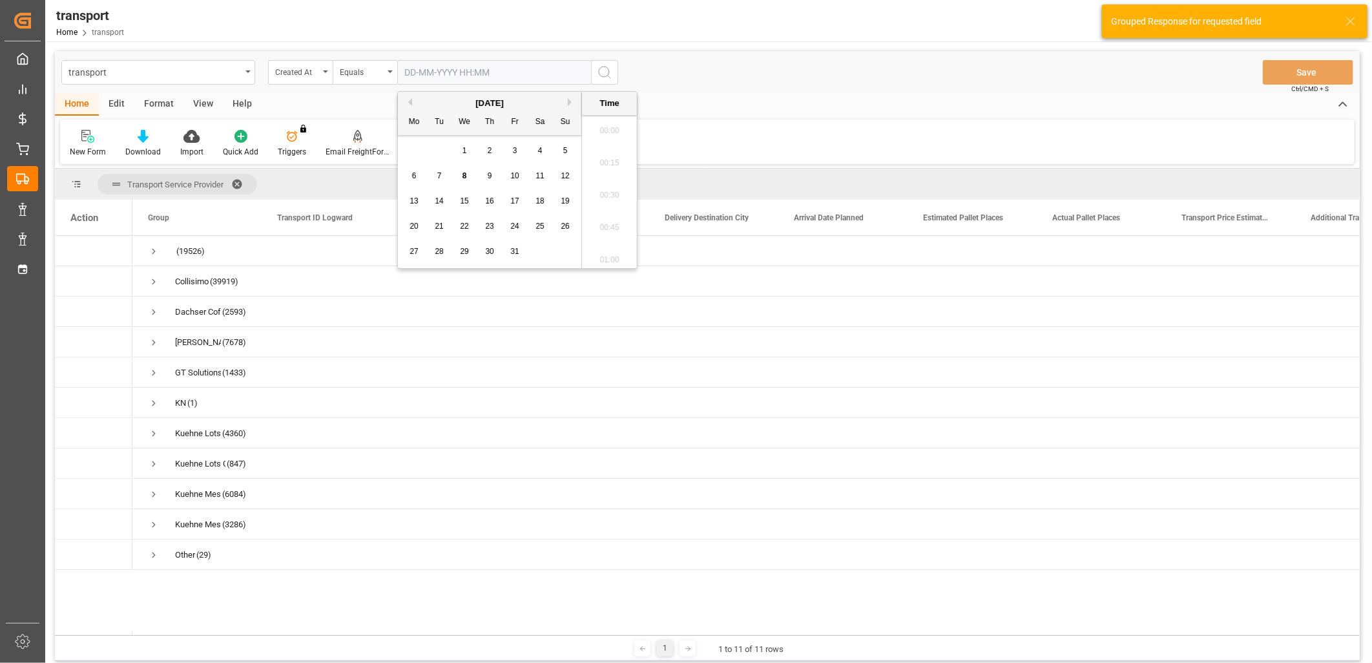
scroll to position [1425, 0]
click at [464, 175] on span "8" at bounding box center [465, 175] width 5 height 9
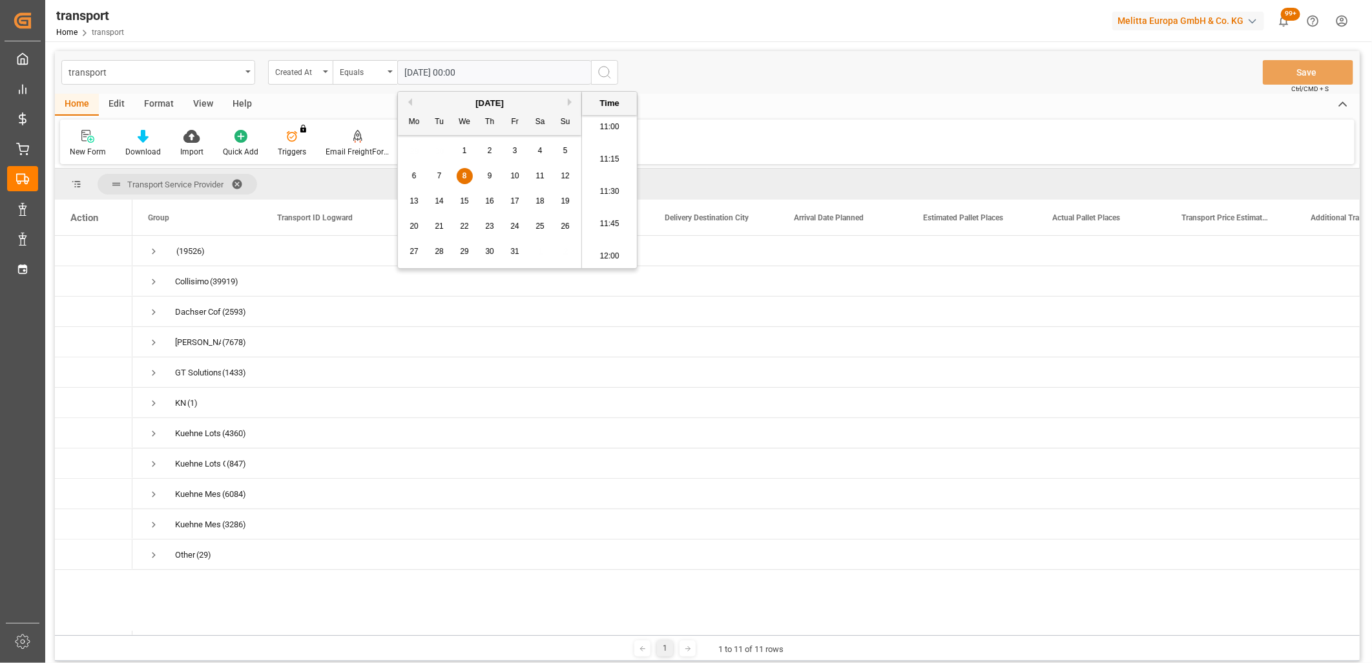
click at [437, 176] on span "7" at bounding box center [439, 175] width 5 height 9
type input "[DATE] 00:00"
click at [604, 72] on icon "search button" at bounding box center [605, 73] width 16 height 16
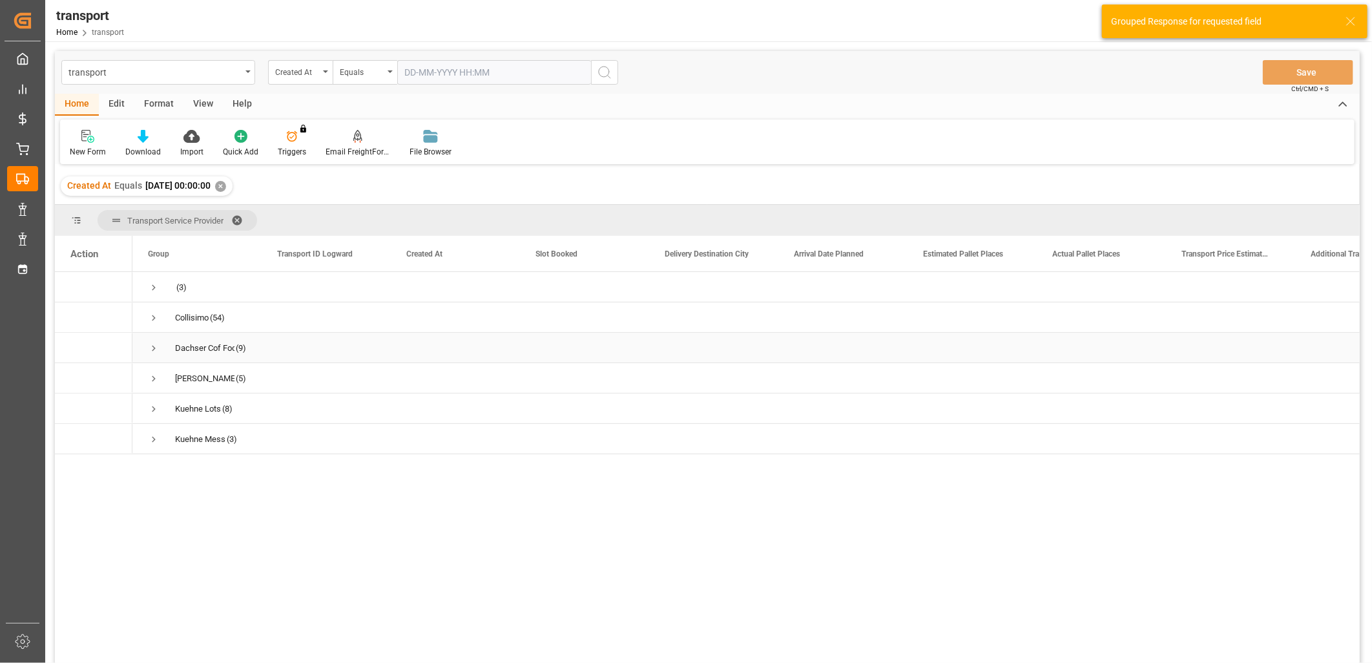
click at [149, 348] on span "Press SPACE to select this row." at bounding box center [154, 348] width 12 height 12
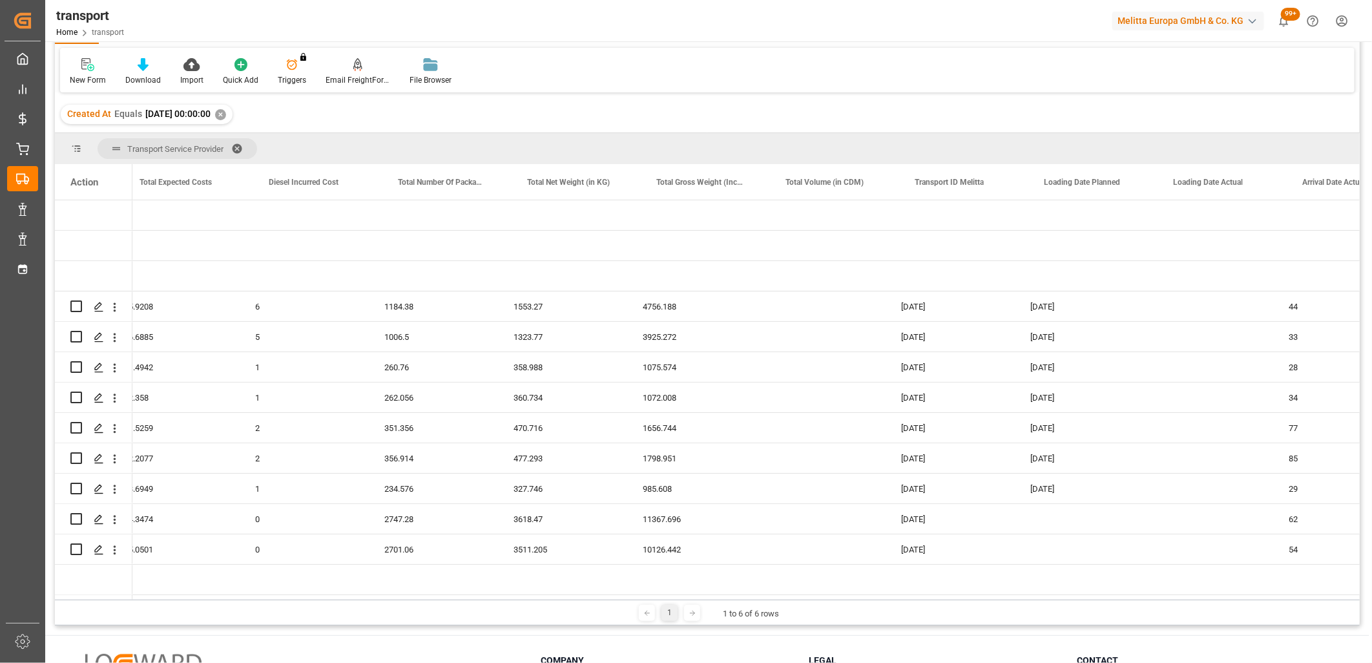
scroll to position [0, 1361]
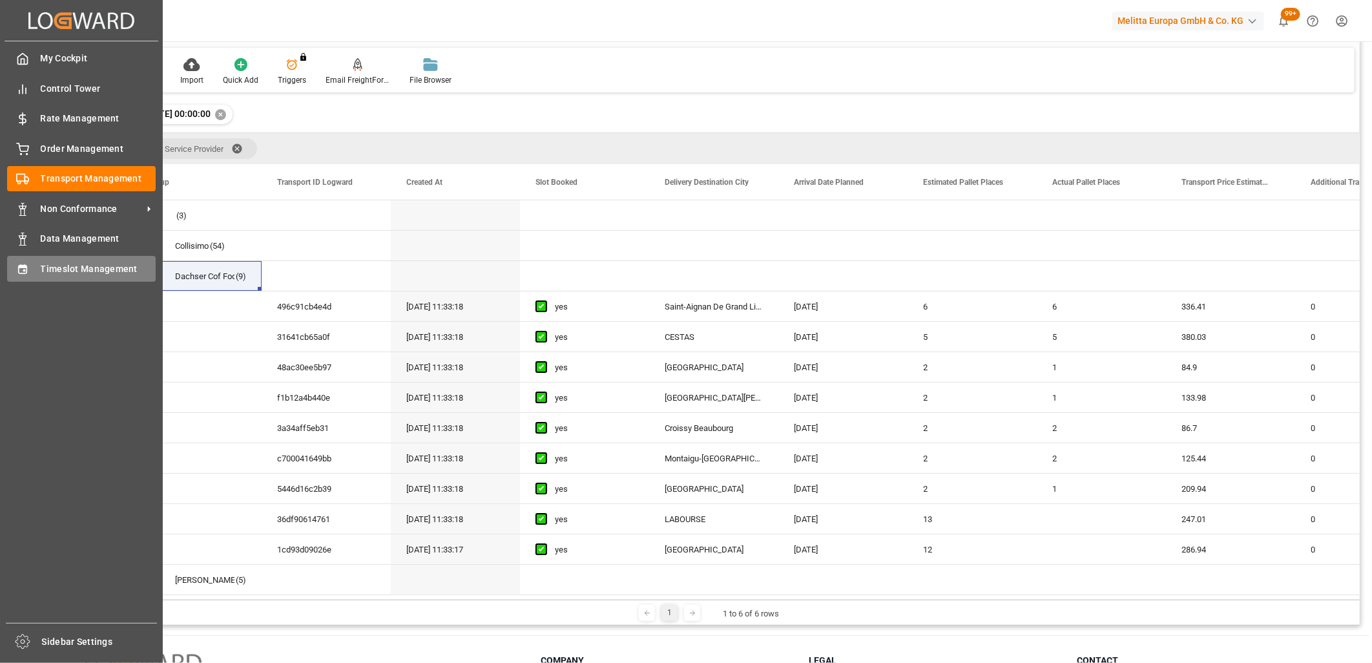
click at [30, 274] on div "Timeslot Management Timeslot Management" at bounding box center [81, 268] width 149 height 25
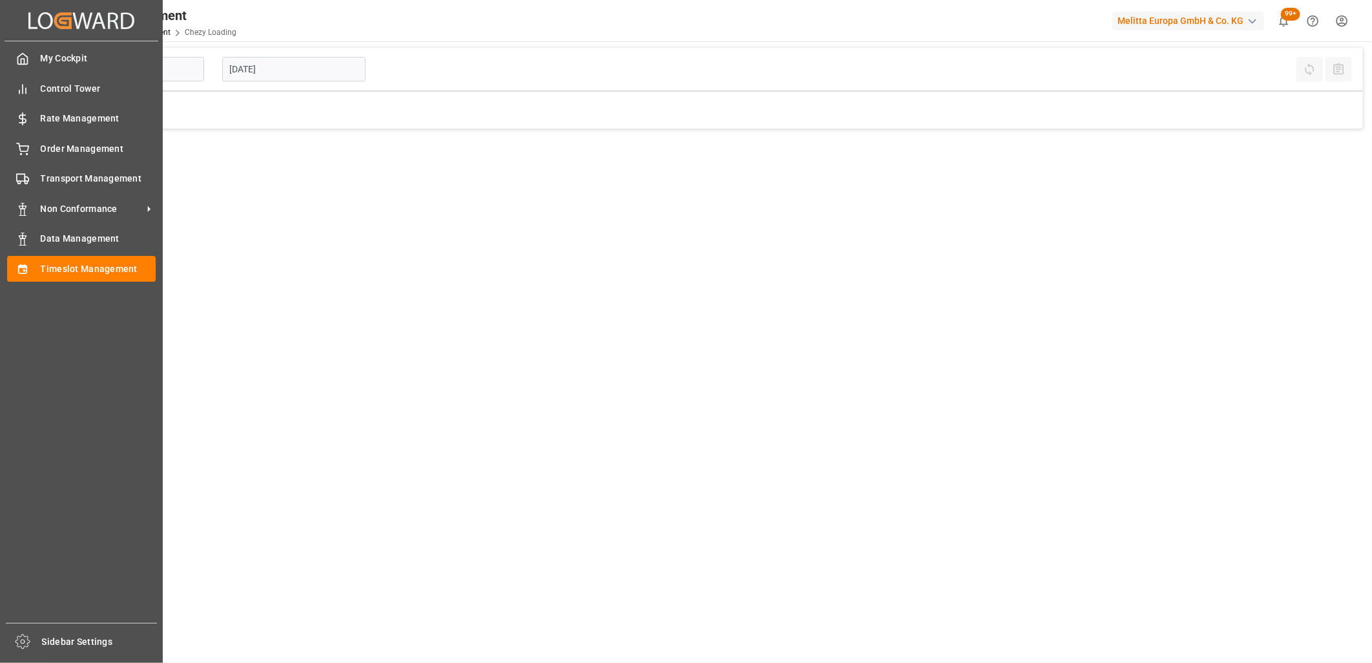
type input "Chezy Loading"
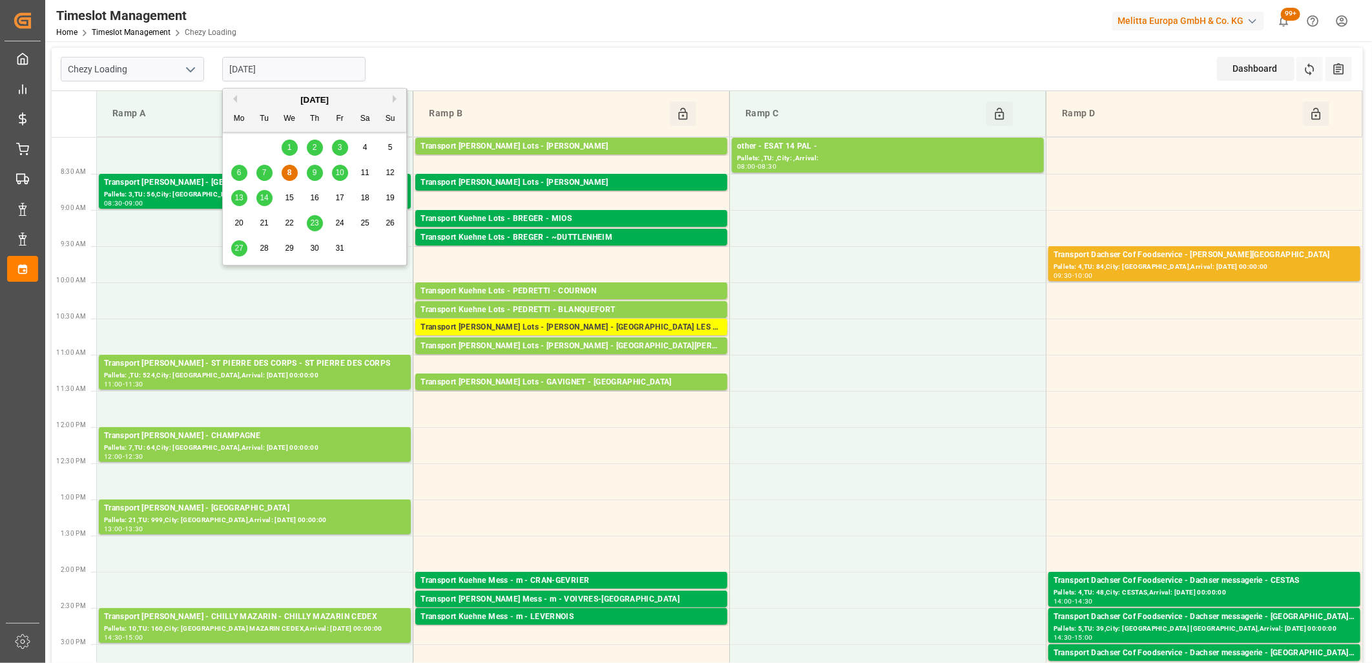
click at [317, 67] on input "[DATE]" at bounding box center [293, 69] width 143 height 25
click at [314, 174] on span "9" at bounding box center [315, 172] width 5 height 9
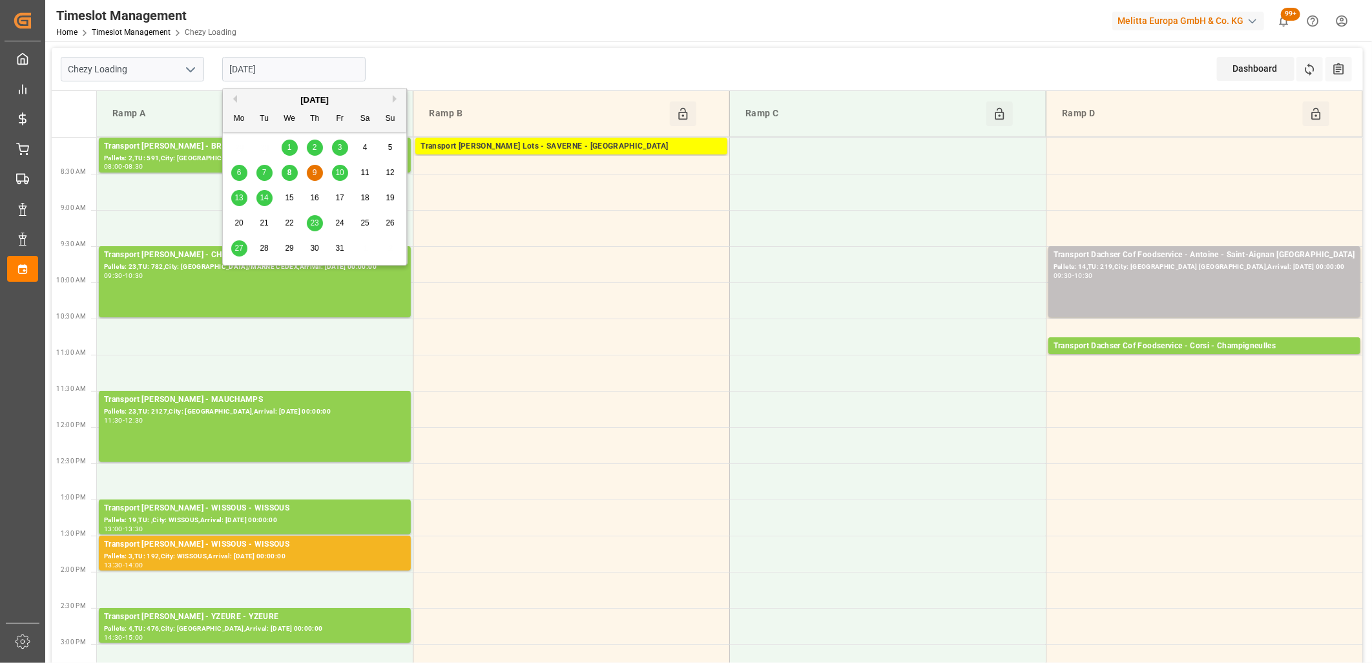
click at [317, 71] on input "[DATE]" at bounding box center [293, 69] width 143 height 25
click at [339, 176] on span "10" at bounding box center [339, 172] width 8 height 9
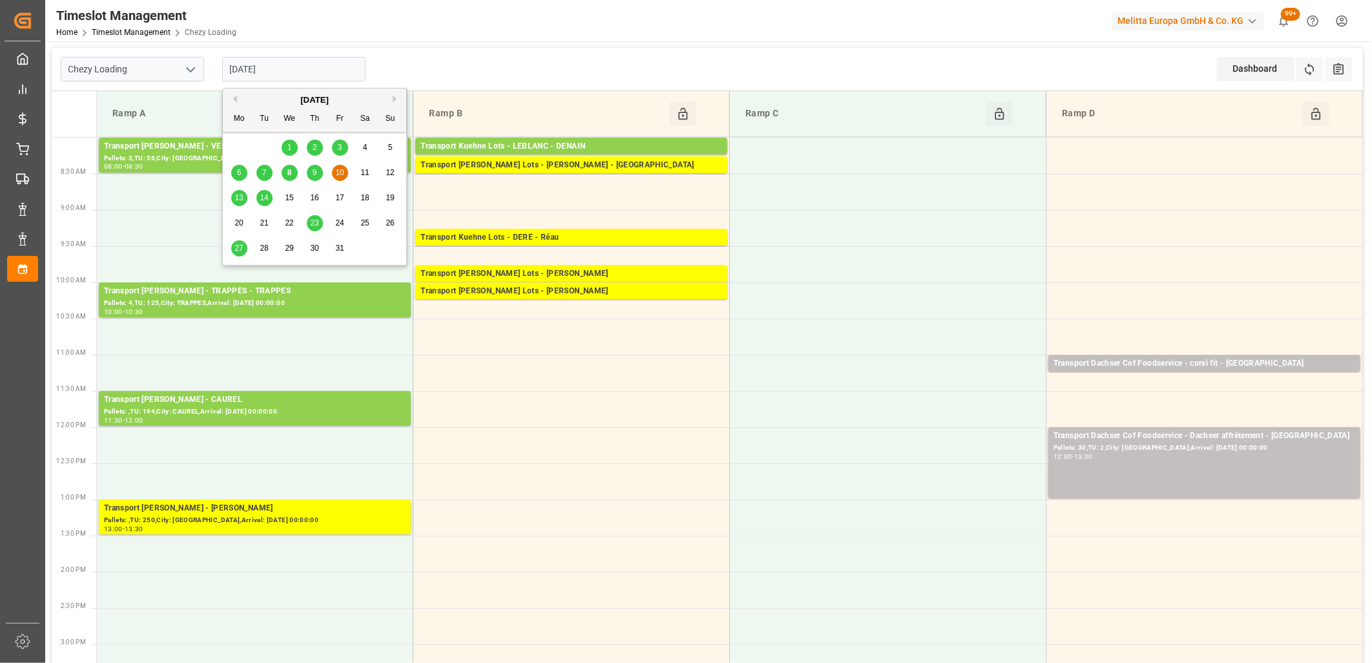
click at [306, 78] on input "[DATE]" at bounding box center [293, 69] width 143 height 25
click at [285, 175] on div "8" at bounding box center [290, 173] width 16 height 16
type input "[DATE]"
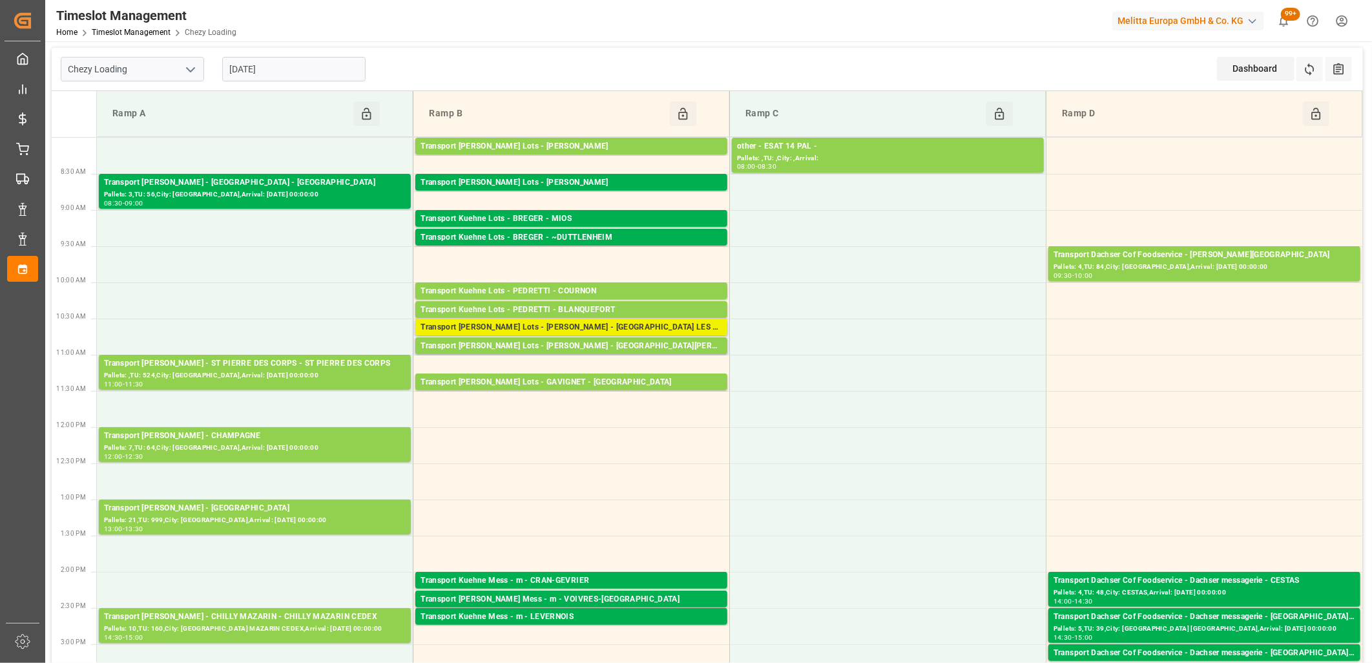
click at [570, 326] on div "Transport [PERSON_NAME] Lots - [PERSON_NAME] - [GEOGRAPHIC_DATA] LES MINES" at bounding box center [572, 327] width 302 height 13
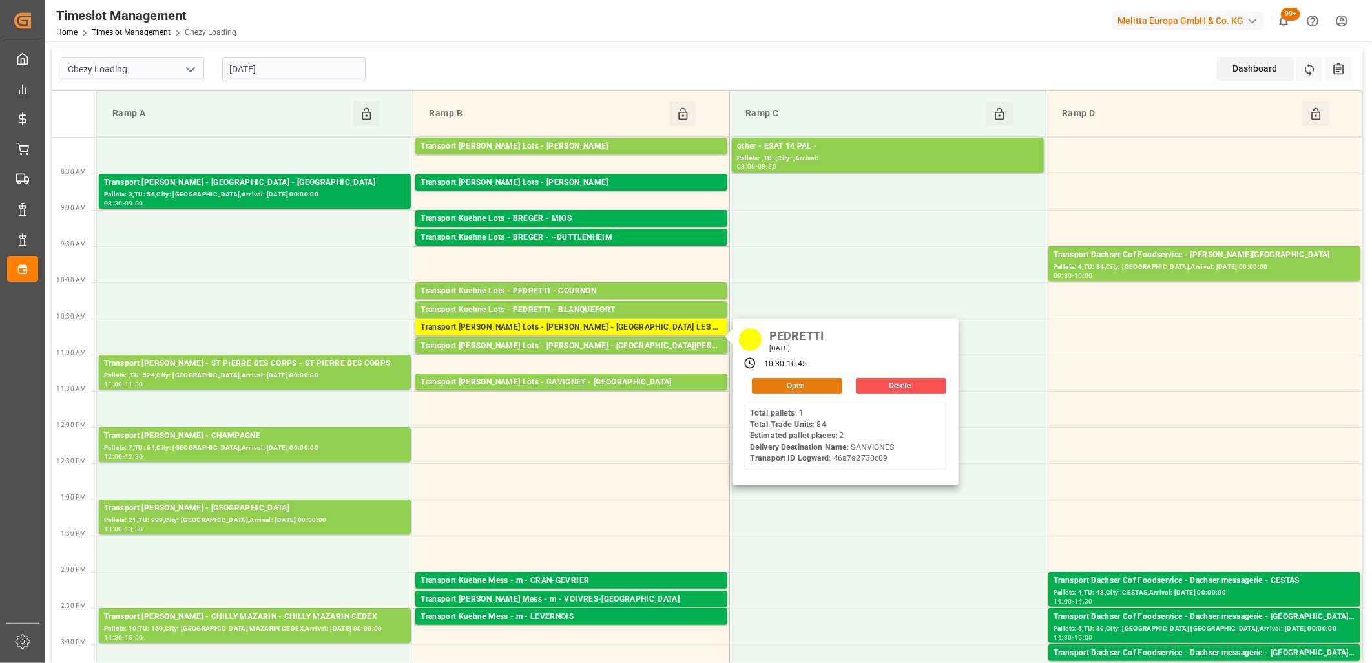
click at [765, 384] on button "Open" at bounding box center [797, 386] width 90 height 16
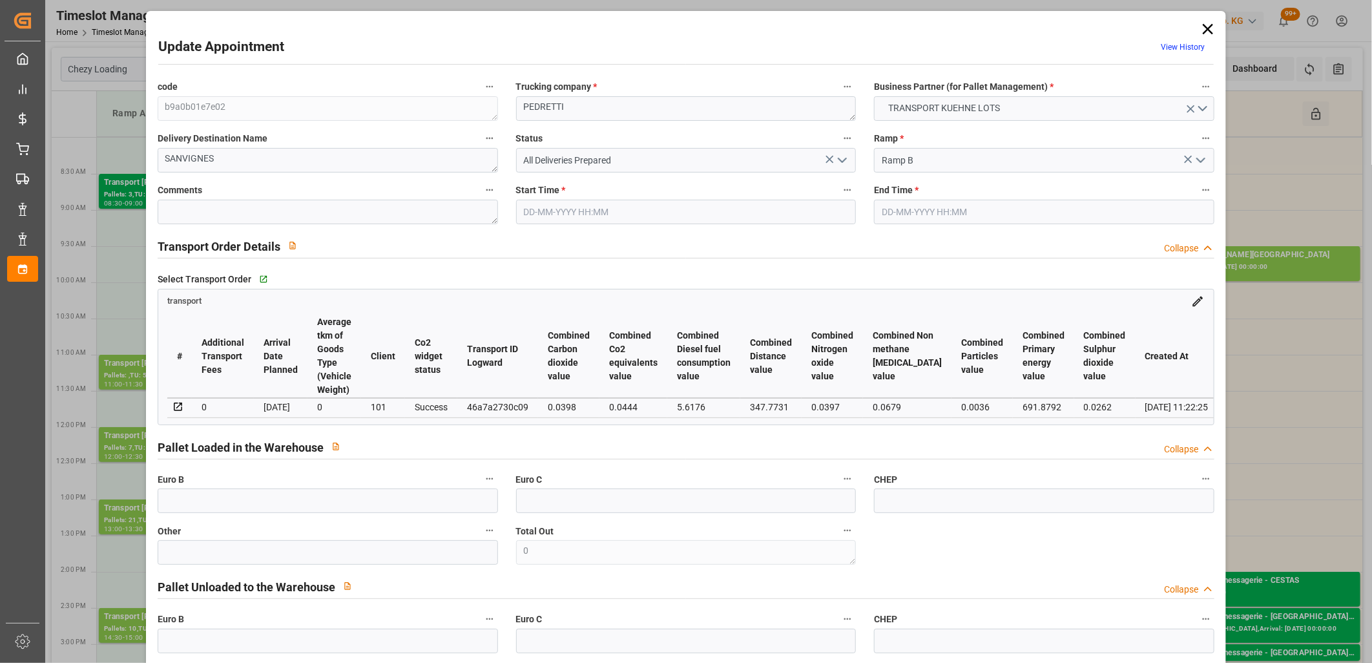
type input "[DATE] 10:30"
type input "[DATE] 10:45"
type input "[DATE] 14:08"
type input "[DATE] 11:22"
type input "[DATE]"
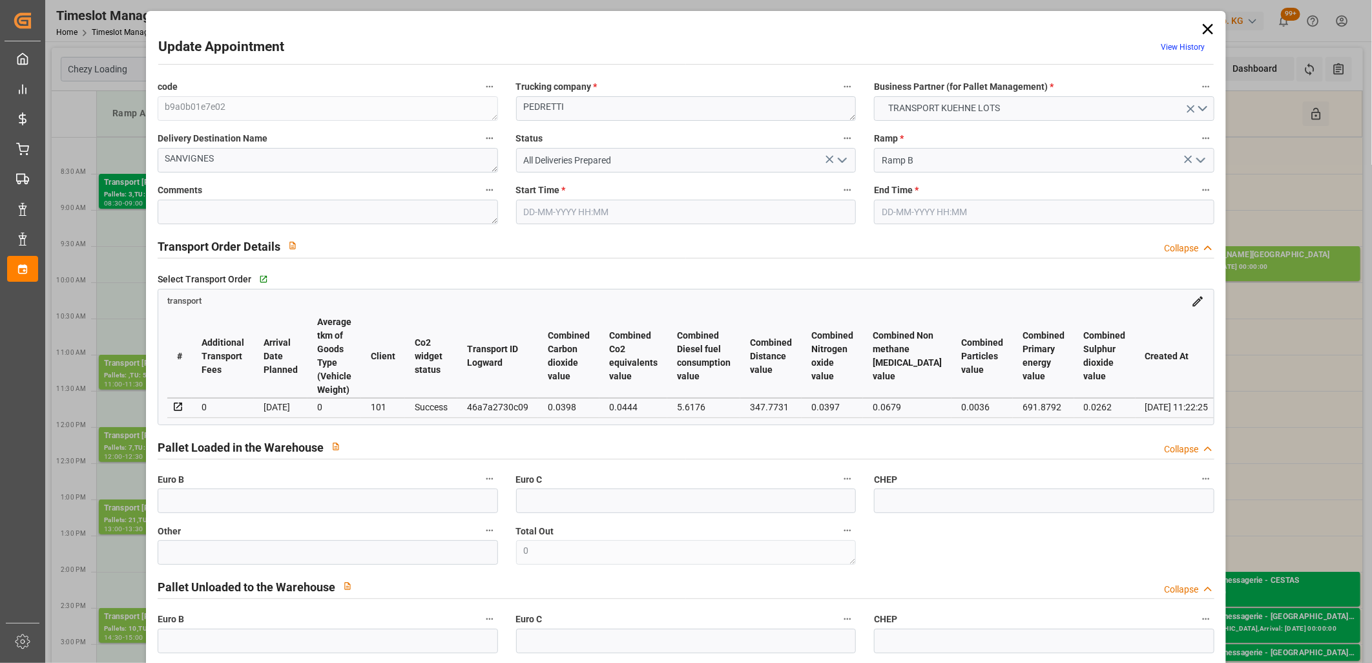
type input "[DATE]"
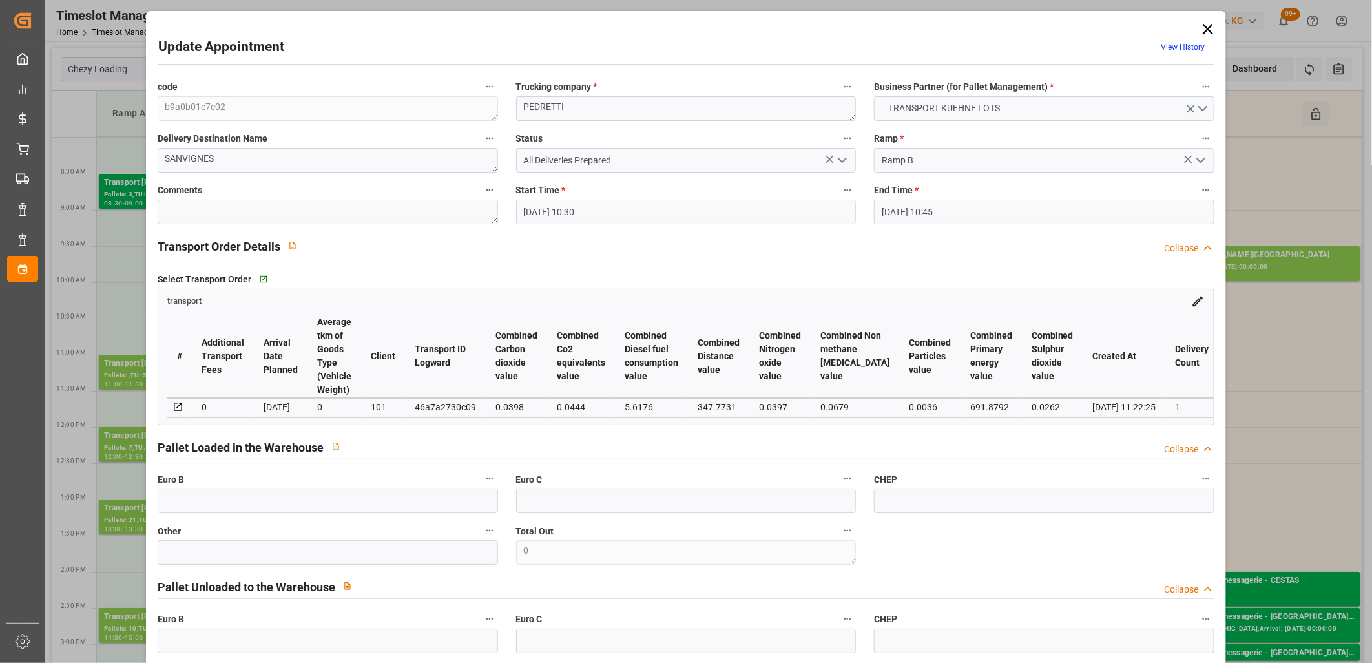
click at [835, 163] on icon "open menu" at bounding box center [843, 160] width 16 height 16
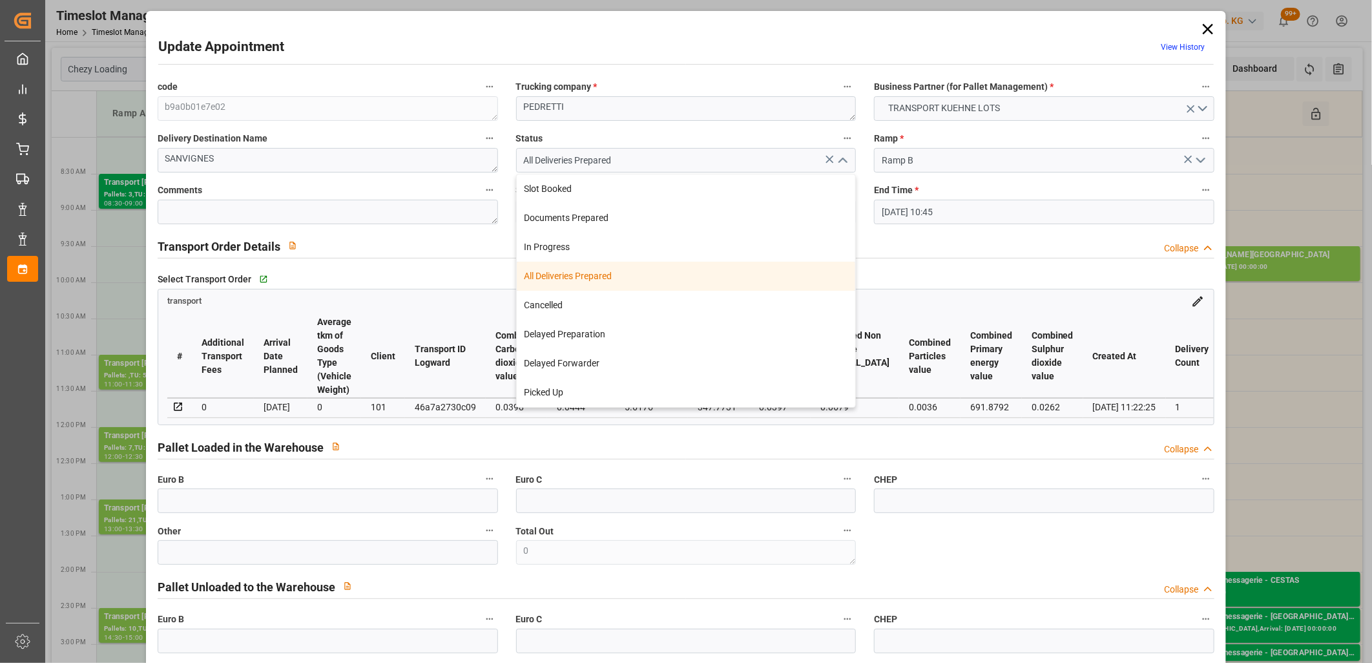
click at [663, 278] on div "All Deliveries Prepared" at bounding box center [686, 276] width 339 height 29
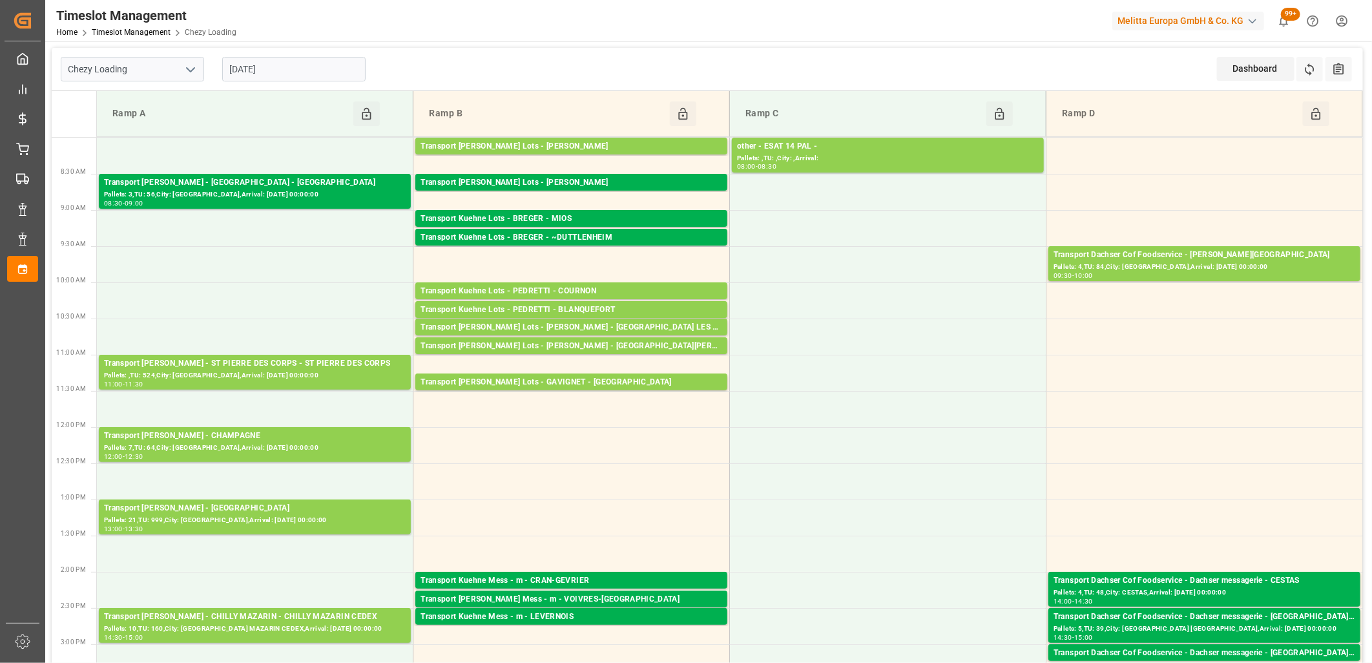
click at [298, 74] on input "[DATE]" at bounding box center [293, 69] width 143 height 25
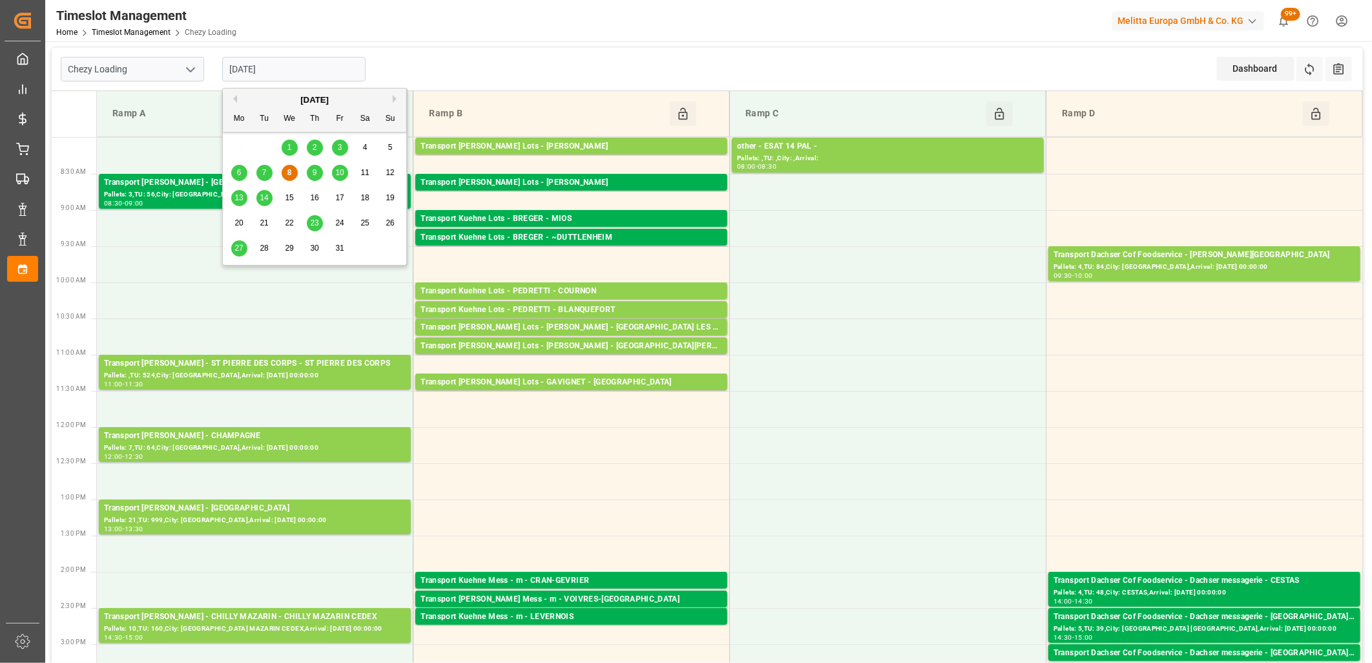
click at [338, 171] on span "10" at bounding box center [339, 172] width 8 height 9
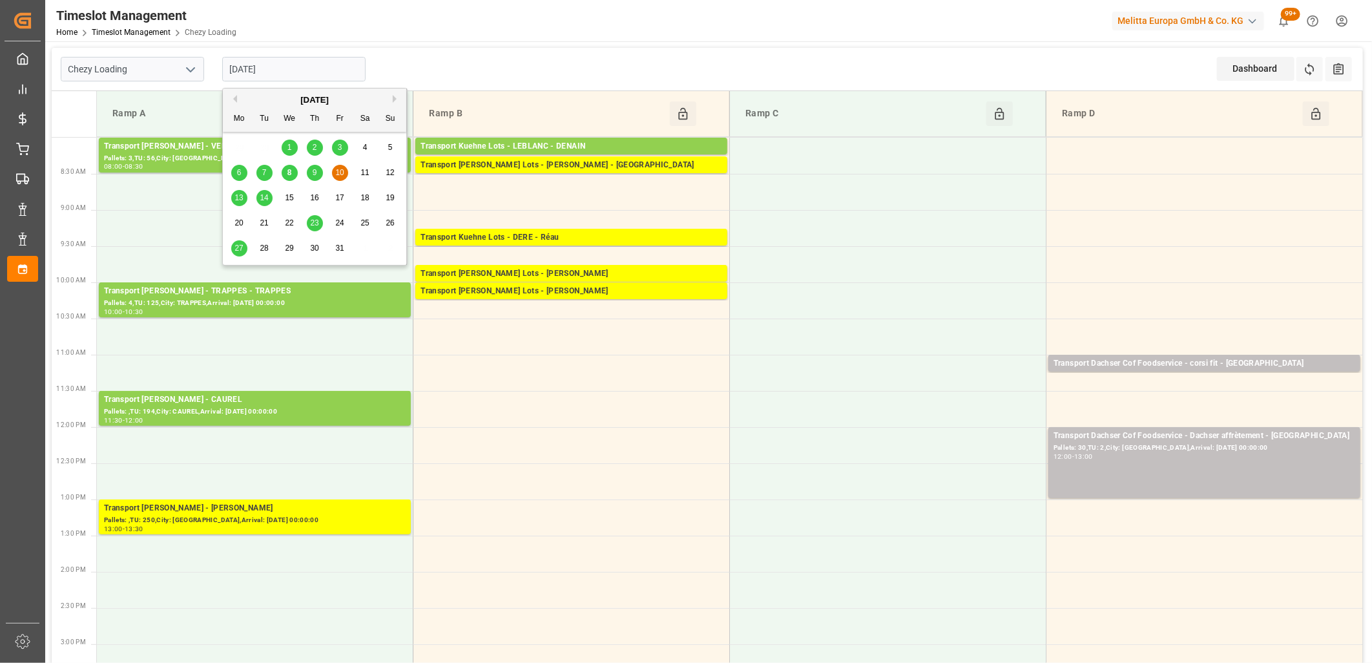
click at [326, 78] on input "[DATE]" at bounding box center [293, 69] width 143 height 25
click at [314, 172] on span "9" at bounding box center [315, 172] width 5 height 9
type input "[DATE]"
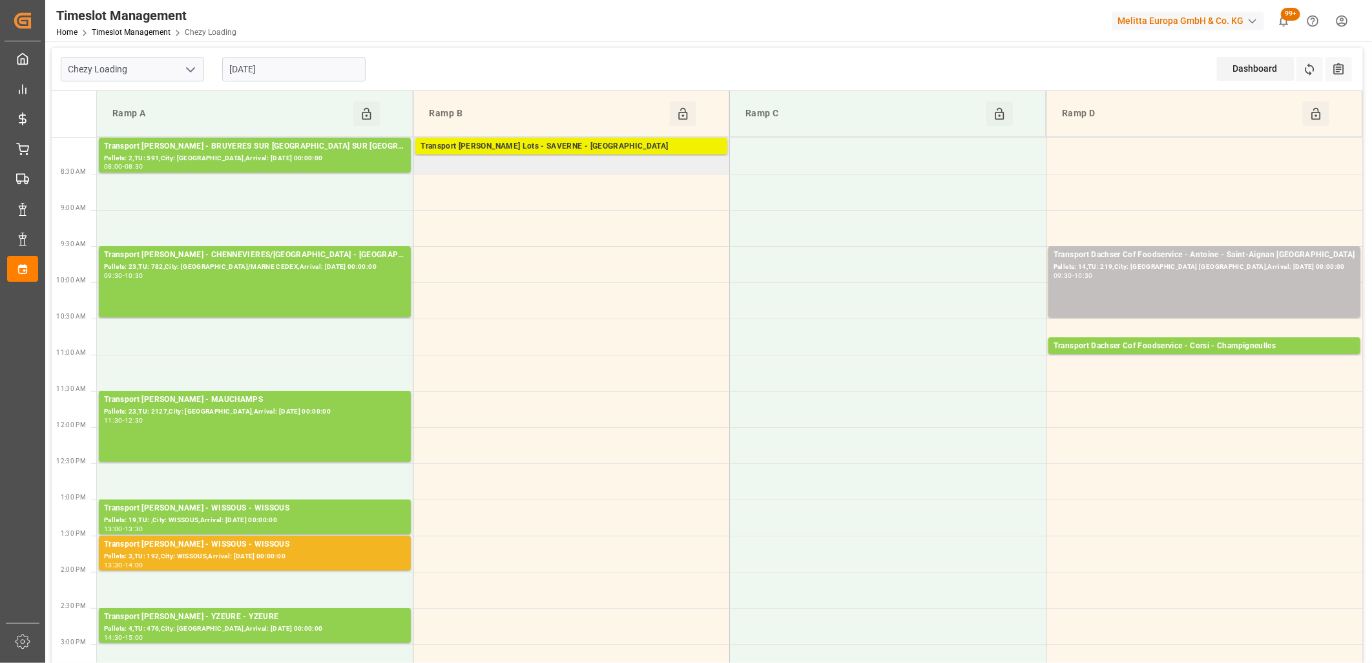
click at [463, 150] on div "Transport [PERSON_NAME] Lots - SAVERNE - [GEOGRAPHIC_DATA]" at bounding box center [572, 146] width 302 height 13
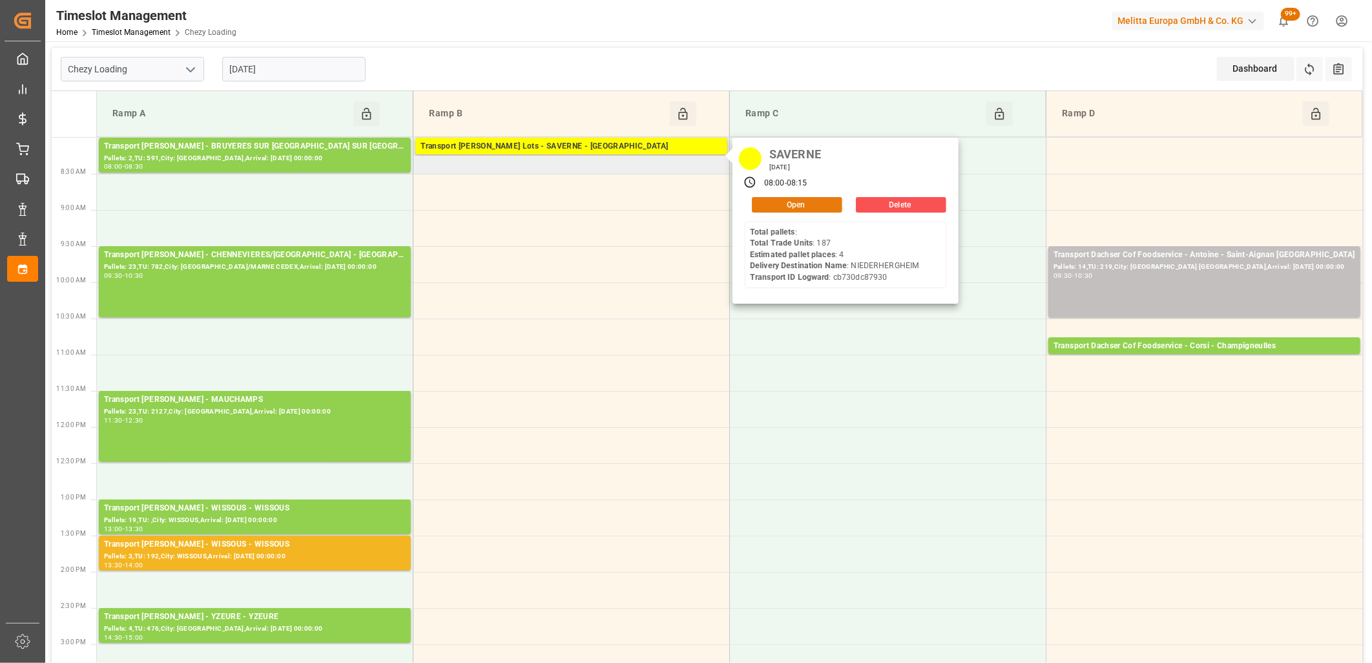
click at [775, 200] on button "Open" at bounding box center [797, 205] width 90 height 16
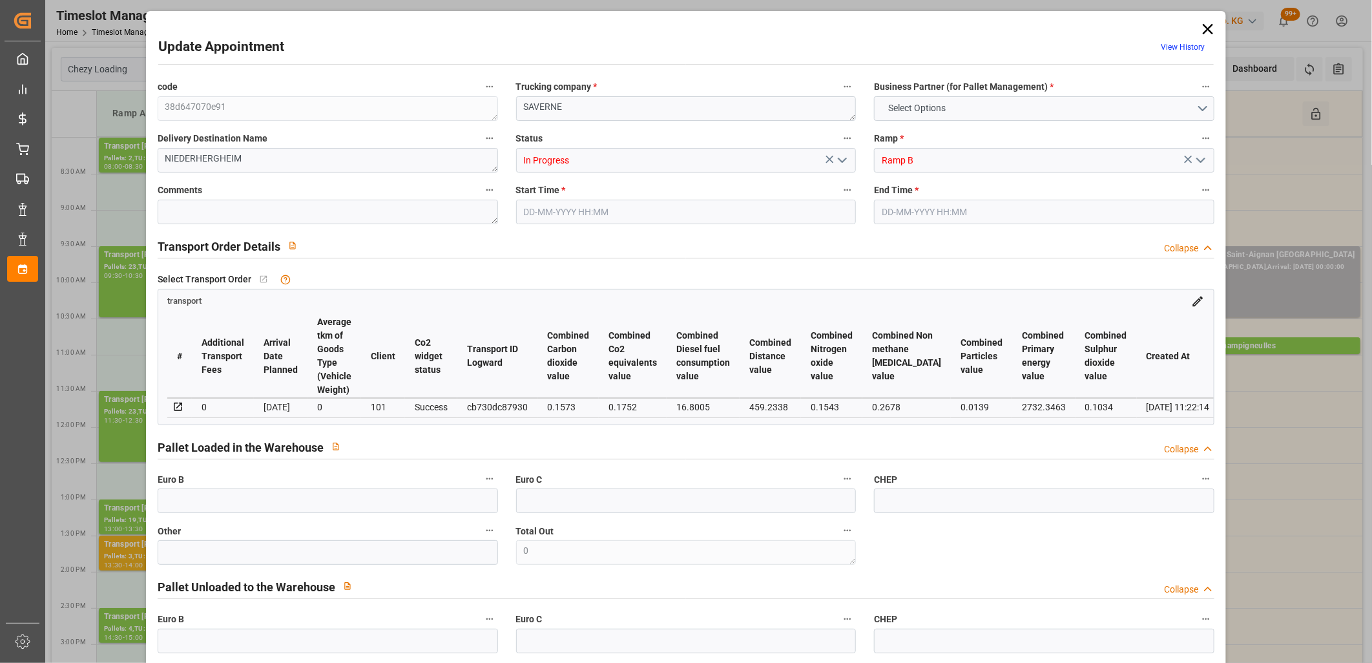
type input "4"
type input "203.35"
type input "0"
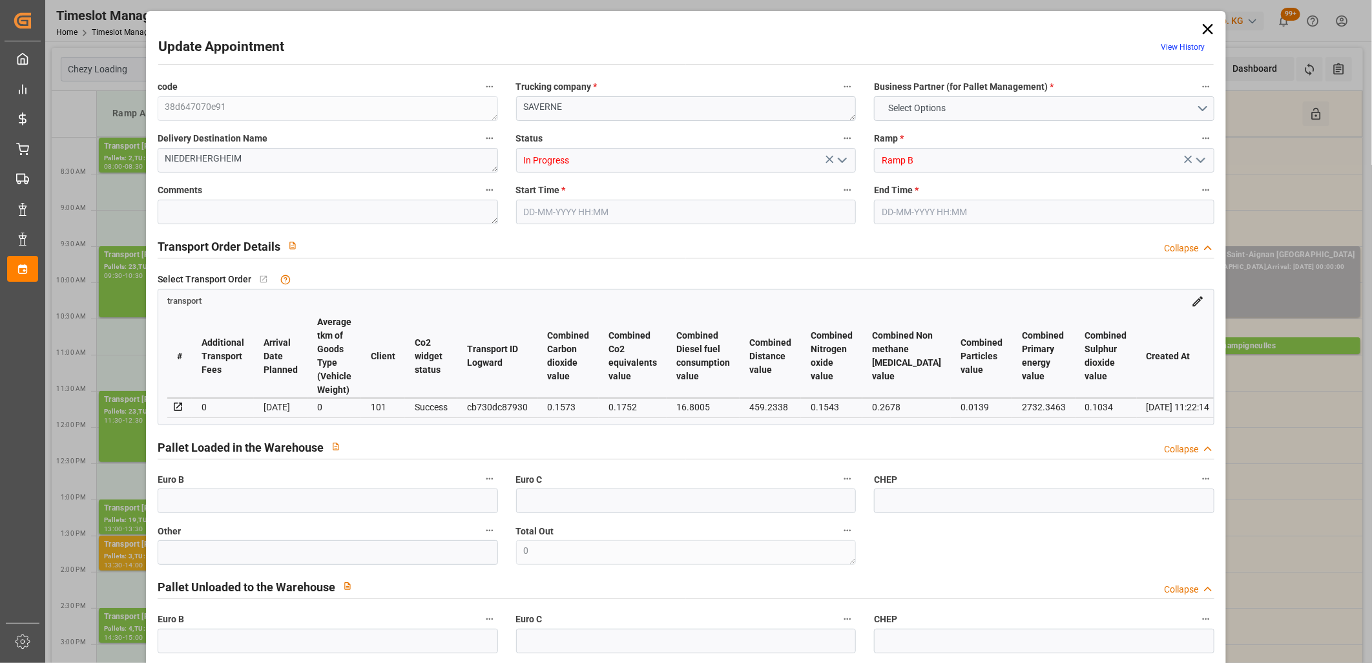
type input "203.35"
type input "0"
type input "7"
type input "542.088"
type input "825.064"
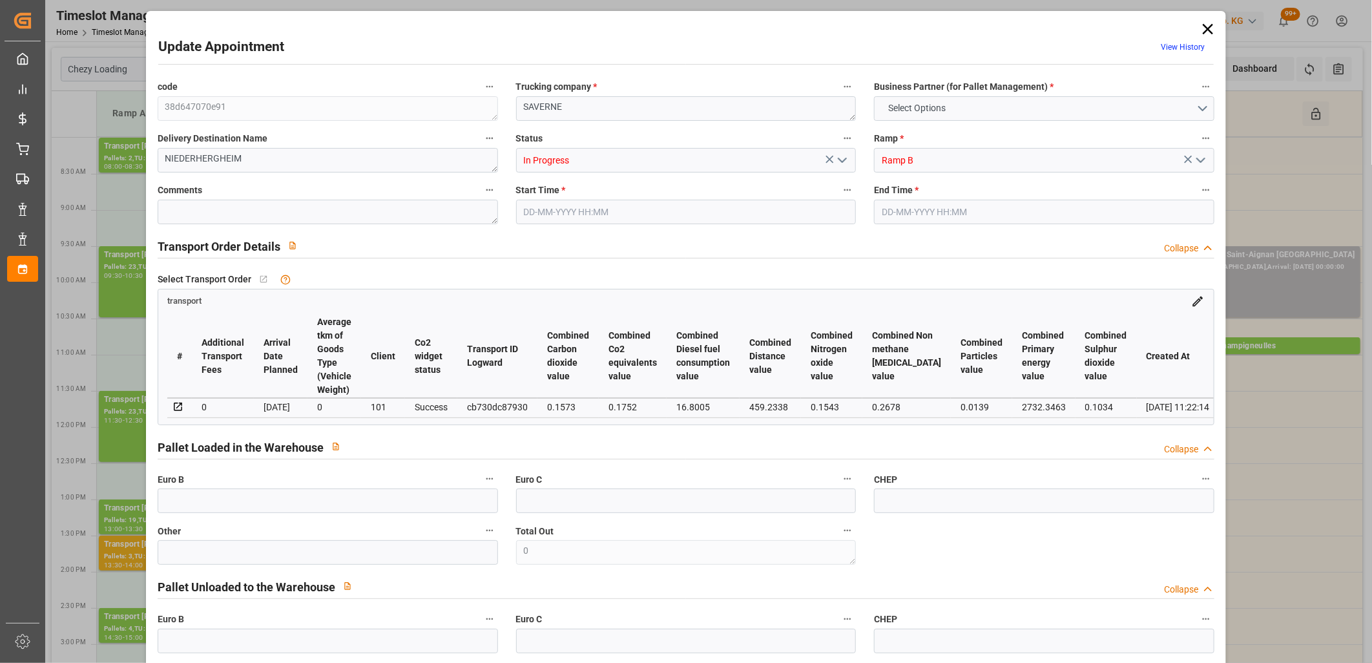
type input "2249.512"
type input "68"
type input "0"
type input "187"
type input "7"
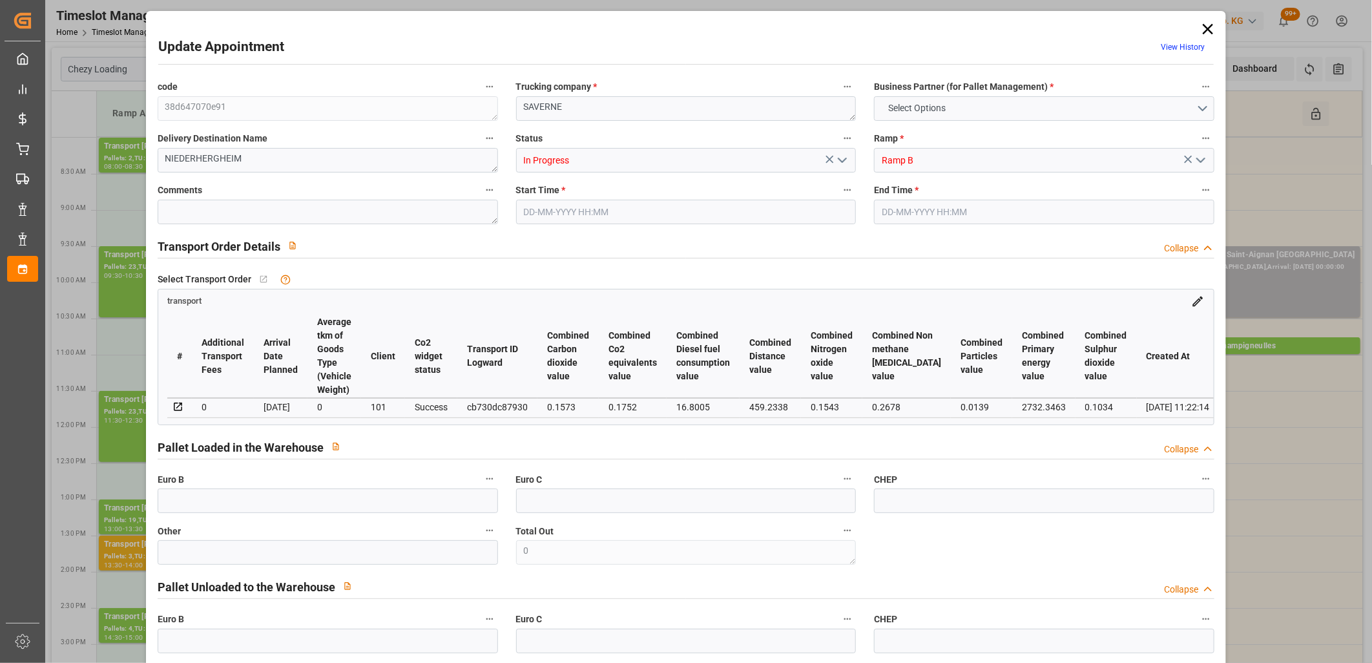
type input "101"
type input "664.064"
type input "0"
type input "4710.8598"
type input "0"
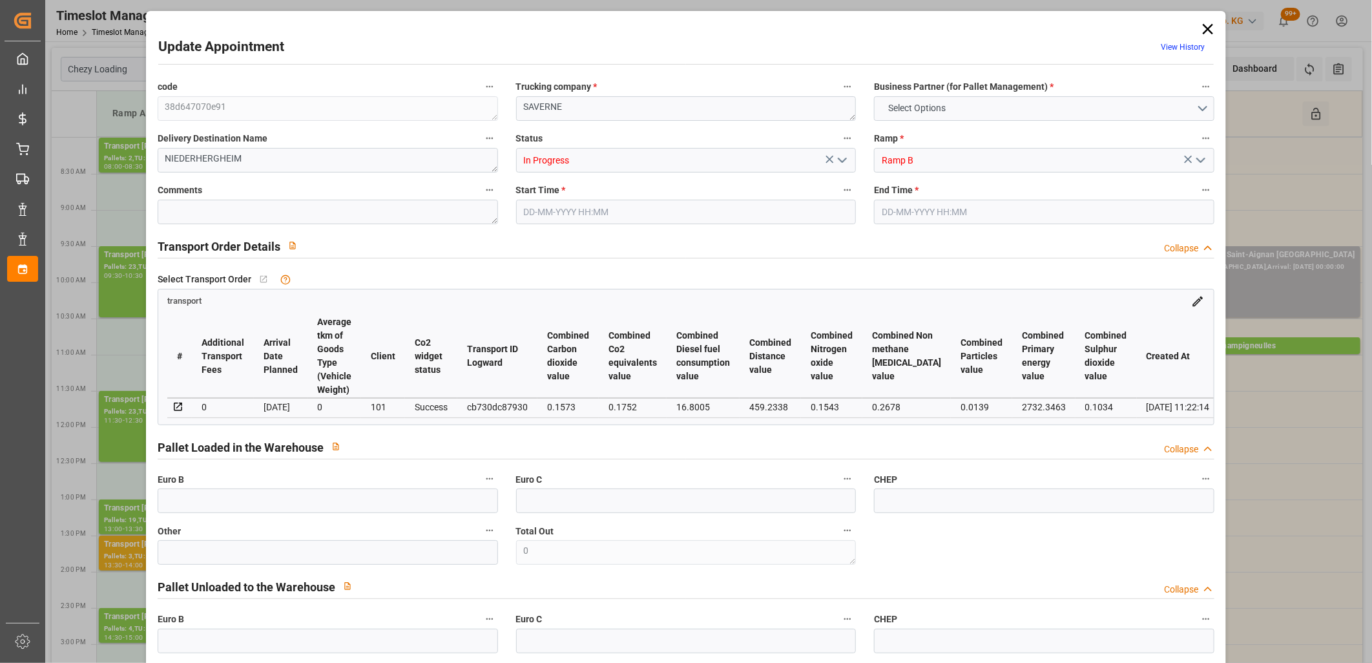
type input "0"
type input "21"
type input "35"
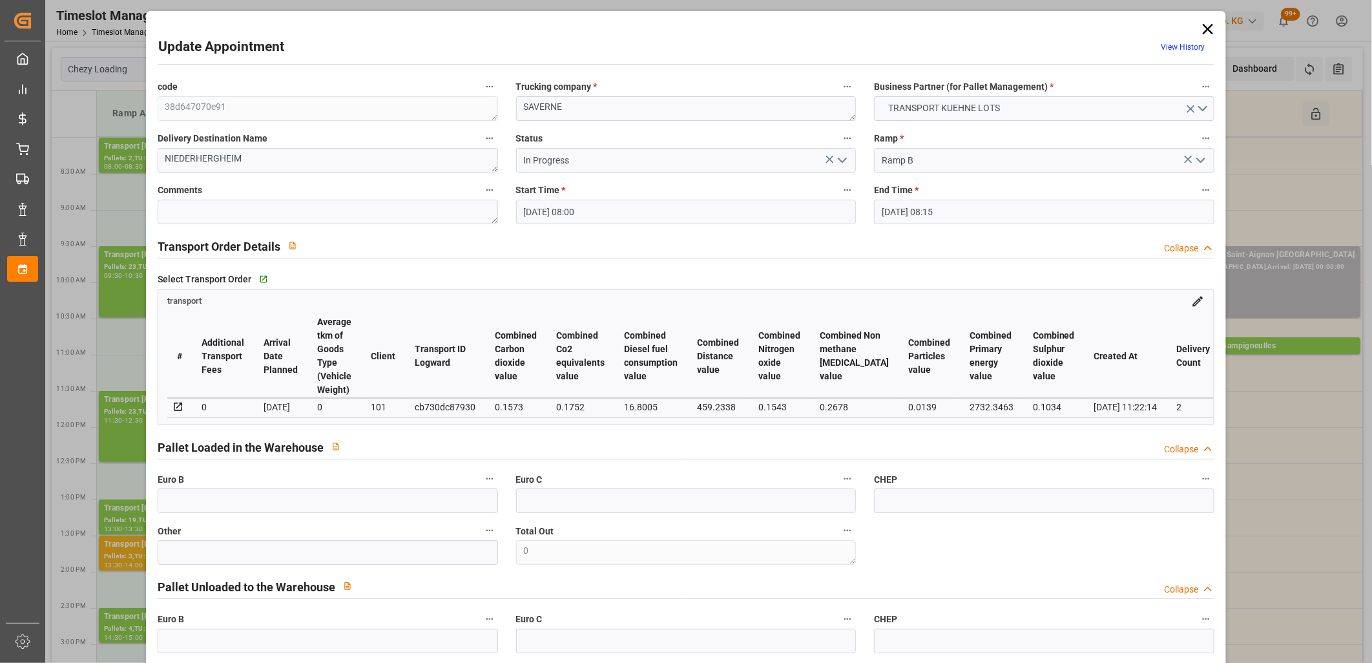
type input "[DATE] 08:00"
type input "[DATE] 08:15"
type input "[DATE] 14:16"
type input "[DATE] 11:22"
type input "[DATE]"
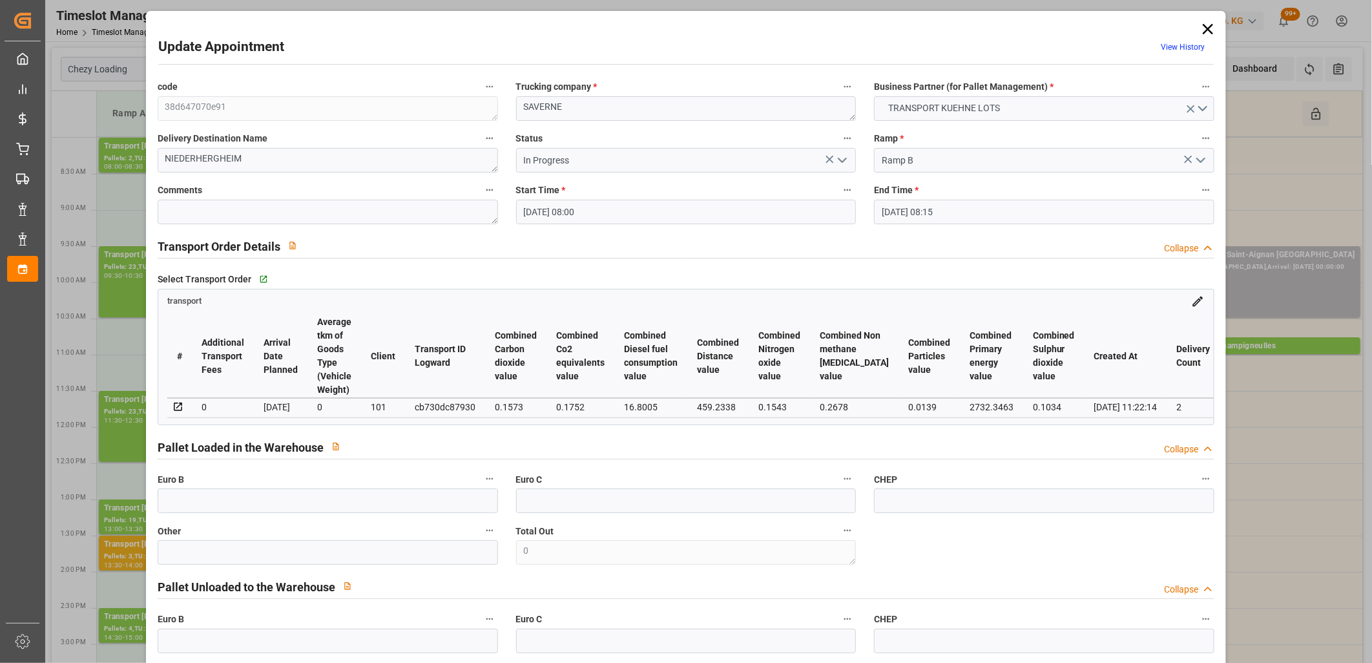
type input "[DATE]"
click at [839, 165] on icon "open menu" at bounding box center [843, 160] width 16 height 16
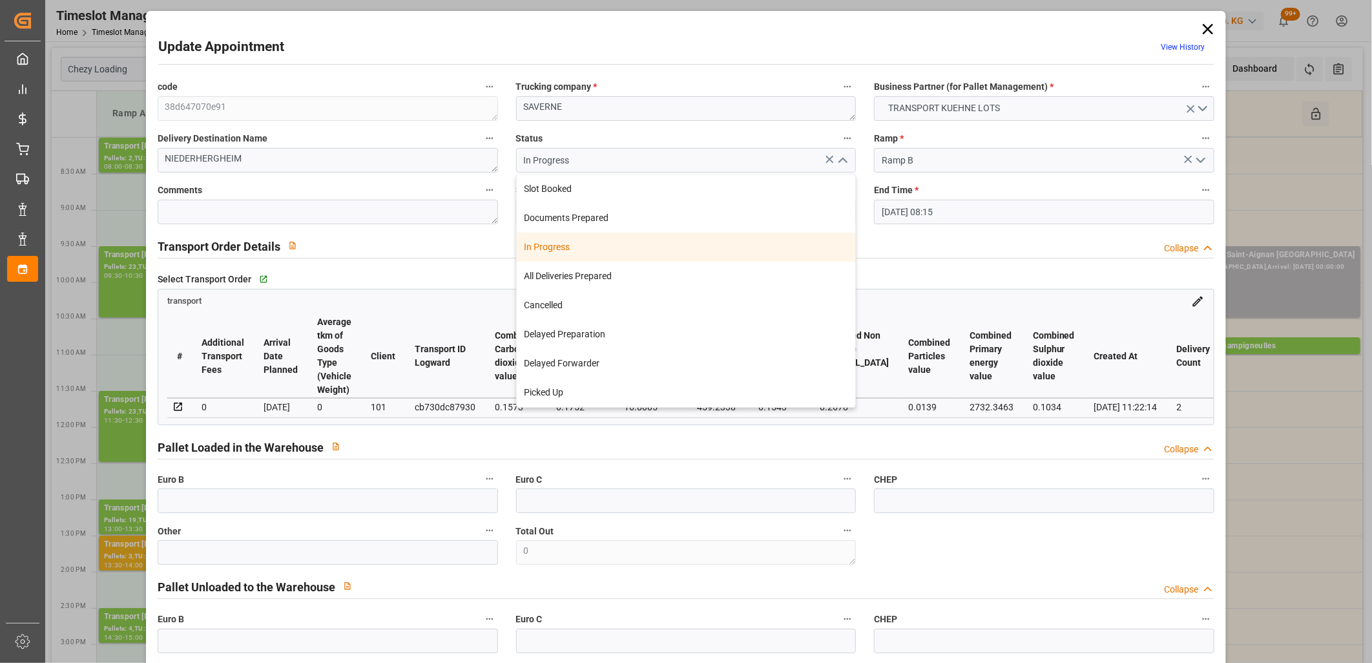
click at [721, 260] on div "In Progress" at bounding box center [686, 247] width 339 height 29
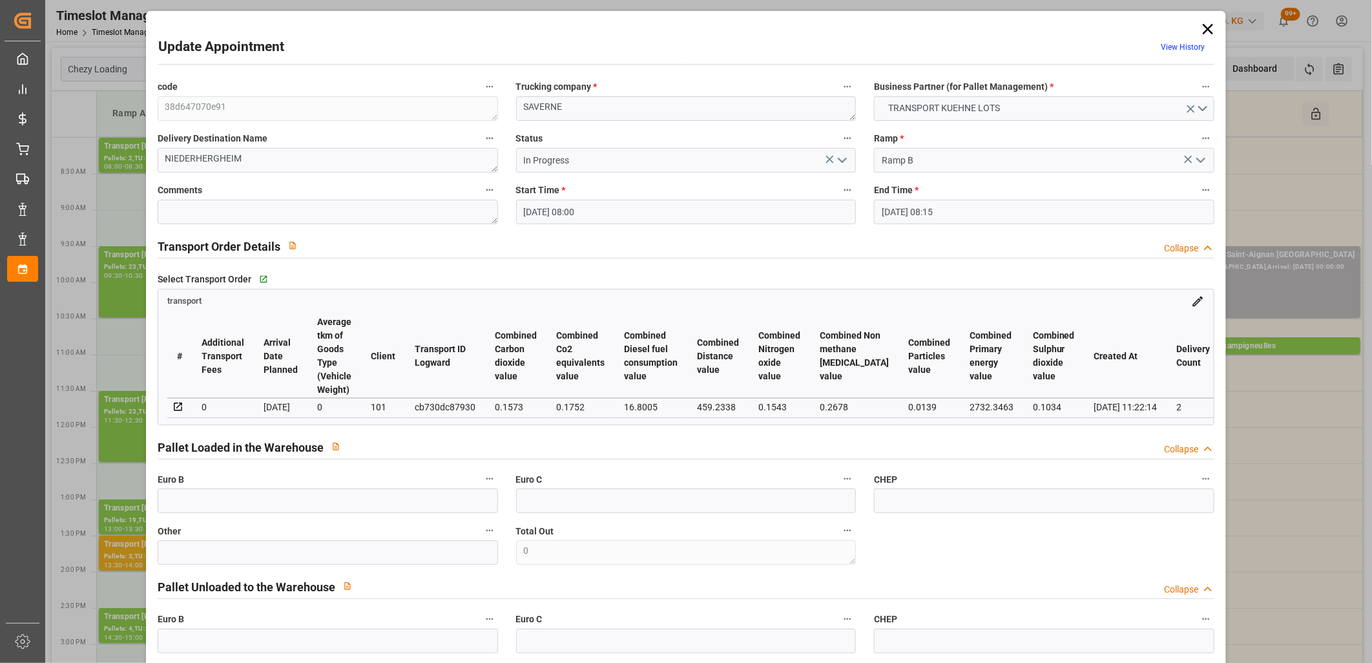
click at [841, 158] on icon "open menu" at bounding box center [843, 160] width 16 height 16
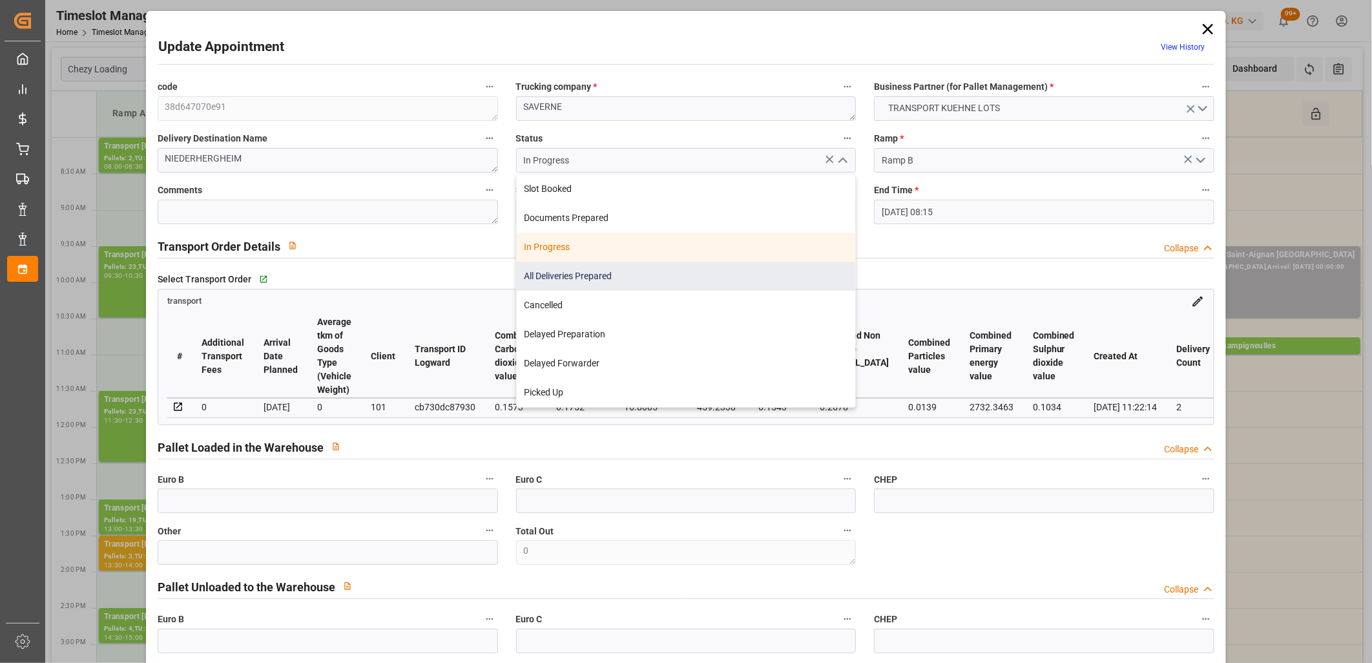
click at [731, 274] on div "All Deliveries Prepared" at bounding box center [686, 276] width 339 height 29
type input "All Deliveries Prepared"
